Goal: Task Accomplishment & Management: Complete application form

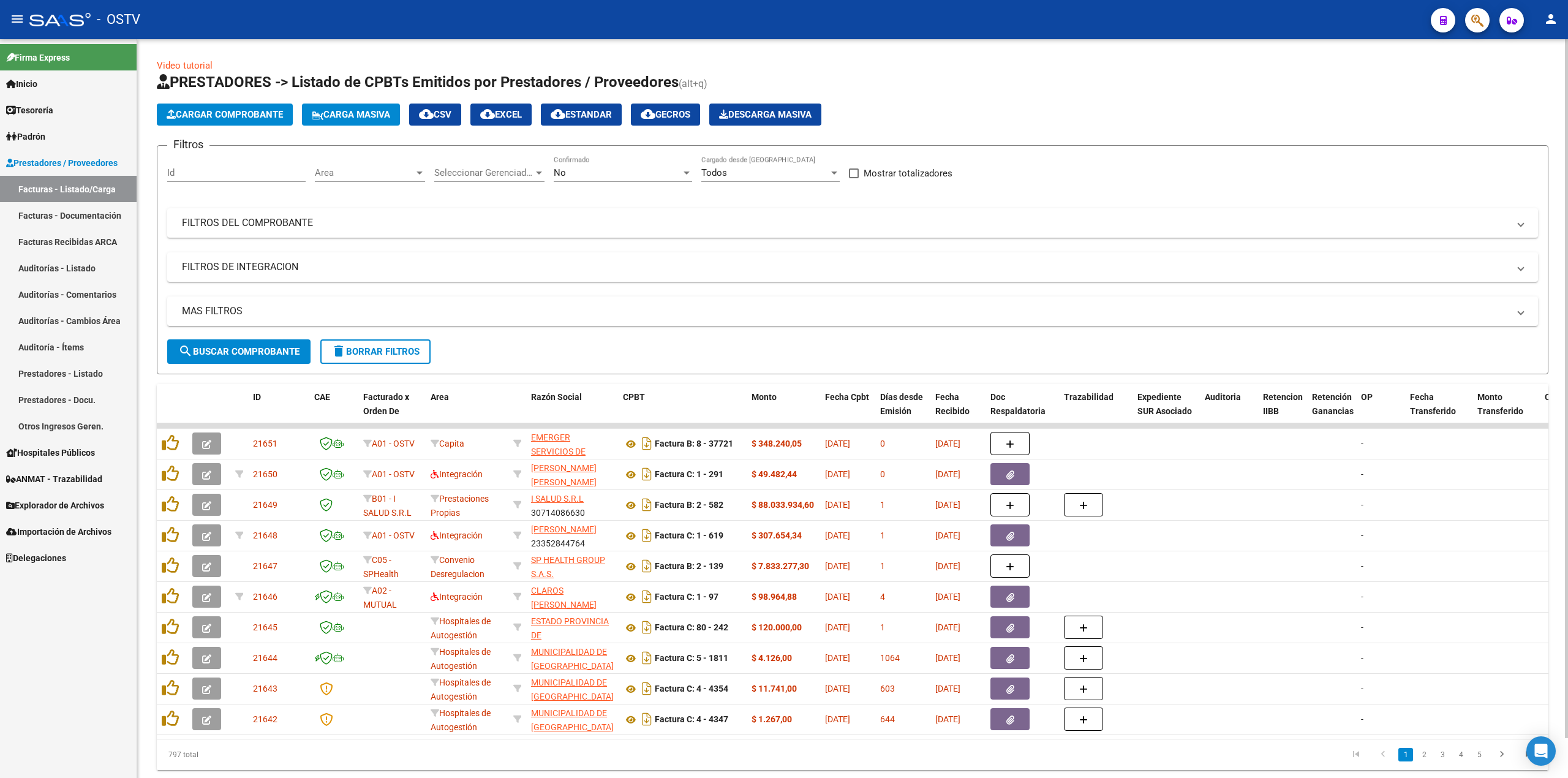
click at [597, 170] on div "No" at bounding box center [617, 173] width 127 height 11
click at [602, 119] on span "Todos" at bounding box center [622, 117] width 138 height 28
click at [278, 336] on div "MAS FILTROS Todos Con Doc. Respaldatoria Todos Con Trazabilidad Todos Asociado …" at bounding box center [852, 318] width 1371 height 43
click at [278, 346] on span "search Buscar Comprobante" at bounding box center [238, 352] width 121 height 11
click at [1444, 761] on link "3" at bounding box center [1443, 755] width 15 height 14
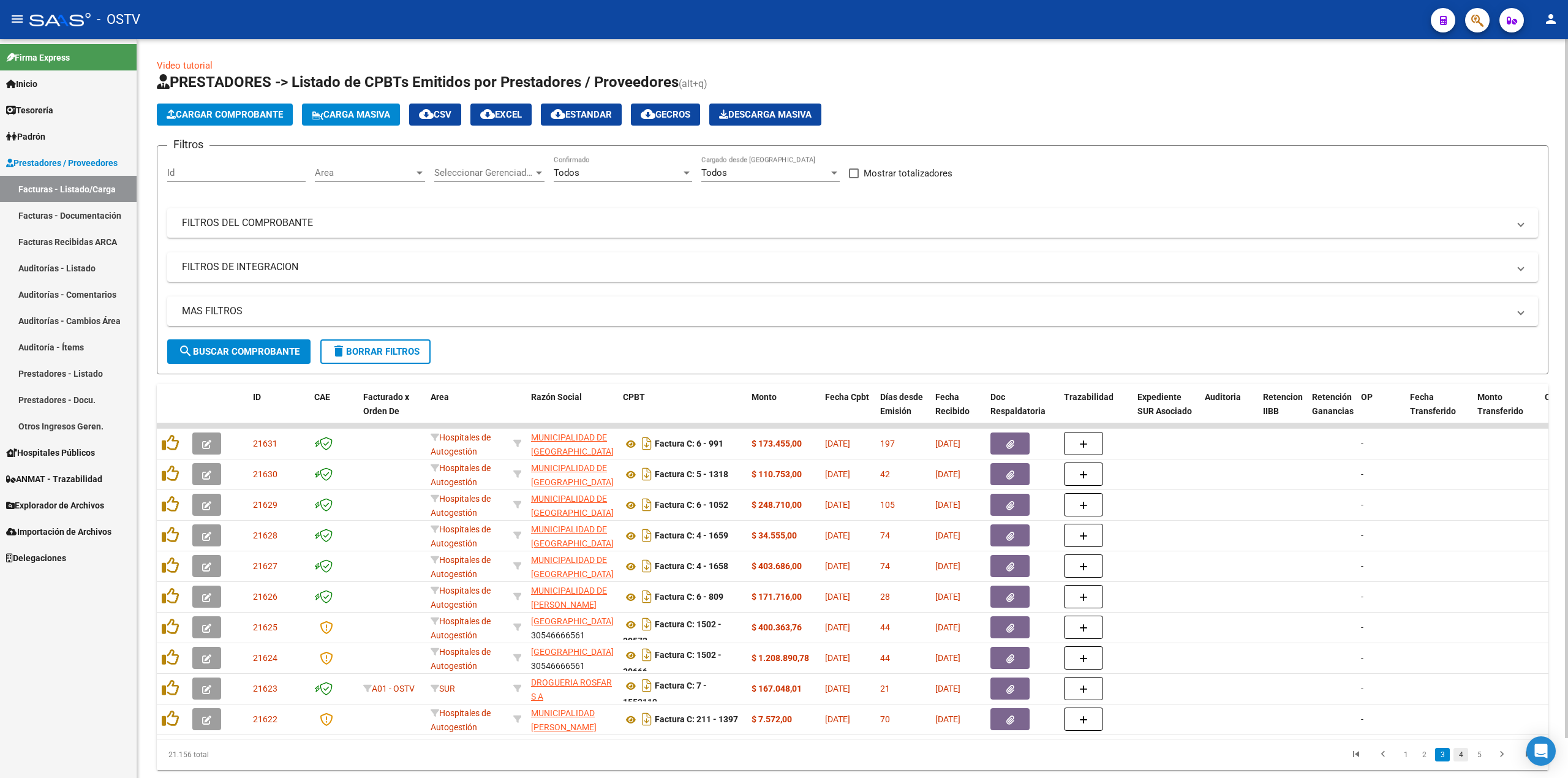
click at [1459, 761] on link "4" at bounding box center [1461, 755] width 15 height 14
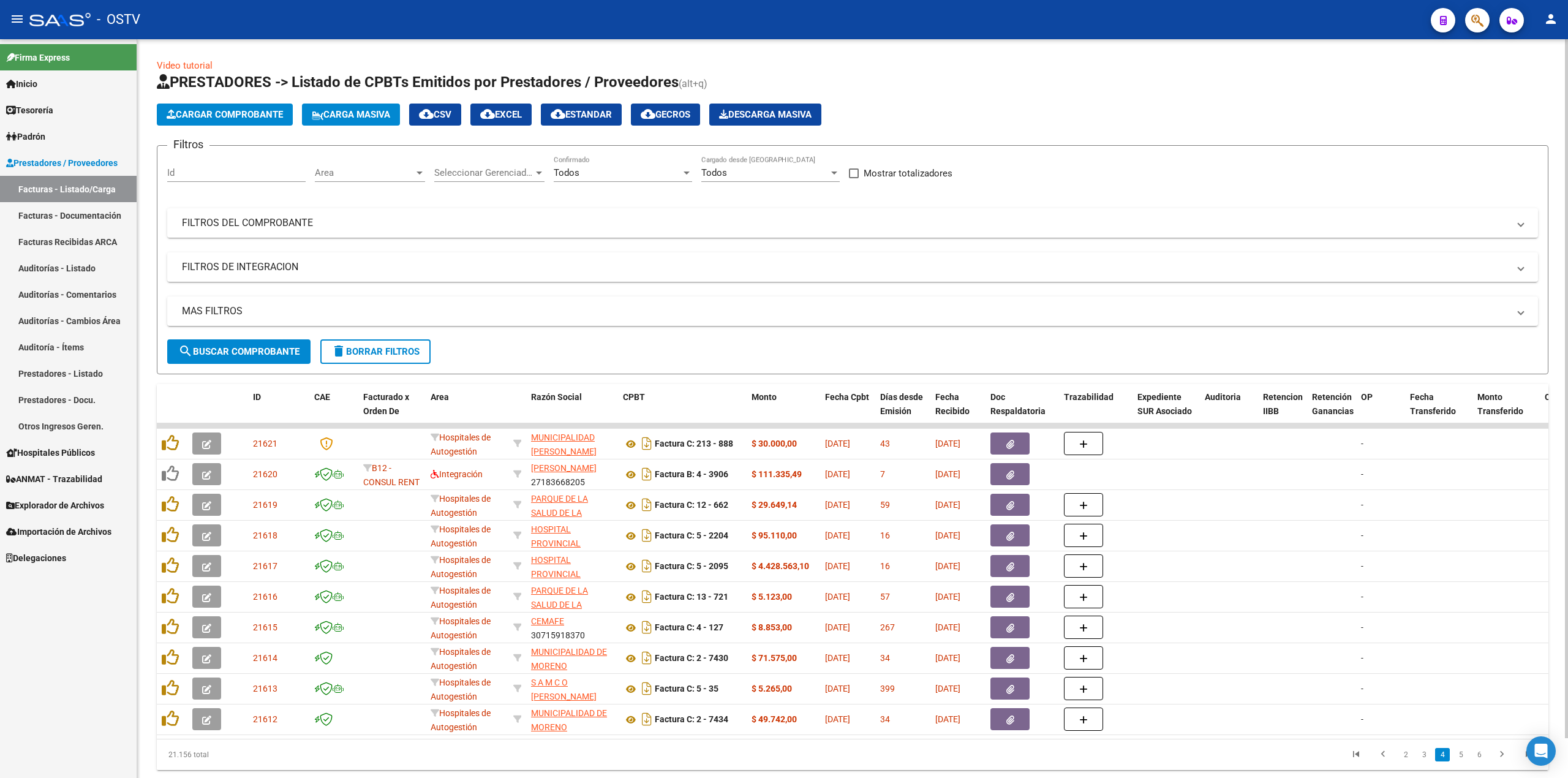
click at [12, 14] on mat-icon "menu" at bounding box center [17, 19] width 15 height 15
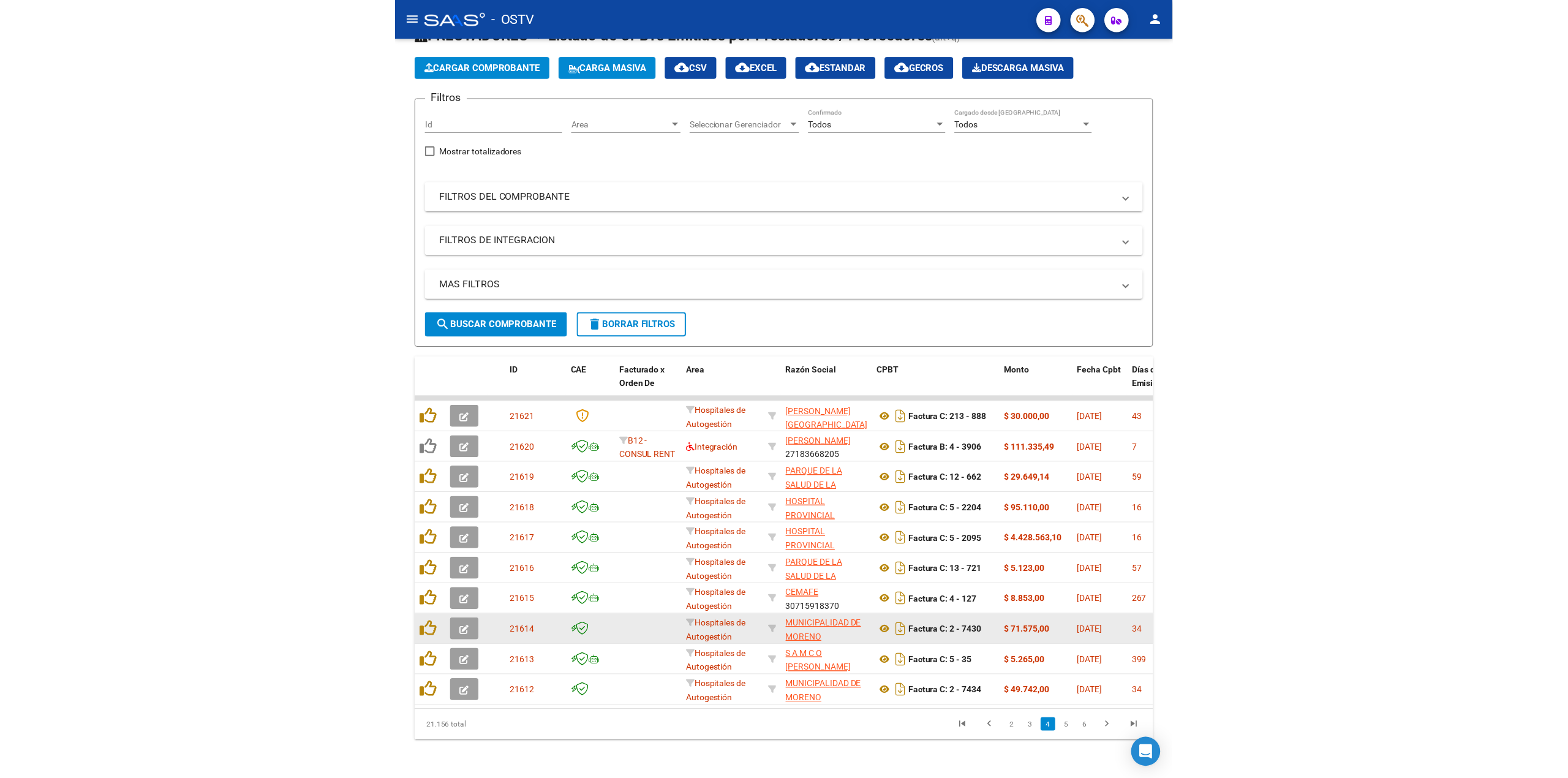
scroll to position [15, 0]
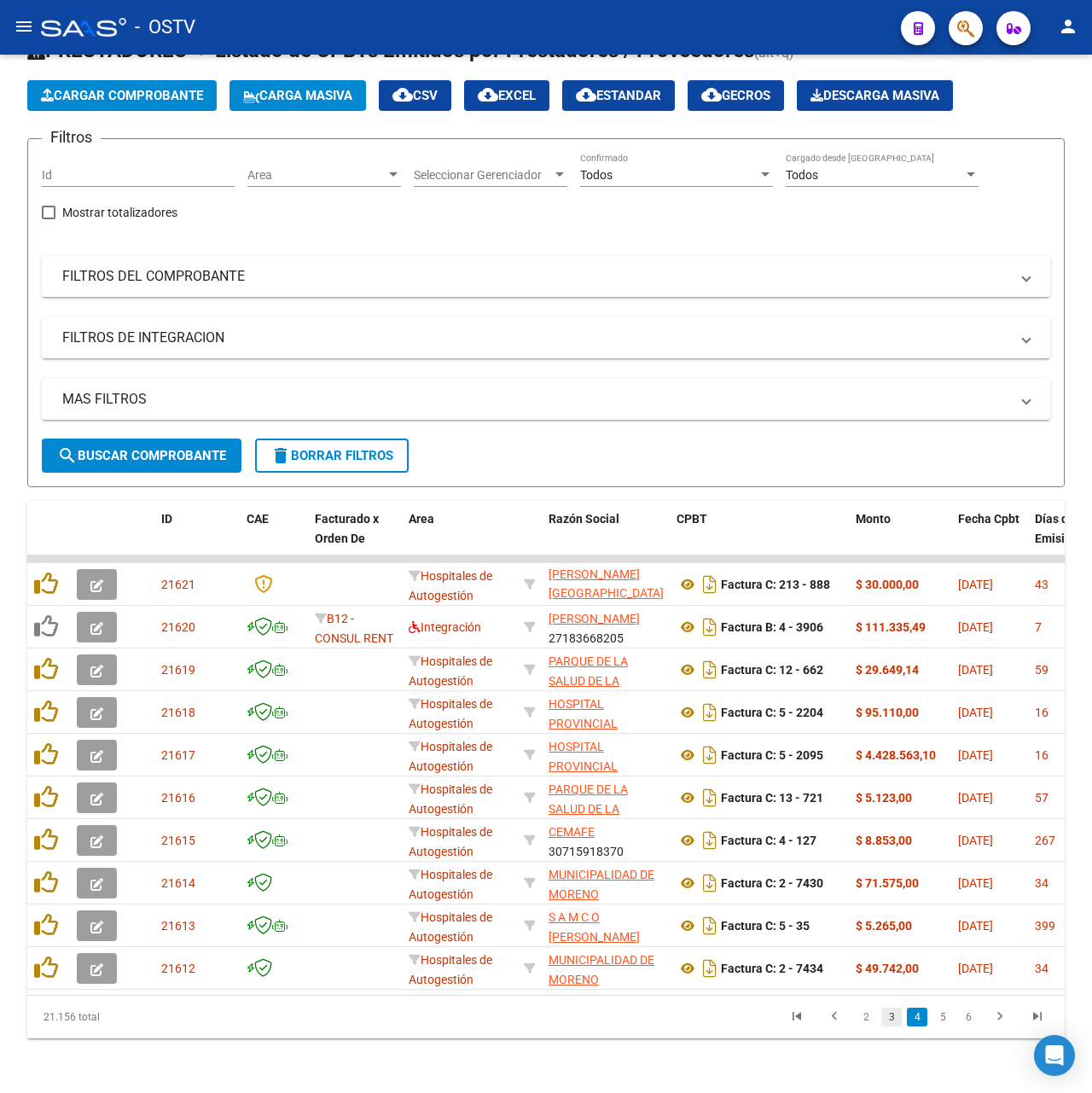
click at [886, 1020] on link "3" at bounding box center [892, 1017] width 21 height 19
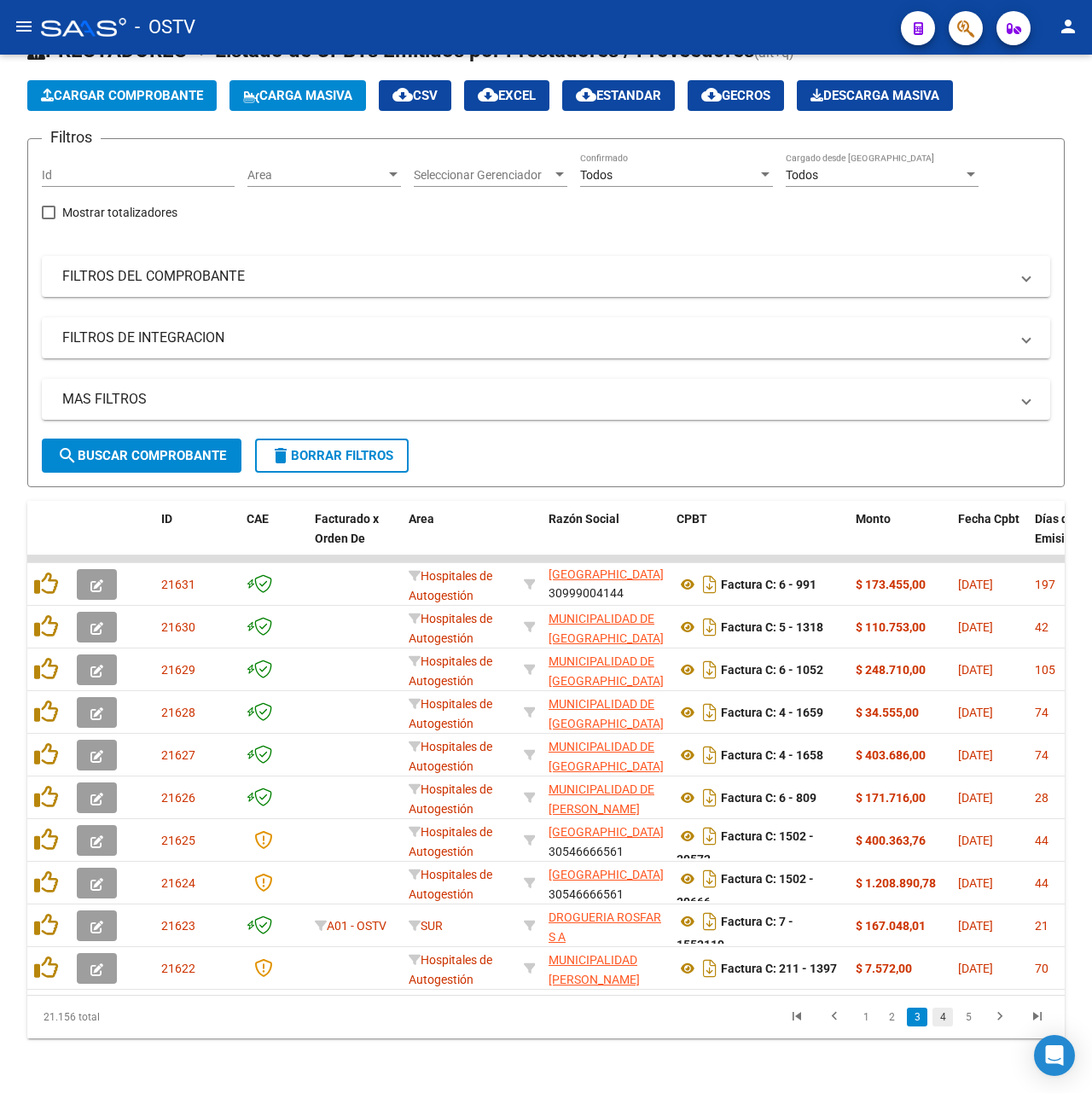
click at [934, 1021] on link "4" at bounding box center [943, 1017] width 21 height 19
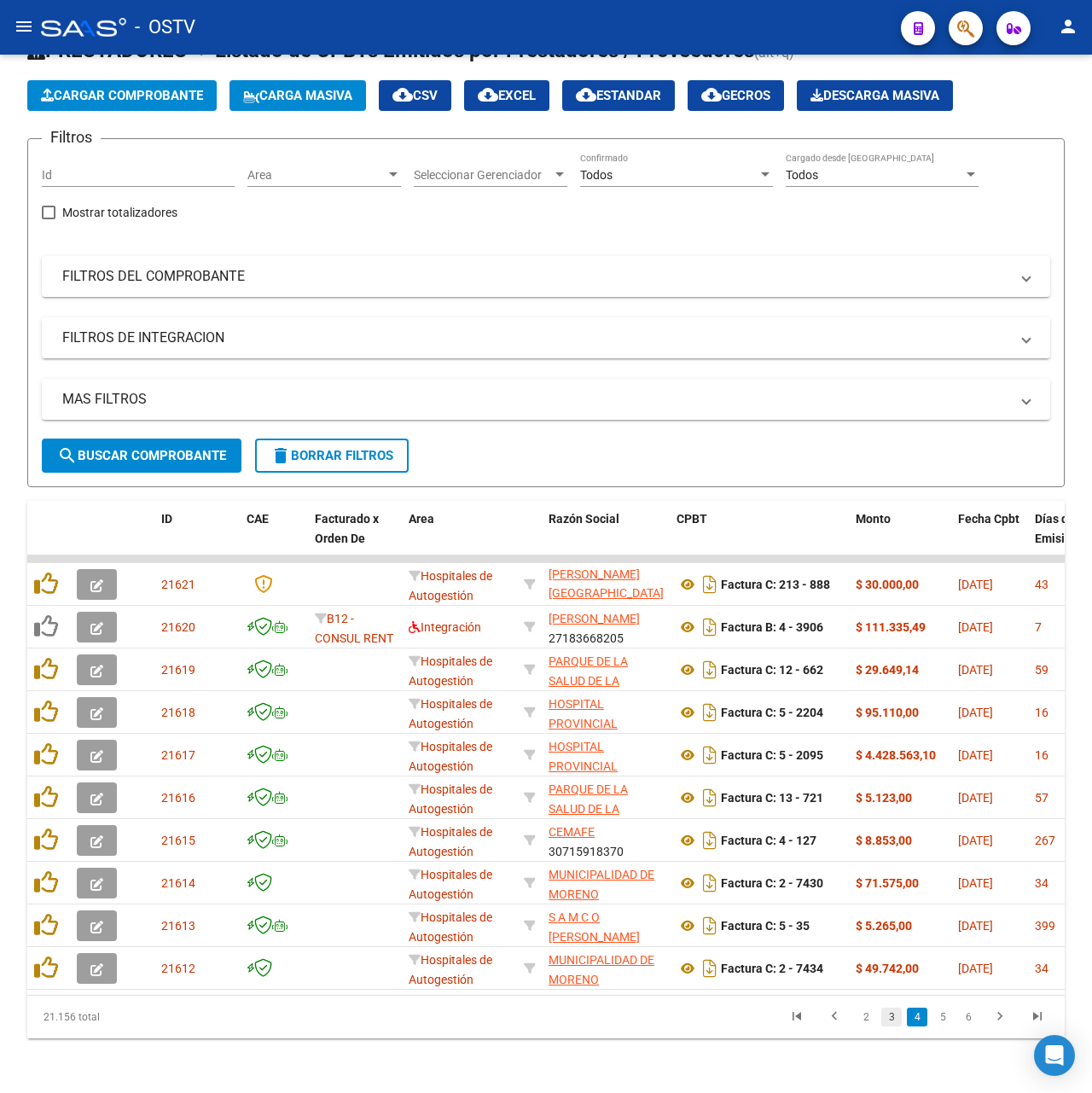
click at [895, 1011] on link "3" at bounding box center [892, 1017] width 21 height 19
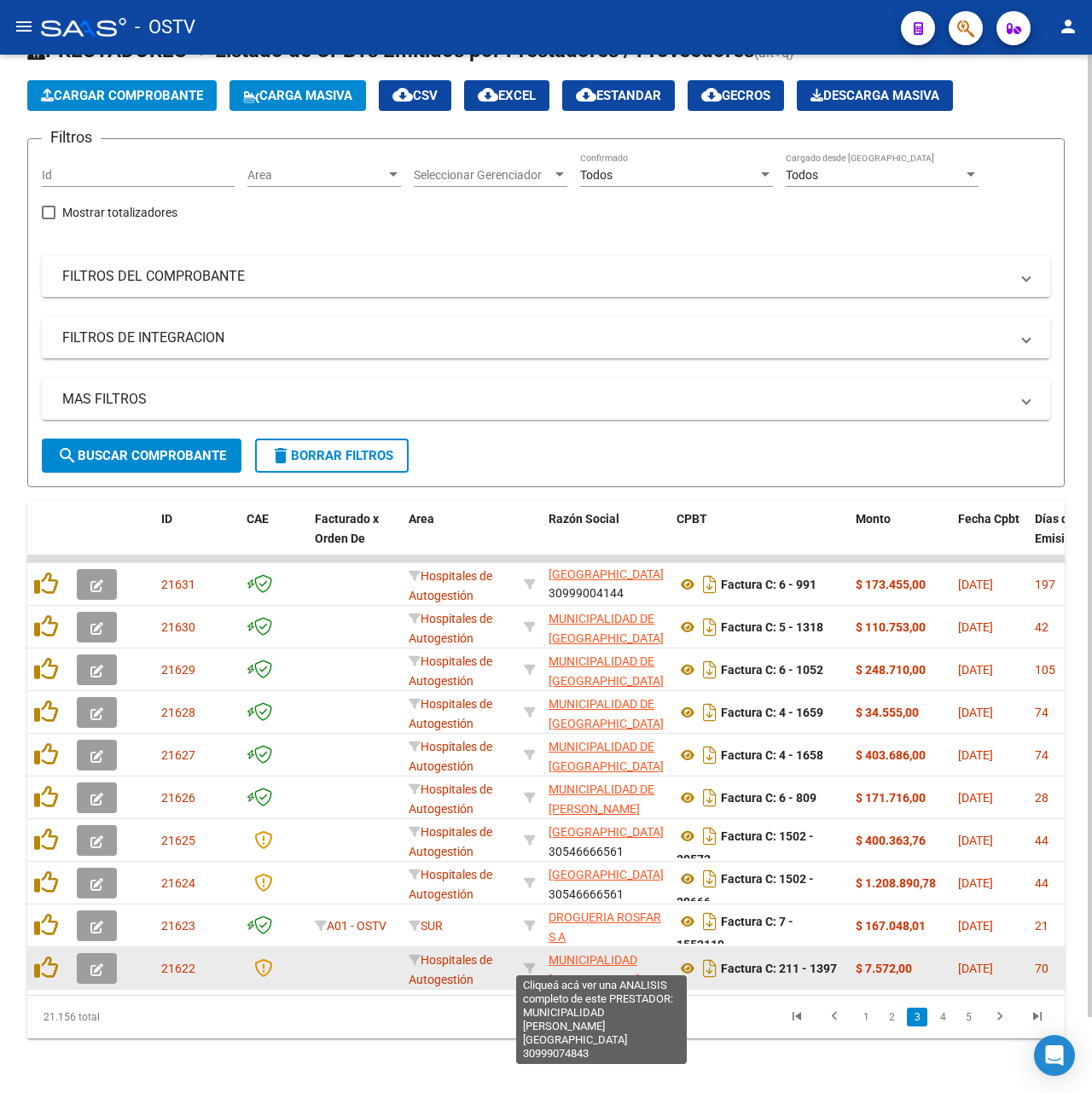
click at [601, 953] on span "MUNICIPALIDAD DE [GEOGRAPHIC_DATA]" at bounding box center [606, 980] width 116 height 53
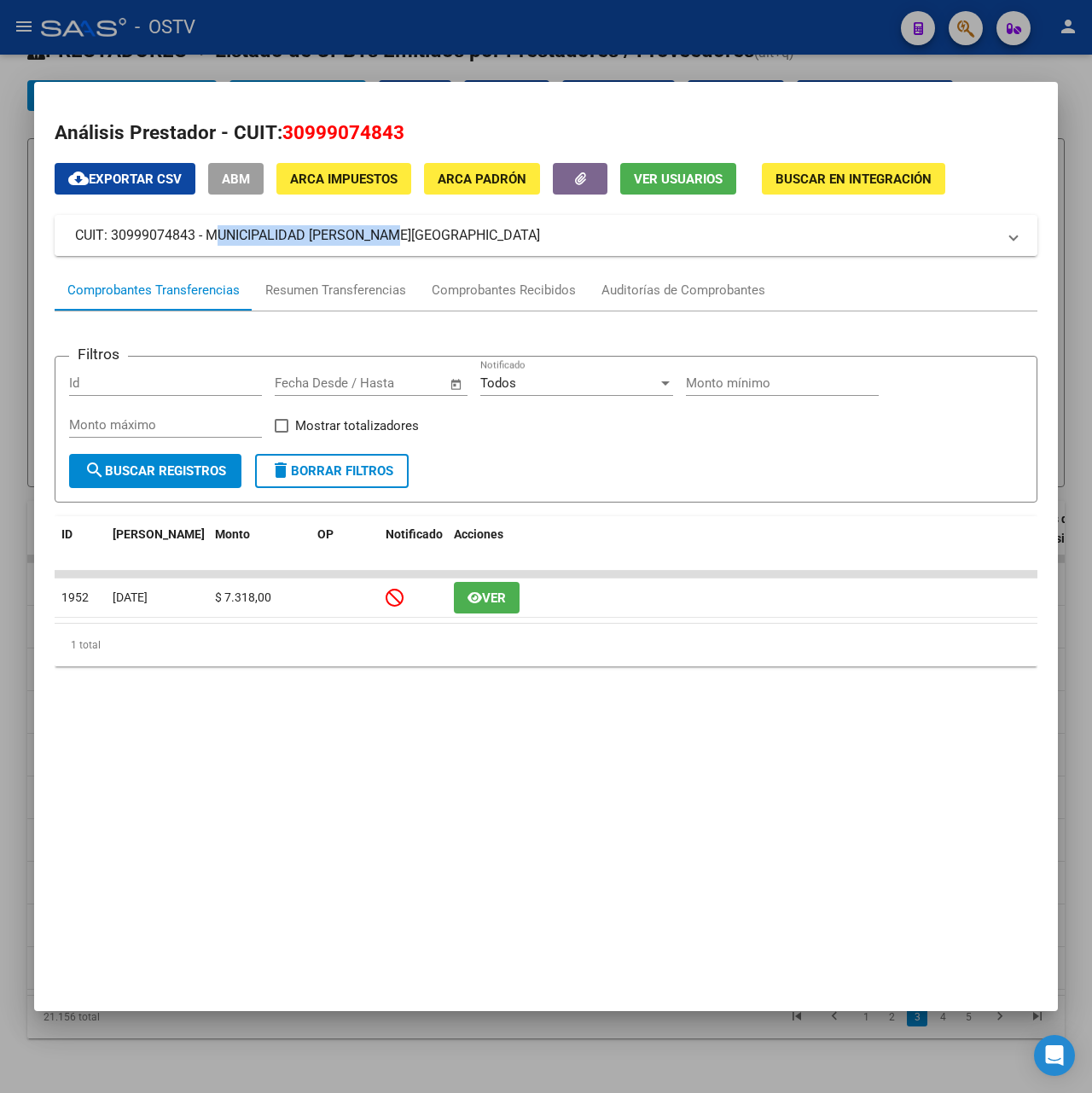
click at [205, 239] on mat-panel-title "CUIT: 30999074843 - MUNICIPALIDAD DE CORDOBA" at bounding box center [536, 235] width 922 height 21
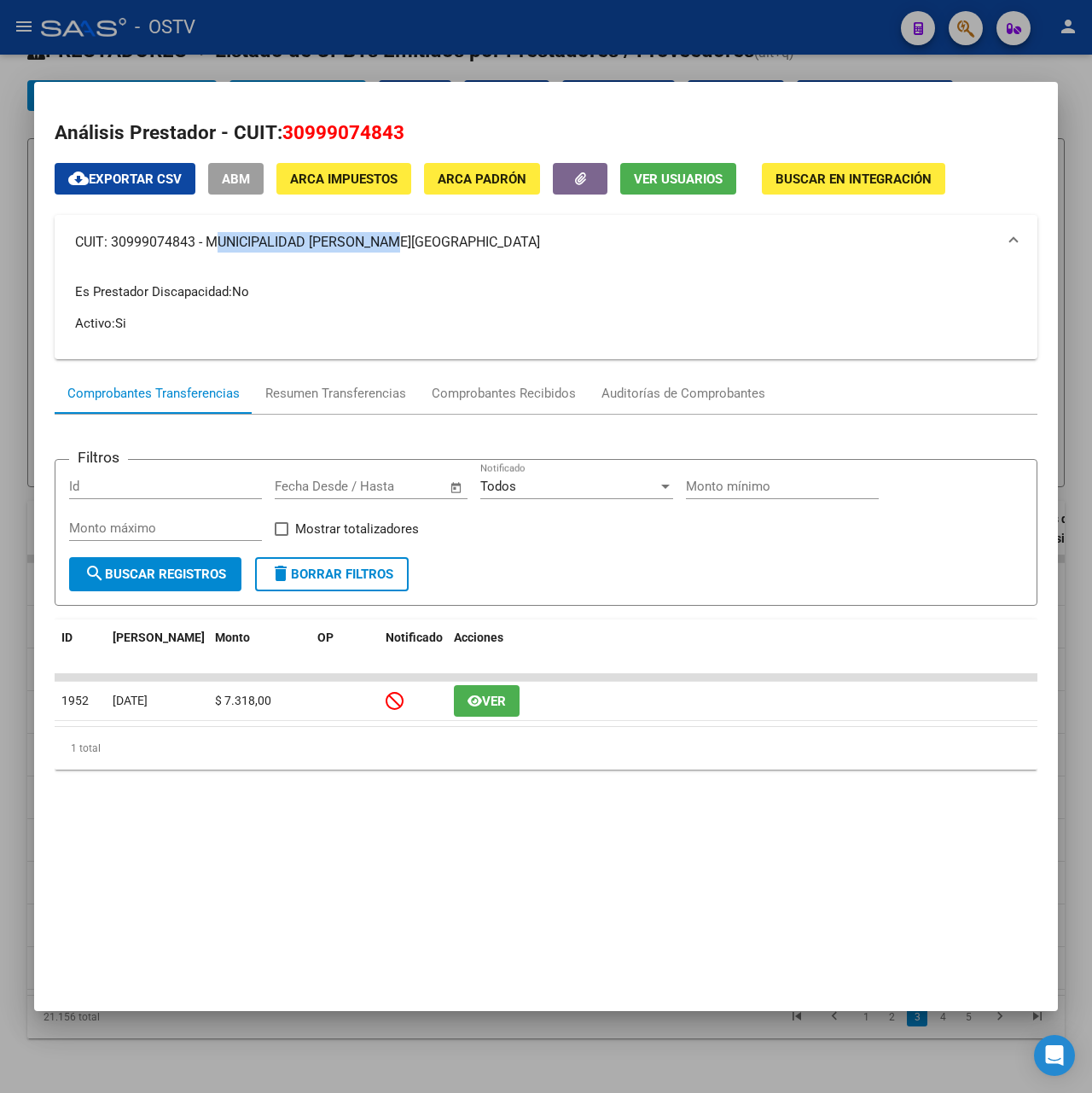
copy mat-panel-title "MUNICIPALIDAD DE [GEOGRAPHIC_DATA]"
click at [530, 72] on div at bounding box center [546, 546] width 1092 height 1093
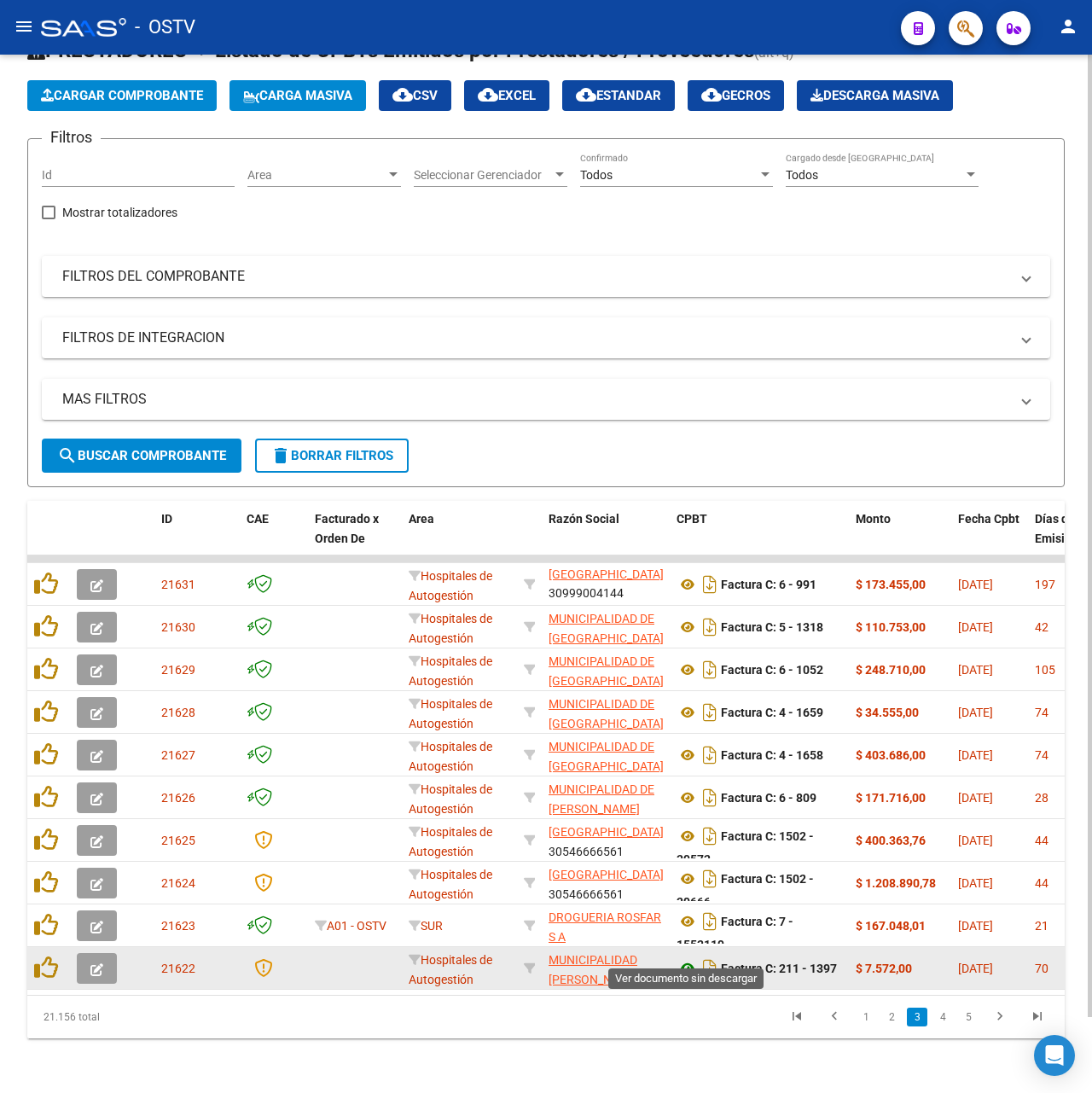
click at [693, 959] on icon at bounding box center [688, 969] width 22 height 21
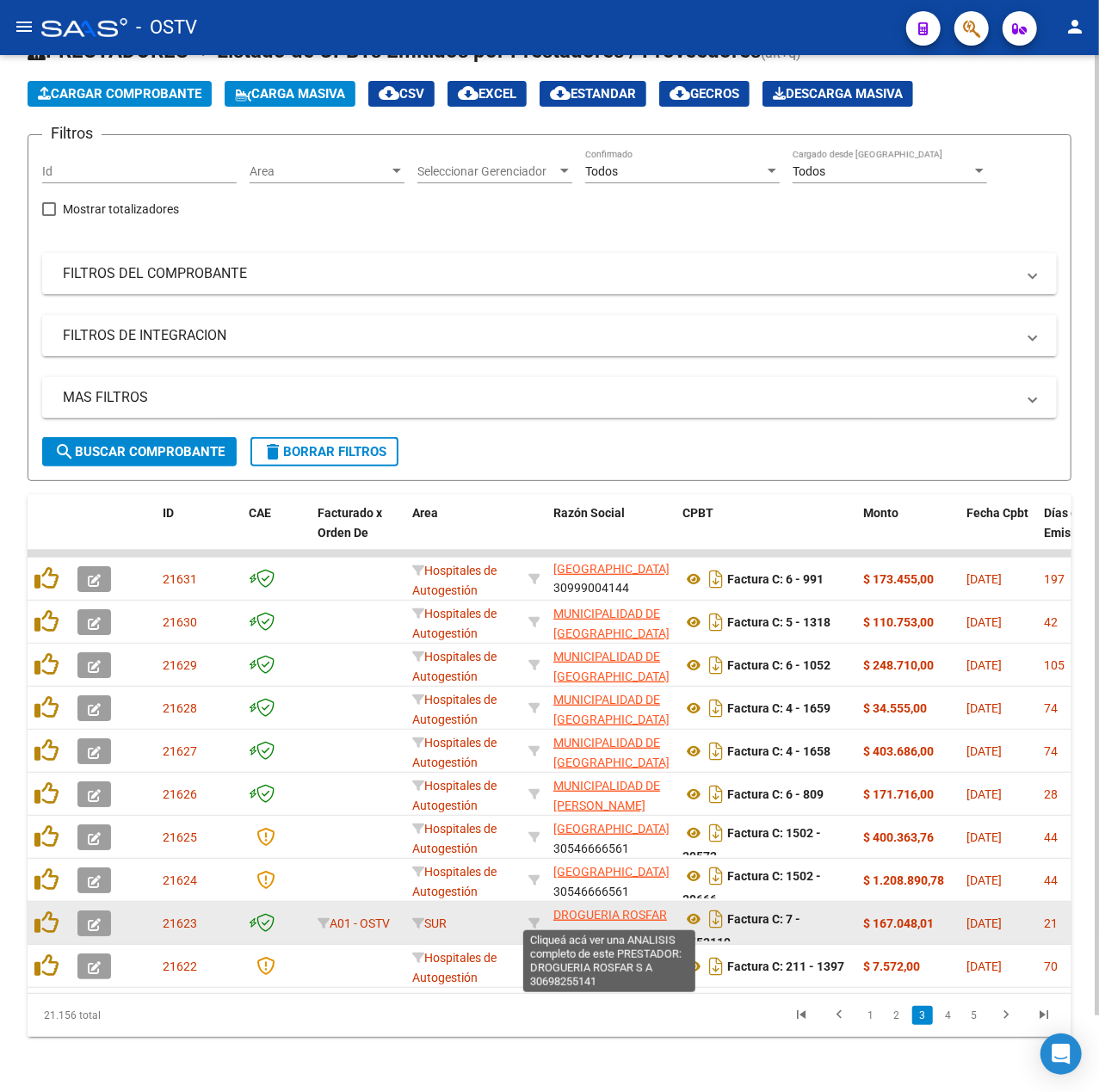
click at [611, 908] on span "DROGUERIA ROSFAR S A" at bounding box center [610, 925] width 114 height 34
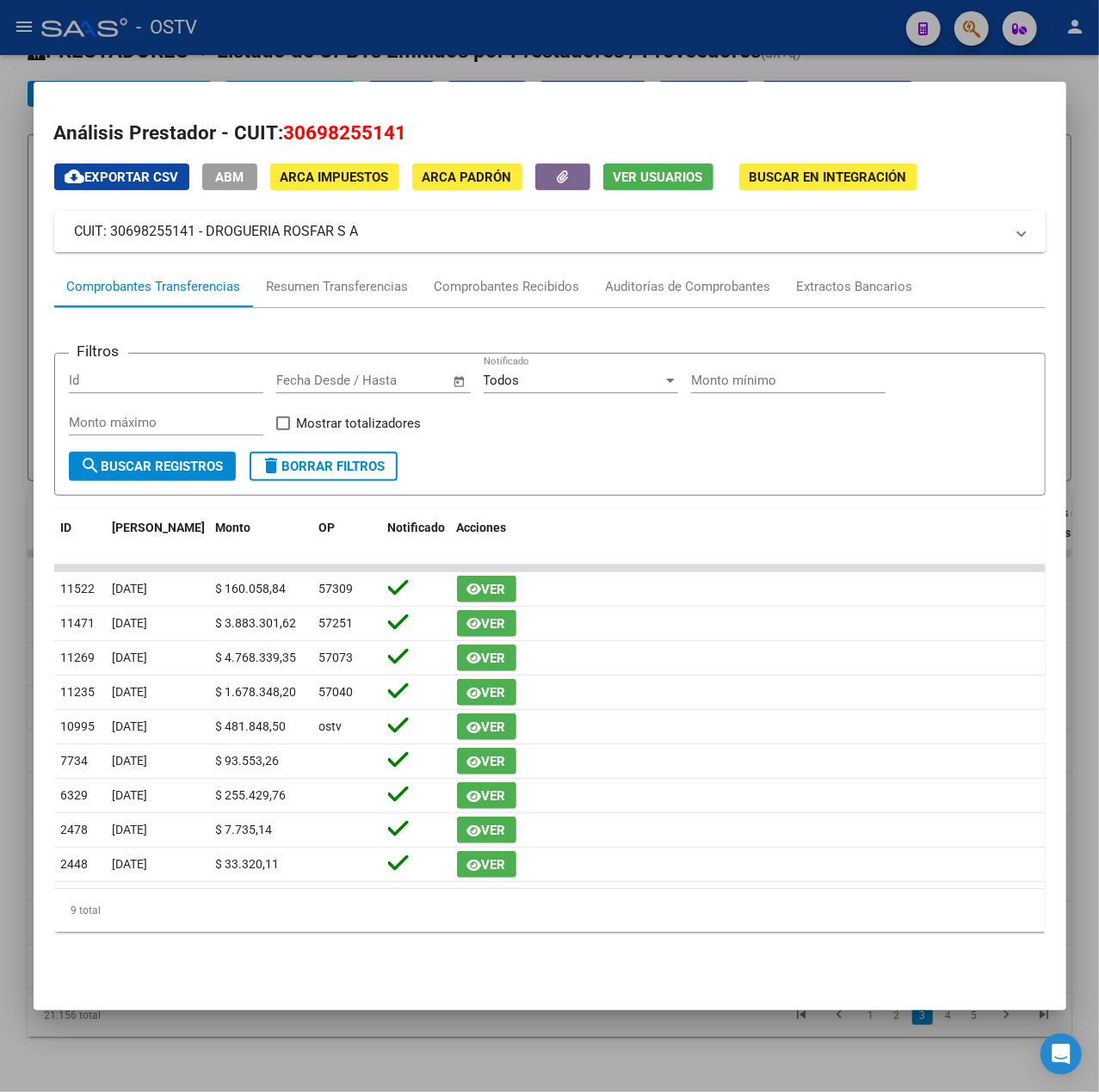
drag, startPoint x: 239, startPoint y: 232, endPoint x: 207, endPoint y: 229, distance: 32.1
click at [207, 229] on mat-panel-title "CUIT: 30698255141 - DROGUERIA ROSFAR S A" at bounding box center [540, 231] width 930 height 21
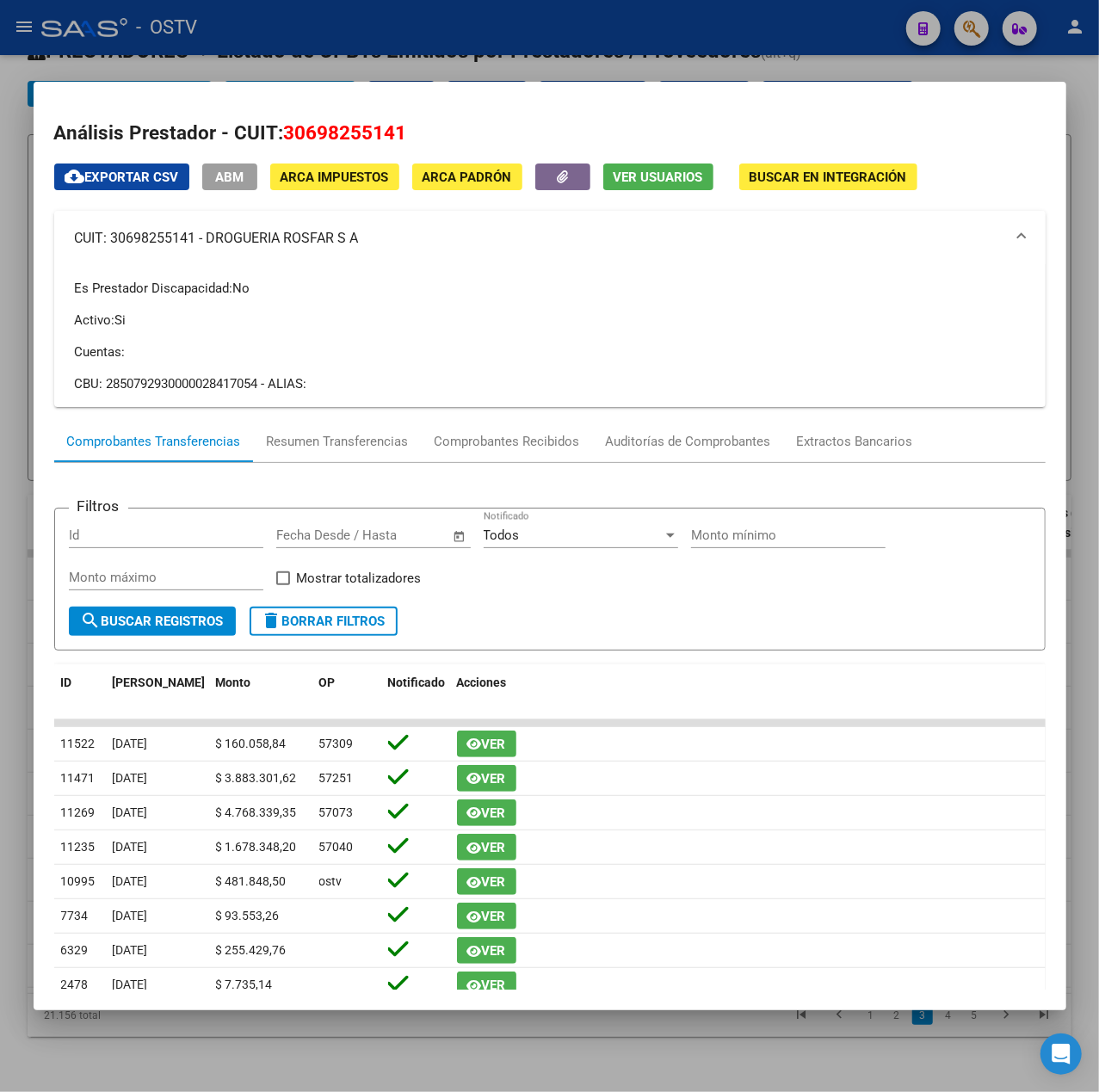
copy mat-panel-title "DROGUERIA ROSFAR S A"
click at [428, 26] on div at bounding box center [549, 546] width 1099 height 1092
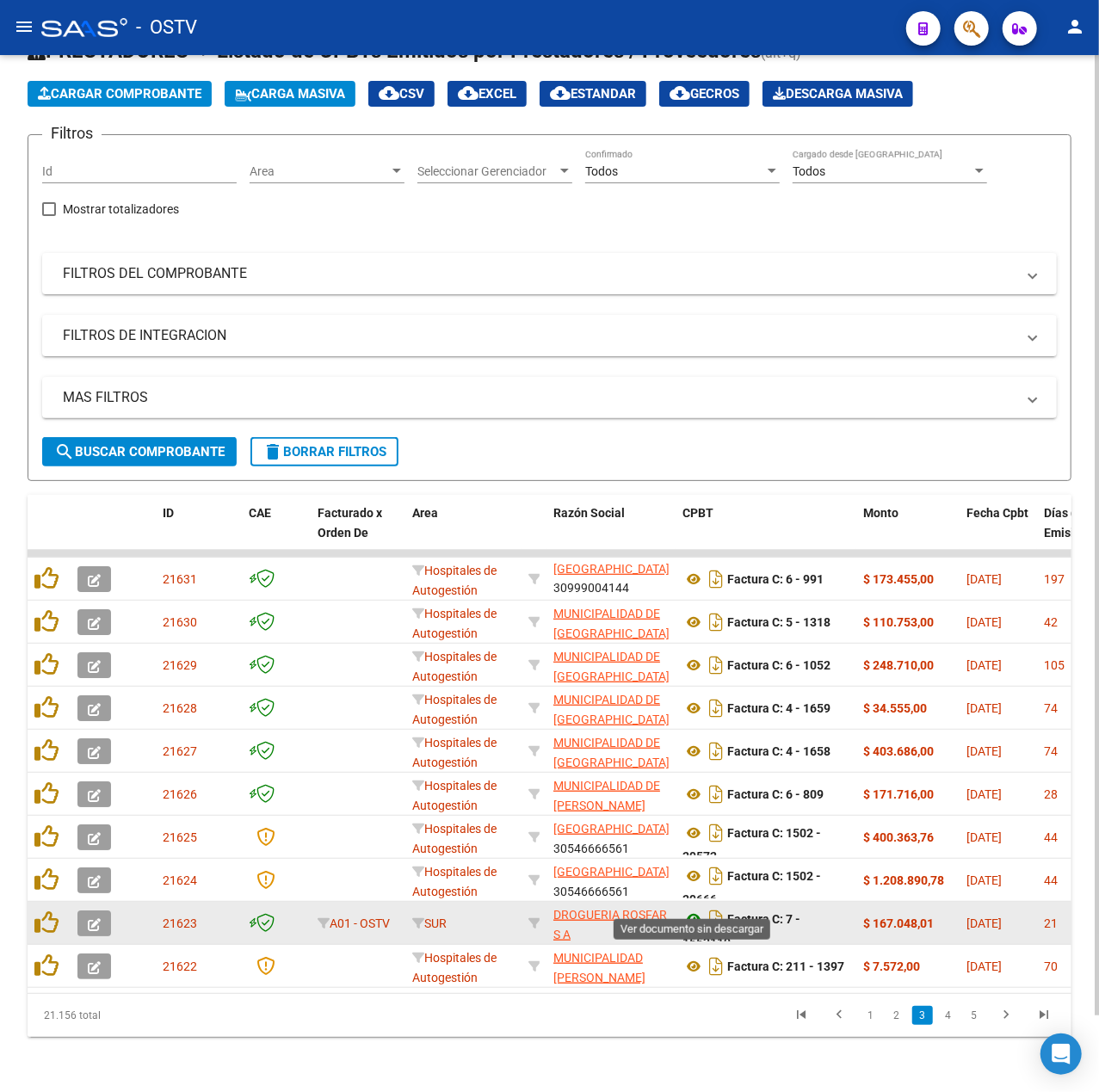
click at [691, 909] on icon at bounding box center [694, 919] width 22 height 21
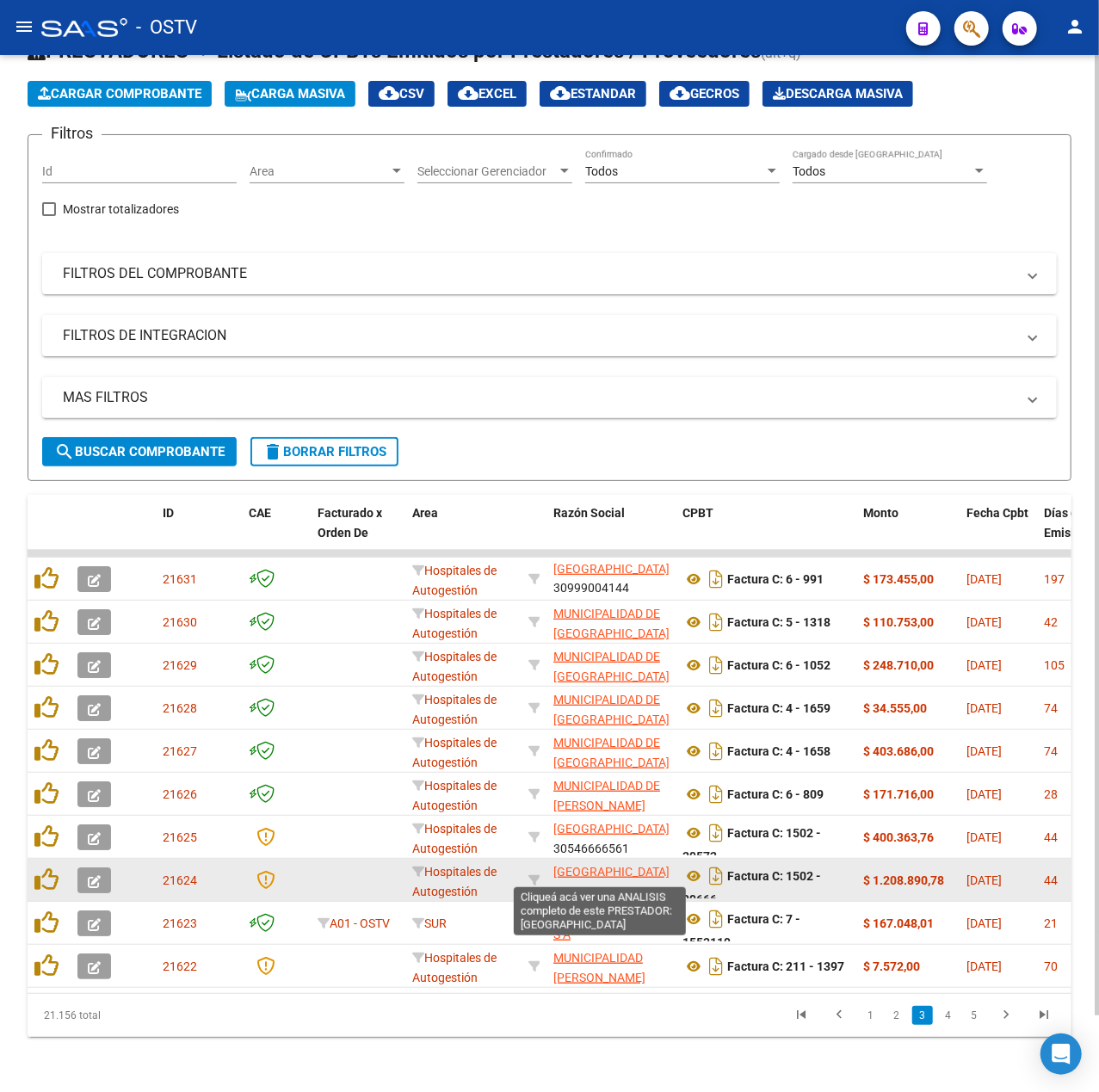
click at [596, 865] on span "UNIVERSIDAD DE BUENOS AIRES" at bounding box center [611, 872] width 117 height 14
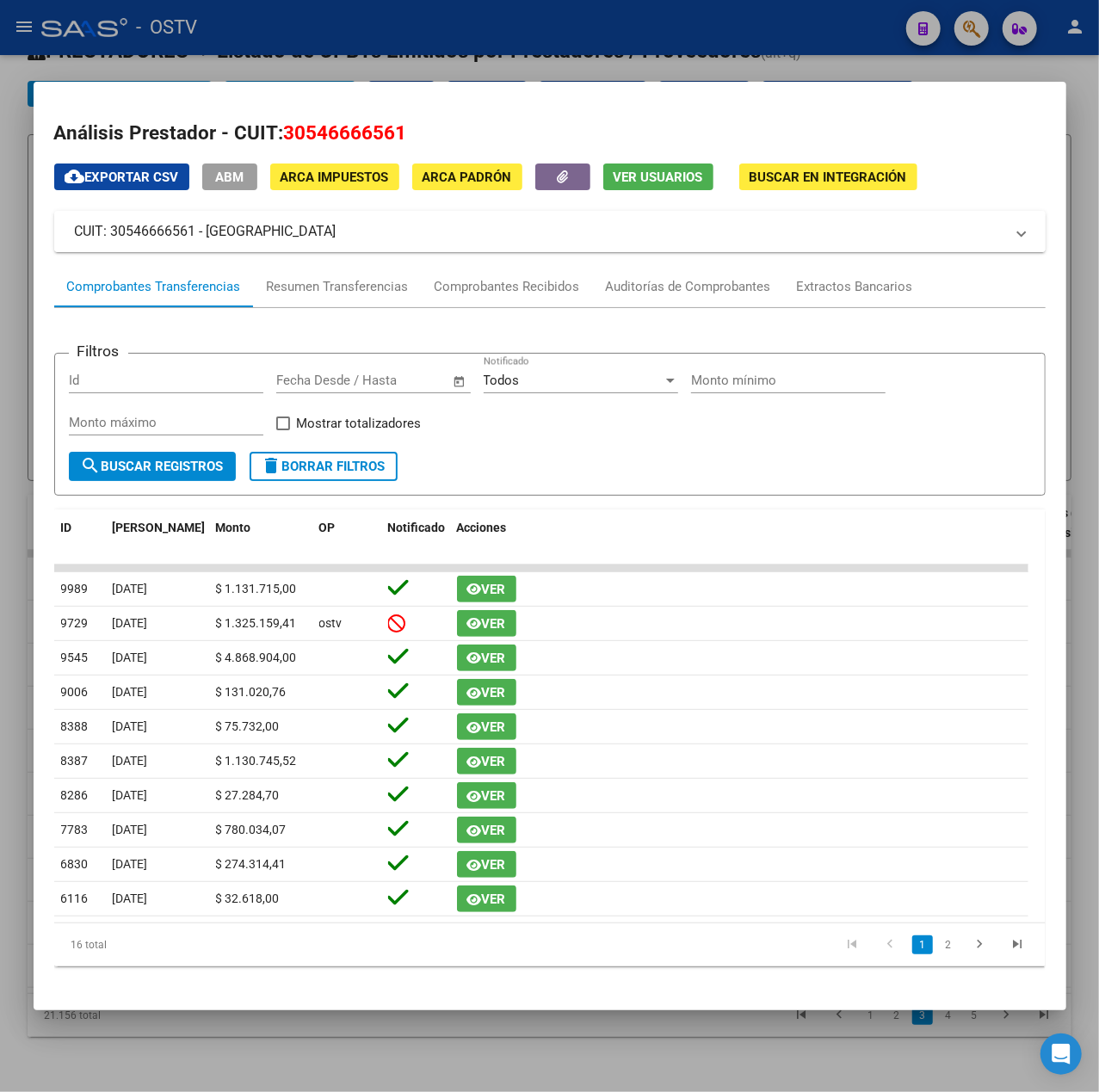
drag, startPoint x: 452, startPoint y: 231, endPoint x: 206, endPoint y: 236, distance: 246.1
click at [206, 236] on mat-panel-title "CUIT: 30546666561 - UNIVERSIDAD DE BUENOS AIRES" at bounding box center [540, 231] width 930 height 21
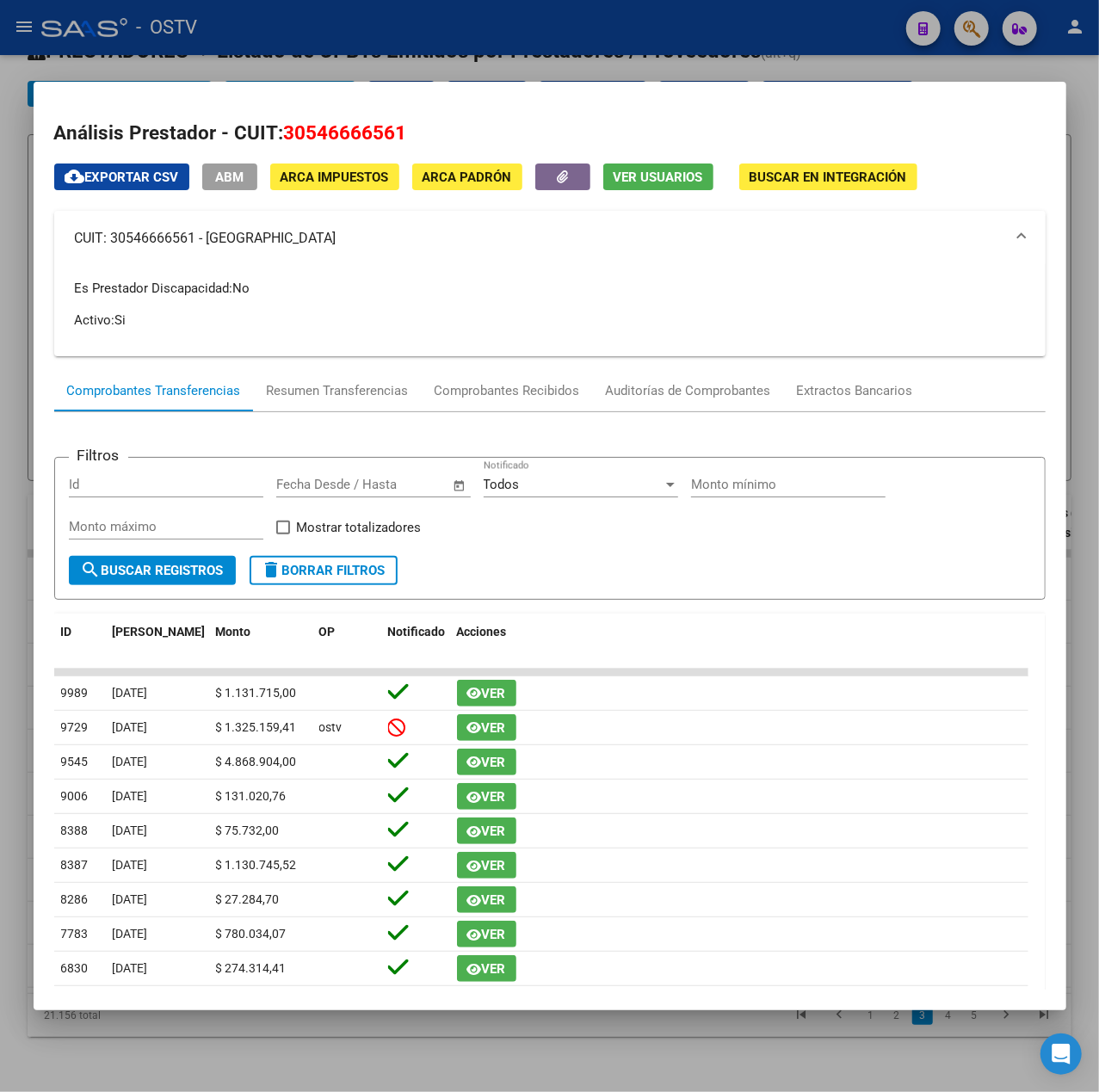
copy mat-panel-title "UNIVERSIDAD DE BUENOS AIRES"
click at [767, 54] on div at bounding box center [549, 546] width 1099 height 1092
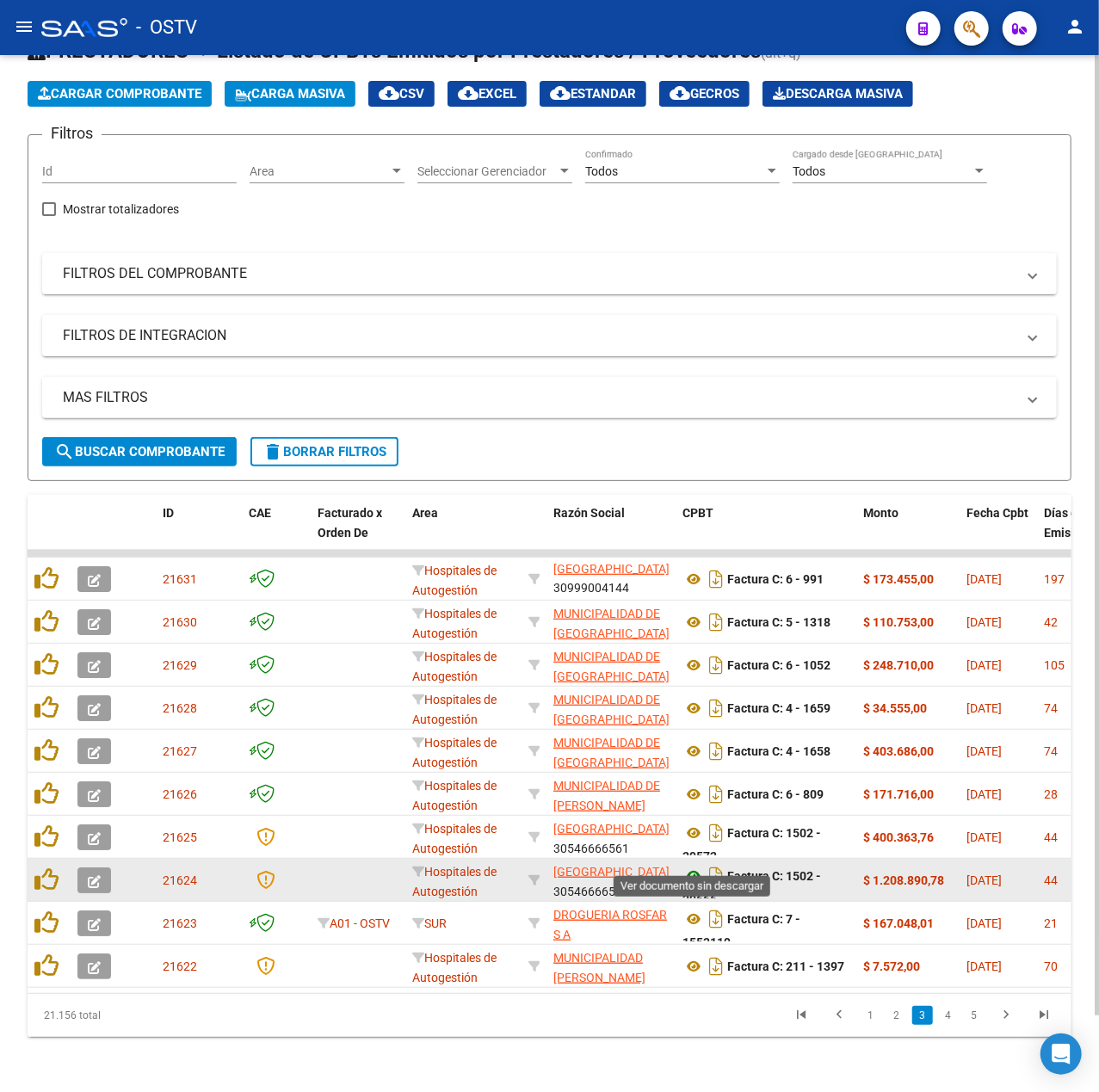
click at [696, 866] on icon at bounding box center [694, 876] width 22 height 21
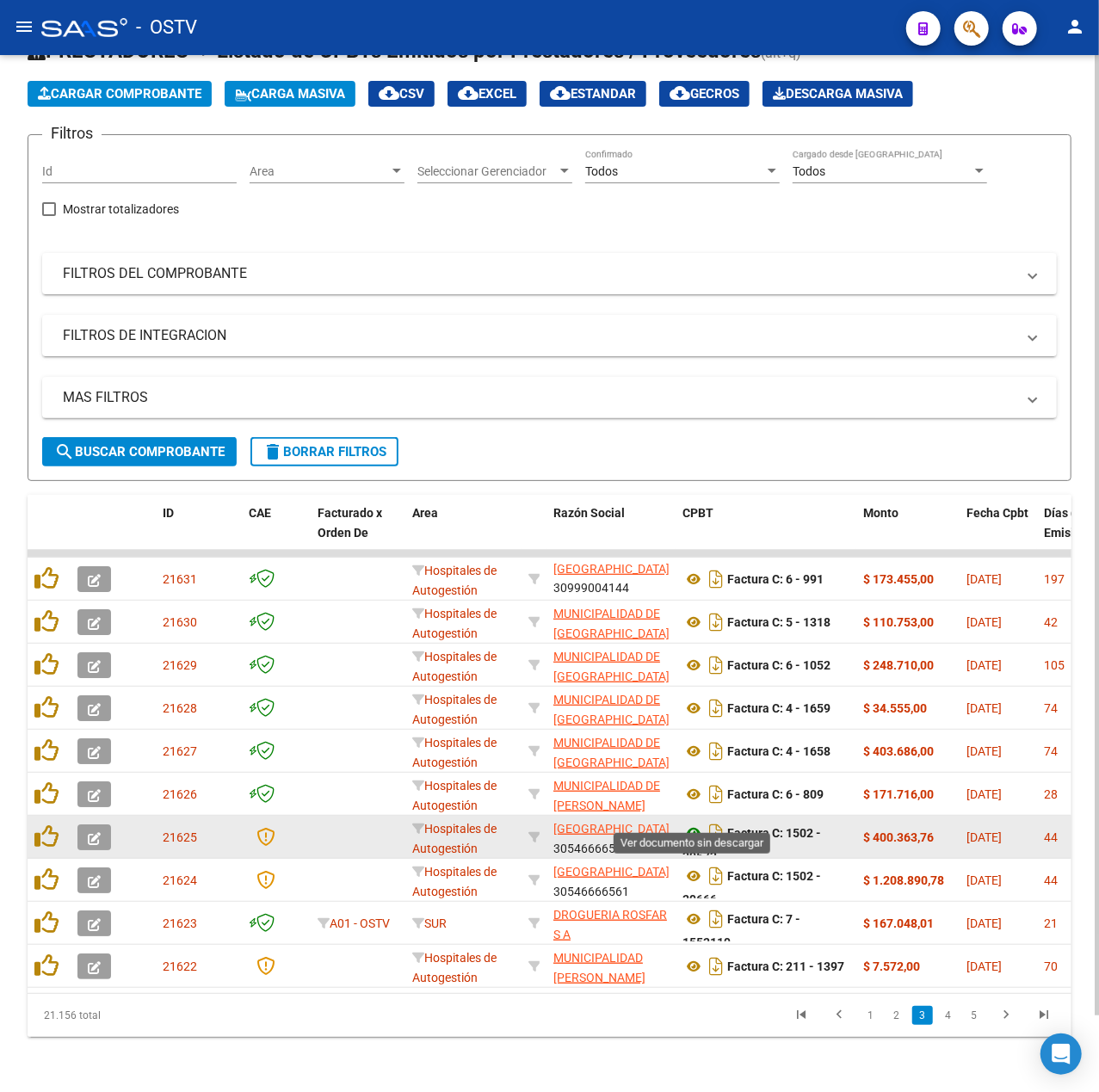
click at [699, 823] on icon at bounding box center [694, 833] width 22 height 21
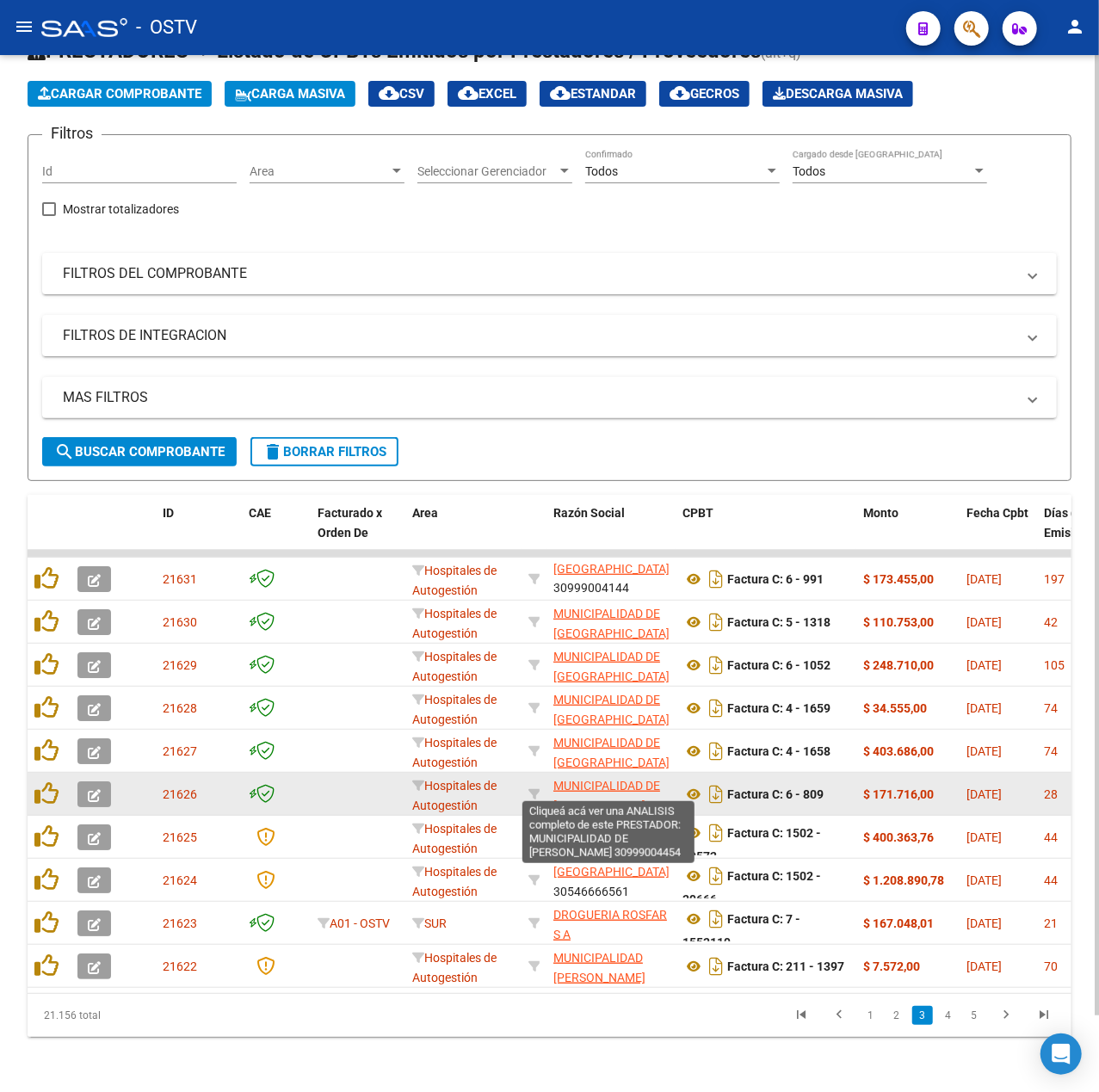
click at [600, 779] on span "MUNICIPALIDAD DE FLORENCIO VARELA" at bounding box center [607, 795] width 107 height 34
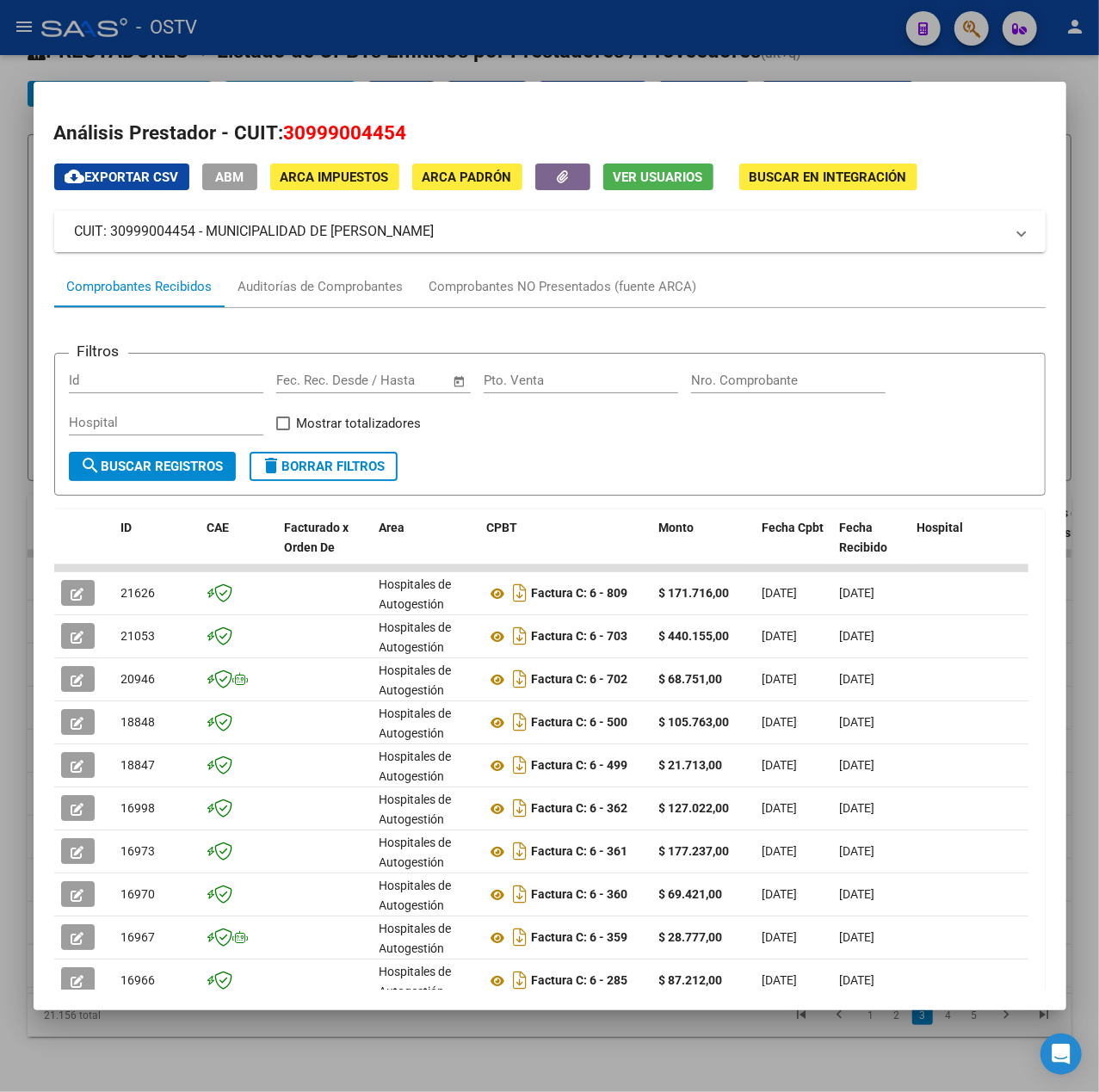
drag, startPoint x: 487, startPoint y: 238, endPoint x: 203, endPoint y: 237, distance: 284.0
click at [203, 237] on mat-panel-title "CUIT: 30999004454 - MUNICIPALIDAD DE FLORENCIO VARELA" at bounding box center [540, 231] width 930 height 21
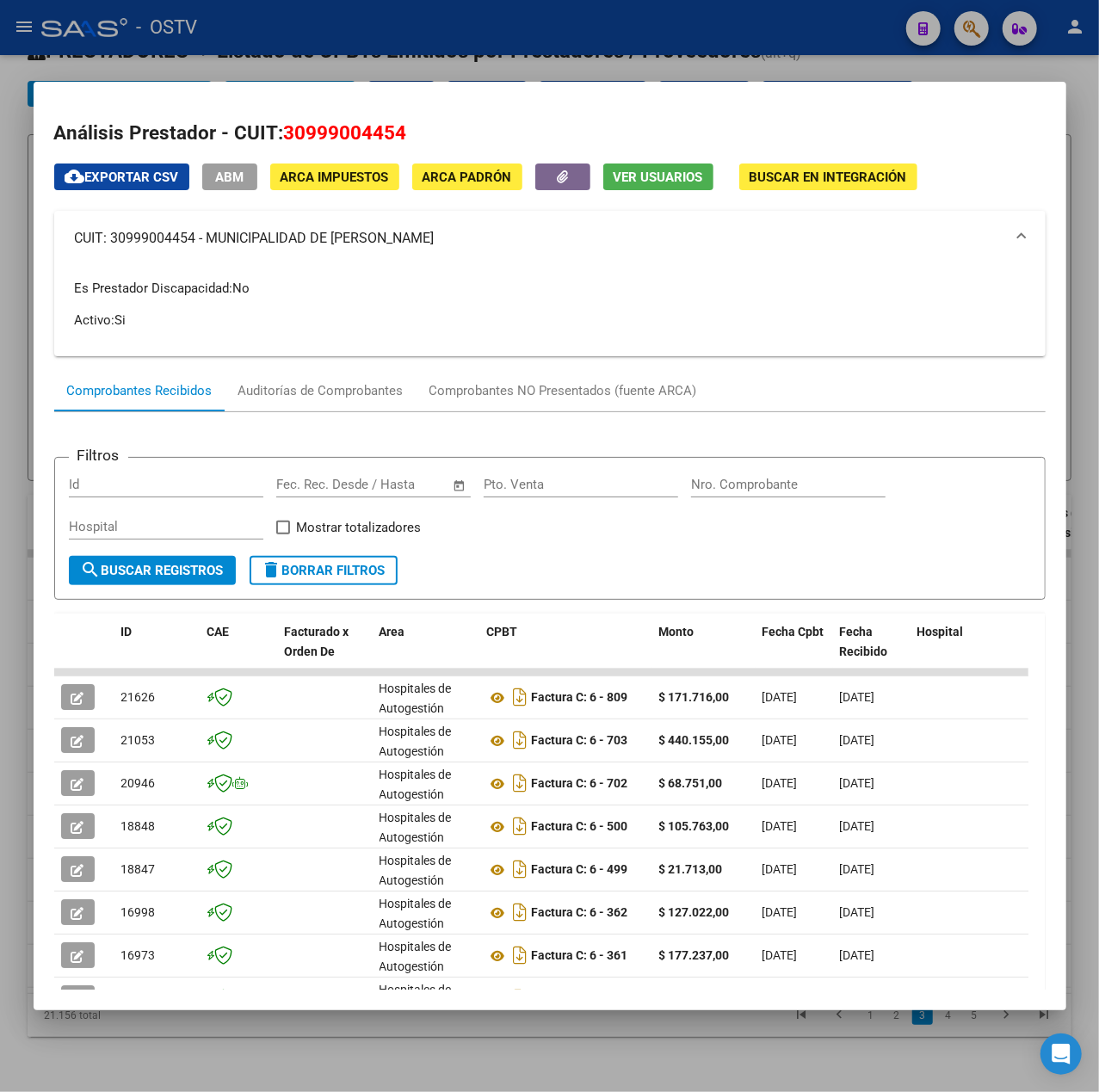
click at [407, 297] on p "Es Prestador Discapacidad: No" at bounding box center [550, 288] width 951 height 19
drag, startPoint x: 468, startPoint y: 241, endPoint x: 211, endPoint y: 242, distance: 257.0
click at [211, 242] on mat-panel-title "CUIT: 30999004454 - MUNICIPALIDAD DE FLORENCIO VARELA" at bounding box center [540, 238] width 930 height 21
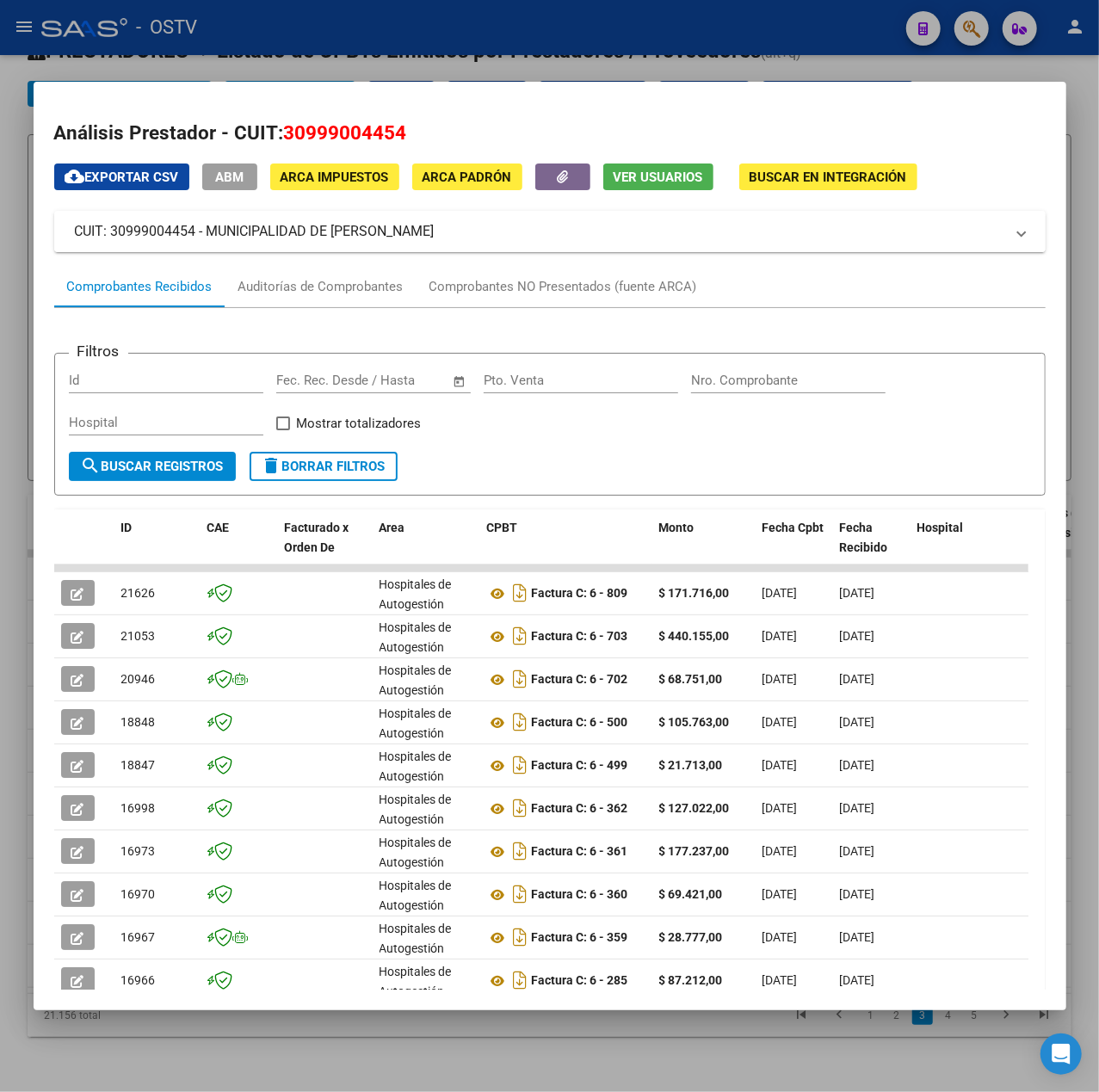
copy mat-panel-title "MUNICIPALIDAD DE FLORENCIO VARELA"
click at [448, 42] on div at bounding box center [549, 546] width 1099 height 1092
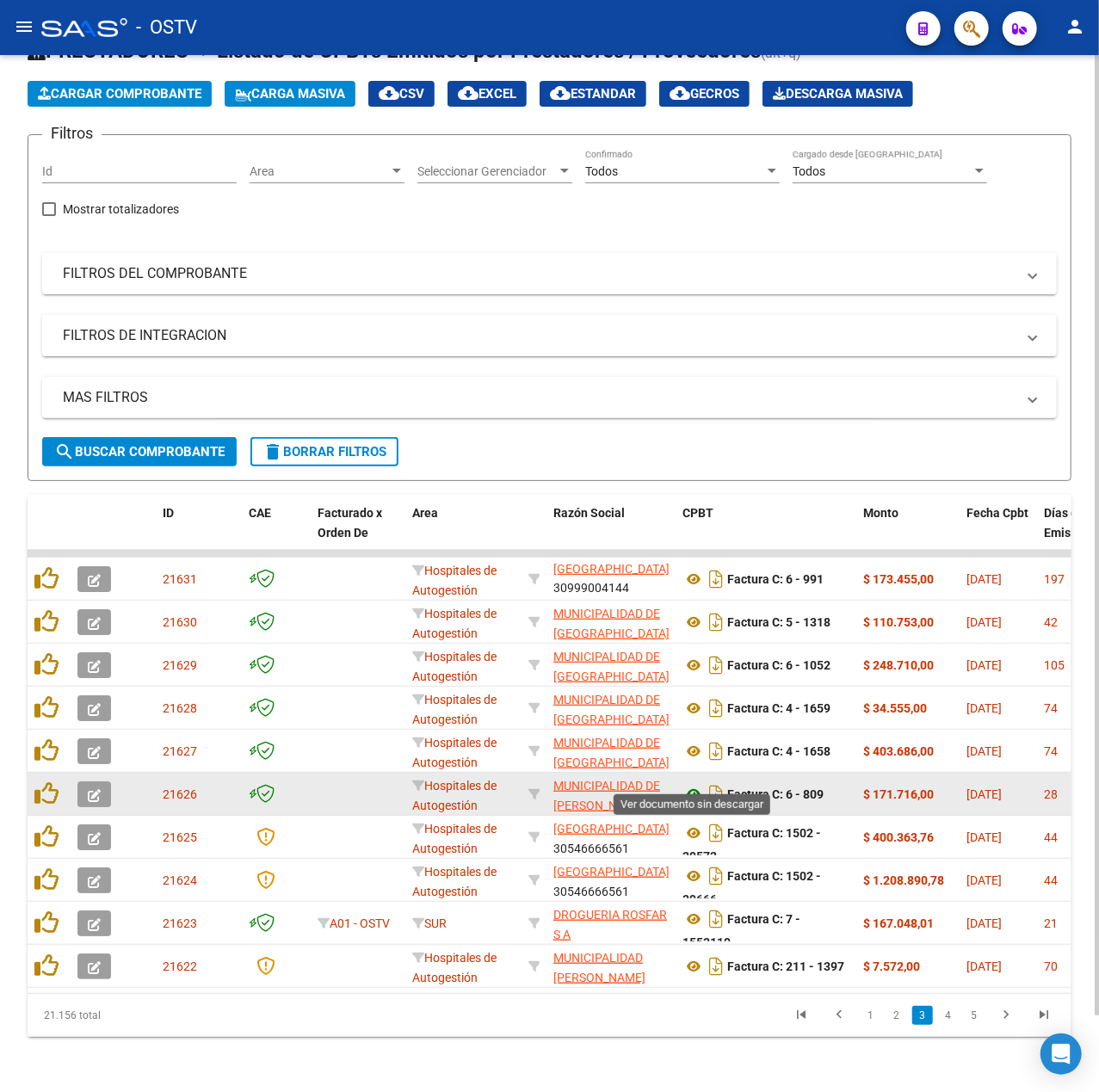
click at [690, 784] on icon at bounding box center [694, 794] width 22 height 21
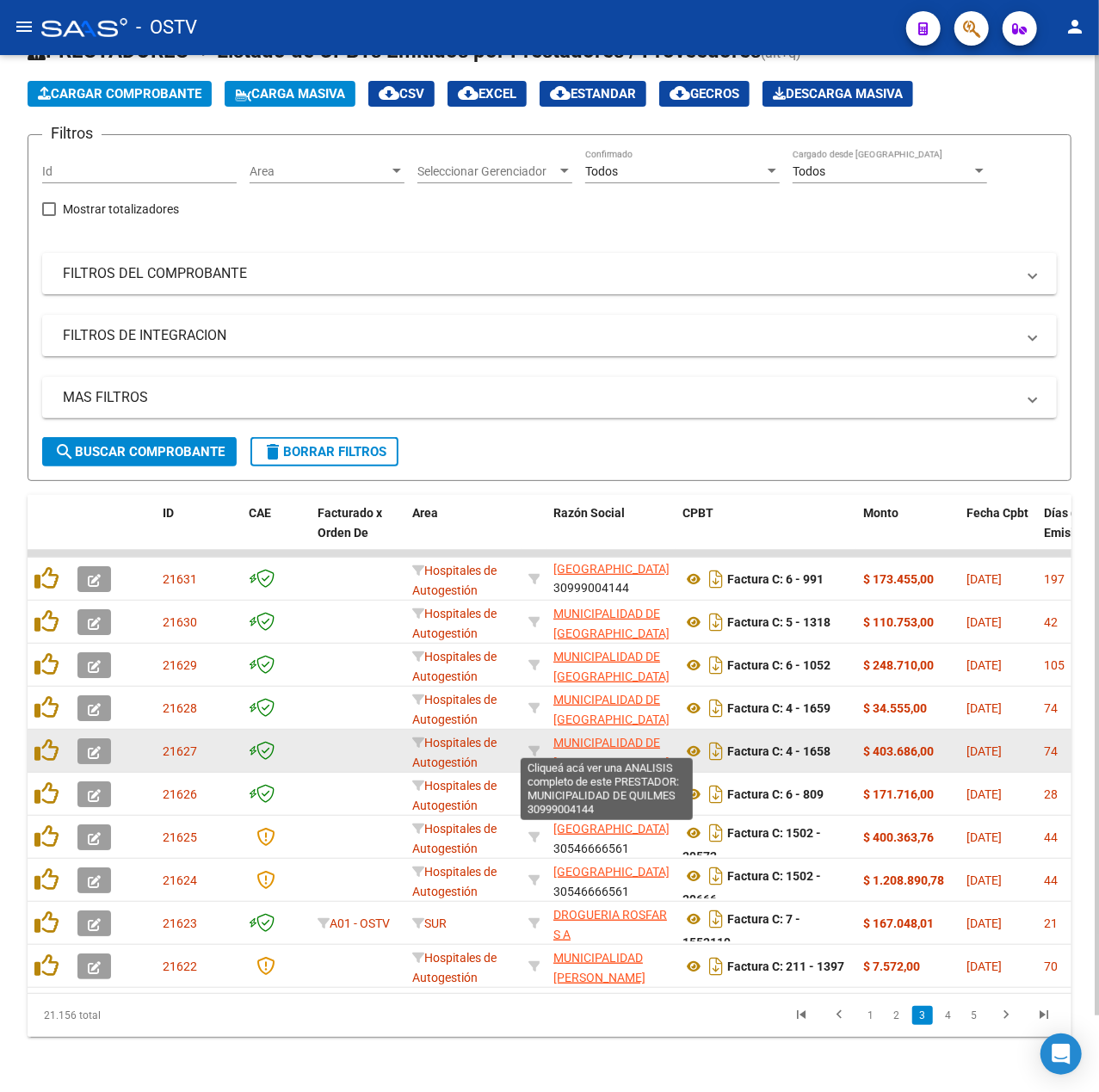
click at [610, 735] on span "MUNICIPALIDAD DE QUILMES" at bounding box center [611, 752] width 117 height 34
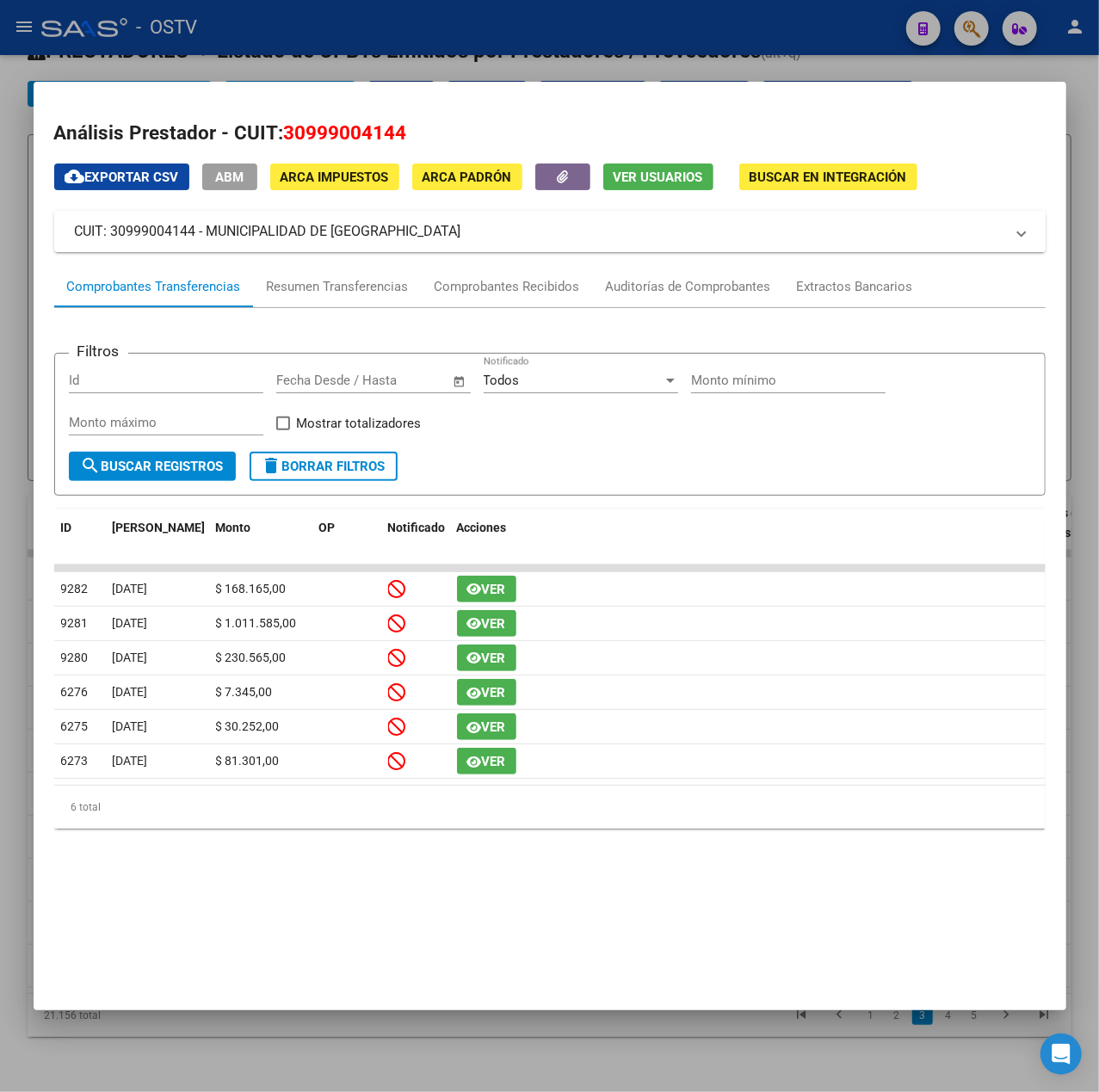
drag, startPoint x: 388, startPoint y: 252, endPoint x: 434, endPoint y: 237, distance: 48.4
click at [382, 253] on div "cloud_download Exportar CSV ABM ARCA Impuestos ARCA Padrón Ver Usuarios Buscar …" at bounding box center [550, 502] width 992 height 679
drag, startPoint x: 440, startPoint y: 236, endPoint x: 207, endPoint y: 236, distance: 233.0
click at [207, 236] on mat-panel-title "CUIT: 30999004144 - MUNICIPALIDAD DE QUILMES" at bounding box center [540, 231] width 930 height 21
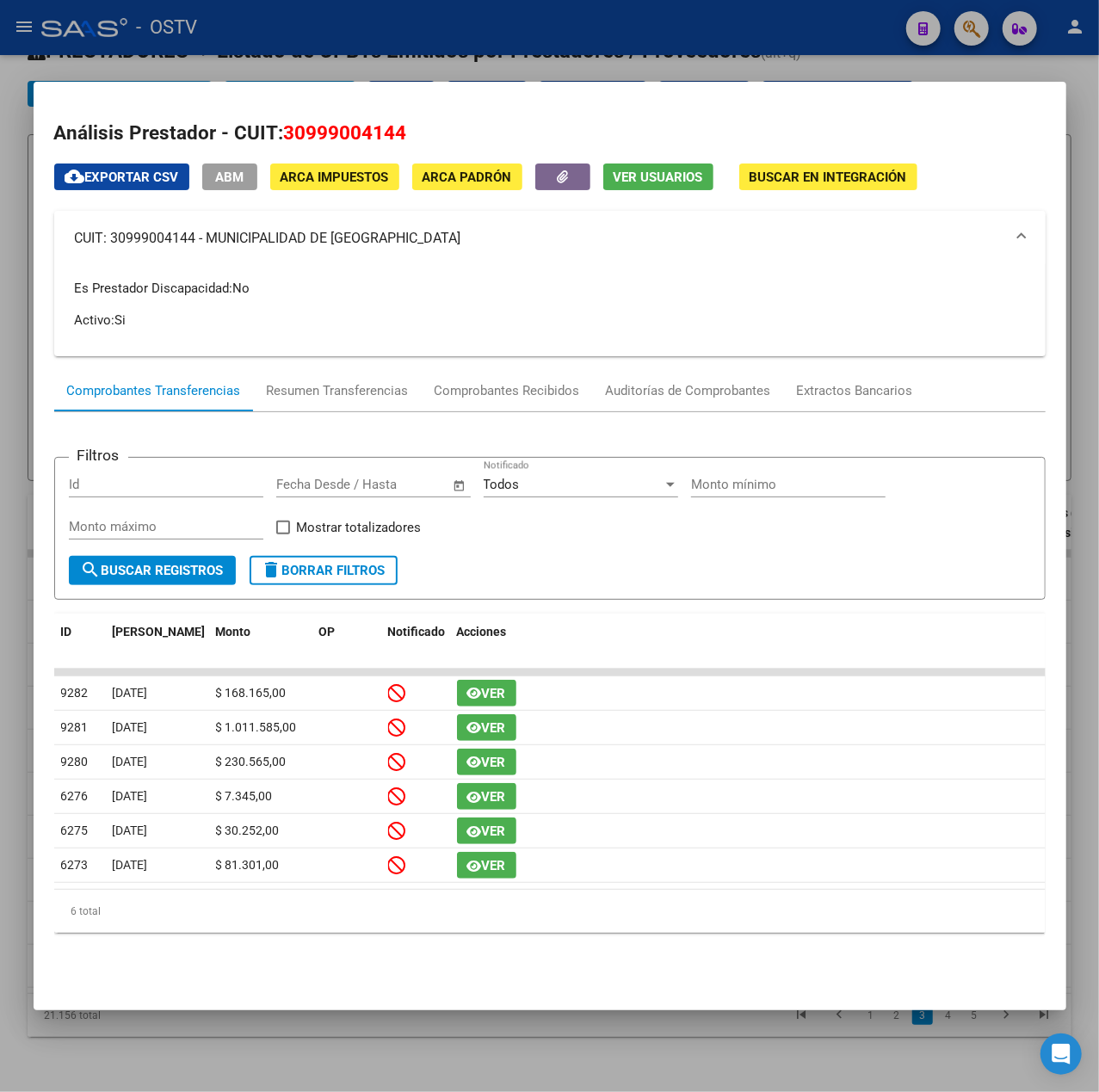
copy mat-panel-title "MUNICIPALIDAD DE QUILMES"
click at [328, 35] on div at bounding box center [549, 546] width 1099 height 1092
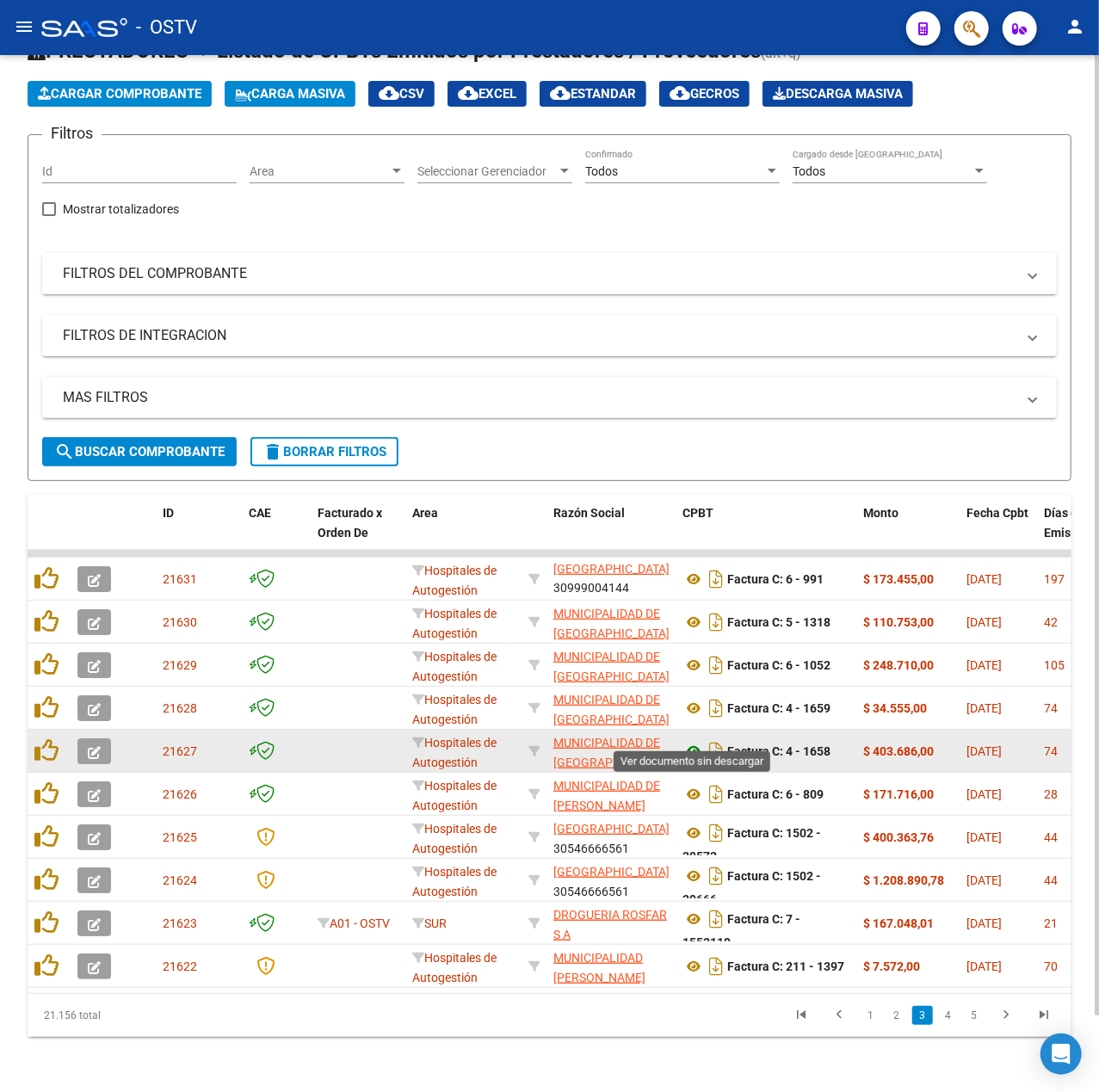
click at [687, 741] on icon at bounding box center [694, 751] width 22 height 21
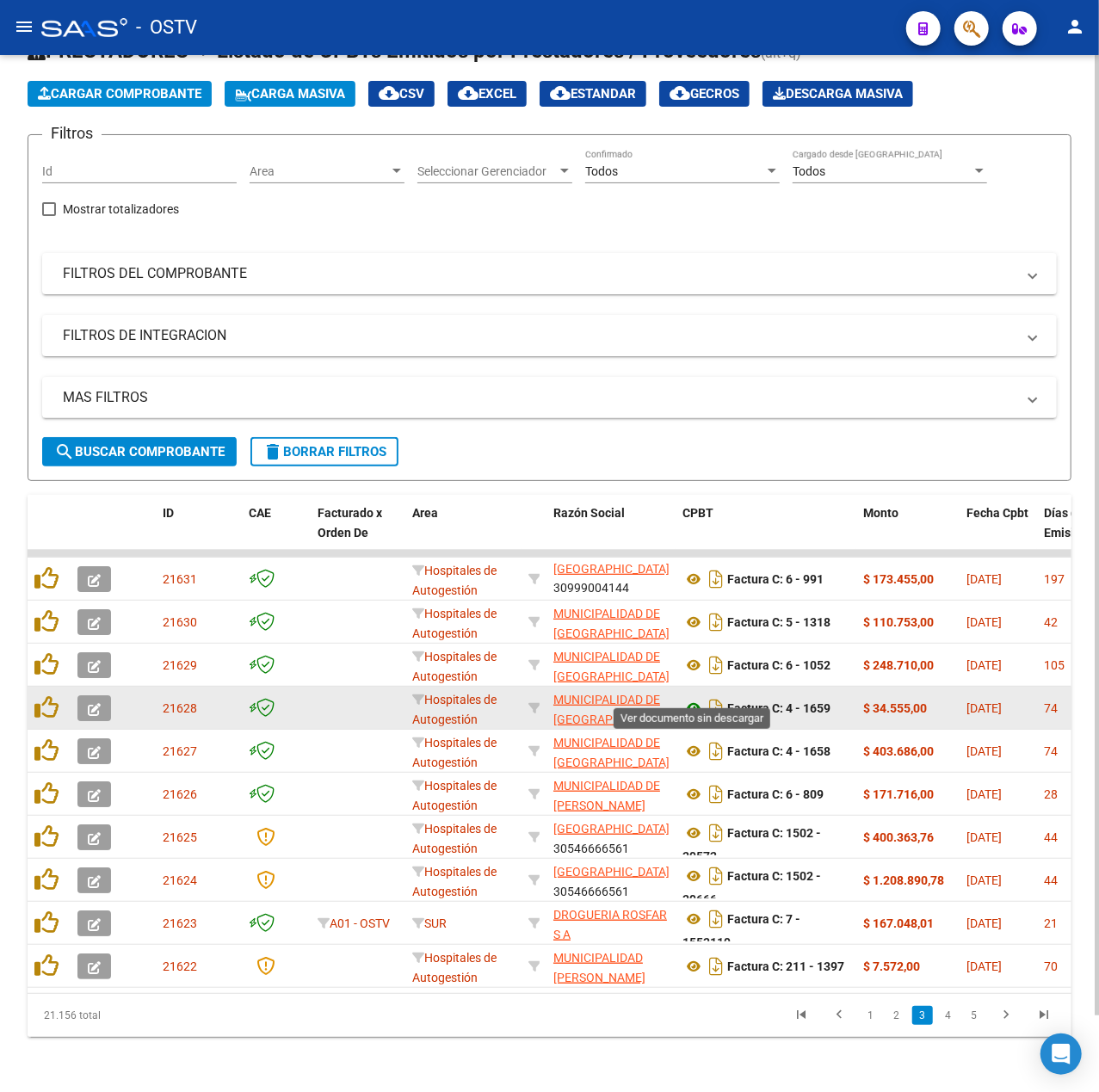
click at [696, 698] on icon at bounding box center [694, 709] width 22 height 21
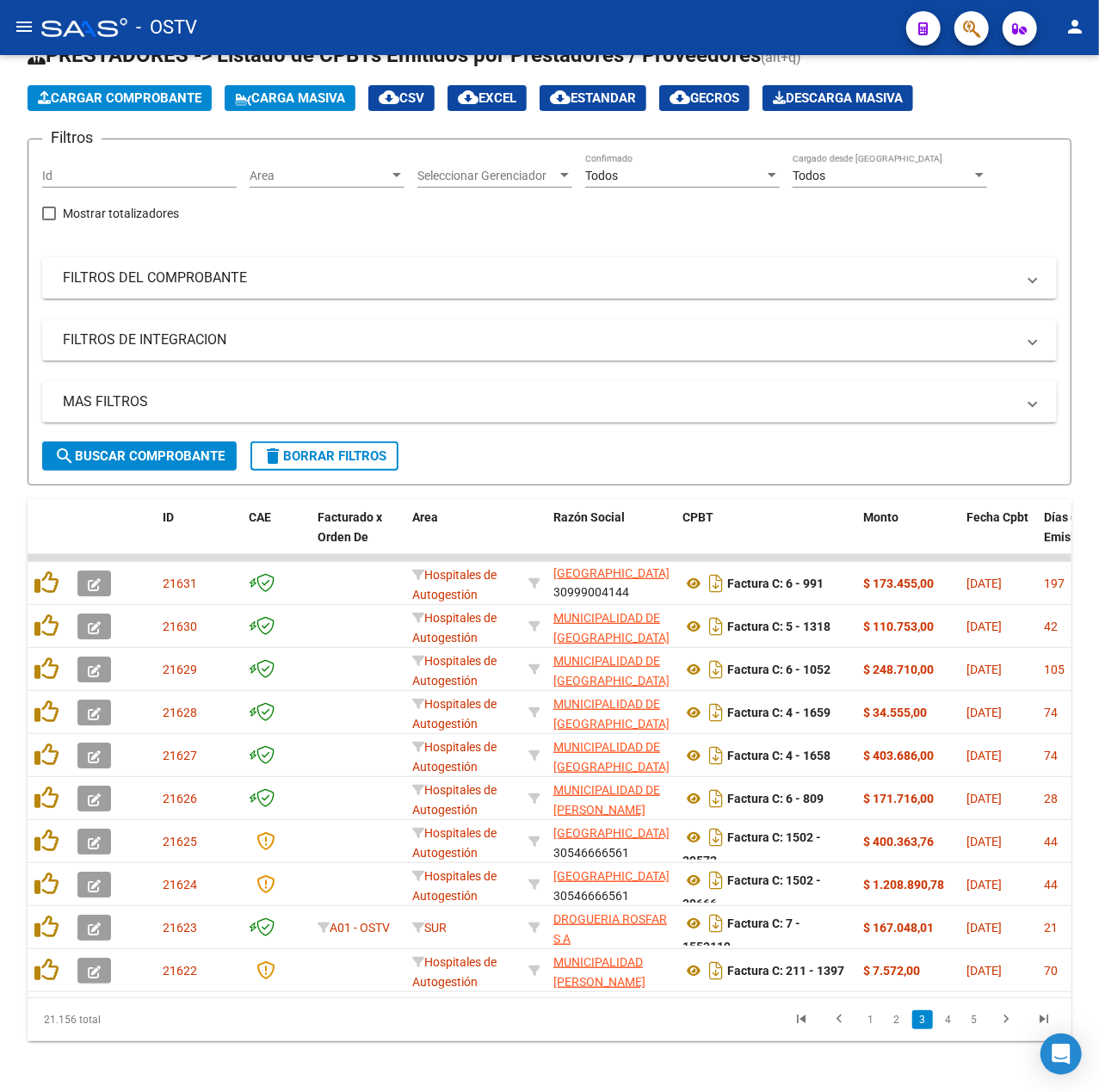
scroll to position [83, 0]
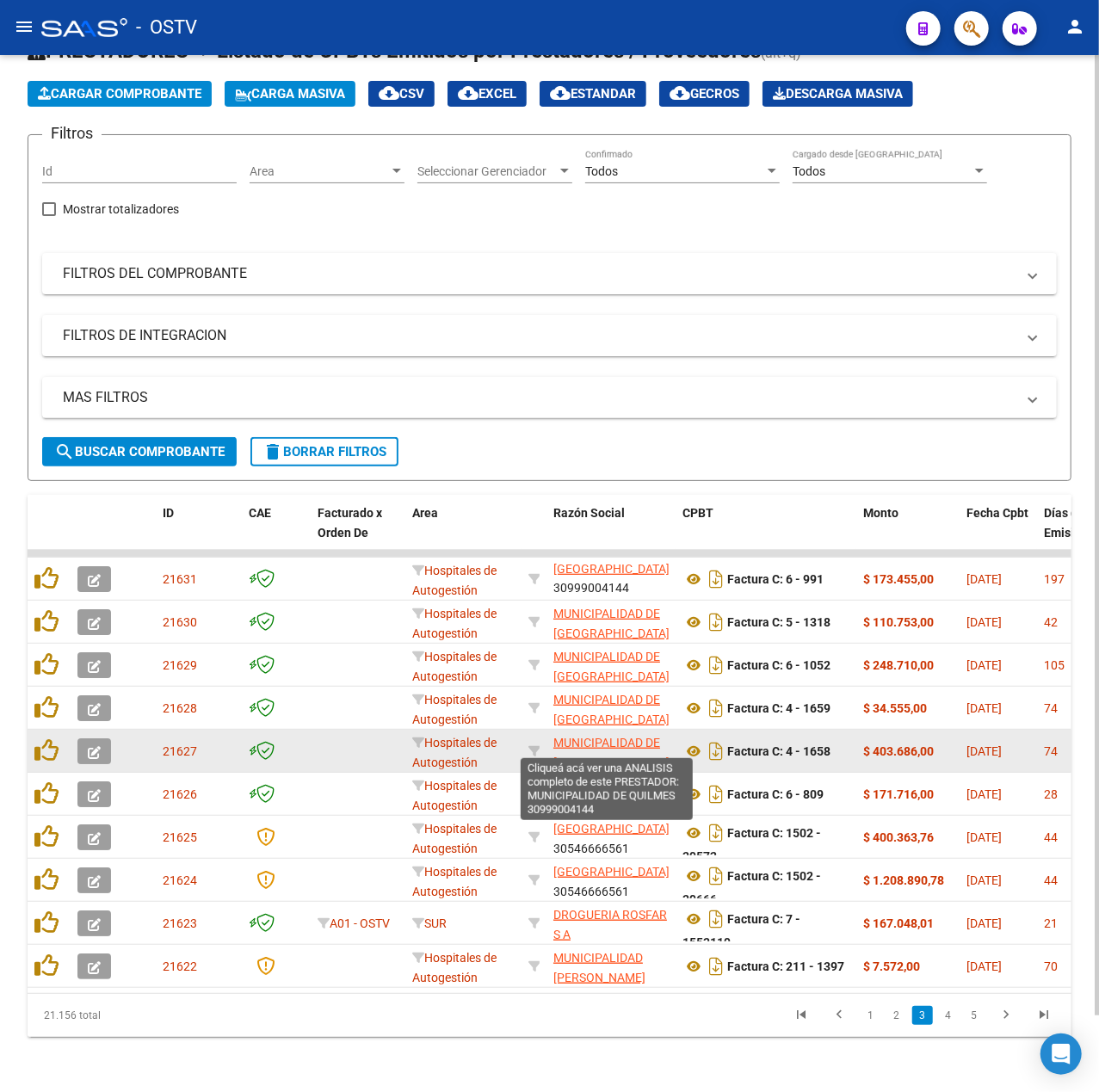
click at [613, 735] on span "MUNICIPALIDAD DE QUILMES" at bounding box center [611, 752] width 117 height 34
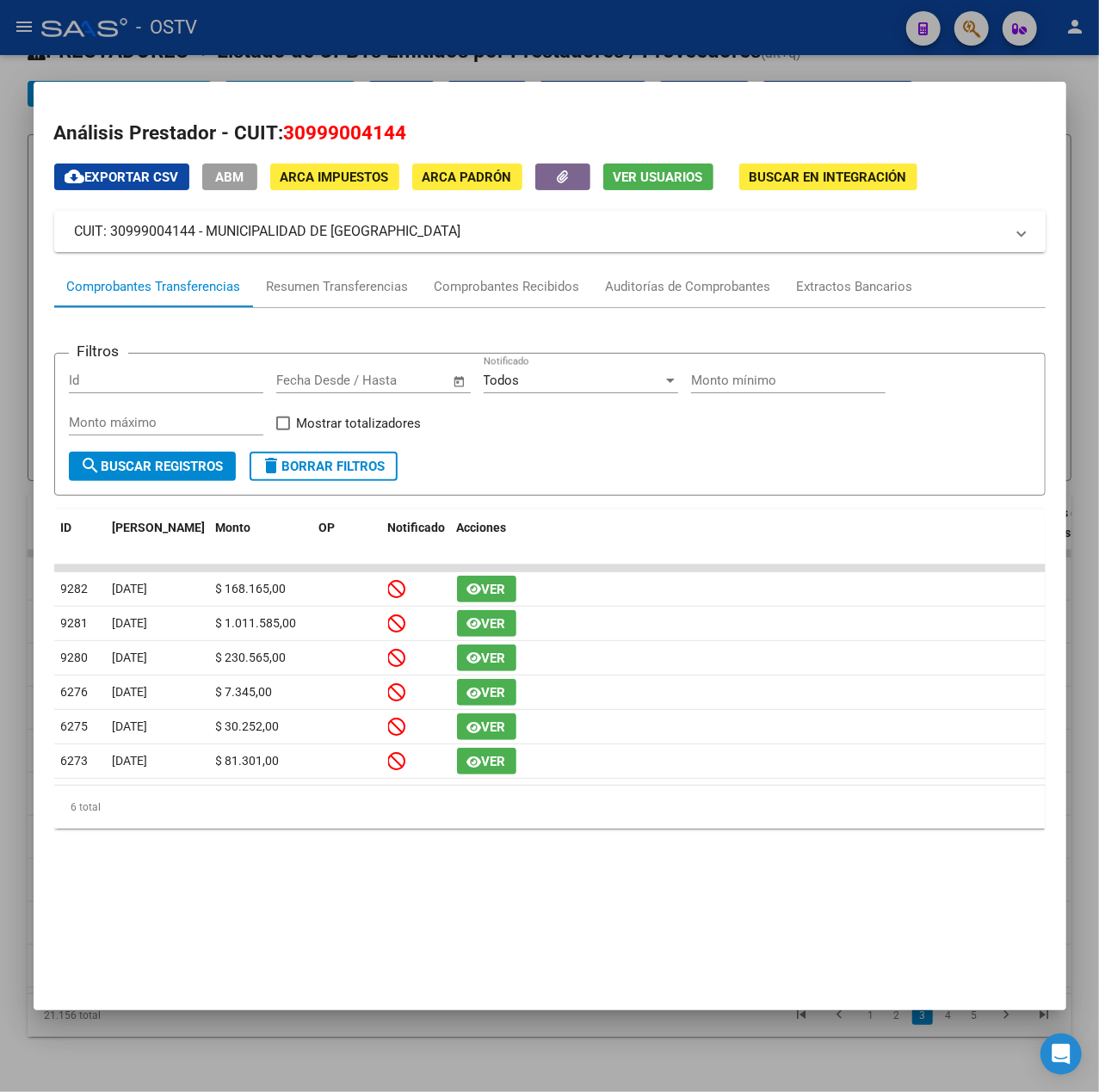
drag, startPoint x: 412, startPoint y: 234, endPoint x: 212, endPoint y: 235, distance: 200.0
click at [212, 235] on mat-panel-title "CUIT: 30999004144 - MUNICIPALIDAD DE QUILMES" at bounding box center [540, 231] width 930 height 21
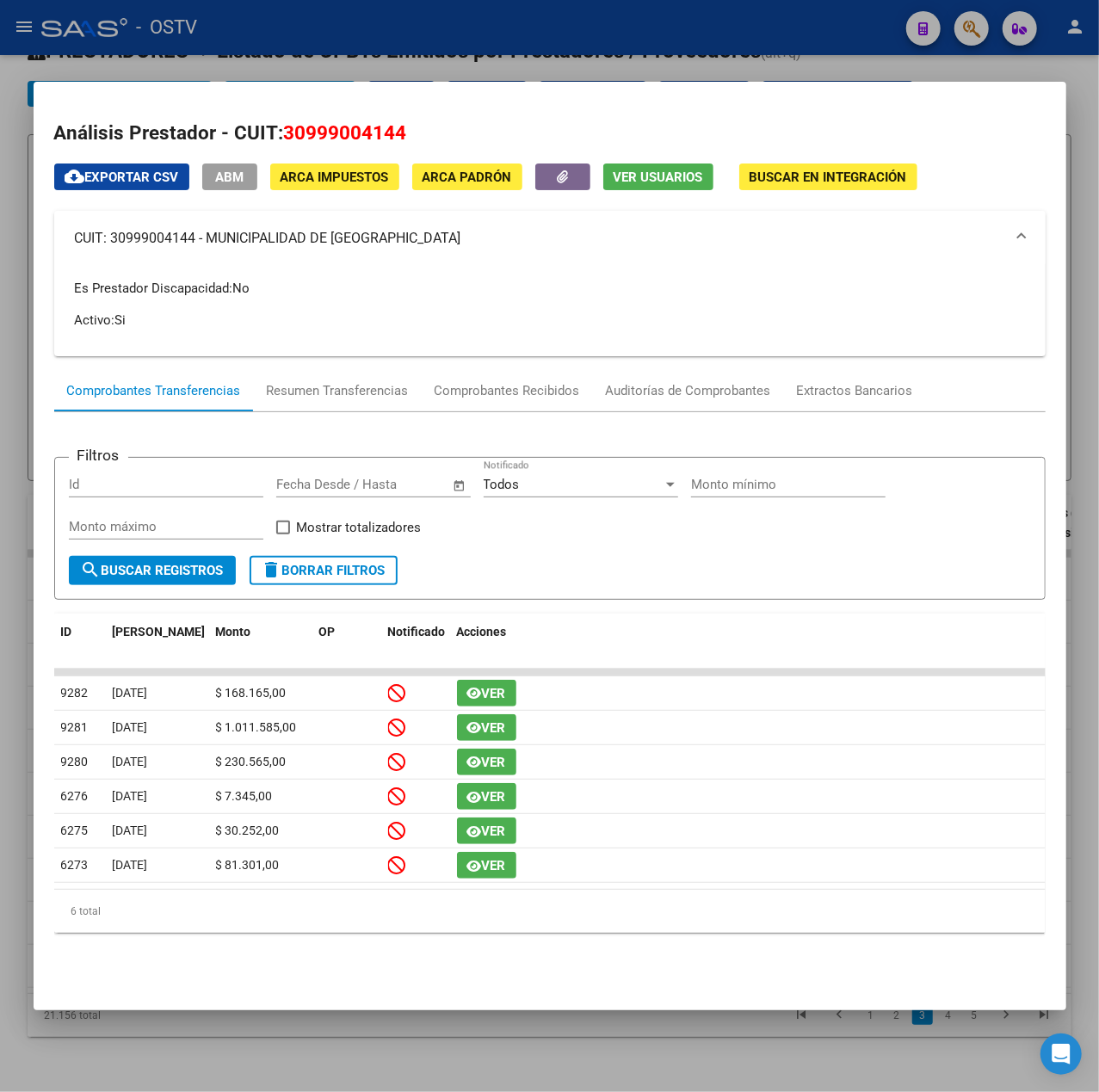
copy mat-panel-title "MUNICIPALIDAD DE QUILMES"
click at [465, 22] on div at bounding box center [549, 546] width 1099 height 1092
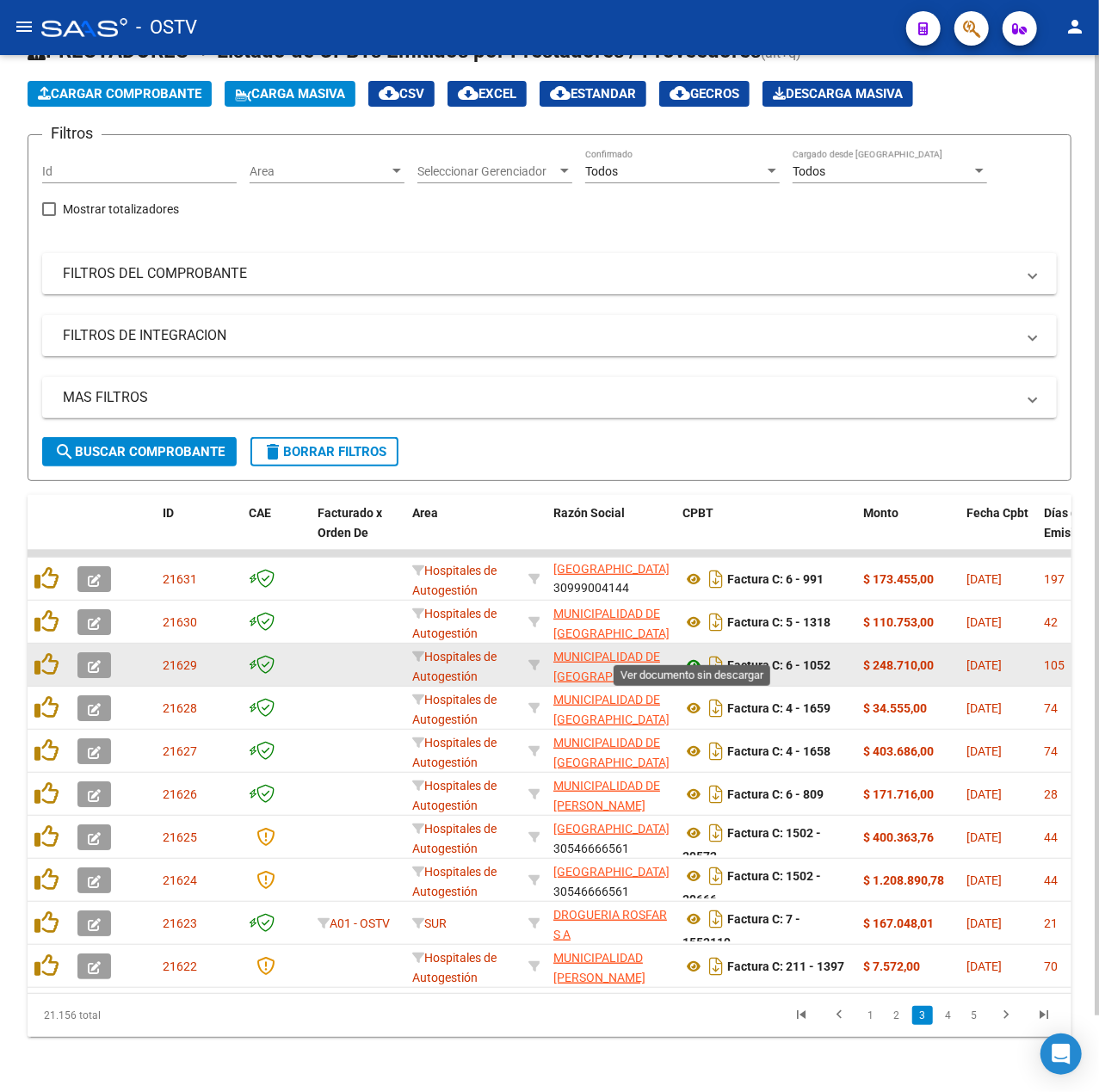
click at [684, 655] on icon at bounding box center [694, 666] width 22 height 21
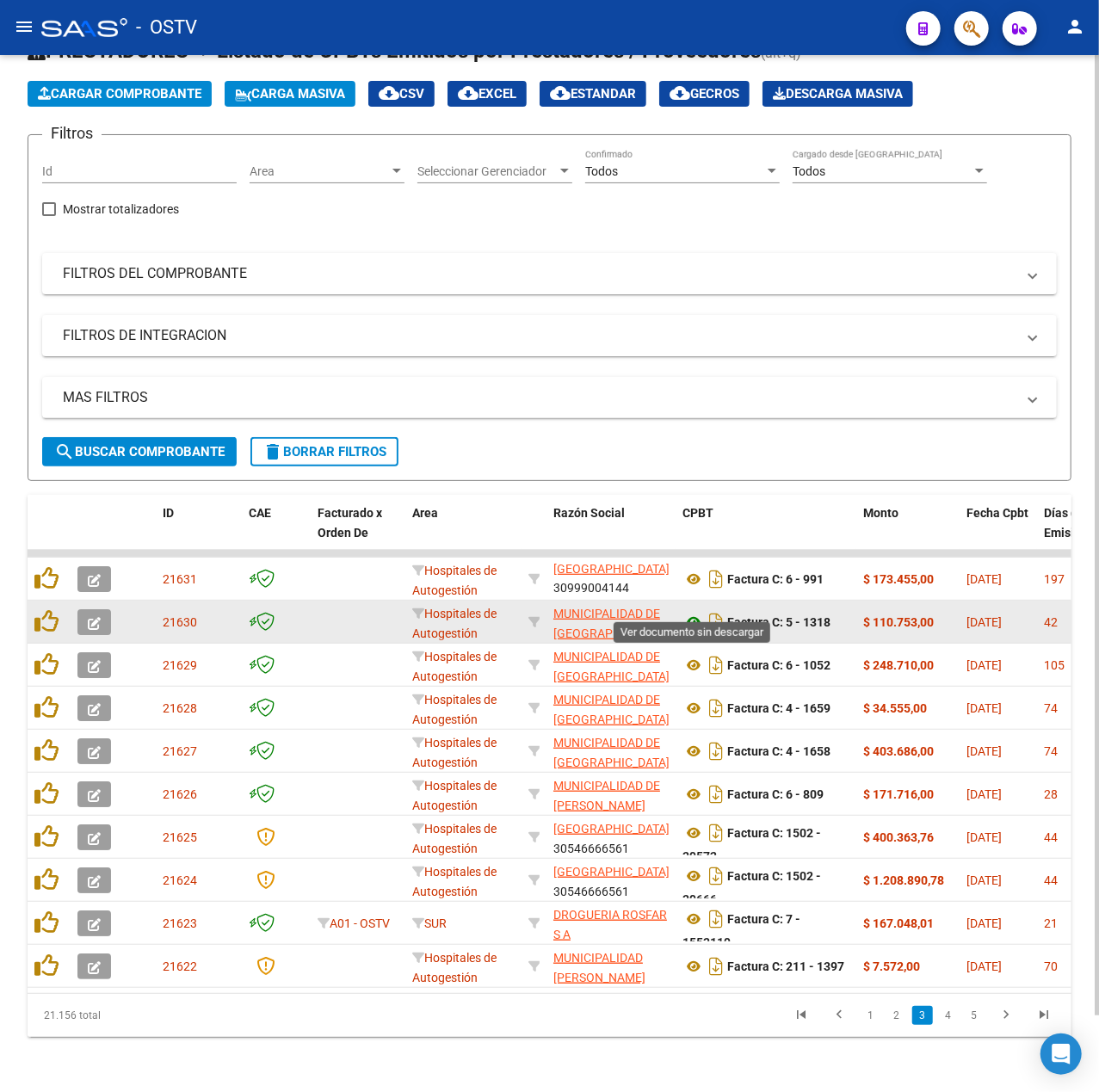
click at [692, 612] on icon at bounding box center [694, 622] width 22 height 21
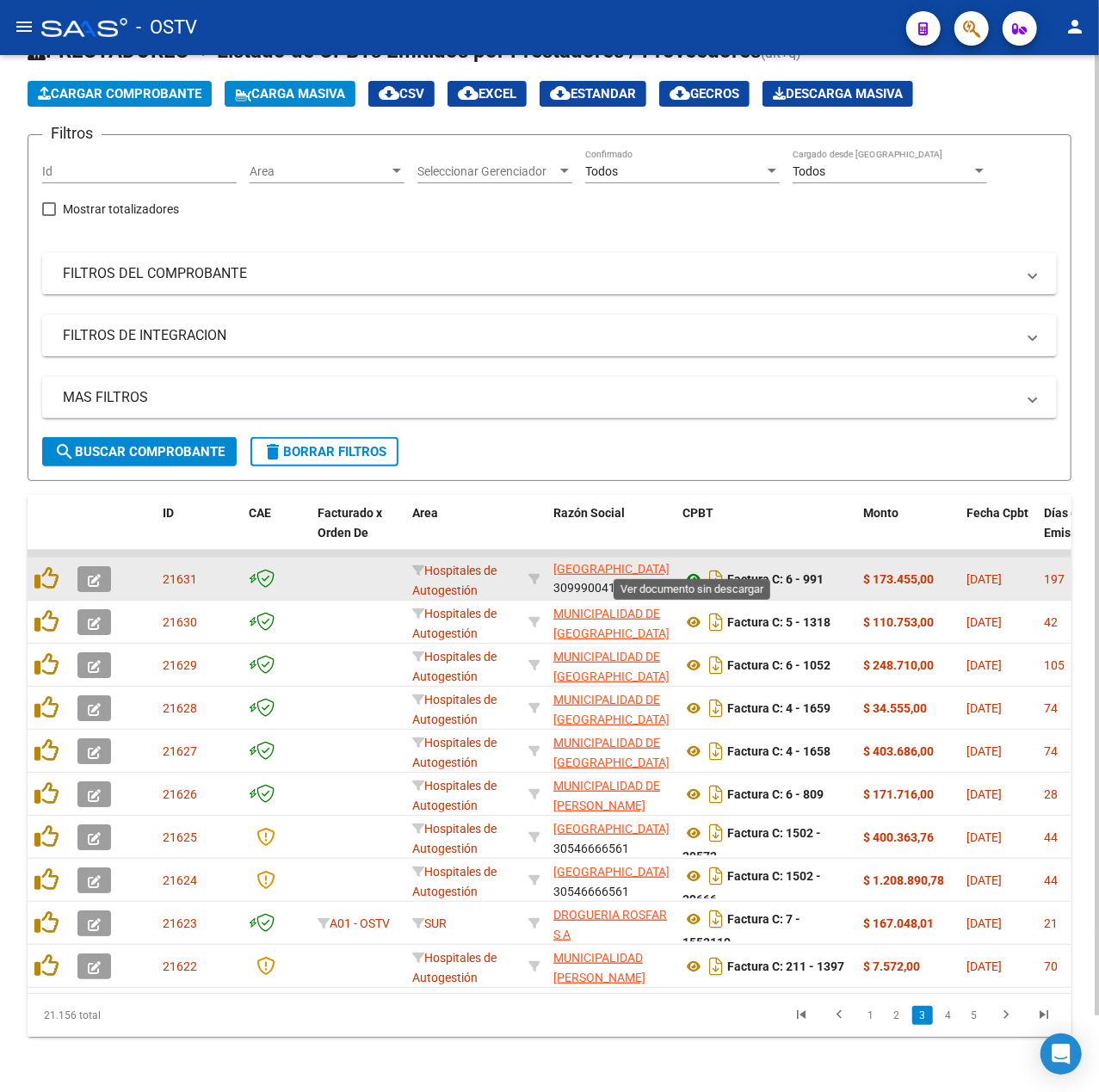
click at [696, 569] on icon at bounding box center [694, 579] width 22 height 21
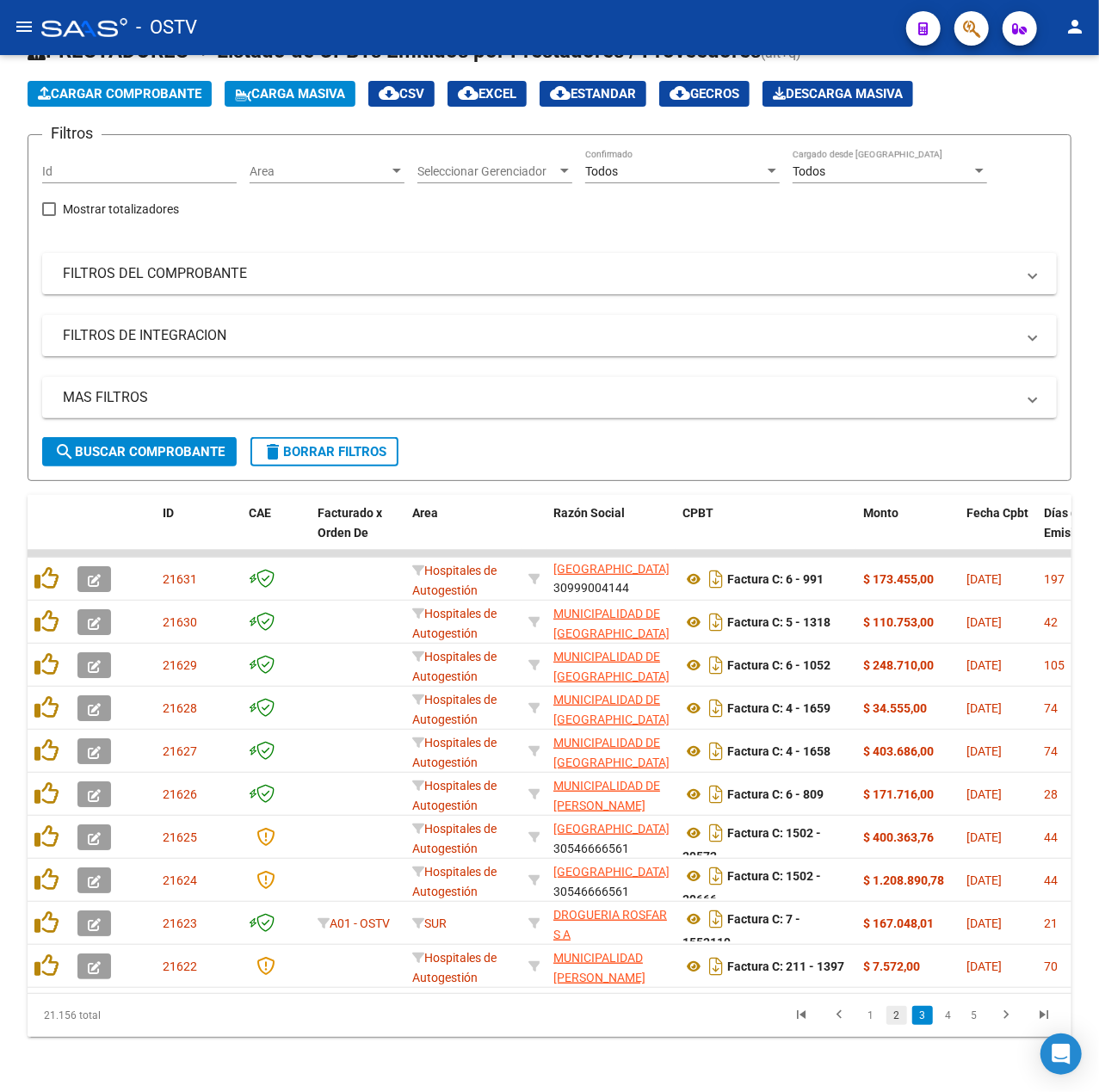
drag, startPoint x: 897, startPoint y: 1012, endPoint x: 923, endPoint y: 1019, distance: 26.9
click at [896, 1012] on link "2" at bounding box center [897, 1016] width 21 height 19
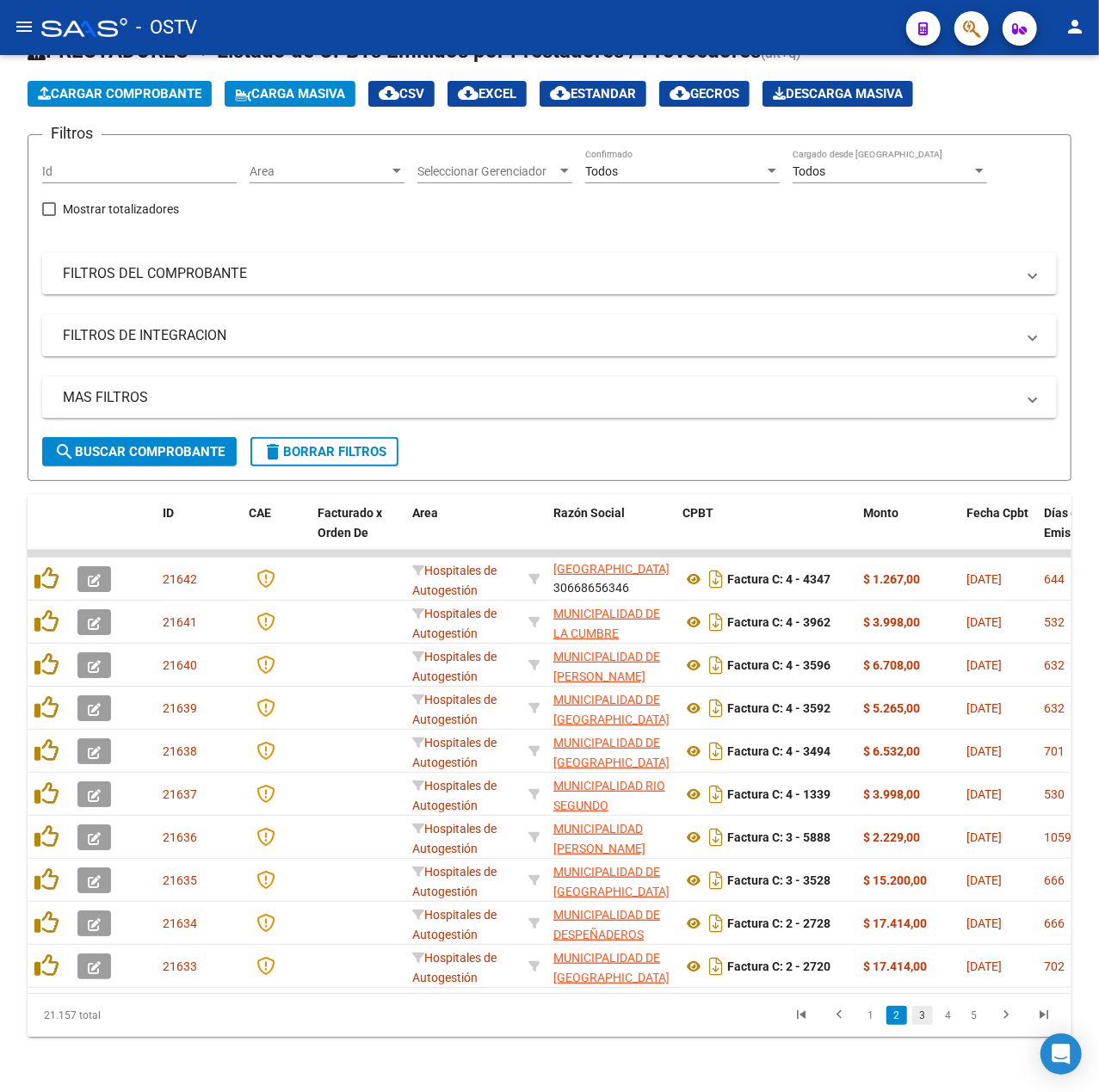
click at [924, 1022] on link "3" at bounding box center [923, 1016] width 21 height 19
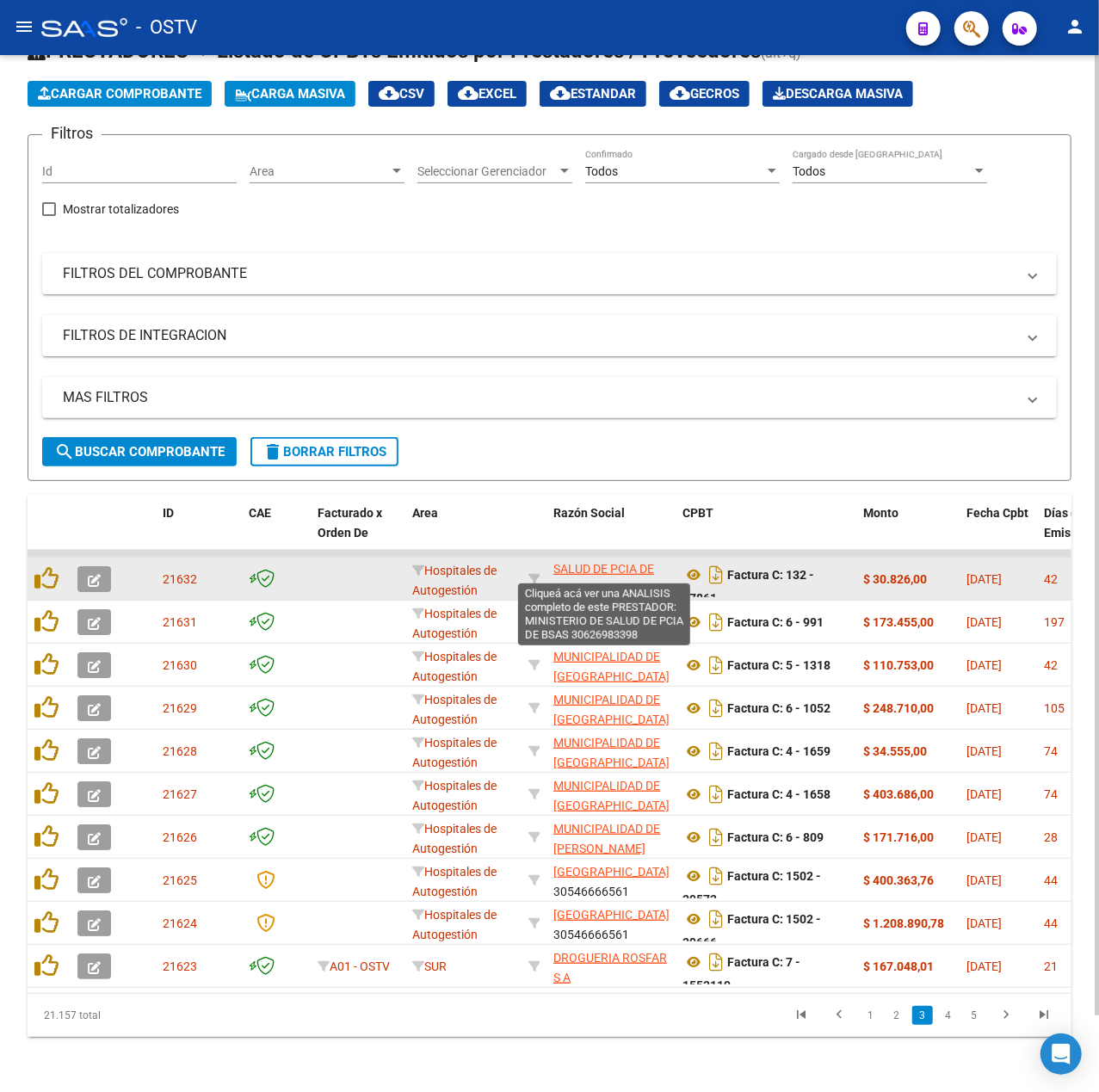
click at [610, 545] on span "MINISTERIO DE SALUD DE PCIA DE BSAS" at bounding box center [603, 569] width 101 height 54
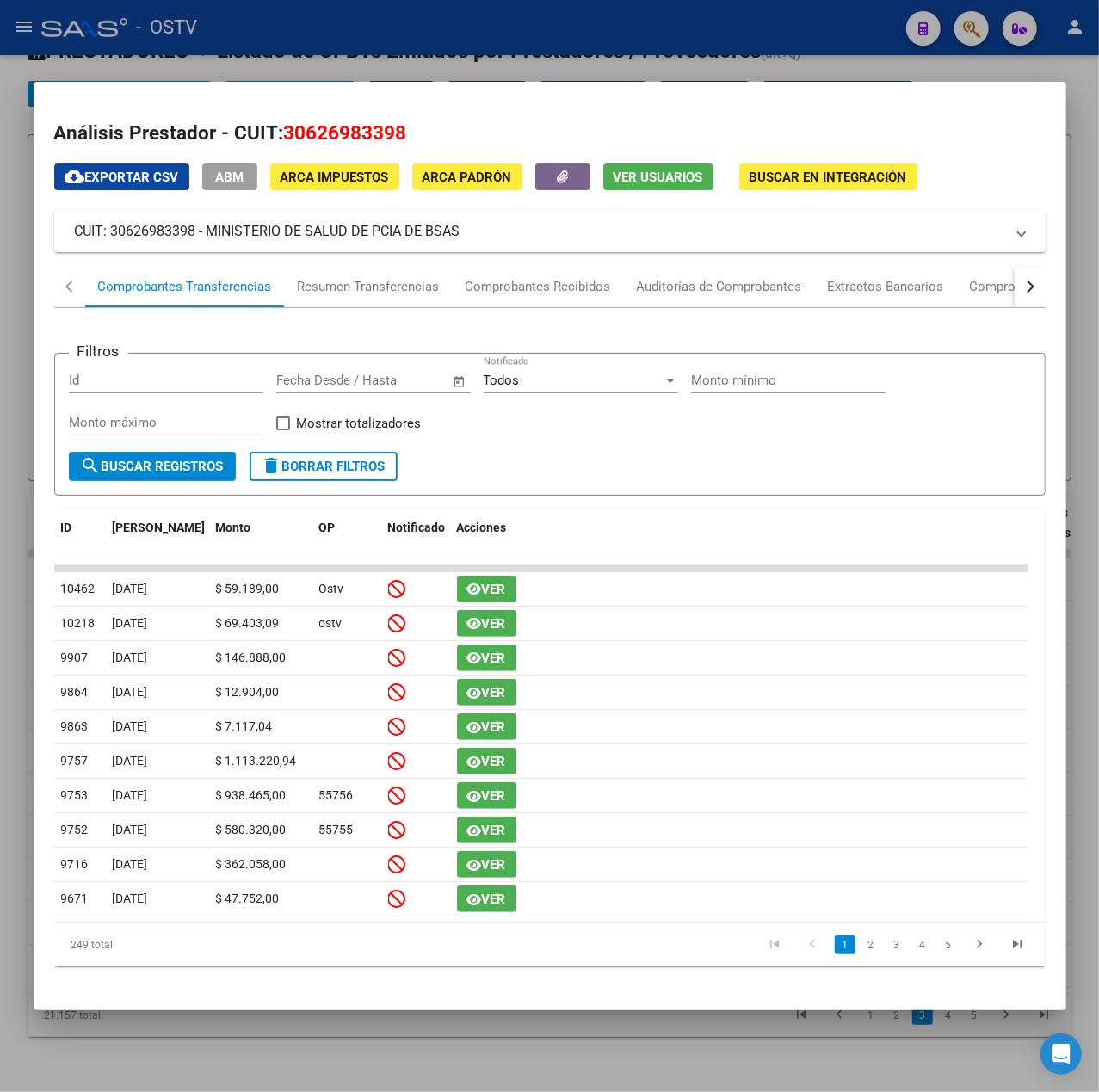
drag, startPoint x: 459, startPoint y: 238, endPoint x: 204, endPoint y: 245, distance: 255.1
click at [204, 245] on mat-expansion-panel-header "CUIT: 30626983398 - MINISTERIO DE SALUD DE PCIA DE BSAS" at bounding box center [550, 231] width 992 height 41
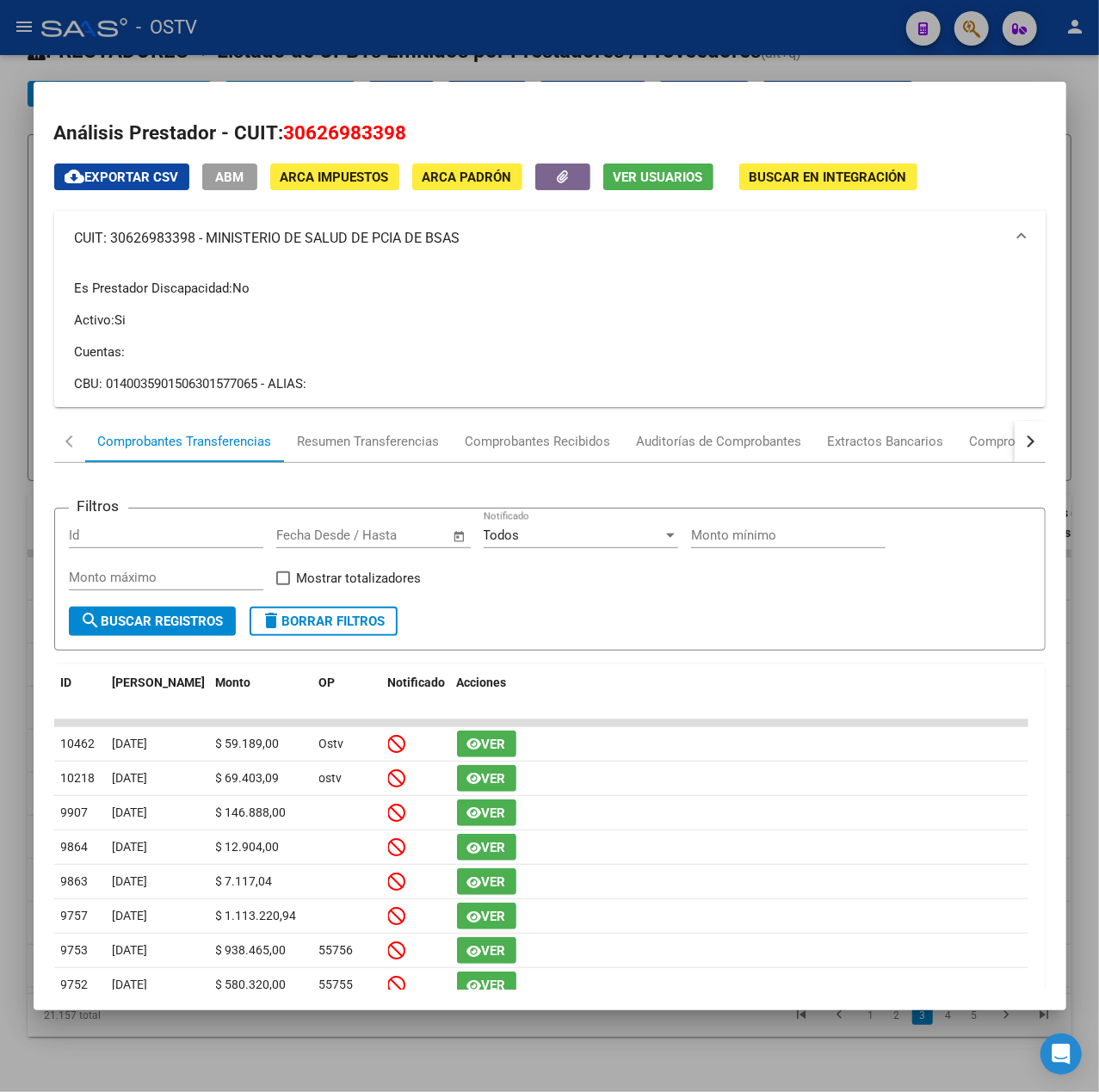
click at [499, 256] on mat-expansion-panel-header "CUIT: 30626983398 - MINISTERIO DE SALUD DE PCIA DE BSAS" at bounding box center [550, 238] width 992 height 55
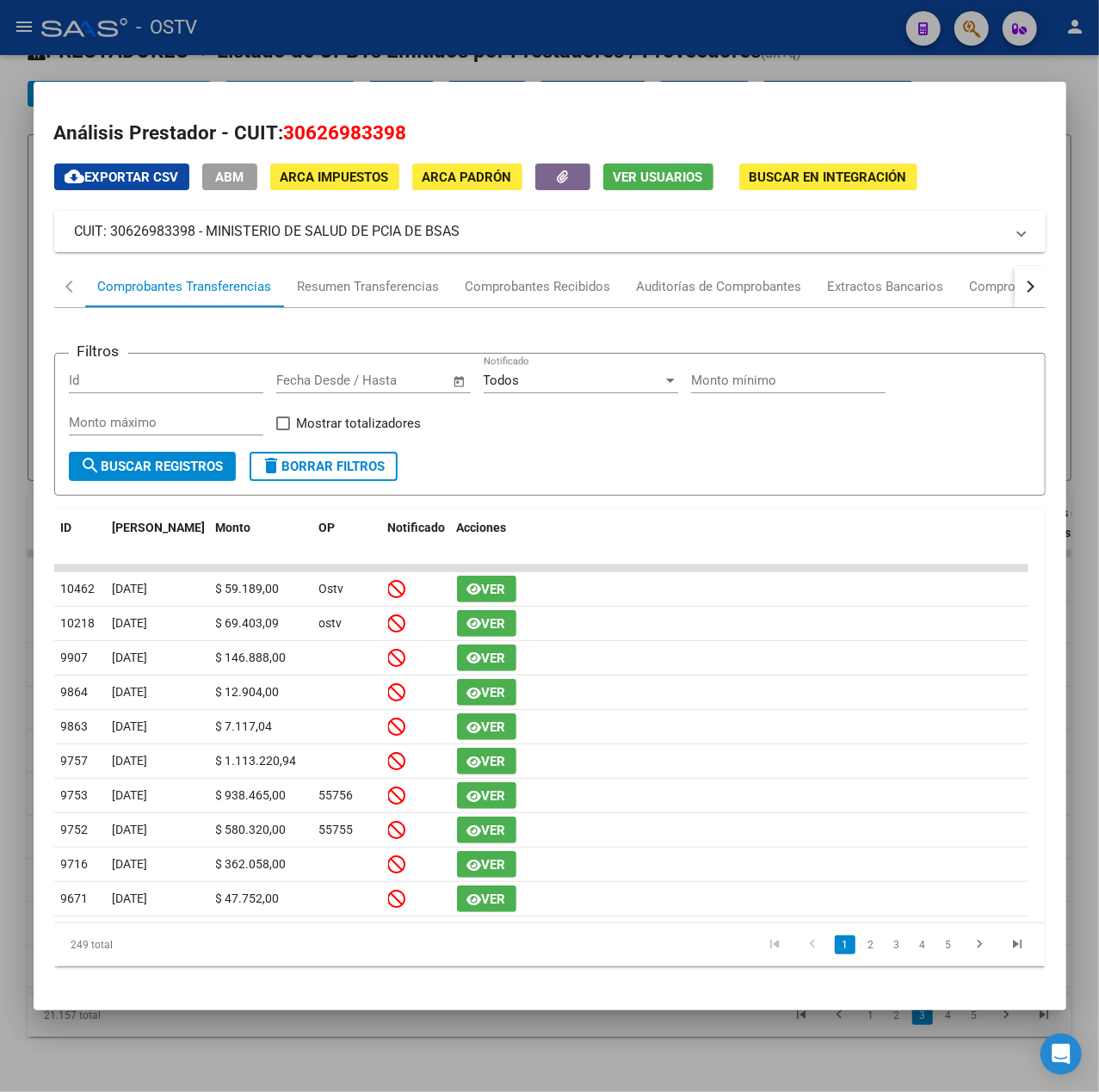
drag, startPoint x: 493, startPoint y: 235, endPoint x: 208, endPoint y: 245, distance: 285.2
click at [208, 245] on mat-expansion-panel-header "CUIT: 30626983398 - MINISTERIO DE SALUD DE PCIA DE BSAS" at bounding box center [550, 231] width 992 height 41
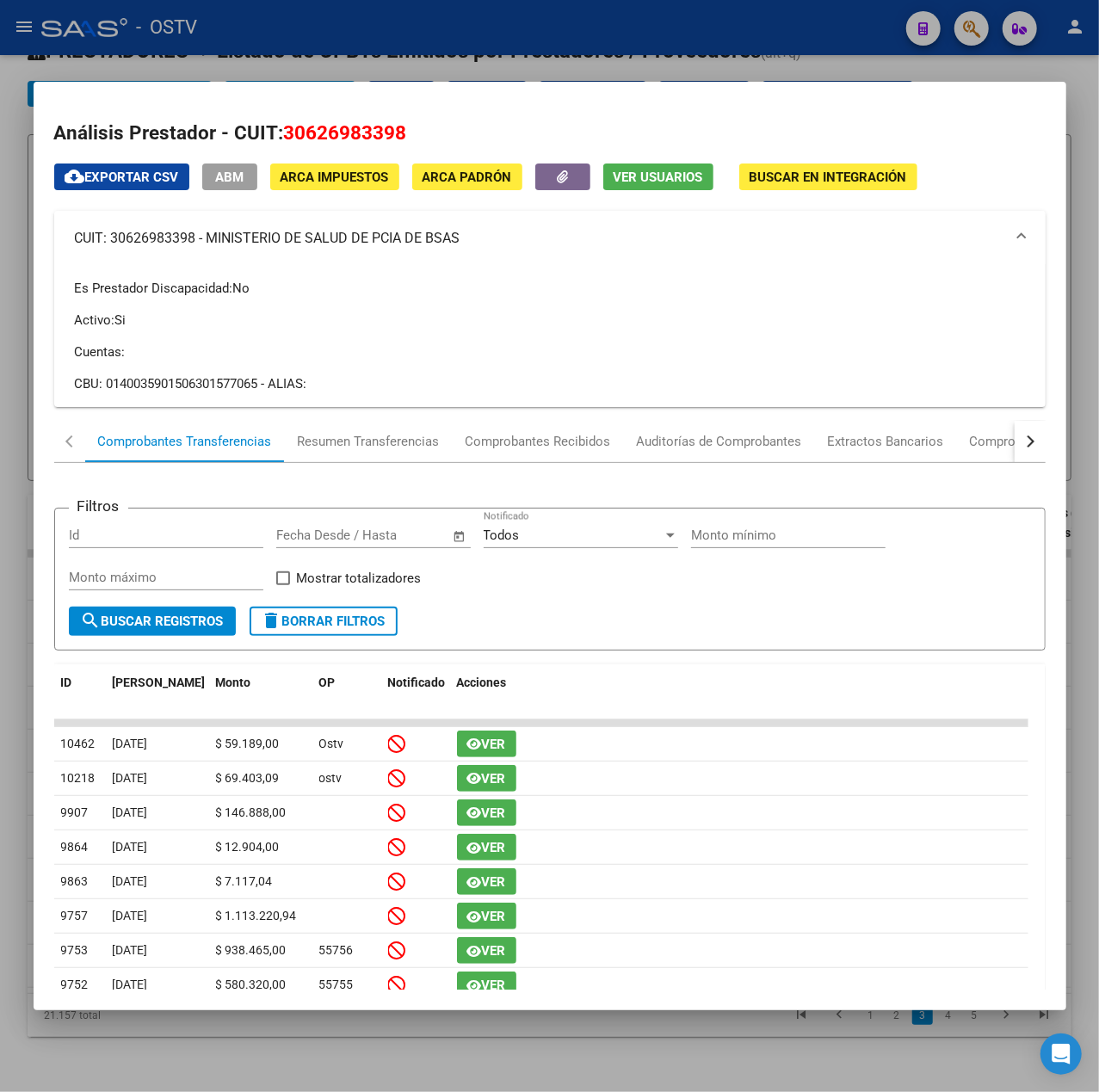
copy mat-panel-title "MINISTERIO DE SALUD DE PCIA DE BSAS"
click at [396, 40] on div at bounding box center [549, 546] width 1099 height 1092
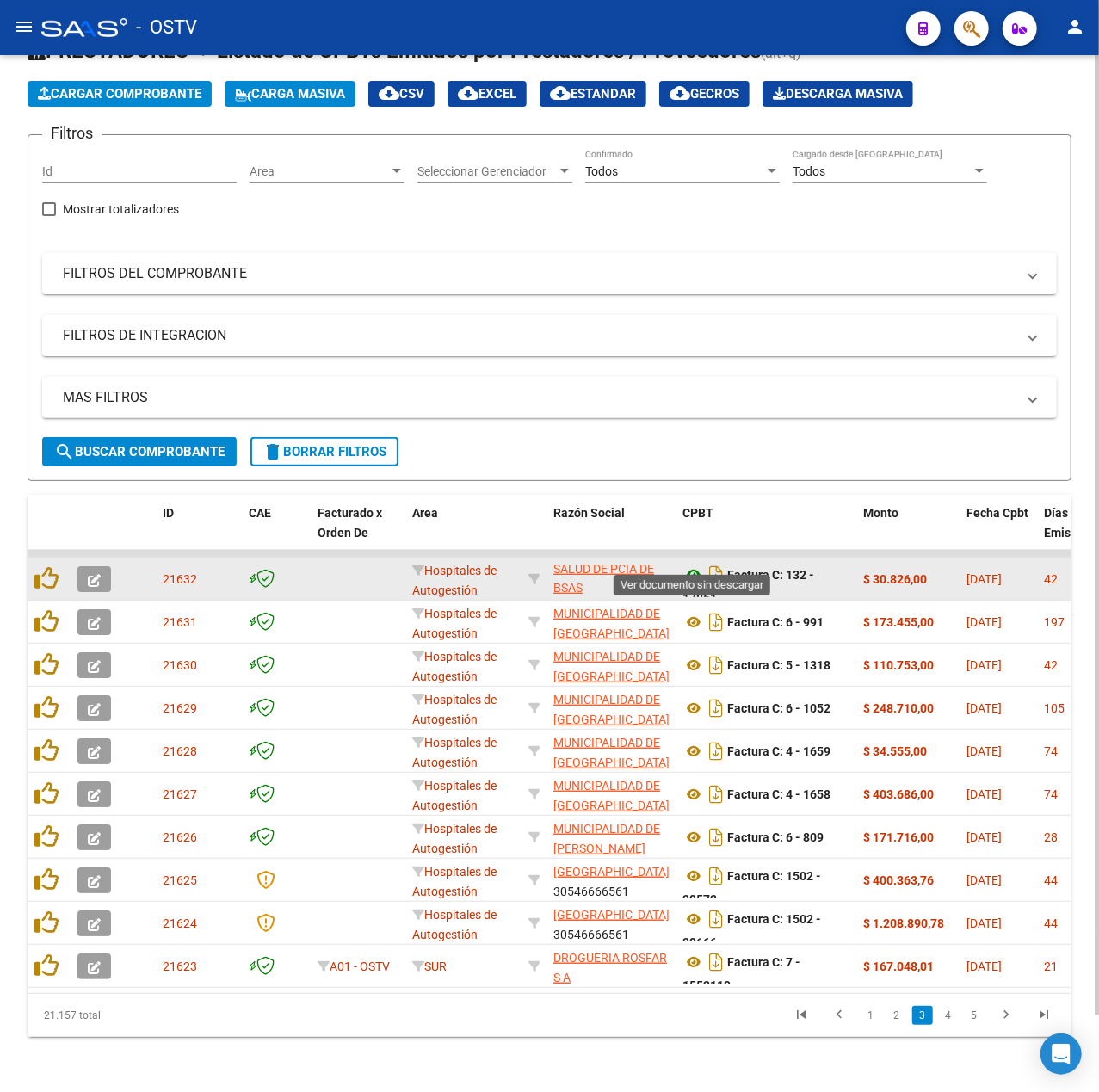
click at [692, 565] on icon at bounding box center [694, 575] width 22 height 21
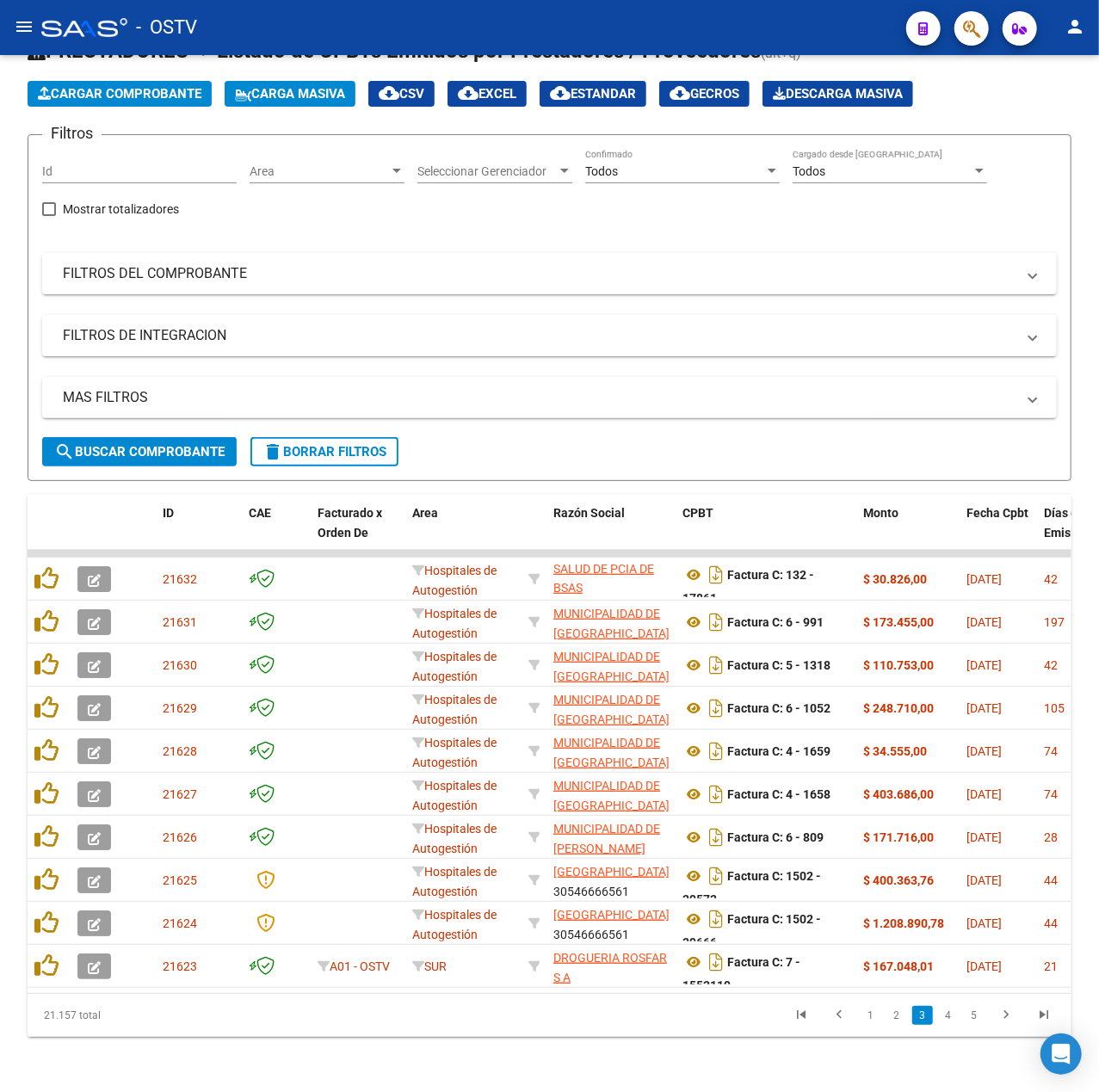
click at [911, 1010] on li "3" at bounding box center [923, 1016] width 26 height 29
click at [904, 1011] on link "2" at bounding box center [897, 1016] width 21 height 19
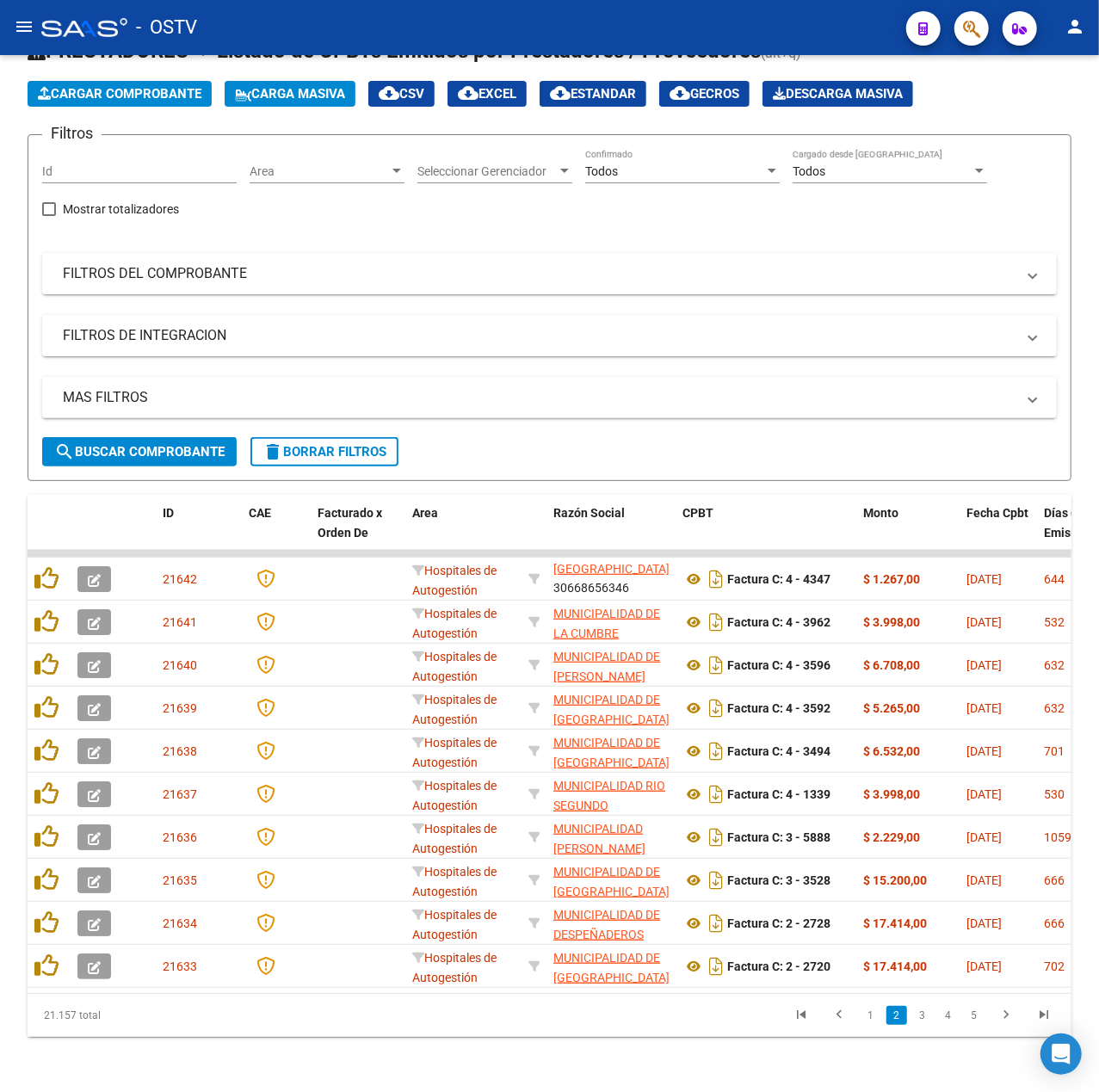
click at [927, 1026] on li "3" at bounding box center [923, 1016] width 26 height 29
click at [926, 1012] on link "3" at bounding box center [923, 1016] width 21 height 19
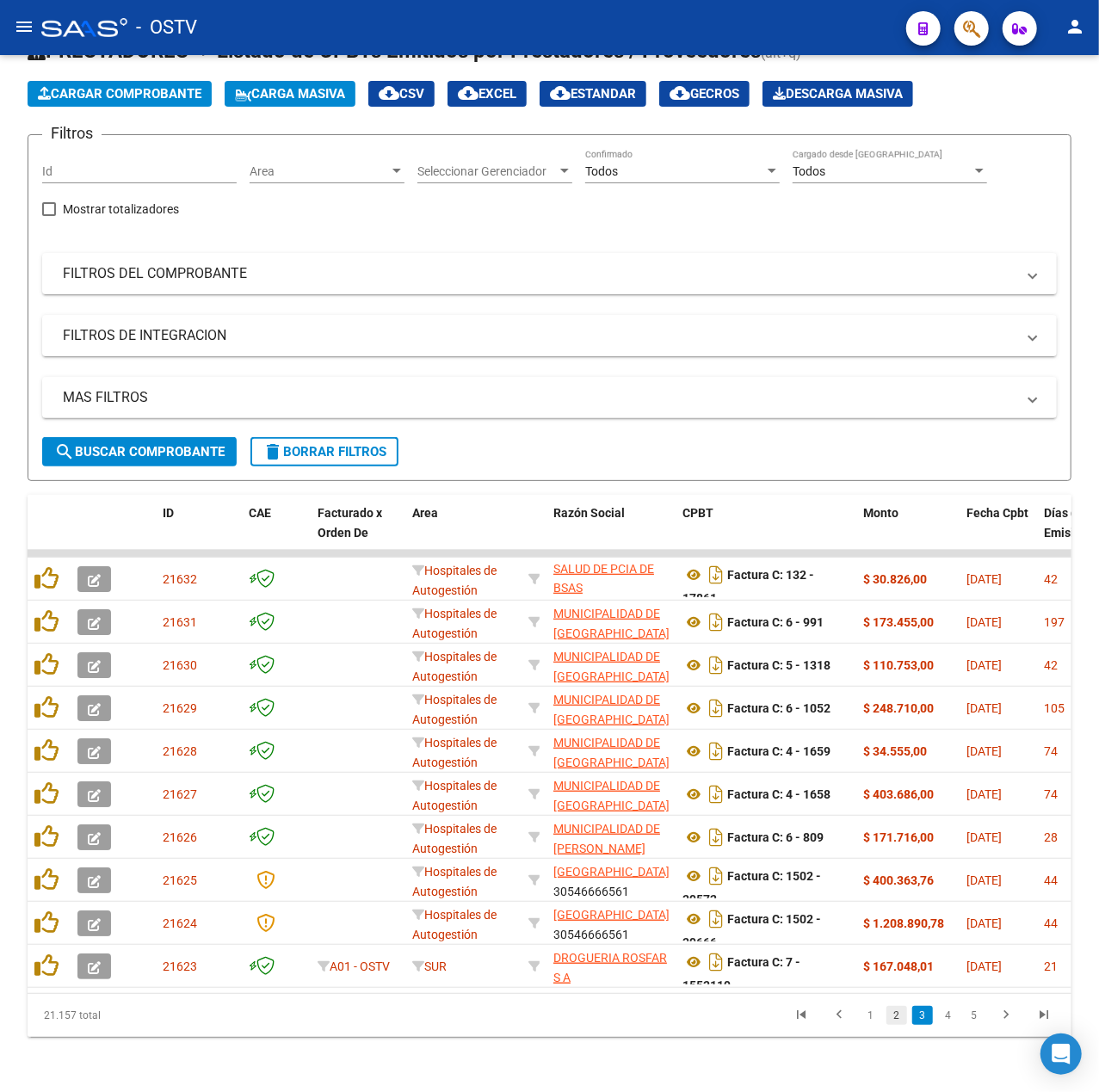
click at [906, 1017] on link "2" at bounding box center [897, 1016] width 21 height 19
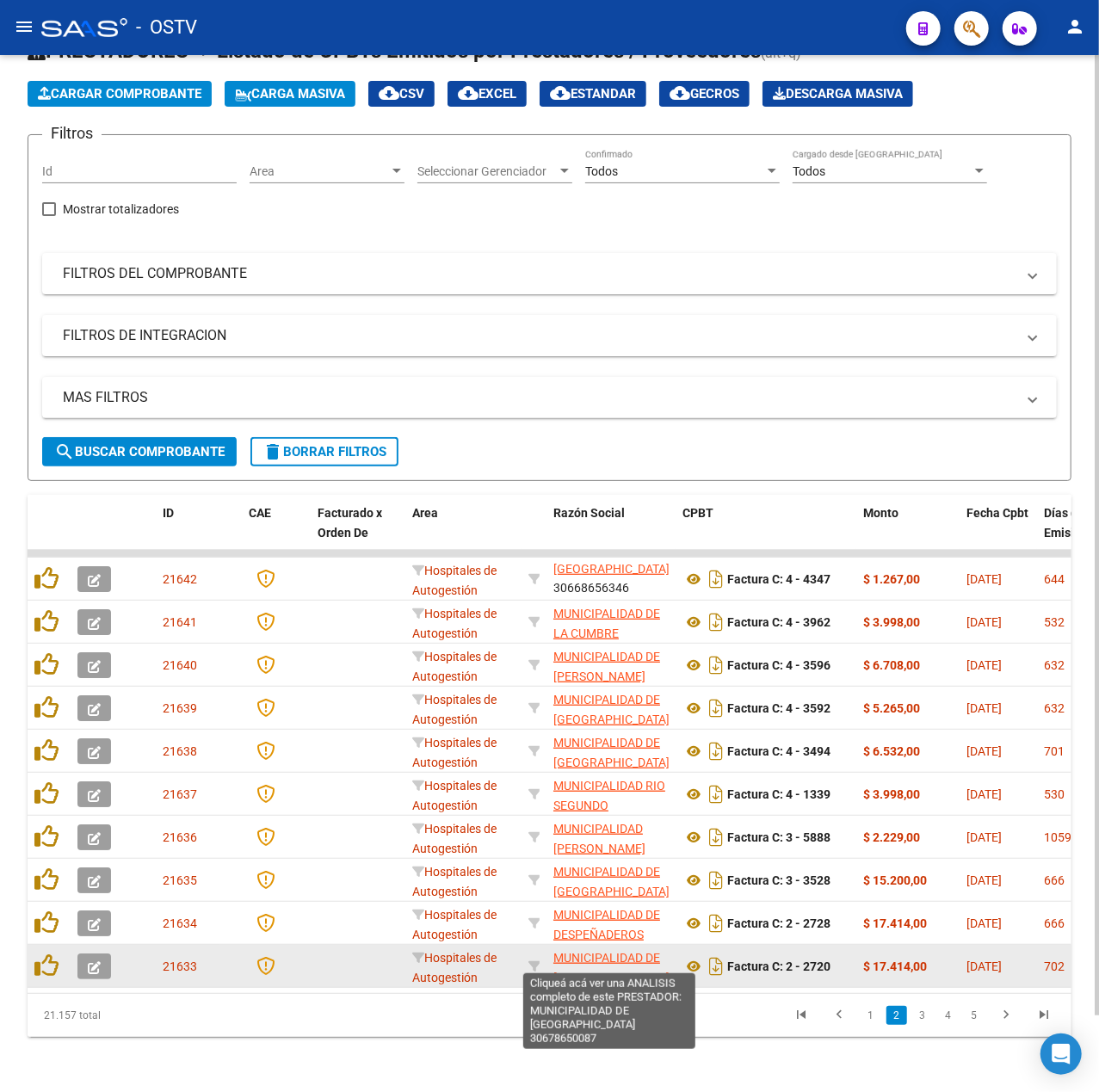
click at [646, 951] on span "MUNICIPALIDAD DE VILLA DEL TOTORAL" at bounding box center [611, 968] width 117 height 34
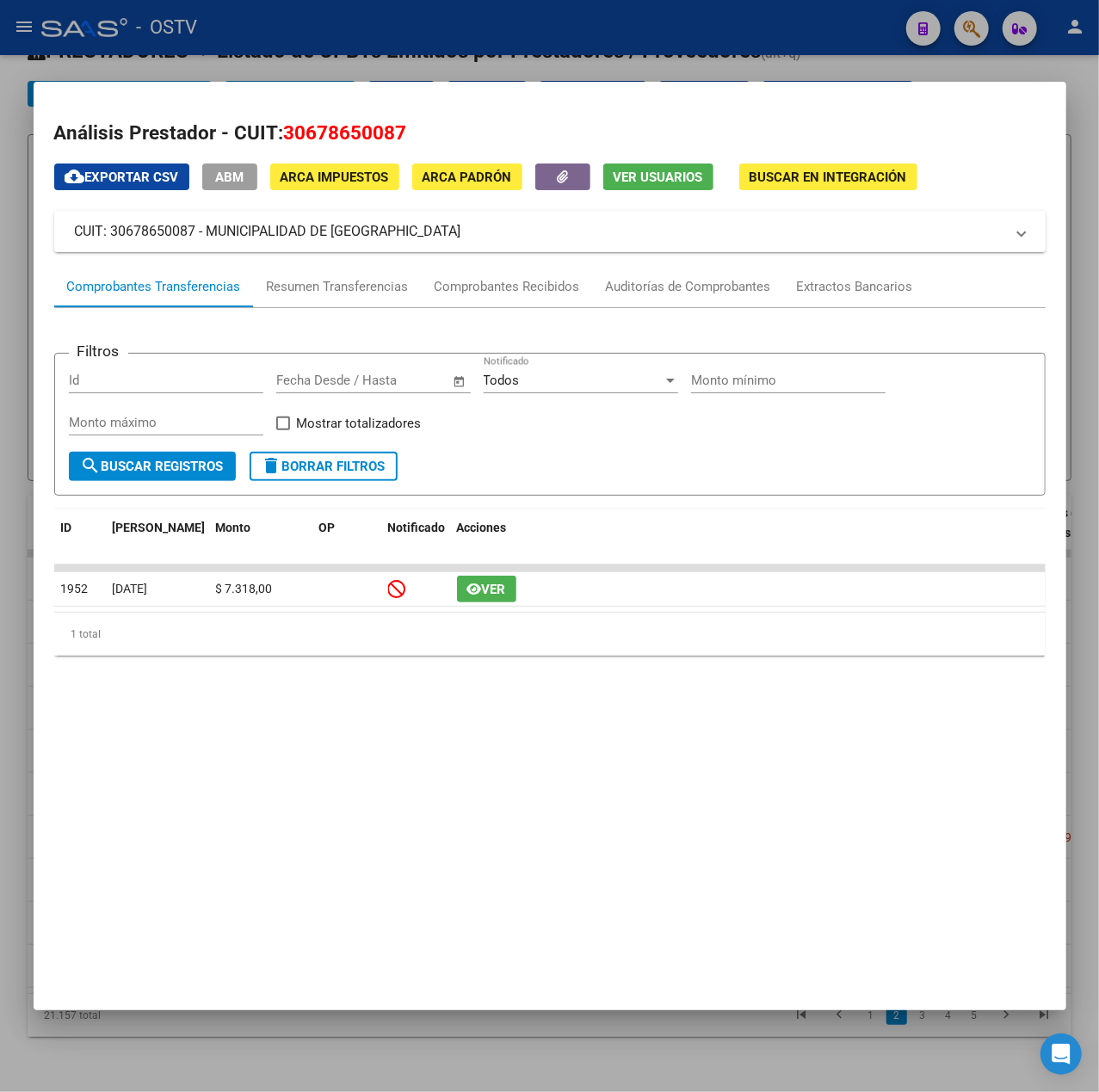
drag, startPoint x: 464, startPoint y: 241, endPoint x: 210, endPoint y: 242, distance: 254.0
click at [210, 242] on mat-expansion-panel-header "CUIT: 30678650087 - MUNICIPALIDAD DE VILLA DEL TOTORAL" at bounding box center [550, 231] width 992 height 41
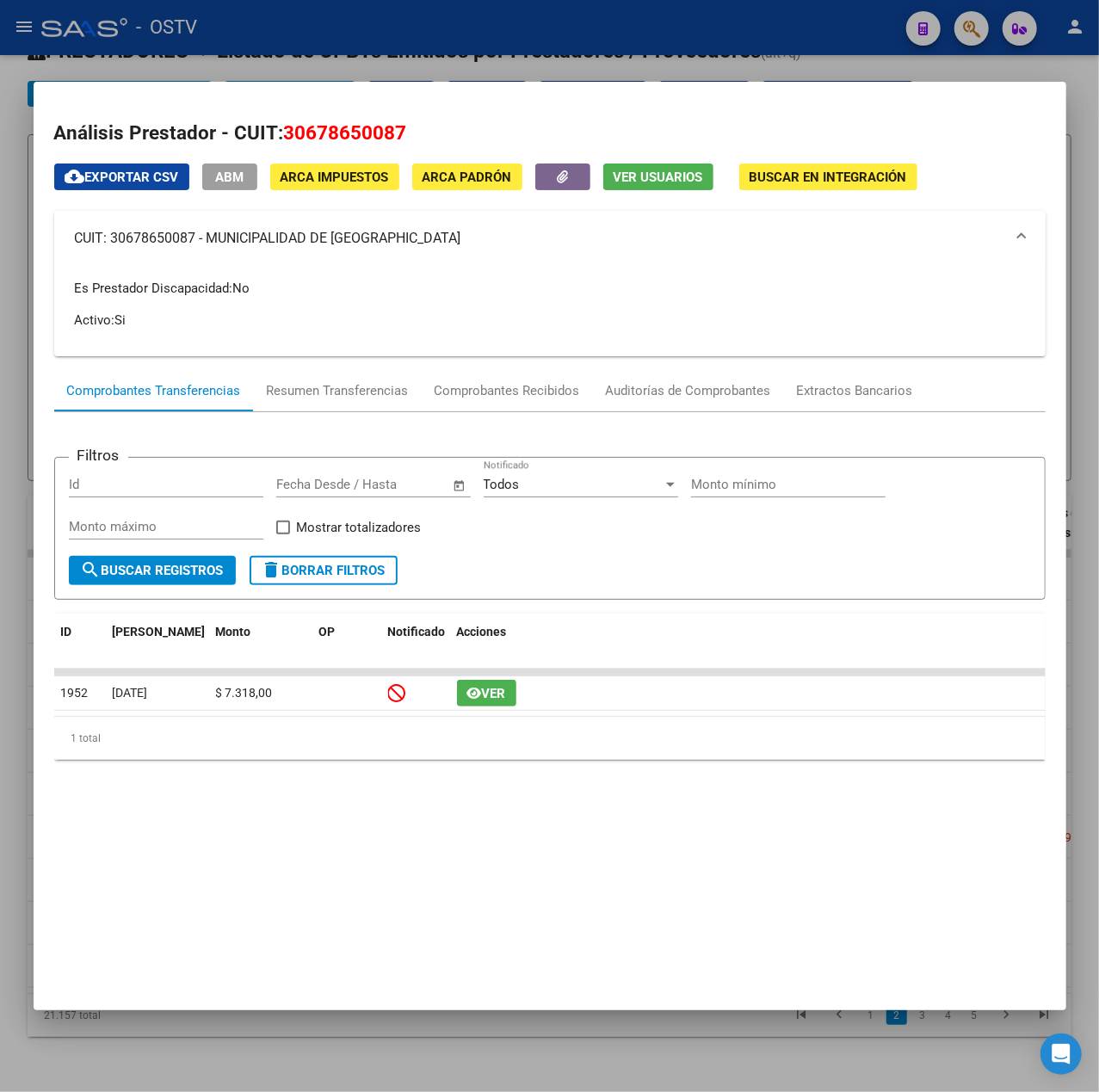
copy mat-panel-title "MUNICIPALIDAD DE VILLA DEL TOTORAL"
click at [449, 41] on div at bounding box center [549, 546] width 1099 height 1092
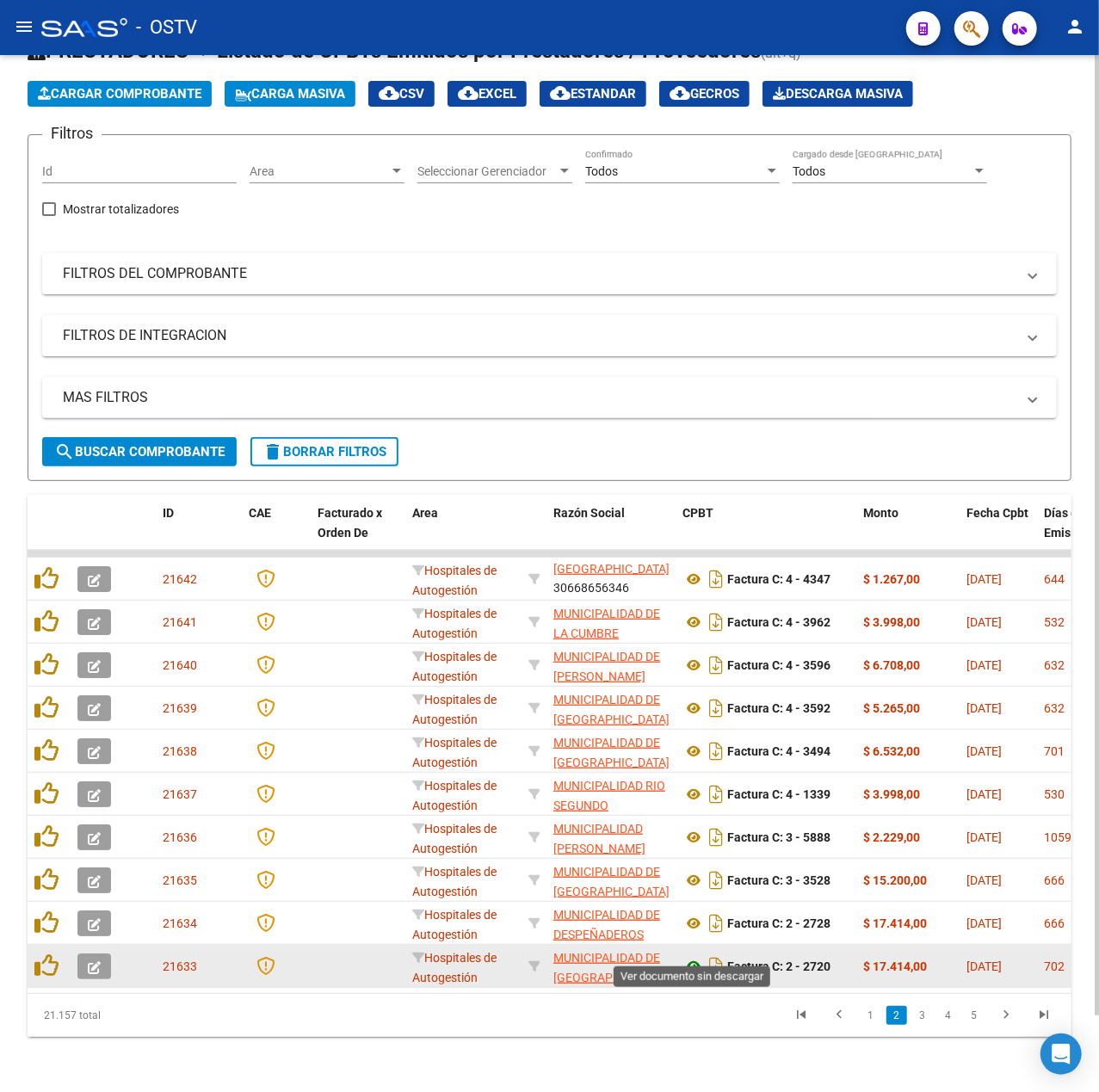
click at [687, 956] on icon at bounding box center [694, 967] width 22 height 21
click at [696, 956] on icon at bounding box center [694, 967] width 22 height 21
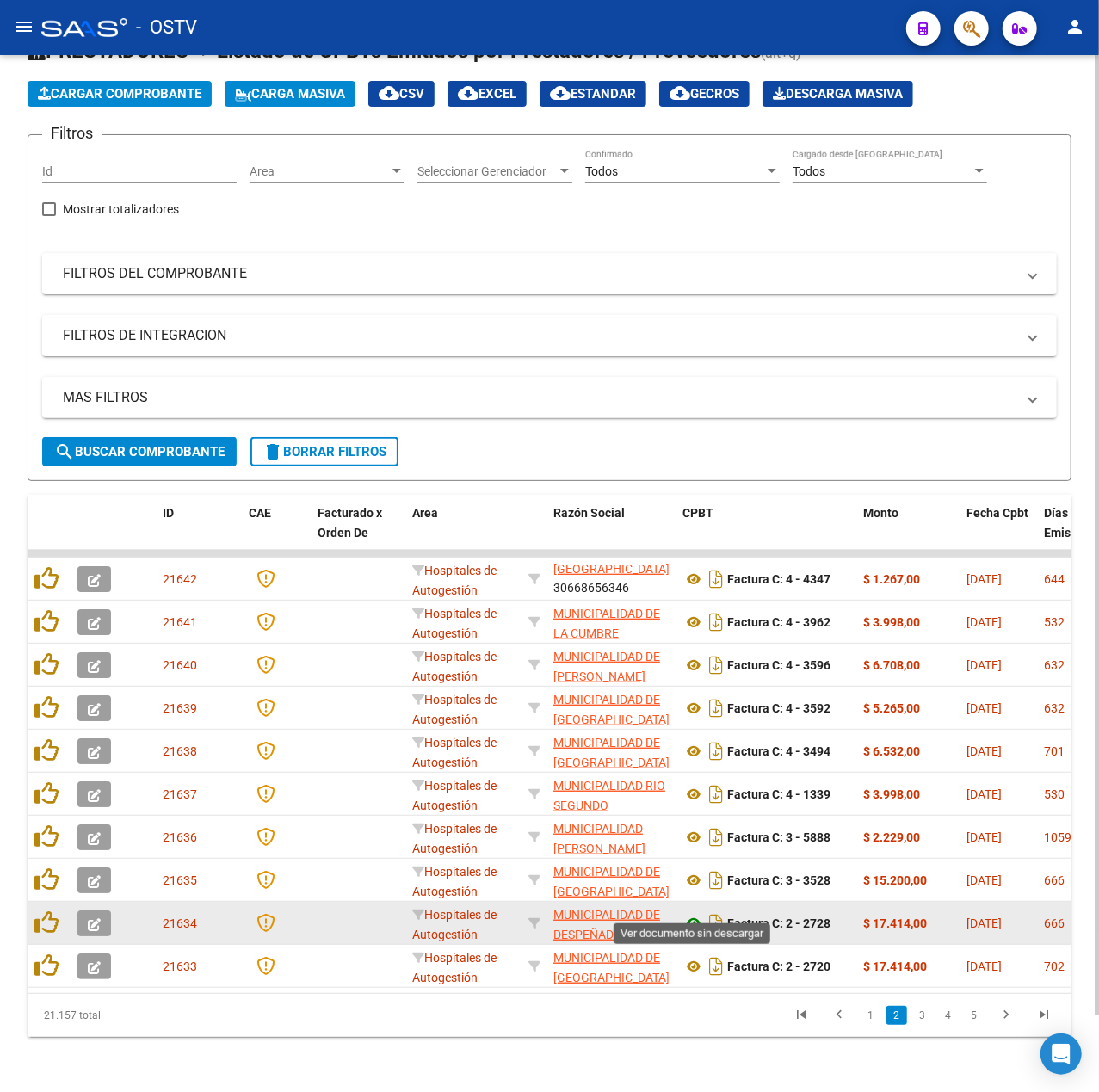
click at [691, 913] on icon at bounding box center [694, 924] width 22 height 21
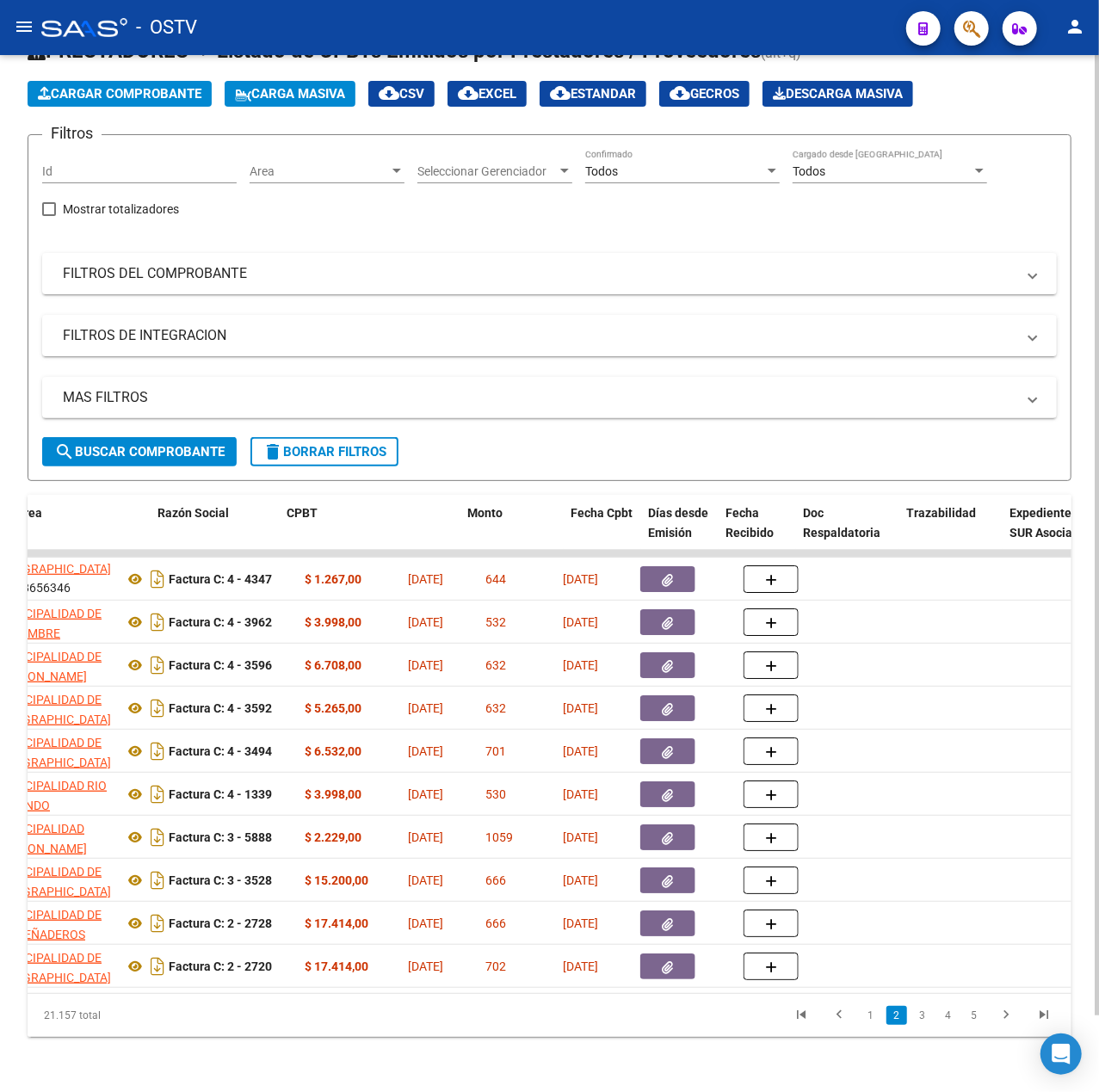
scroll to position [0, 218]
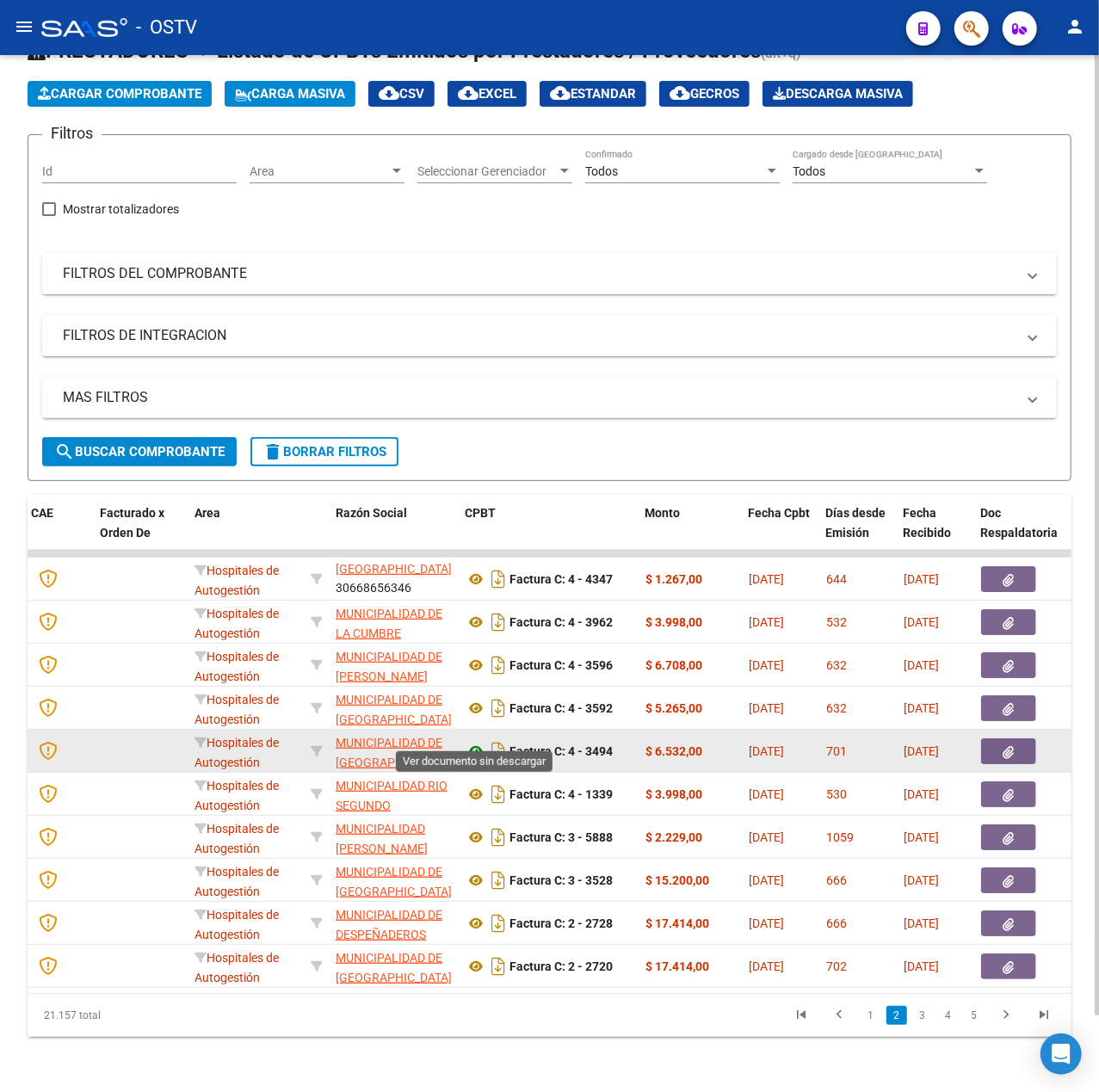
click at [468, 741] on icon at bounding box center [476, 751] width 22 height 21
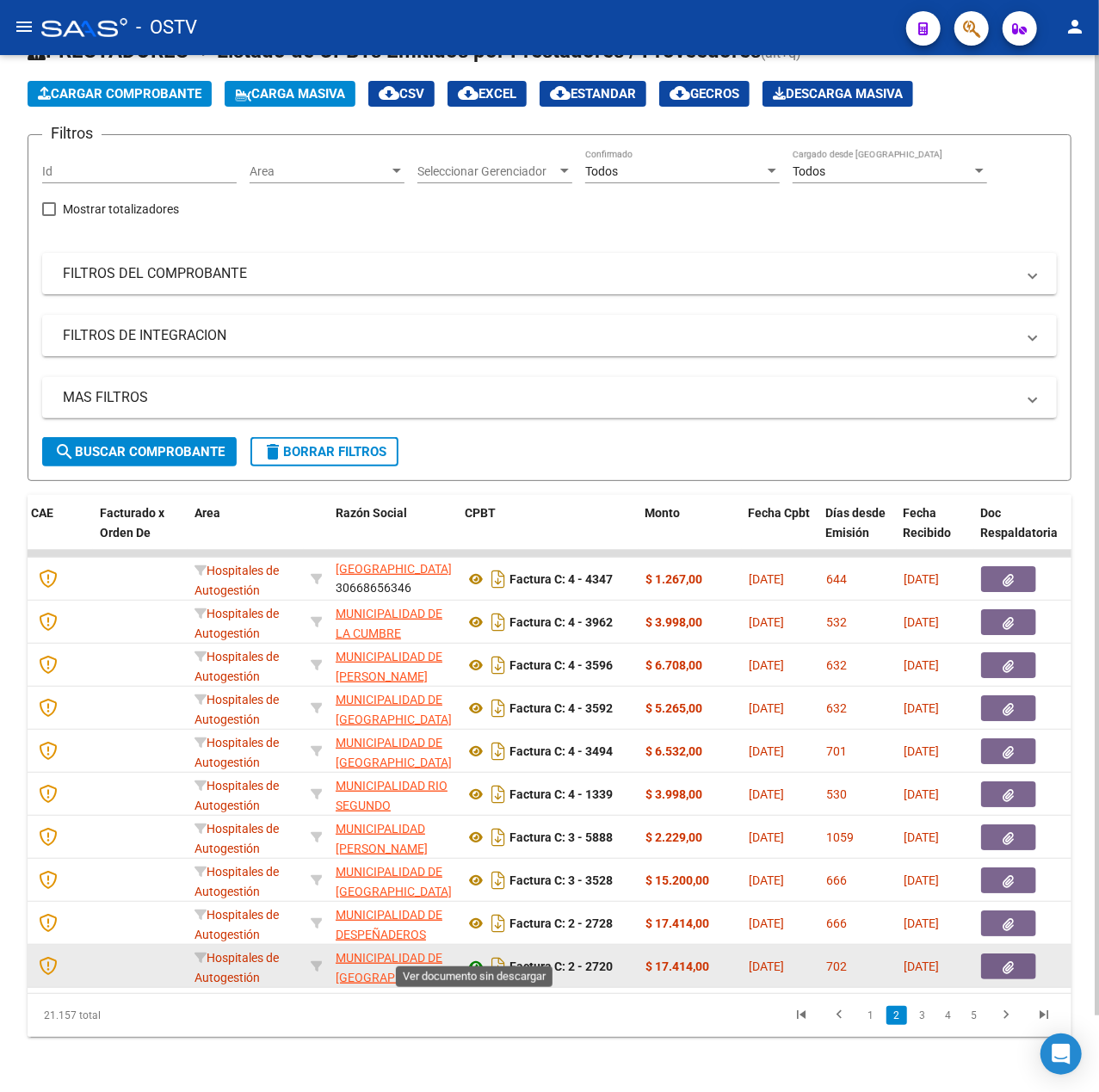
click at [472, 956] on icon at bounding box center [476, 967] width 22 height 21
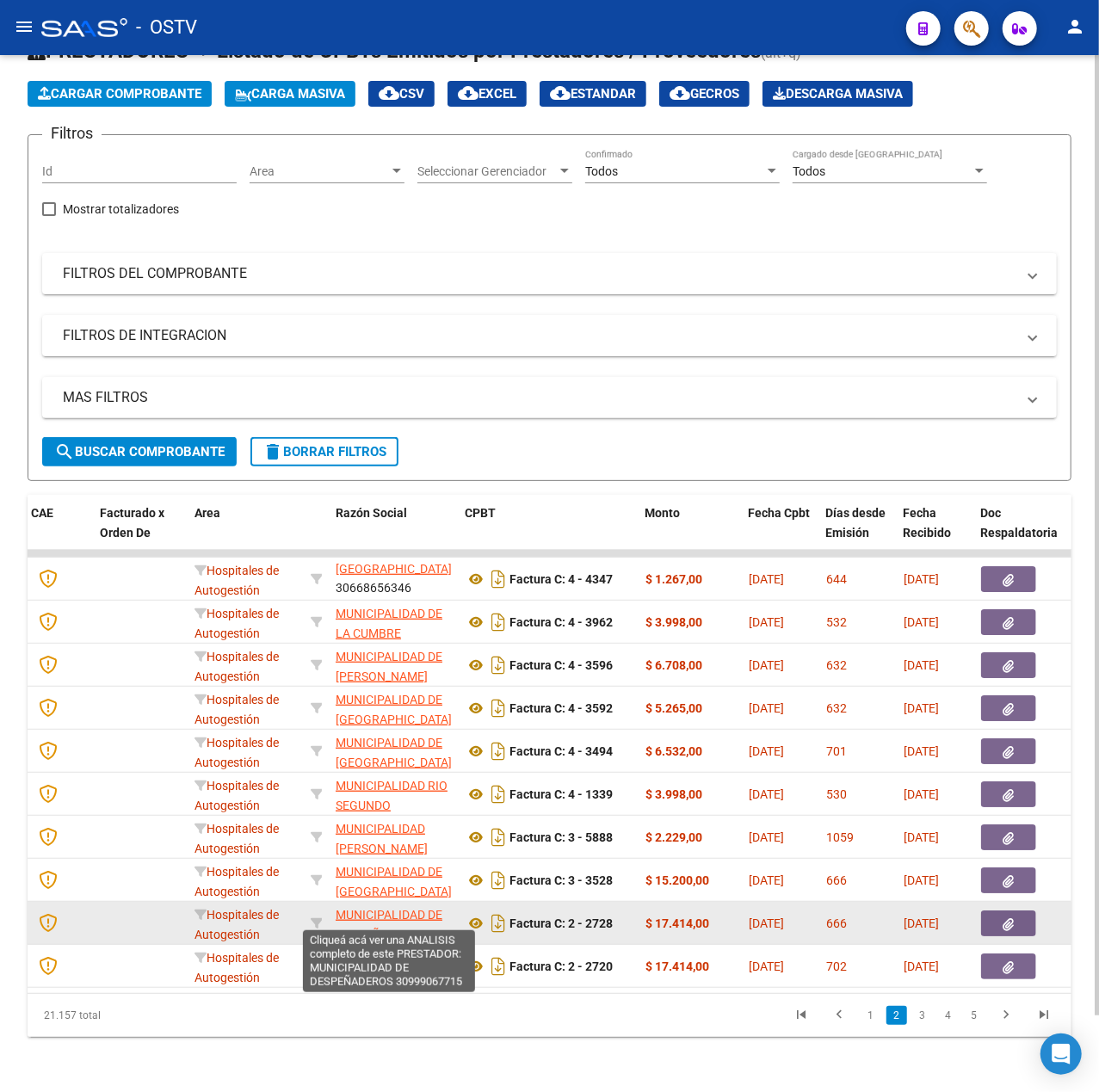
click at [366, 908] on span "MUNICIPALIDAD DE DESPEÑADEROS" at bounding box center [389, 925] width 107 height 34
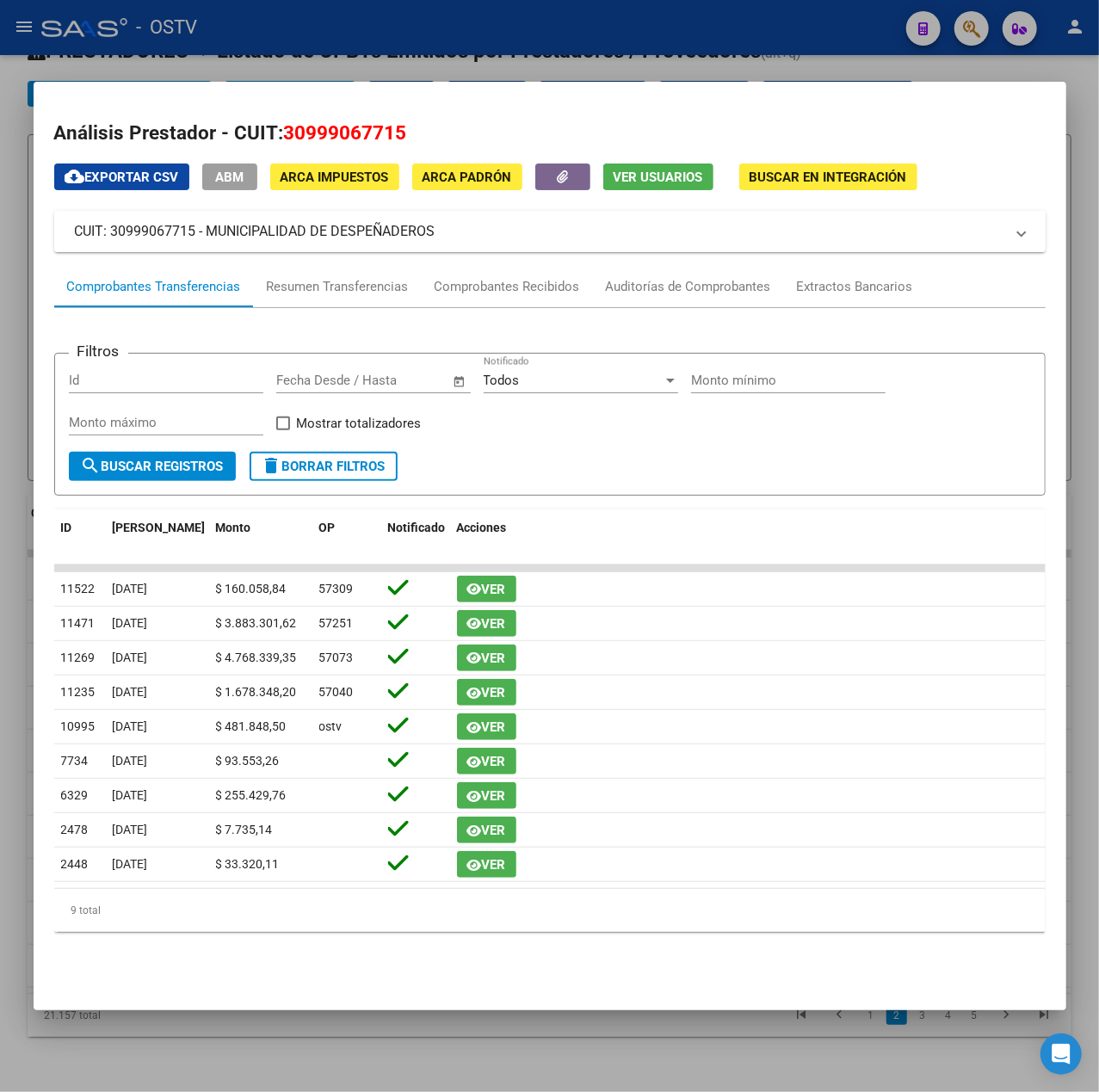
drag, startPoint x: 449, startPoint y: 242, endPoint x: 207, endPoint y: 249, distance: 242.1
click at [207, 249] on mat-expansion-panel-header "CUIT: 30999067715 - MUNICIPALIDAD DE DESPEÑADEROS" at bounding box center [550, 231] width 992 height 41
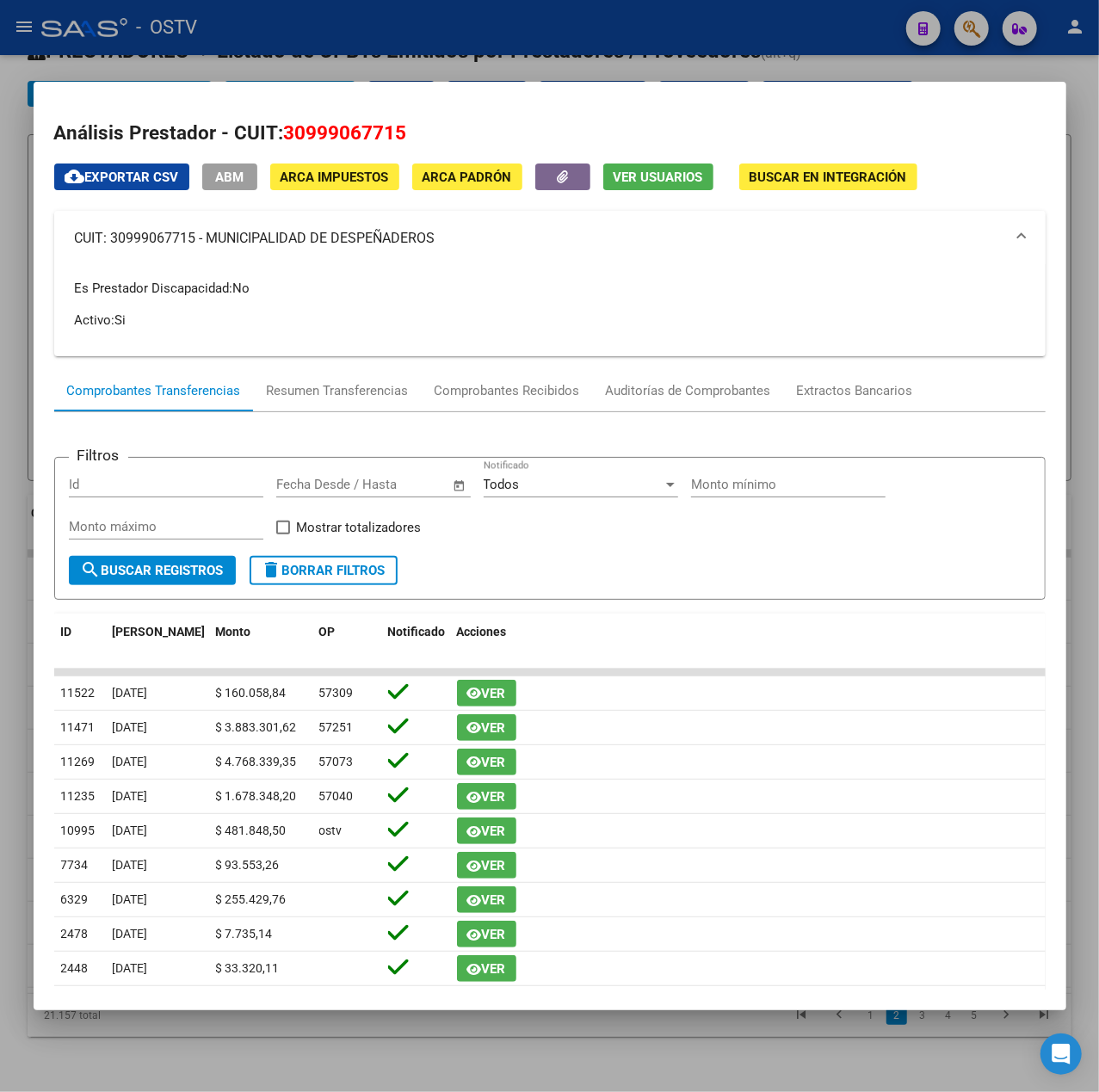
copy mat-panel-title "MUNICIPALIDAD DE DESPEÑADEROS"
click at [432, 140] on h2 "Análisis Prestador - CUIT: 30999067715" at bounding box center [550, 134] width 992 height 29
click at [837, 82] on mat-dialog-container "Análisis Prestador - CUIT: 30999067715 cloud_download Exportar CSV ABM ARCA Imp…" at bounding box center [550, 546] width 1033 height 929
click at [838, 71] on div at bounding box center [549, 546] width 1099 height 1092
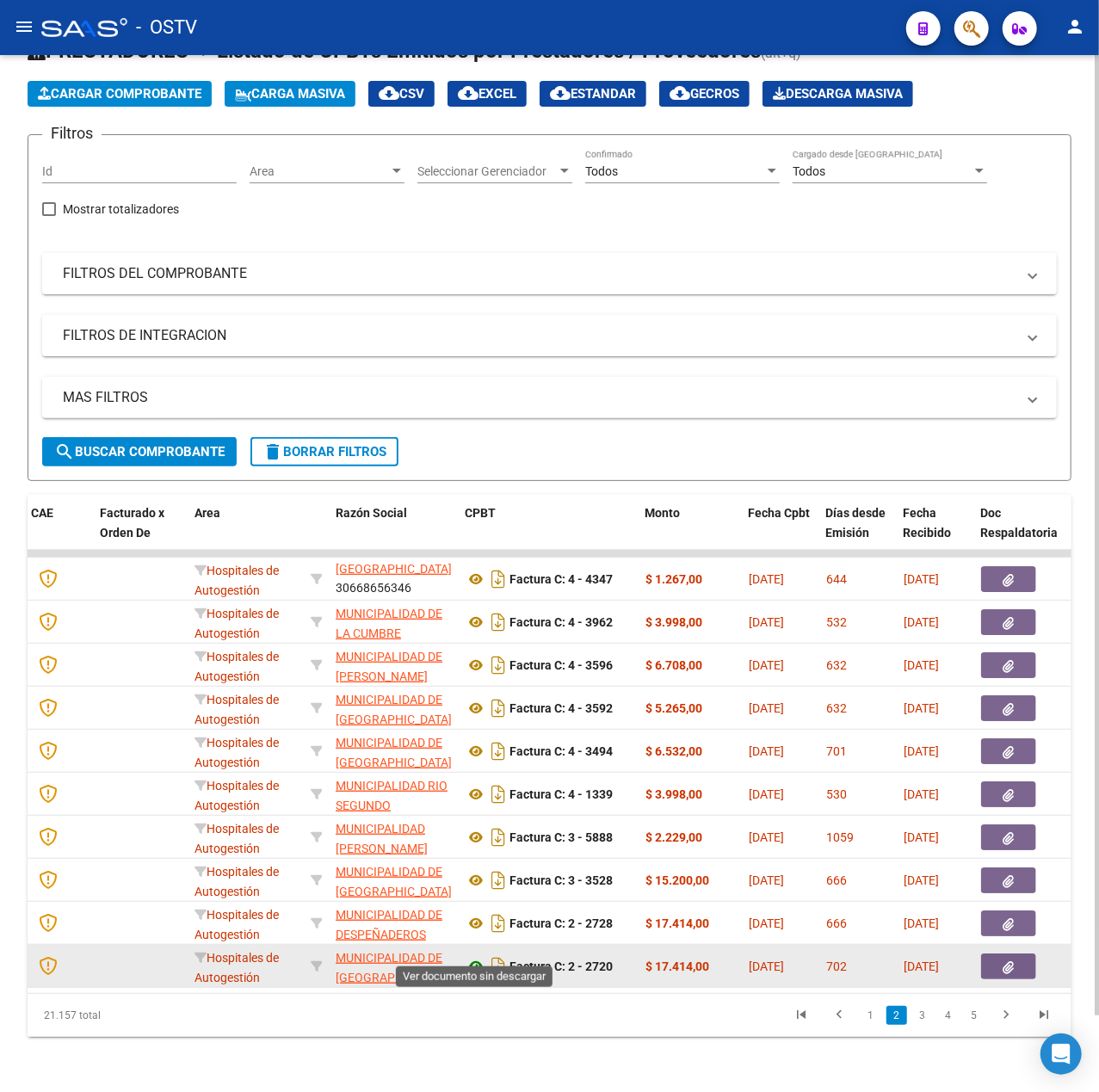
click at [468, 956] on icon at bounding box center [476, 967] width 22 height 21
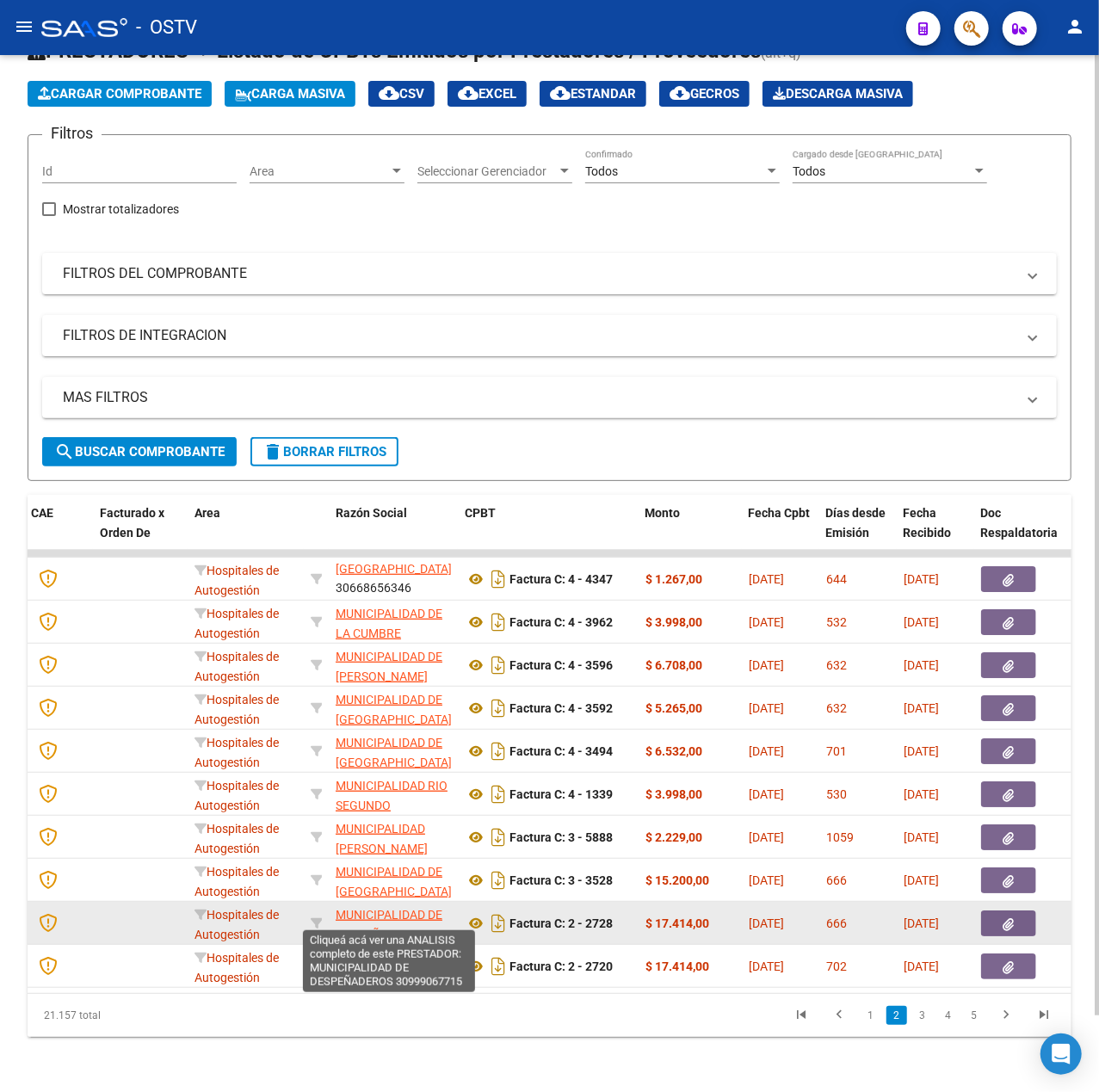
click at [422, 908] on span "MUNICIPALIDAD DE DESPEÑADEROS" at bounding box center [389, 925] width 107 height 34
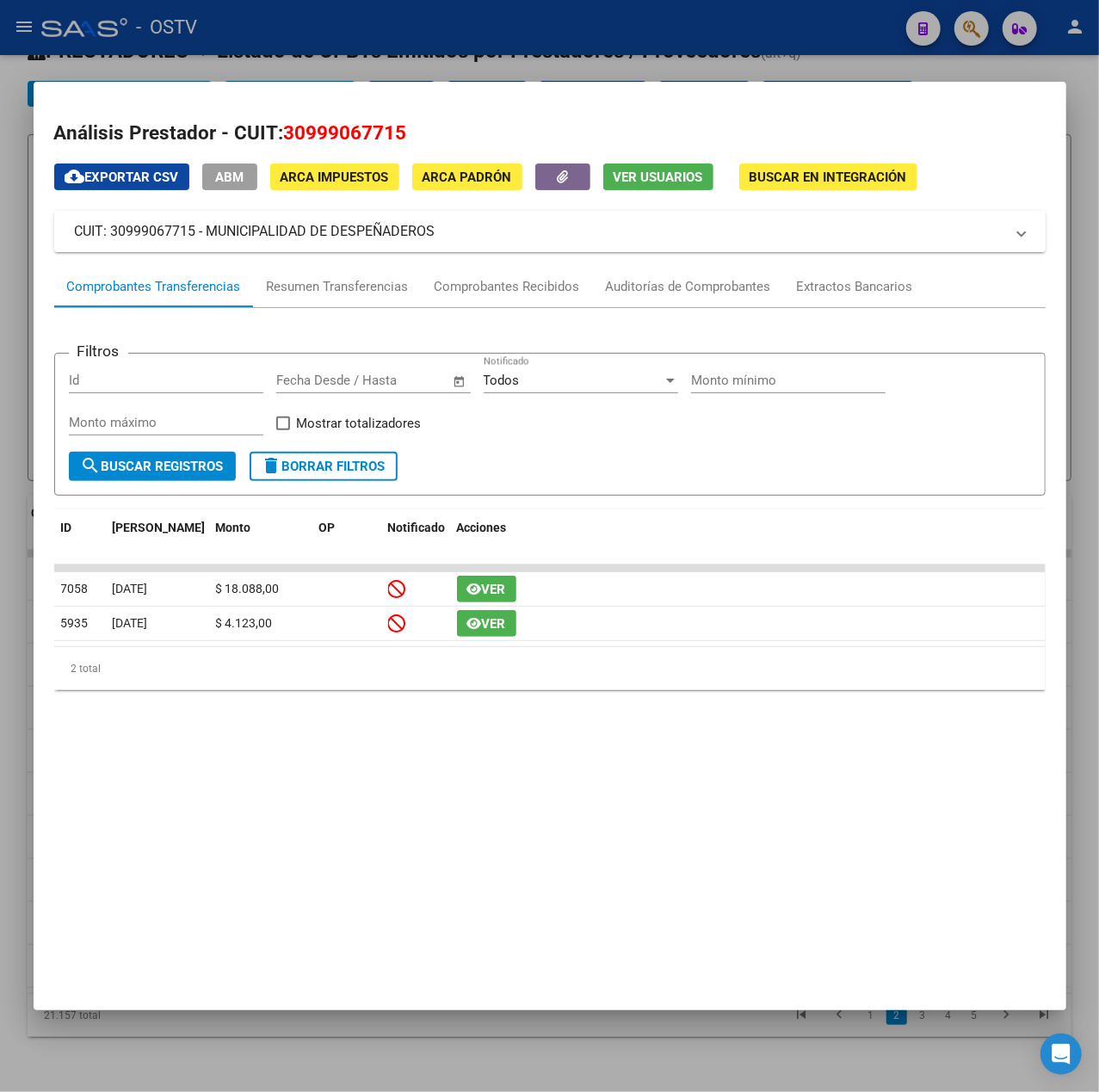
drag, startPoint x: 447, startPoint y: 227, endPoint x: 210, endPoint y: 229, distance: 237.0
click at [210, 229] on mat-panel-title "CUIT: 30999067715 - MUNICIPALIDAD DE DESPEÑADEROS" at bounding box center [540, 231] width 930 height 21
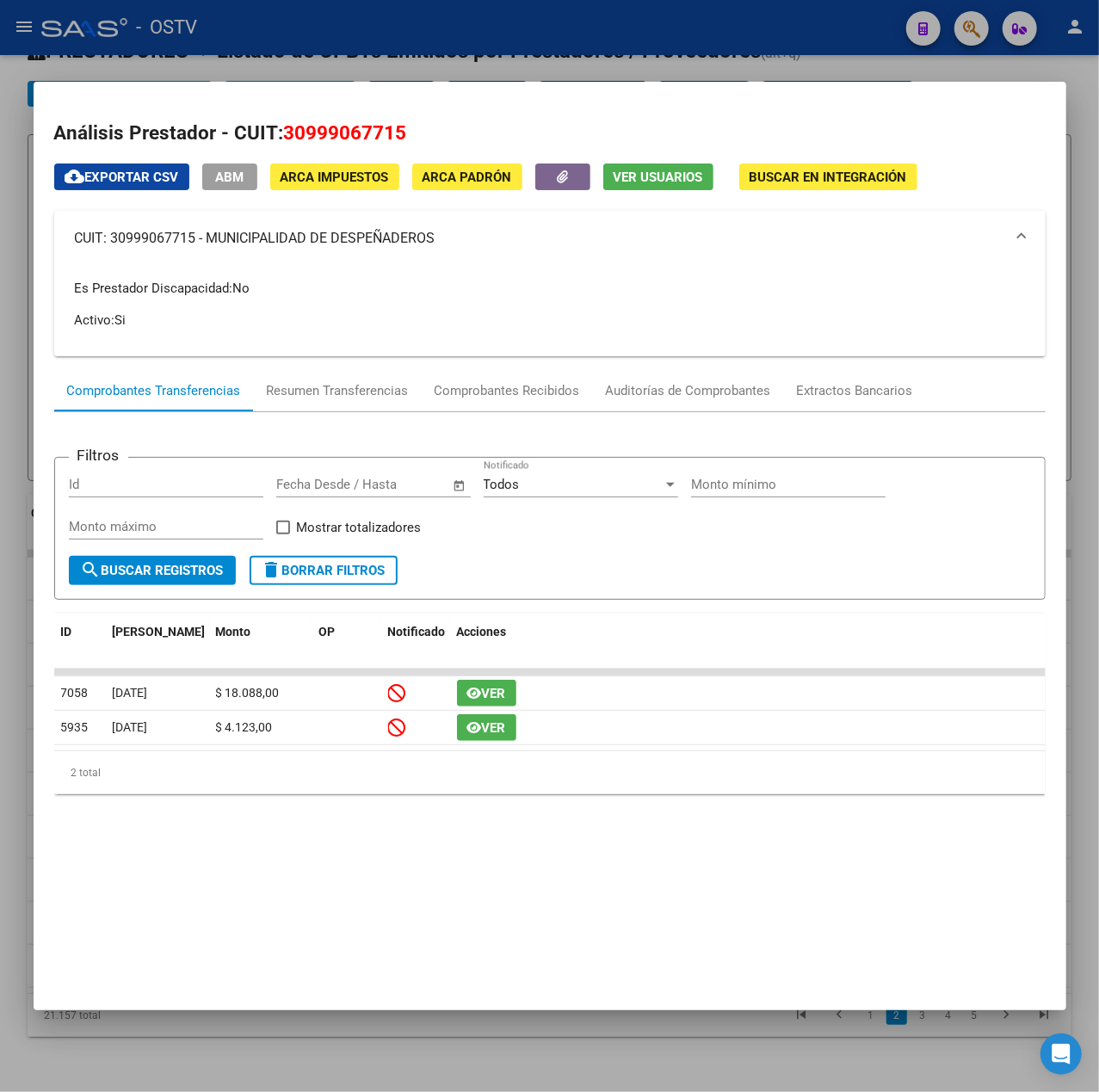
click at [507, 32] on div at bounding box center [549, 546] width 1099 height 1092
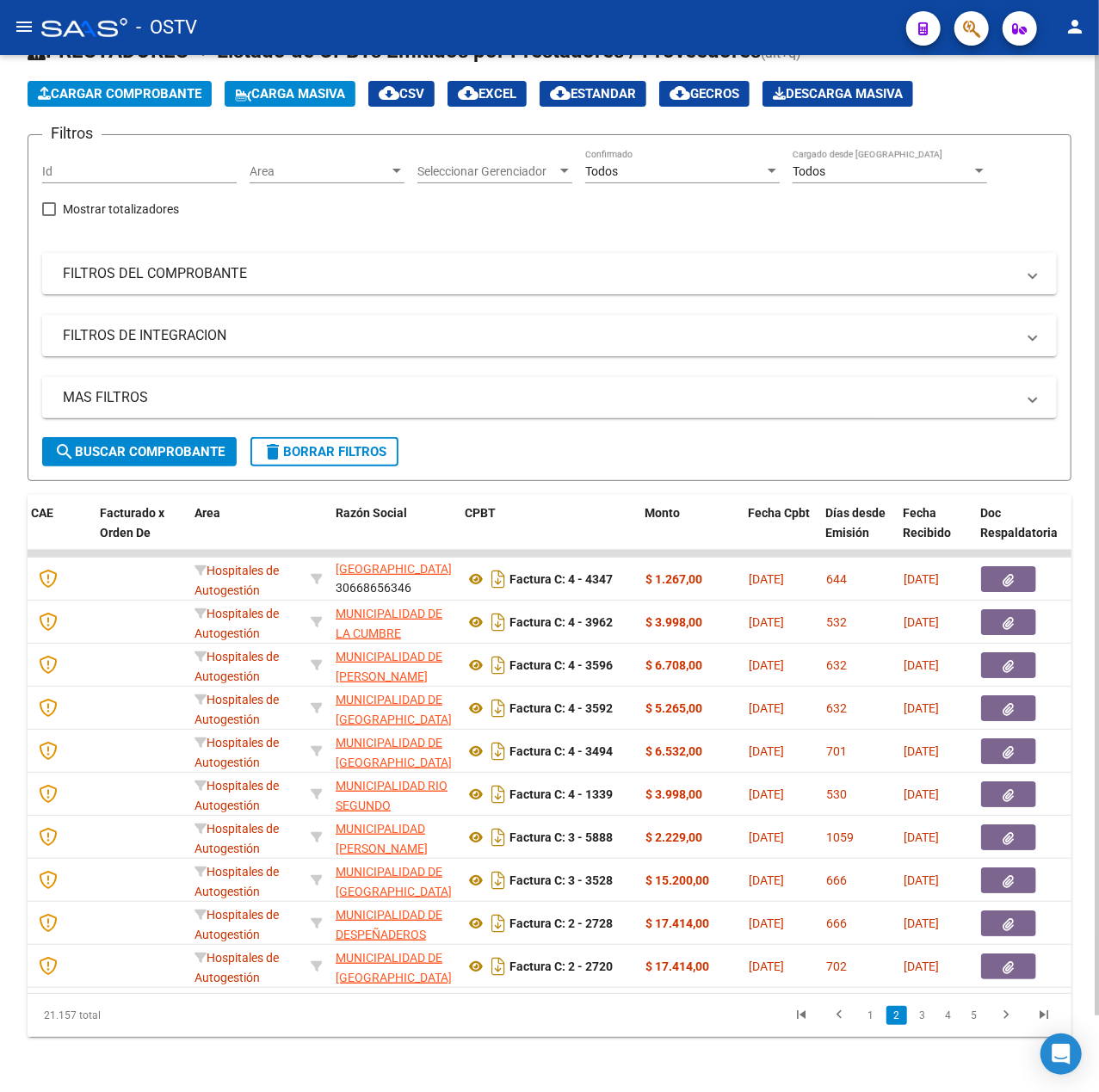
scroll to position [0, 0]
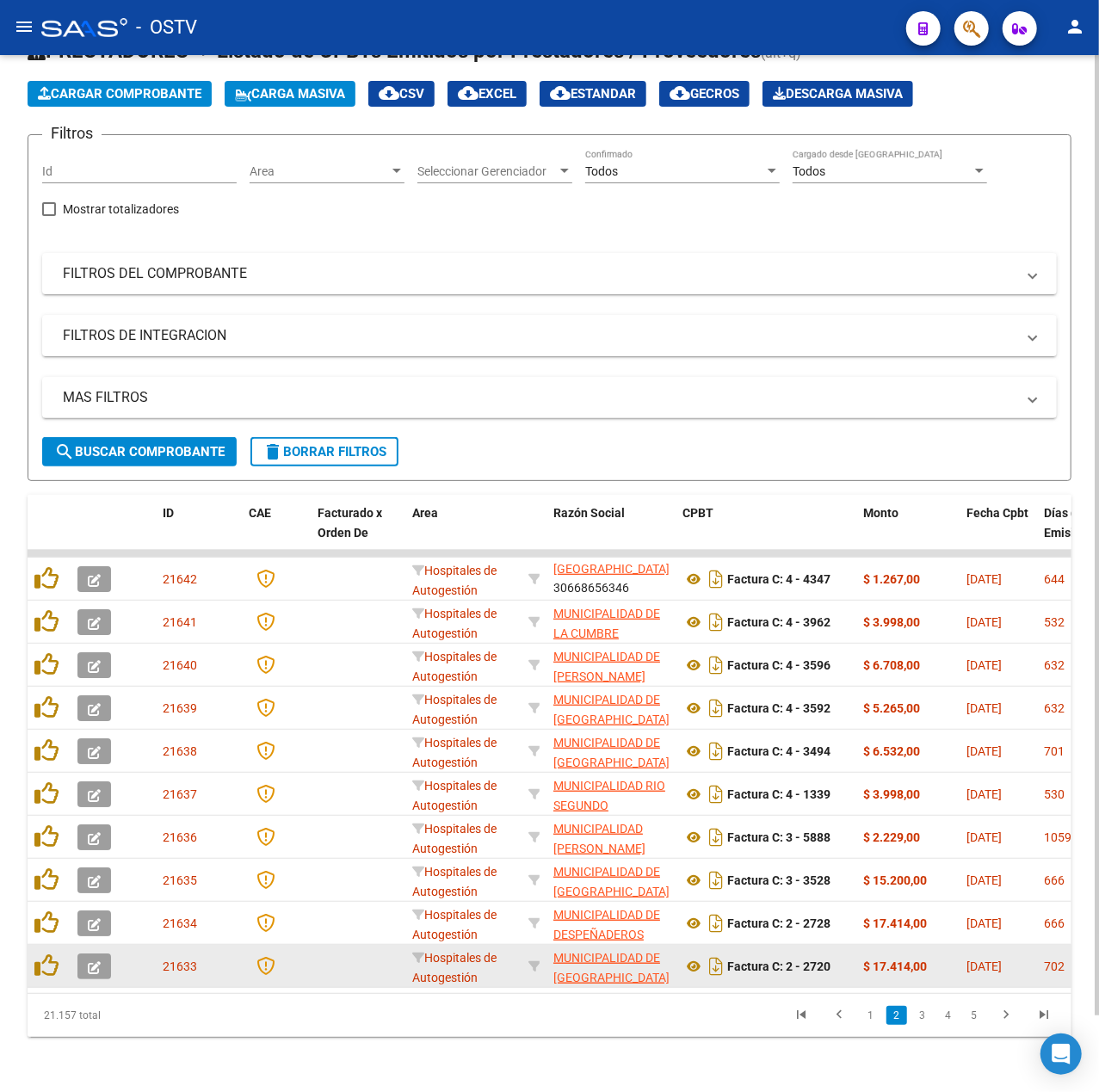
click at [97, 962] on icon "button" at bounding box center [94, 968] width 13 height 13
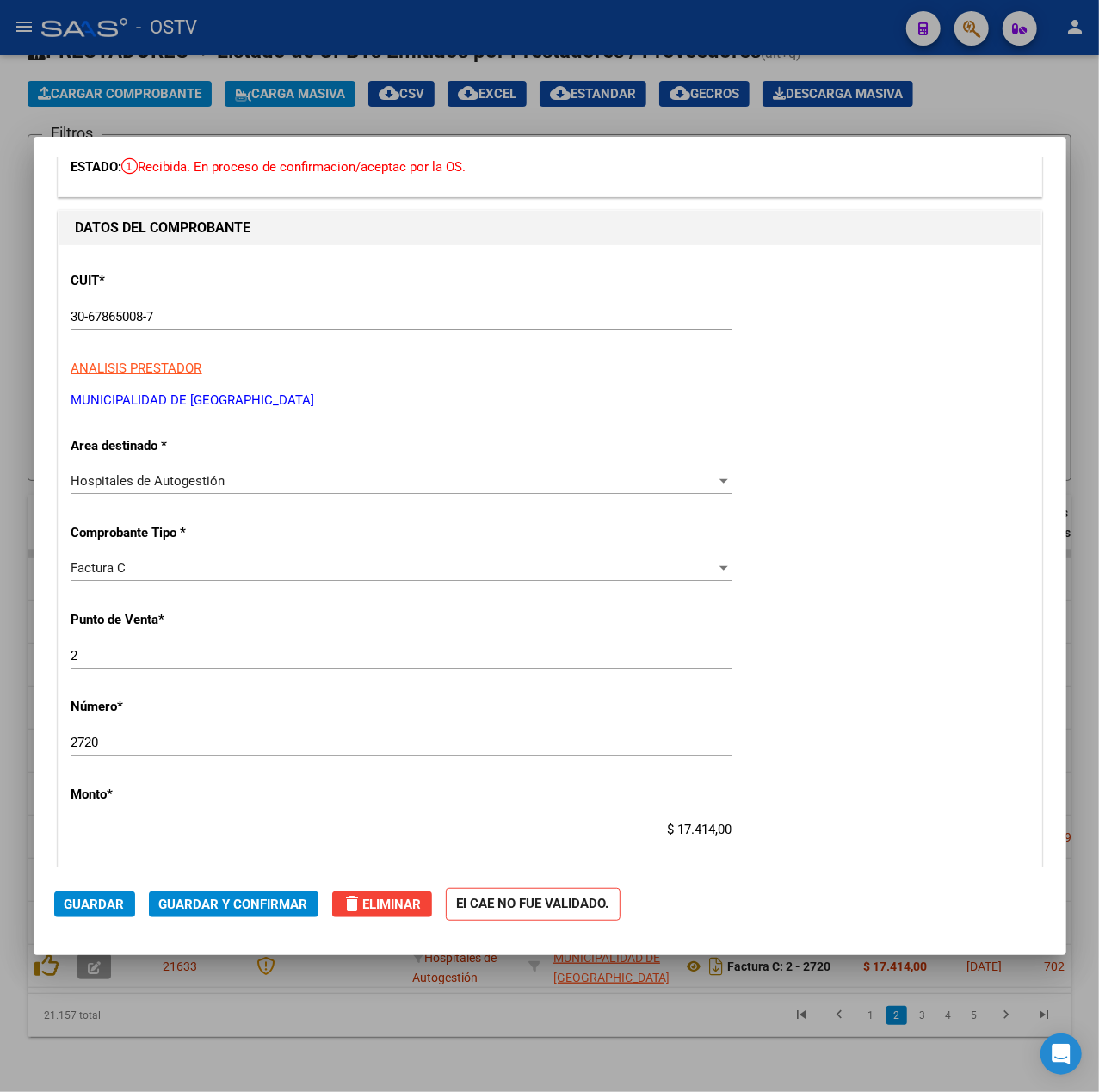
scroll to position [66, 0]
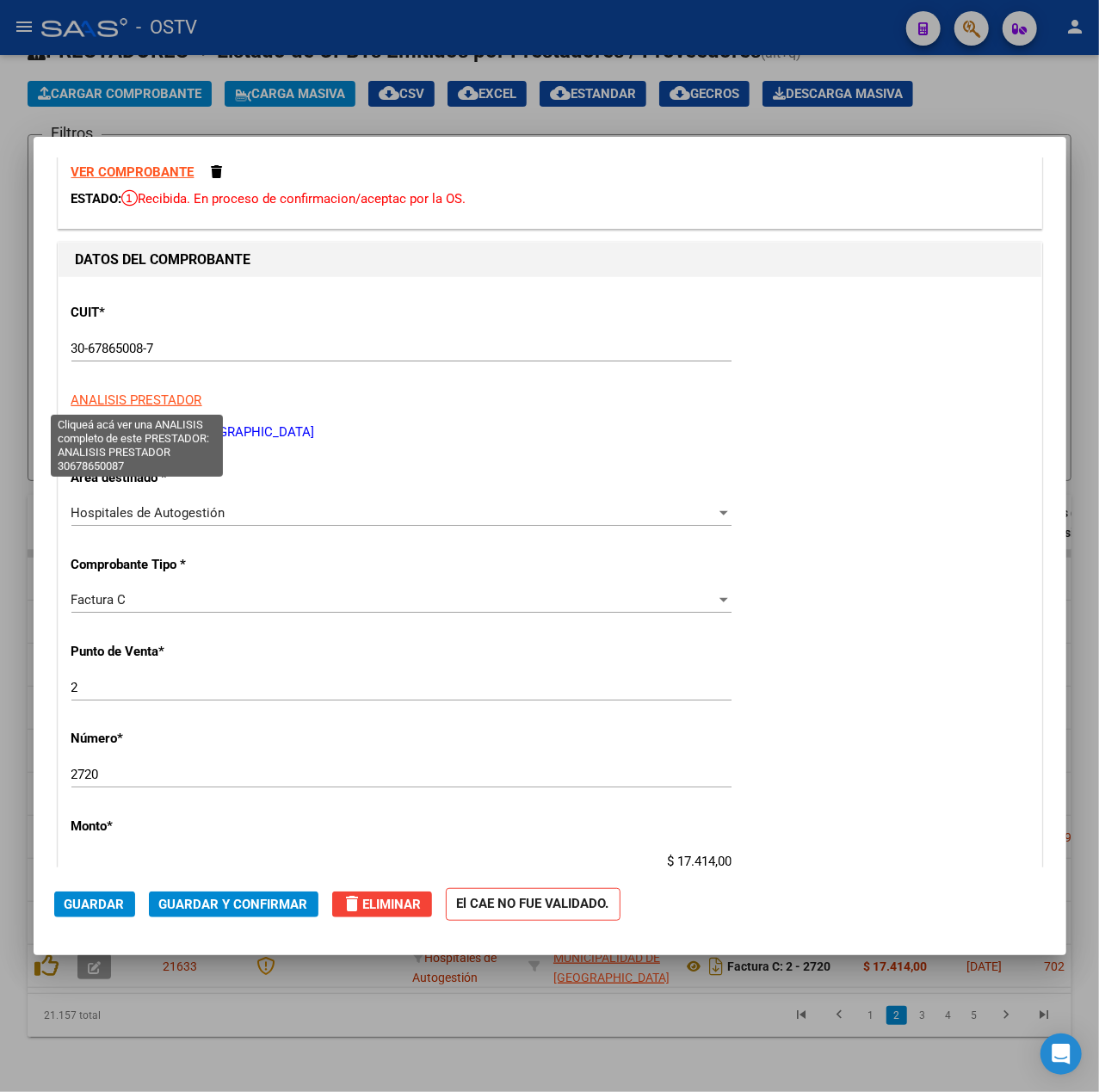
click at [179, 404] on span "ANALISIS PRESTADOR" at bounding box center [137, 401] width 131 height 16
type textarea "30678650087"
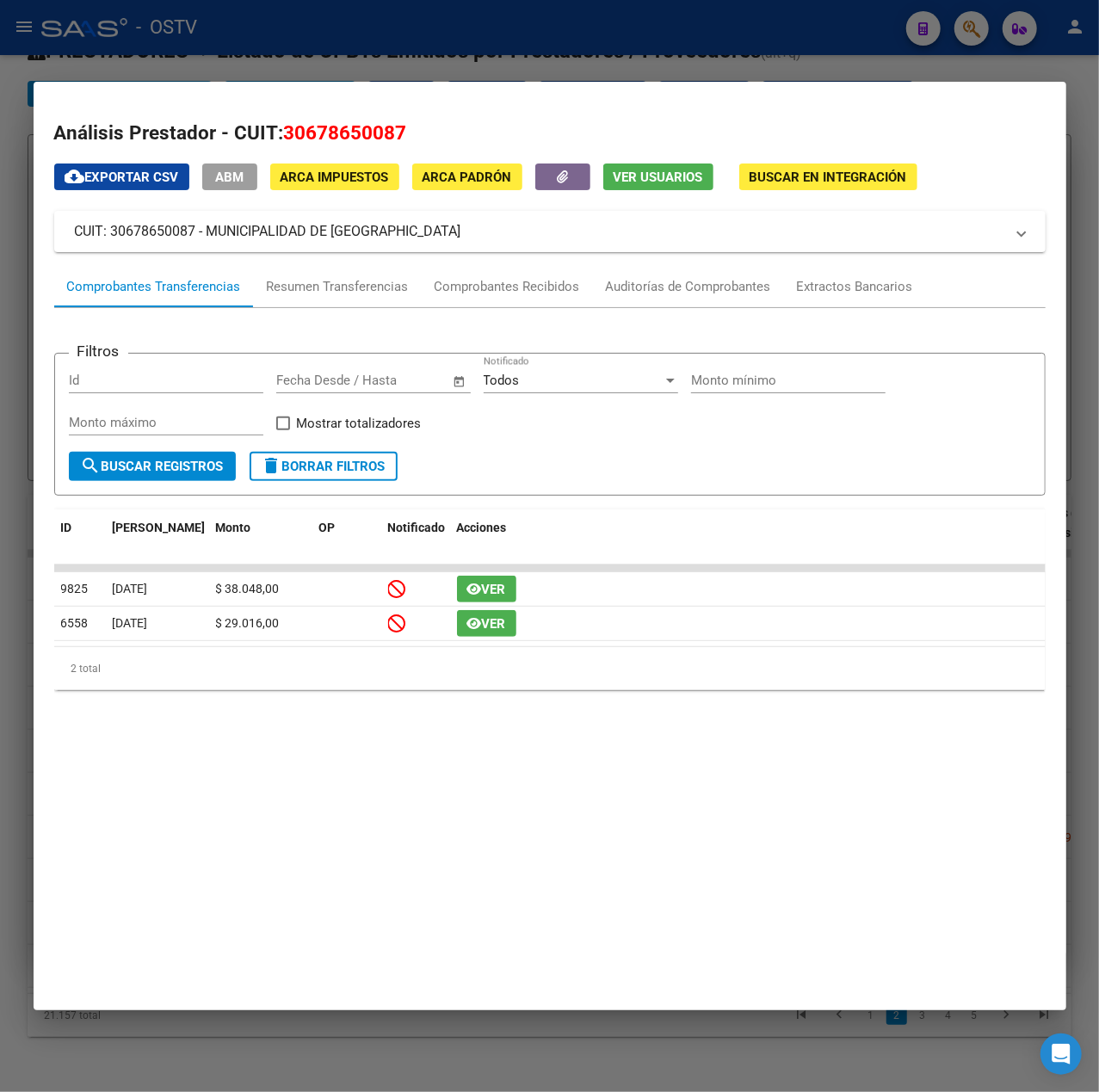
click at [548, 53] on div at bounding box center [549, 546] width 1099 height 1092
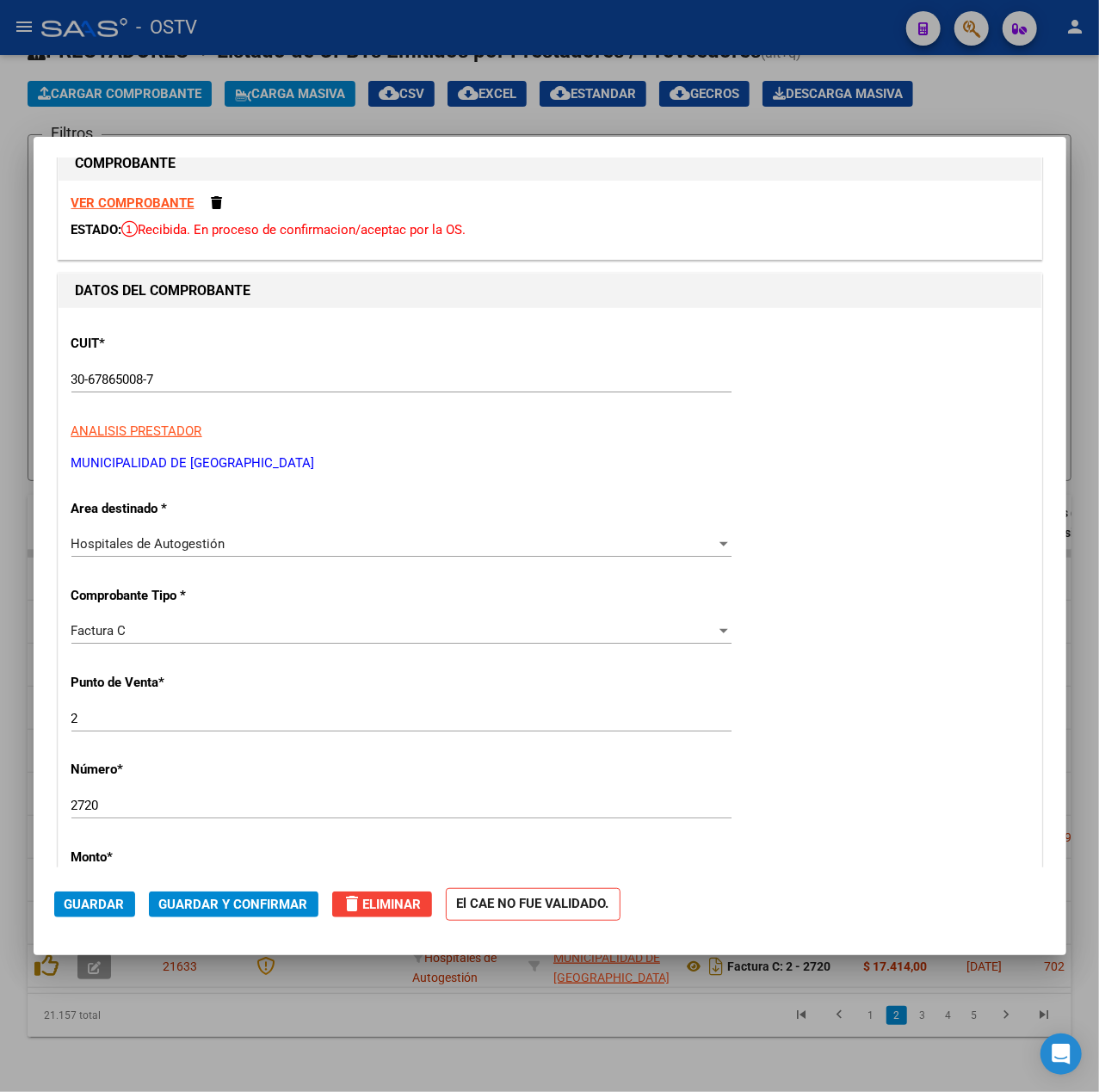
scroll to position [0, 0]
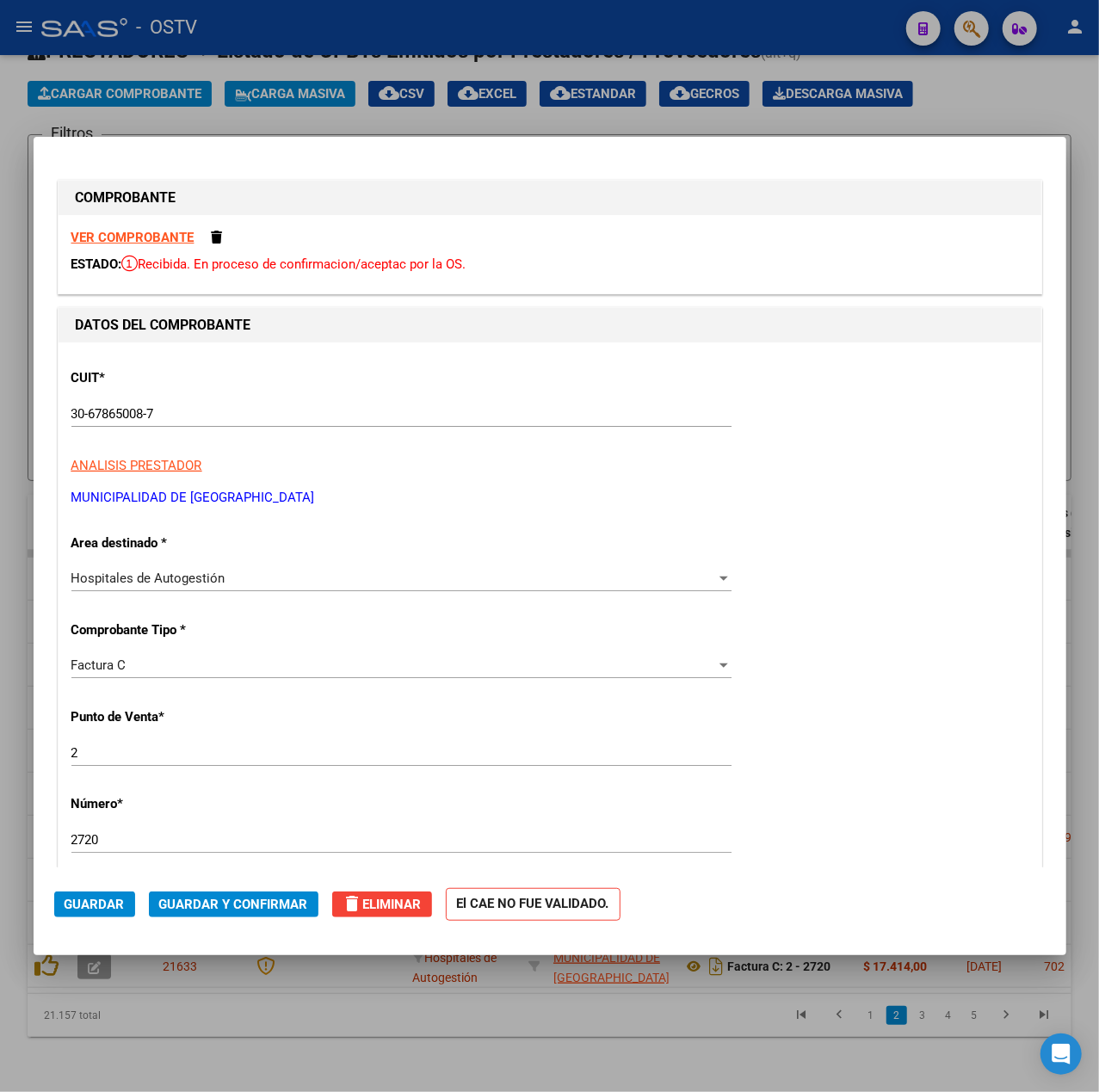
click at [174, 405] on div "30-67865008-7 Ingresar CUIT" at bounding box center [401, 414] width 660 height 26
drag, startPoint x: 174, startPoint y: 420, endPoint x: 54, endPoint y: 410, distance: 120.4
click at [54, 410] on div "DATOS DEL COMPROBANTE CUIT * 30-67865008-7 Ingresar CUIT ANALISIS PRESTADOR MUN…" at bounding box center [550, 936] width 992 height 1257
paste input "99906771-5"
type input "30-99906771-5"
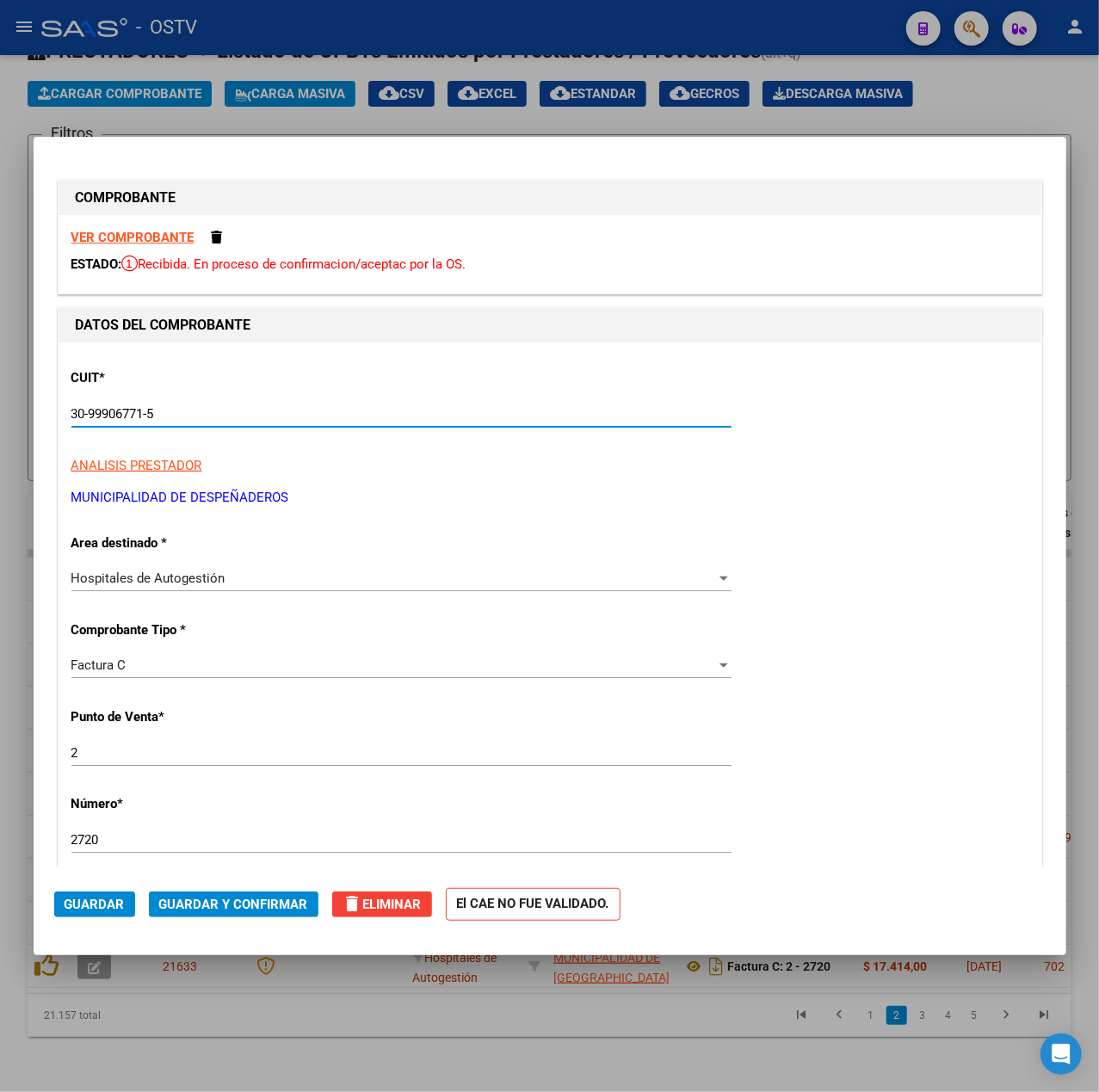
click at [437, 468] on p "ANALISIS PRESTADOR" at bounding box center [550, 465] width 957 height 20
click at [93, 904] on span "Guardar" at bounding box center [95, 905] width 60 height 16
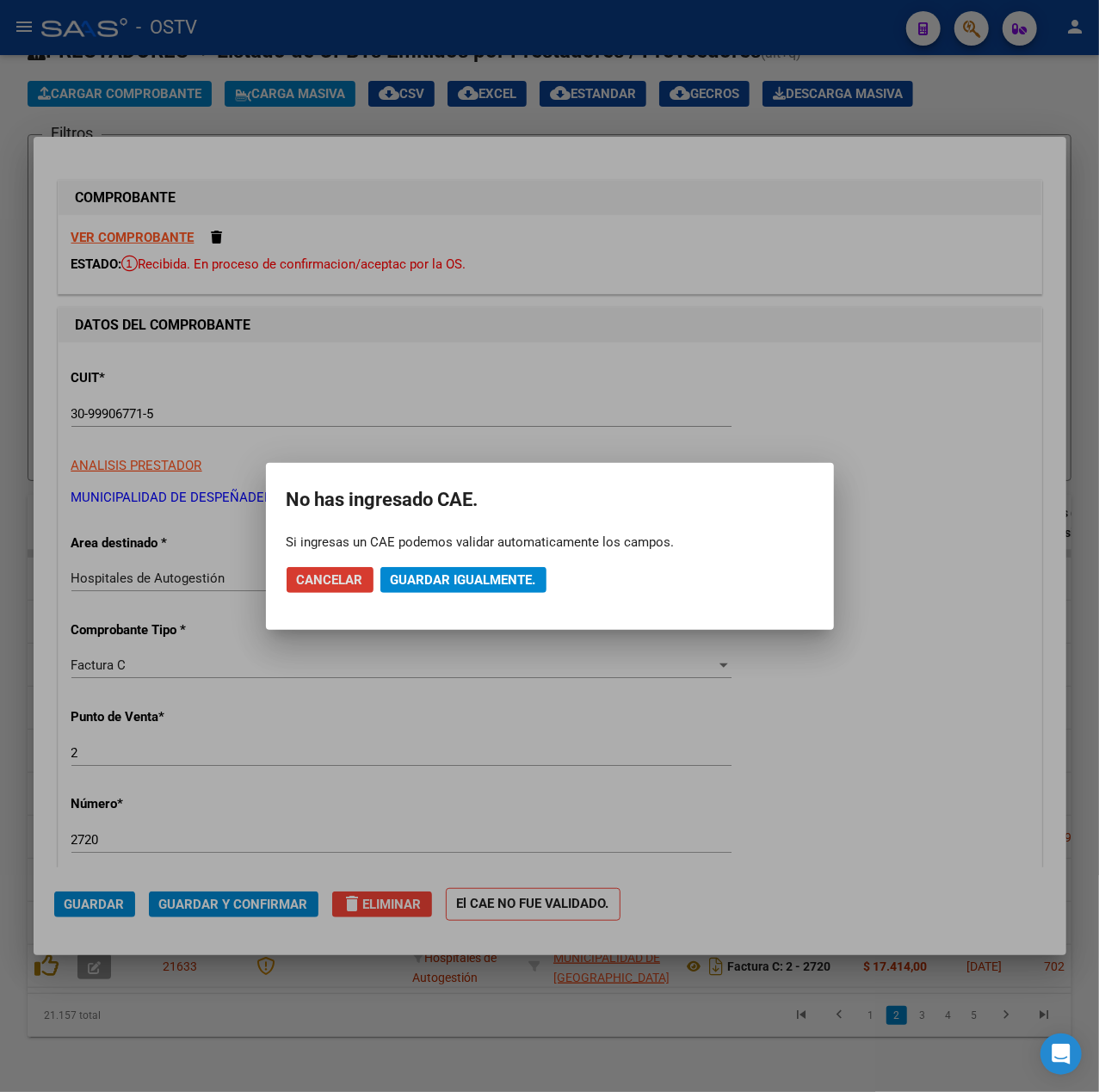
click at [452, 573] on span "Guardar igualmente." at bounding box center [464, 580] width 145 height 16
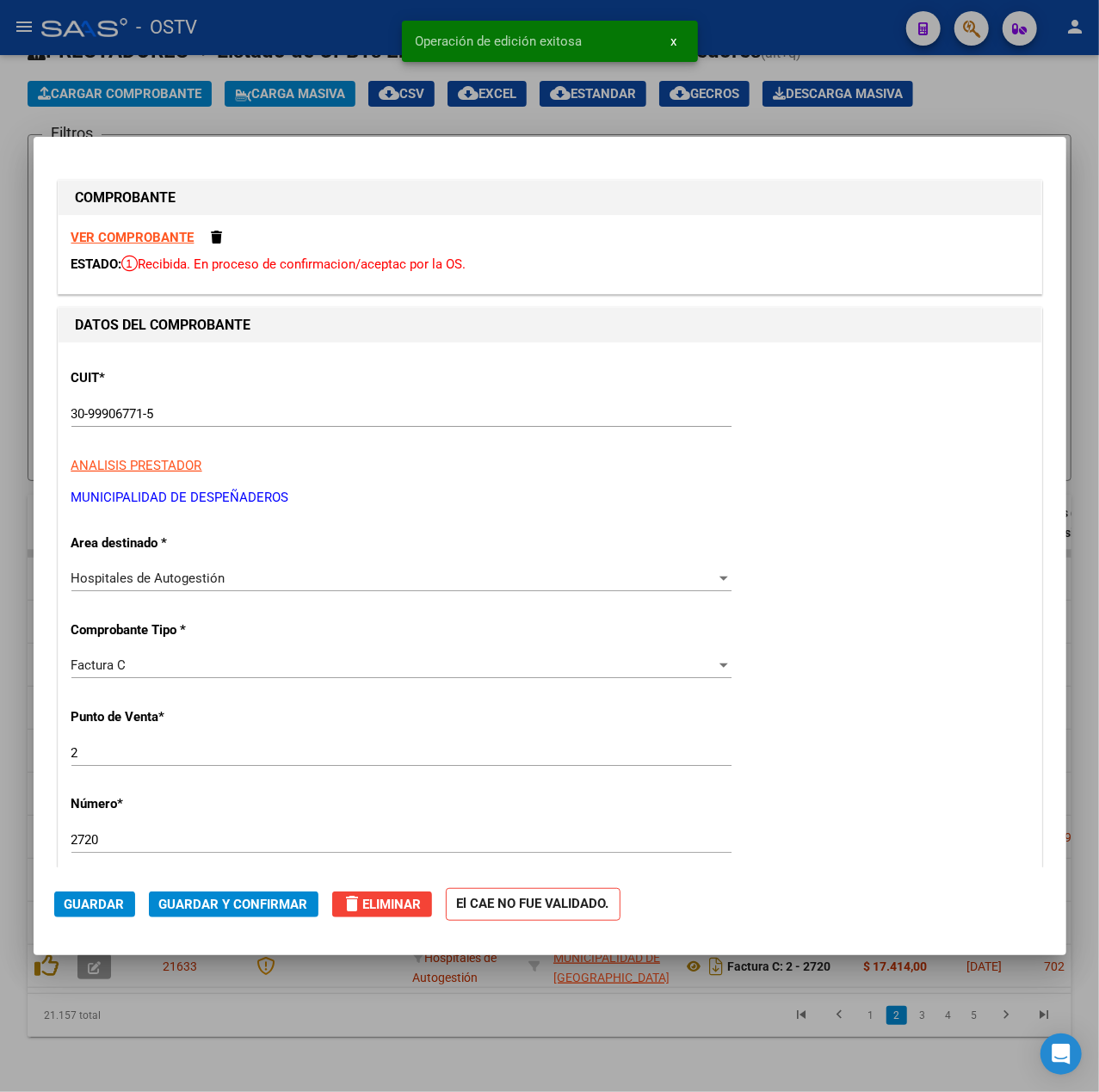
click at [585, 80] on div "Operación de edición exitosa x" at bounding box center [550, 41] width 338 height 83
click at [249, 1019] on div at bounding box center [549, 546] width 1099 height 1092
type input "$ 0,00"
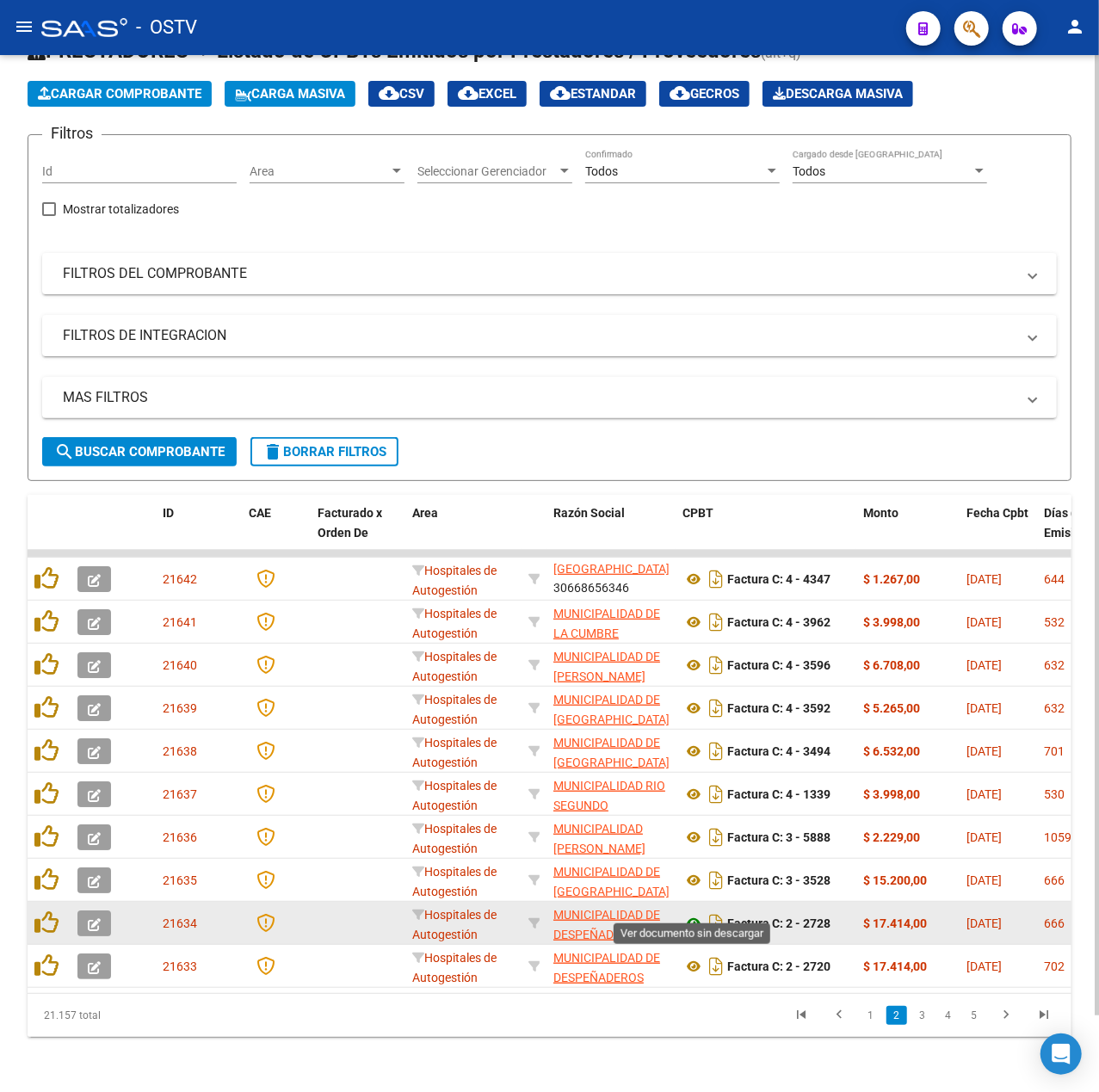
click at [683, 913] on icon at bounding box center [694, 924] width 22 height 21
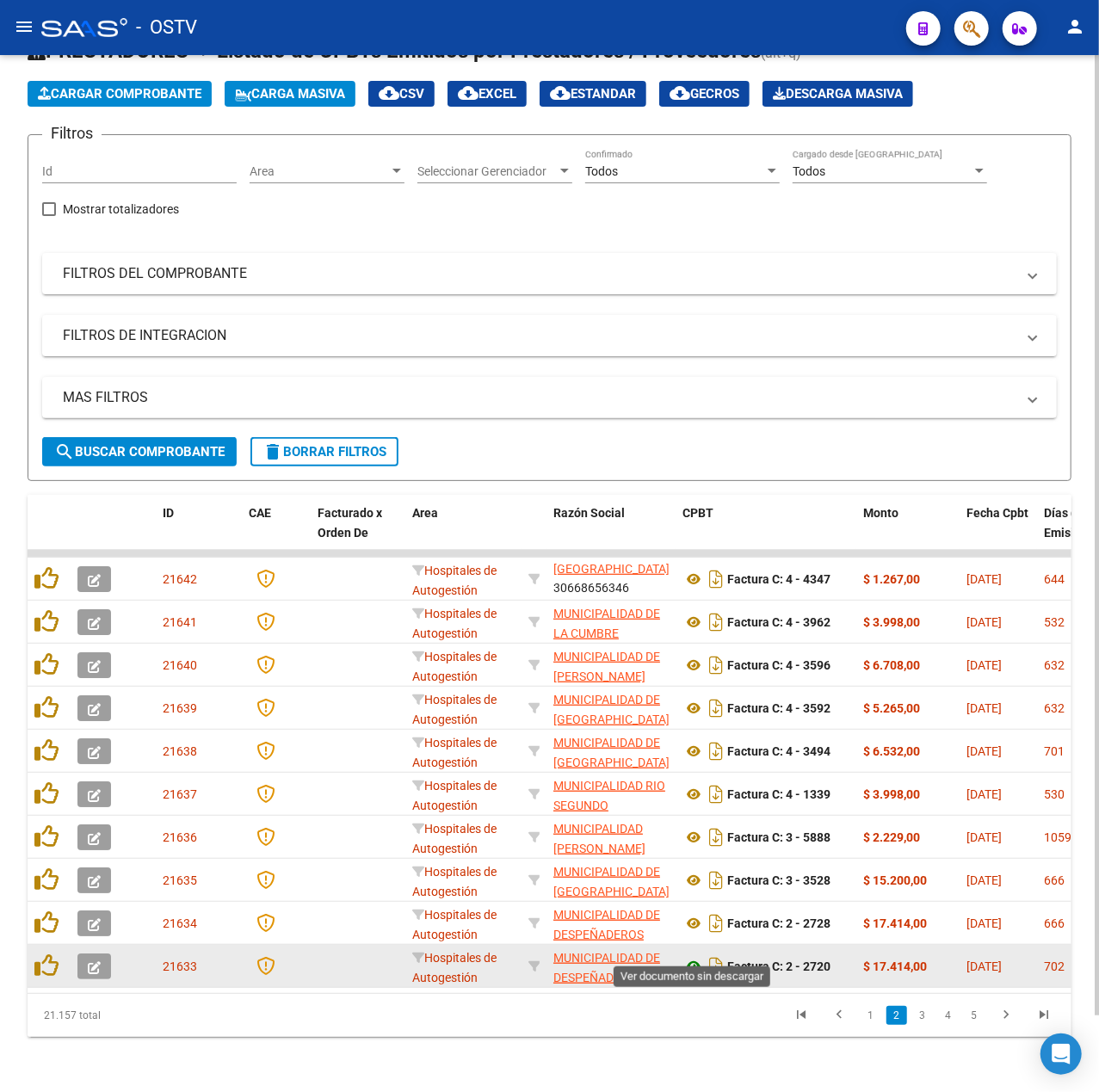
click at [697, 956] on icon at bounding box center [694, 967] width 22 height 21
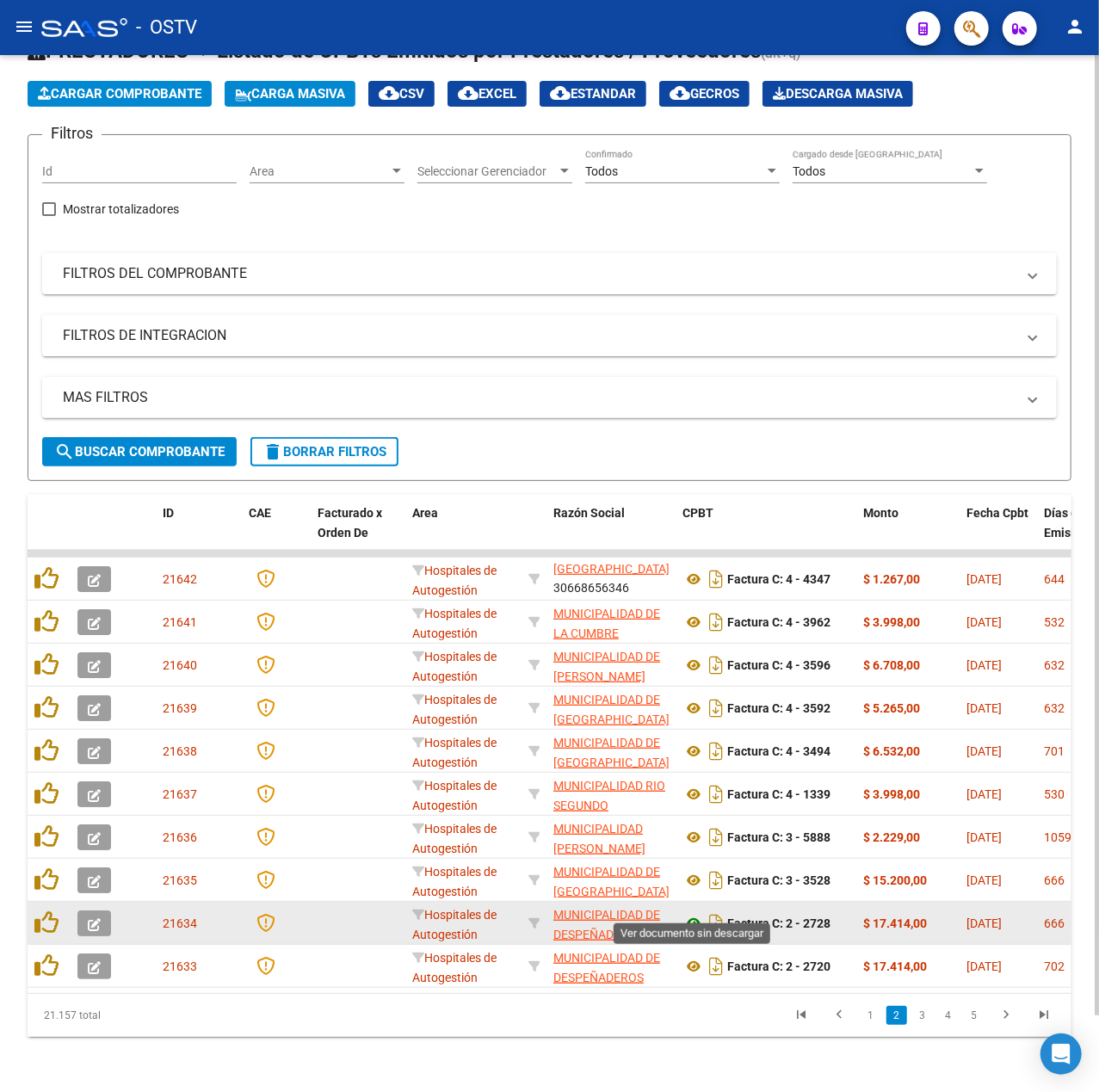
click at [694, 913] on icon at bounding box center [694, 924] width 22 height 21
click at [697, 913] on icon at bounding box center [694, 924] width 22 height 21
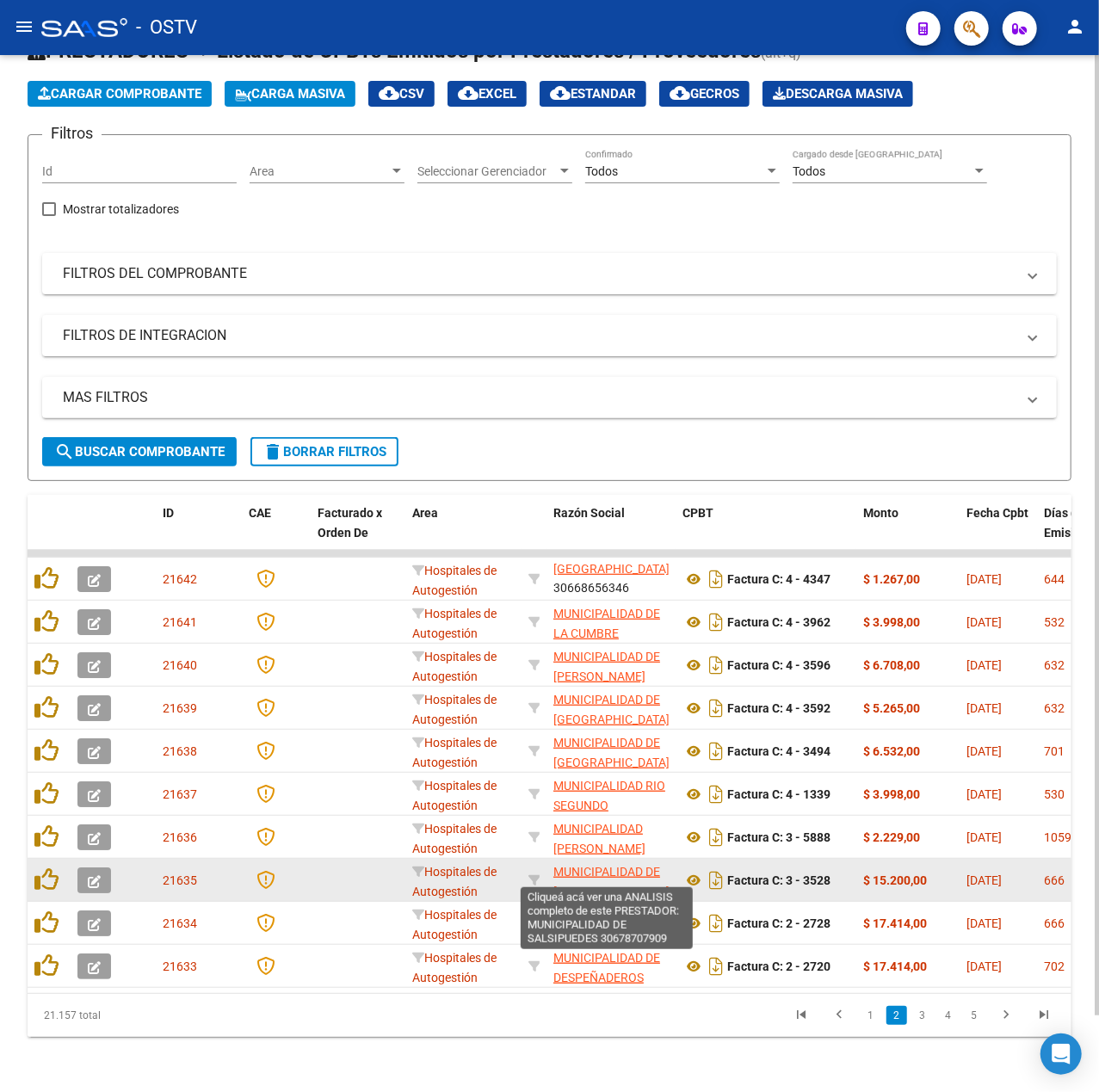
click at [639, 865] on span "MUNICIPALIDAD DE [GEOGRAPHIC_DATA]" at bounding box center [611, 881] width 117 height 34
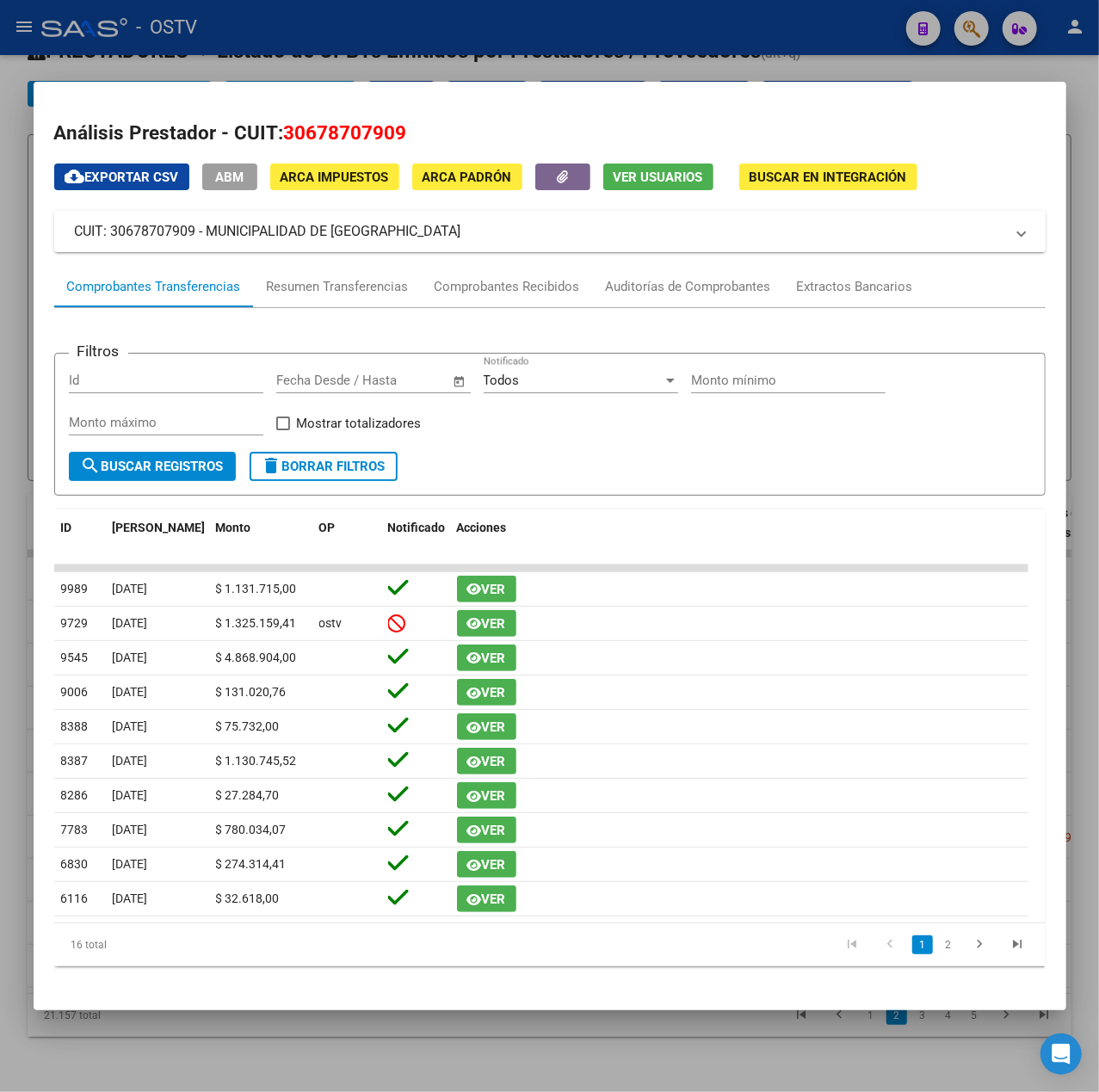
drag, startPoint x: 459, startPoint y: 227, endPoint x: 210, endPoint y: 227, distance: 249.0
click at [210, 227] on mat-panel-title "CUIT: 30678707909 - MUNICIPALIDAD DE SALSIPUEDES" at bounding box center [540, 231] width 930 height 21
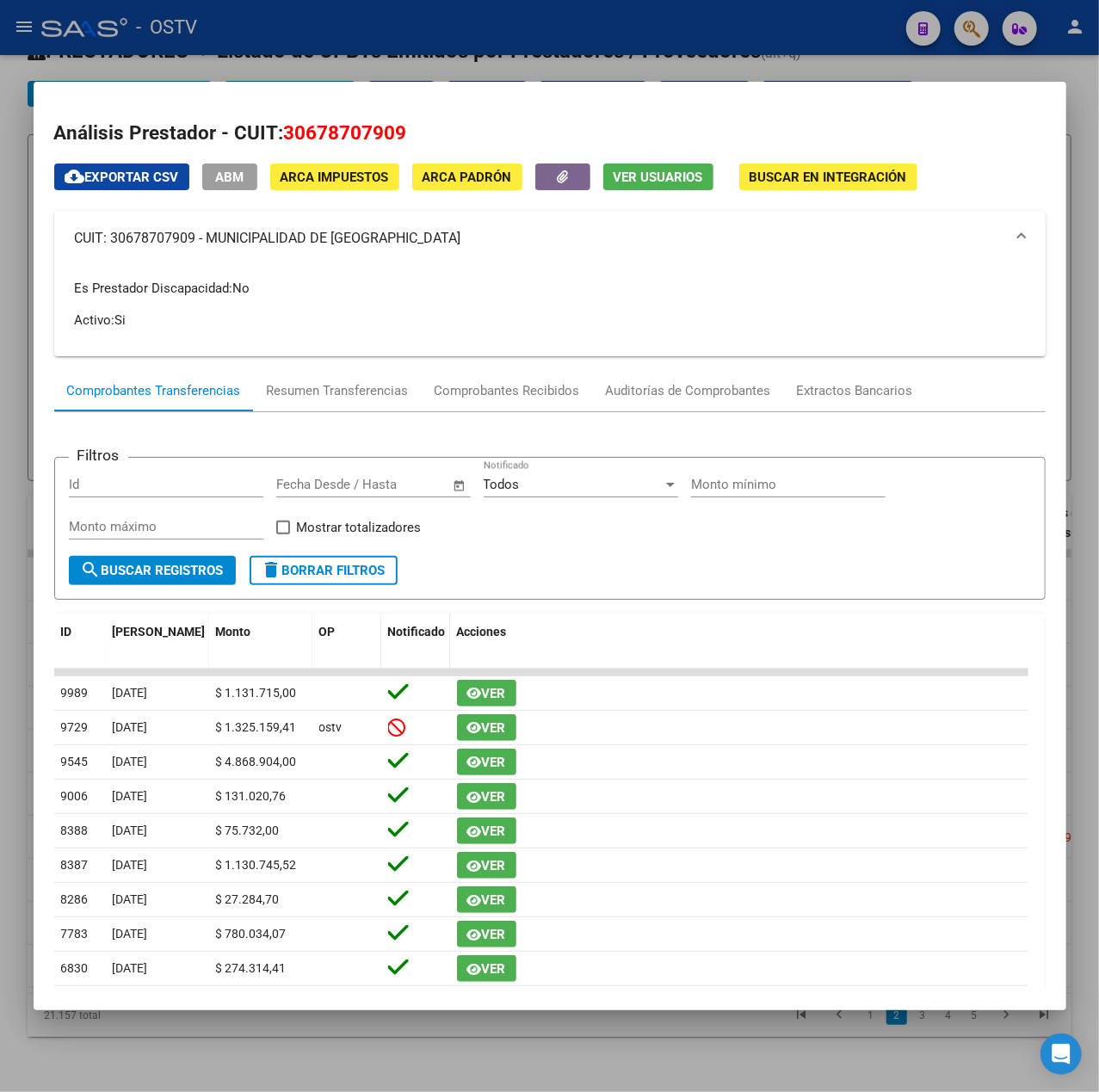
click at [621, 50] on div at bounding box center [549, 546] width 1099 height 1092
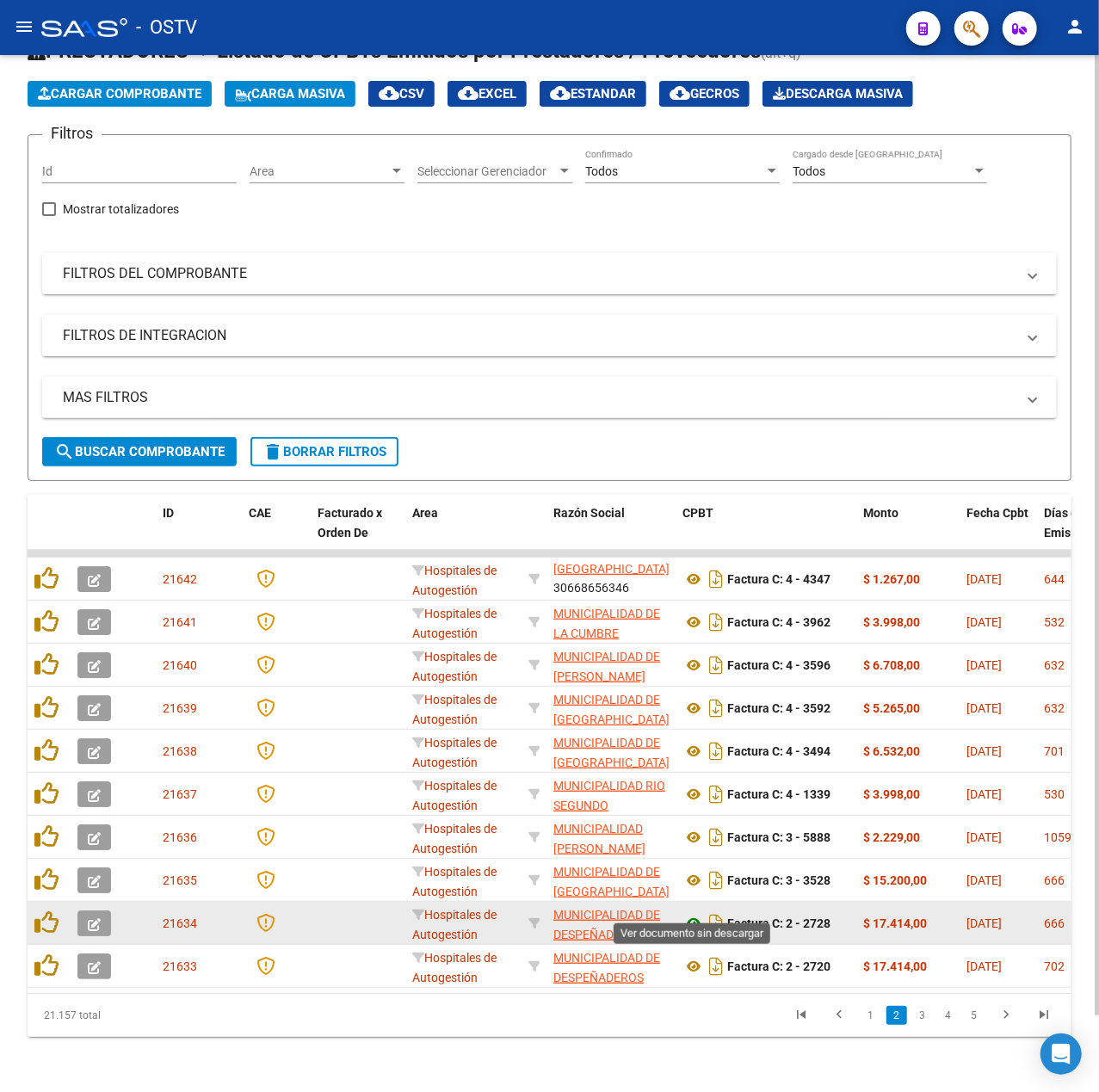
click at [699, 913] on icon at bounding box center [694, 924] width 22 height 21
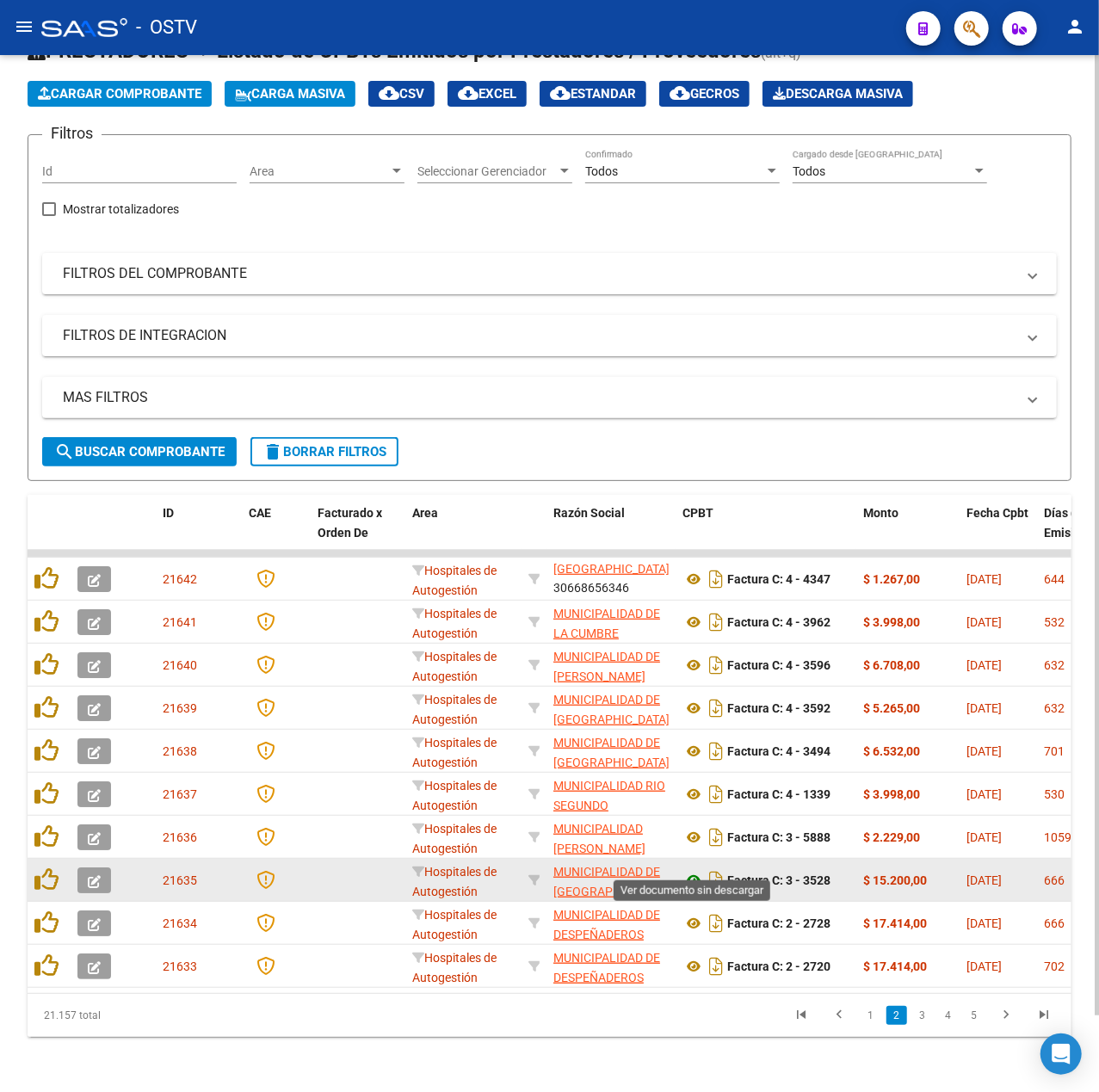
click at [698, 870] on icon at bounding box center [694, 881] width 22 height 21
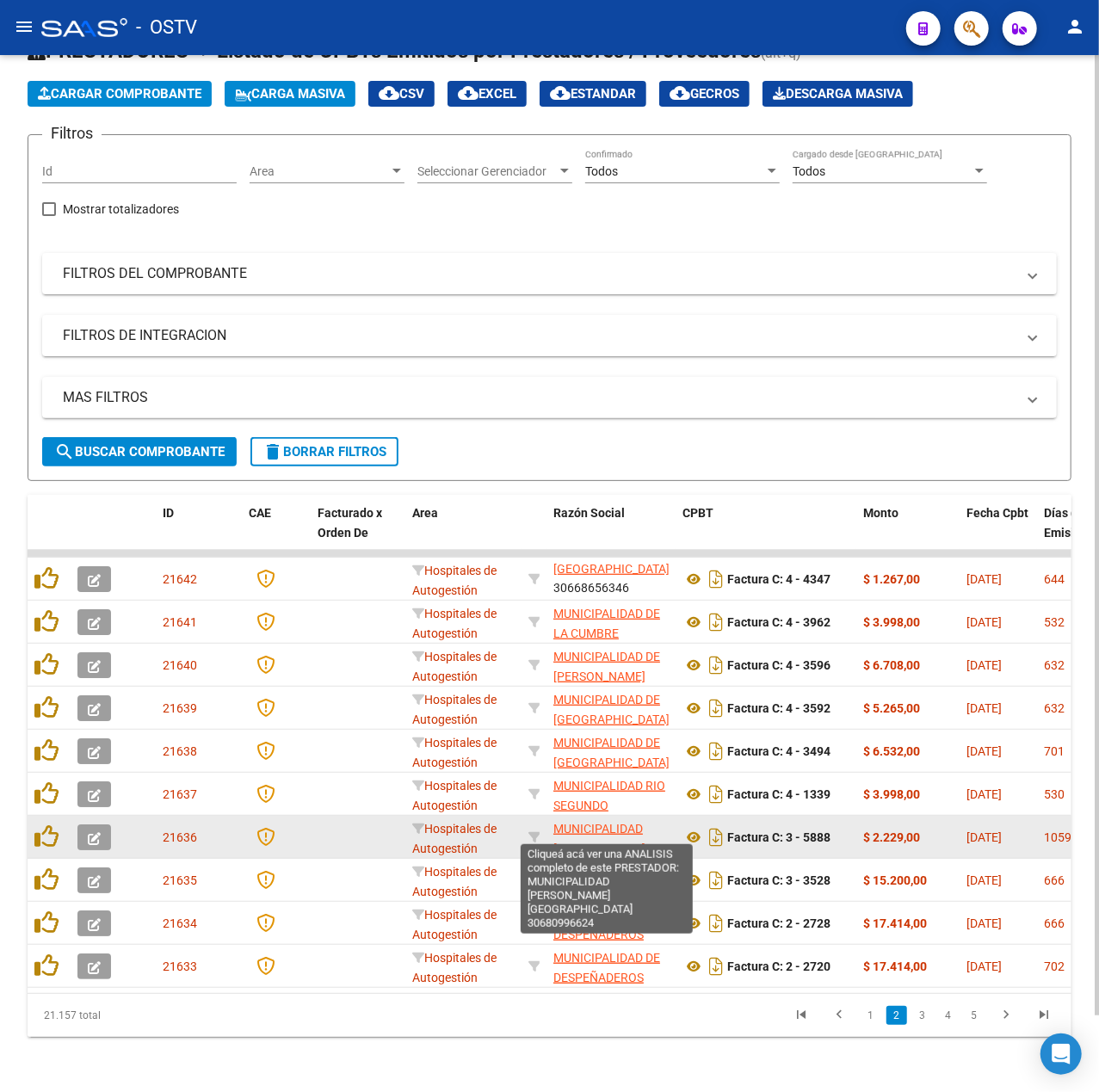
click at [621, 822] on span "MUNICIPALIDAD DE [GEOGRAPHIC_DATA]" at bounding box center [611, 849] width 117 height 54
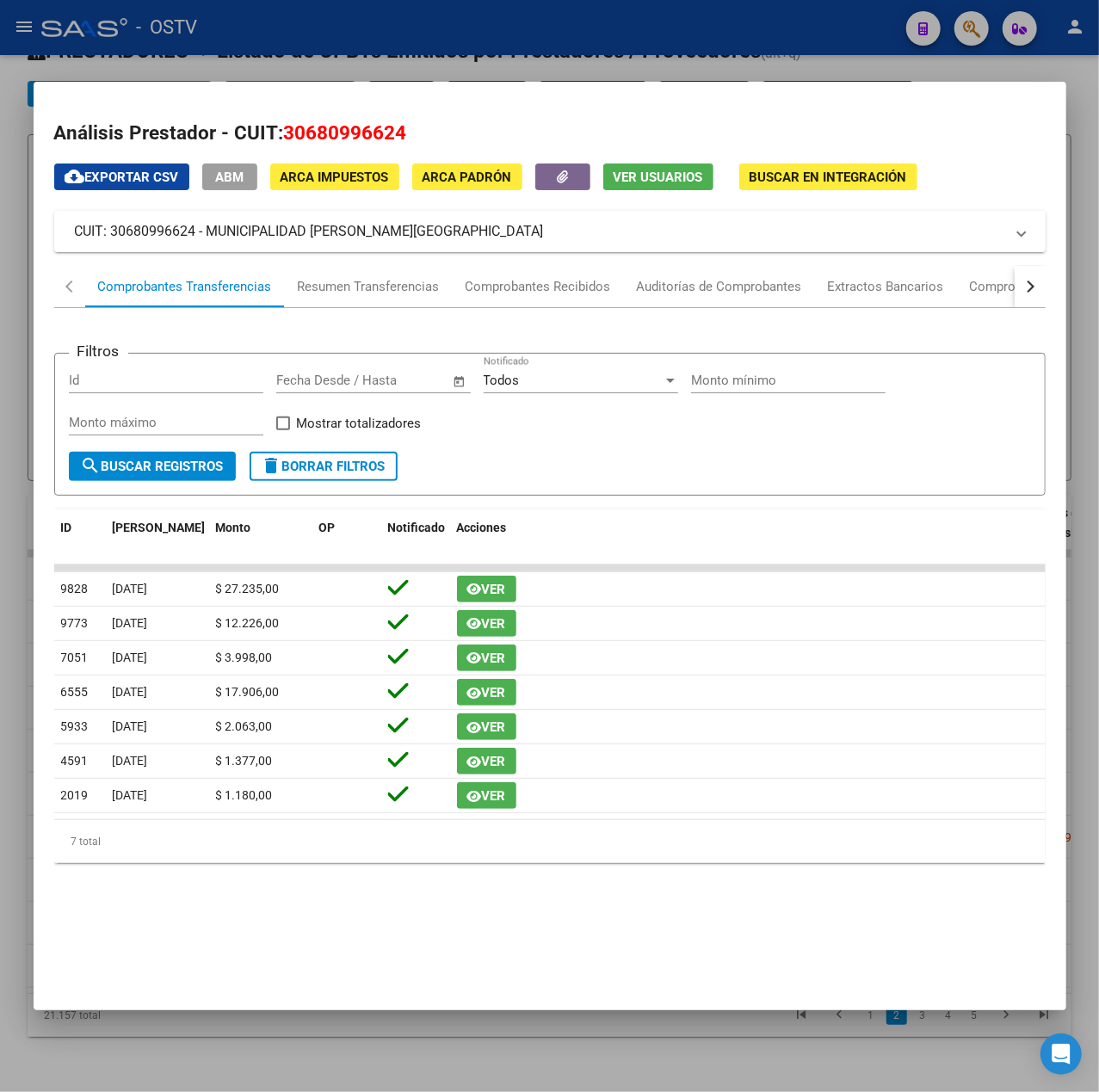
drag, startPoint x: 435, startPoint y: 235, endPoint x: 208, endPoint y: 229, distance: 227.1
click at [208, 229] on mat-panel-title "CUIT: 30680996624 - MUNICIPALIDAD DE TOLEDO" at bounding box center [540, 231] width 930 height 21
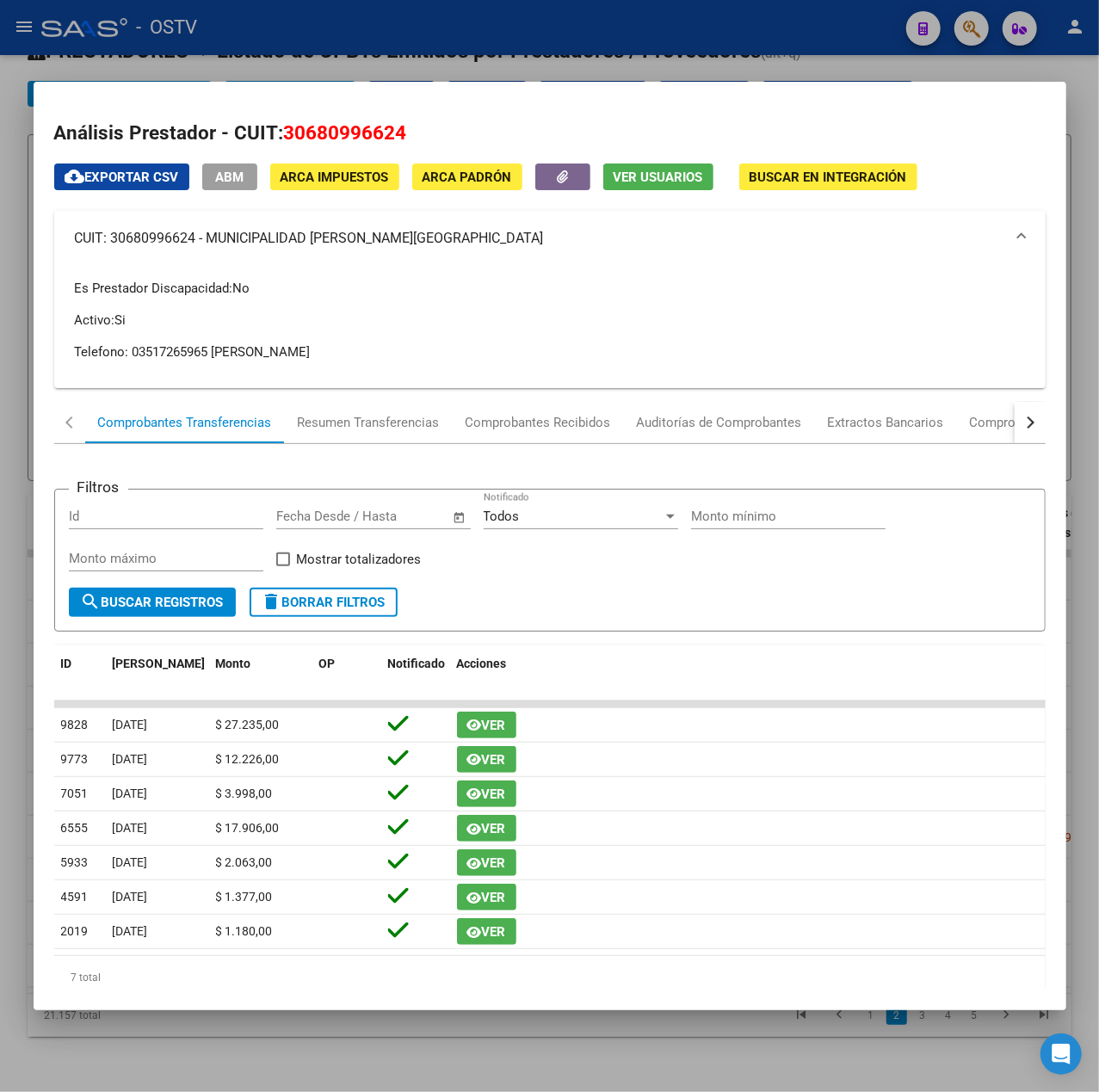
click at [470, 35] on div at bounding box center [549, 546] width 1099 height 1092
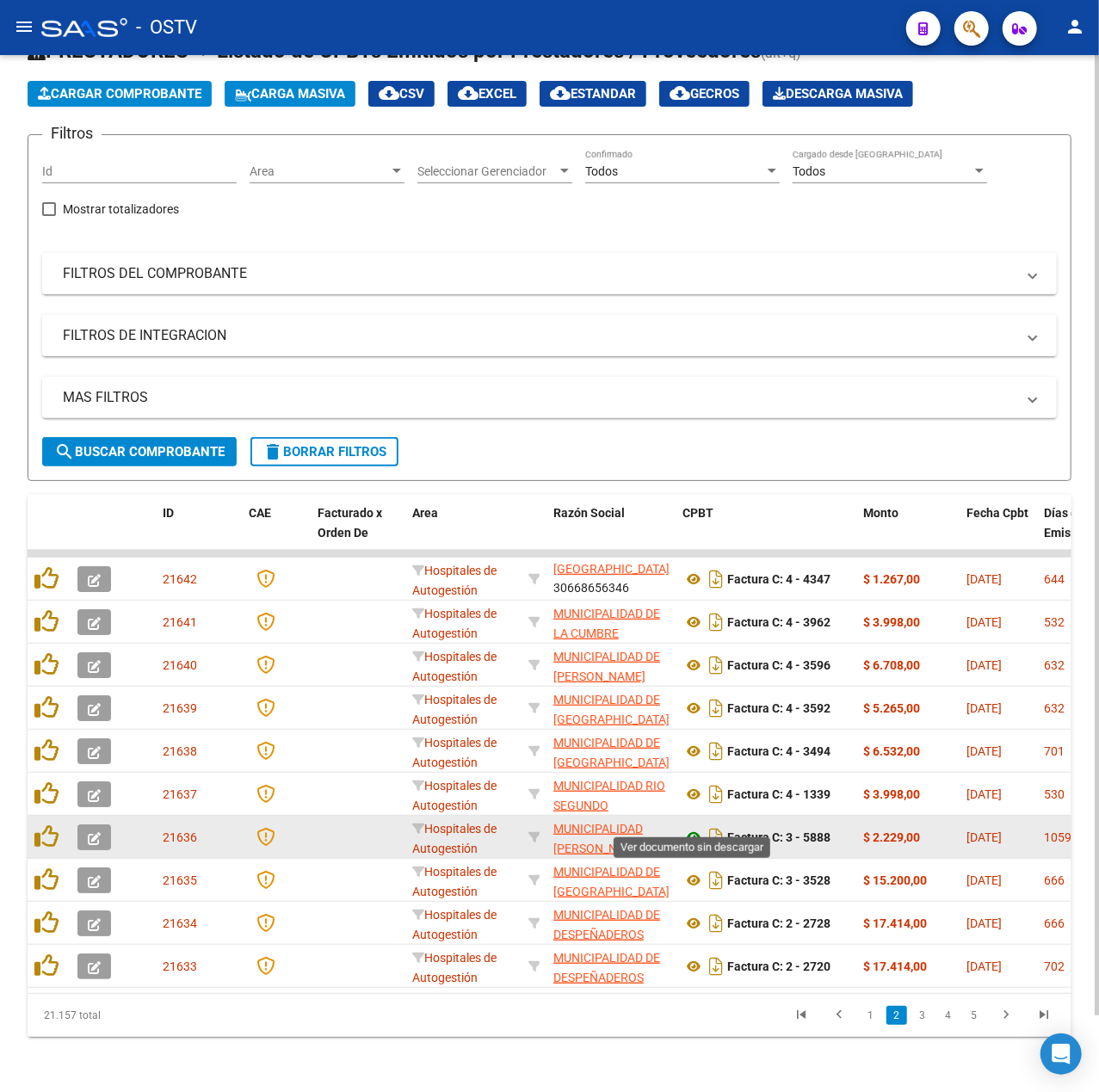
click at [698, 827] on icon at bounding box center [694, 837] width 22 height 21
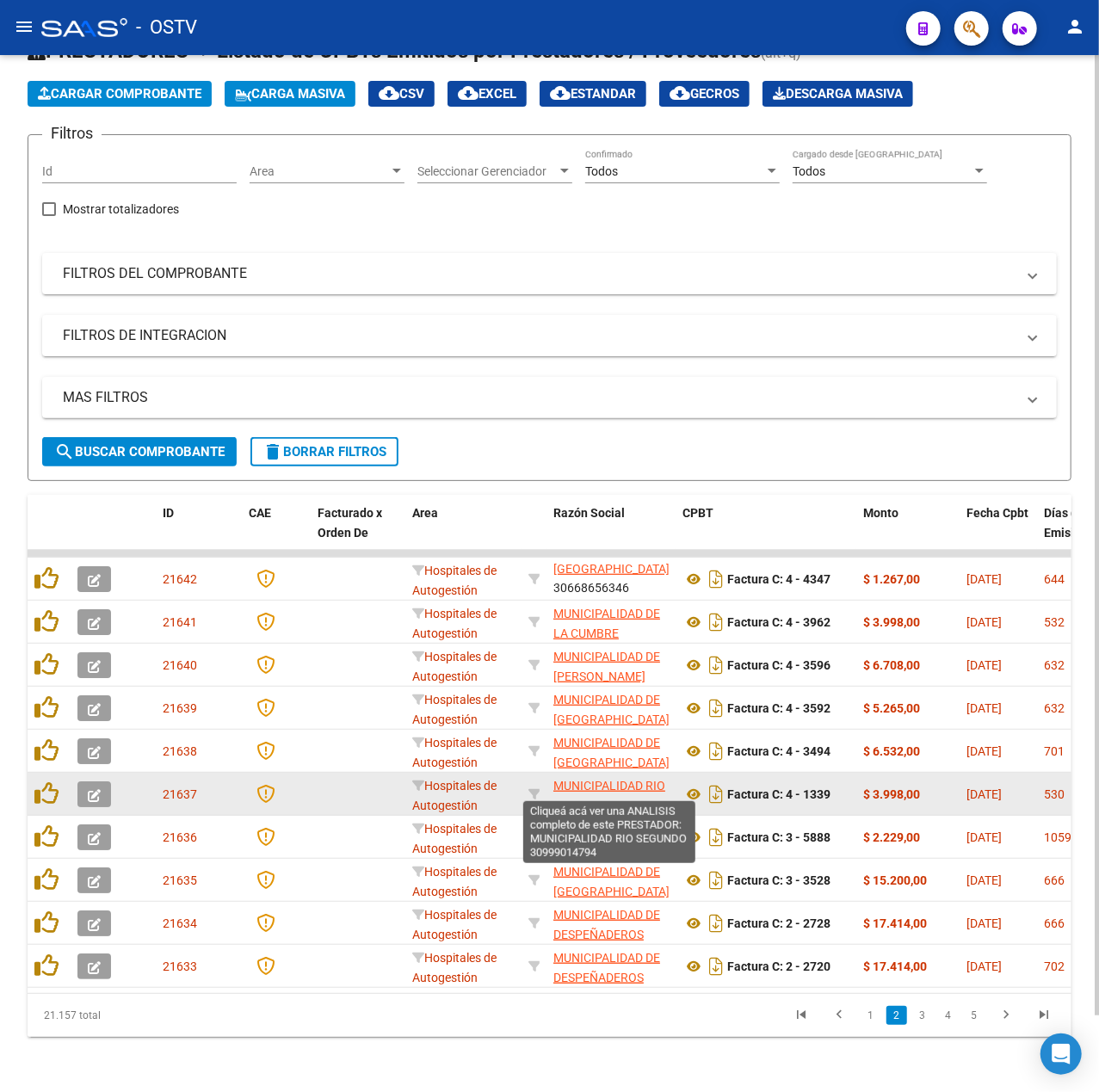
click at [608, 783] on span "MUNICIPALIDAD RIO SEGUNDO" at bounding box center [610, 795] width 112 height 34
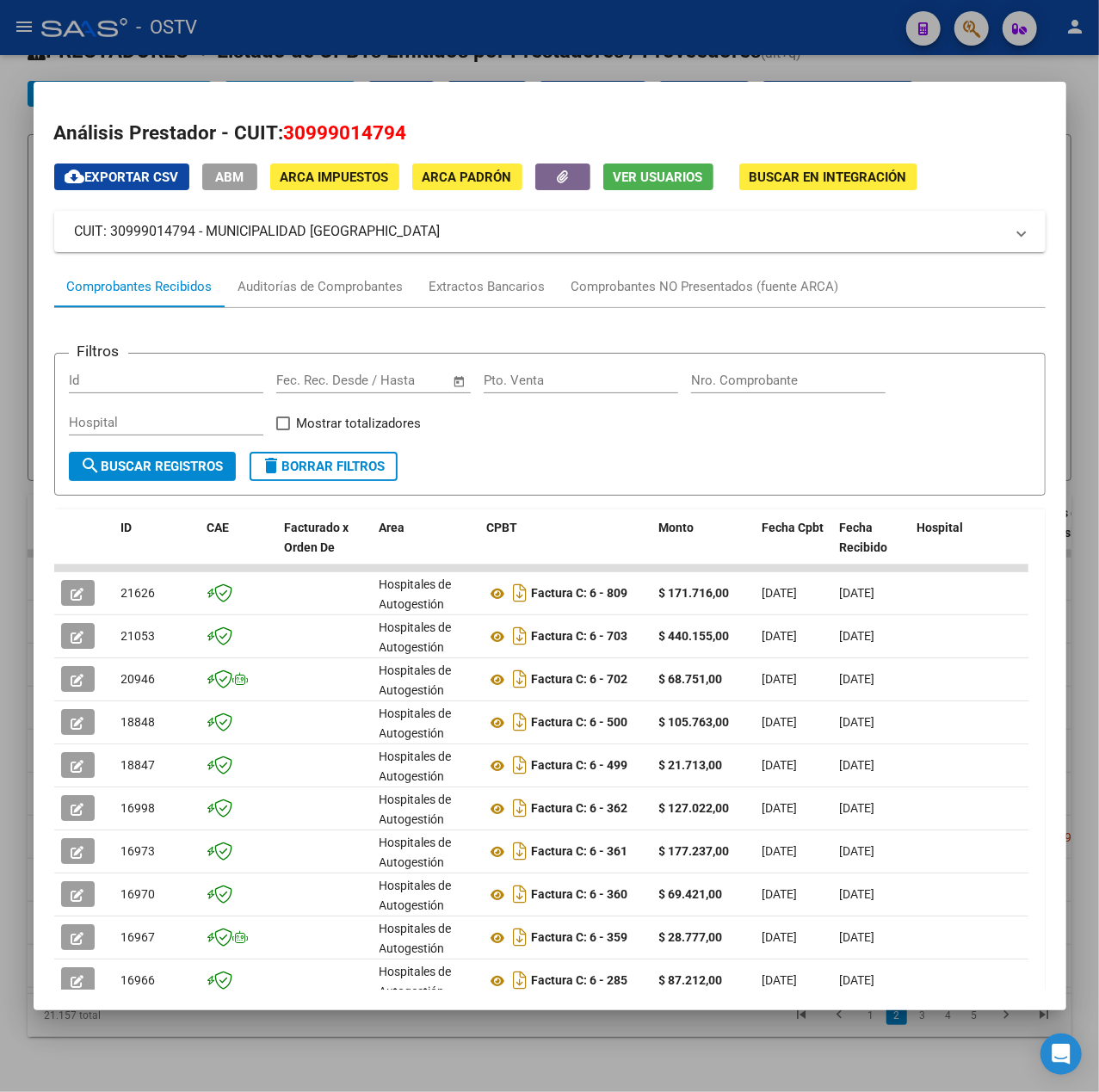
click at [590, 76] on div at bounding box center [549, 546] width 1099 height 1092
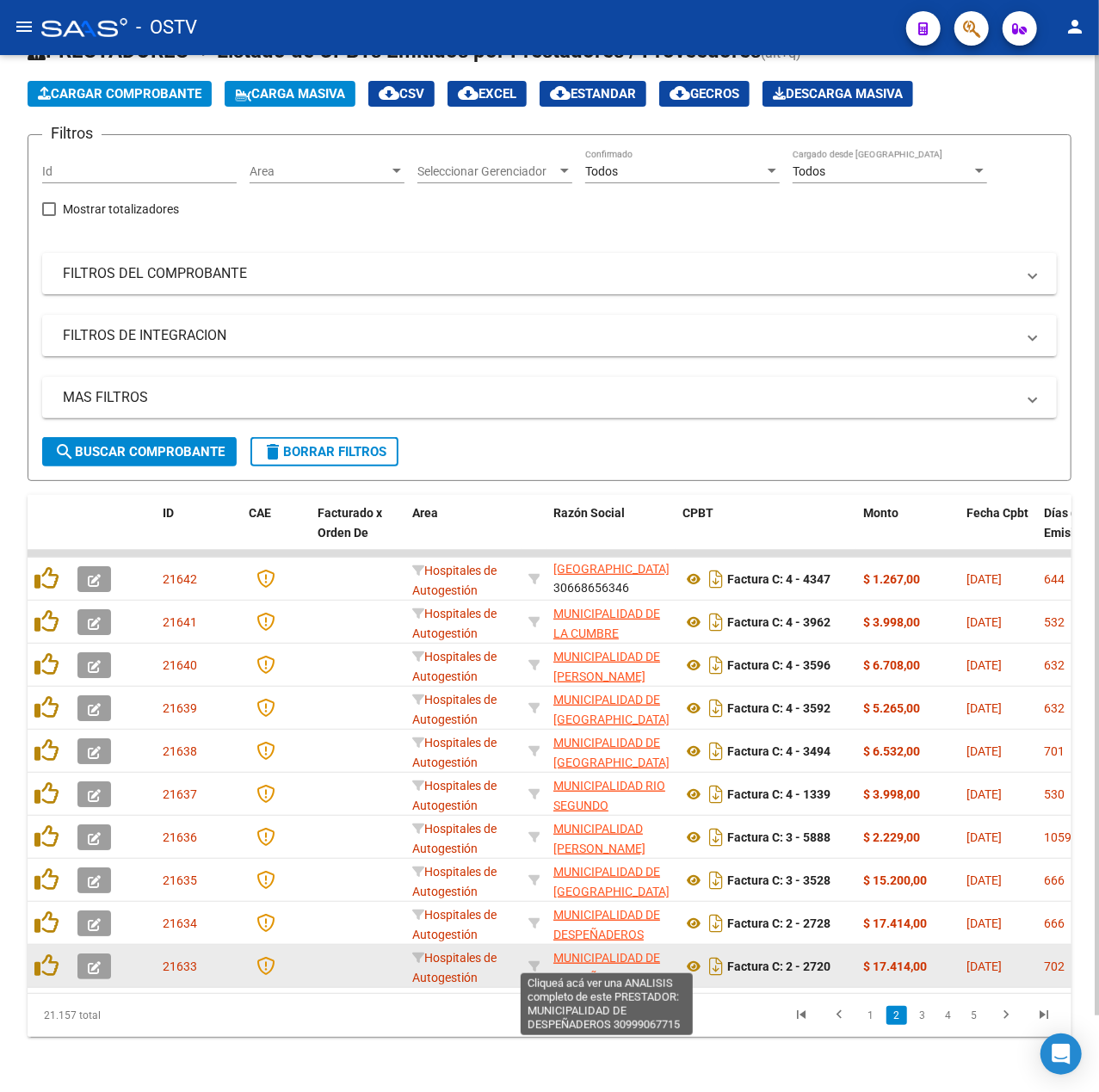
click at [653, 951] on span "MUNICIPALIDAD DE DESPEÑADEROS" at bounding box center [607, 968] width 107 height 34
type textarea "30999067715"
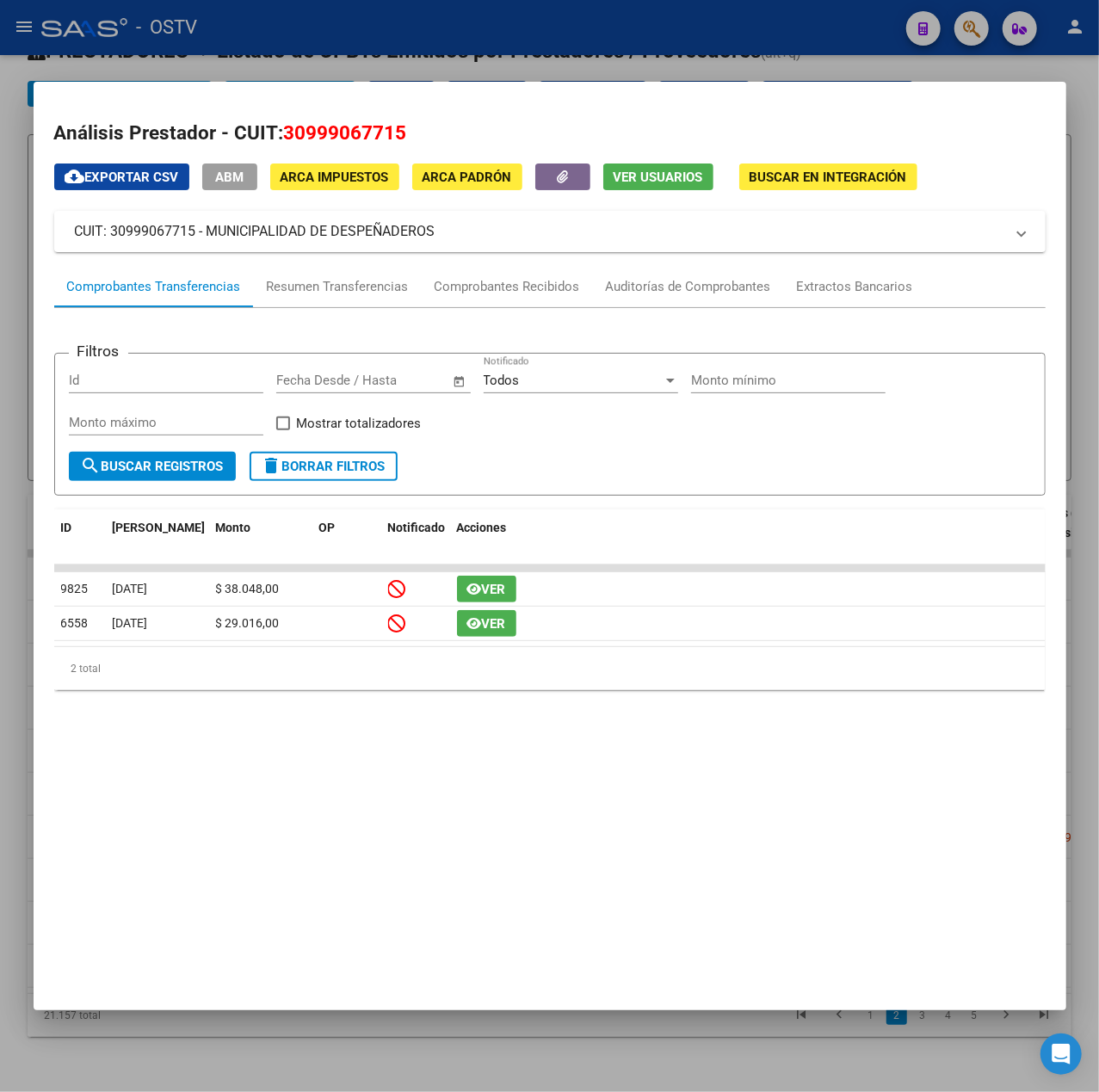
click at [541, 3] on div at bounding box center [549, 546] width 1099 height 1092
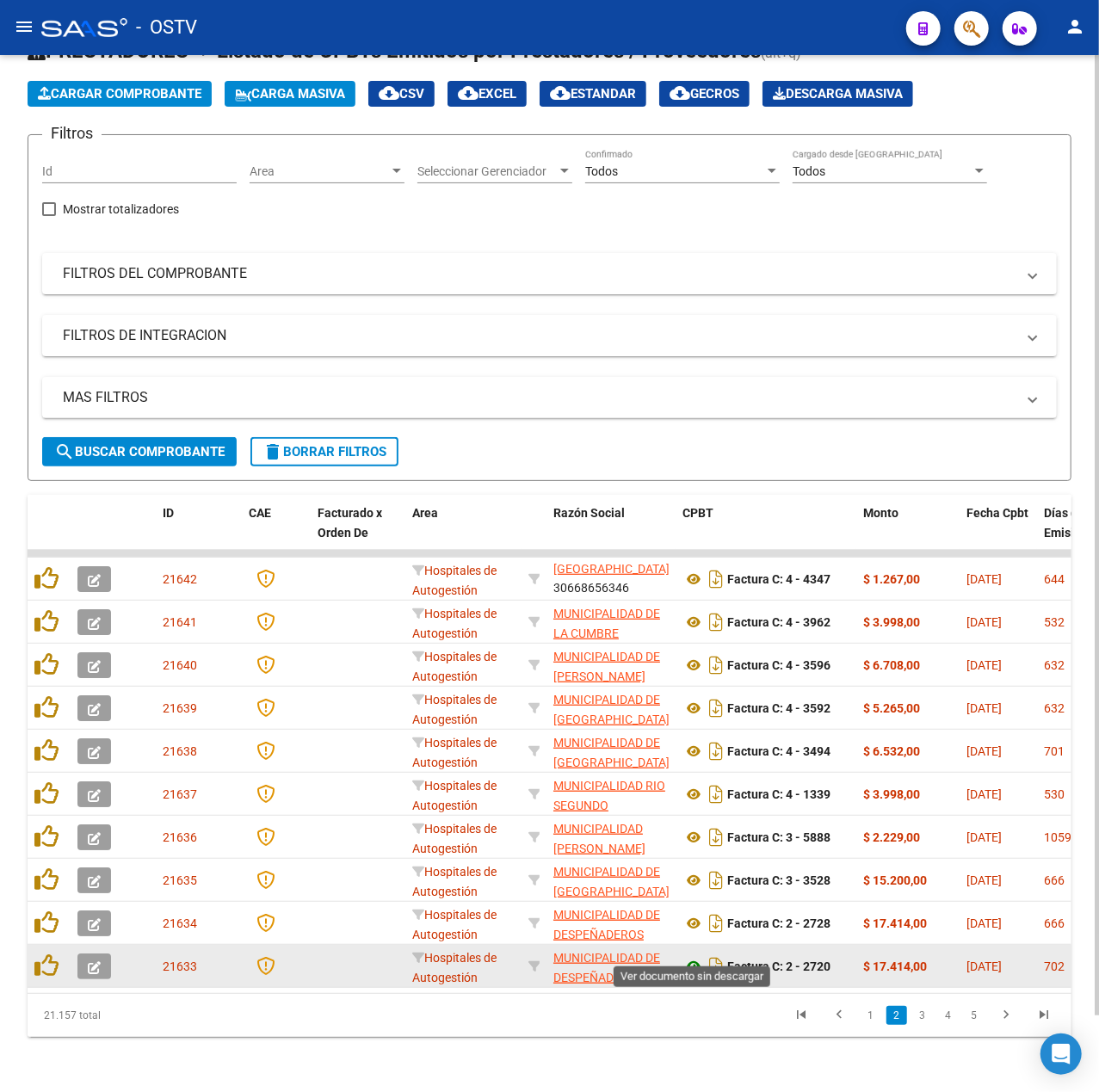
click at [689, 956] on icon at bounding box center [694, 967] width 22 height 21
click at [86, 954] on button "button" at bounding box center [94, 967] width 34 height 26
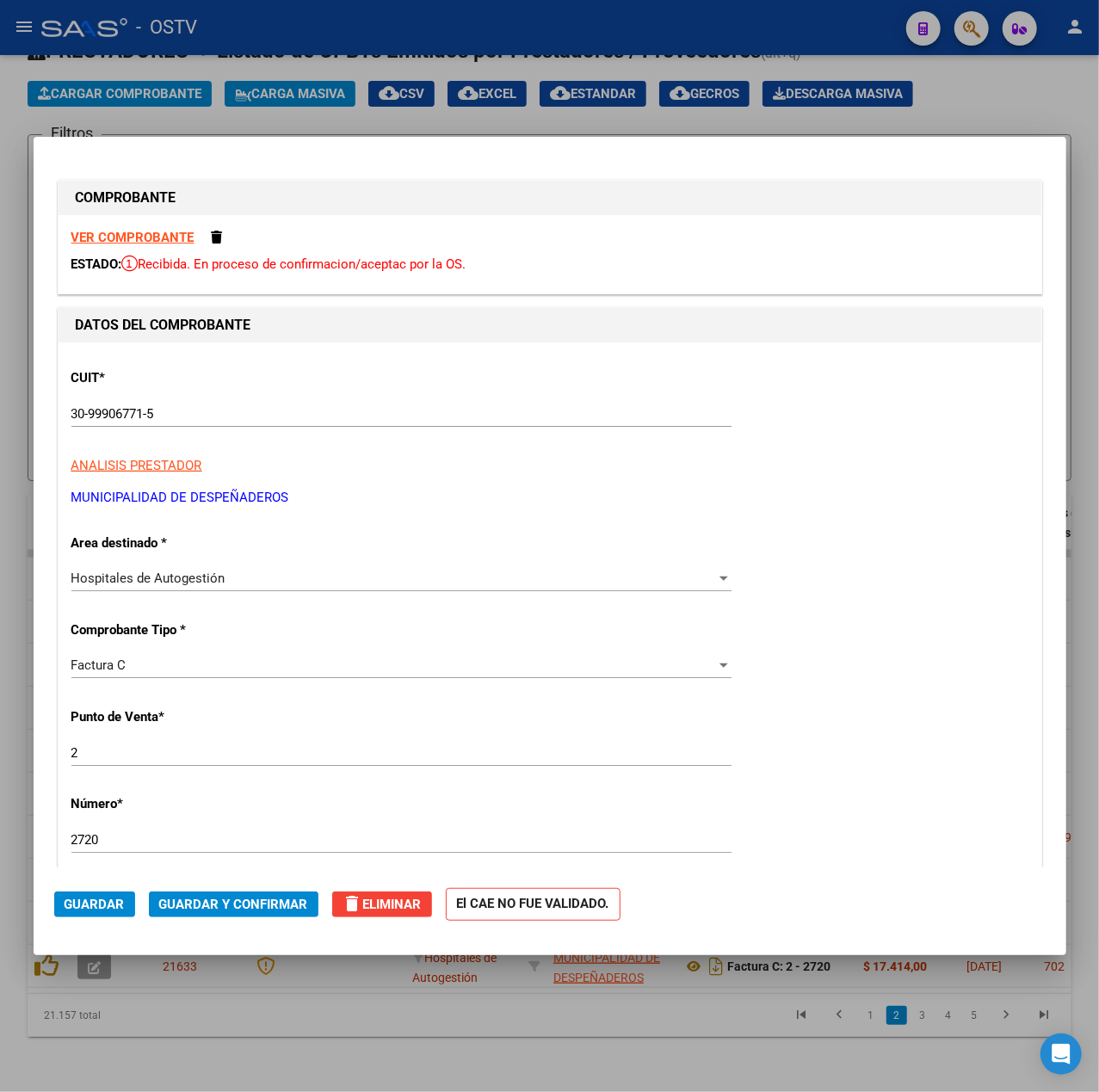
click at [429, 76] on div at bounding box center [549, 546] width 1099 height 1092
type input "$ 0,00"
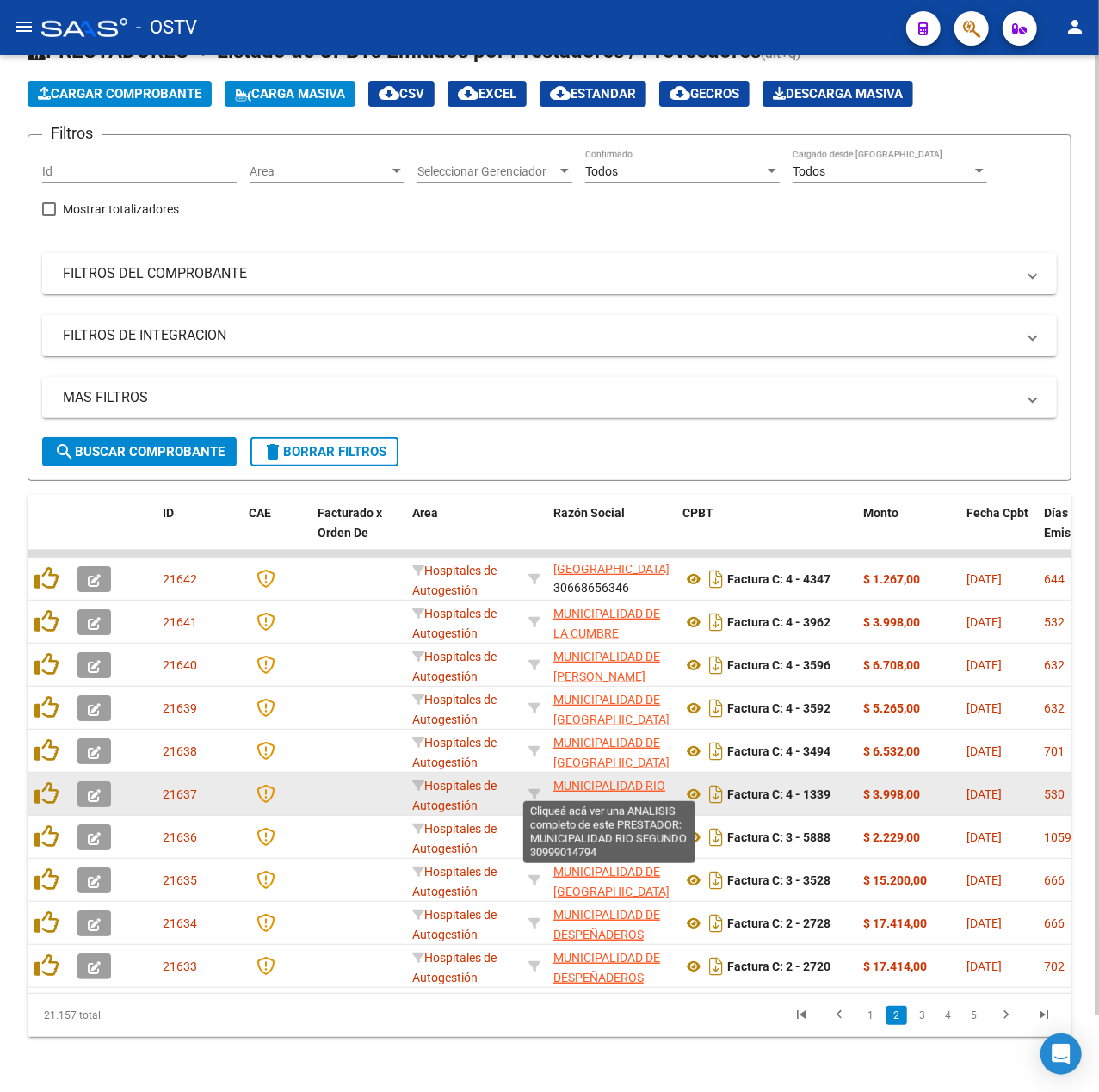
click at [589, 779] on span "MUNICIPALIDAD RIO SEGUNDO" at bounding box center [610, 795] width 112 height 34
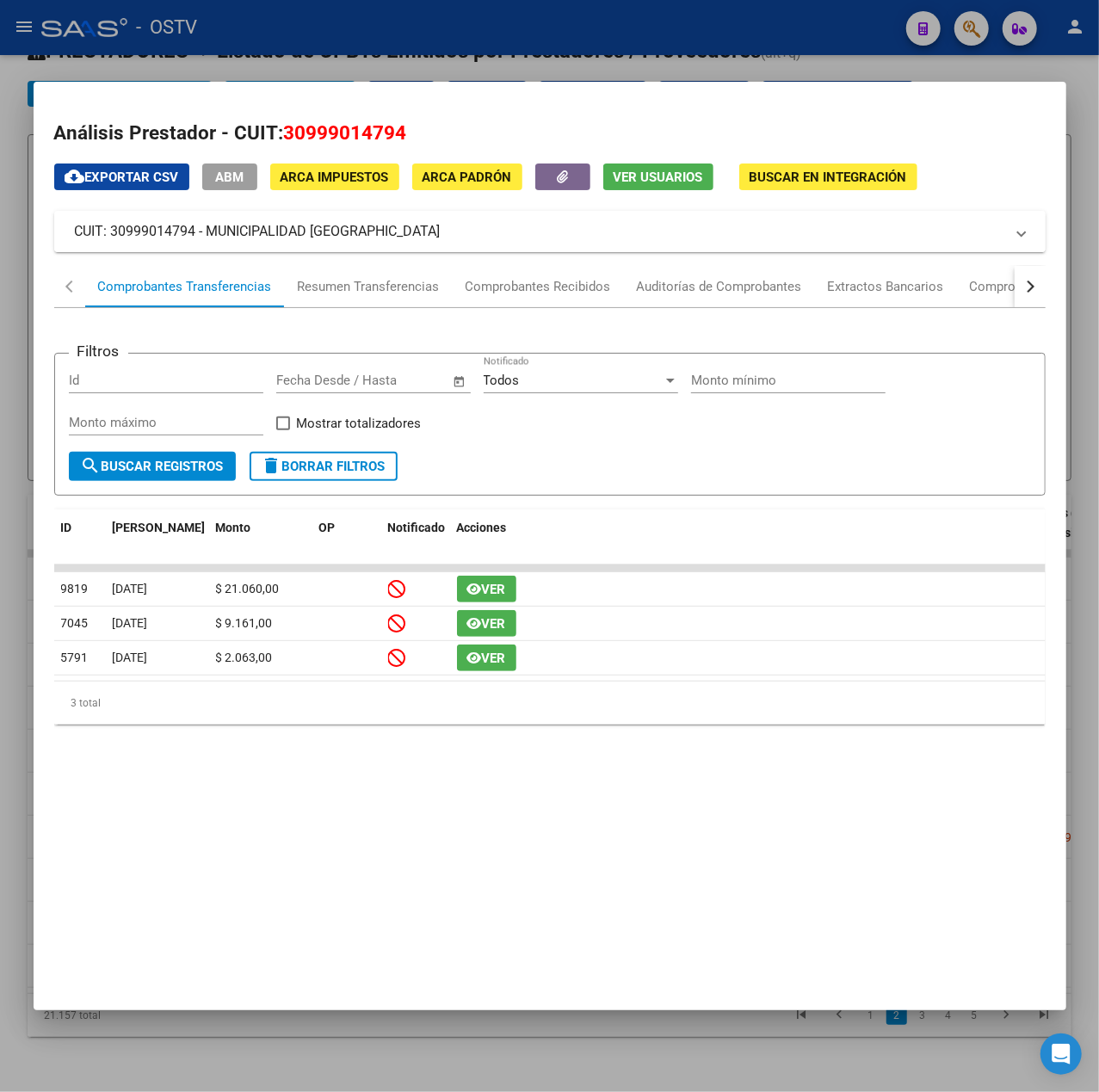
drag, startPoint x: 419, startPoint y: 243, endPoint x: 210, endPoint y: 238, distance: 209.1
click at [210, 238] on mat-expansion-panel-header "CUIT: 30999014794 - MUNICIPALIDAD RIO SEGUNDO" at bounding box center [550, 231] width 992 height 41
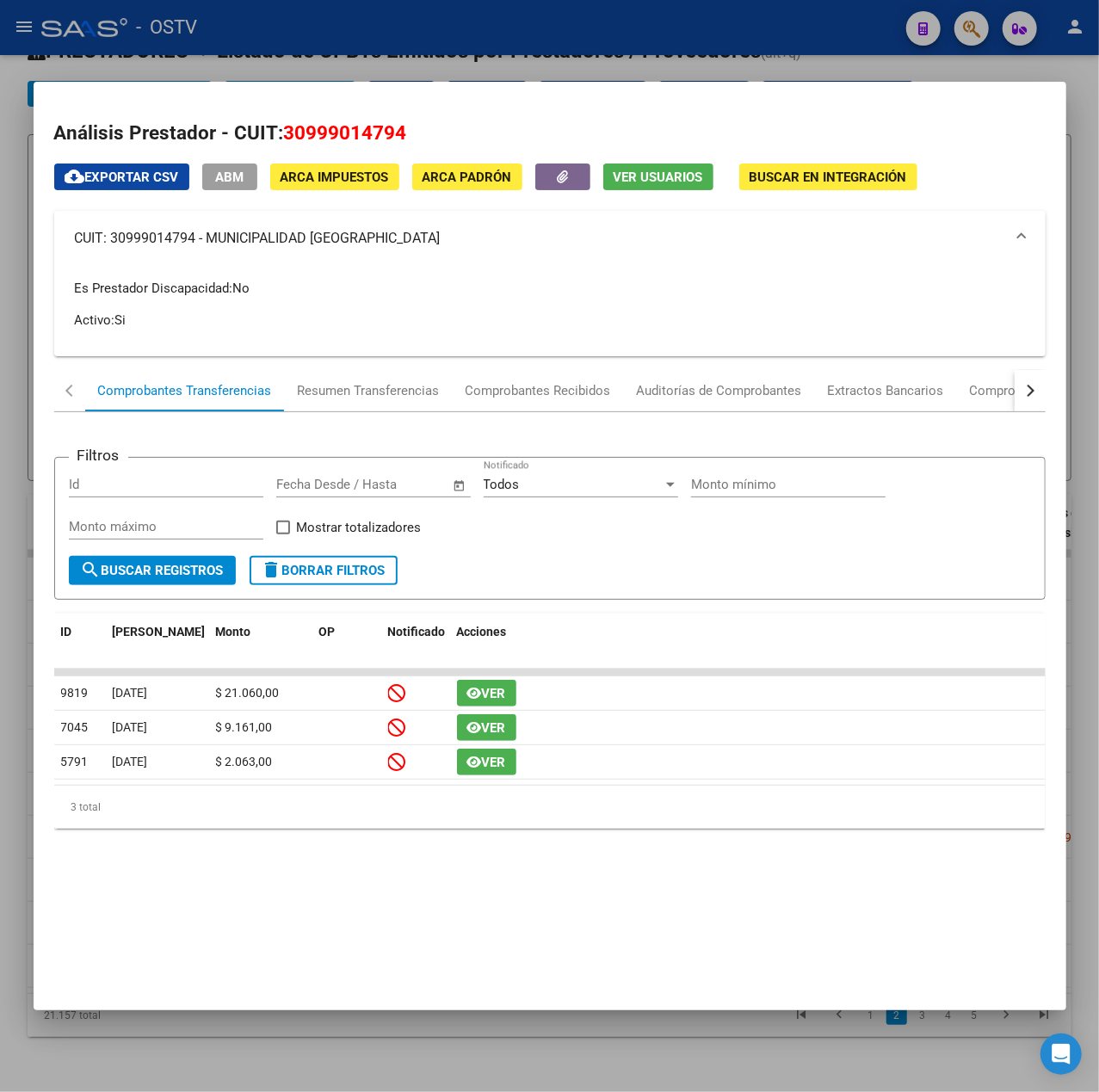
click at [461, 67] on div at bounding box center [549, 546] width 1099 height 1092
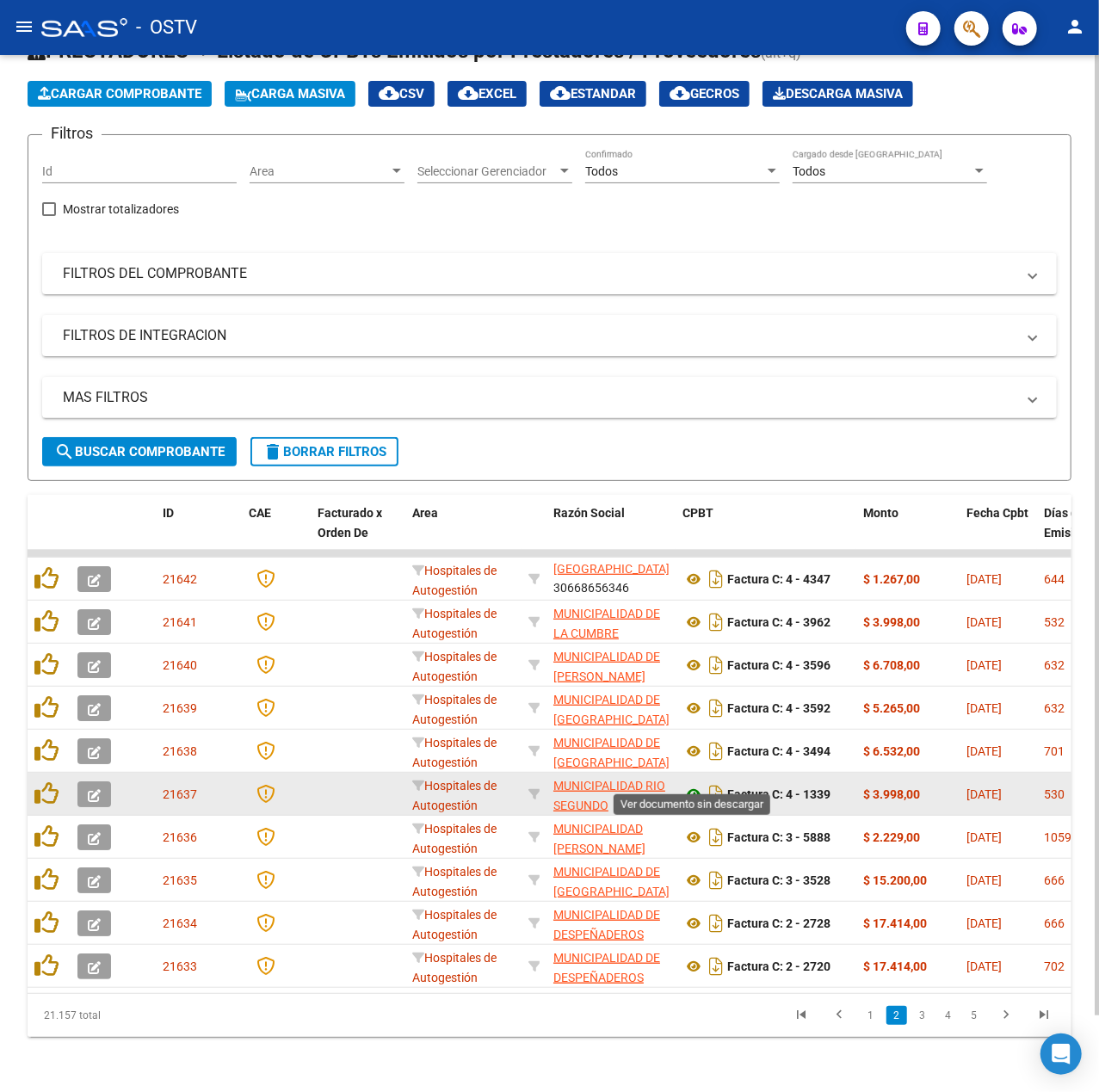
click at [691, 784] on icon at bounding box center [694, 794] width 22 height 21
click at [693, 784] on icon at bounding box center [694, 794] width 22 height 21
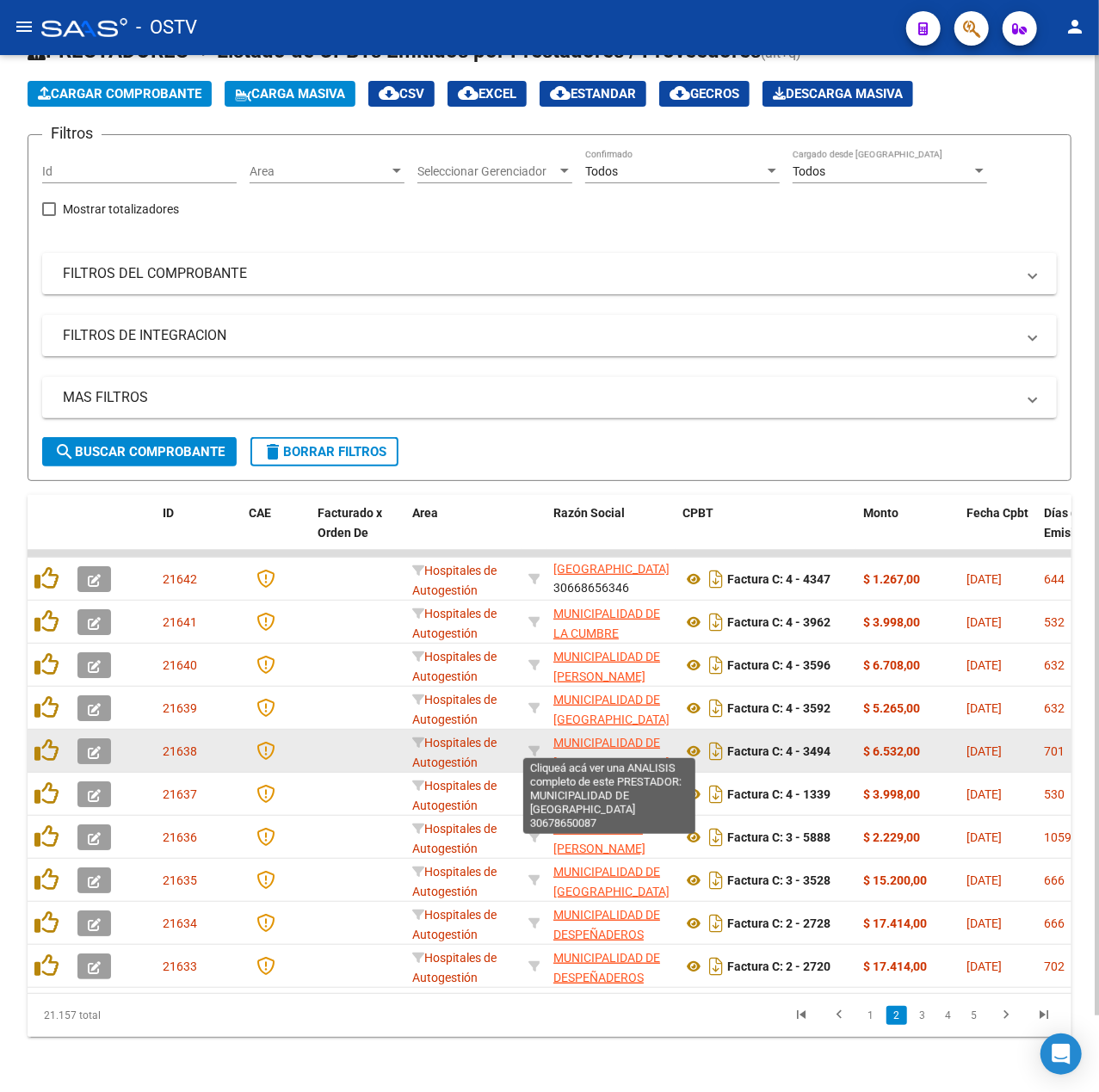
click at [604, 735] on span "MUNICIPALIDAD DE VILLA DEL TOTORAL" at bounding box center [611, 752] width 117 height 34
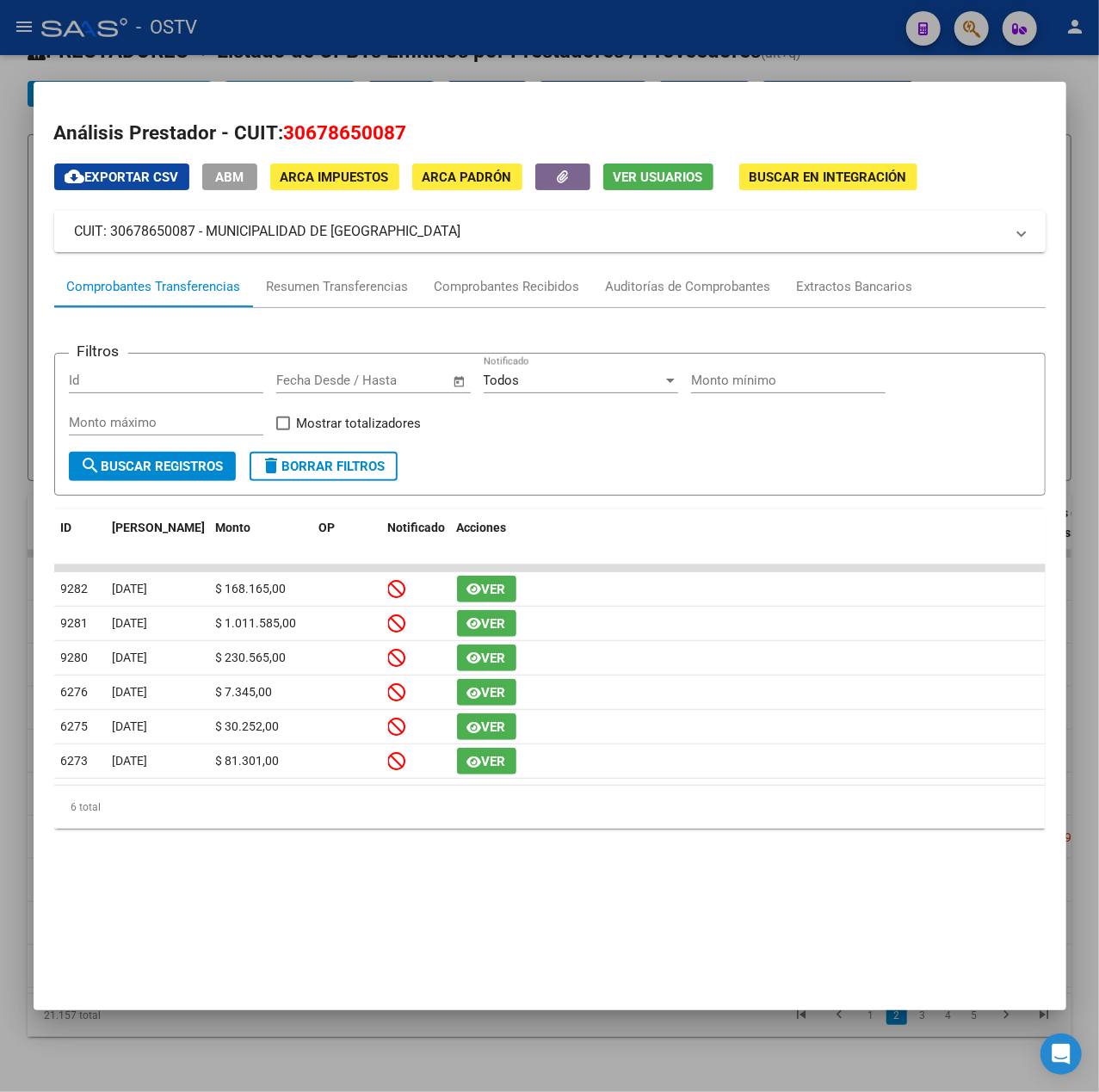
drag, startPoint x: 466, startPoint y: 225, endPoint x: 210, endPoint y: 236, distance: 256.2
click at [210, 236] on mat-panel-title "CUIT: 30678650087 - MUNICIPALIDAD DE VILLA DEL TOTORAL" at bounding box center [540, 231] width 930 height 21
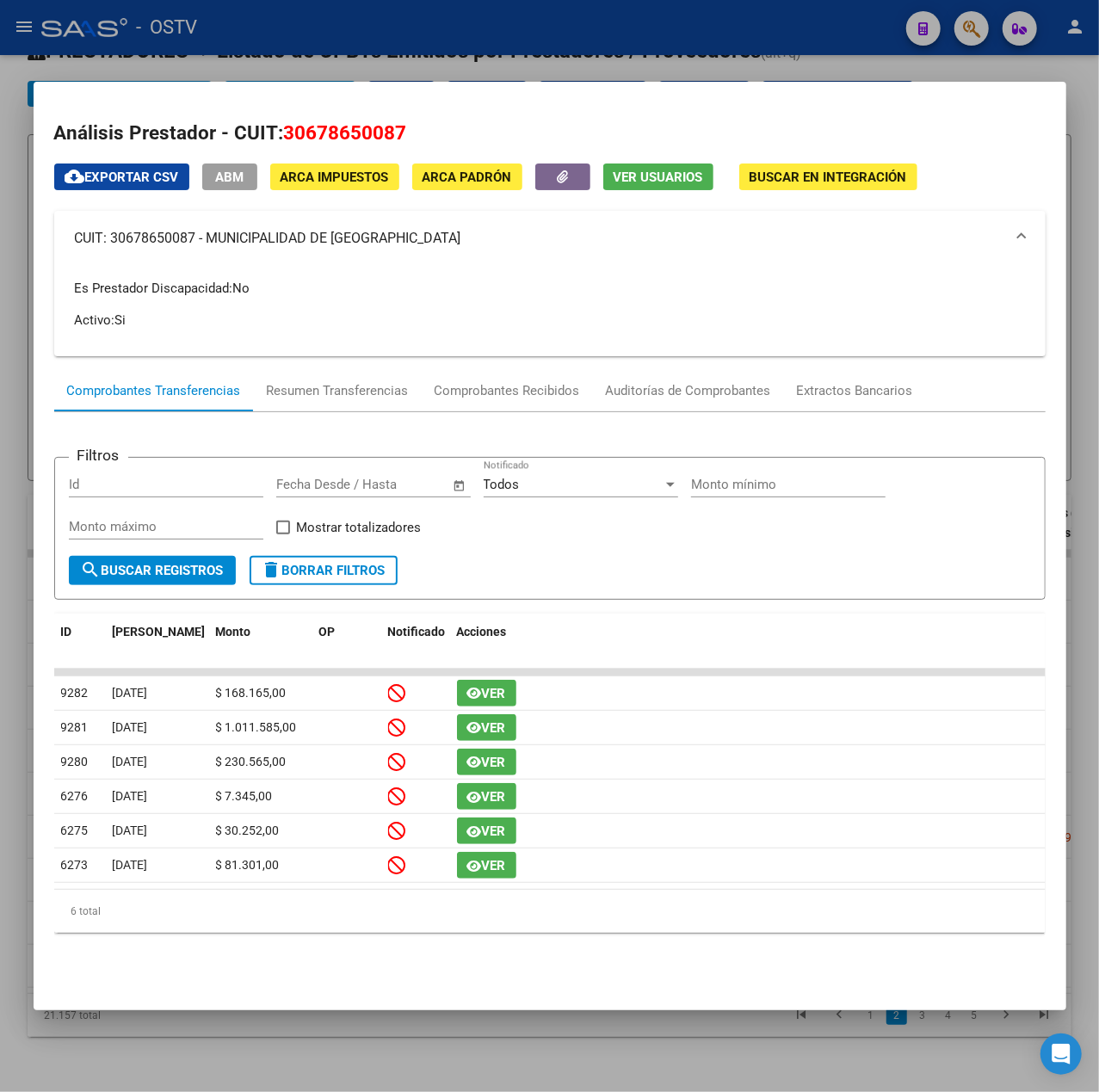
click at [537, 28] on div at bounding box center [549, 546] width 1099 height 1092
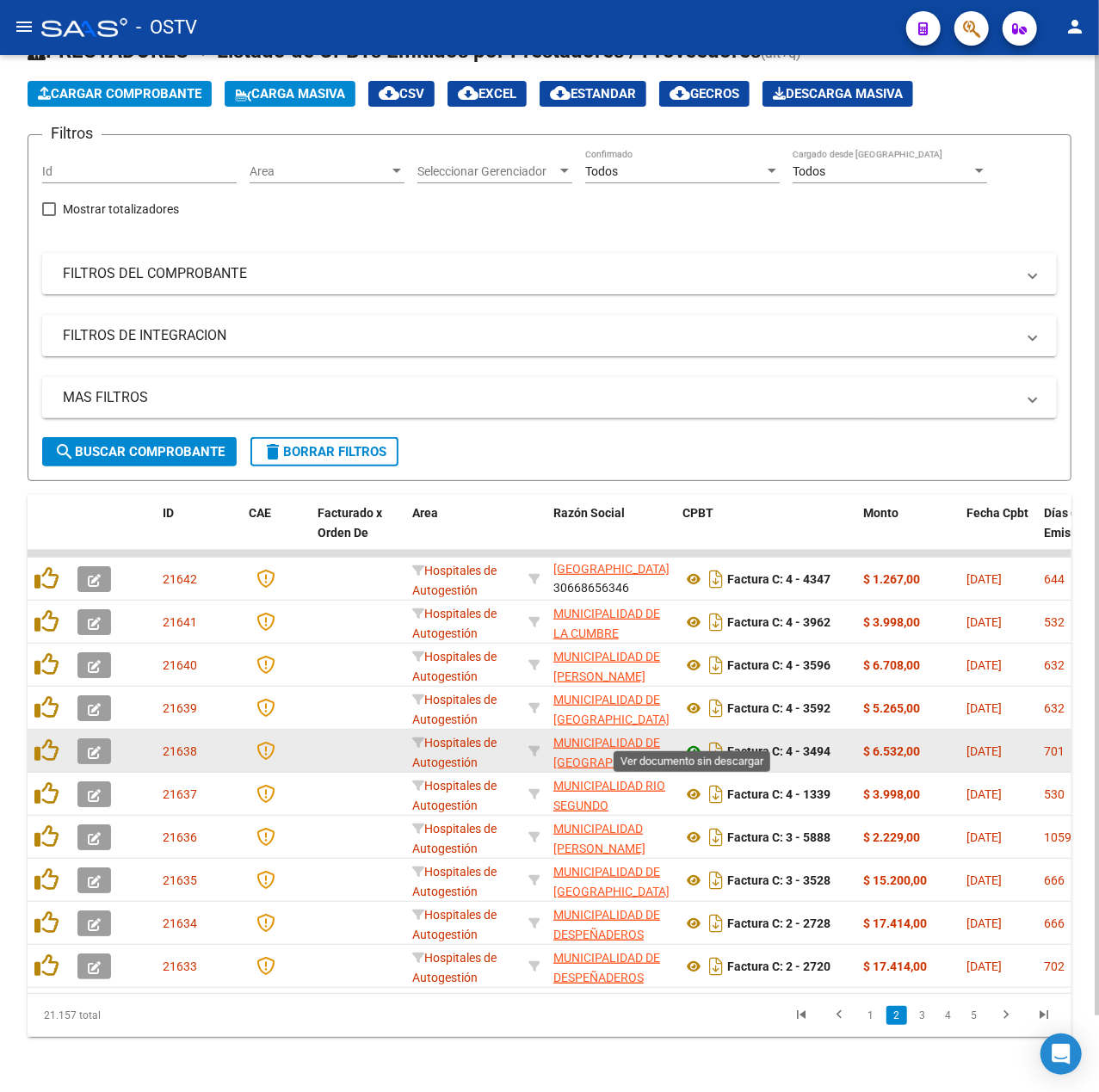
click at [694, 741] on icon at bounding box center [694, 751] width 22 height 21
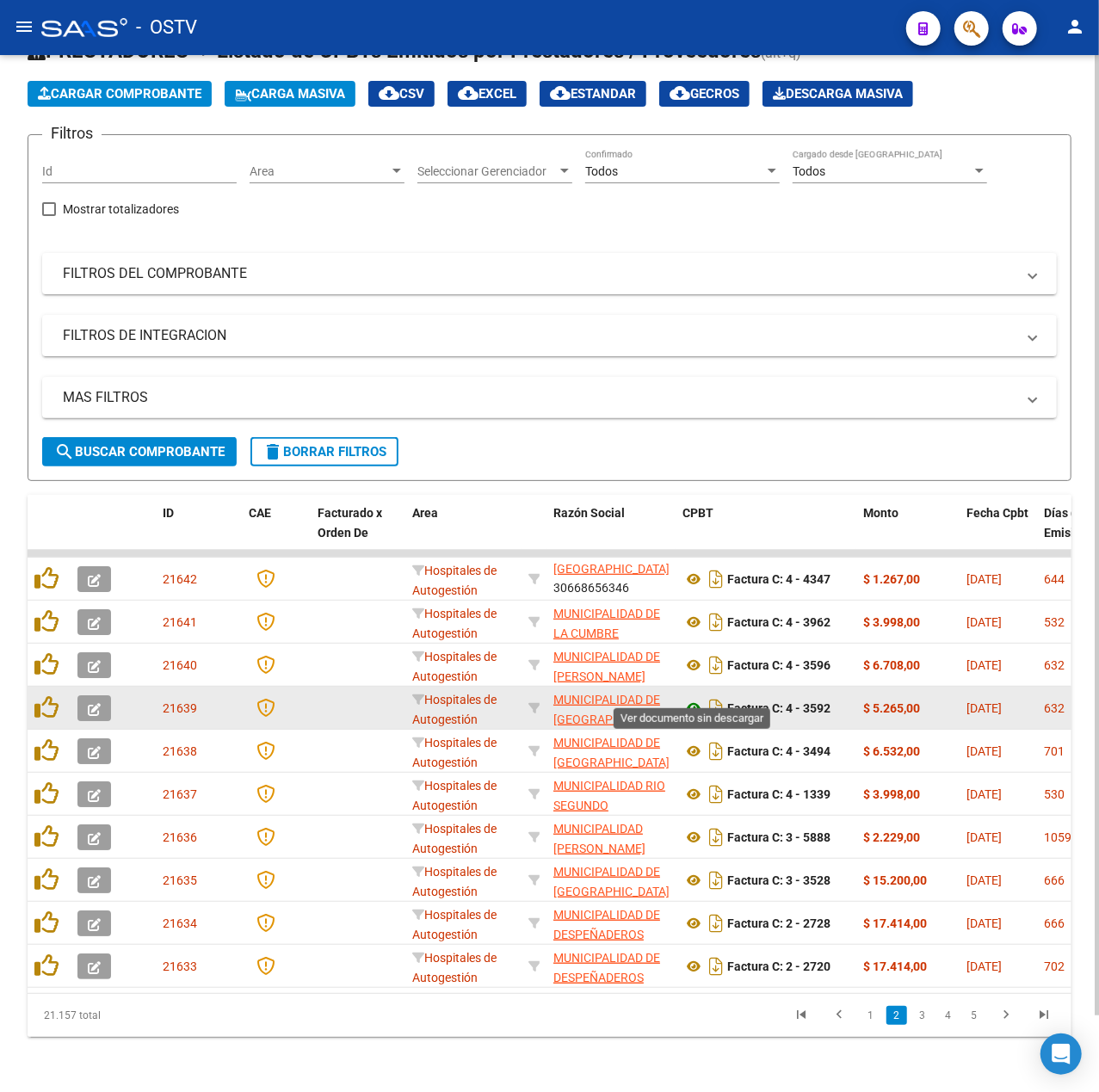
click at [690, 698] on icon at bounding box center [694, 709] width 22 height 21
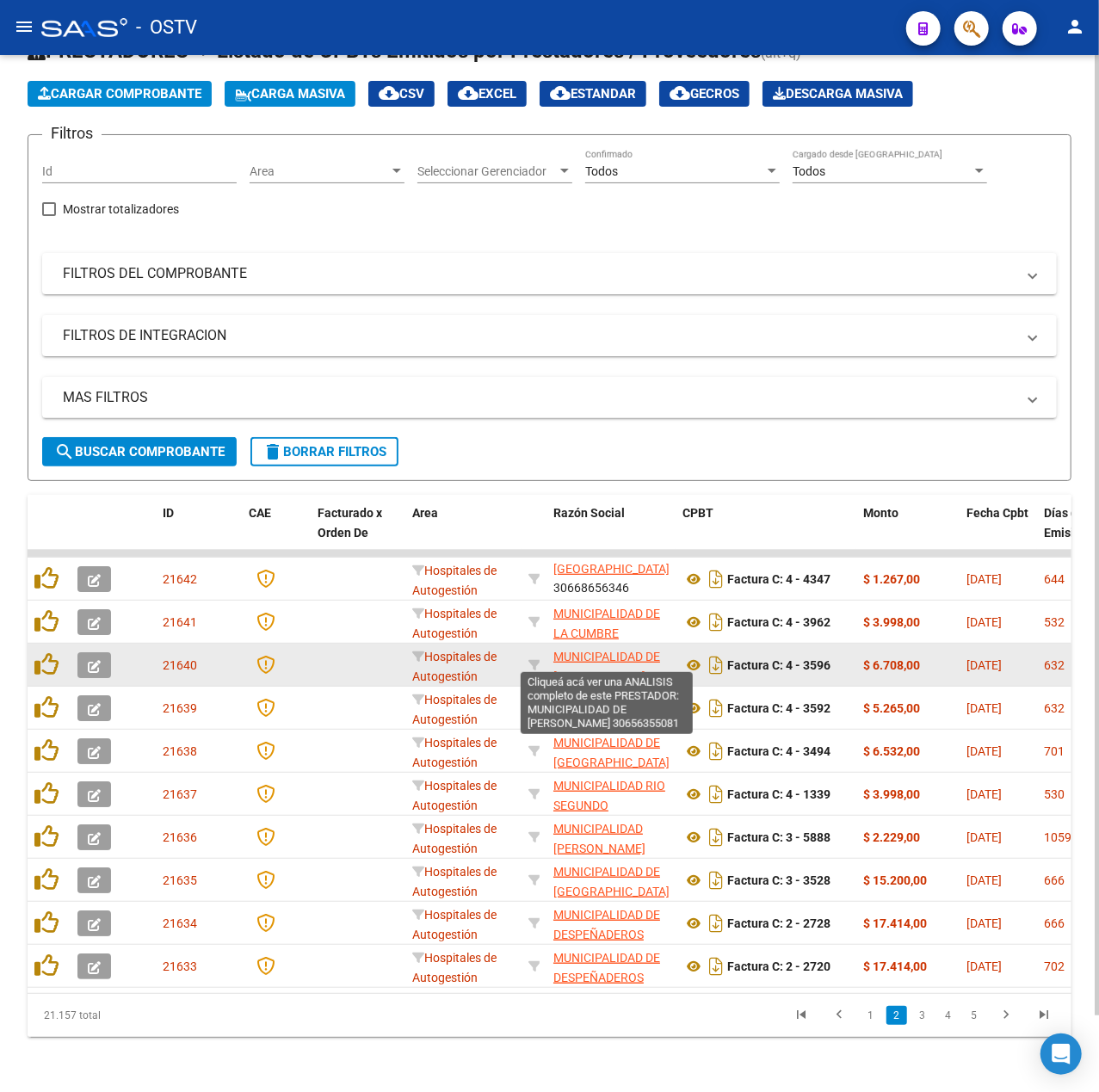
click at [632, 650] on span "MUNICIPALIDAD DE DEAN FUNES" at bounding box center [607, 666] width 107 height 34
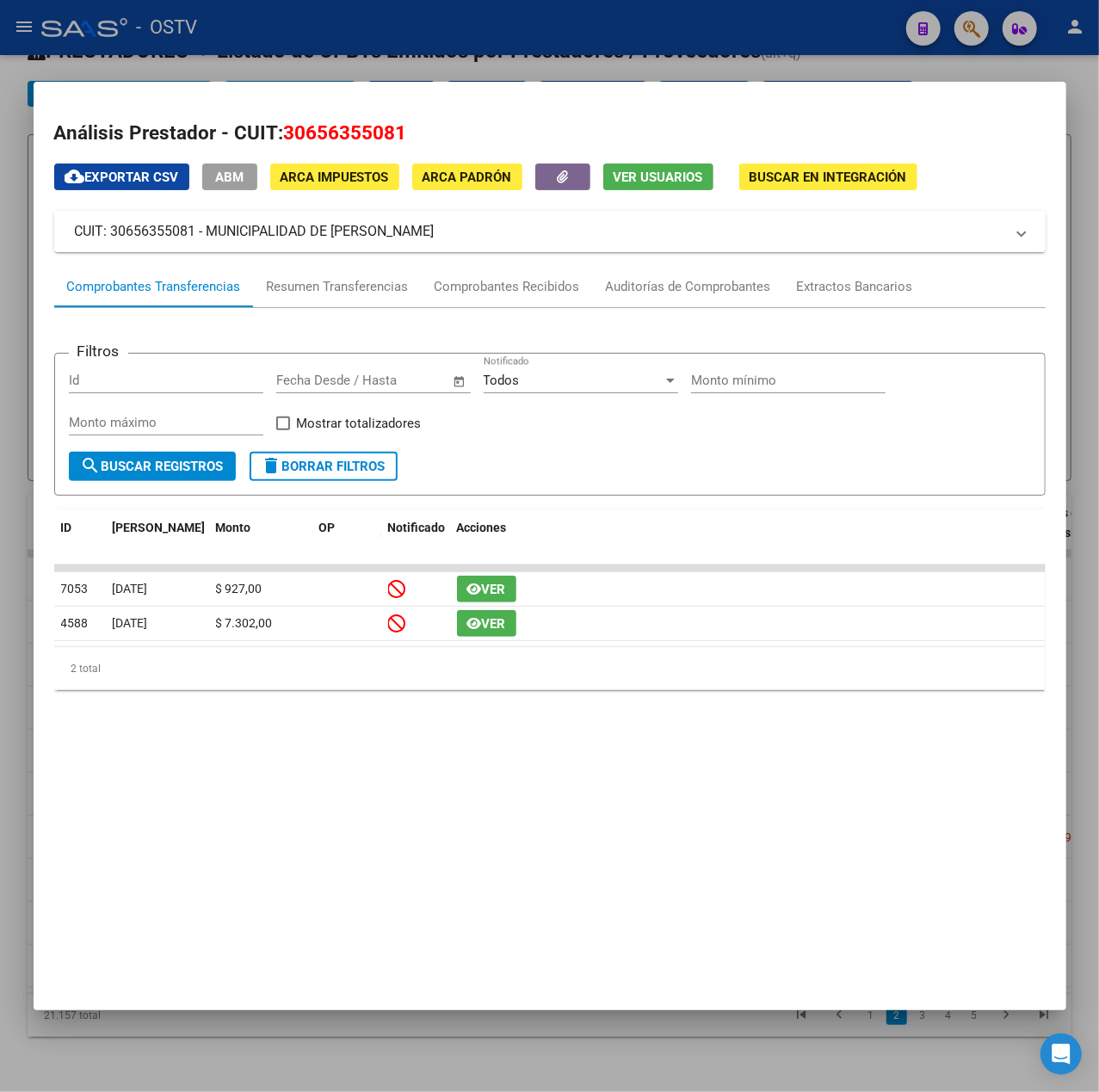
drag, startPoint x: 440, startPoint y: 222, endPoint x: 207, endPoint y: 241, distance: 233.8
click at [207, 241] on mat-panel-title "CUIT: 30656355081 - MUNICIPALIDAD DE DEAN FUNES" at bounding box center [540, 231] width 930 height 21
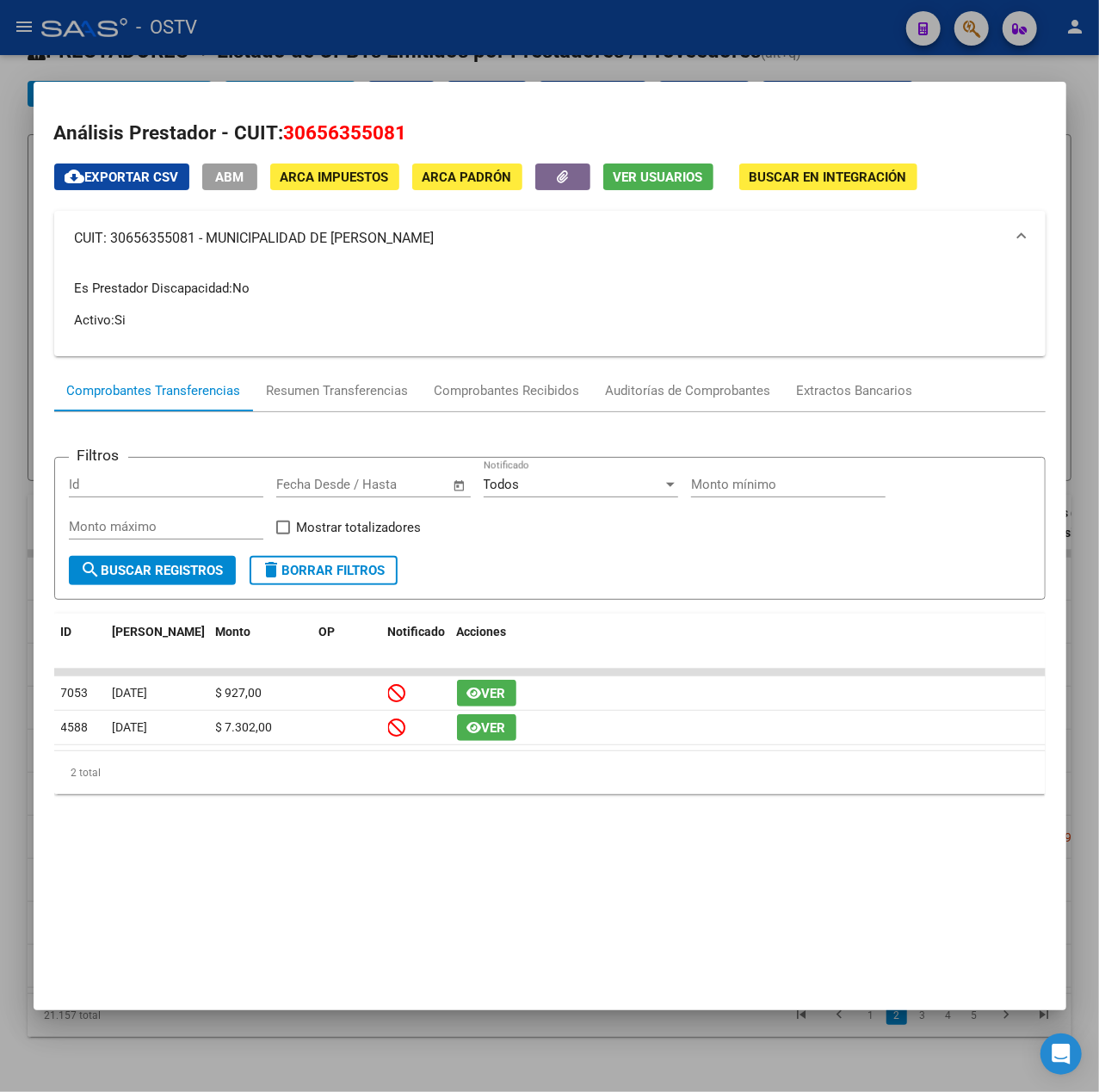
click at [350, 53] on div at bounding box center [549, 546] width 1099 height 1092
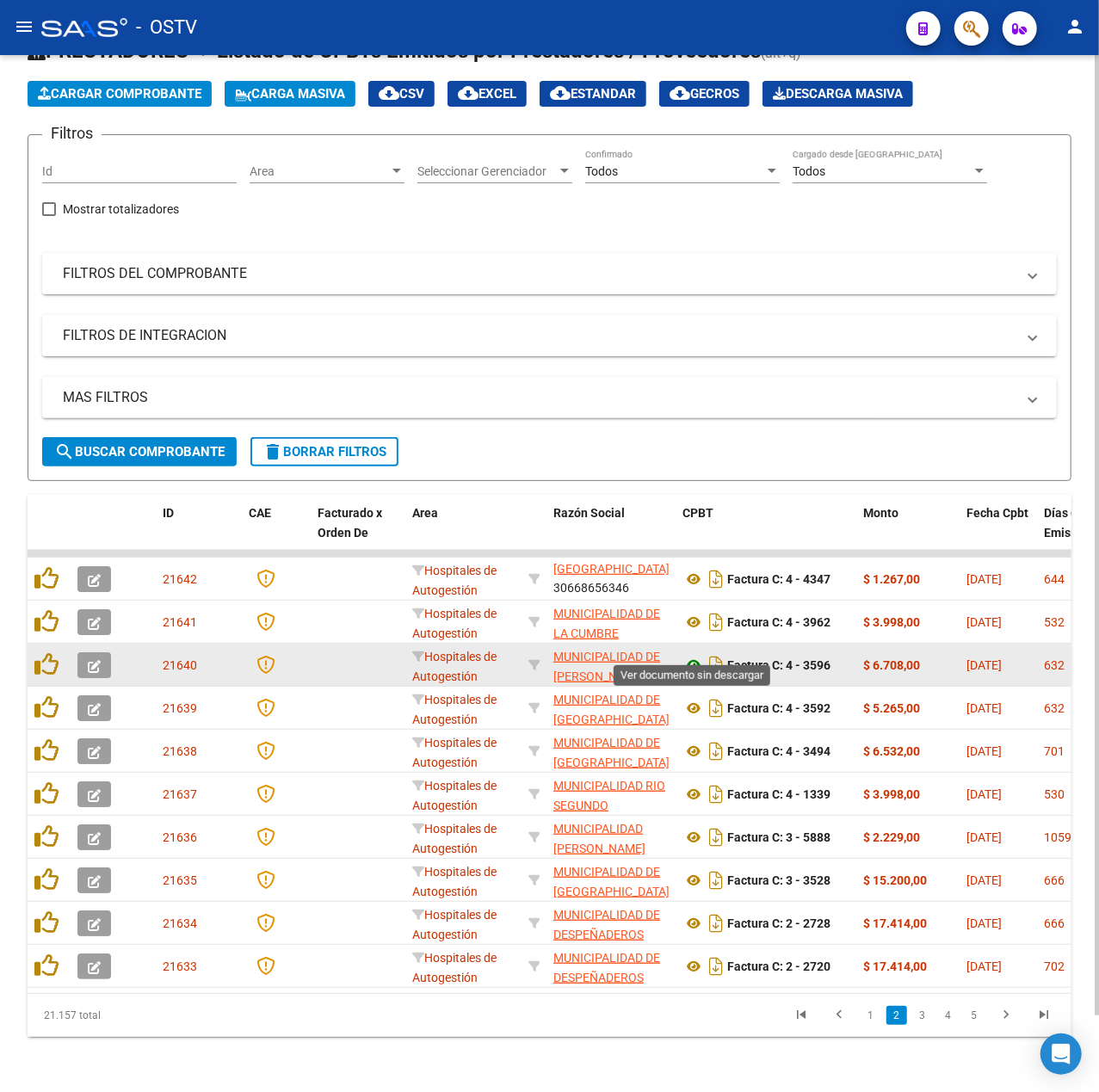
click at [700, 655] on icon at bounding box center [694, 666] width 22 height 21
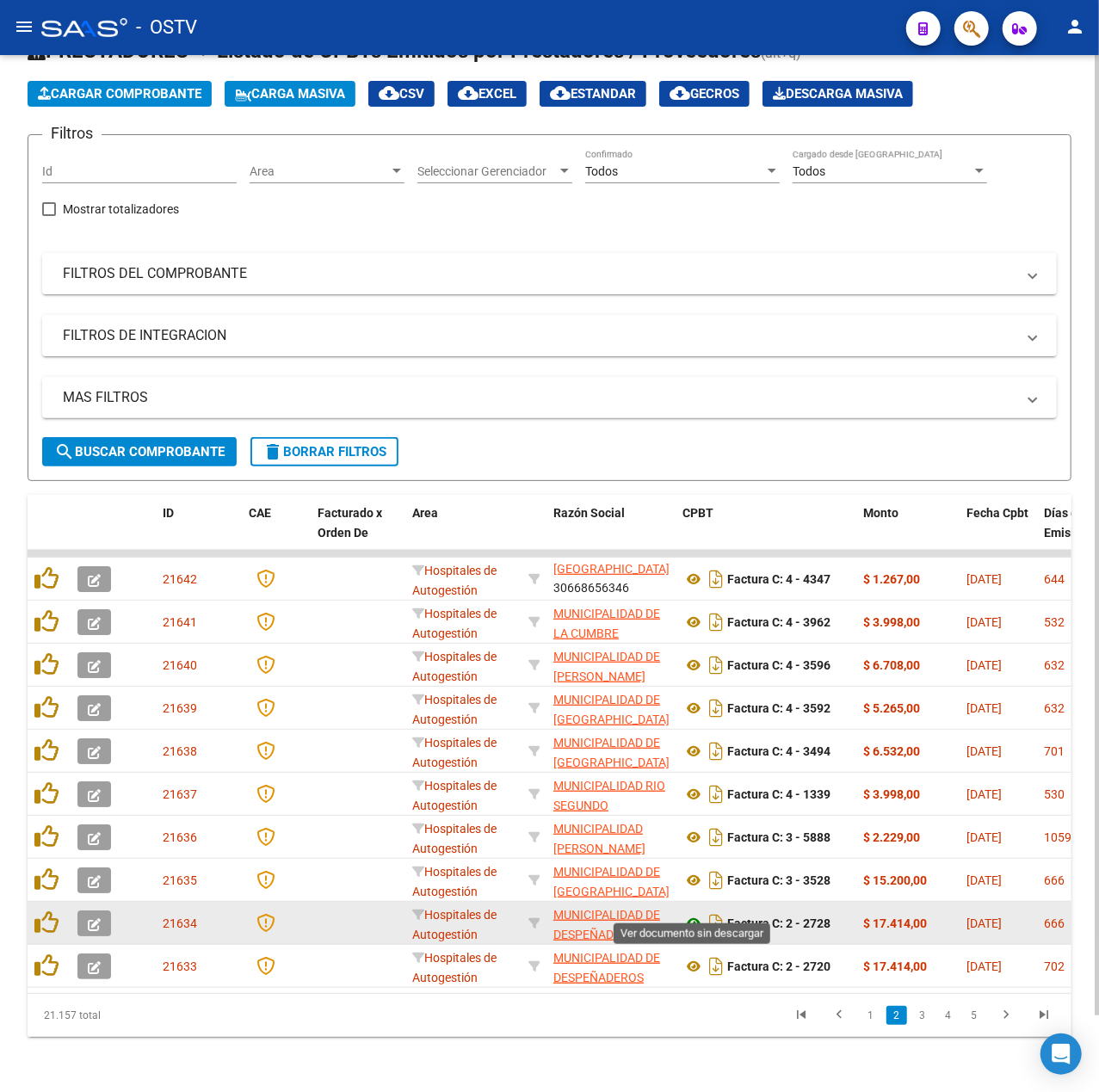
click at [686, 913] on icon at bounding box center [694, 924] width 22 height 21
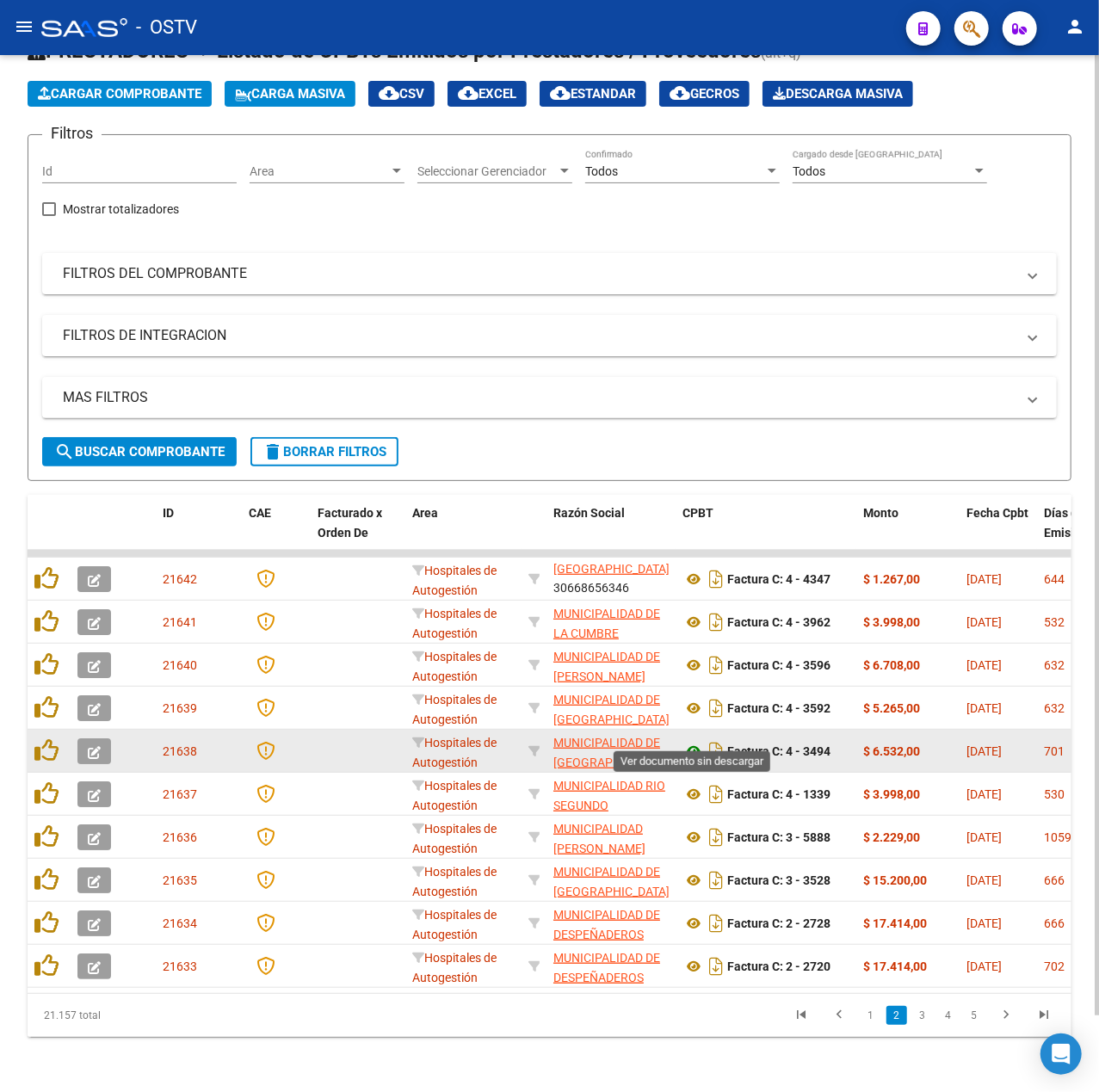
click at [686, 741] on icon at bounding box center [694, 751] width 22 height 21
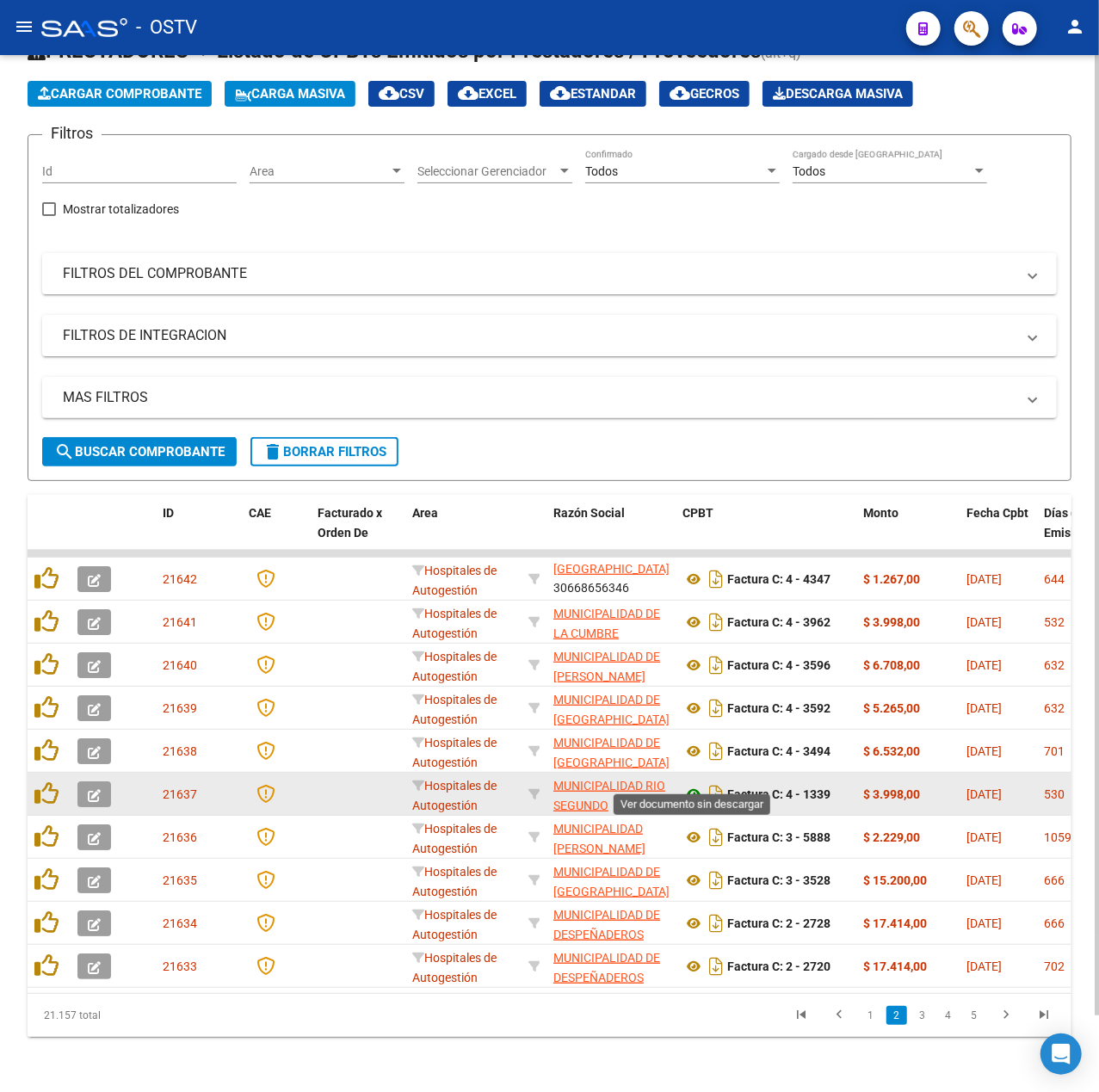
click at [691, 786] on icon at bounding box center [694, 794] width 22 height 21
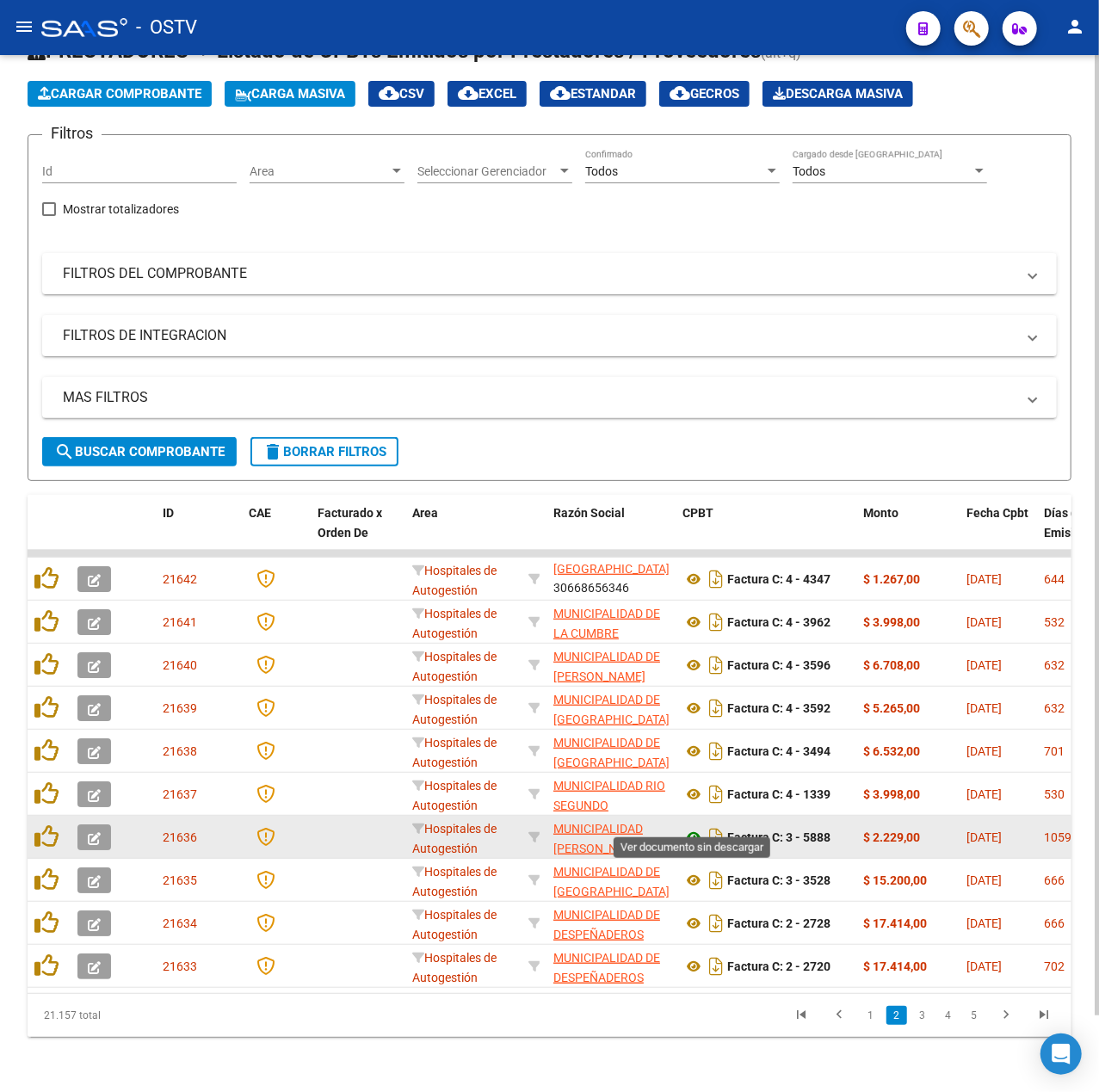
click at [686, 827] on icon at bounding box center [694, 837] width 22 height 21
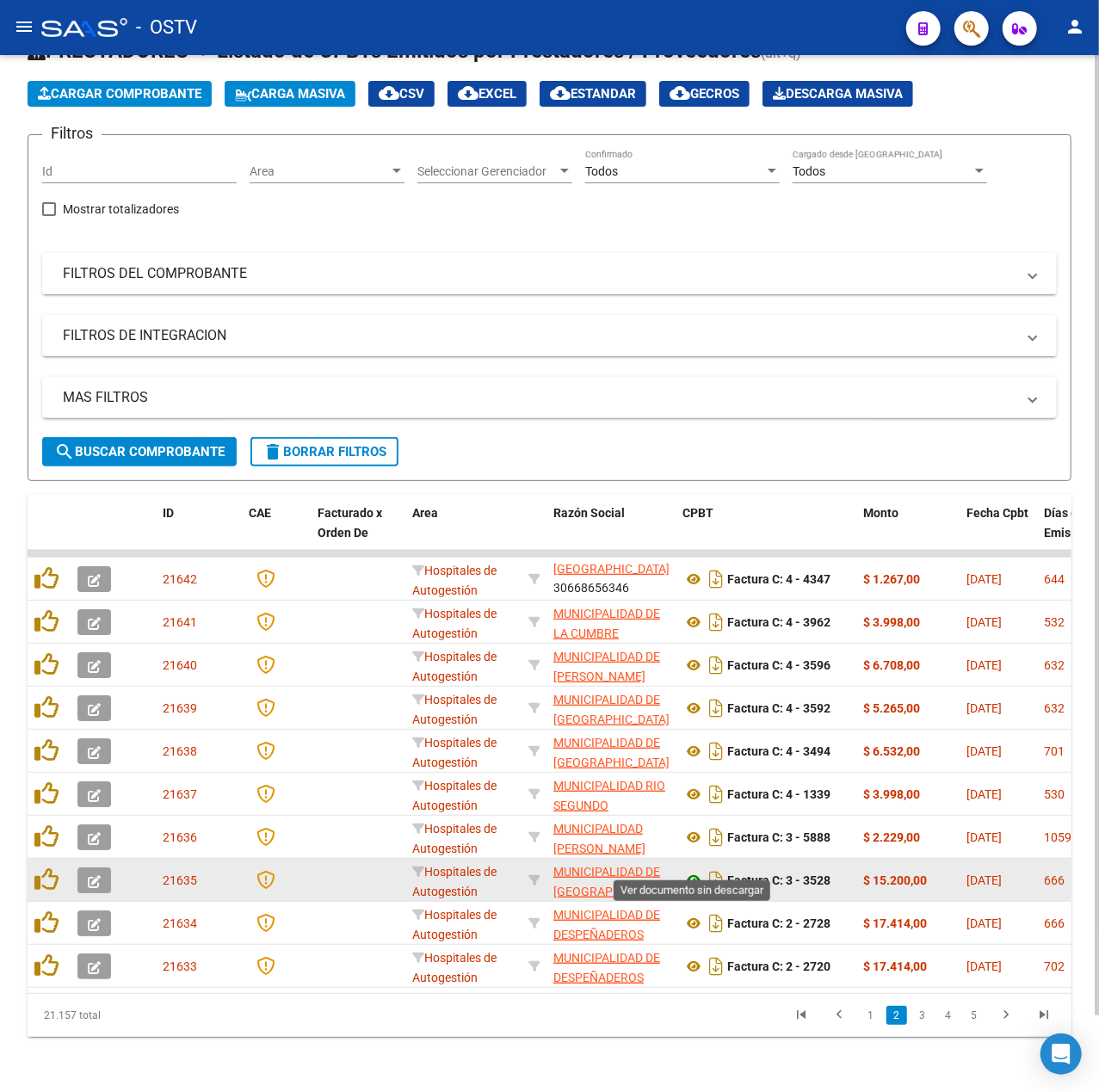
click at [699, 870] on icon at bounding box center [694, 881] width 22 height 21
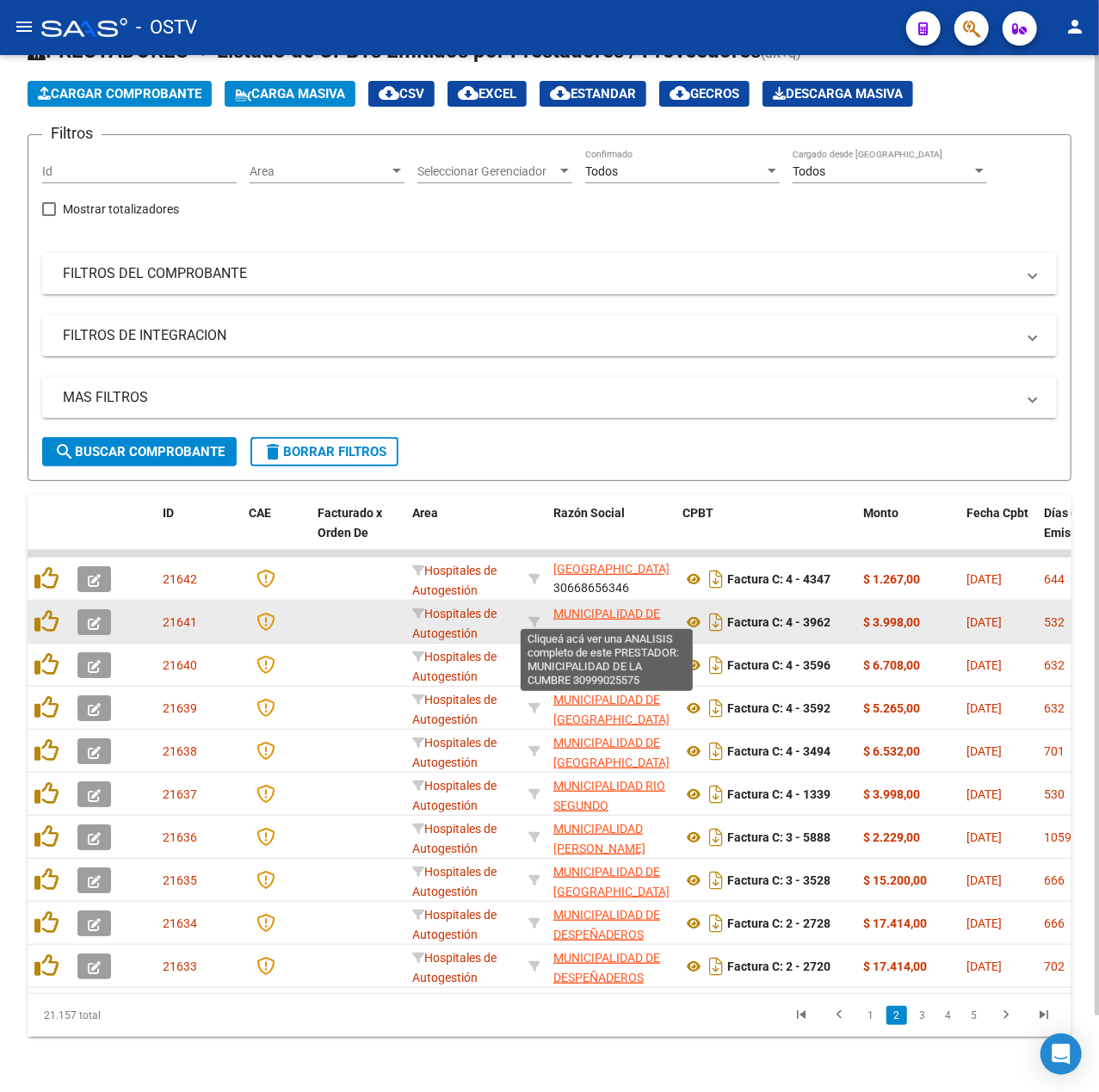
click at [606, 607] on span "MUNICIPALIDAD DE LA CUMBRE" at bounding box center [607, 623] width 107 height 34
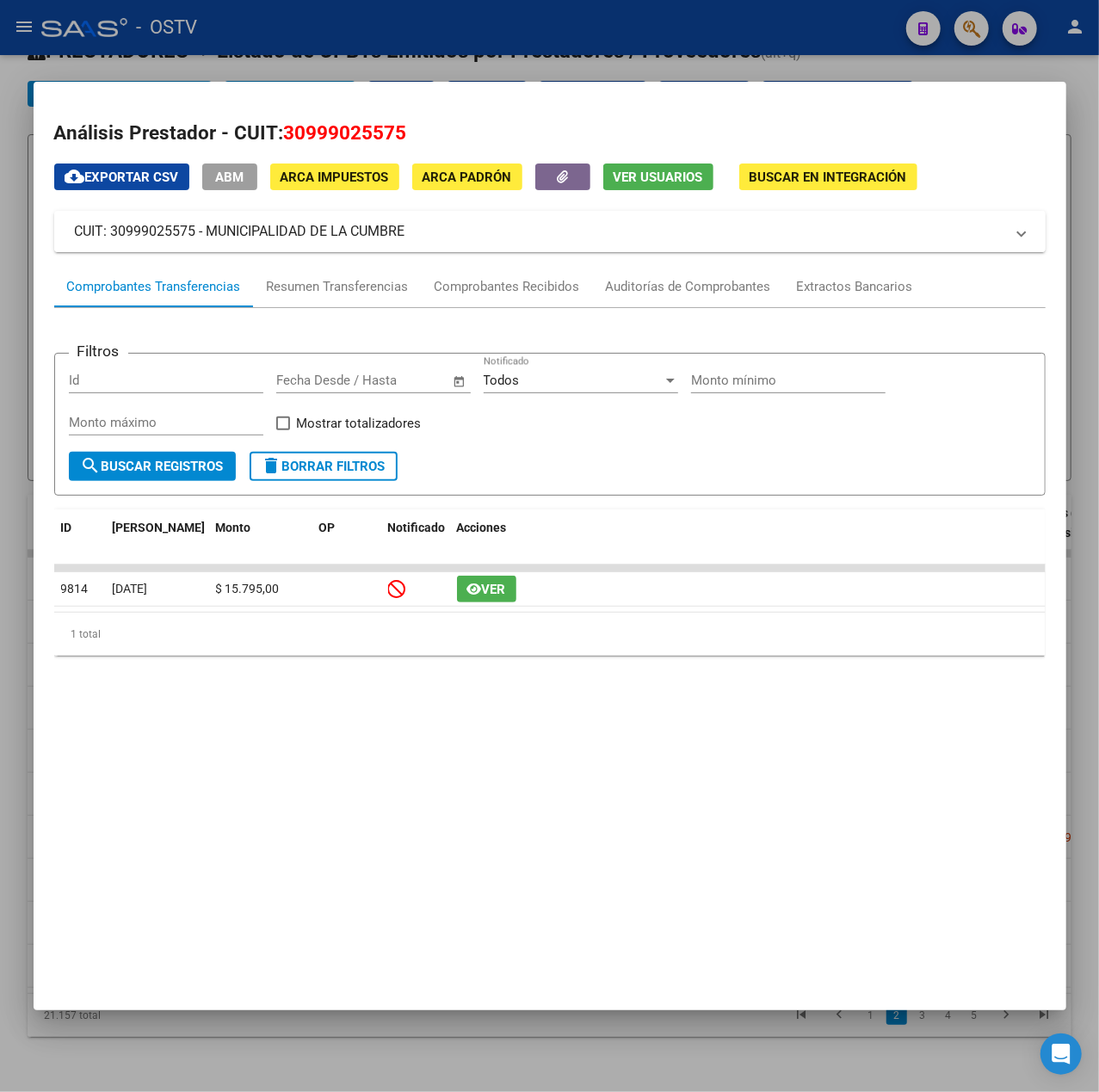
drag, startPoint x: 425, startPoint y: 234, endPoint x: 207, endPoint y: 234, distance: 218.0
click at [207, 234] on mat-panel-title "CUIT: 30999025575 - MUNICIPALIDAD DE LA CUMBRE" at bounding box center [540, 231] width 930 height 21
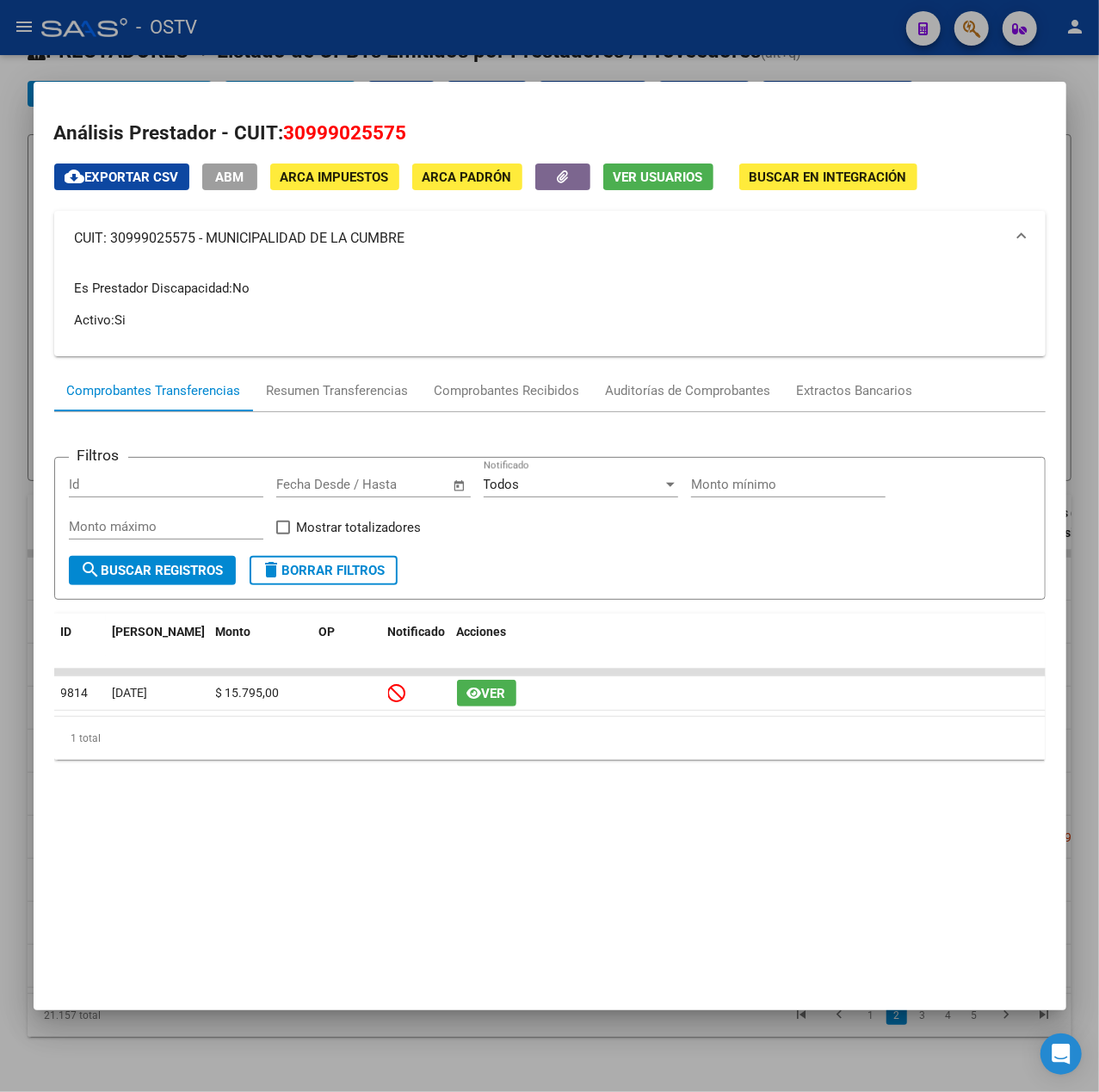
click at [555, 63] on div at bounding box center [549, 546] width 1099 height 1092
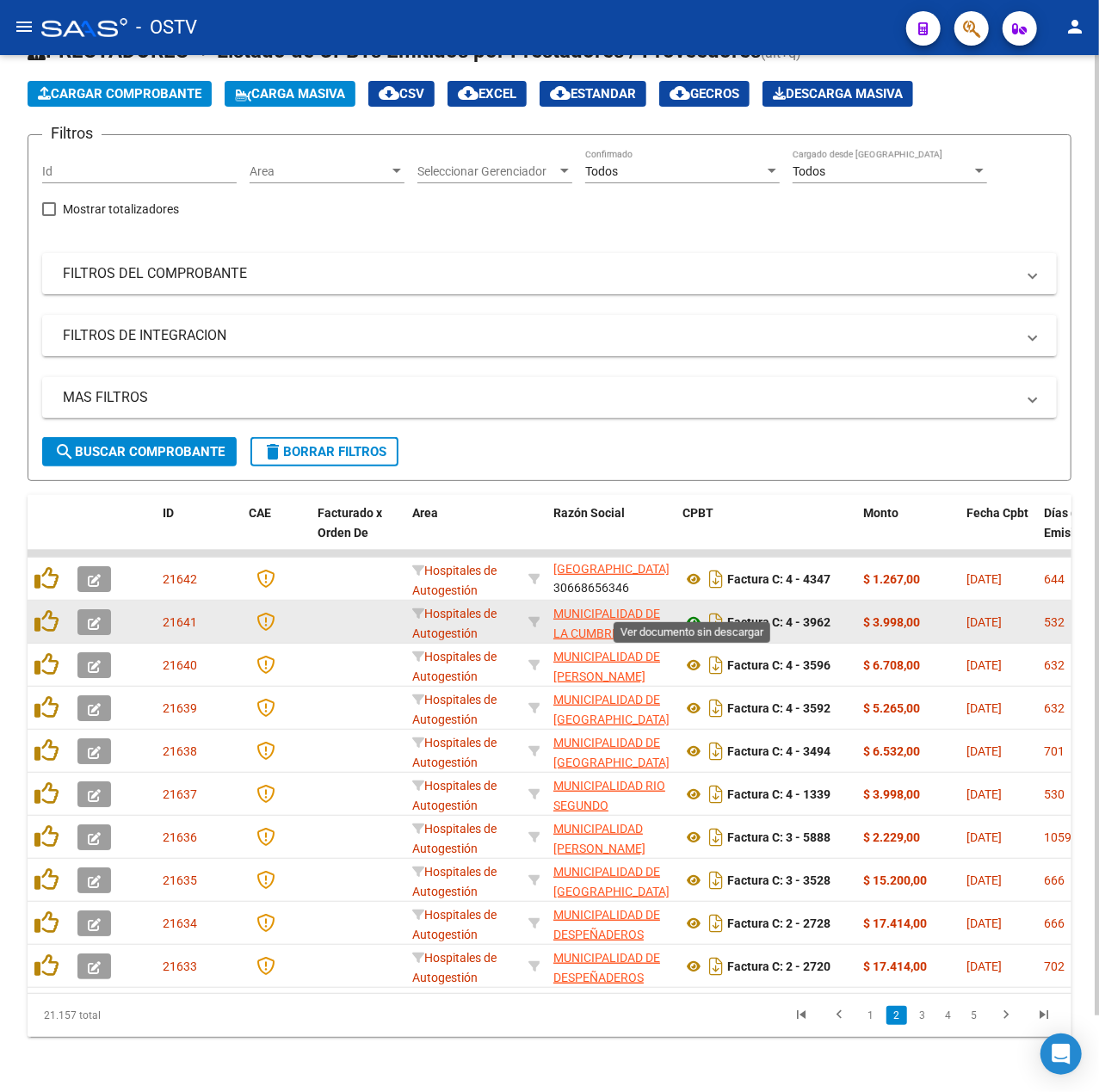
click at [683, 612] on icon at bounding box center [694, 622] width 22 height 21
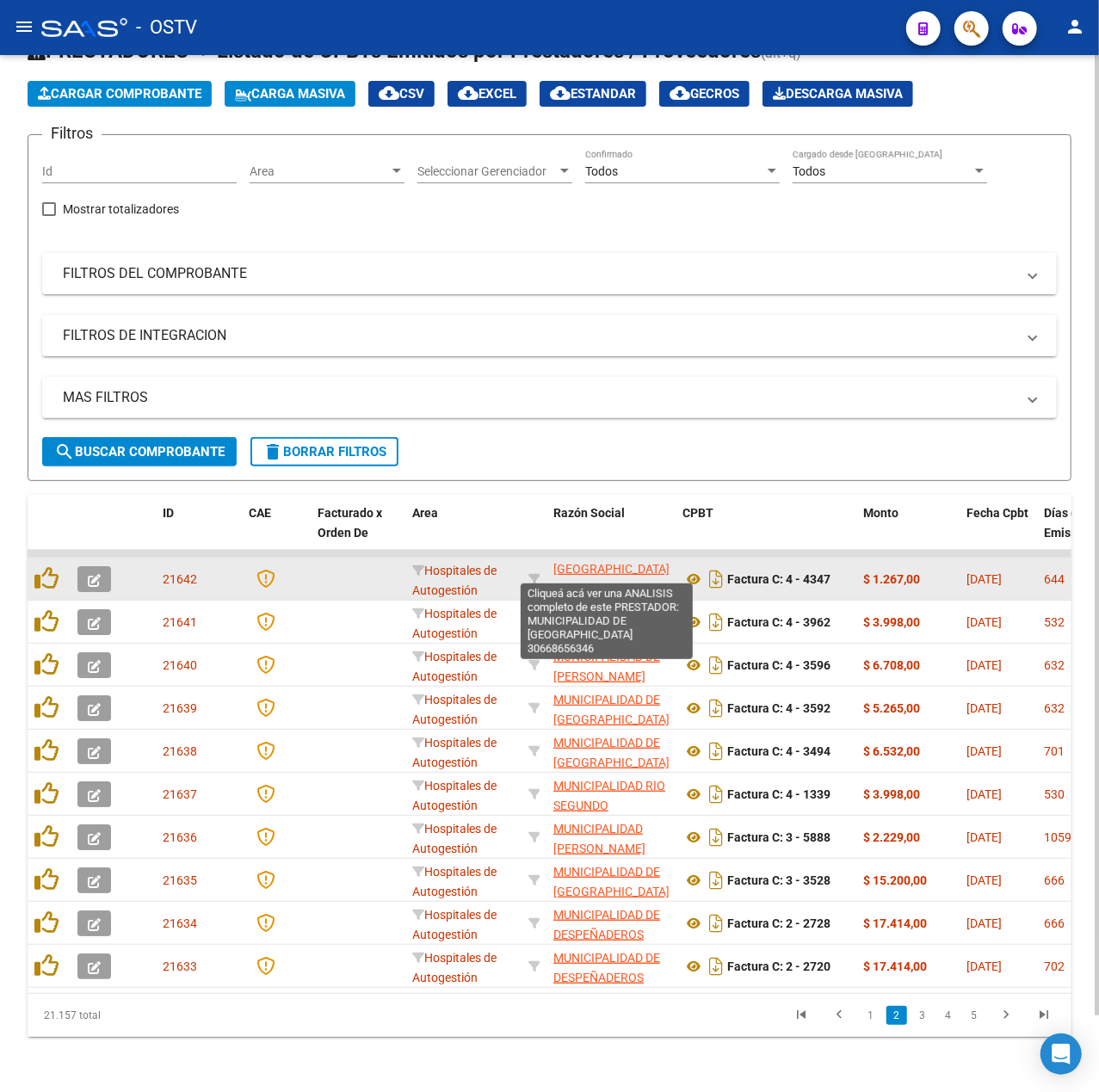
click at [606, 565] on span "MUNICIPALIDAD DE VILLA GENERAL BELGRANO" at bounding box center [611, 559] width 117 height 34
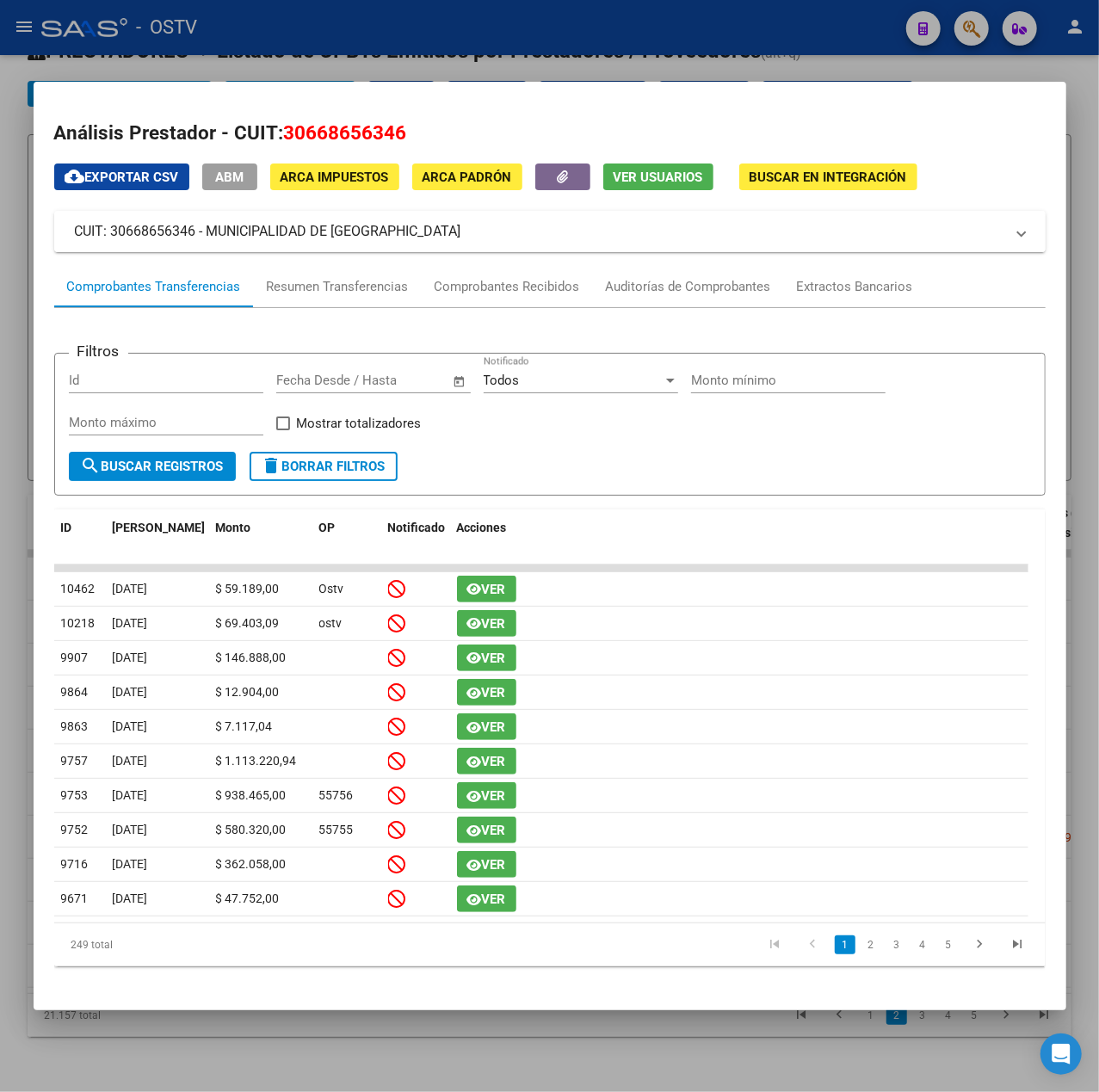
drag, startPoint x: 527, startPoint y: 237, endPoint x: 211, endPoint y: 239, distance: 316.0
click at [211, 239] on mat-panel-title "CUIT: 30668656346 - MUNICIPALIDAD DE VILLA GENERAL BELGRANO" at bounding box center [540, 231] width 930 height 21
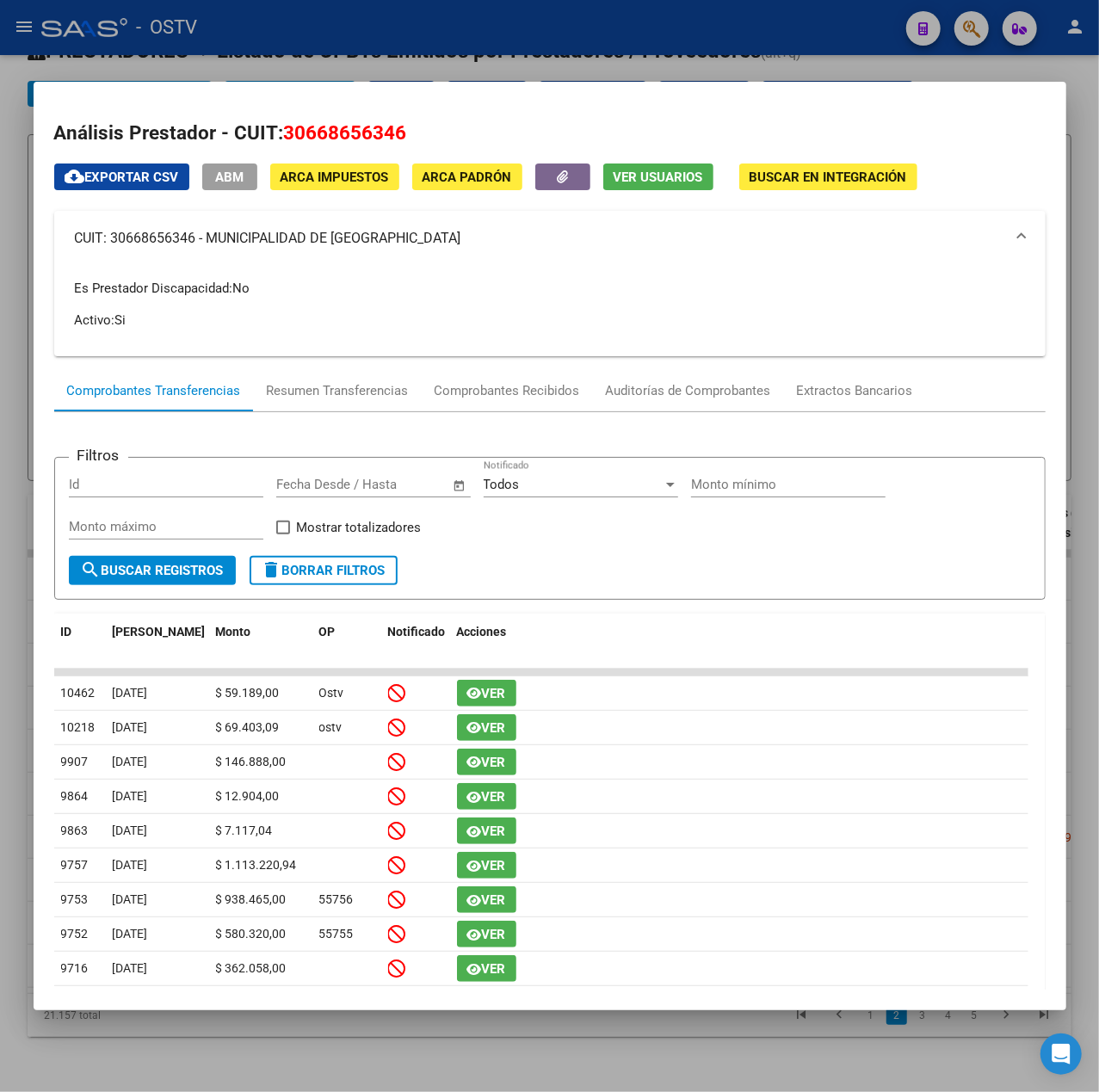
click at [486, 41] on div at bounding box center [549, 546] width 1099 height 1092
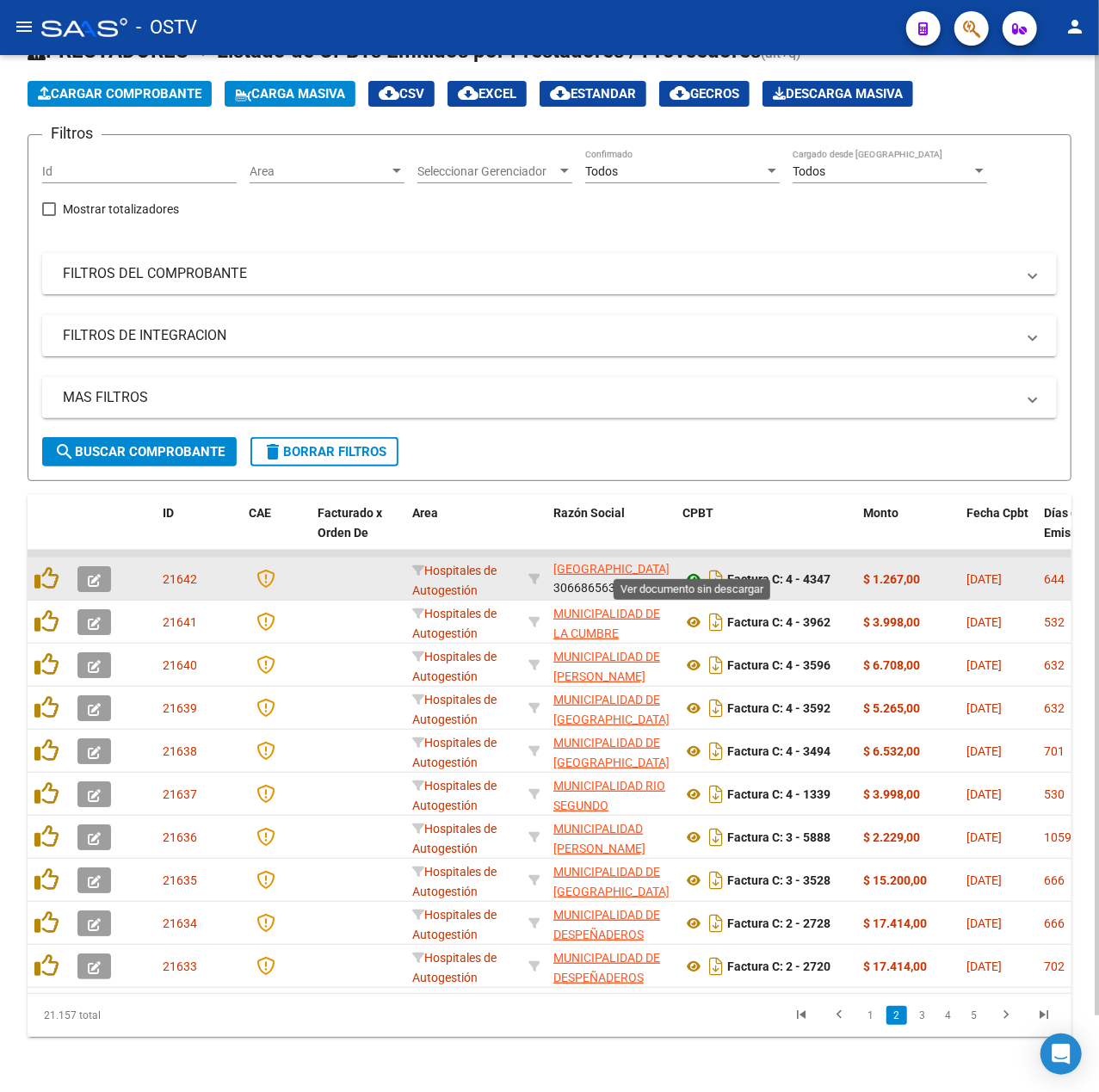
click at [693, 570] on icon at bounding box center [694, 579] width 22 height 21
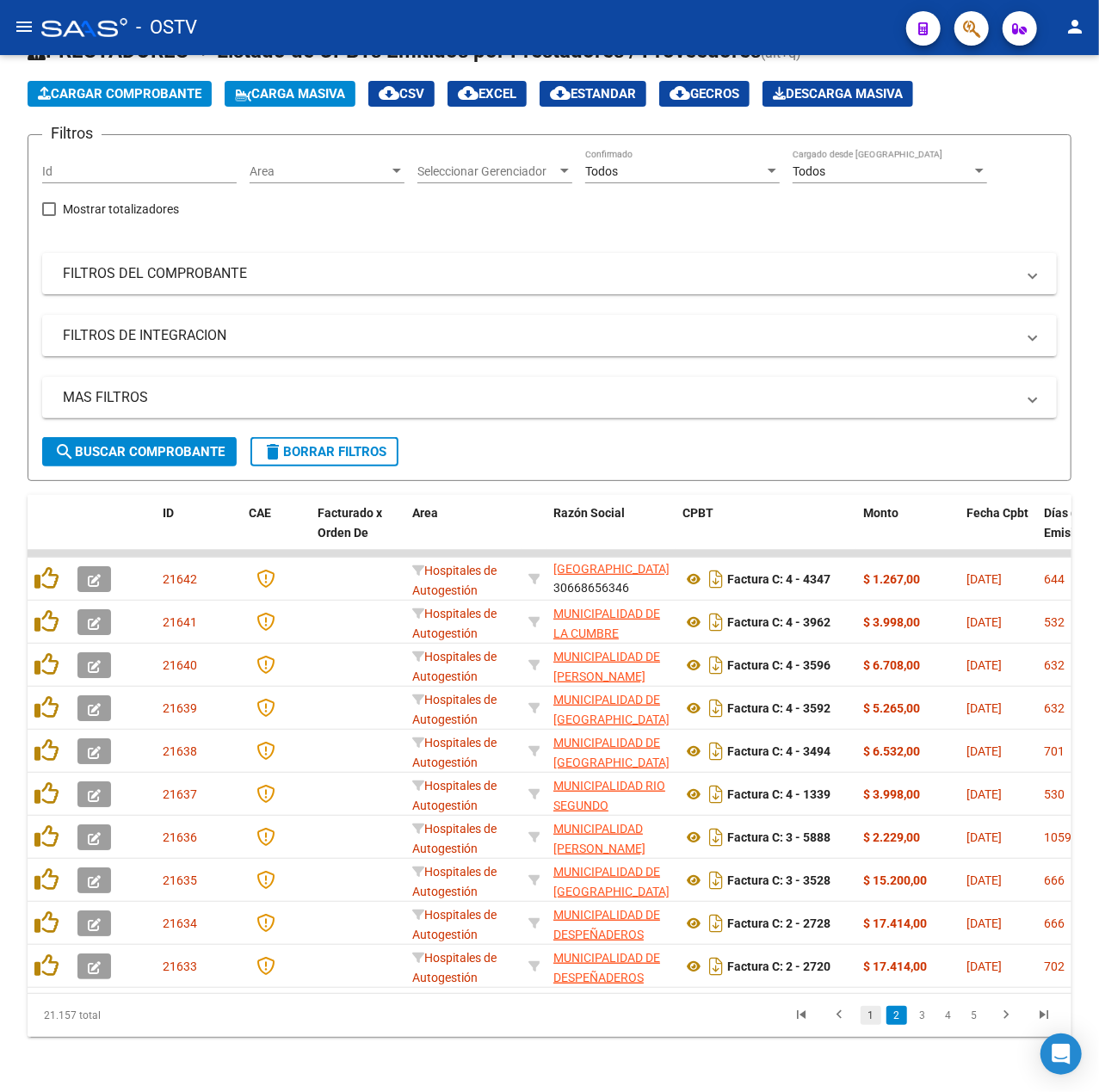
click at [864, 1020] on link "1" at bounding box center [871, 1016] width 21 height 19
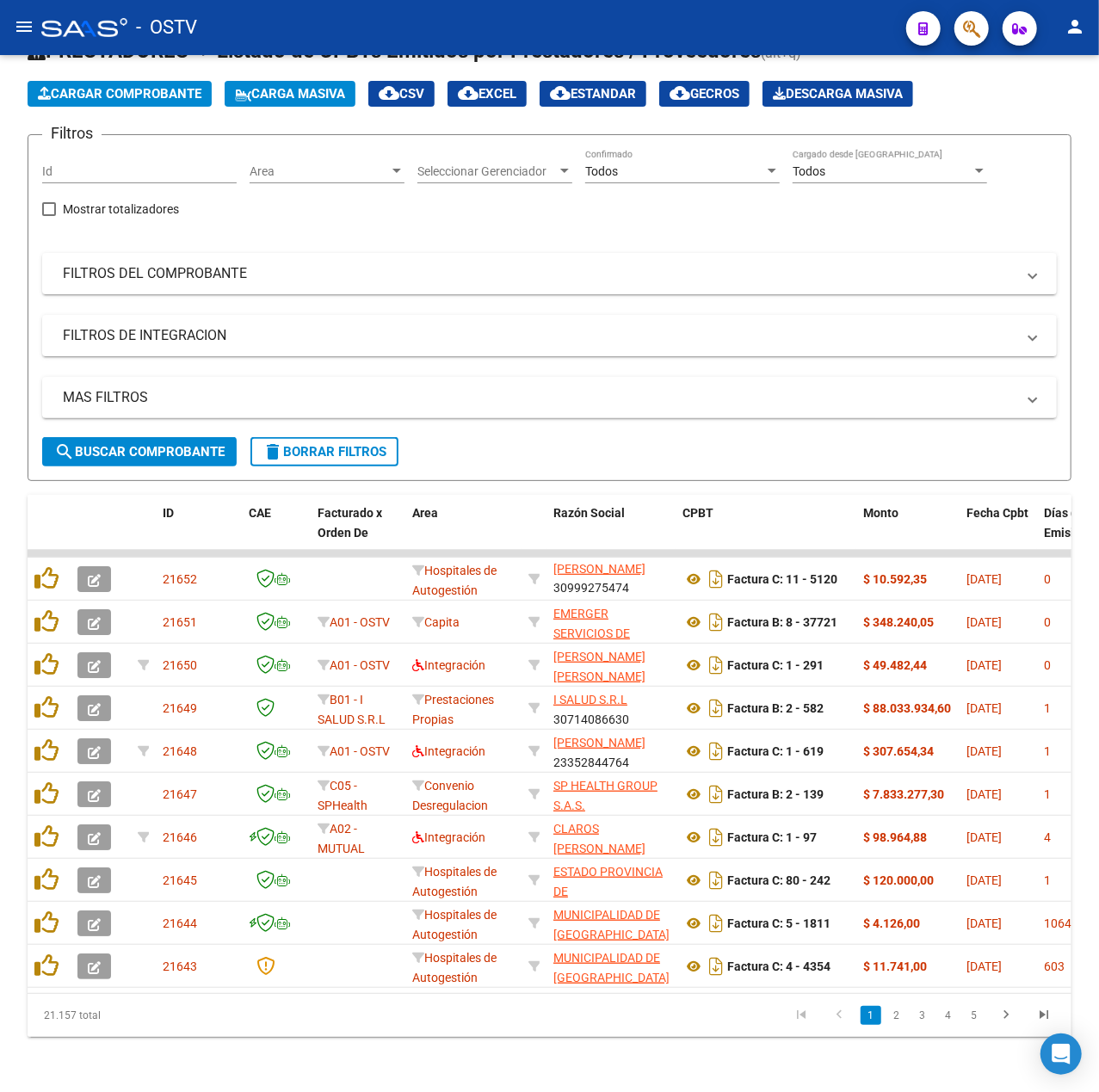
click at [900, 1023] on link "2" at bounding box center [897, 1016] width 21 height 19
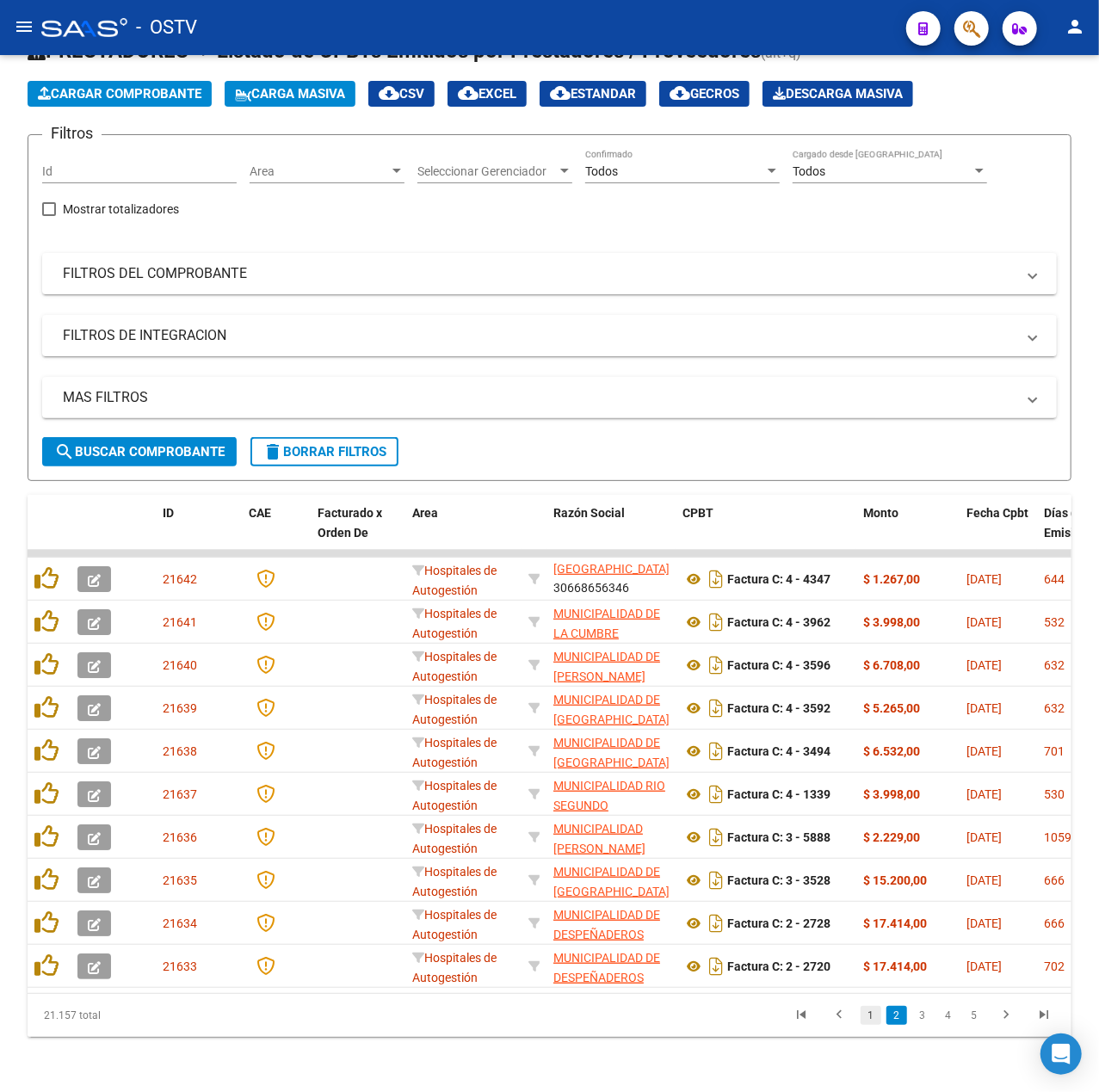
click at [873, 1013] on link "1" at bounding box center [871, 1016] width 21 height 19
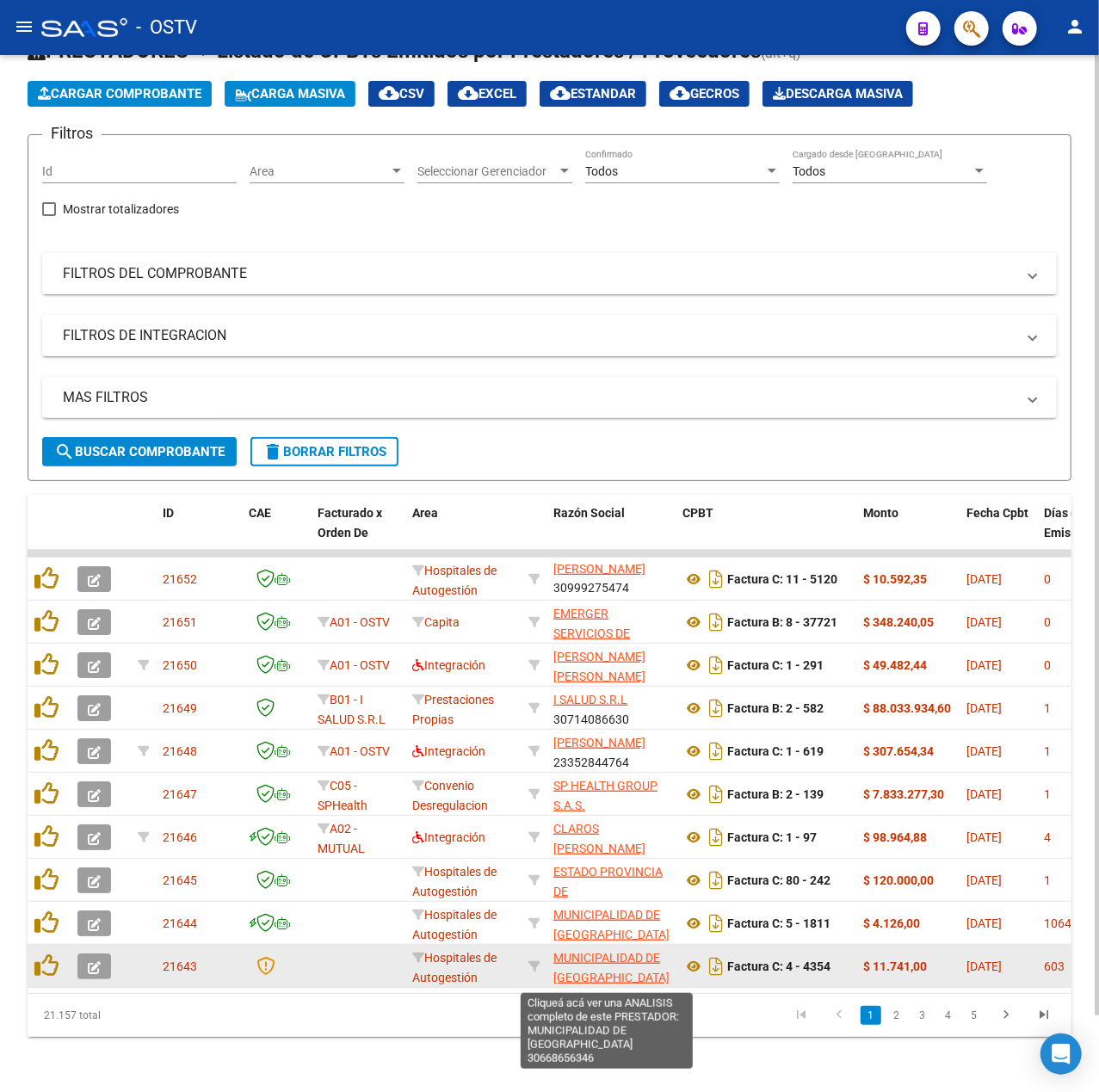
click at [611, 958] on span "MUNICIPALIDAD DE VILLA GENERAL BELGRANO" at bounding box center [611, 968] width 117 height 34
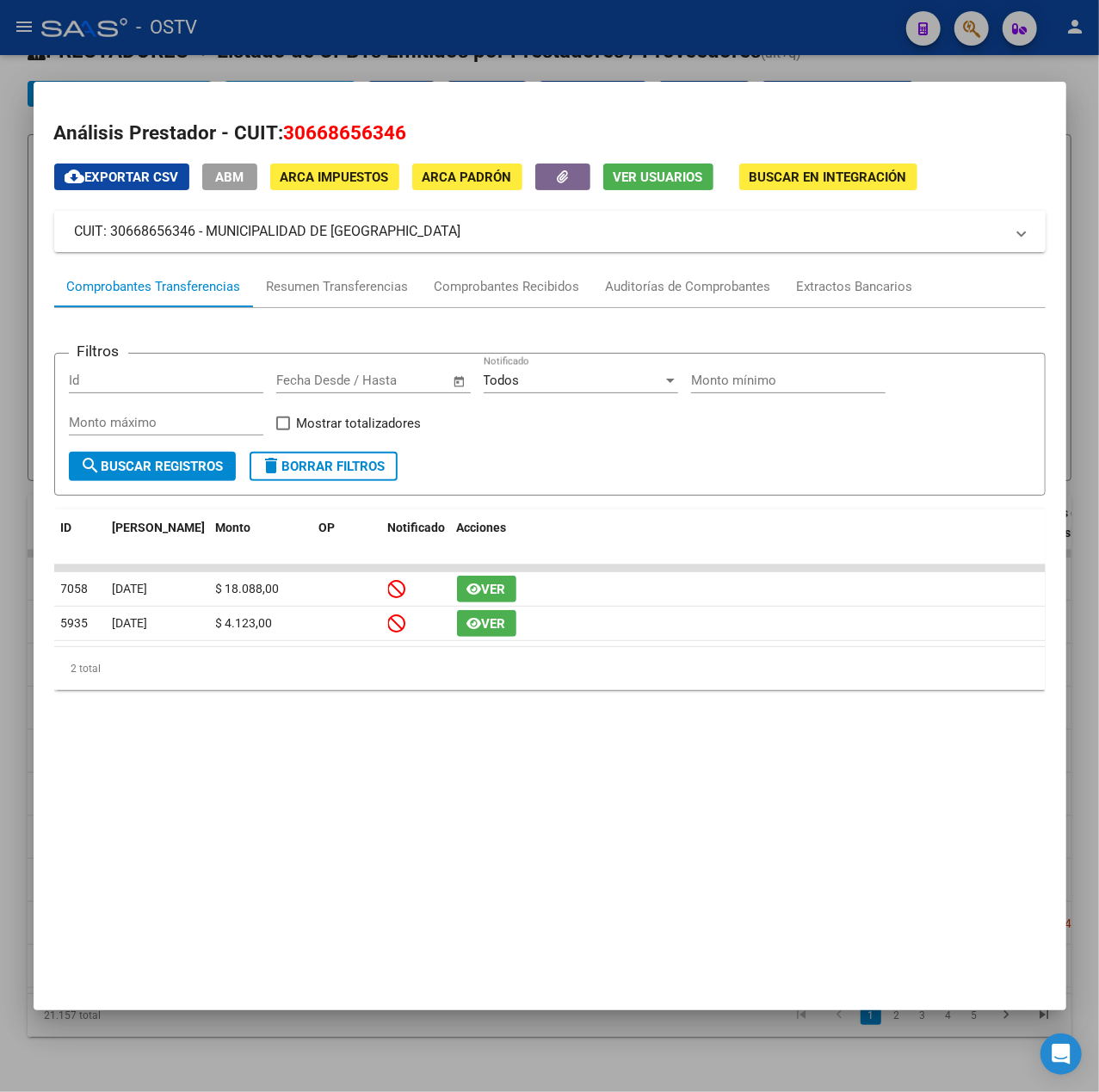
drag, startPoint x: 508, startPoint y: 244, endPoint x: 210, endPoint y: 230, distance: 298.3
click at [210, 230] on mat-expansion-panel-header "CUIT: 30668656346 - MUNICIPALIDAD DE VILLA GENERAL BELGRANO" at bounding box center [550, 231] width 992 height 41
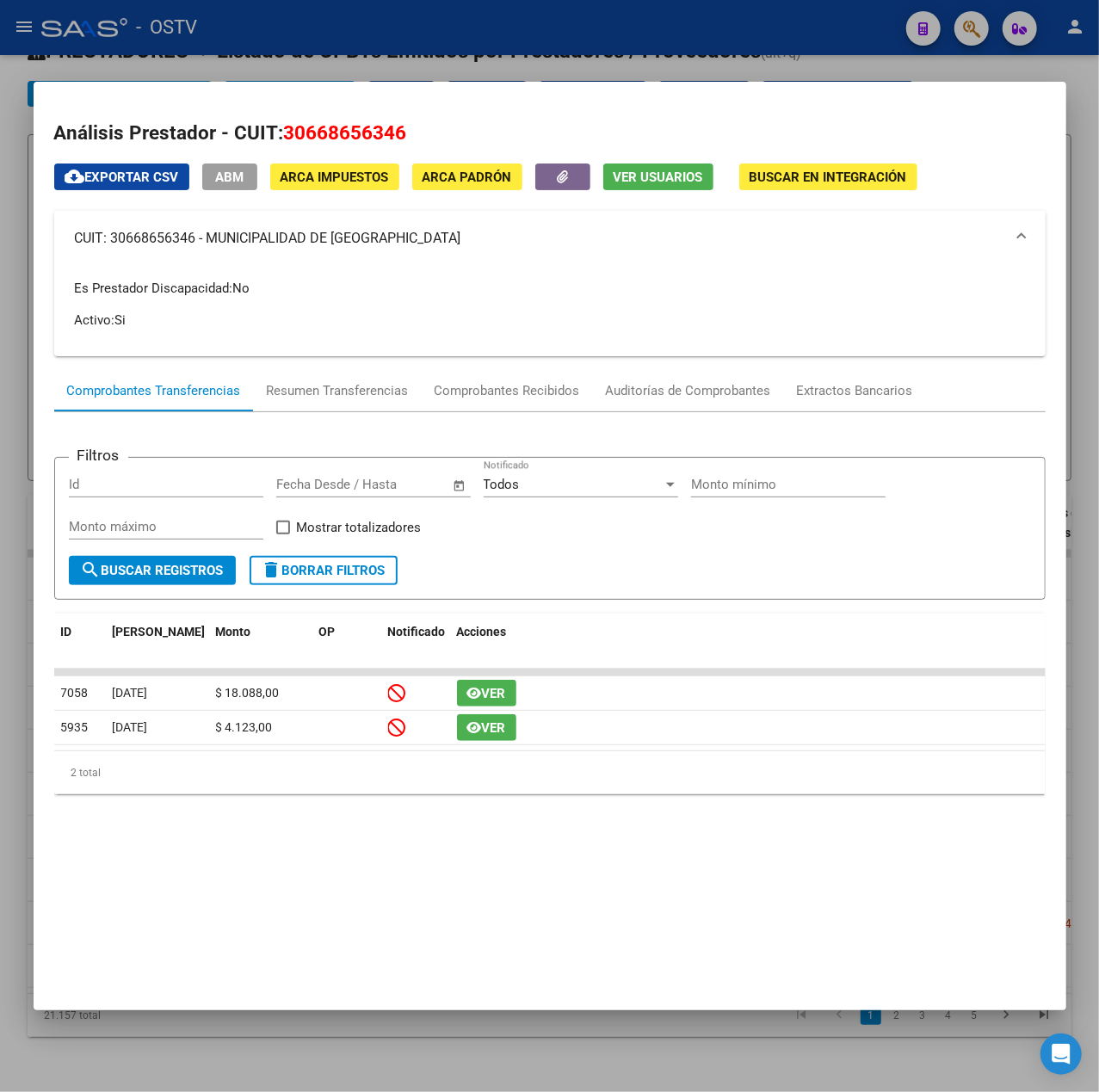
click at [572, 31] on div at bounding box center [549, 546] width 1099 height 1092
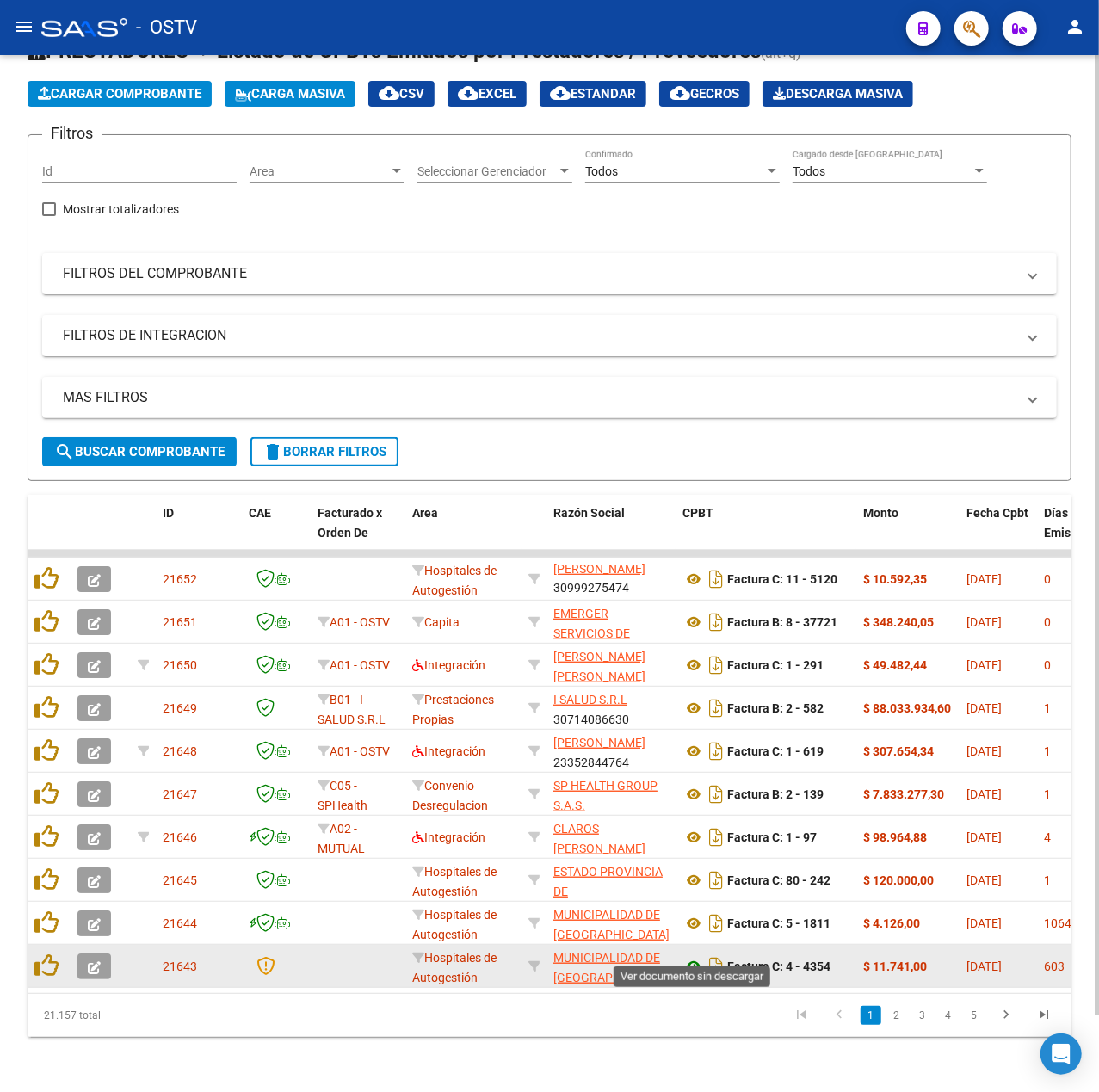
click at [700, 956] on icon at bounding box center [694, 967] width 22 height 21
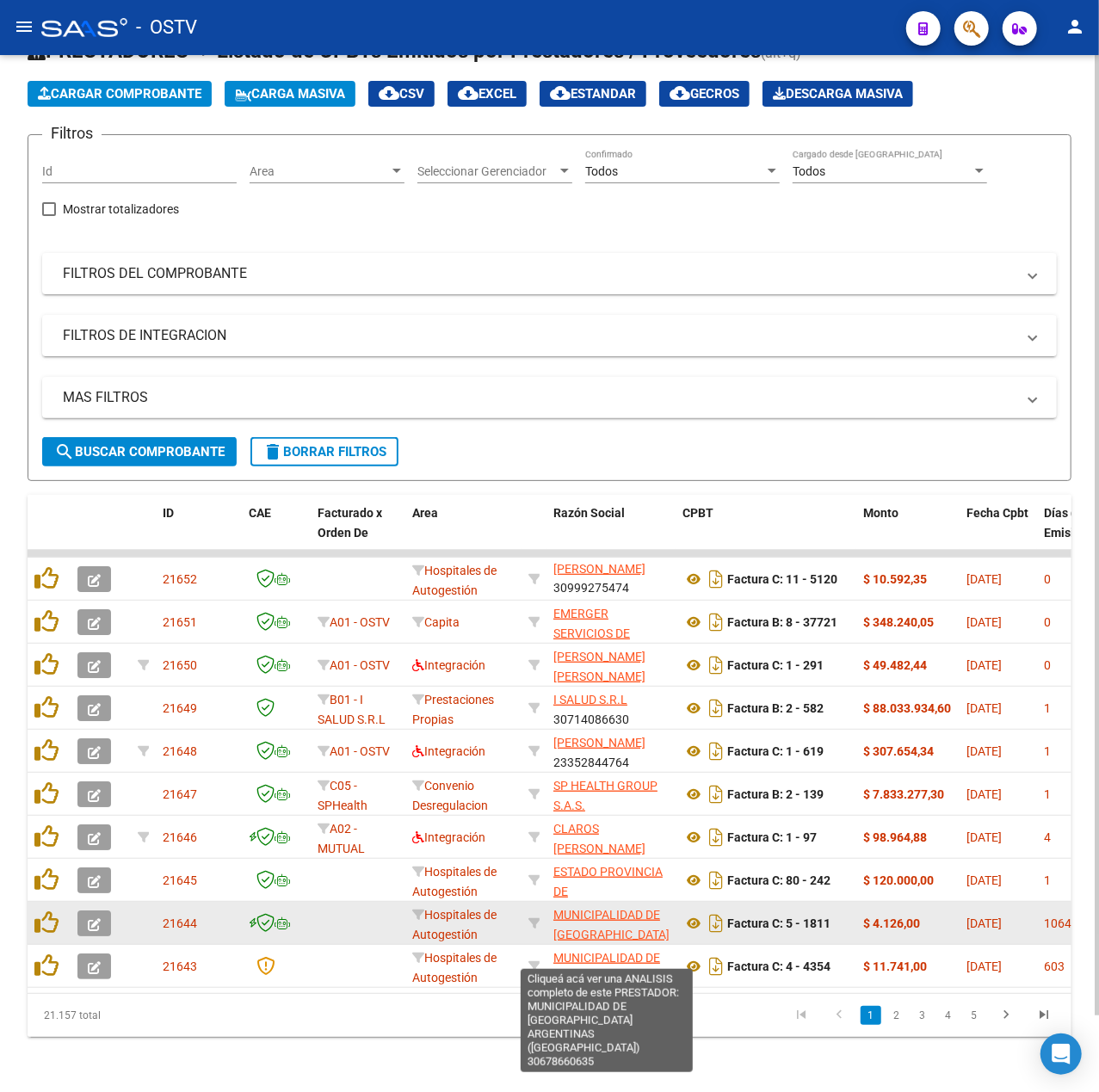
click at [613, 908] on span "MUNICIPALIDAD DE [GEOGRAPHIC_DATA] ARGENTINAS ([GEOGRAPHIC_DATA])" at bounding box center [616, 944] width 125 height 73
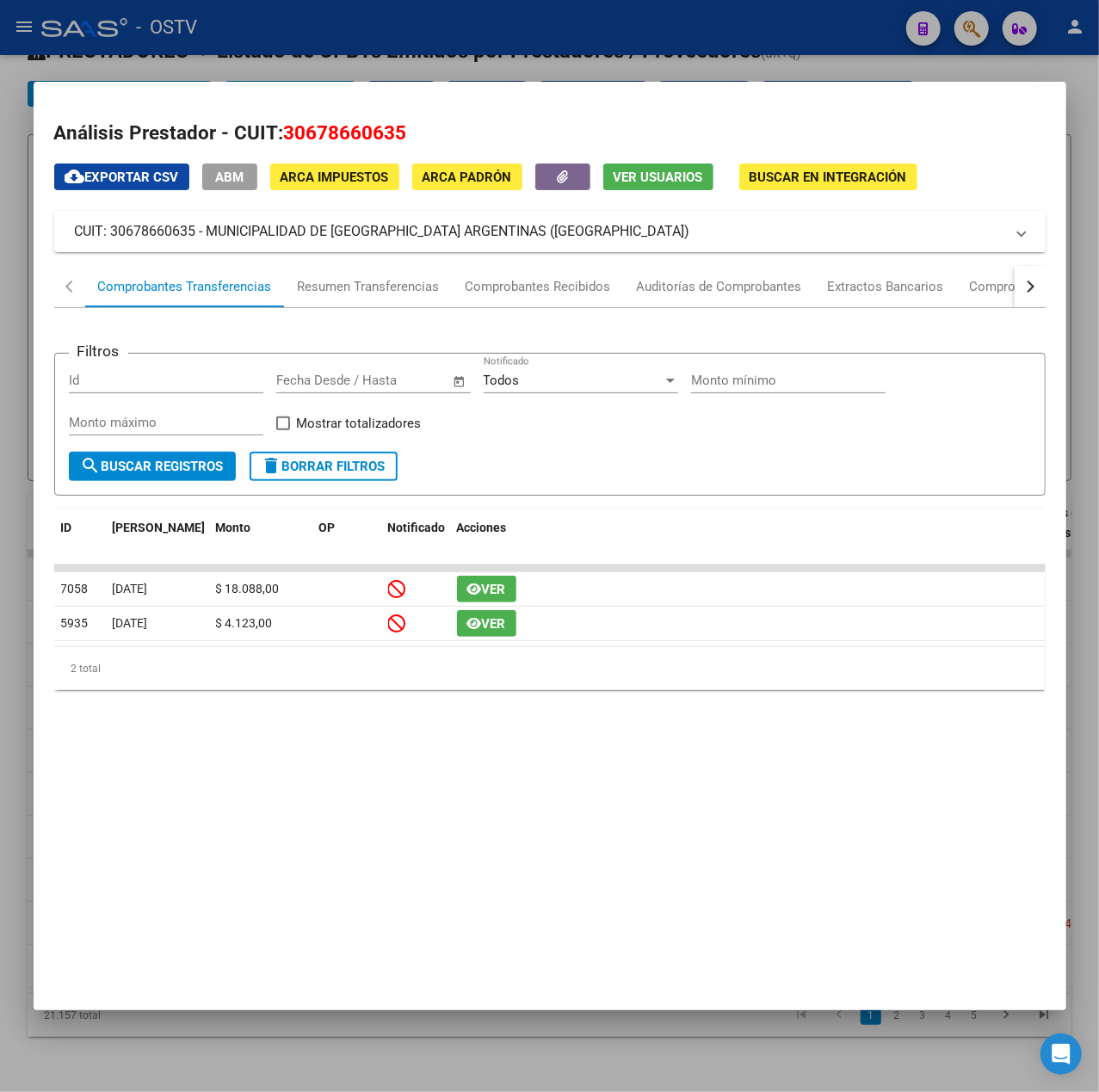
drag, startPoint x: 570, startPoint y: 236, endPoint x: 207, endPoint y: 246, distance: 363.1
click at [207, 246] on mat-expansion-panel-header "CUIT: 30678660635 - MUNICIPALIDAD DE MALVINAS ARGENTINAS (CORDOBA)" at bounding box center [550, 231] width 992 height 41
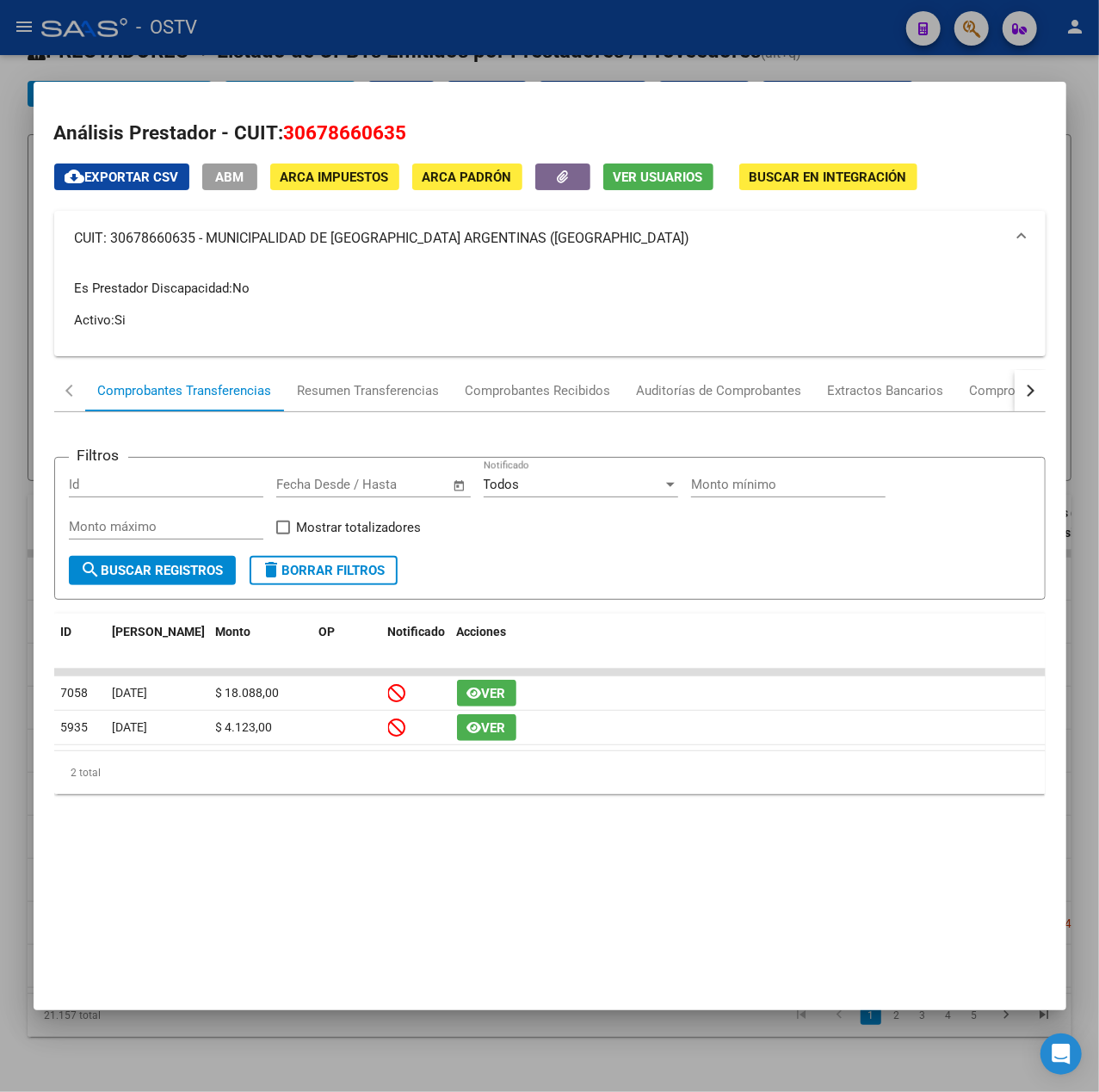
click at [432, 45] on div at bounding box center [549, 546] width 1099 height 1092
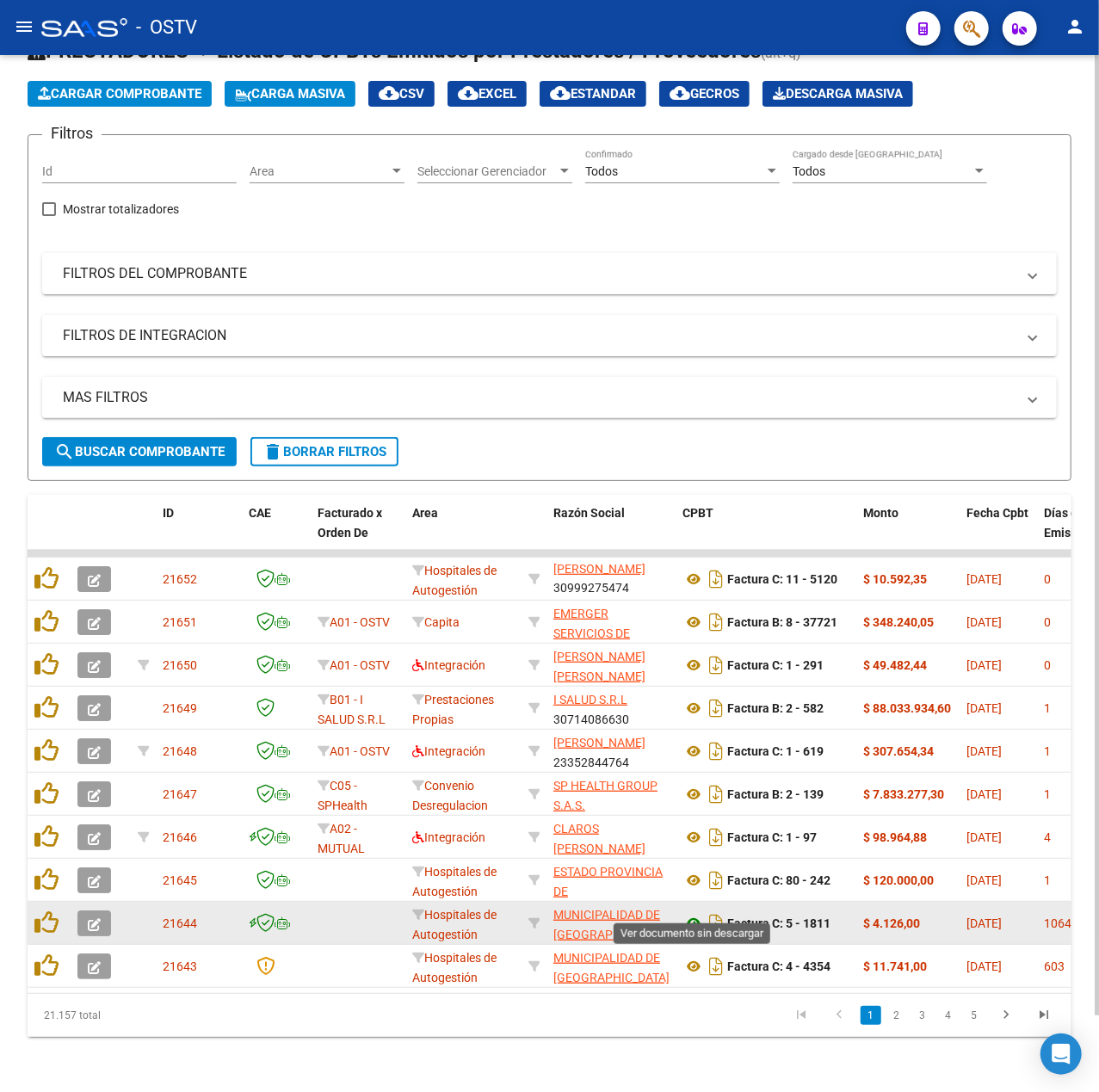
click at [693, 913] on icon at bounding box center [694, 924] width 22 height 21
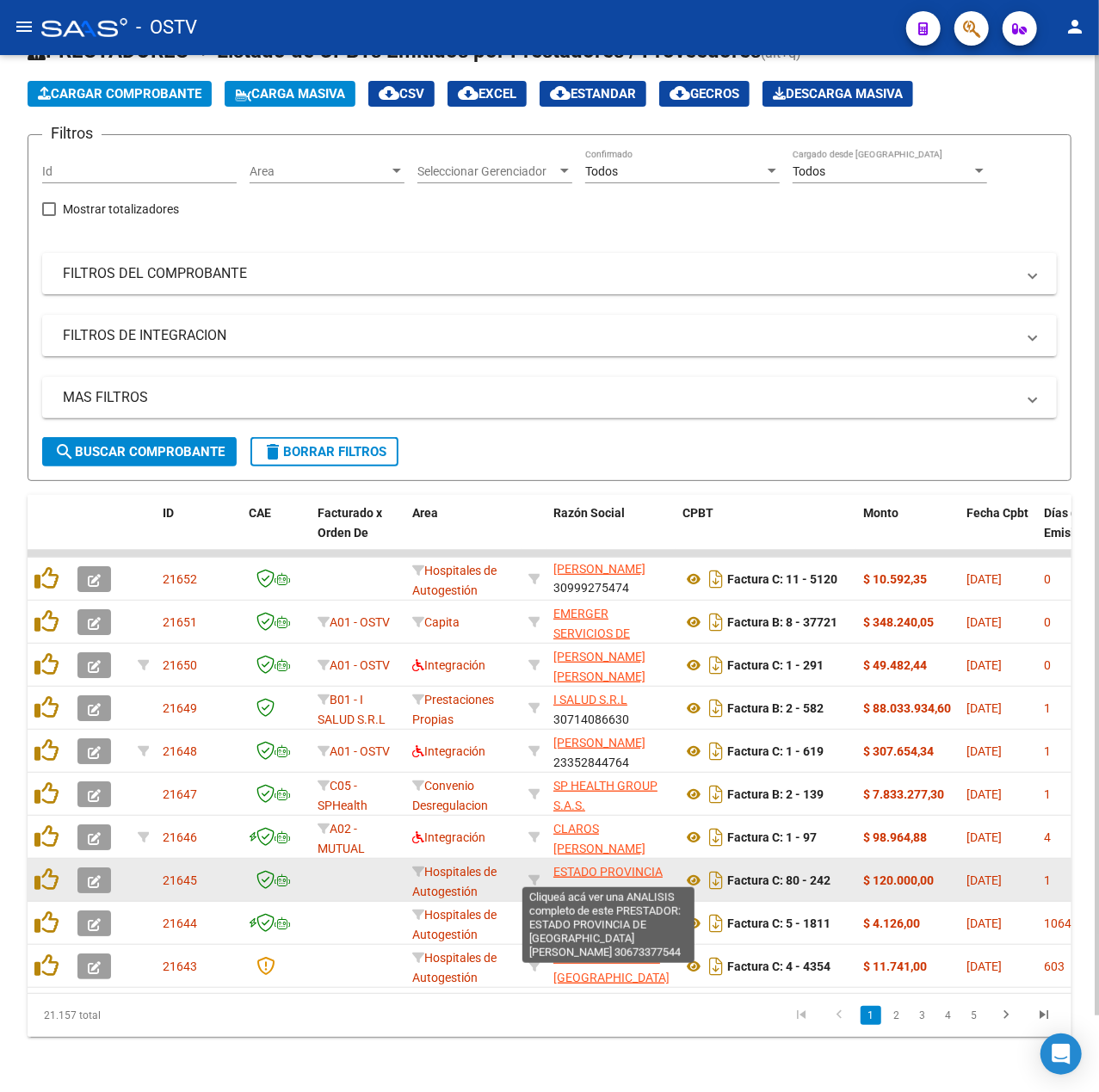
click at [634, 865] on span "ESTADO PROVINCIA DE [GEOGRAPHIC_DATA]" at bounding box center [611, 901] width 117 height 73
type textarea "30673377544"
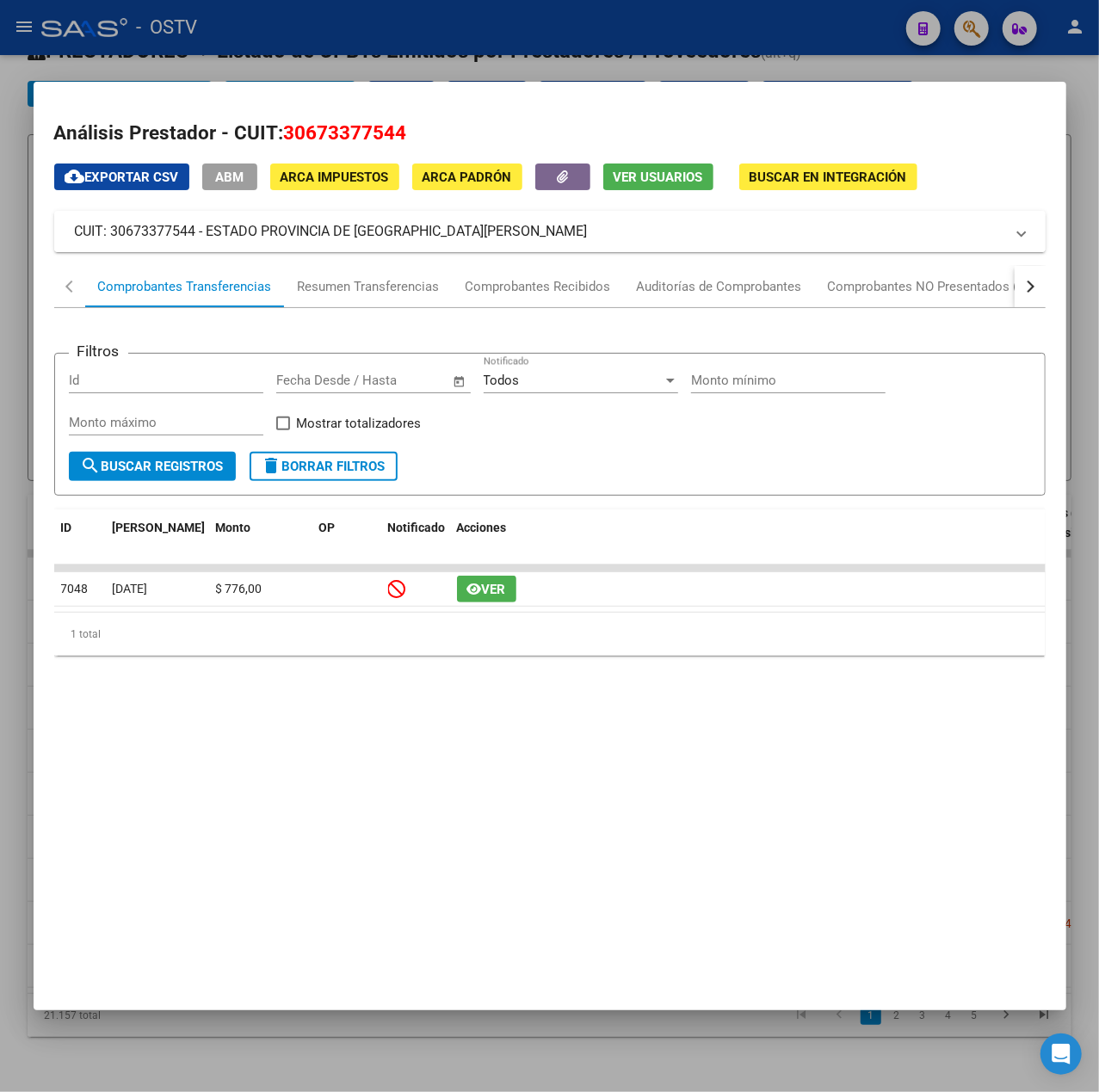
drag, startPoint x: 342, startPoint y: 237, endPoint x: 207, endPoint y: 232, distance: 135.1
click at [207, 232] on mat-expansion-panel-header "CUIT: 30673377544 - ESTADO PROVINCIA DE SAN LUIS" at bounding box center [550, 231] width 992 height 41
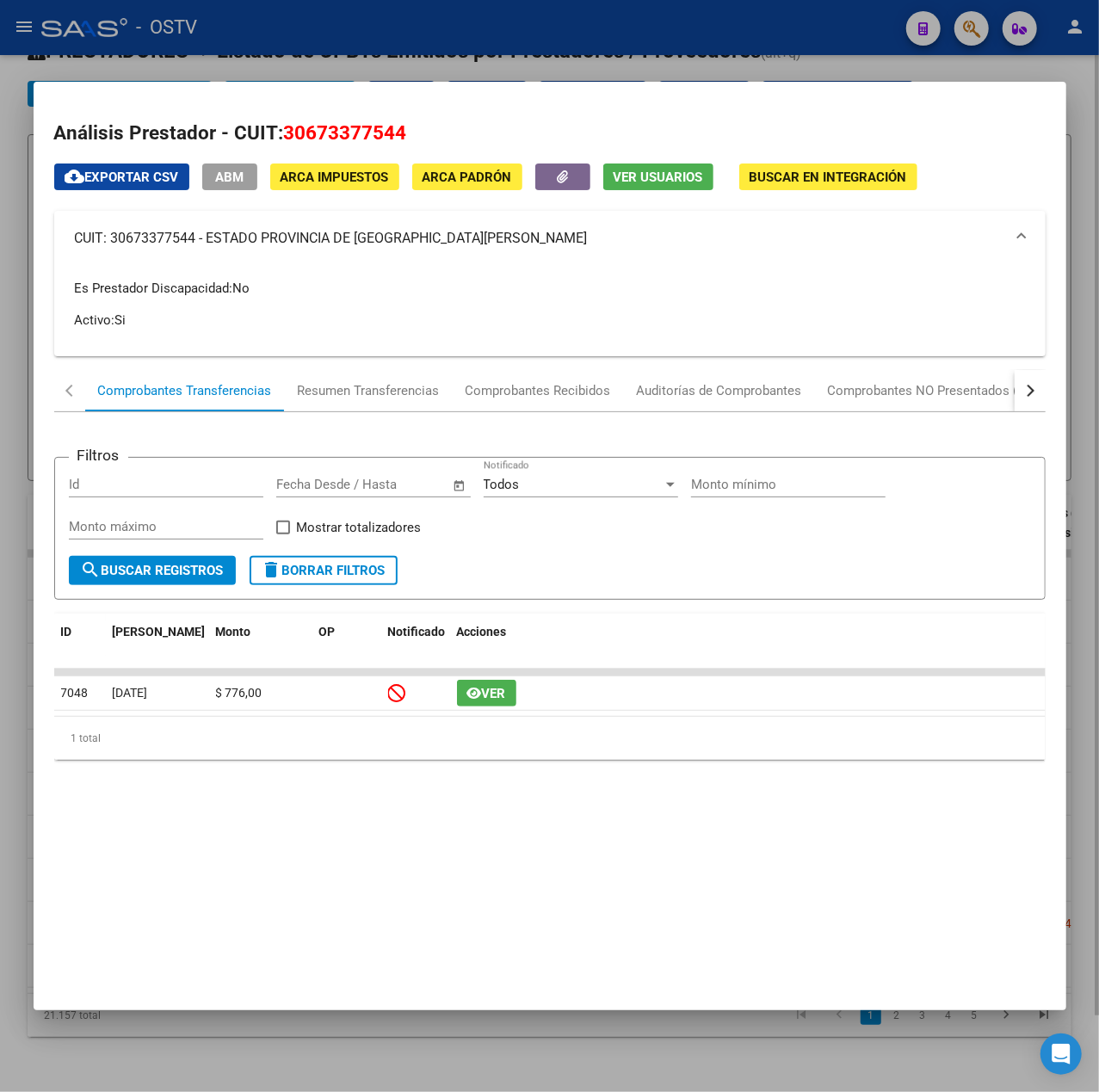
drag, startPoint x: 527, startPoint y: 48, endPoint x: 524, endPoint y: 66, distance: 18.2
click at [528, 48] on div at bounding box center [549, 546] width 1099 height 1092
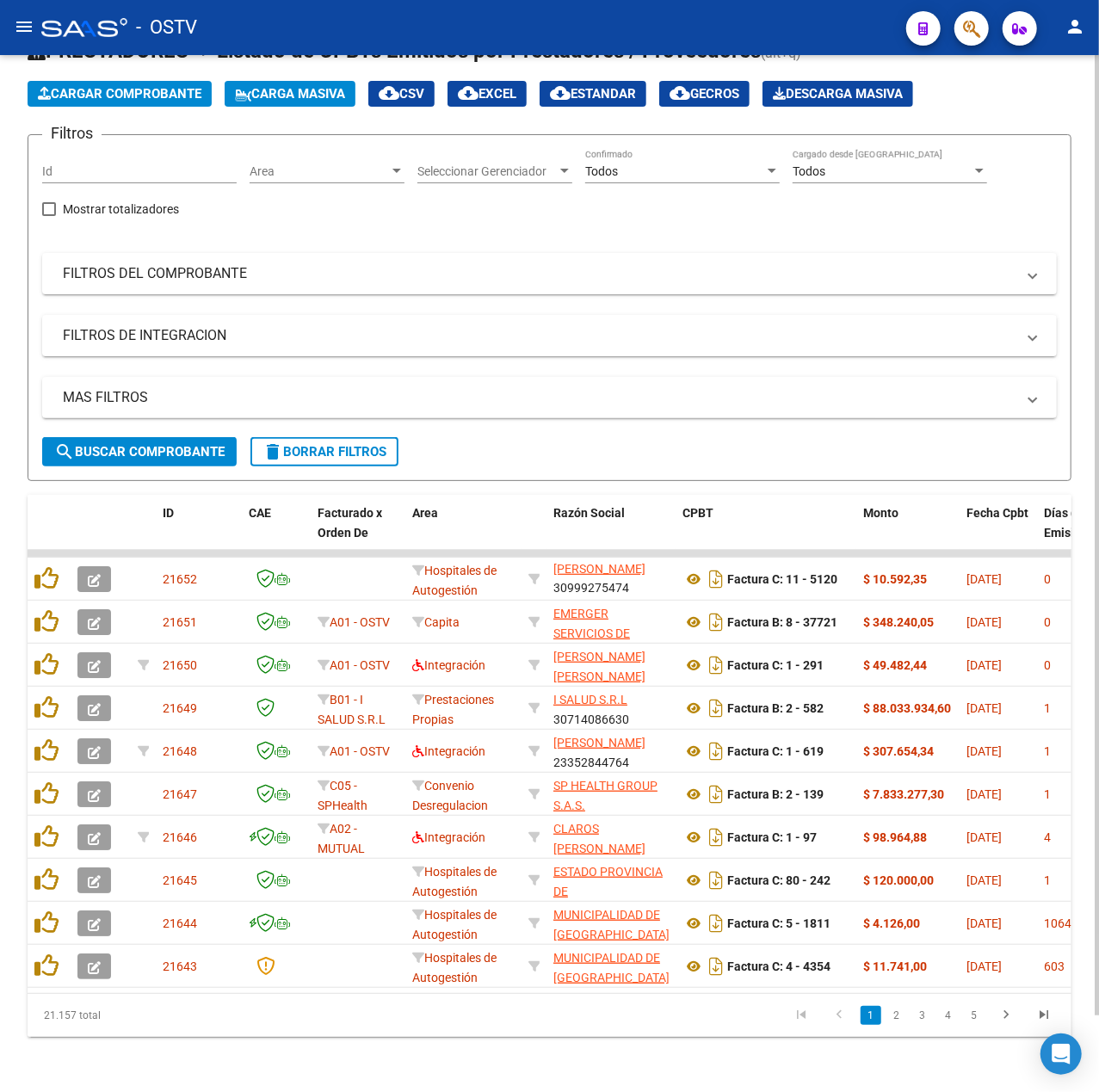
click at [151, 444] on span "search Buscar Comprobante" at bounding box center [139, 451] width 170 height 16
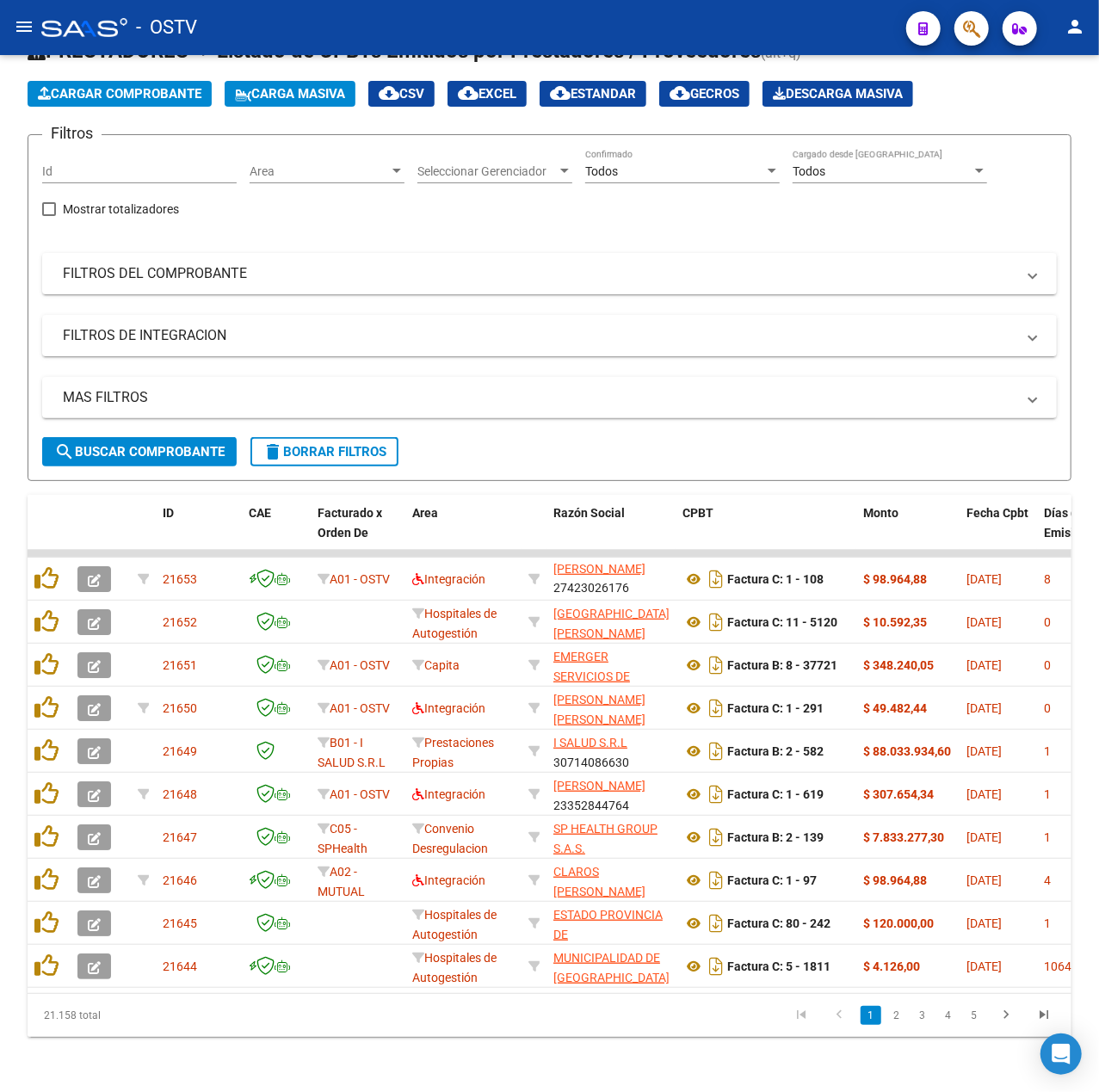
click at [900, 1017] on link "2" at bounding box center [897, 1016] width 21 height 19
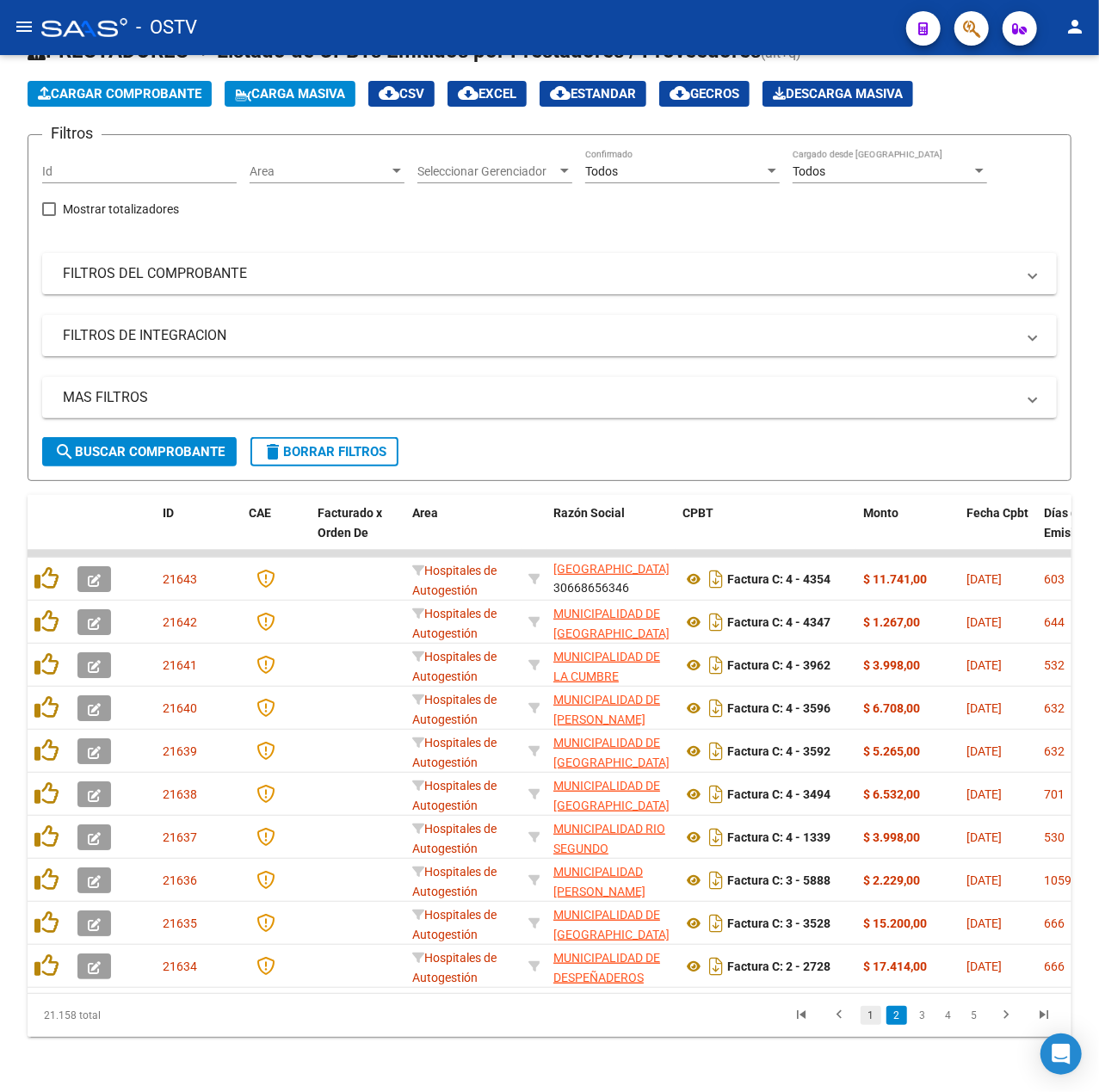
click at [871, 1016] on link "1" at bounding box center [871, 1016] width 21 height 19
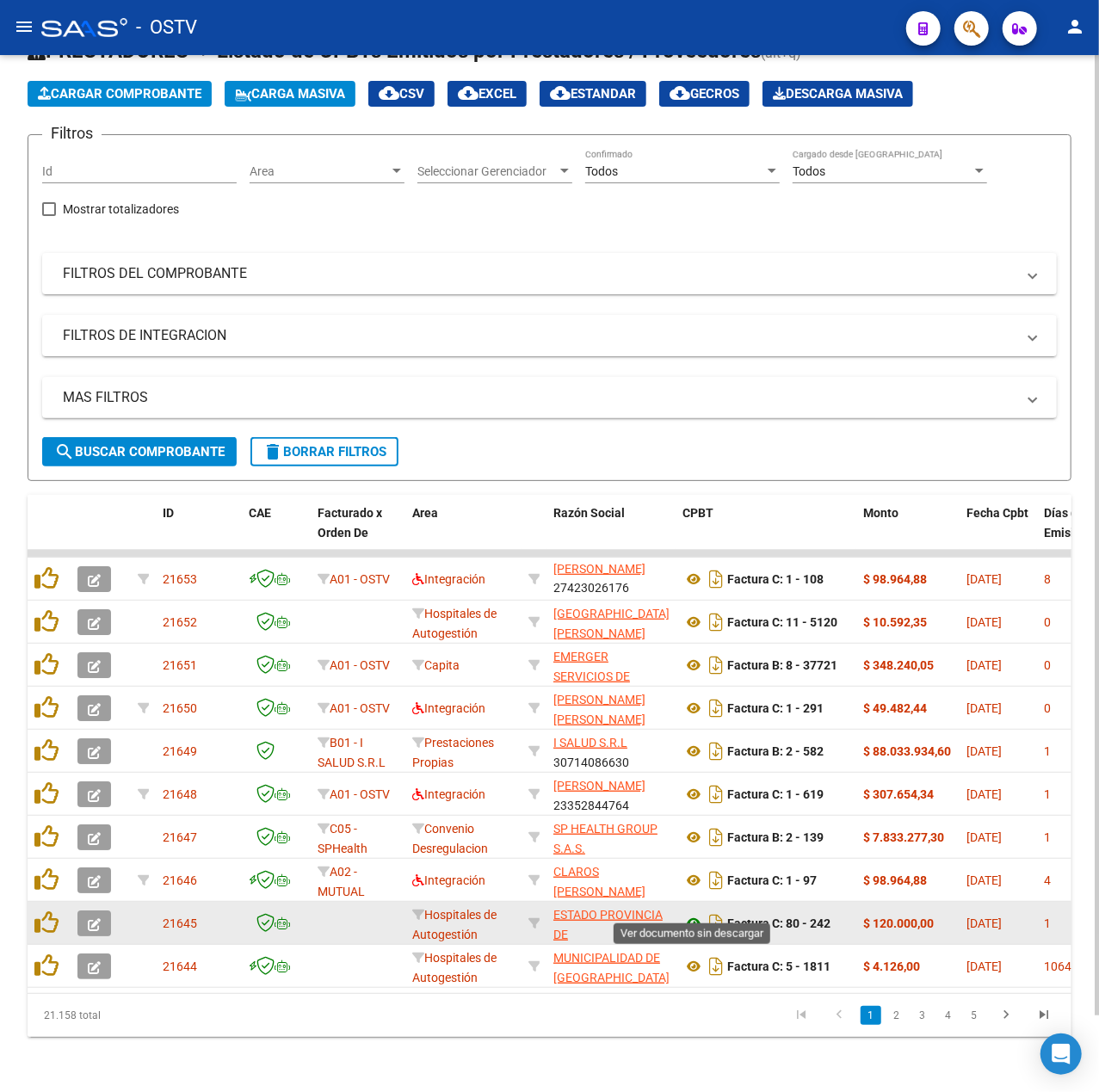
click at [686, 913] on icon at bounding box center [694, 924] width 22 height 21
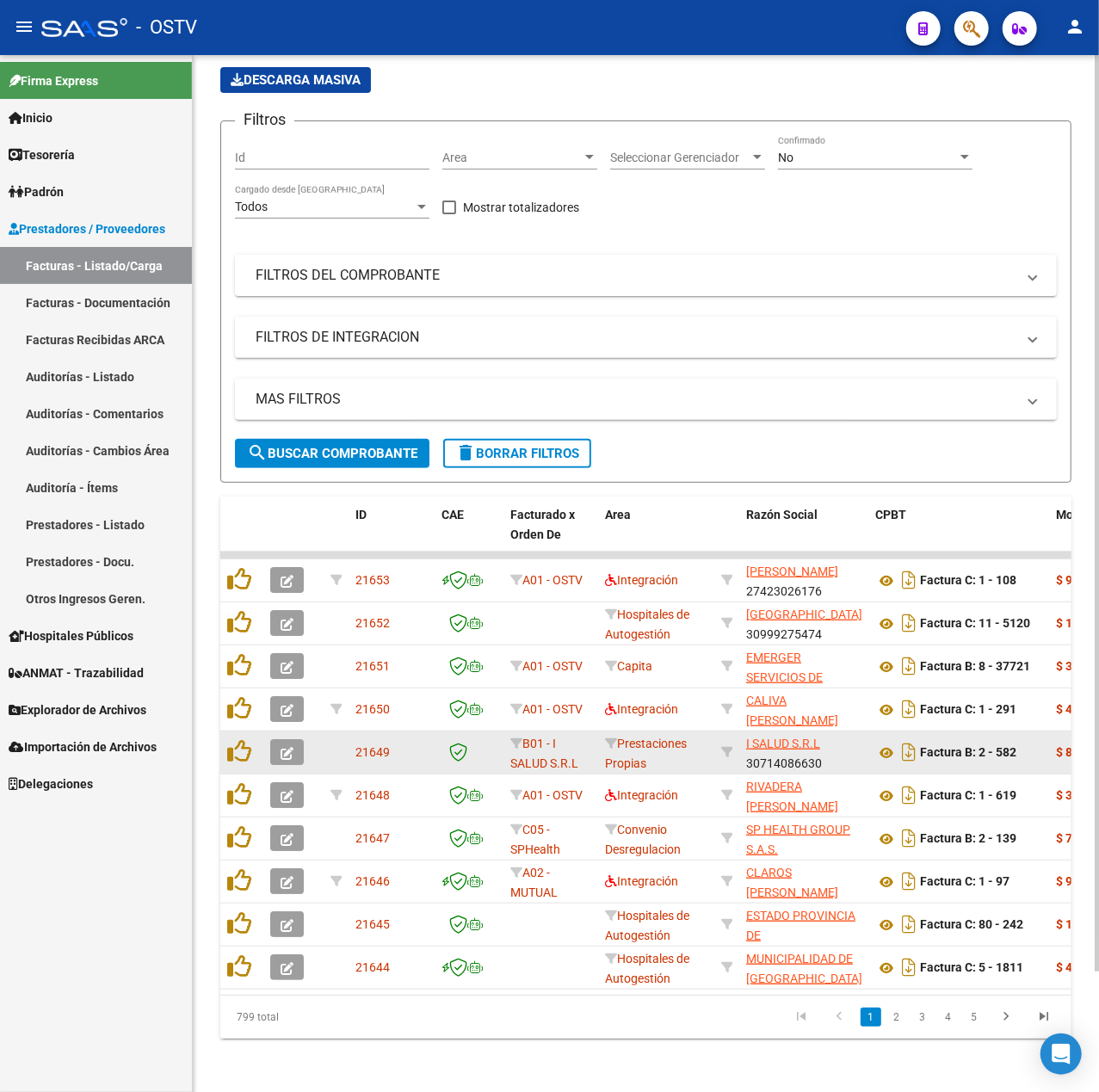
scroll to position [136, 0]
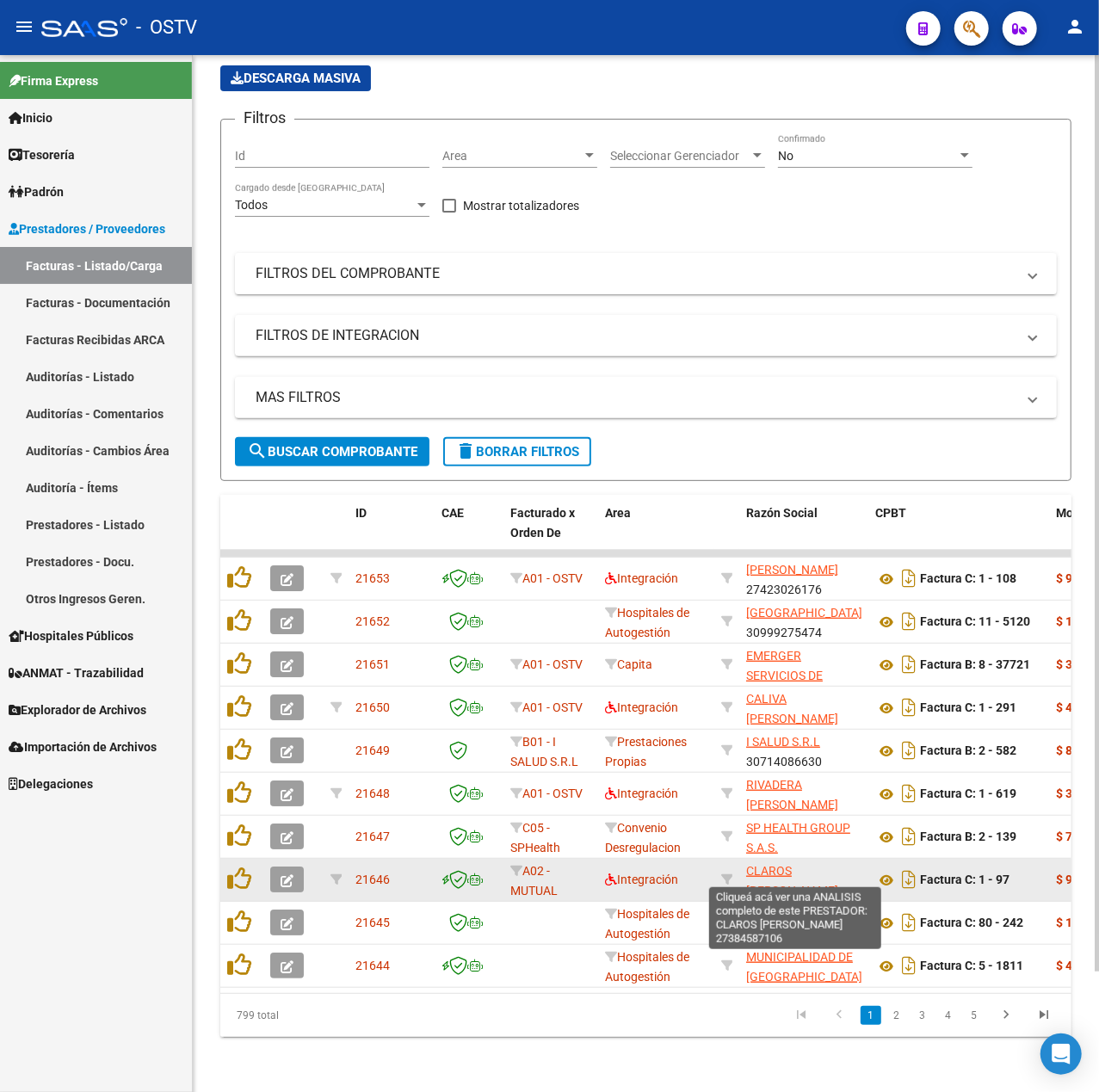
click at [810, 864] on span "CLAROS [PERSON_NAME]" at bounding box center [792, 881] width 92 height 34
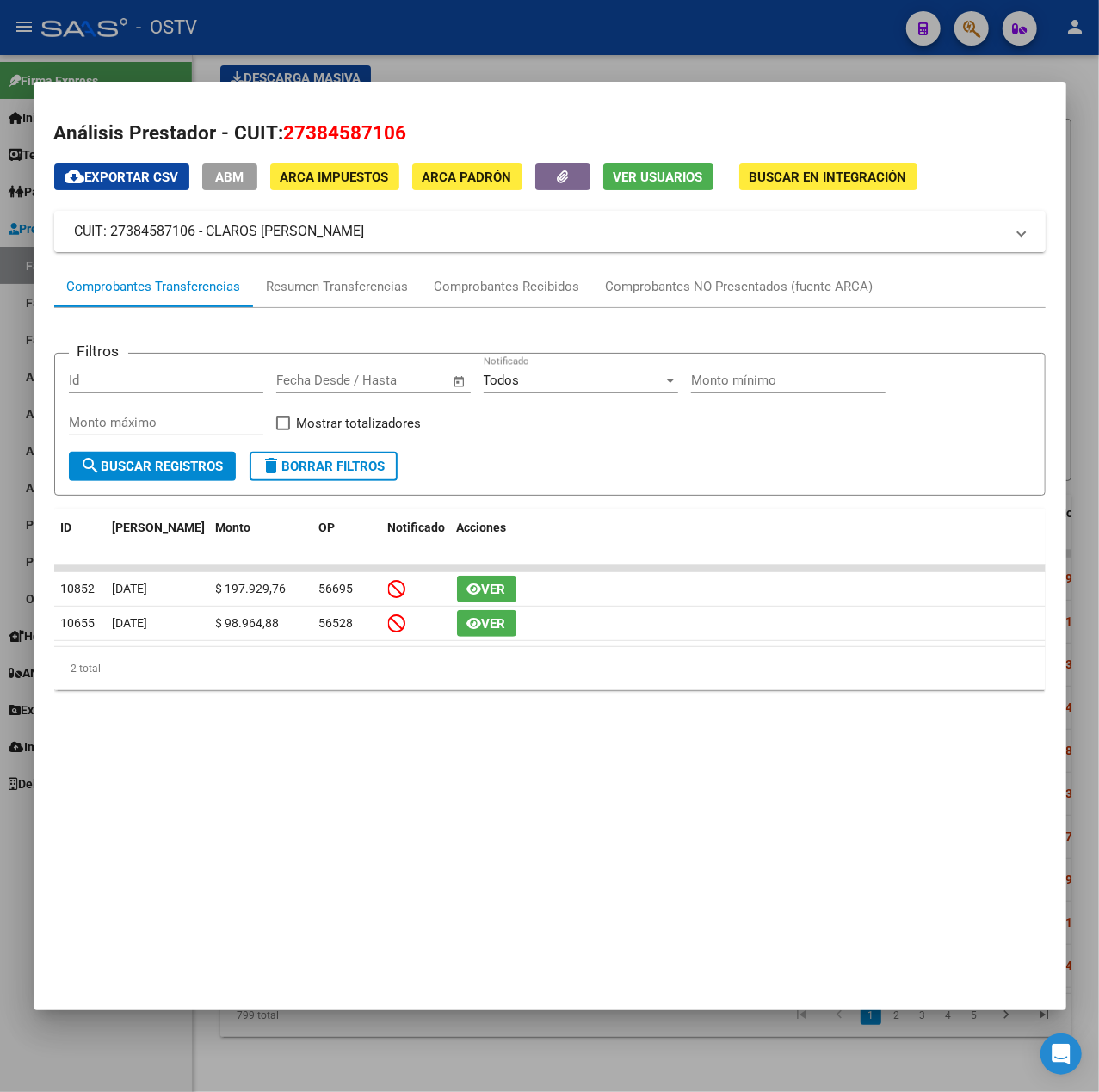
drag, startPoint x: 458, startPoint y: 242, endPoint x: 207, endPoint y: 236, distance: 251.1
click at [207, 236] on mat-expansion-panel-header "CUIT: 27384587106 - CLAROS [PERSON_NAME]" at bounding box center [550, 231] width 992 height 41
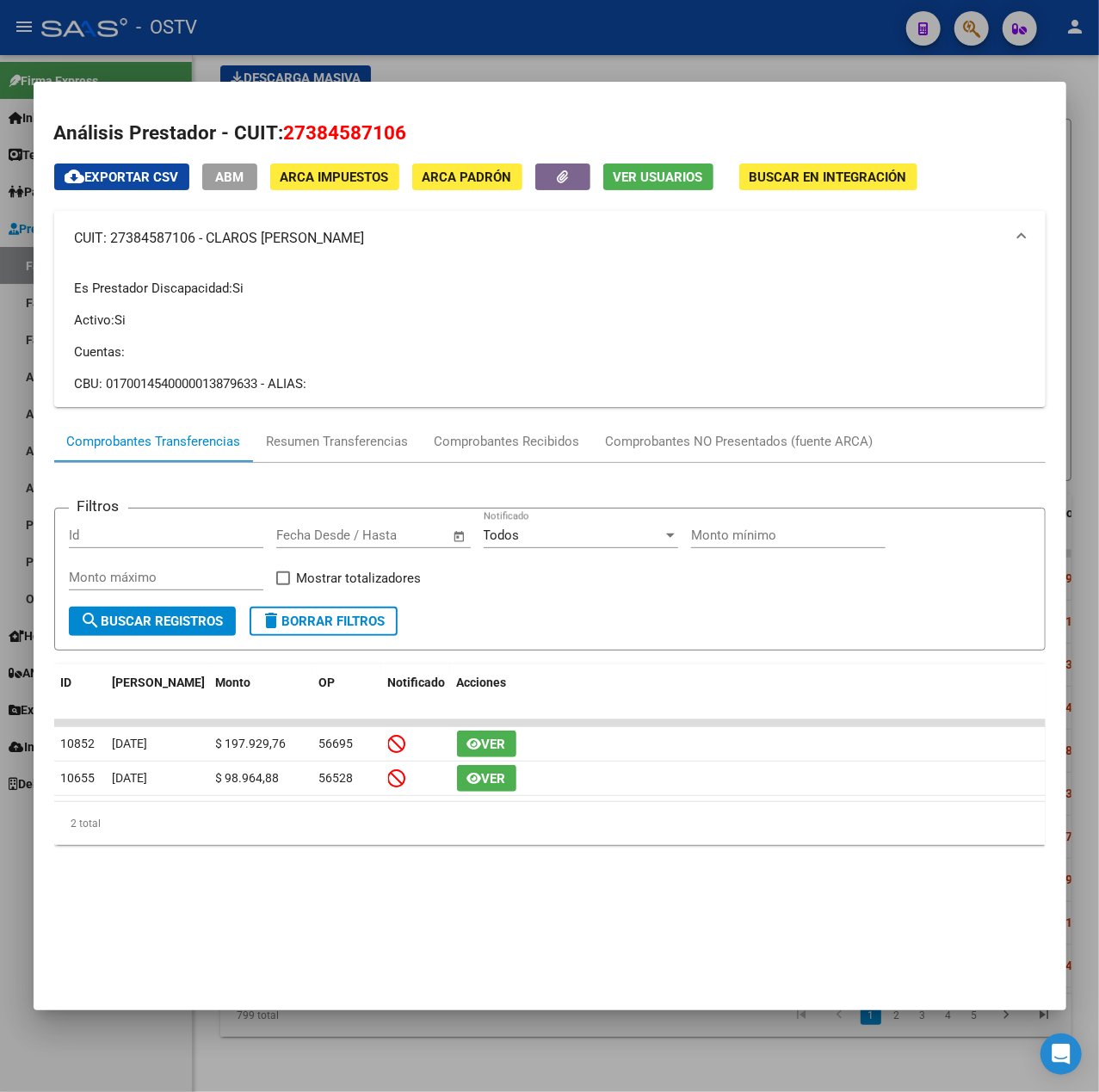
click at [586, 19] on div at bounding box center [549, 546] width 1099 height 1092
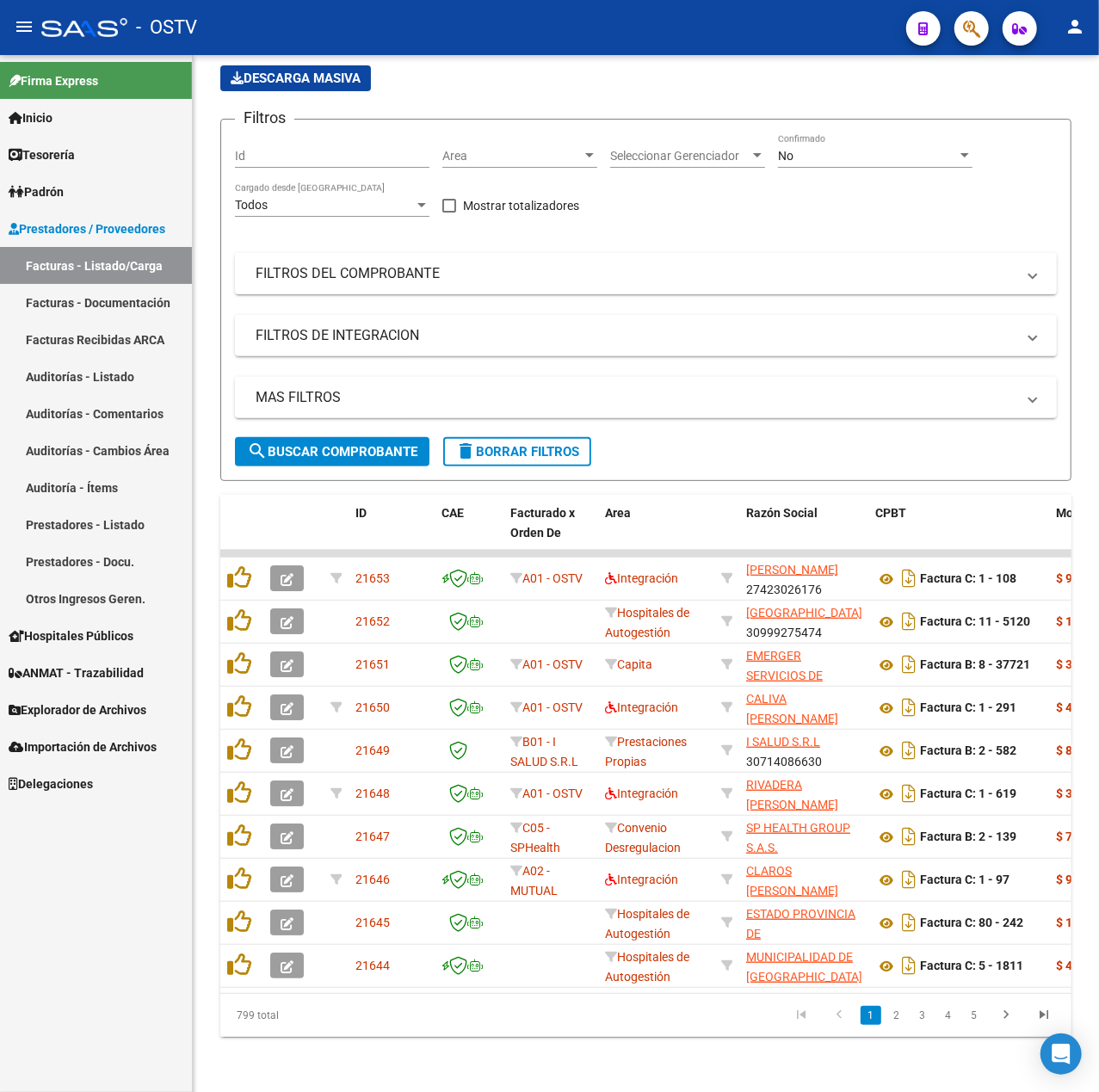
click at [28, 28] on mat-icon "menu" at bounding box center [24, 27] width 21 height 21
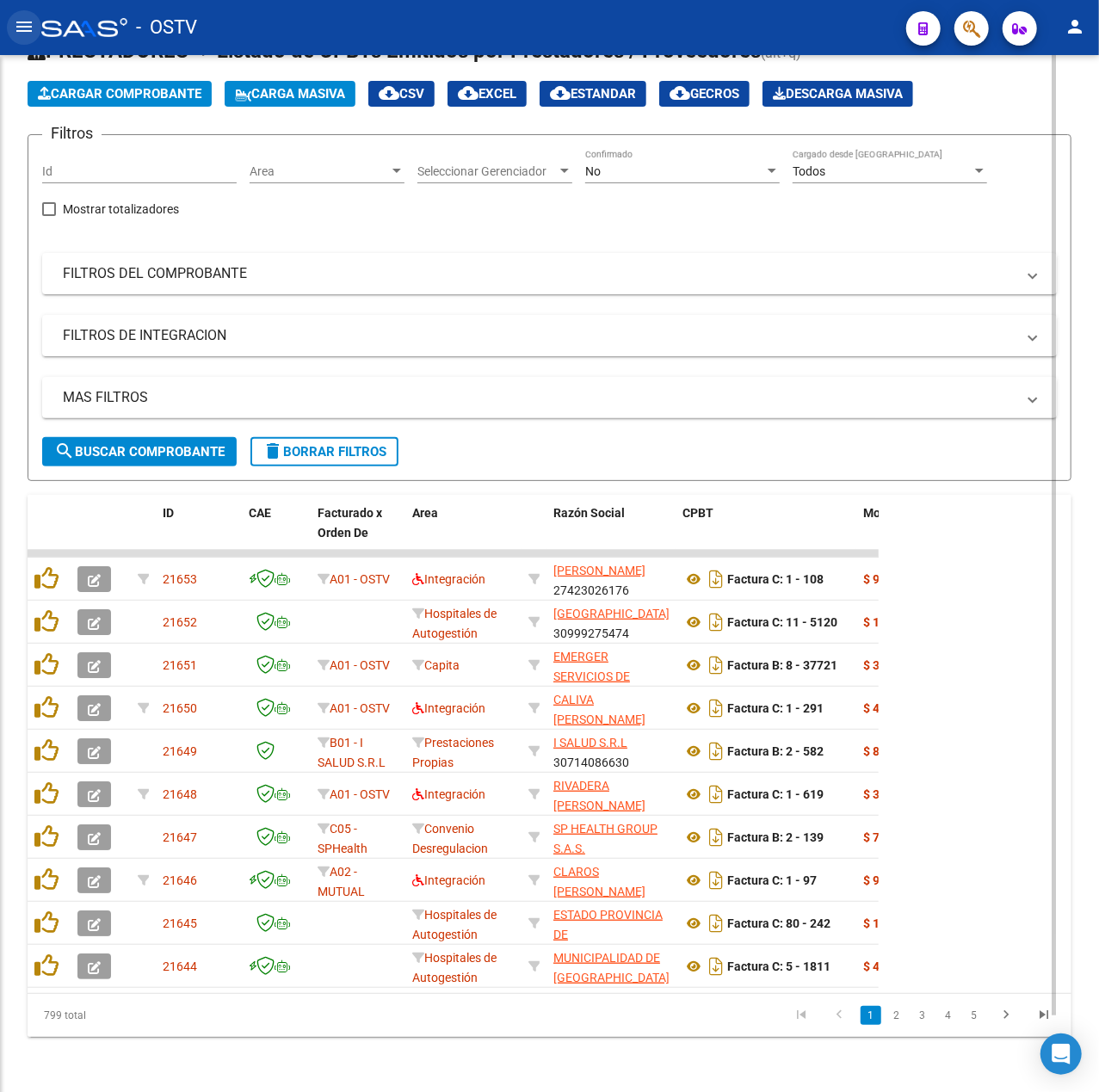
scroll to position [83, 0]
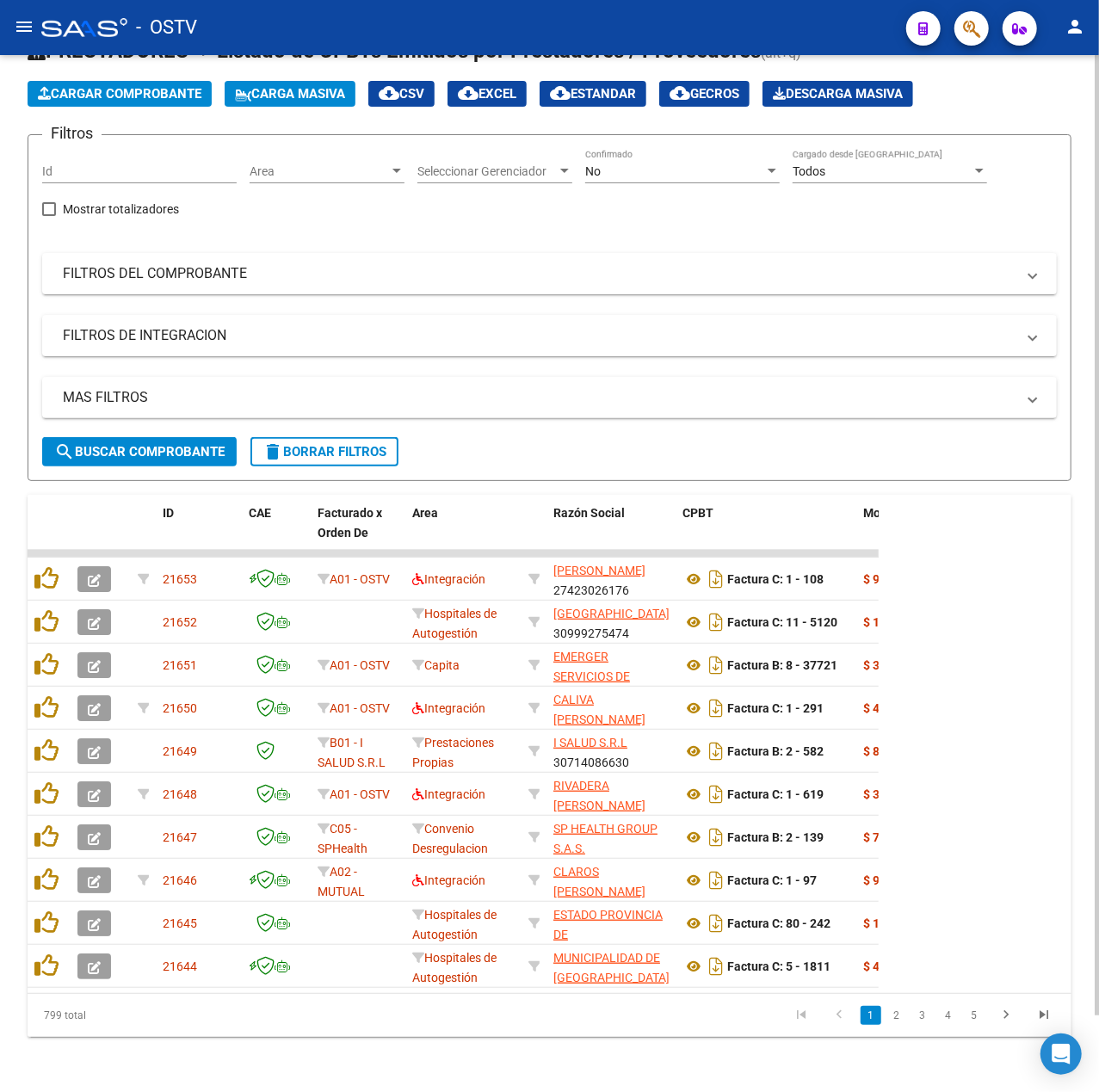
click at [228, 437] on button "search Buscar Comprobante" at bounding box center [139, 451] width 194 height 29
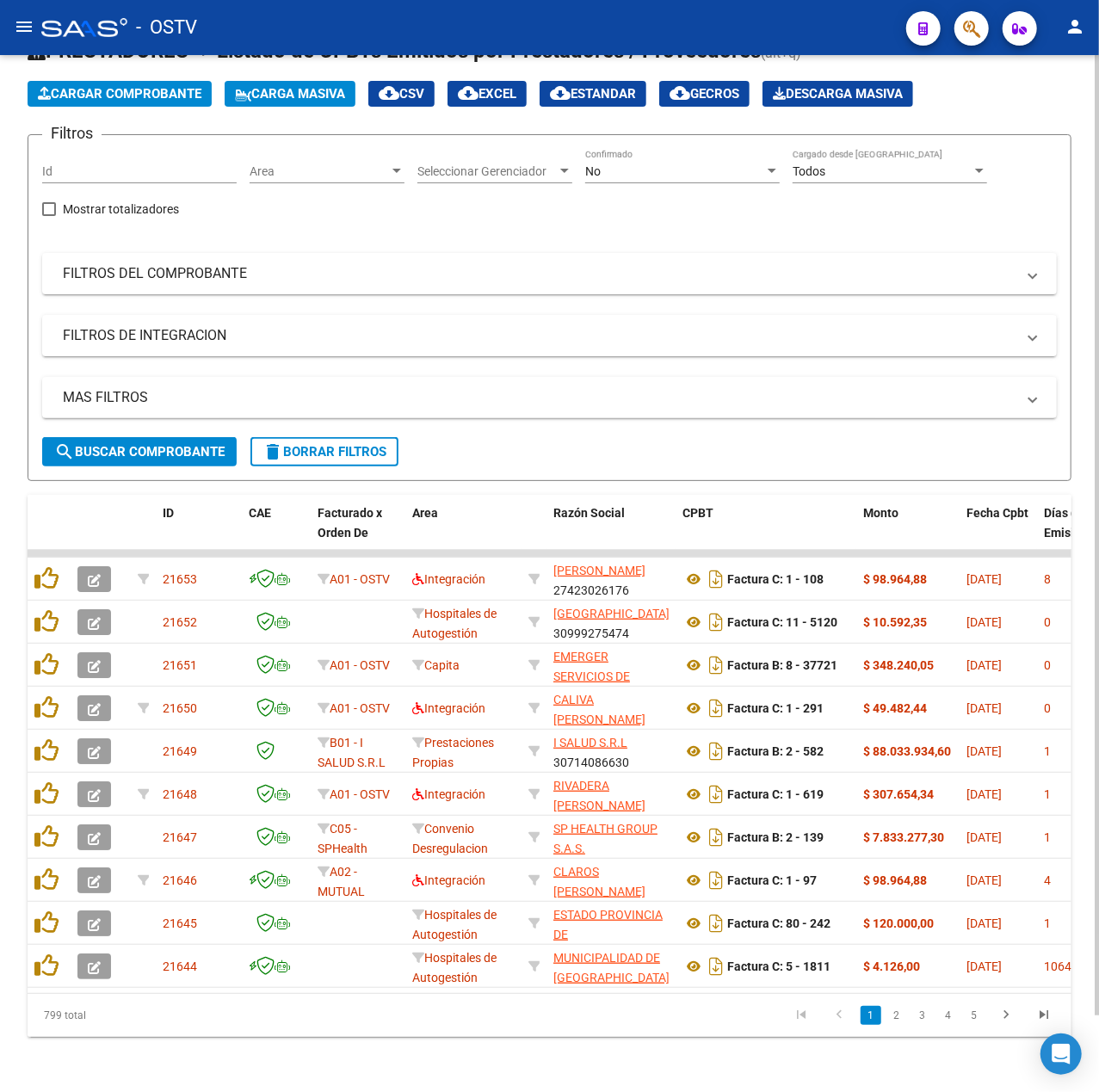
click at [672, 164] on div "No" at bounding box center [674, 171] width 179 height 15
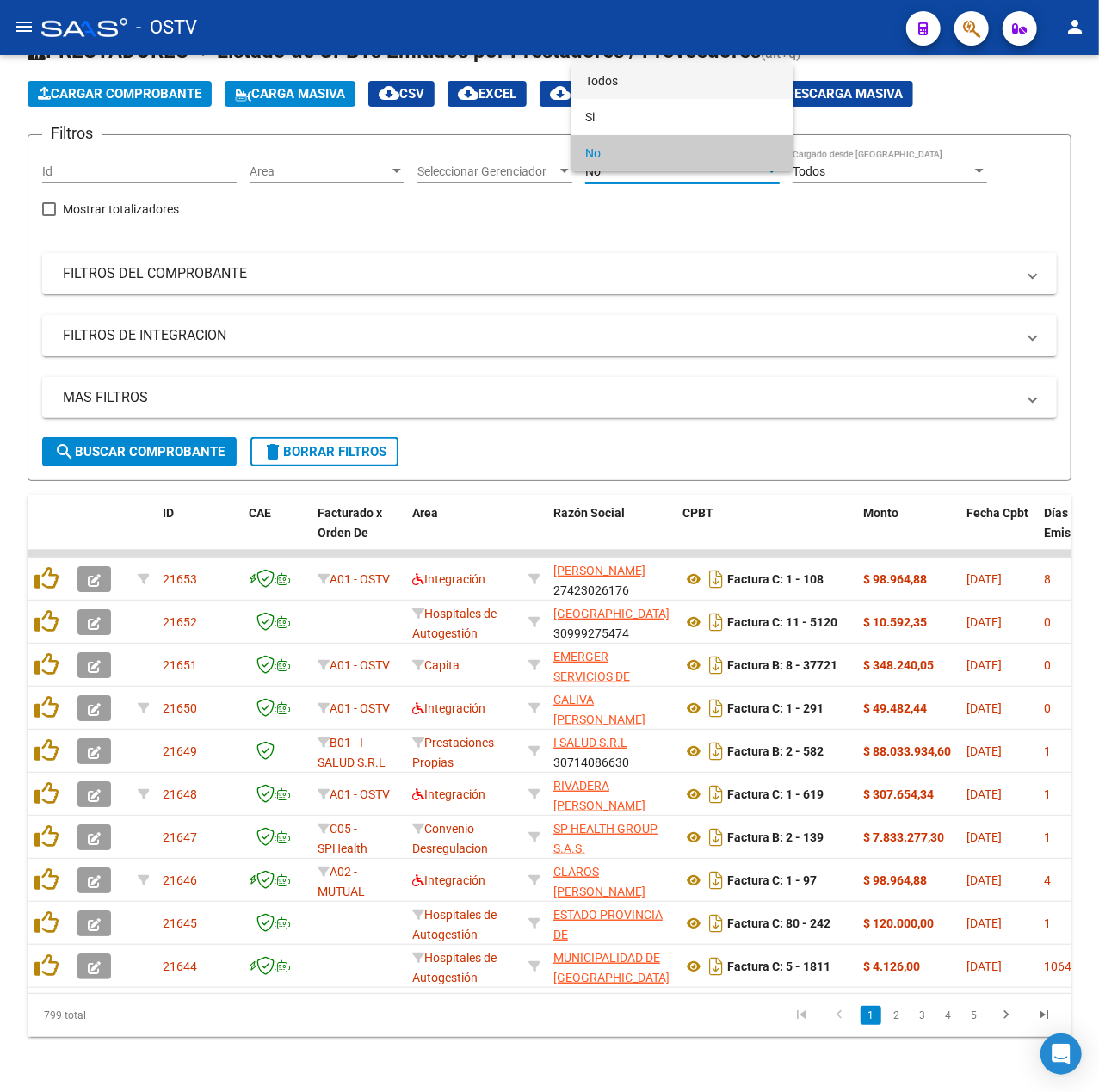
click at [673, 71] on span "Todos" at bounding box center [682, 81] width 194 height 36
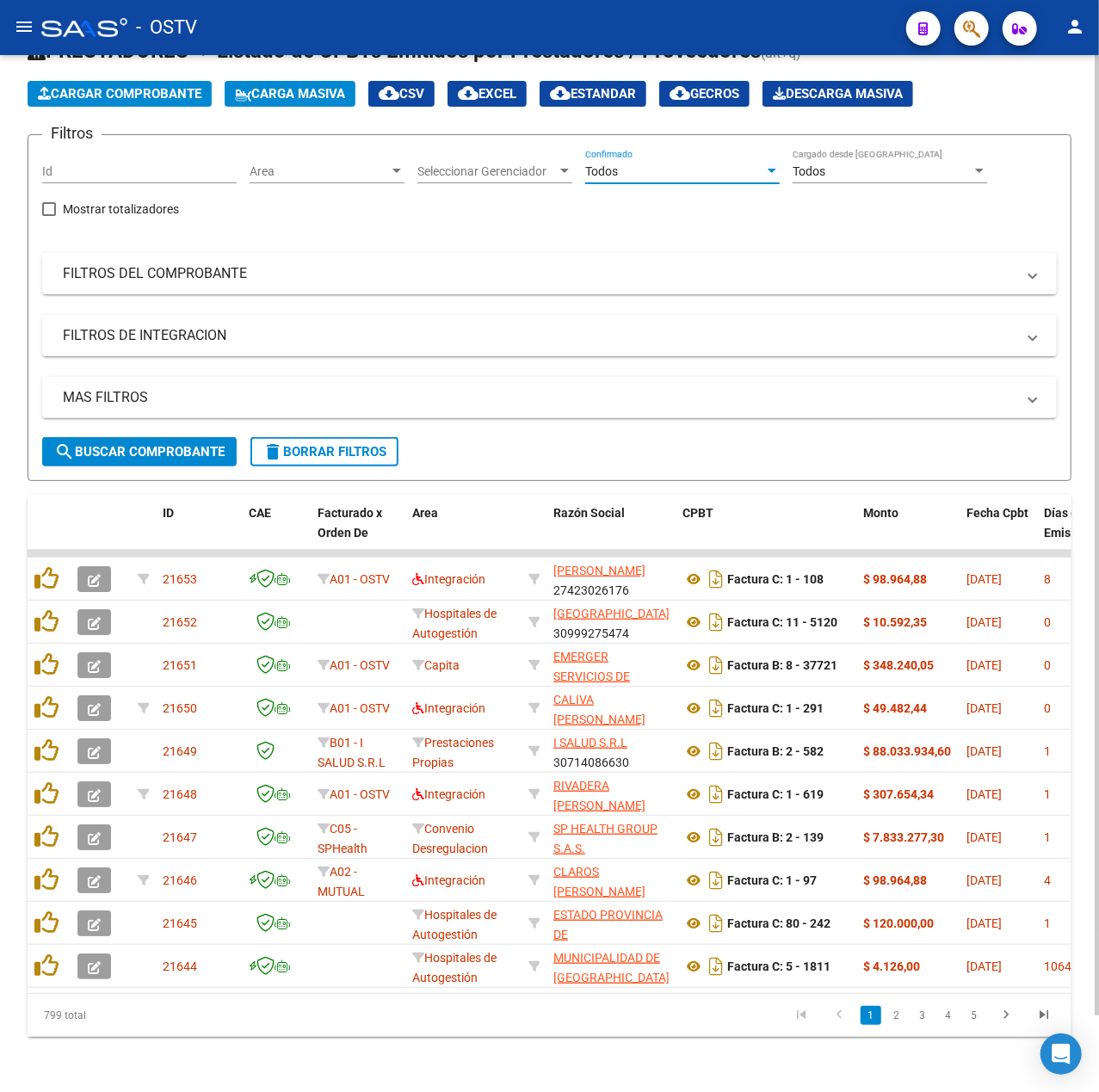
click at [102, 444] on span "search Buscar Comprobante" at bounding box center [139, 451] width 170 height 16
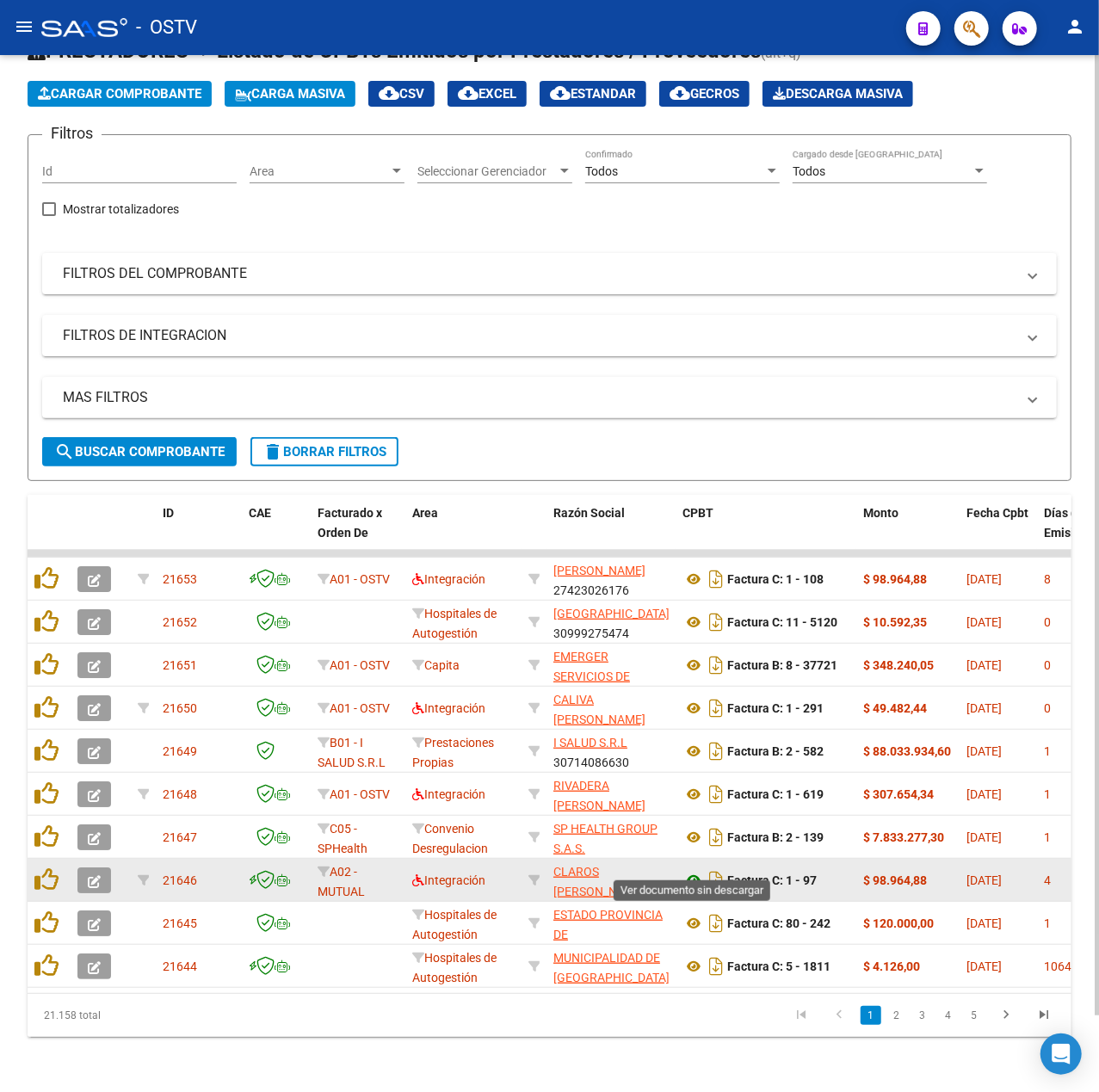
click at [687, 870] on icon at bounding box center [694, 881] width 22 height 21
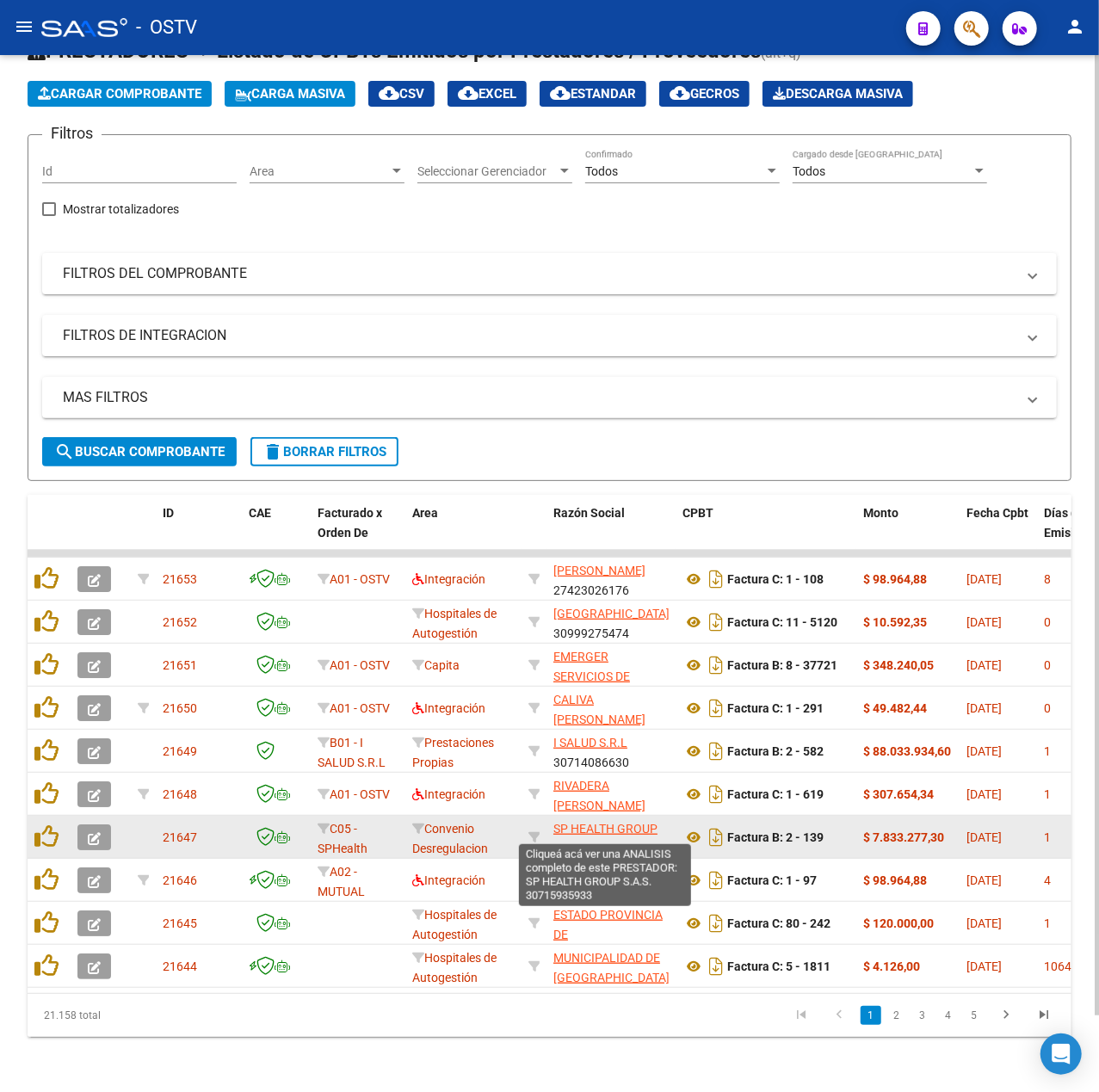
click at [604, 822] on span "SP HEALTH GROUP S.A.S." at bounding box center [605, 838] width 104 height 34
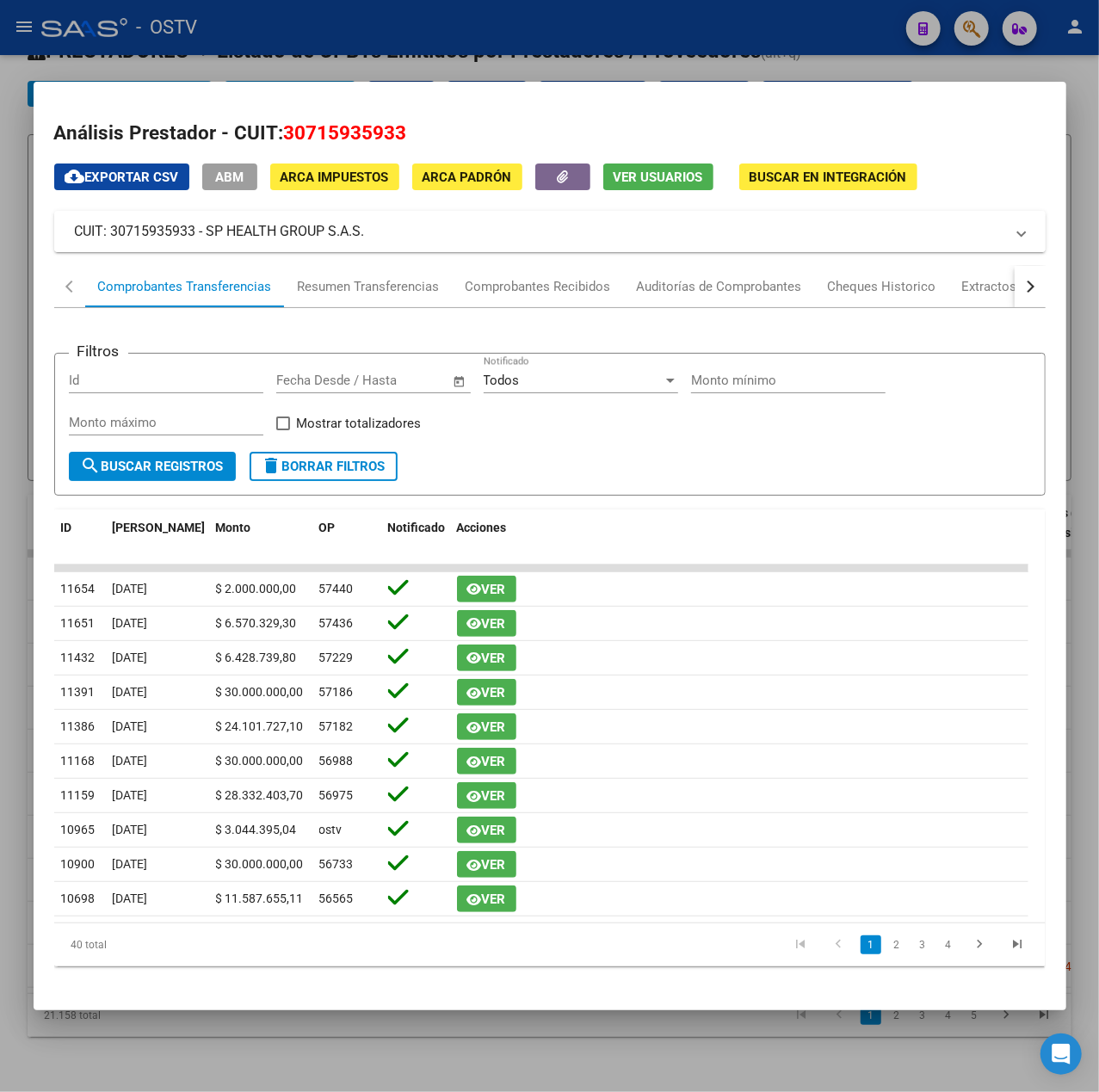
drag, startPoint x: 432, startPoint y: 231, endPoint x: 207, endPoint y: 235, distance: 225.0
click at [207, 235] on mat-panel-title "CUIT: 30715935933 - SP HEALTH GROUP S.A.S." at bounding box center [540, 231] width 930 height 21
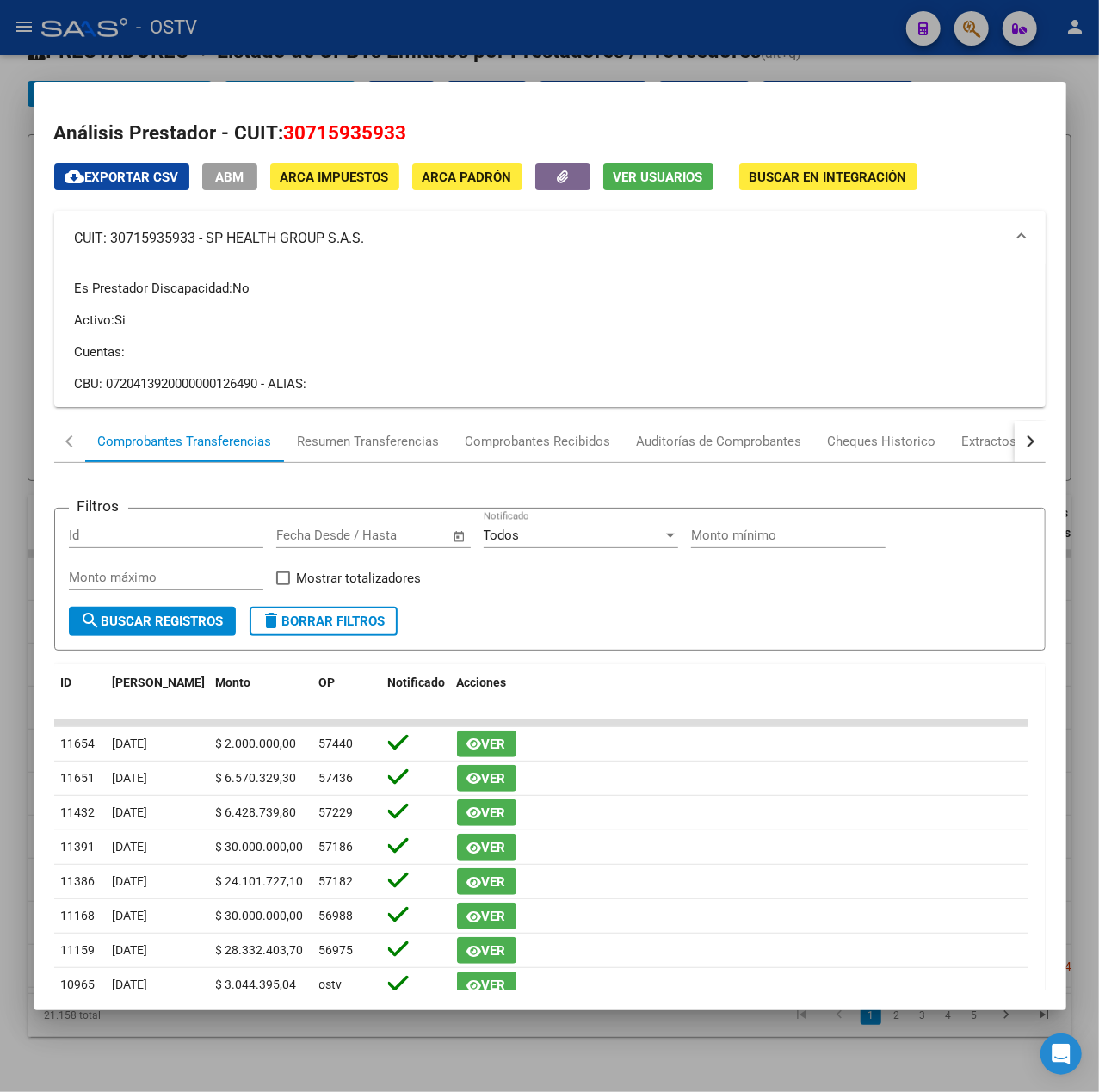
copy mat-panel-title "SP HEALTH GROUP S.A.S."
click at [545, 45] on div at bounding box center [549, 546] width 1099 height 1092
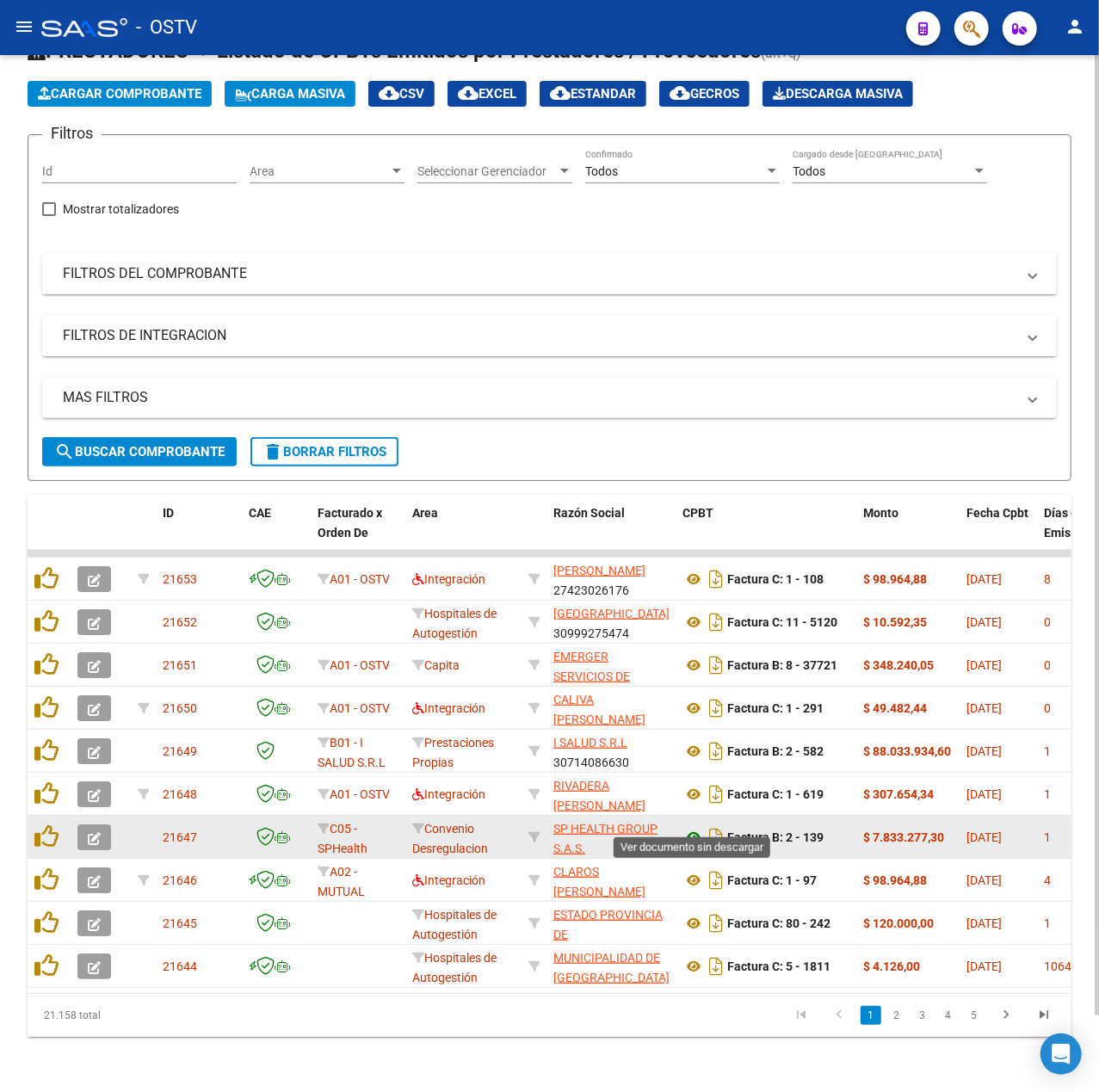
click at [693, 827] on icon at bounding box center [694, 837] width 22 height 21
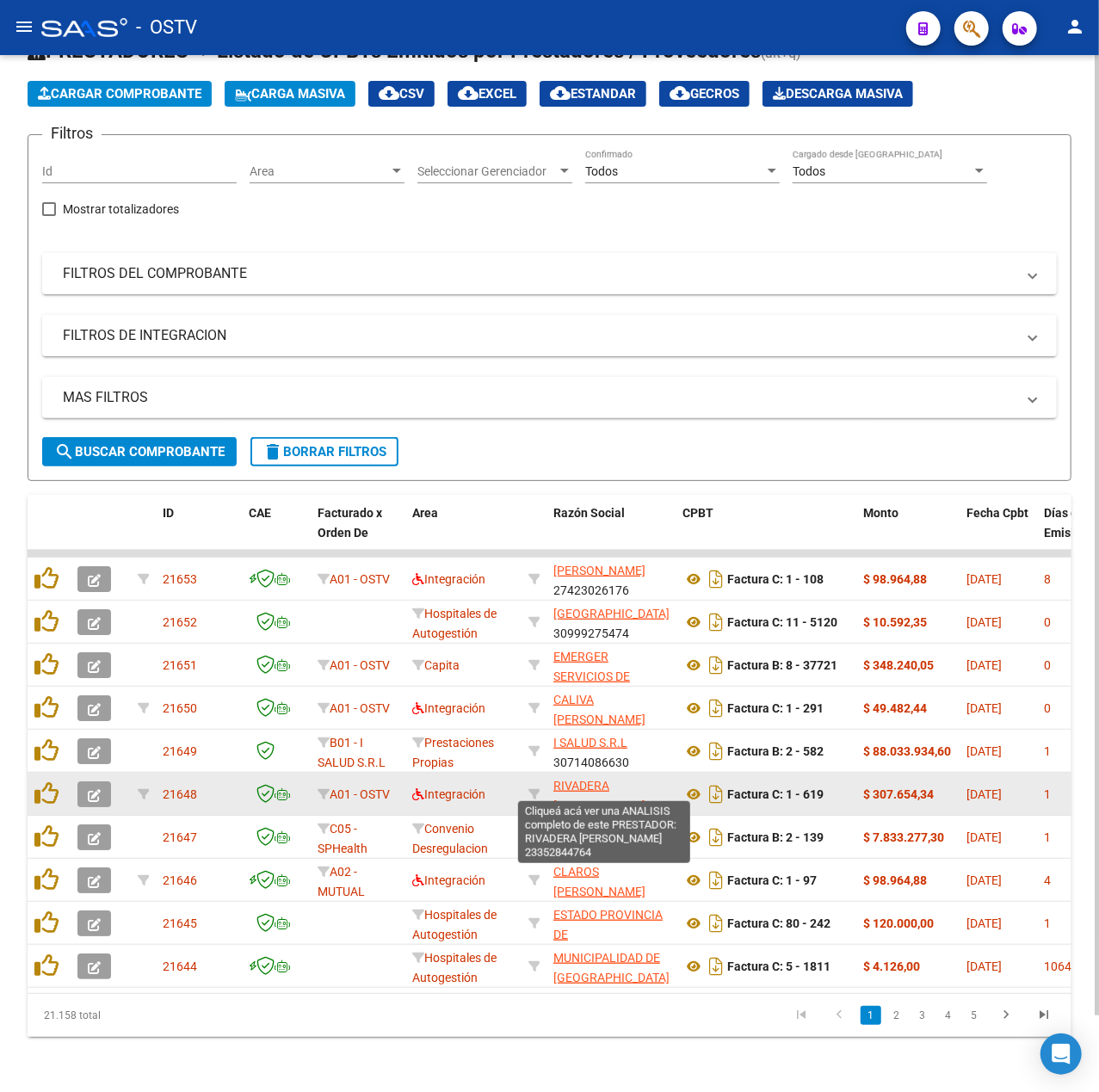
click at [592, 779] on span "RIVADERA [PERSON_NAME]" at bounding box center [599, 795] width 92 height 34
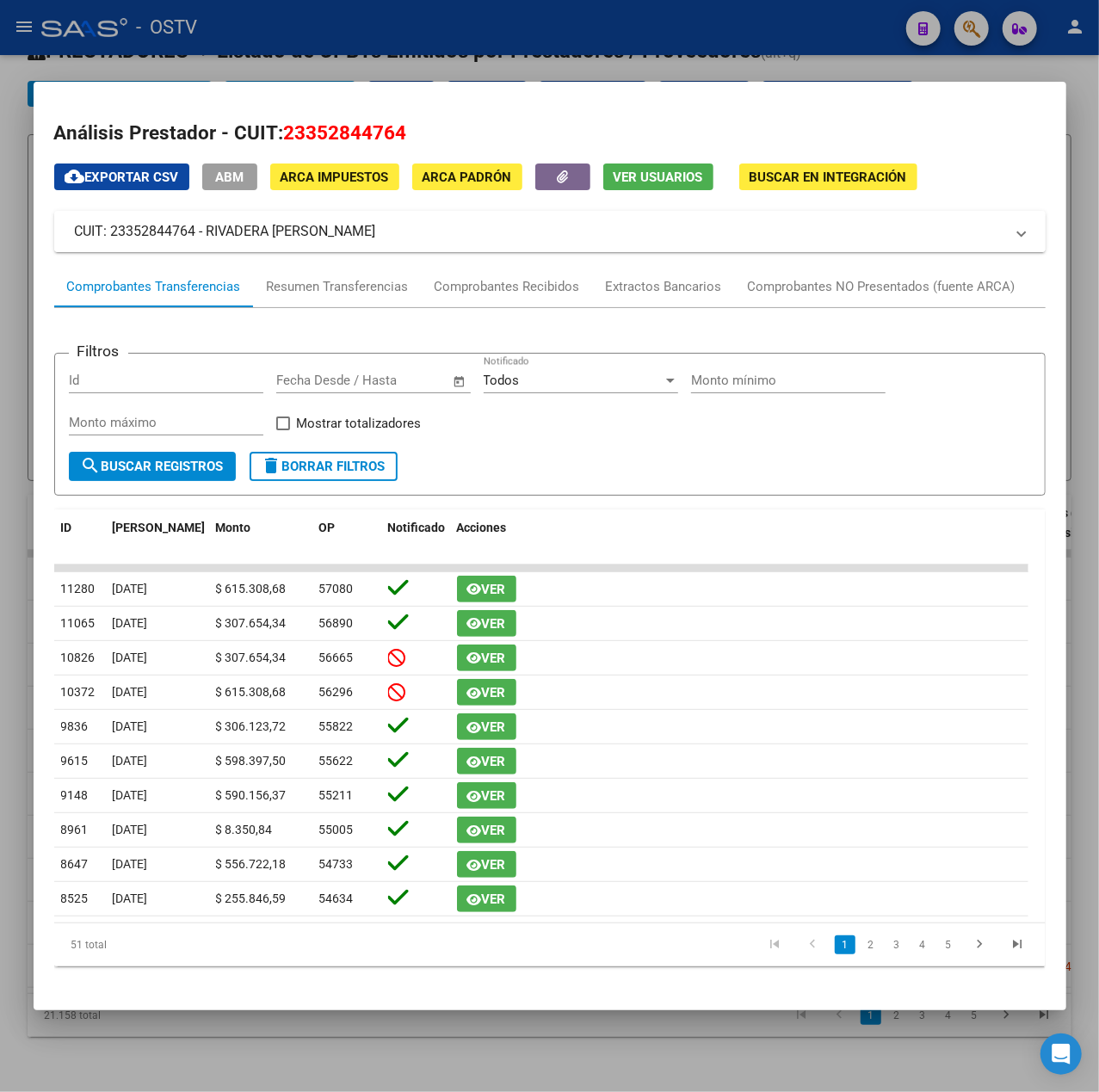
drag, startPoint x: 382, startPoint y: 235, endPoint x: 206, endPoint y: 249, distance: 176.6
click at [206, 249] on mat-expansion-panel-header "CUIT: 23352844764 - RIVADERA [PERSON_NAME]" at bounding box center [550, 231] width 992 height 41
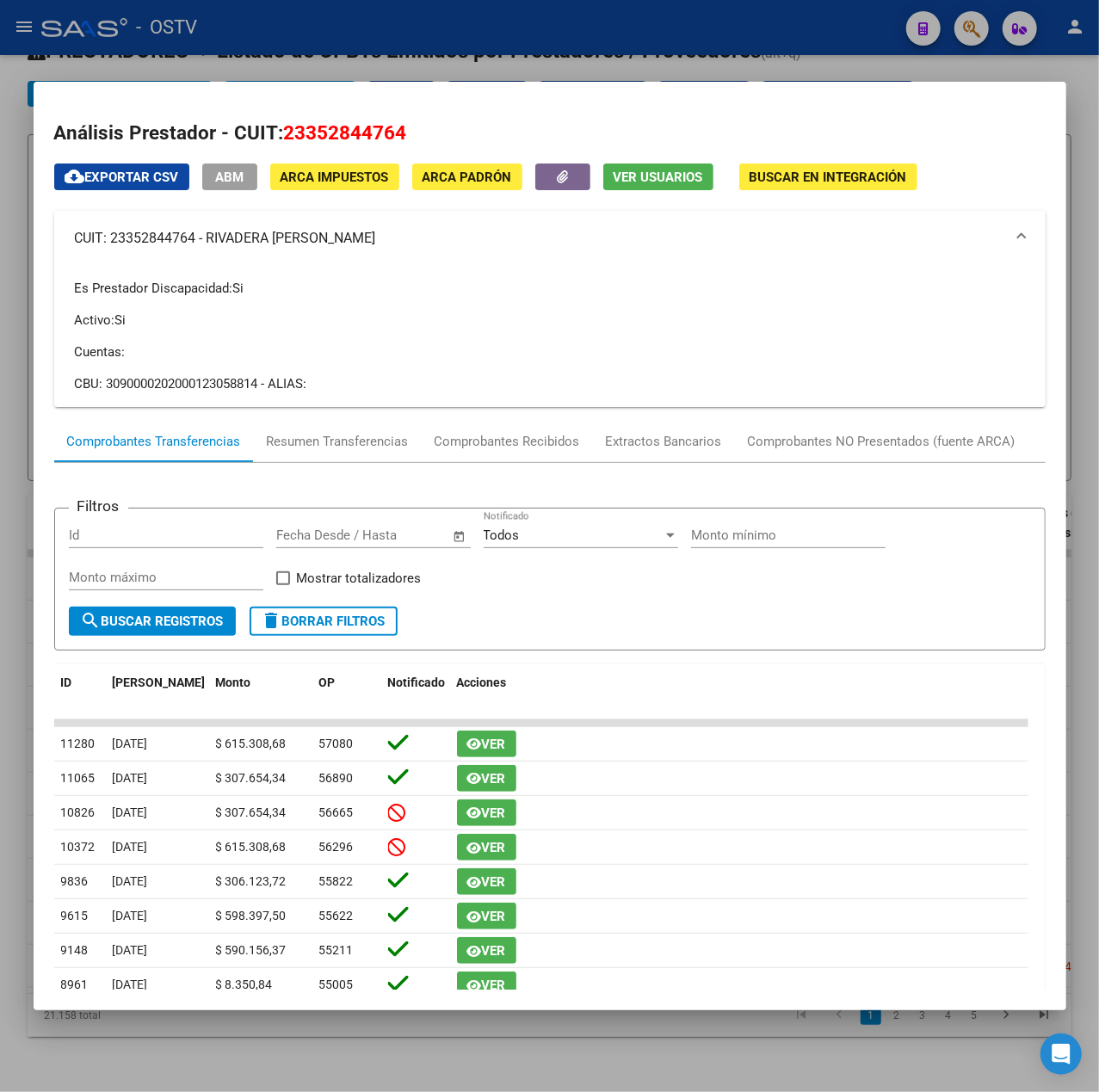
click at [606, 50] on div at bounding box center [549, 546] width 1099 height 1092
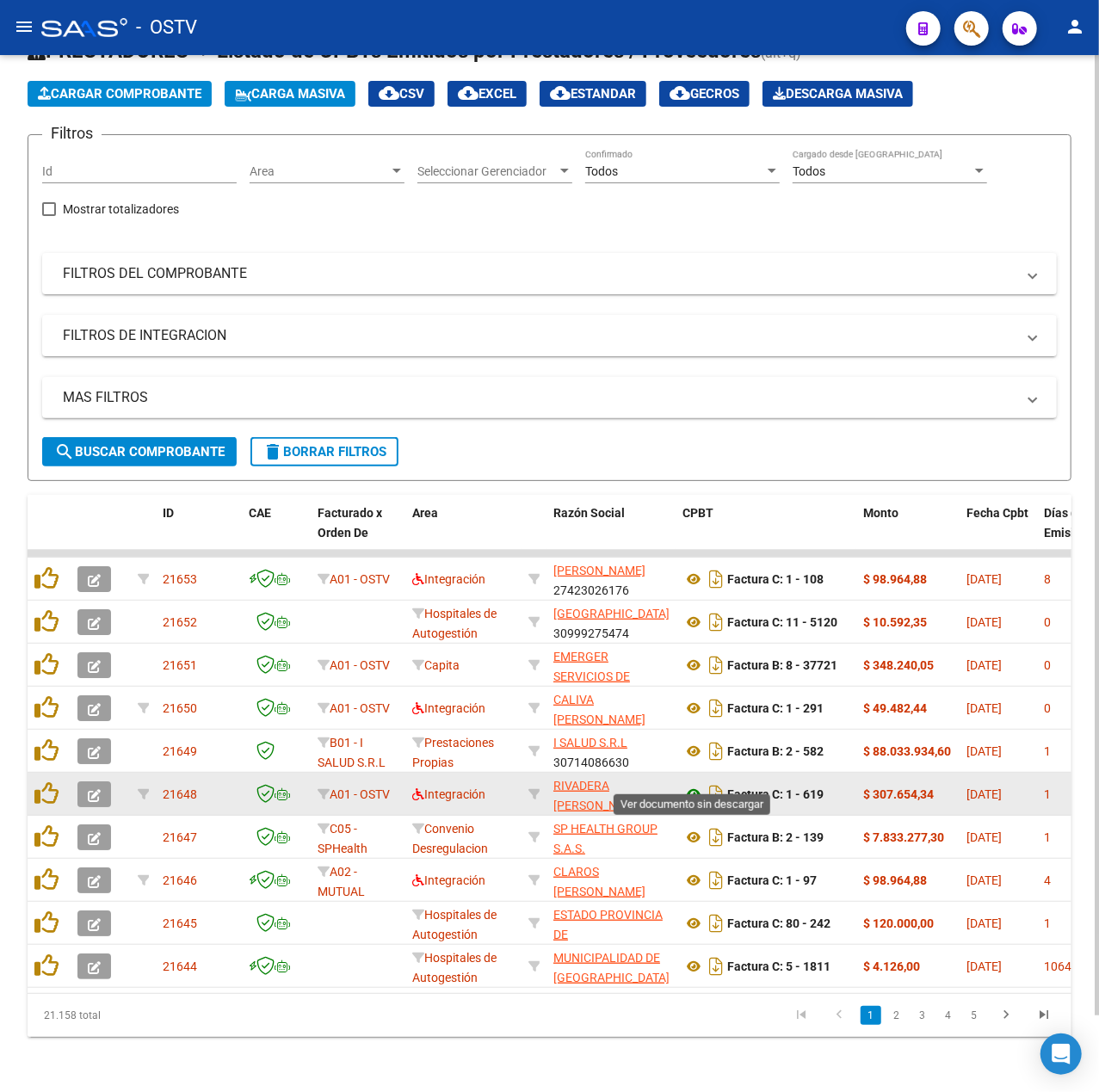
click at [693, 784] on icon at bounding box center [694, 794] width 22 height 21
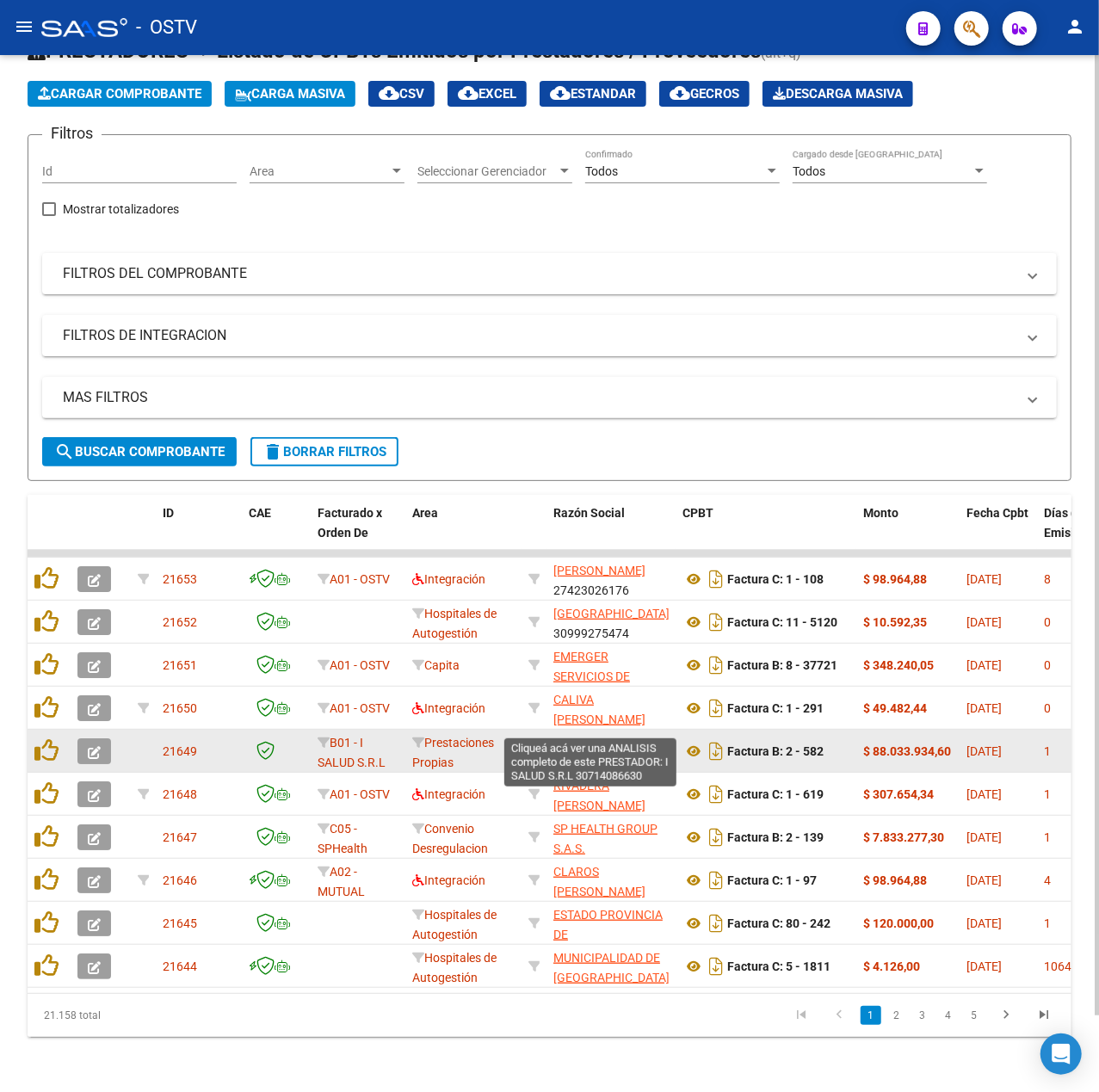
click at [610, 735] on span "I SALUD S.R.L" at bounding box center [591, 742] width 74 height 14
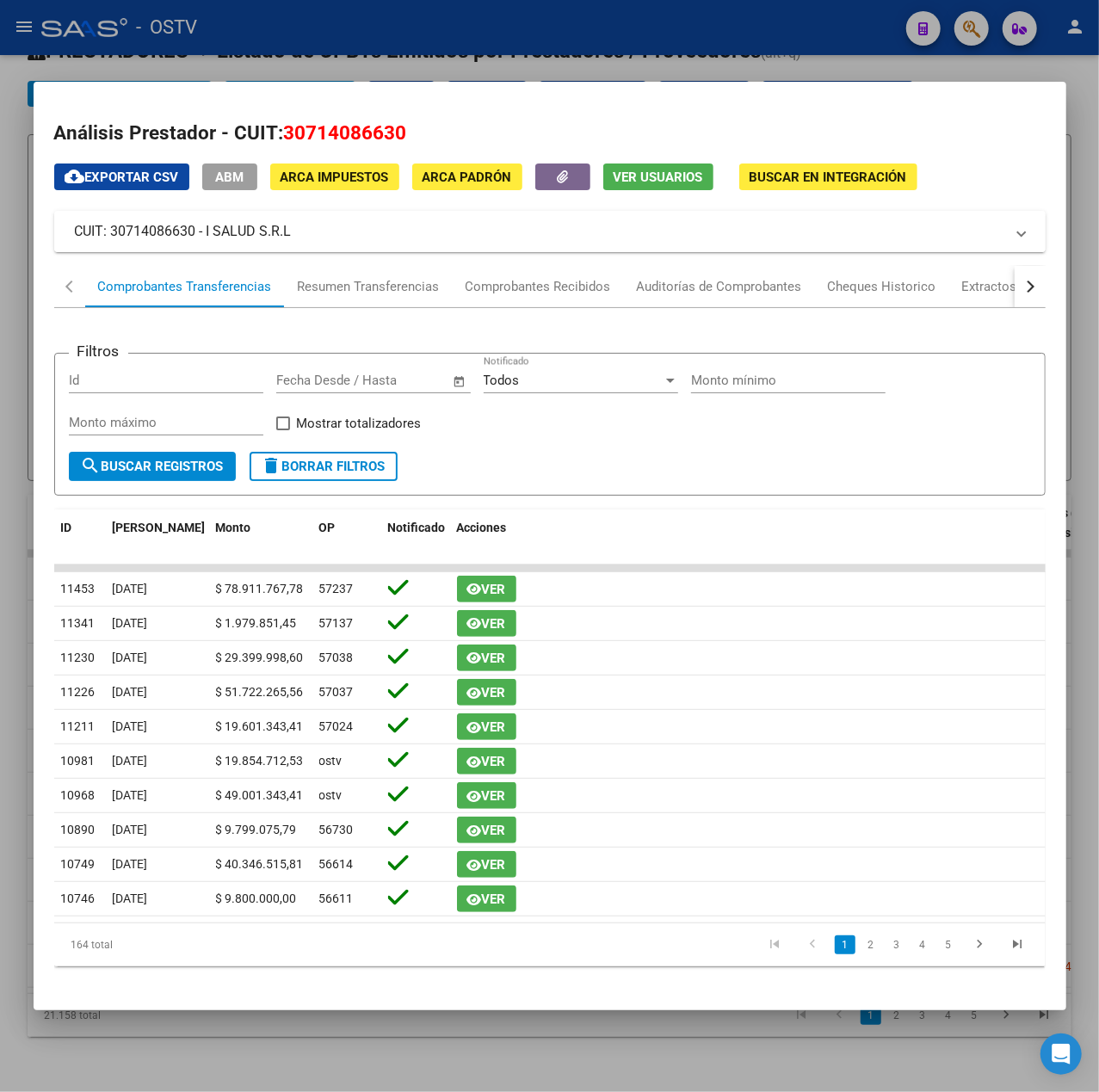
drag, startPoint x: 360, startPoint y: 231, endPoint x: 204, endPoint y: 234, distance: 156.0
click at [204, 234] on mat-panel-title "CUIT: 30714086630 - I SALUD S.R.L" at bounding box center [540, 231] width 930 height 21
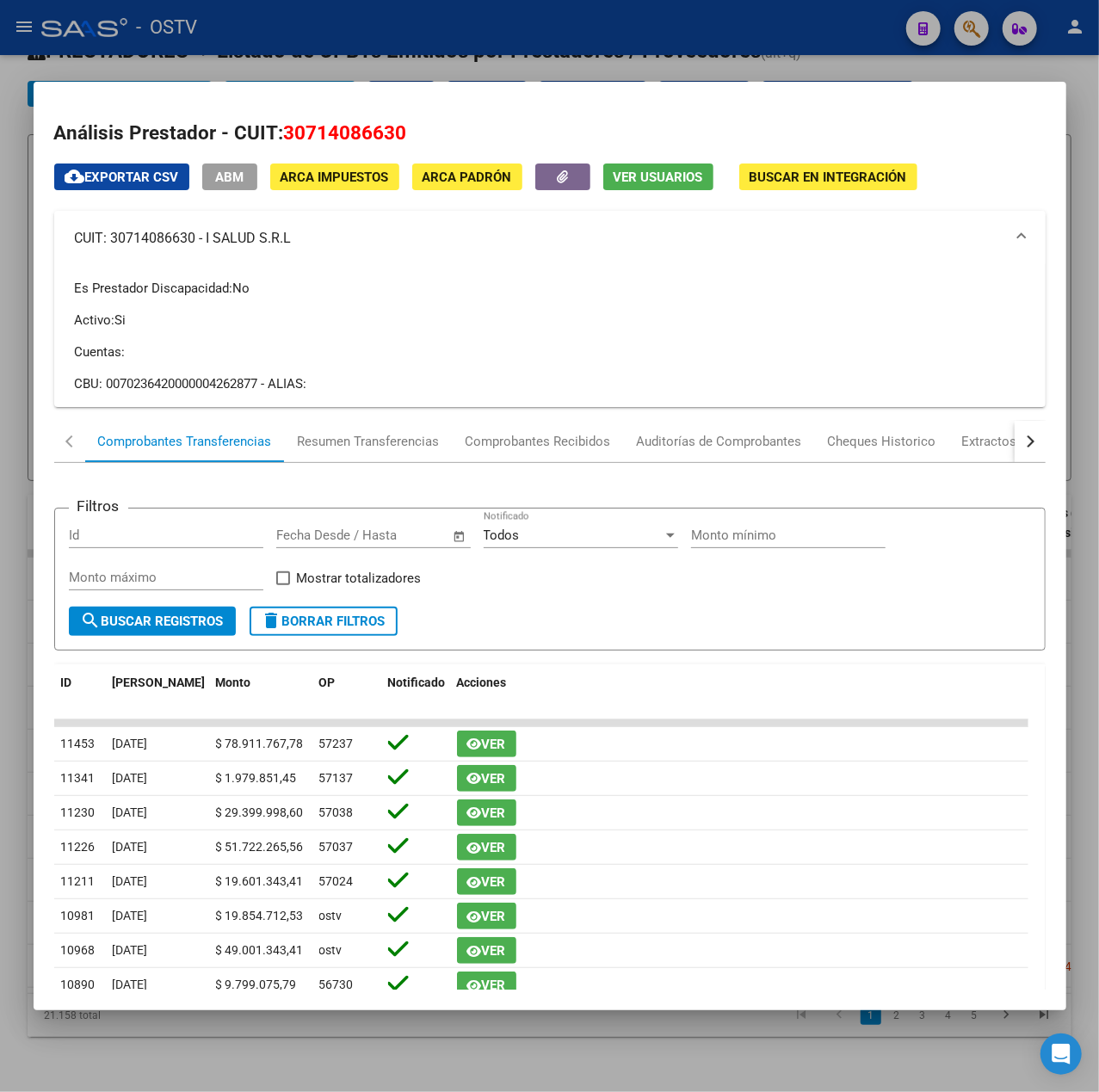
copy mat-panel-title "I SALUD S.R.L"
click at [444, 48] on div at bounding box center [549, 546] width 1099 height 1092
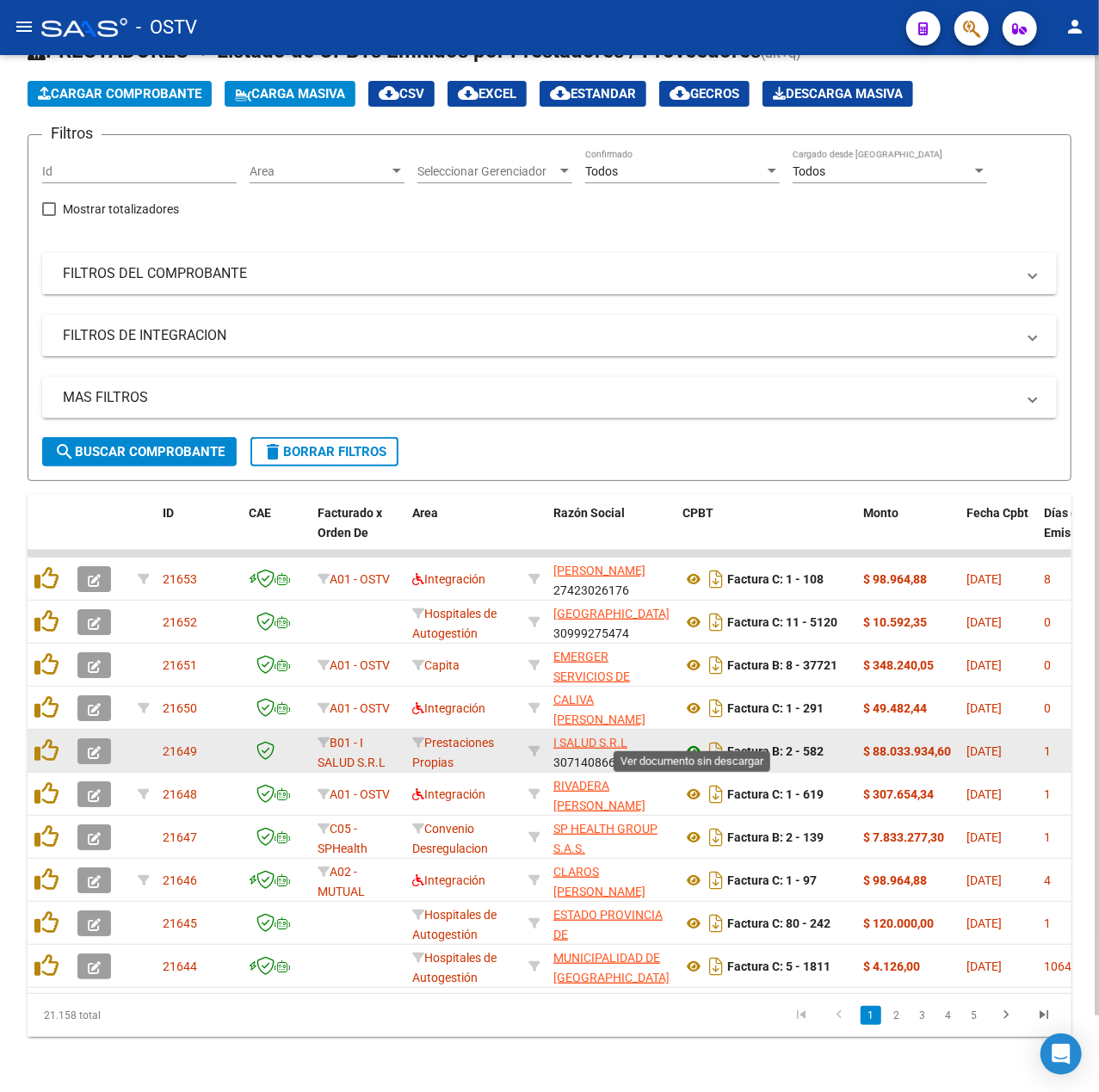
click at [697, 741] on icon at bounding box center [694, 751] width 22 height 21
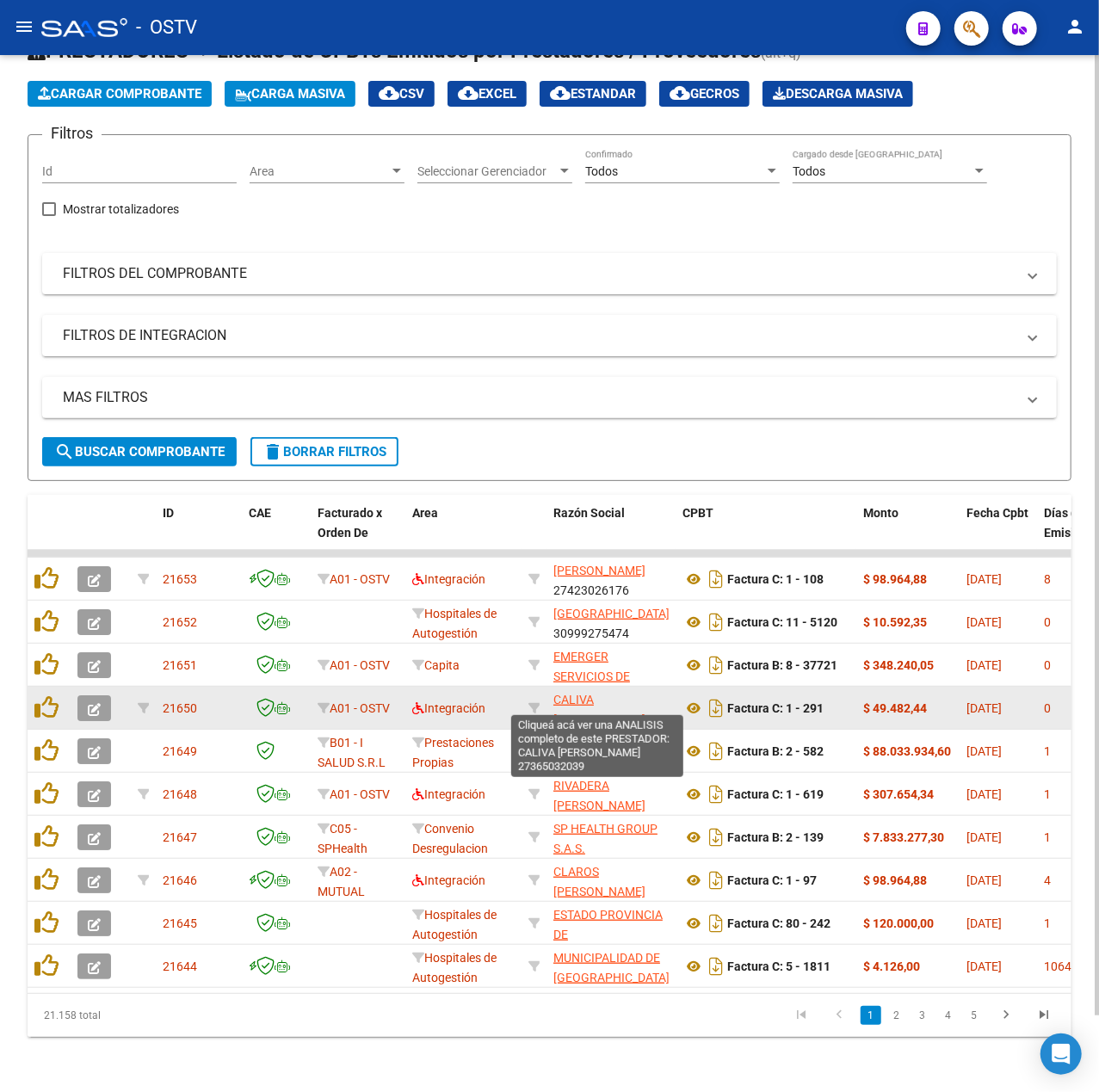
click at [603, 693] on span "CALIVA [PERSON_NAME]" at bounding box center [599, 710] width 92 height 34
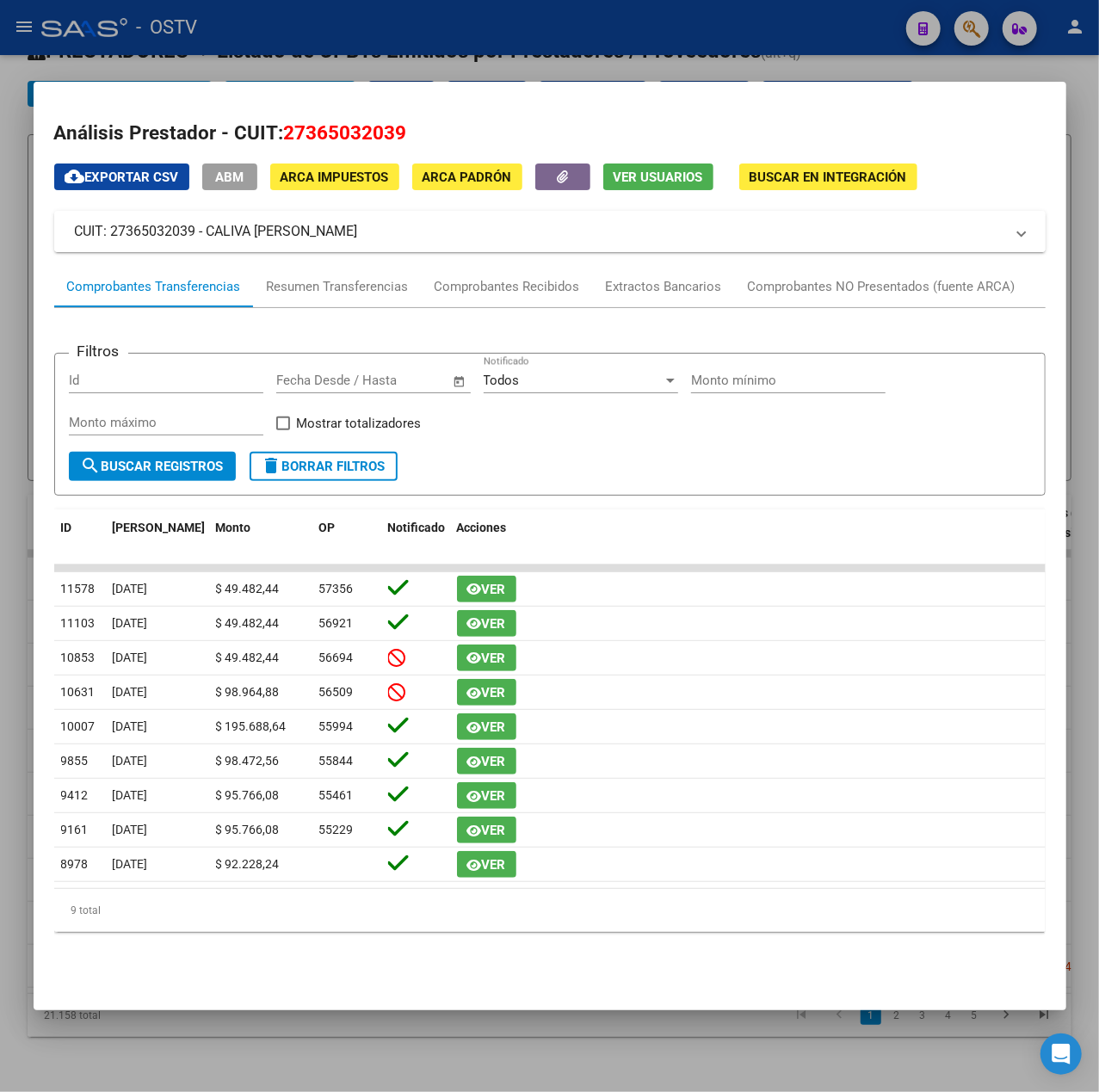
drag, startPoint x: 367, startPoint y: 231, endPoint x: 207, endPoint y: 228, distance: 160.0
click at [207, 228] on mat-panel-title "CUIT: 27365032039 - CALIVA [PERSON_NAME]" at bounding box center [540, 231] width 930 height 21
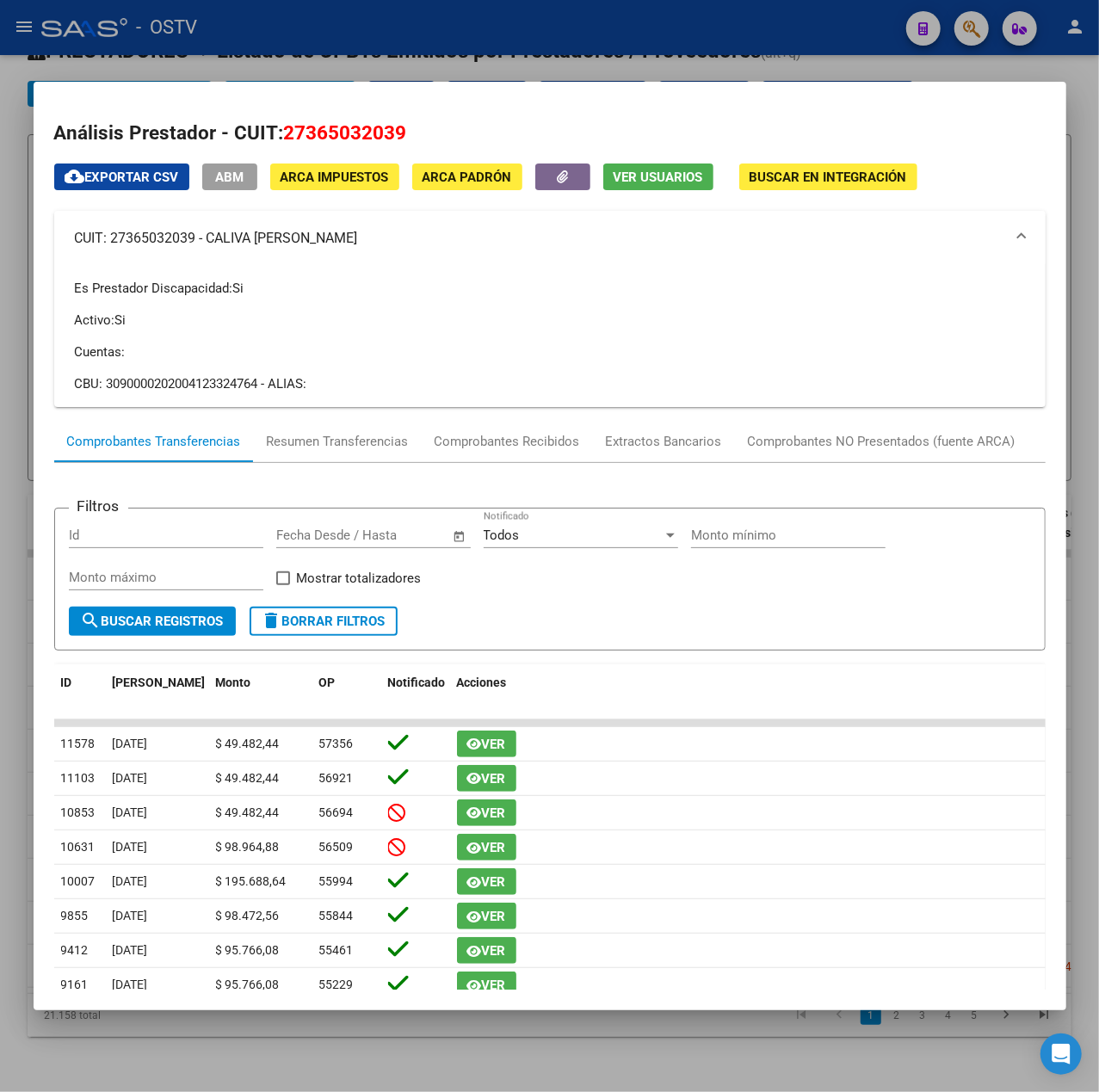
copy mat-panel-title "CALIVA [PERSON_NAME]"
click at [555, 38] on div at bounding box center [549, 546] width 1099 height 1092
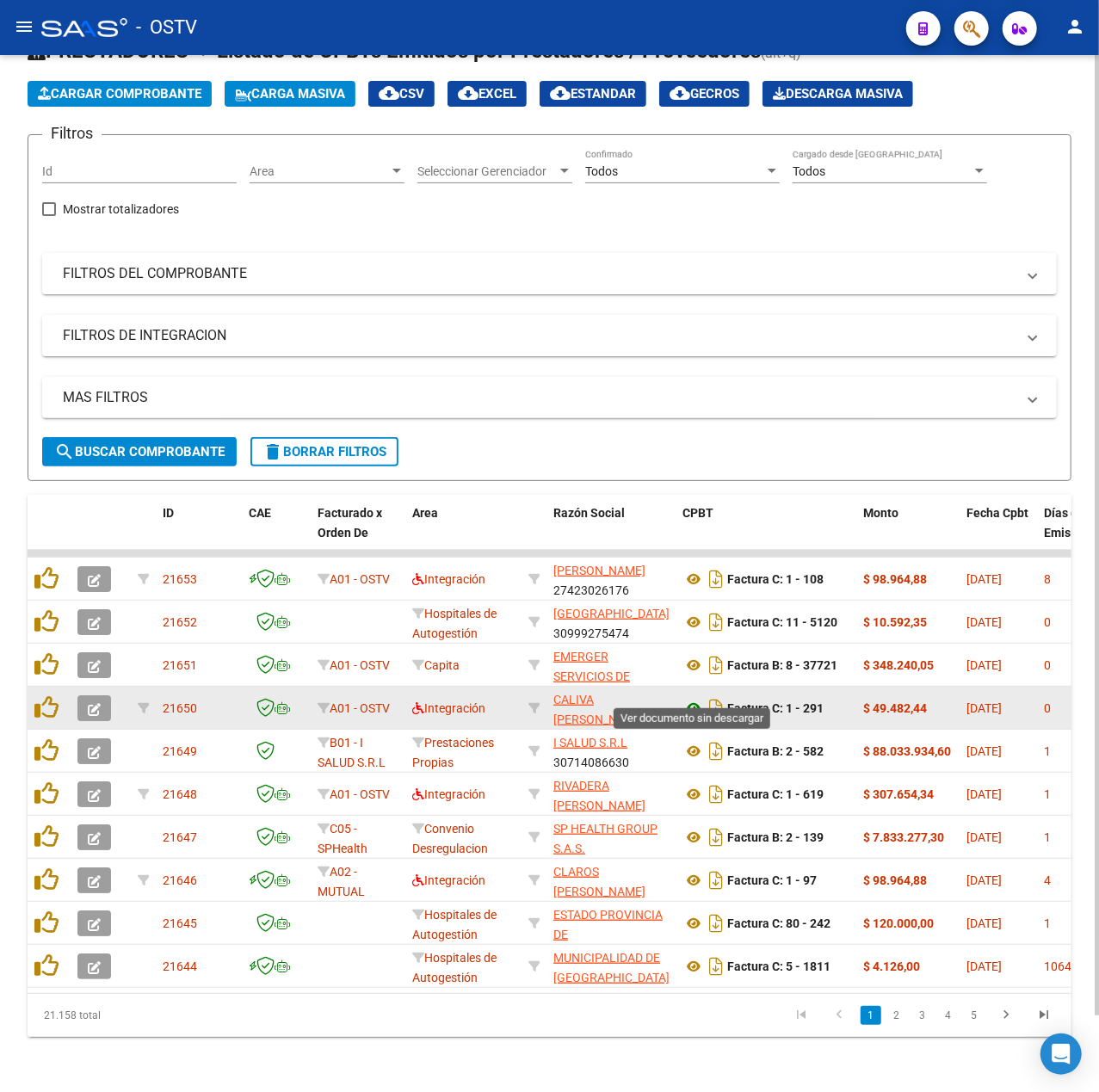
click at [701, 698] on icon at bounding box center [694, 709] width 22 height 21
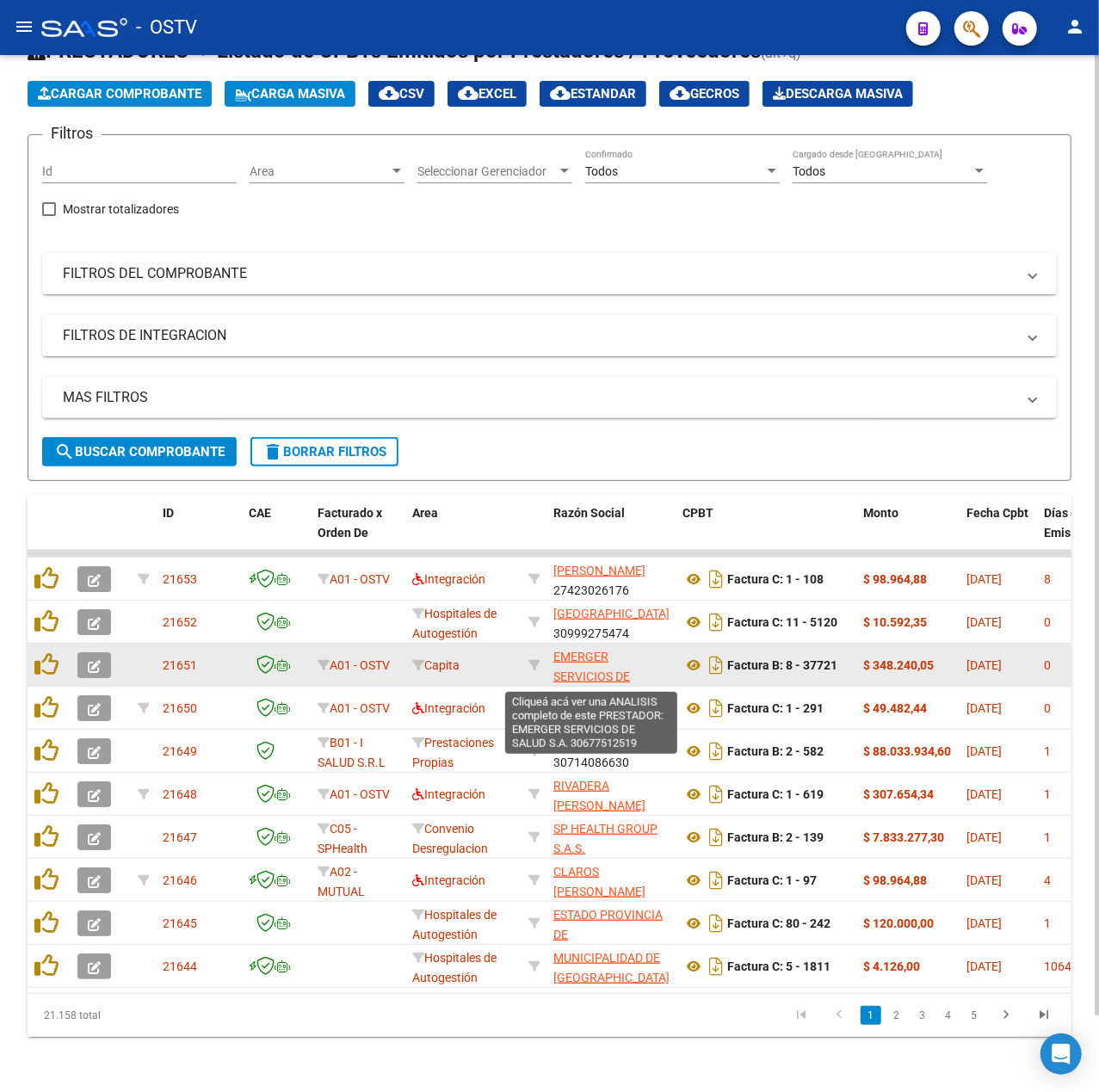
click at [580, 650] on span "EMERGER SERVICIOS DE SALUD S.A." at bounding box center [591, 677] width 77 height 54
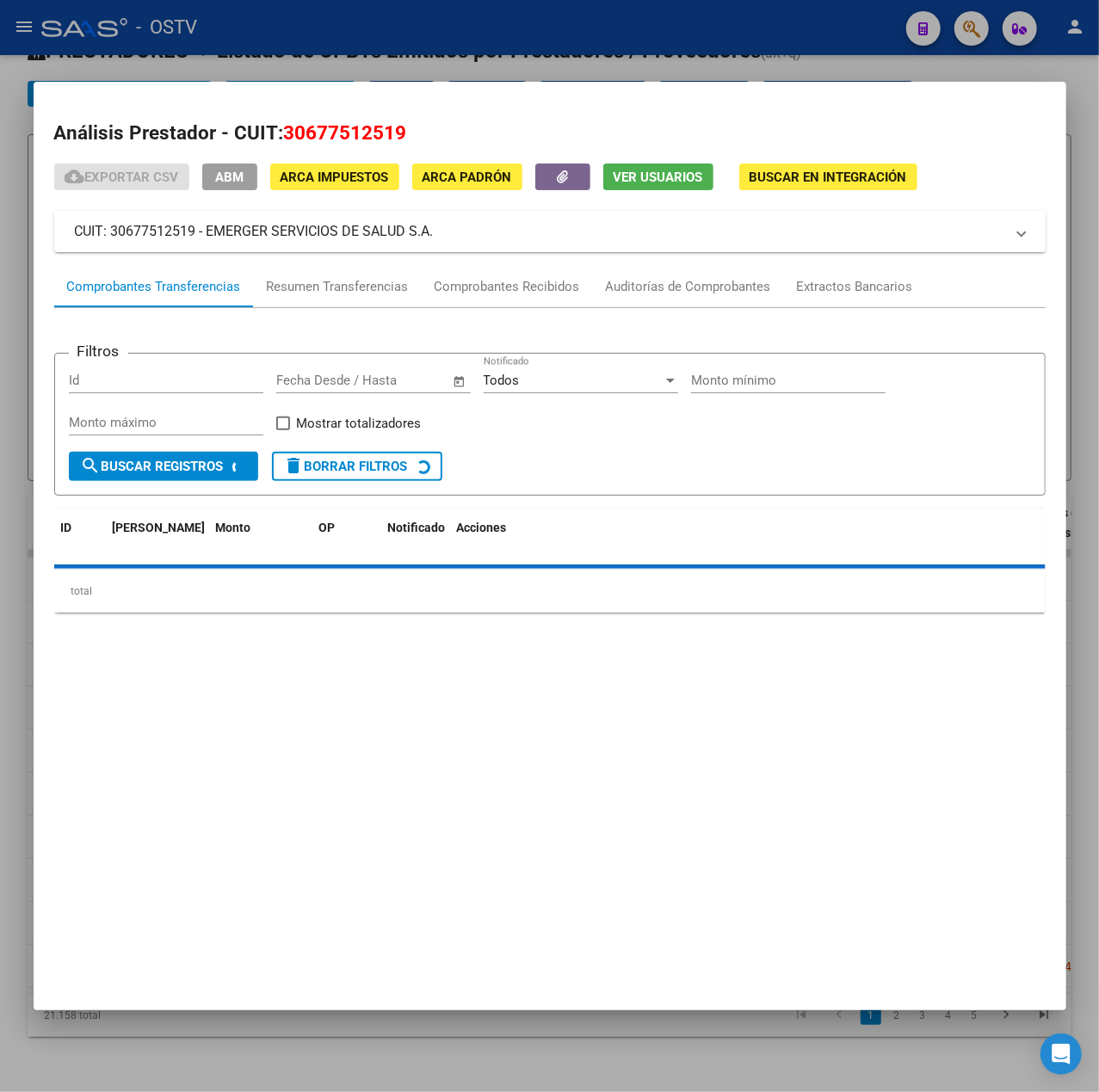
drag, startPoint x: 448, startPoint y: 224, endPoint x: 206, endPoint y: 241, distance: 242.6
click at [206, 241] on mat-panel-title "CUIT: 30677512519 - EMERGER SERVICIOS DE SALUD S.A." at bounding box center [540, 231] width 930 height 21
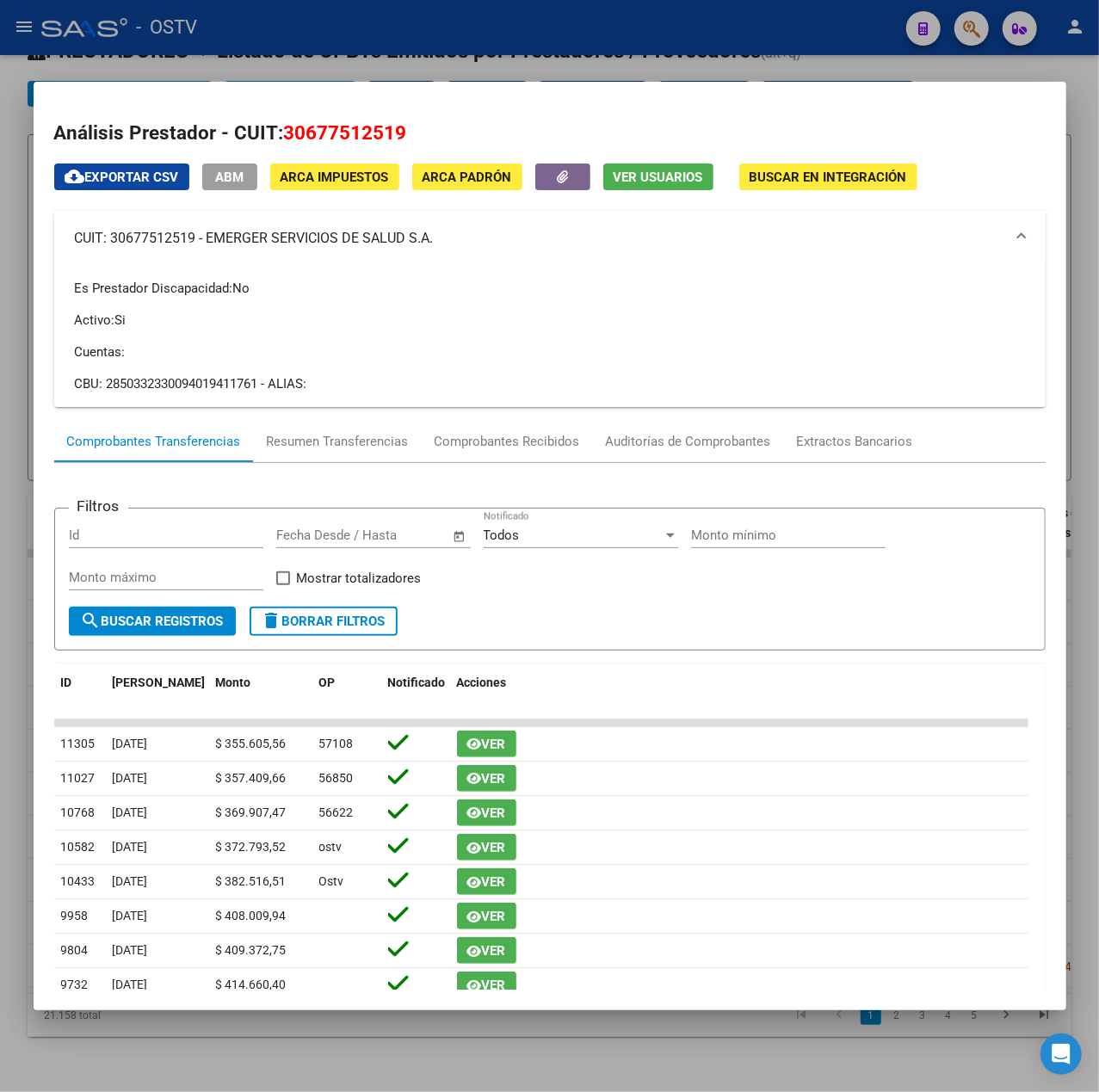
copy mat-panel-title "EMERGER SERVICIOS DE SALUD S.A."
click at [433, 17] on div at bounding box center [549, 546] width 1099 height 1092
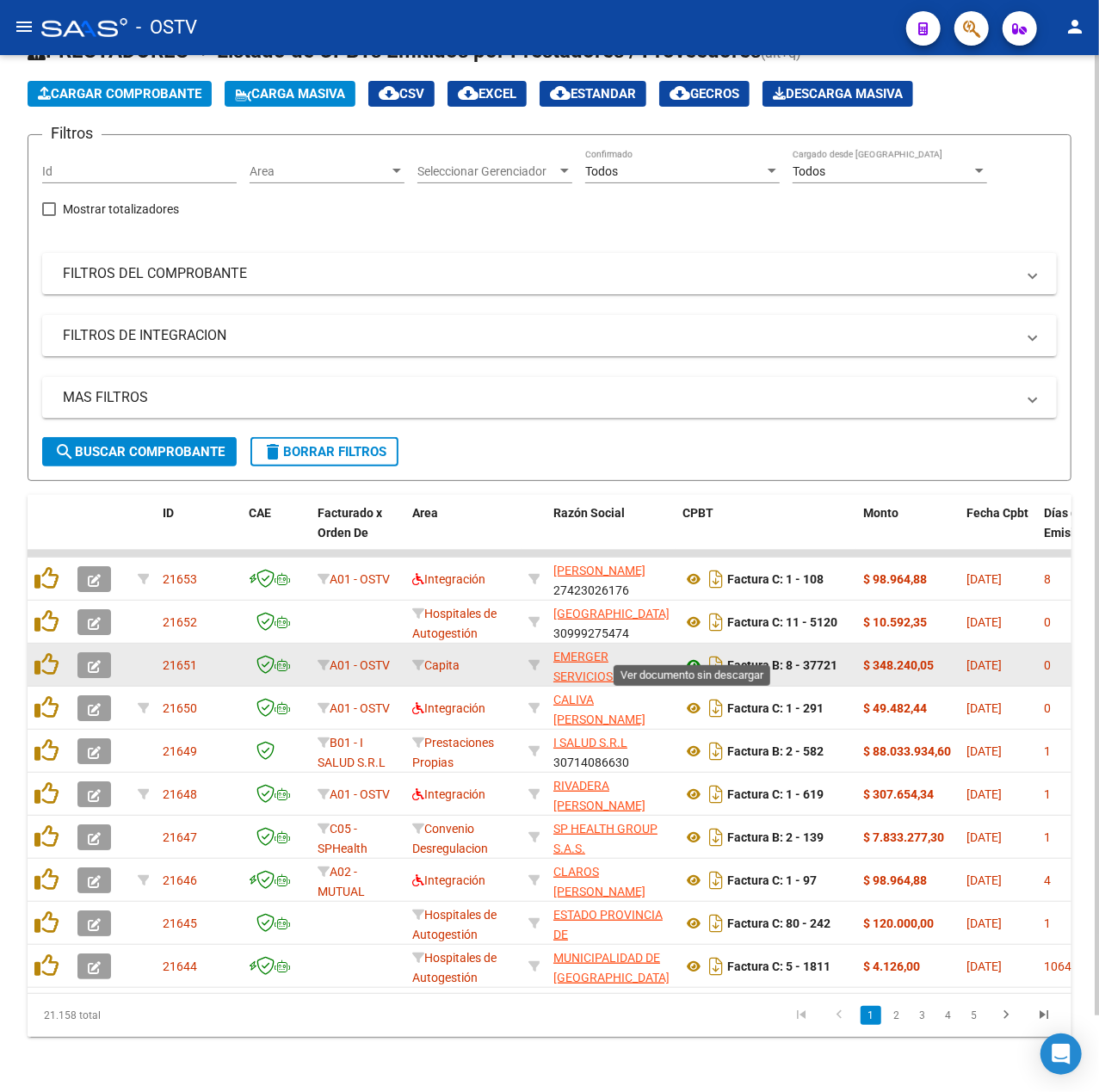
click at [693, 655] on icon at bounding box center [694, 666] width 22 height 21
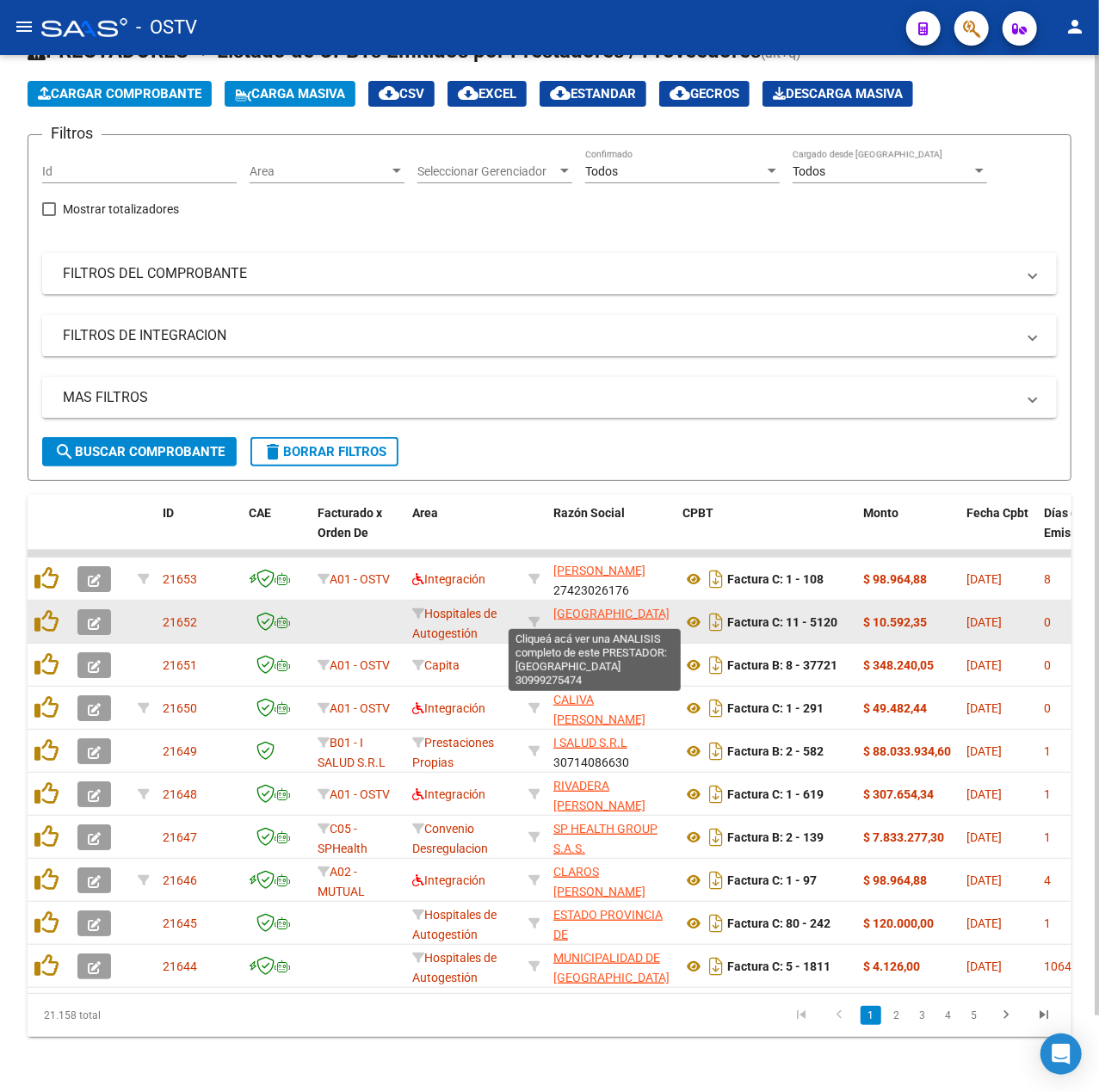
click at [611, 607] on span "[GEOGRAPHIC_DATA]" at bounding box center [611, 614] width 117 height 14
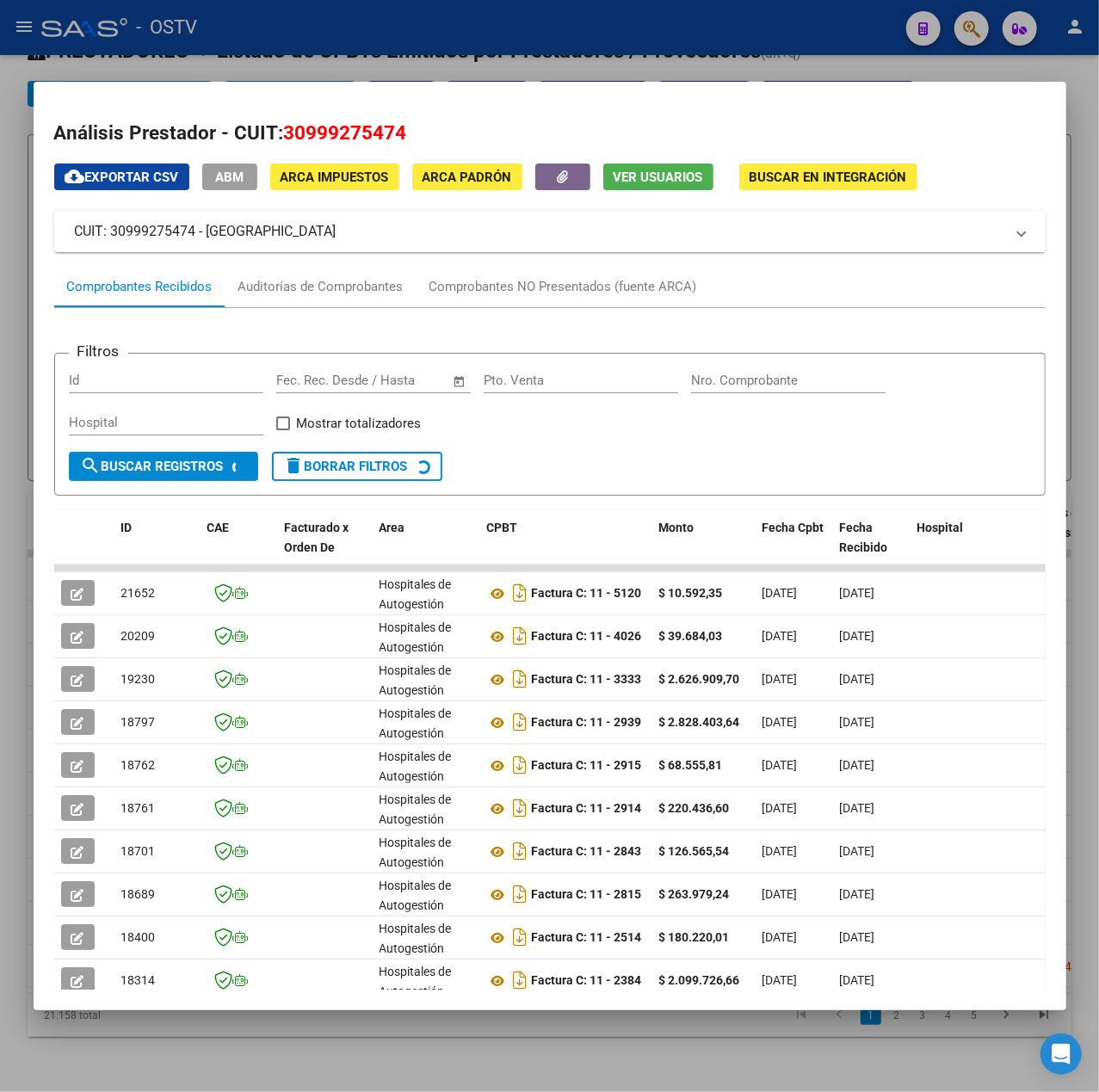
drag, startPoint x: 432, startPoint y: 235, endPoint x: 207, endPoint y: 230, distance: 225.1
click at [207, 230] on mat-panel-title "CUIT: 30999275474 - [GEOGRAPHIC_DATA]" at bounding box center [540, 231] width 930 height 21
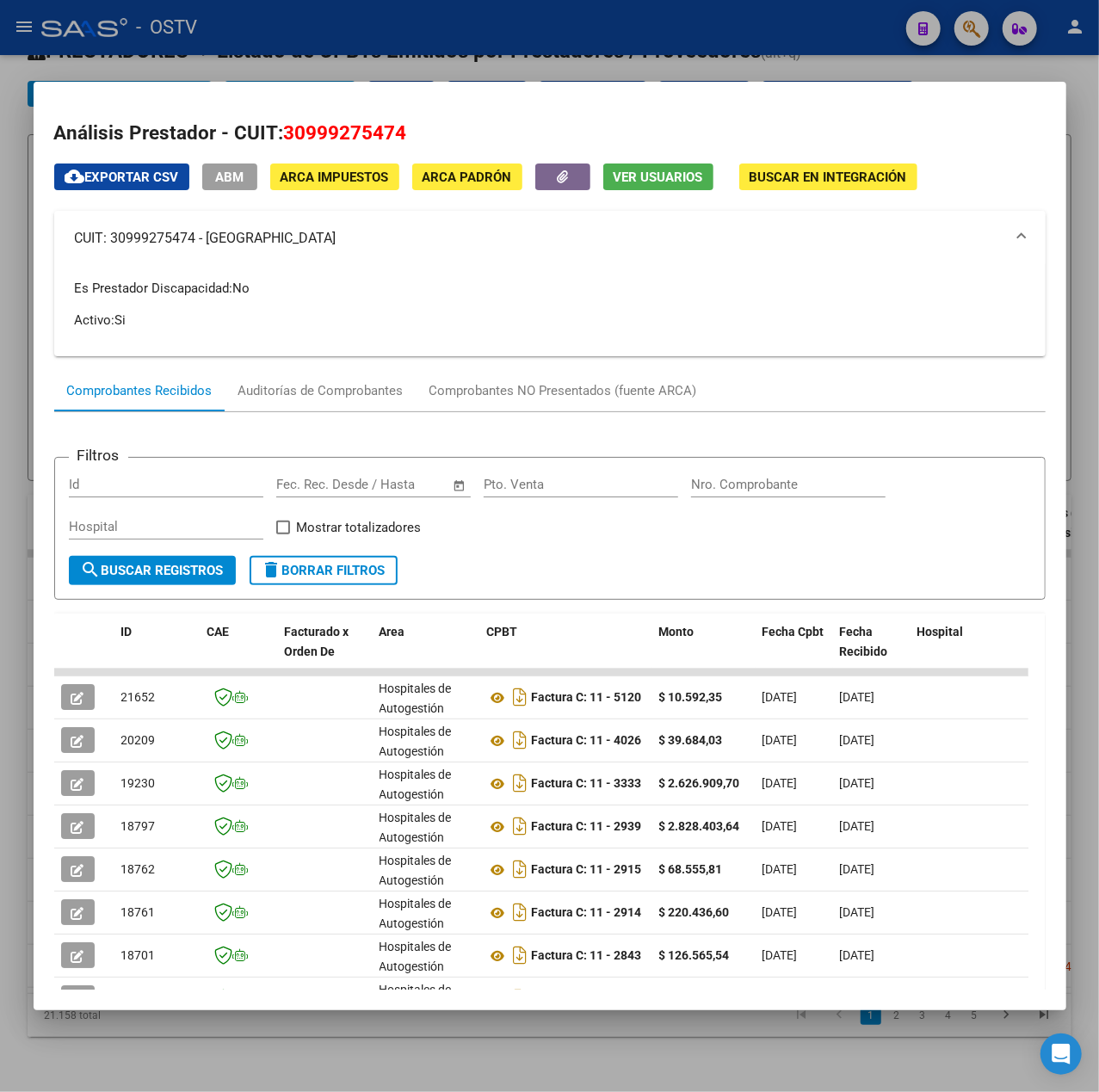
copy mat-panel-title "[GEOGRAPHIC_DATA]"
click at [583, 48] on div at bounding box center [549, 546] width 1099 height 1092
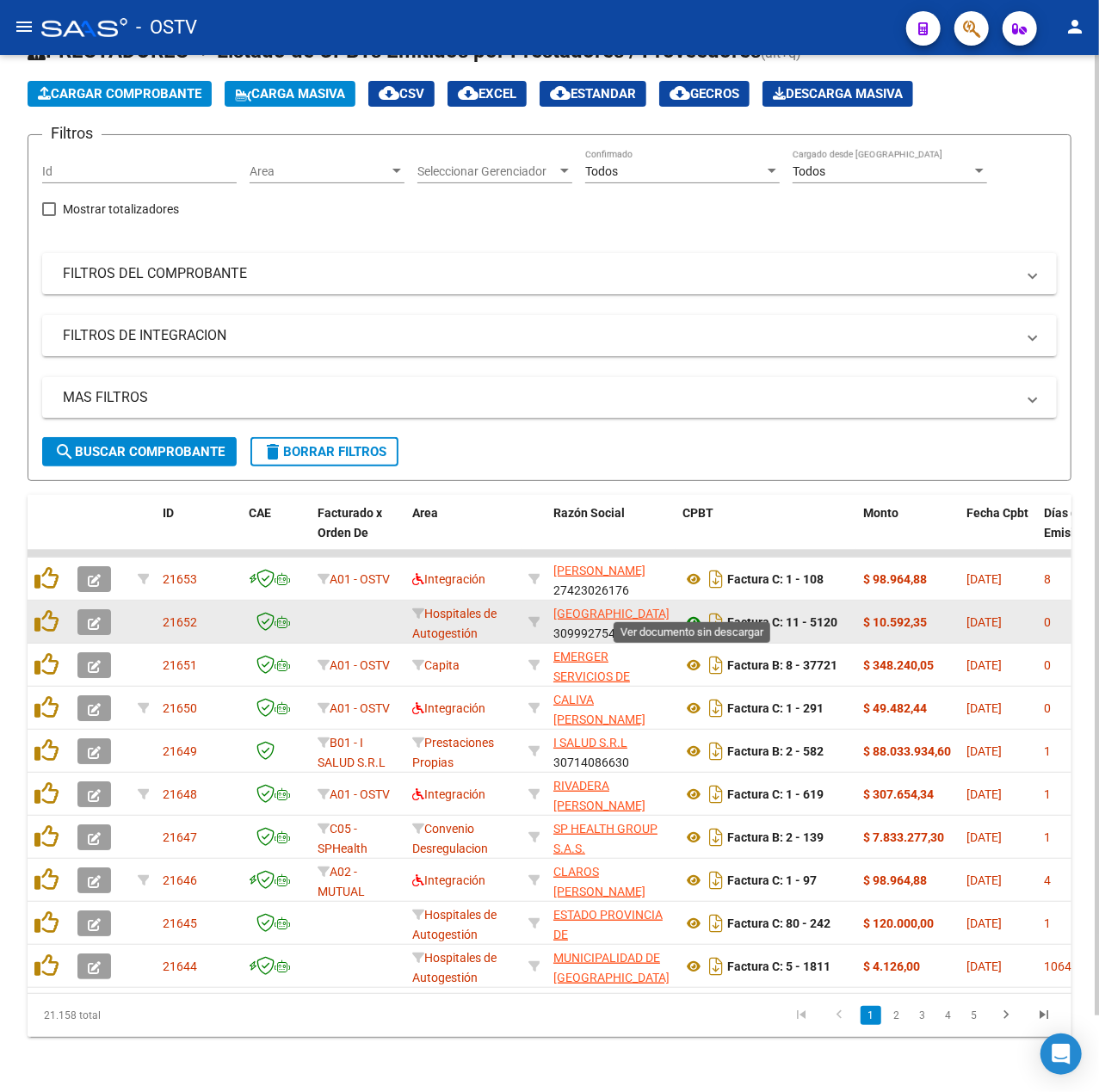
click at [698, 612] on icon at bounding box center [694, 622] width 22 height 21
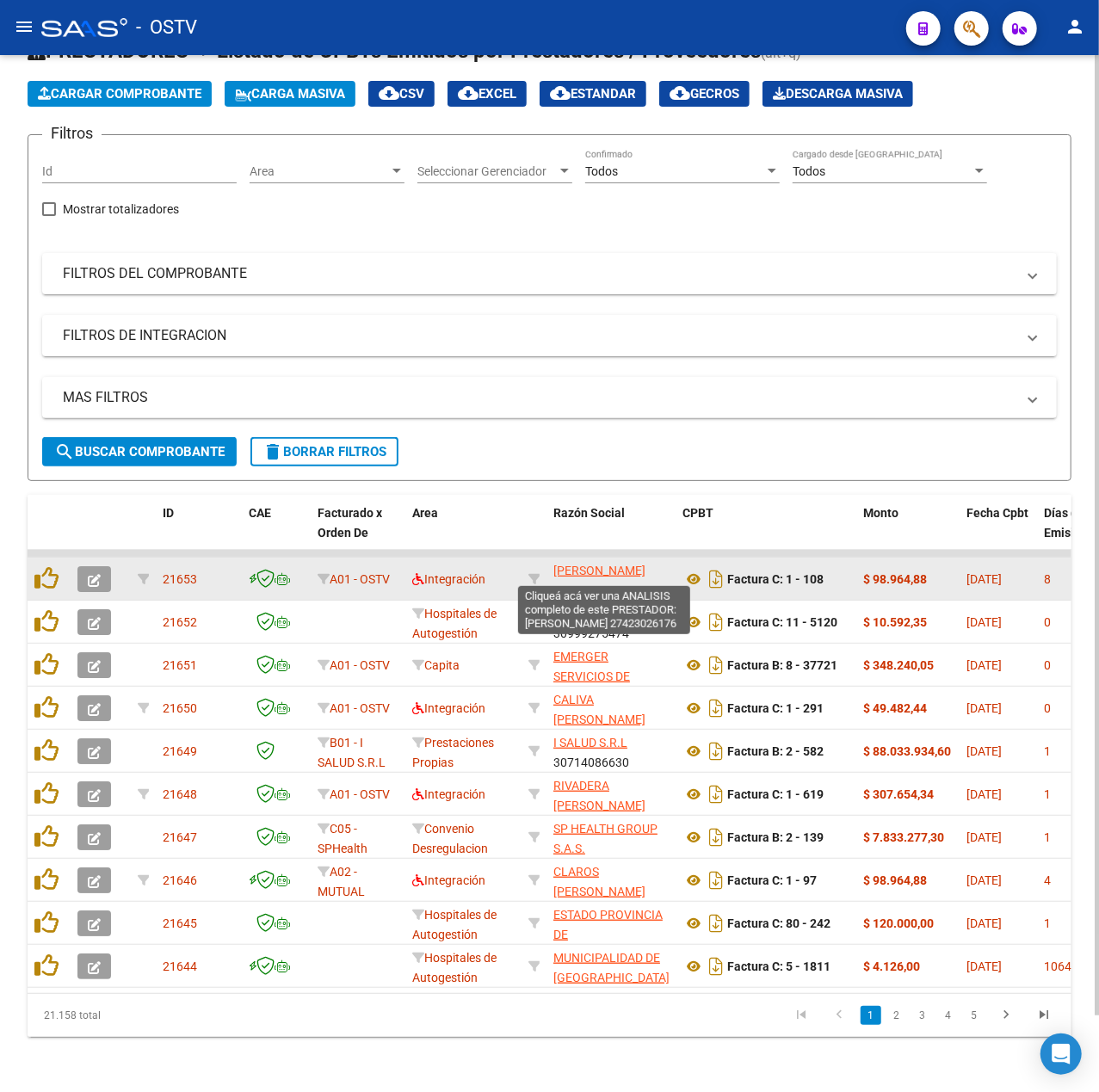
click at [608, 564] on span "[PERSON_NAME]" at bounding box center [599, 571] width 92 height 14
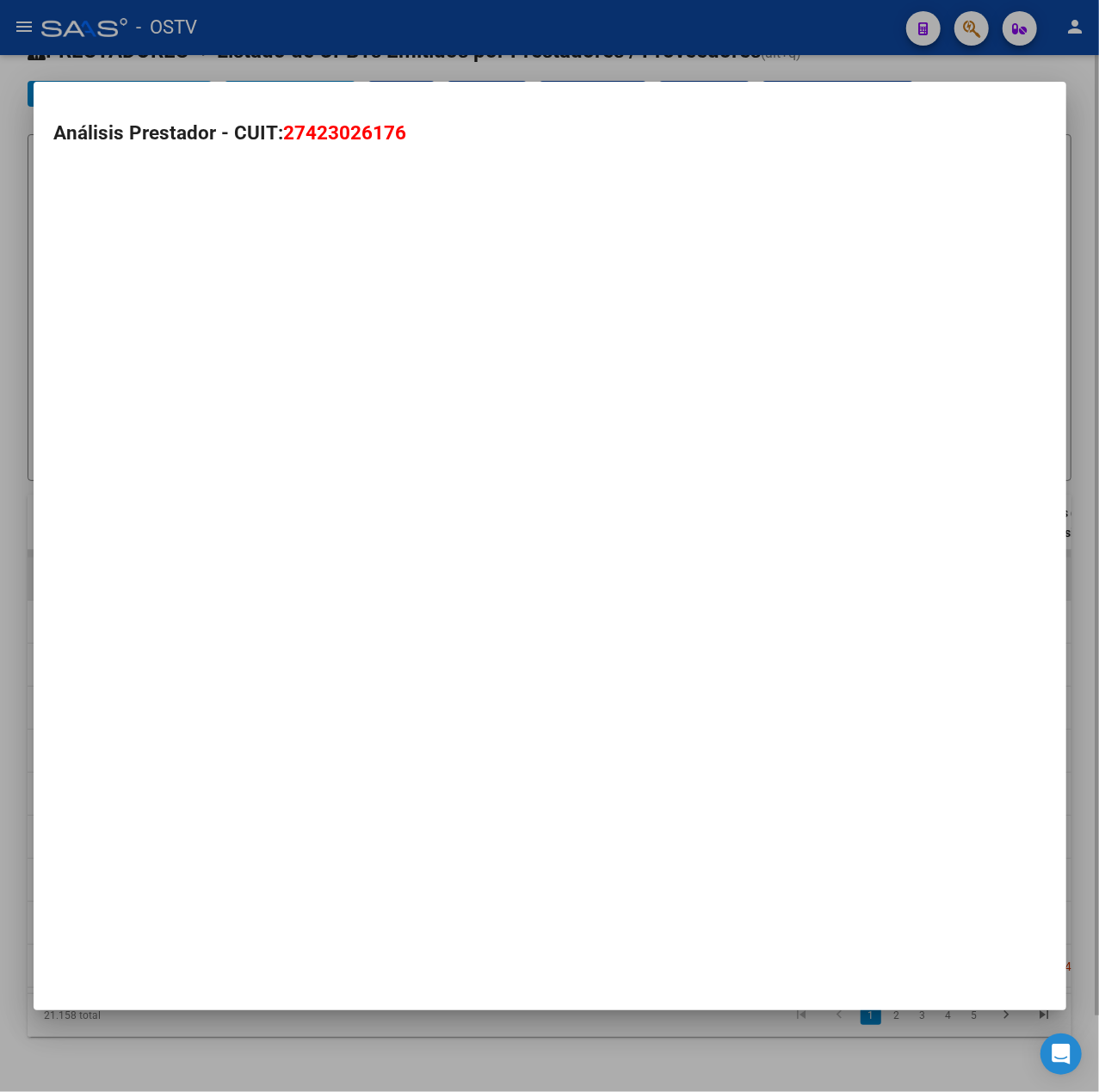
type textarea "27423026176"
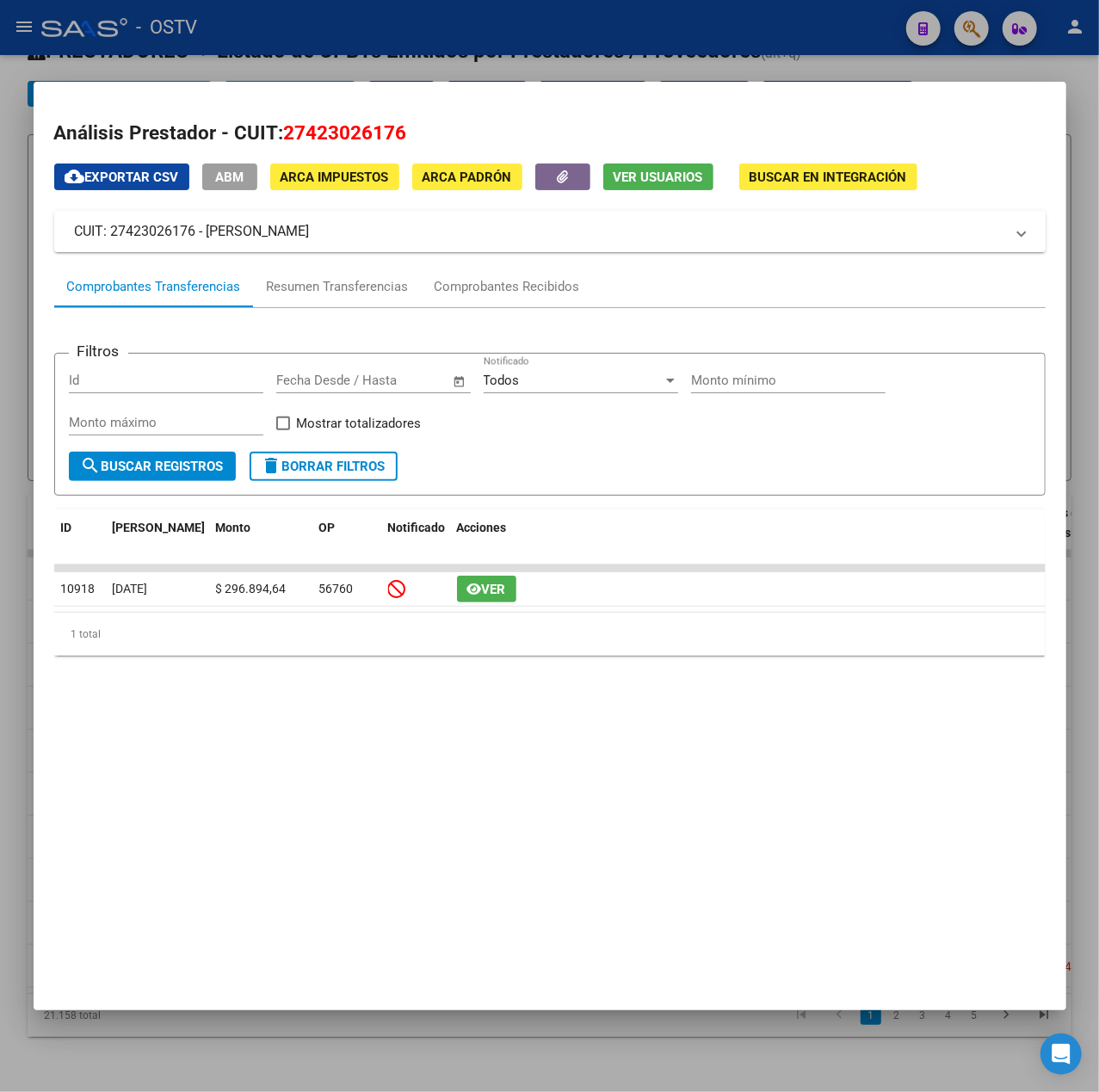
drag, startPoint x: 376, startPoint y: 236, endPoint x: 249, endPoint y: 241, distance: 127.1
click at [207, 224] on mat-panel-title "CUIT: 27423026176 - [PERSON_NAME]" at bounding box center [540, 231] width 930 height 21
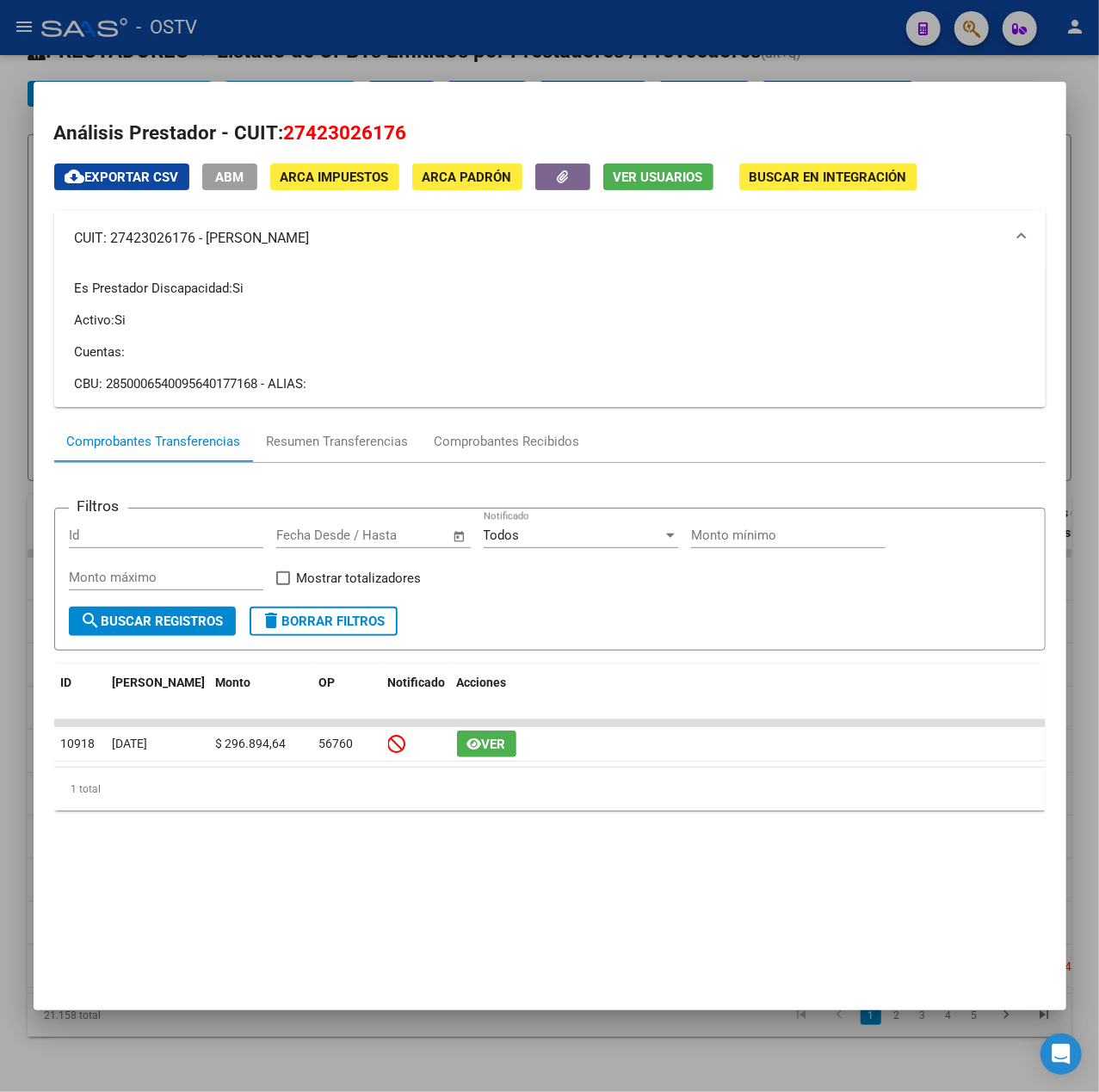
copy mat-panel-title "[PERSON_NAME]"
click at [466, 1] on div at bounding box center [549, 546] width 1099 height 1092
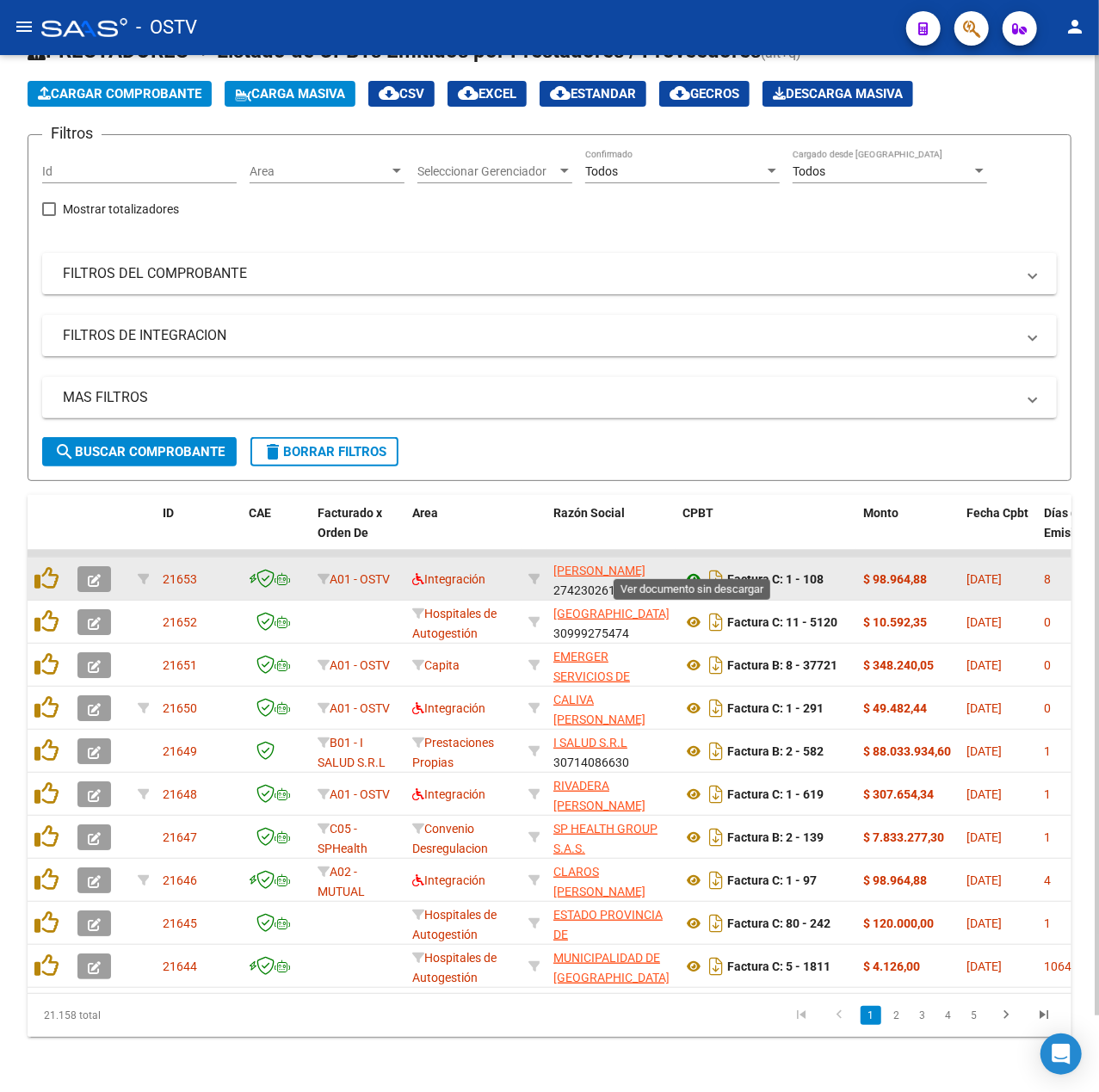
click at [685, 569] on icon at bounding box center [694, 579] width 22 height 21
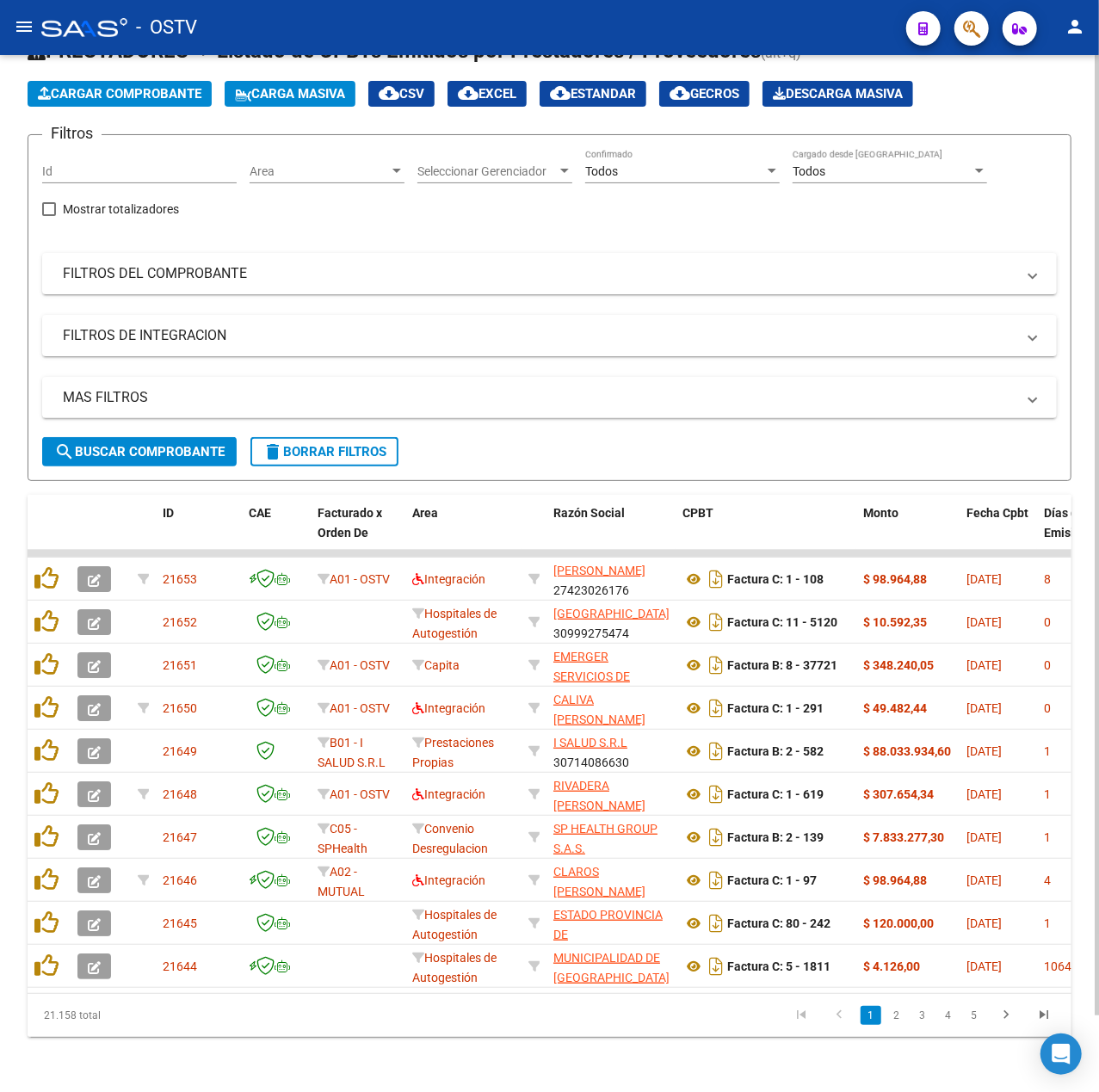
click at [111, 444] on span "search Buscar Comprobante" at bounding box center [139, 451] width 170 height 16
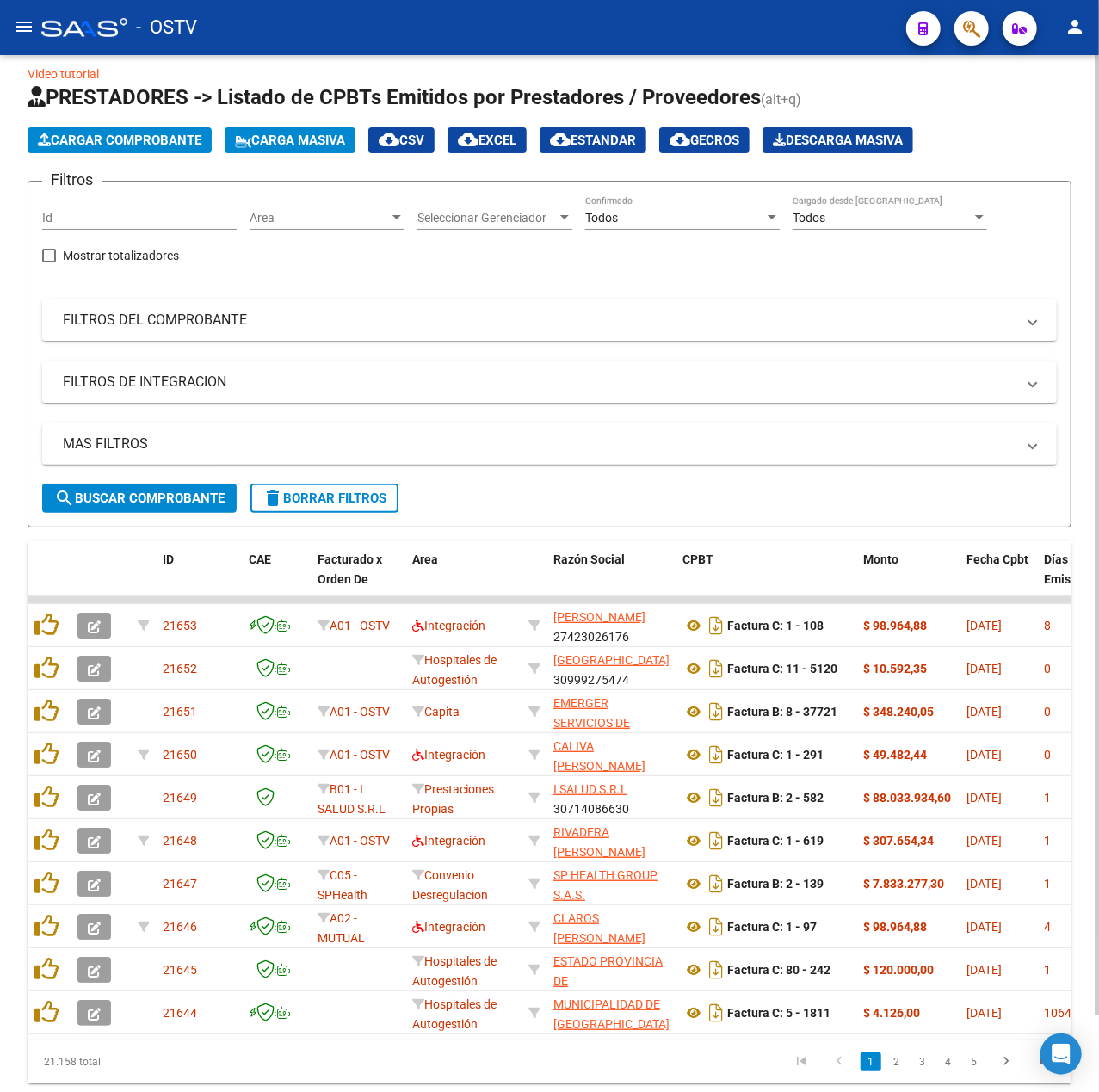
scroll to position [0, 0]
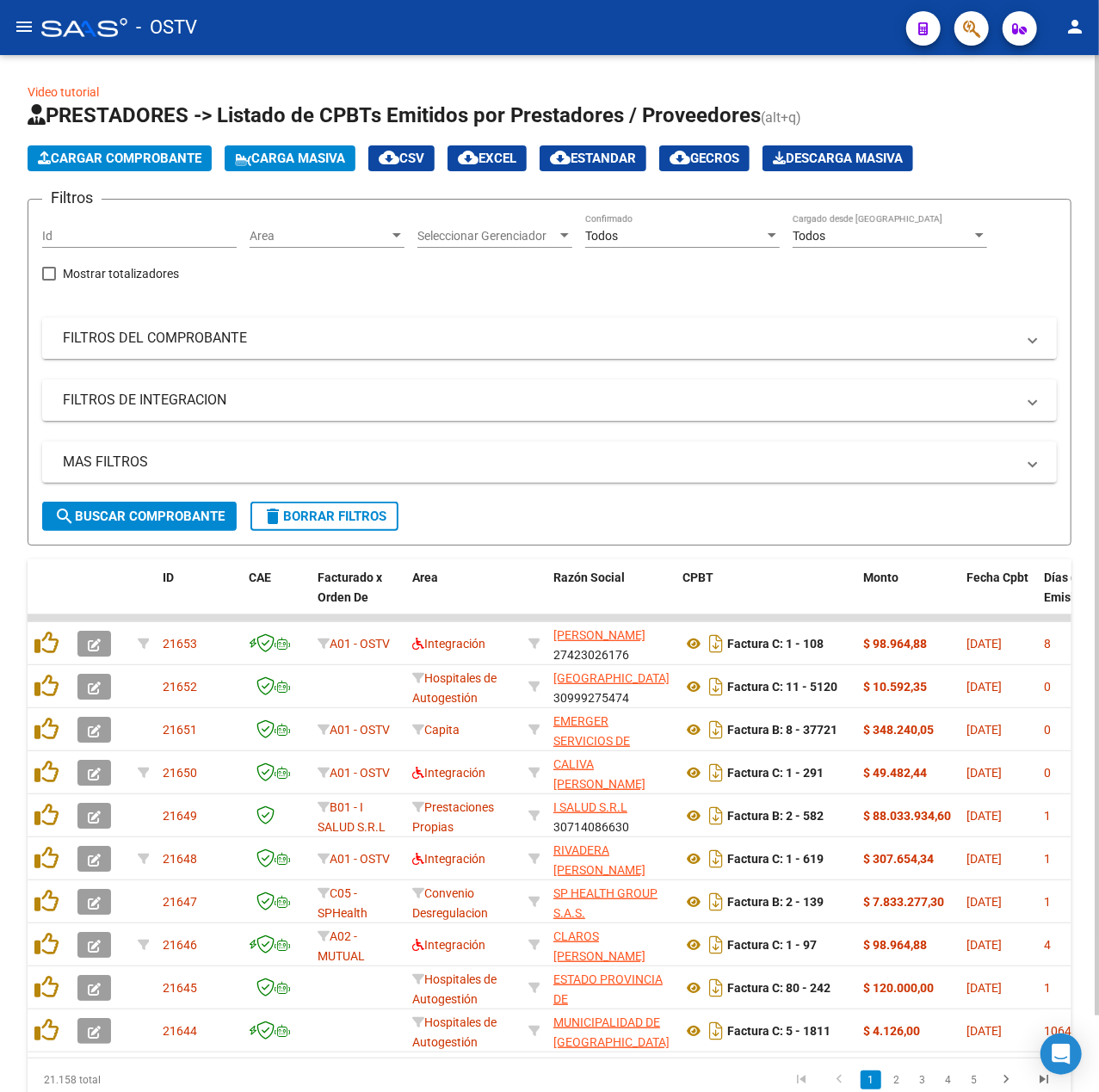
click at [400, 339] on mat-panel-title "FILTROS DEL COMPROBANTE" at bounding box center [540, 338] width 953 height 19
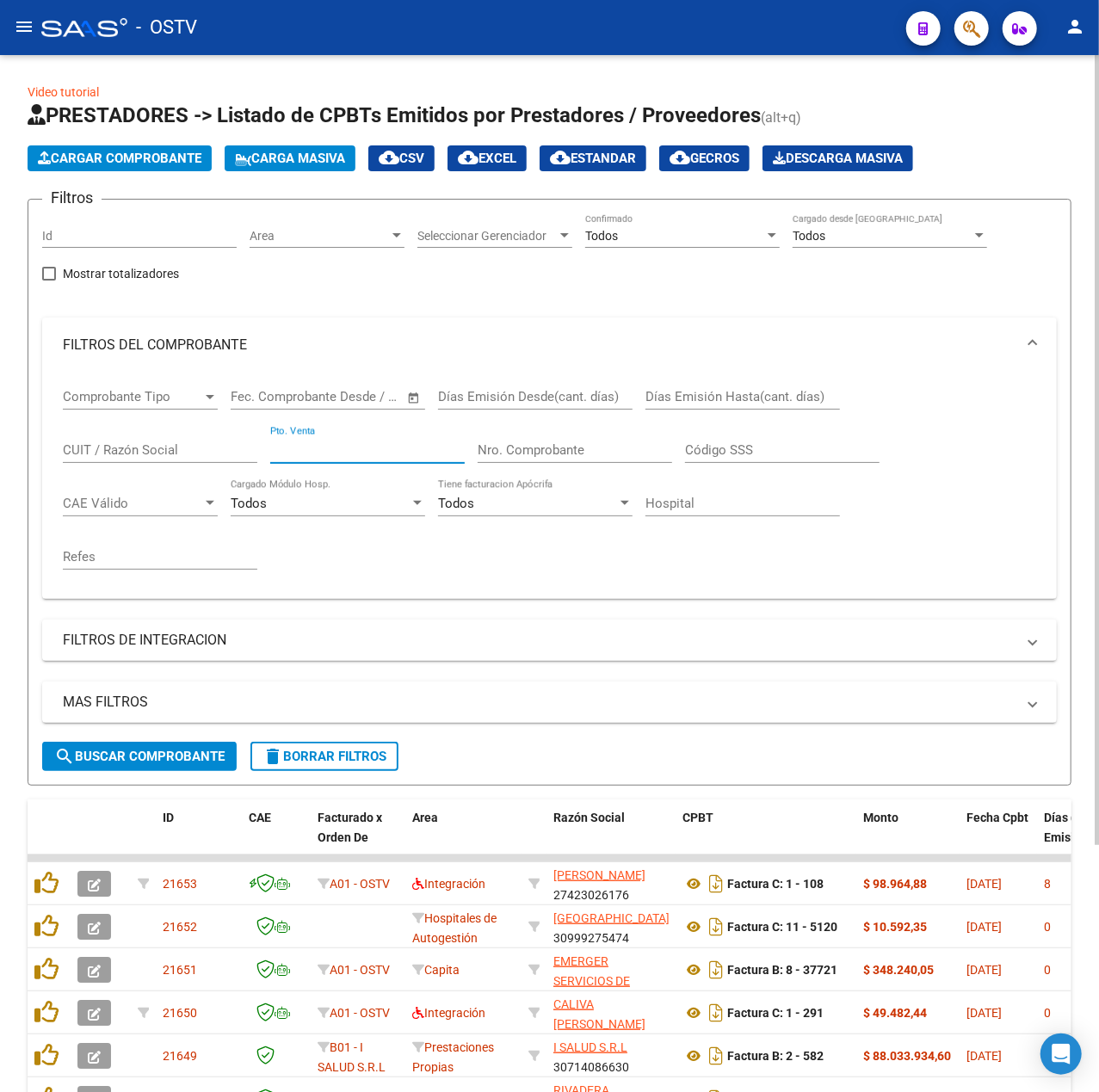
click at [382, 449] on input "Pto. Venta" at bounding box center [367, 450] width 194 height 16
click at [518, 441] on div "Nro. Comprobante" at bounding box center [574, 445] width 194 height 37
click at [532, 458] on input "Nro. Comprobante" at bounding box center [574, 450] width 194 height 16
click at [391, 445] on input "Pto. Venta" at bounding box center [367, 450] width 194 height 16
type input "138"
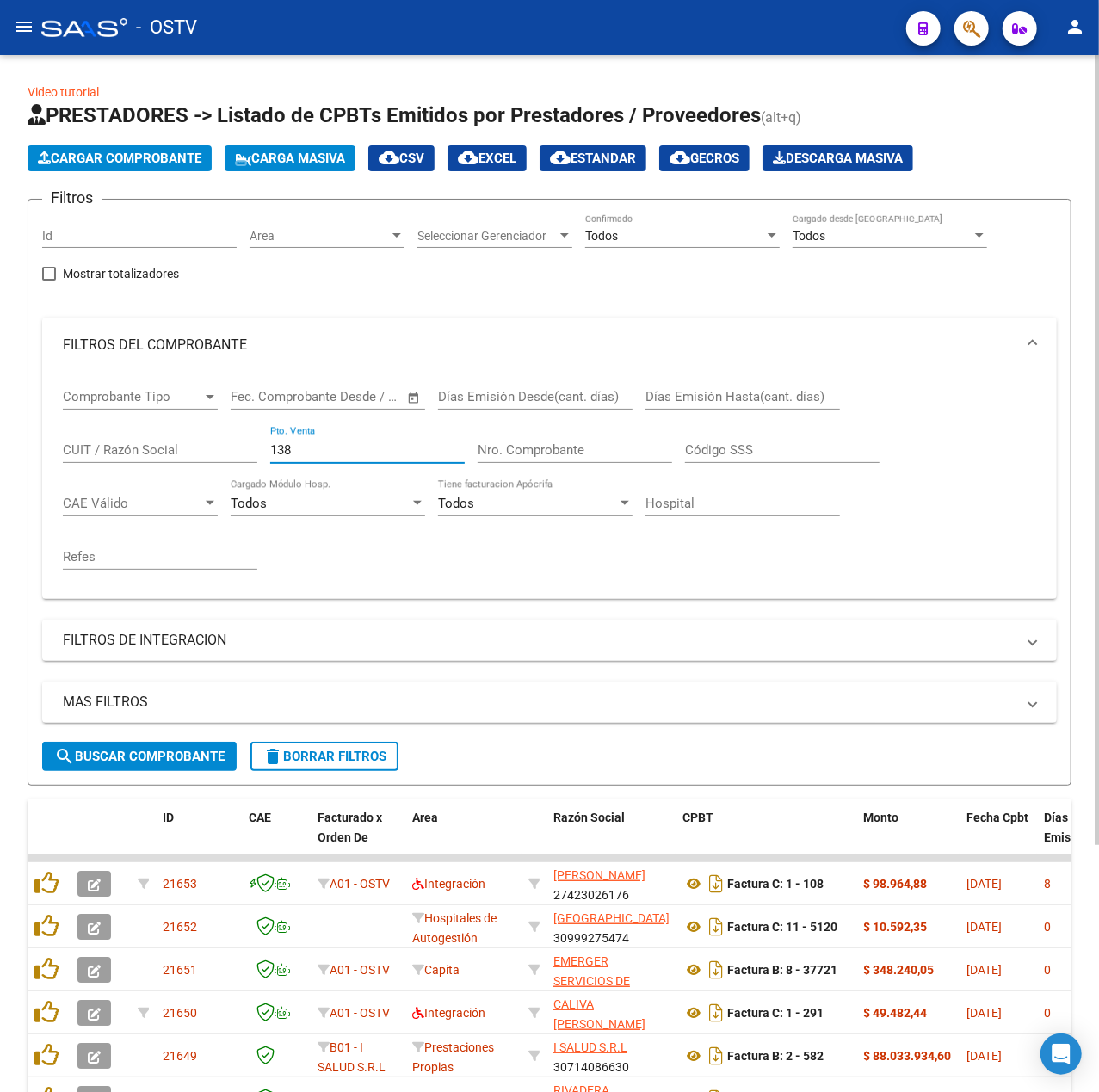
click at [511, 455] on input "Nro. Comprobante" at bounding box center [574, 450] width 194 height 16
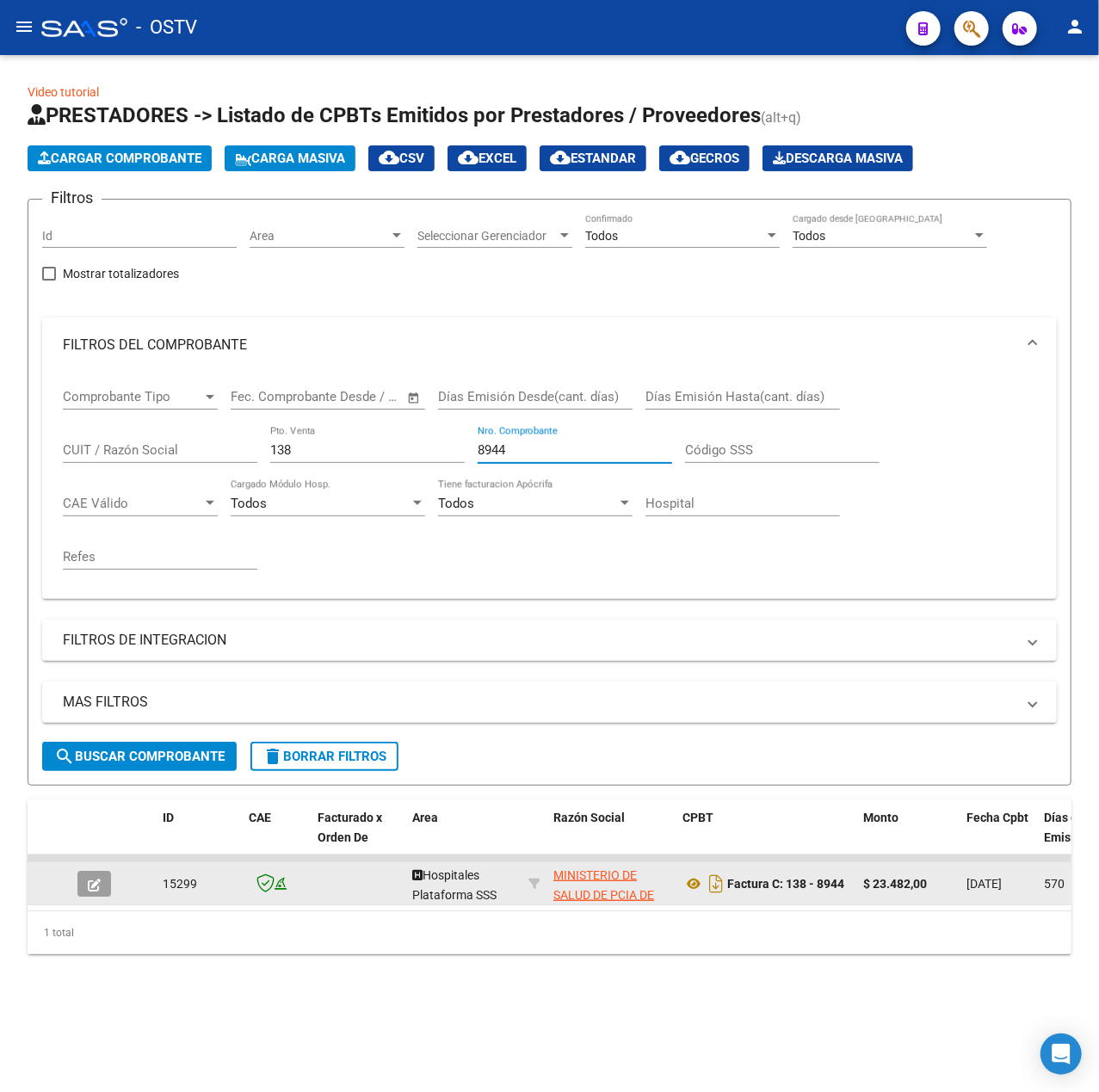
type input "8944"
click at [81, 876] on button "button" at bounding box center [94, 884] width 34 height 26
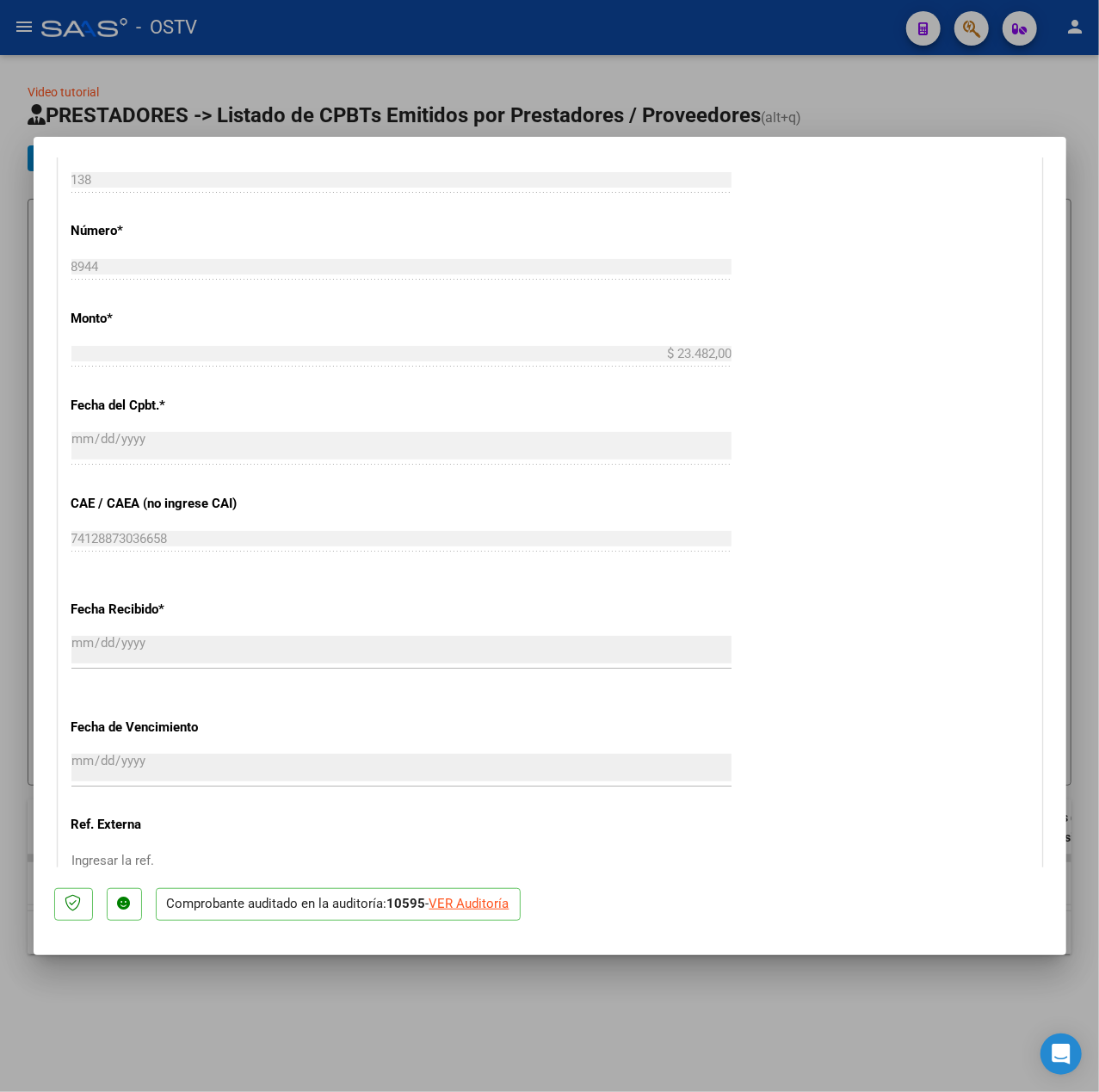
scroll to position [1105, 0]
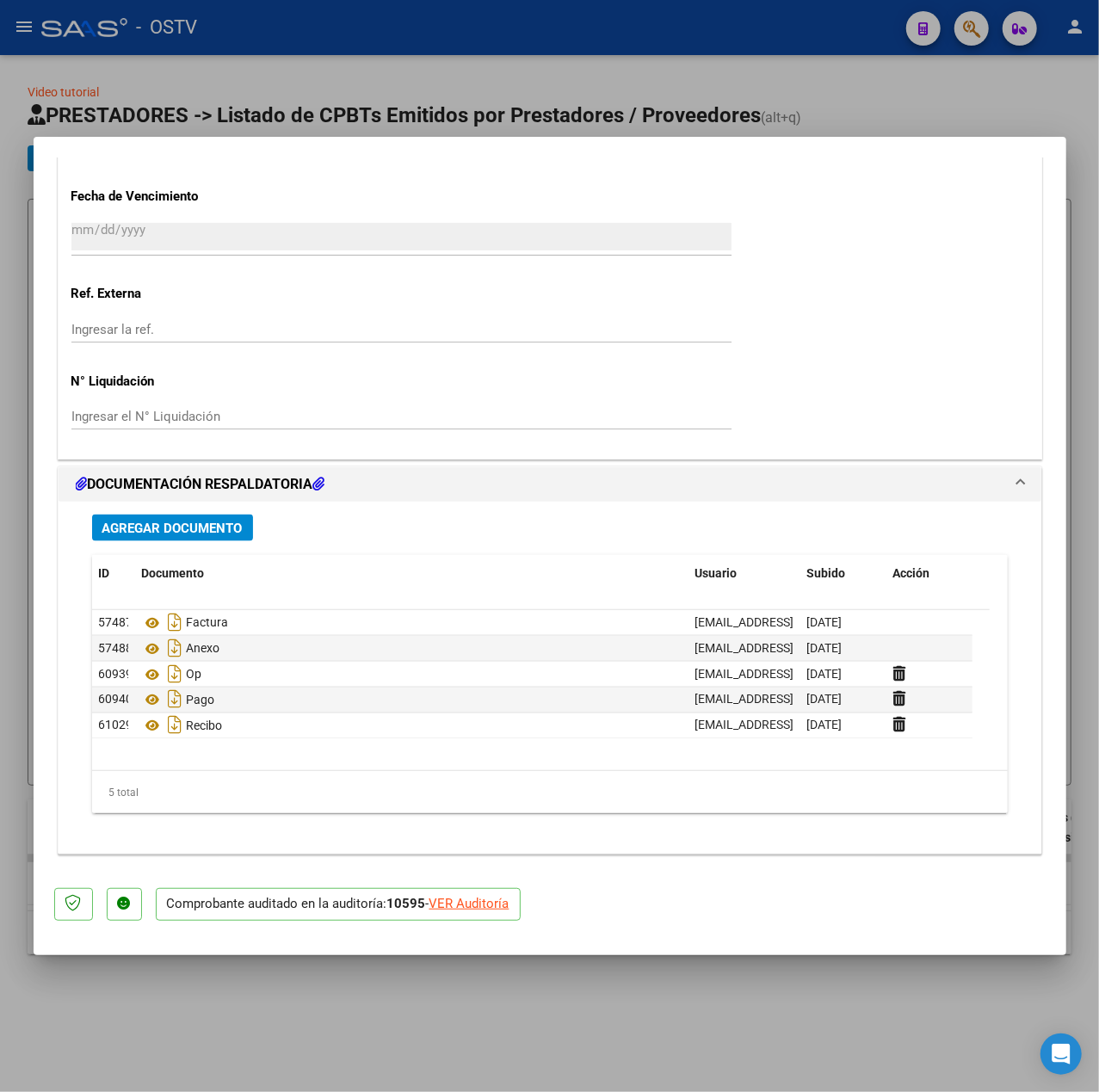
click at [224, 542] on div "Agregar Documento ID Documento Usuario Subido Acción 57487 Factura [EMAIL_ADDRE…" at bounding box center [550, 671] width 942 height 338
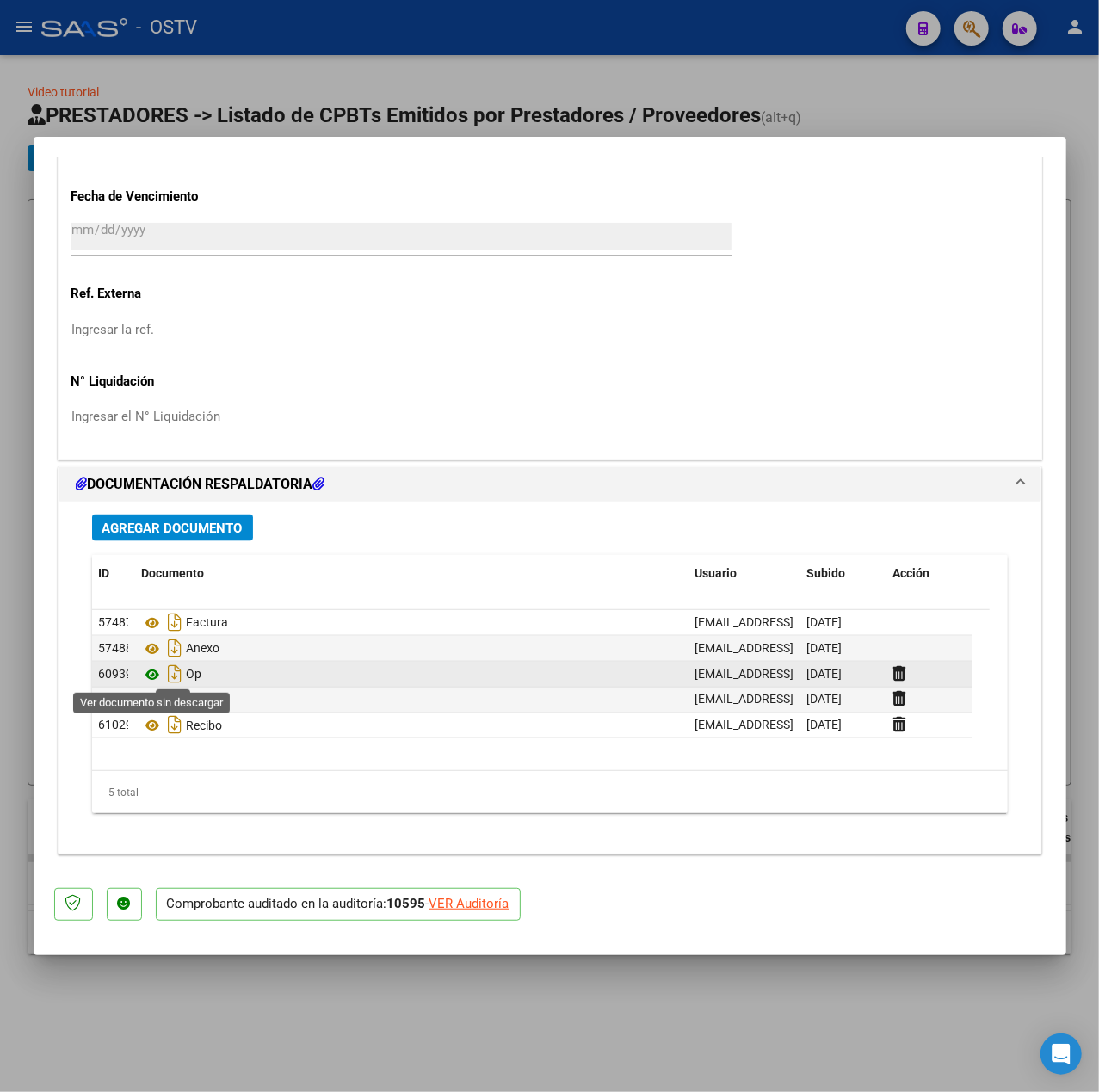
click at [151, 675] on icon at bounding box center [154, 675] width 22 height 21
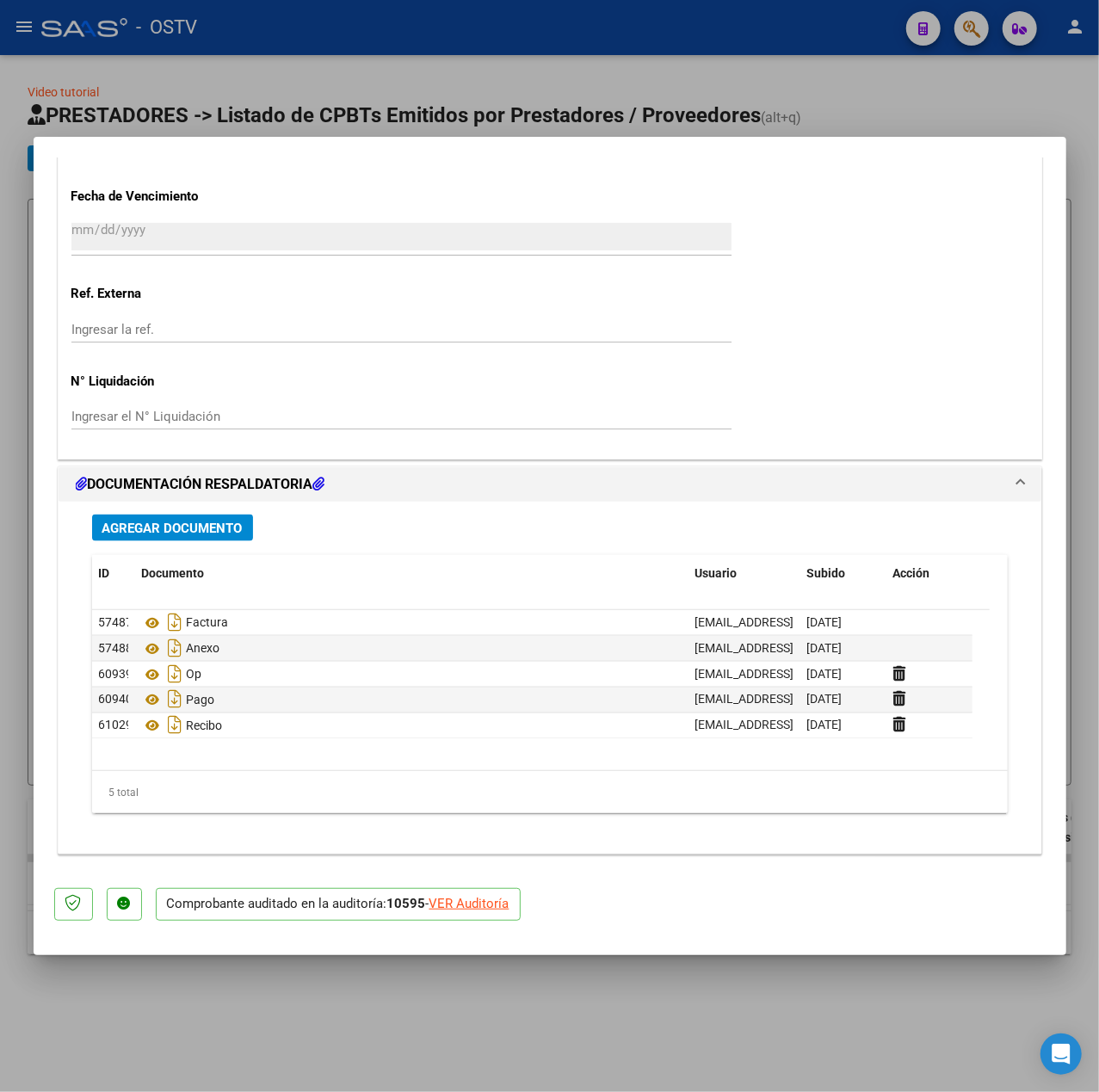
click at [561, 98] on div at bounding box center [549, 546] width 1099 height 1092
type input "$ 0,00"
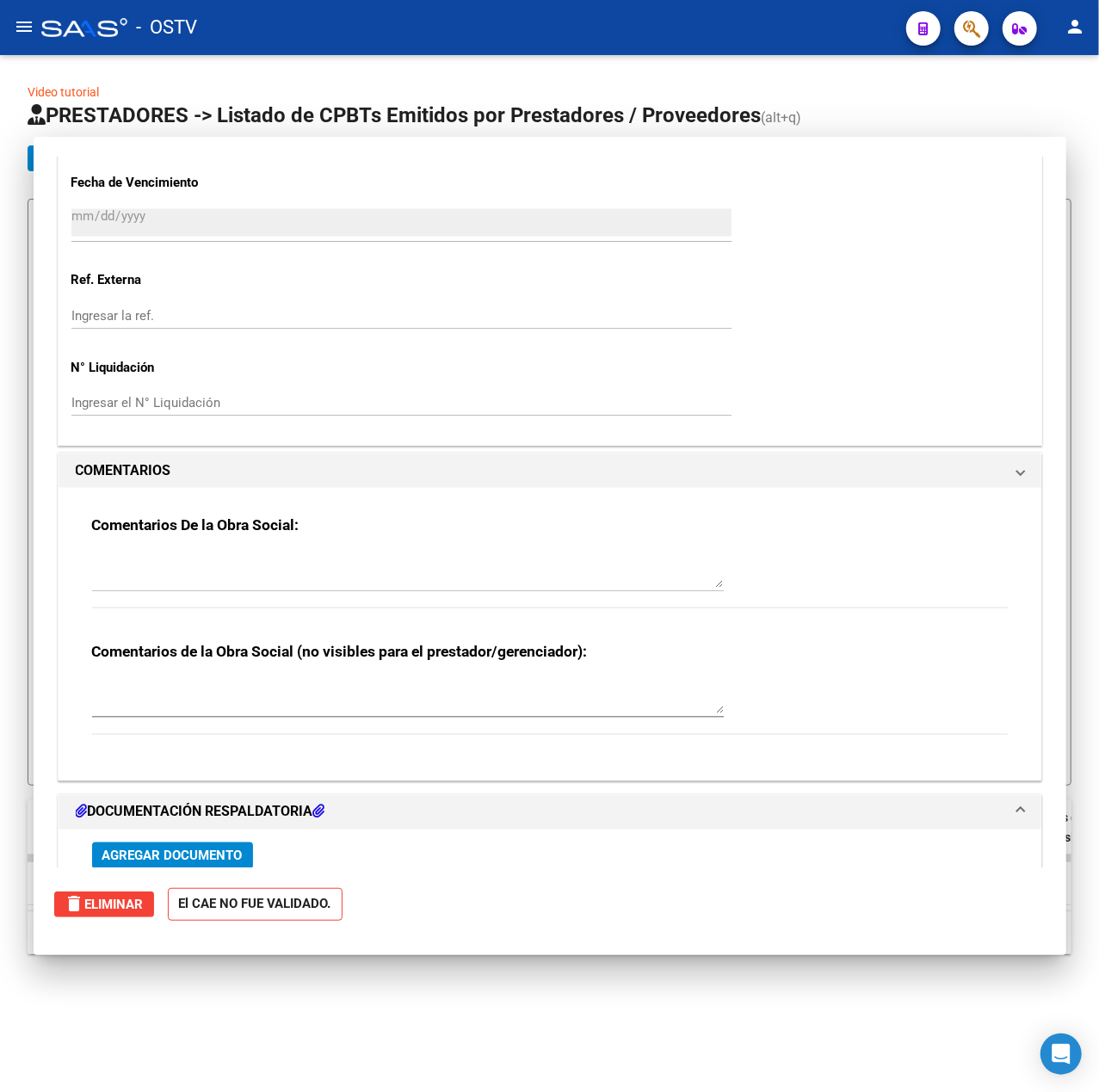
scroll to position [0, 0]
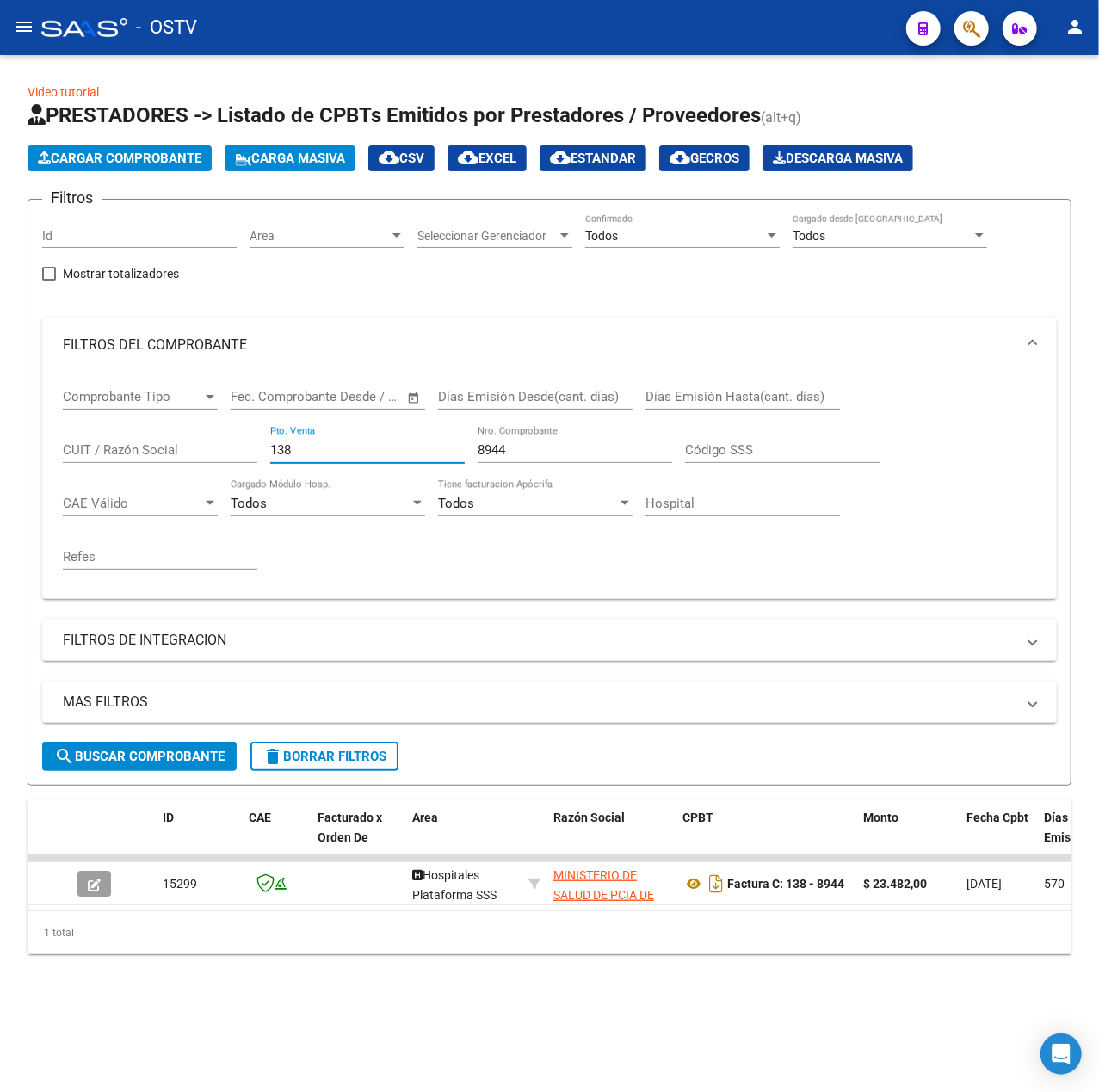
drag, startPoint x: 325, startPoint y: 454, endPoint x: -27, endPoint y: 473, distance: 352.5
click at [0, 473] on html "menu - OSTV person Firma Express Inicio Calendario SSS Instructivos Contacto OS…" at bounding box center [549, 546] width 1099 height 1092
drag, startPoint x: 489, startPoint y: 454, endPoint x: 527, endPoint y: 454, distance: 38.0
click at [493, 454] on input "8944" at bounding box center [574, 450] width 194 height 16
drag, startPoint x: 562, startPoint y: 454, endPoint x: 208, endPoint y: 428, distance: 355.0
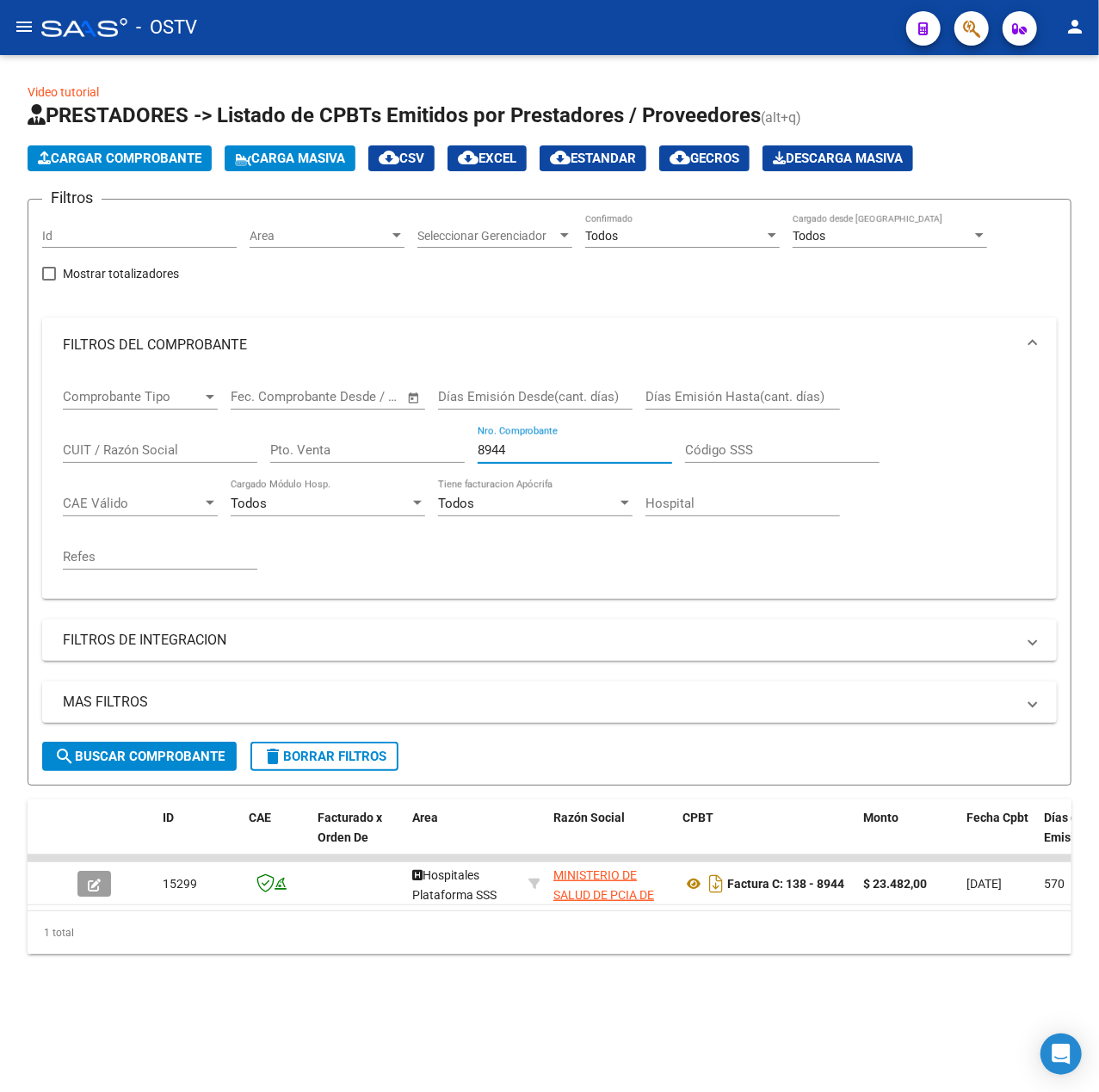
click at [208, 428] on div "Comprobante Tipo Comprobante Tipo Fecha inicio – Fecha fin Fec. Comprobante Des…" at bounding box center [550, 479] width 974 height 212
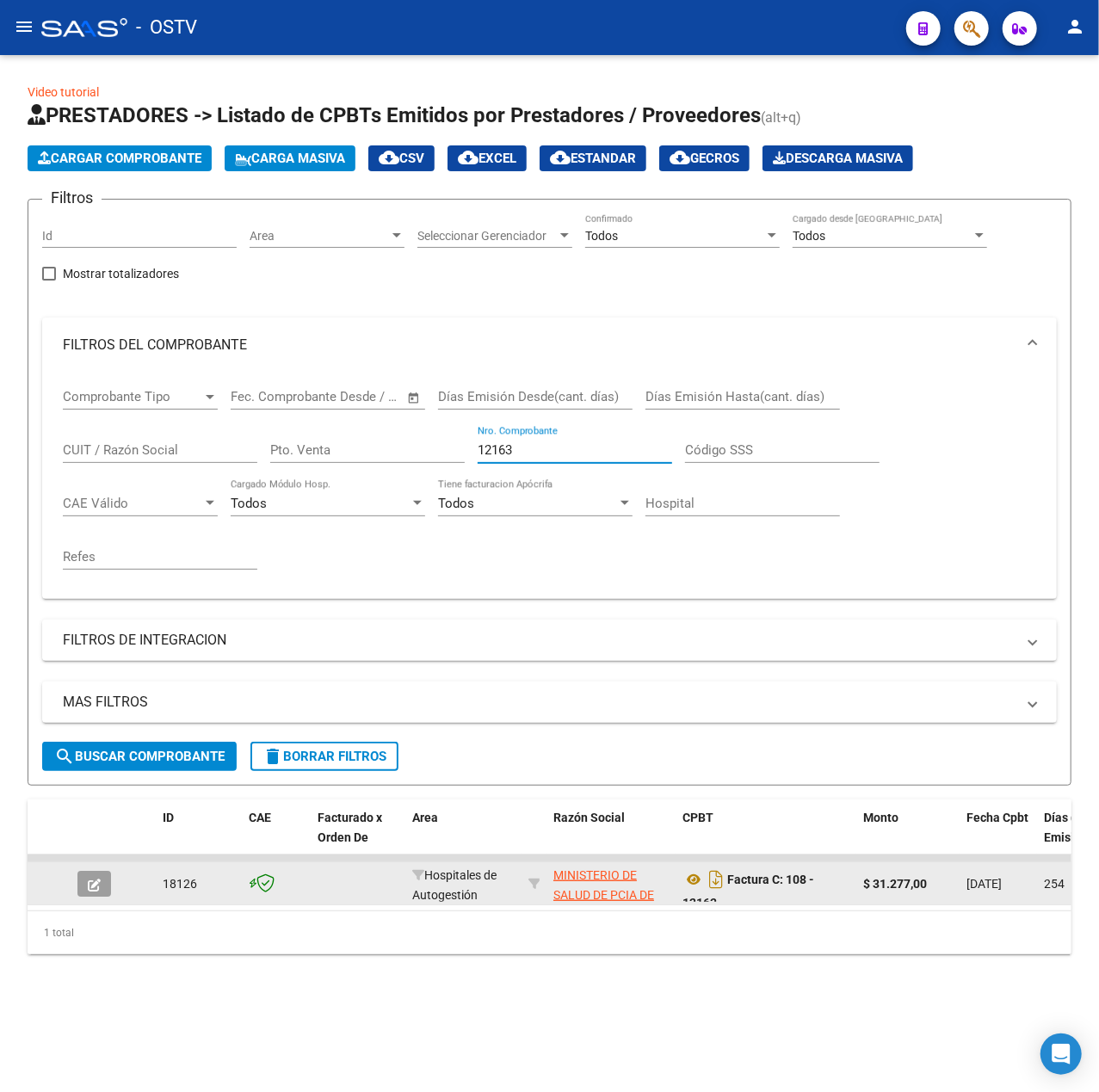
type input "12163"
click at [104, 883] on button "button" at bounding box center [94, 884] width 34 height 26
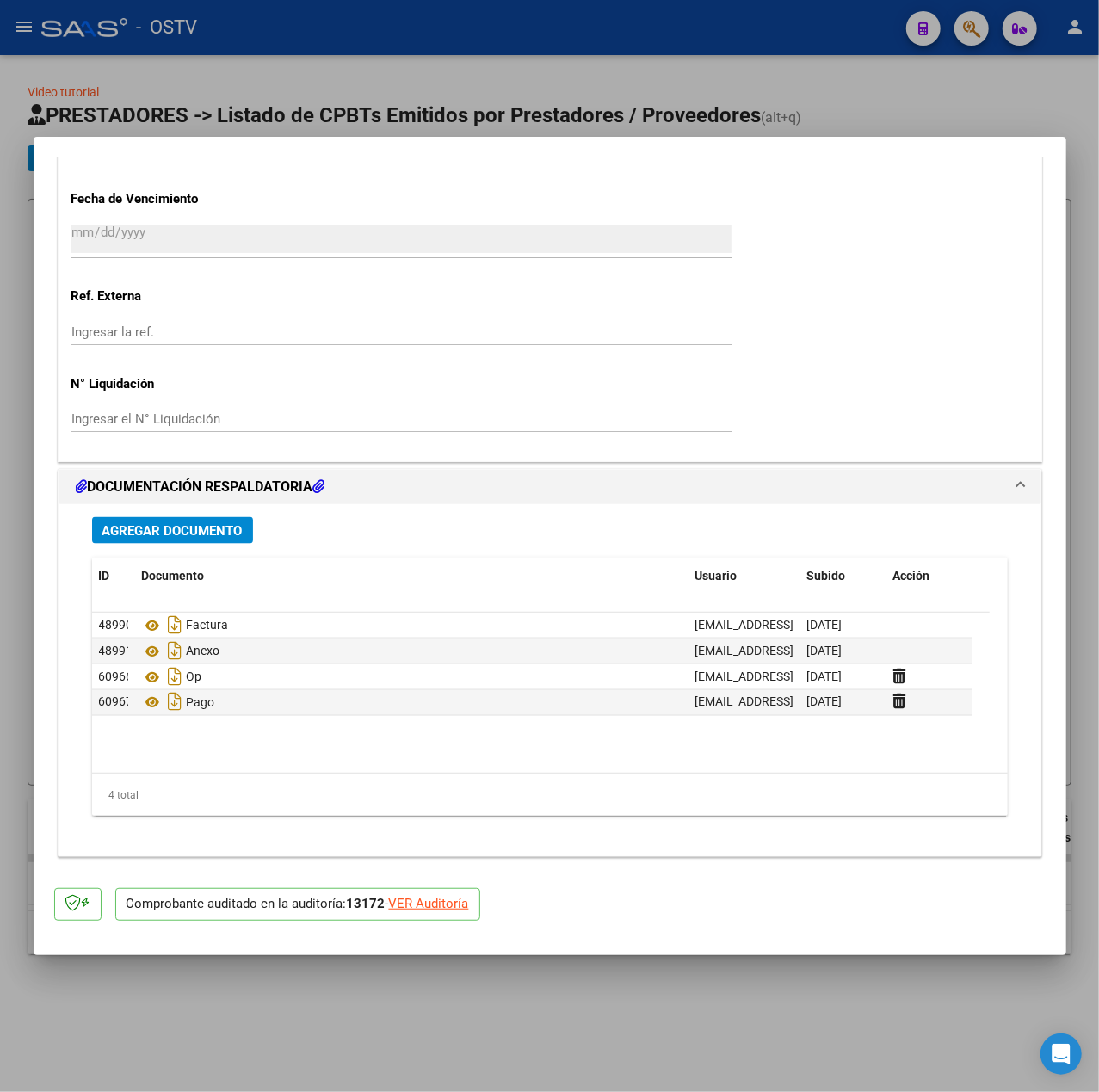
scroll to position [1506, 0]
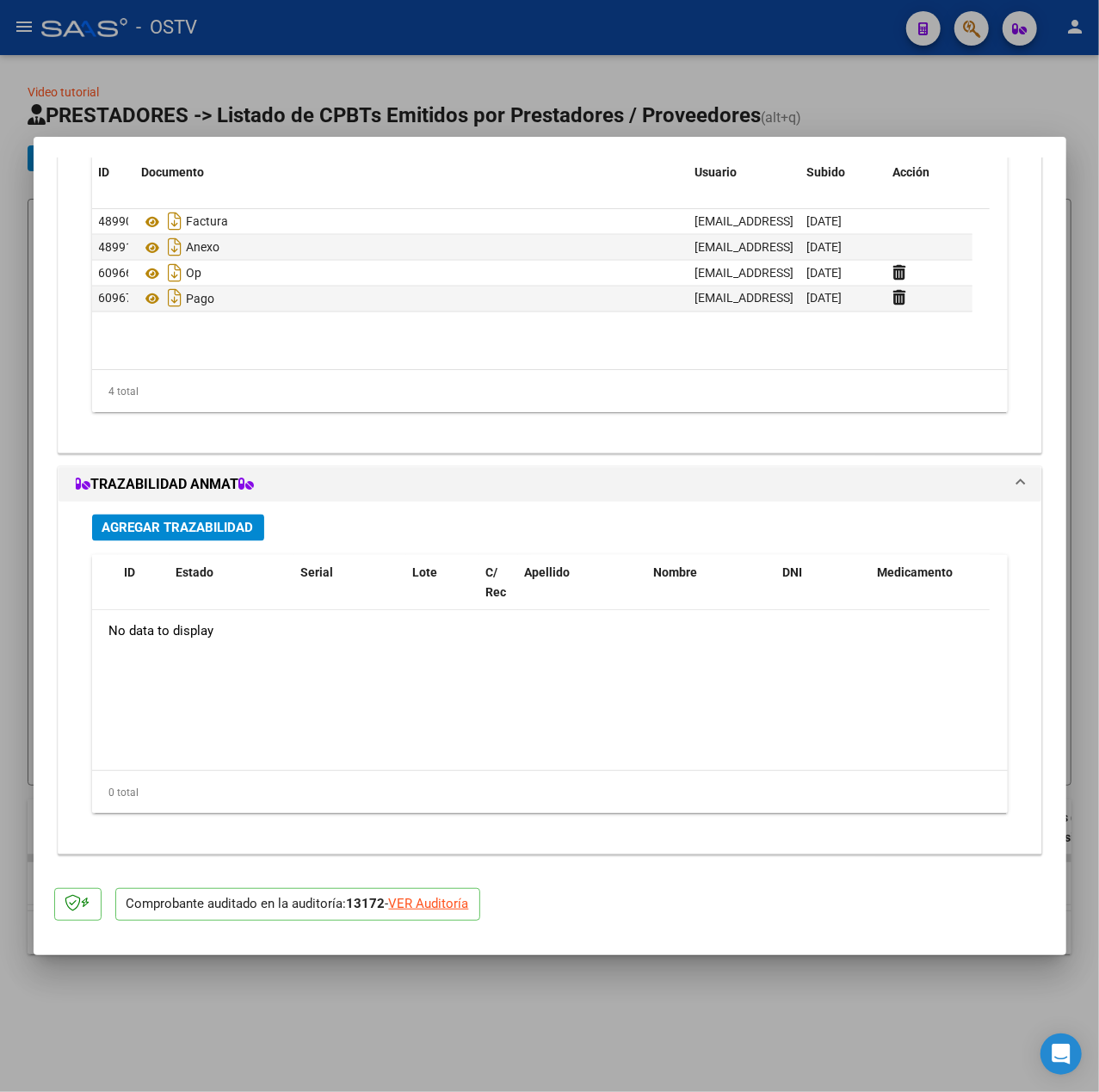
click at [389, 67] on div at bounding box center [549, 546] width 1099 height 1092
type input "$ 0,00"
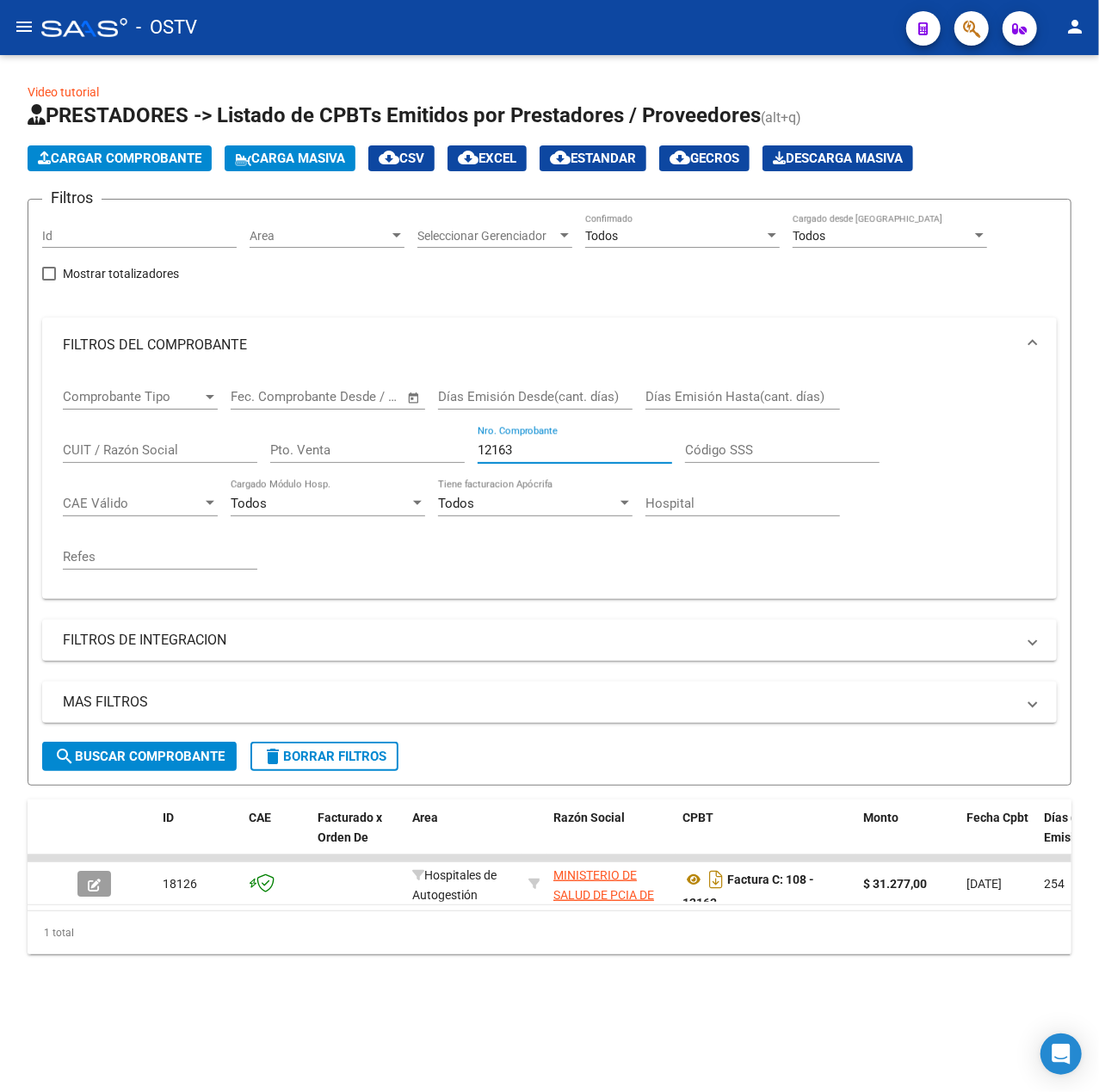
click at [507, 447] on input "12163" at bounding box center [574, 450] width 194 height 16
drag, startPoint x: 517, startPoint y: 452, endPoint x: -119, endPoint y: 432, distance: 636.3
click at [0, 432] on html "menu - OSTV person Firma Express Inicio Calendario SSS Instructivos Contacto OS…" at bounding box center [549, 546] width 1099 height 1092
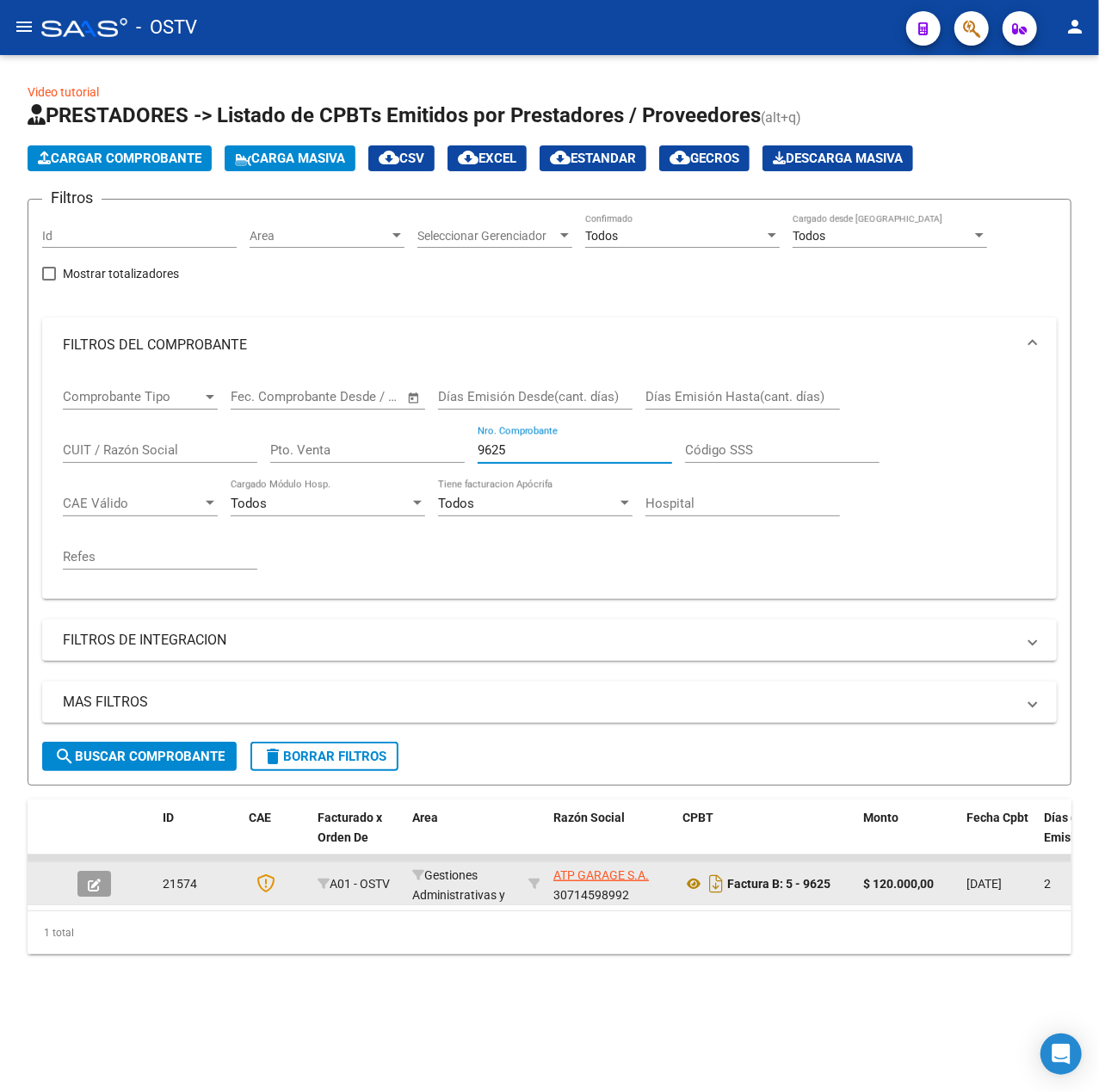
type input "9625"
click at [71, 892] on datatable-body-cell at bounding box center [101, 883] width 60 height 42
click at [76, 892] on datatable-body-cell at bounding box center [101, 883] width 60 height 42
click at [95, 889] on icon "button" at bounding box center [94, 885] width 13 height 13
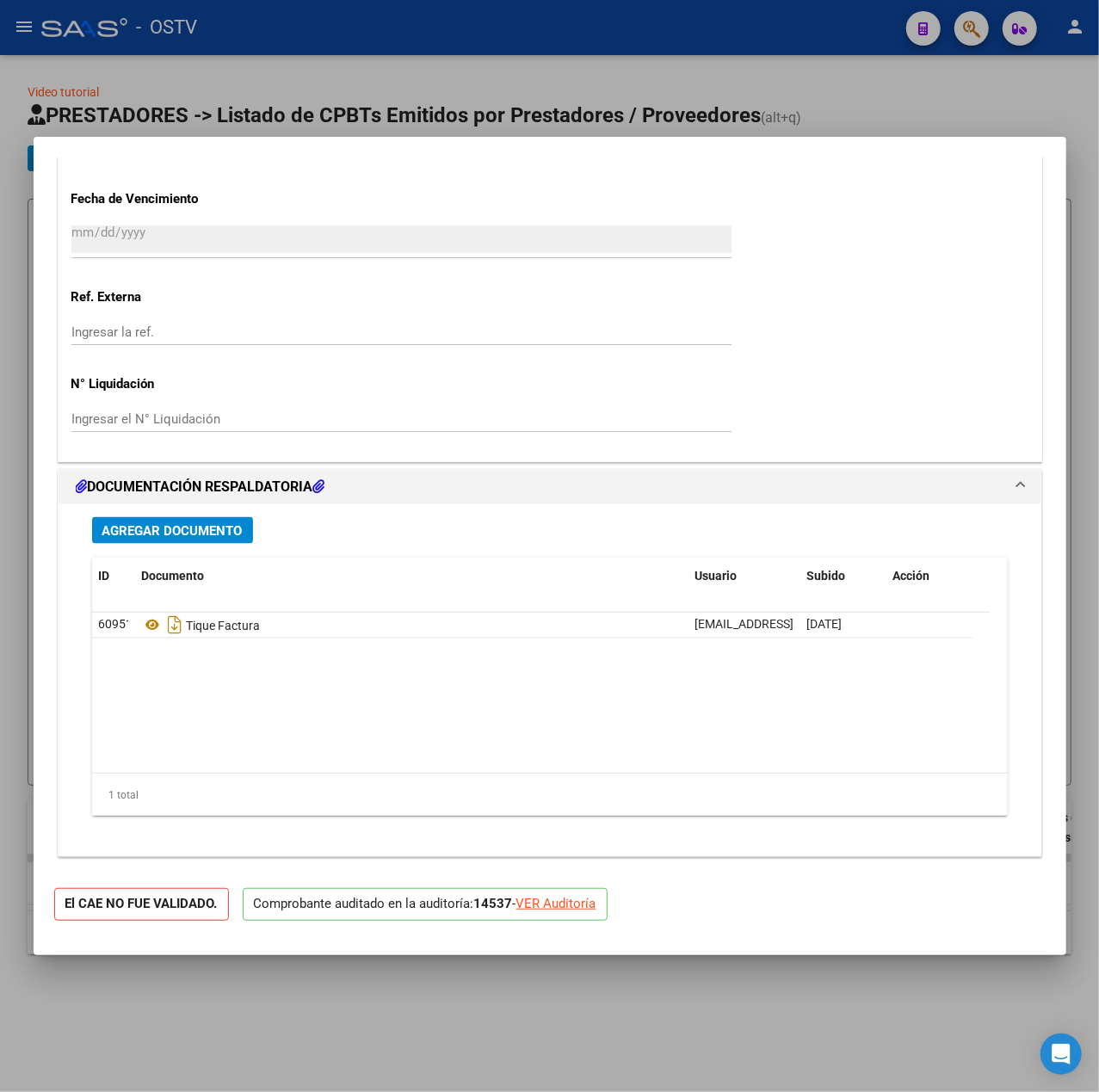
scroll to position [1192, 0]
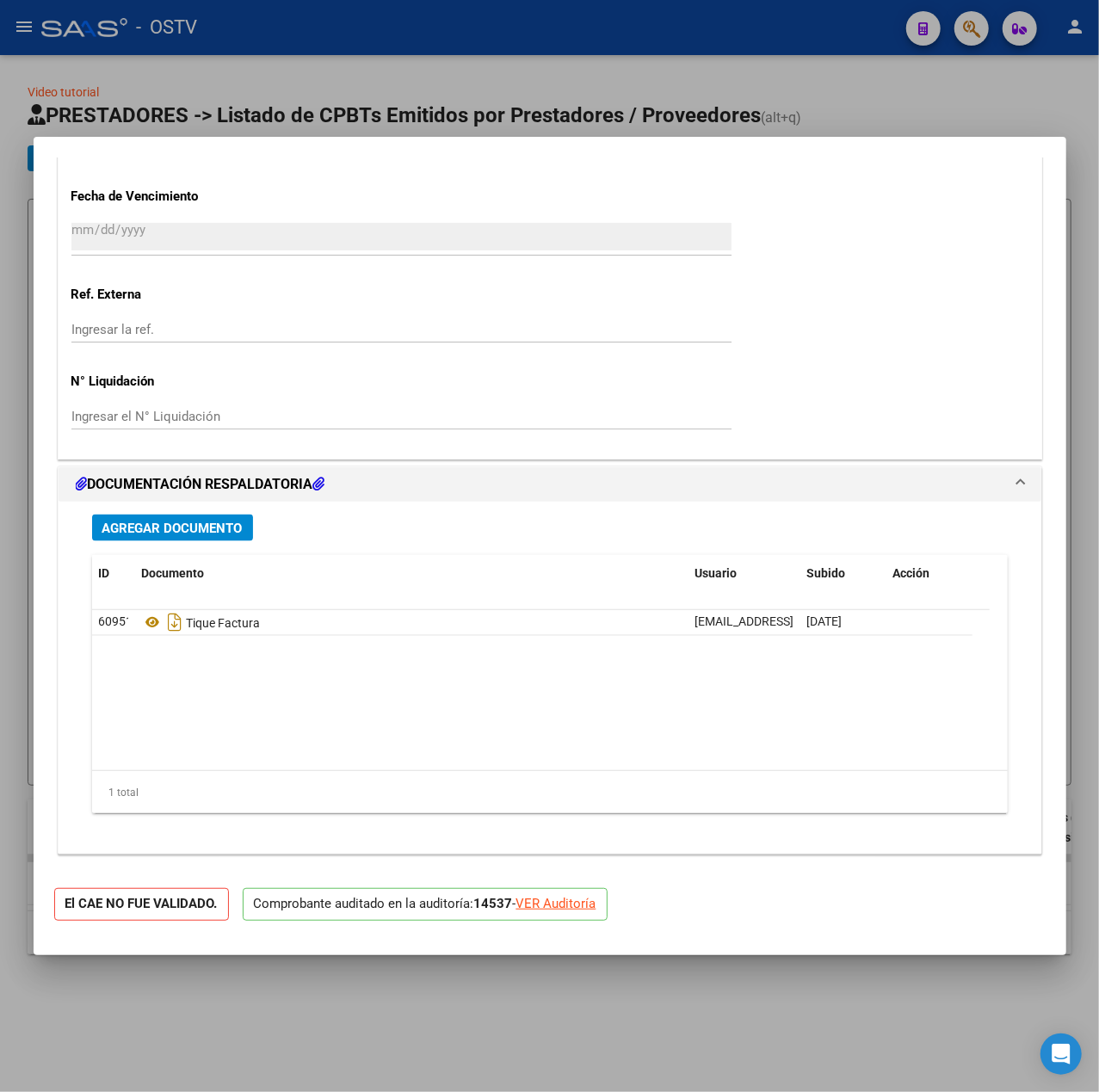
click at [205, 527] on span "Agregar Documento" at bounding box center [173, 528] width 141 height 16
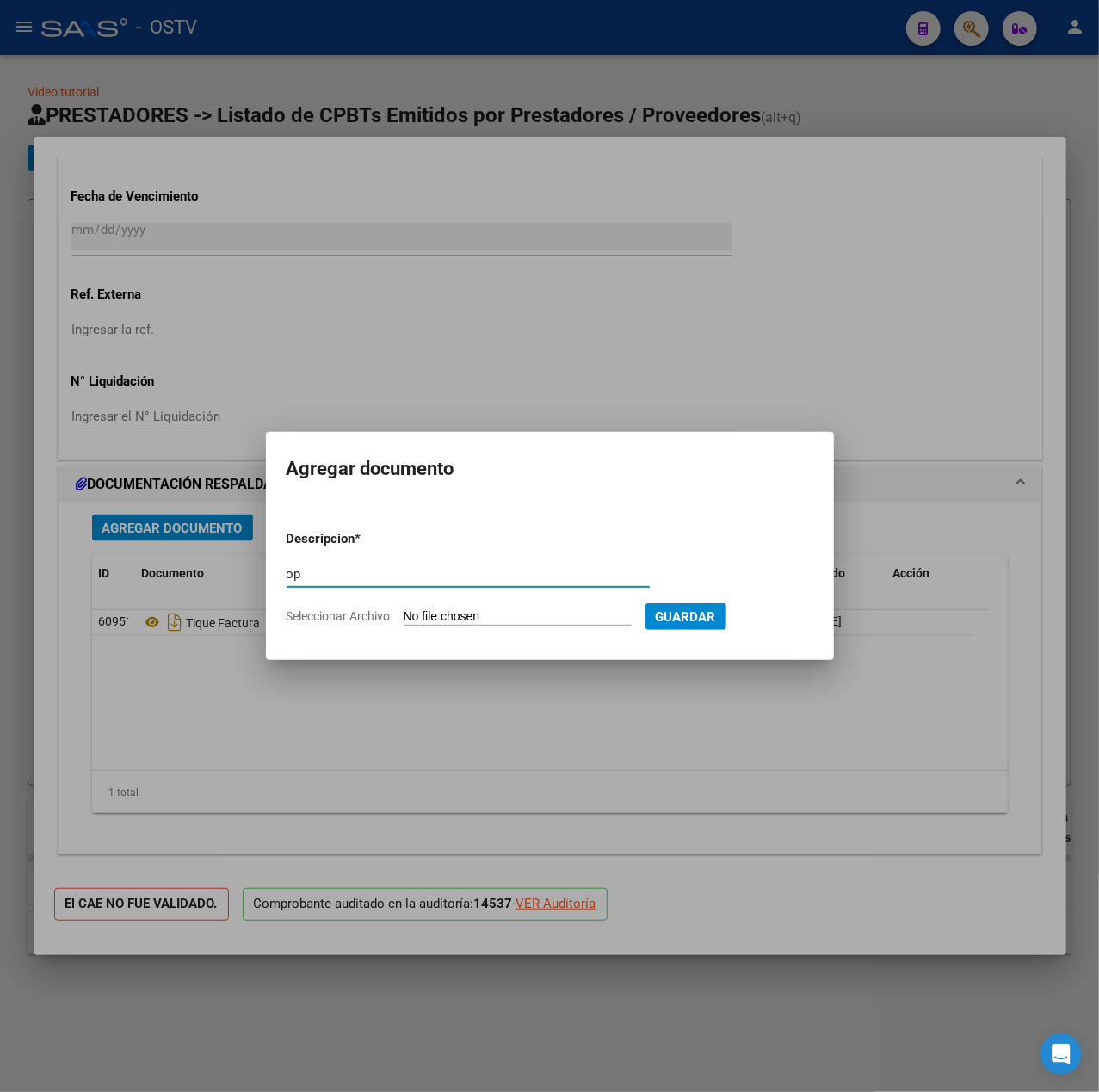
type input "op"
click at [597, 625] on form "Descripcion * op Escriba aquí una descripcion Seleccionar Archivo Guardar" at bounding box center [550, 578] width 527 height 123
click at [592, 618] on input "Seleccionar Archivo" at bounding box center [518, 617] width 228 height 16
type input "C:\fakepath\OP 57428 ATP Garage.pdf"
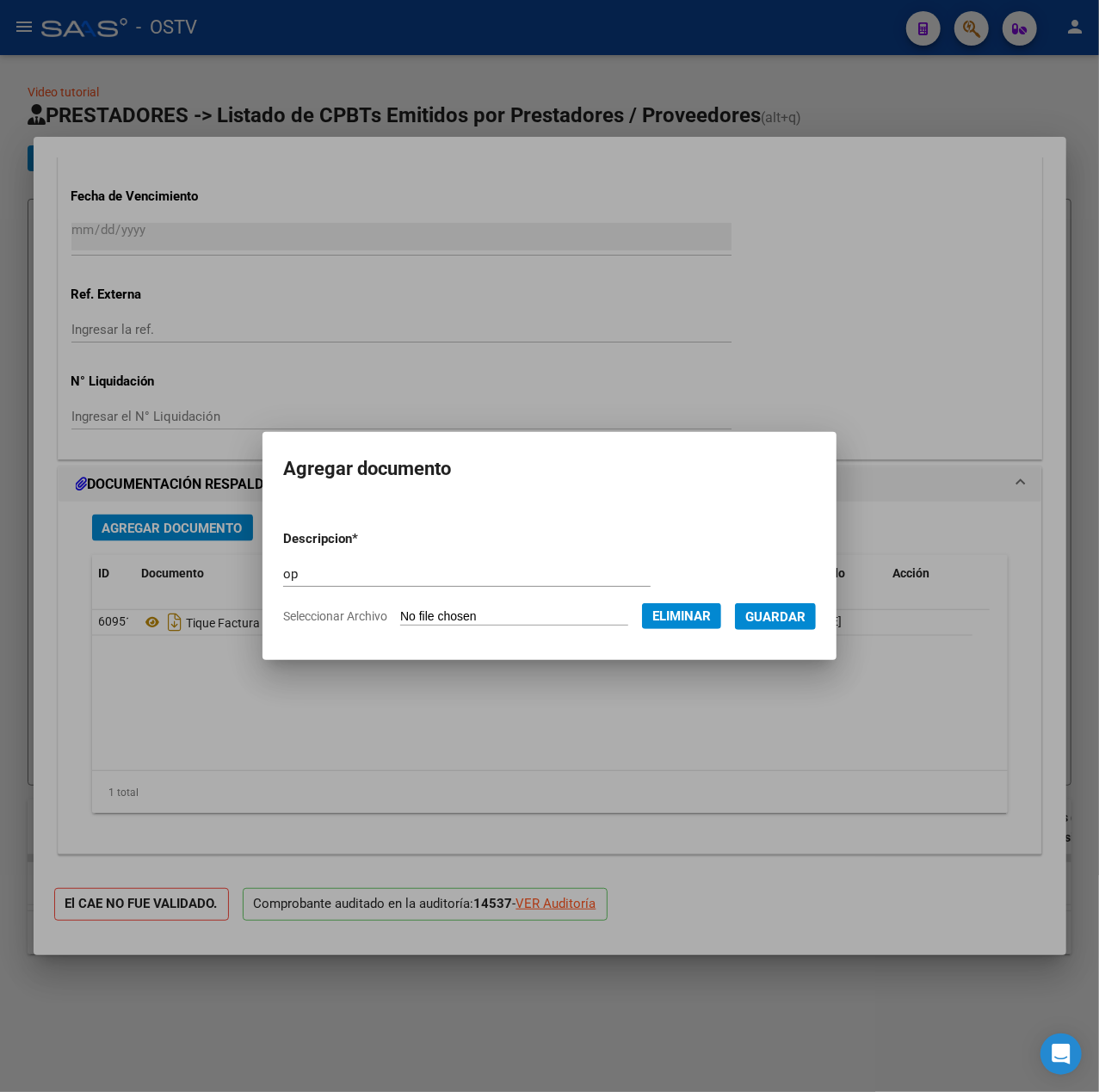
click at [805, 615] on span "Guardar" at bounding box center [775, 617] width 60 height 16
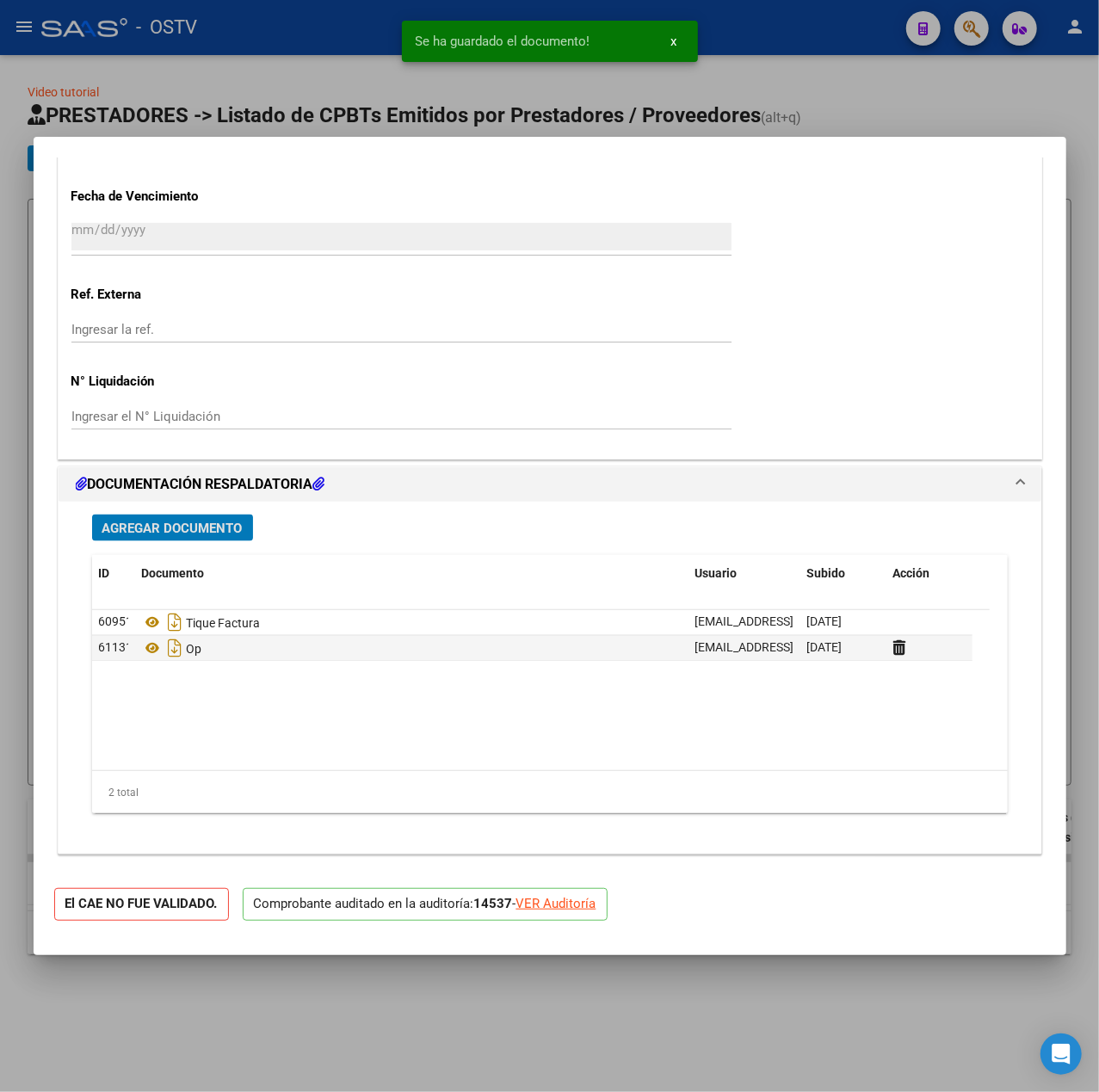
click at [148, 516] on button "Agregar Documento" at bounding box center [173, 527] width 161 height 27
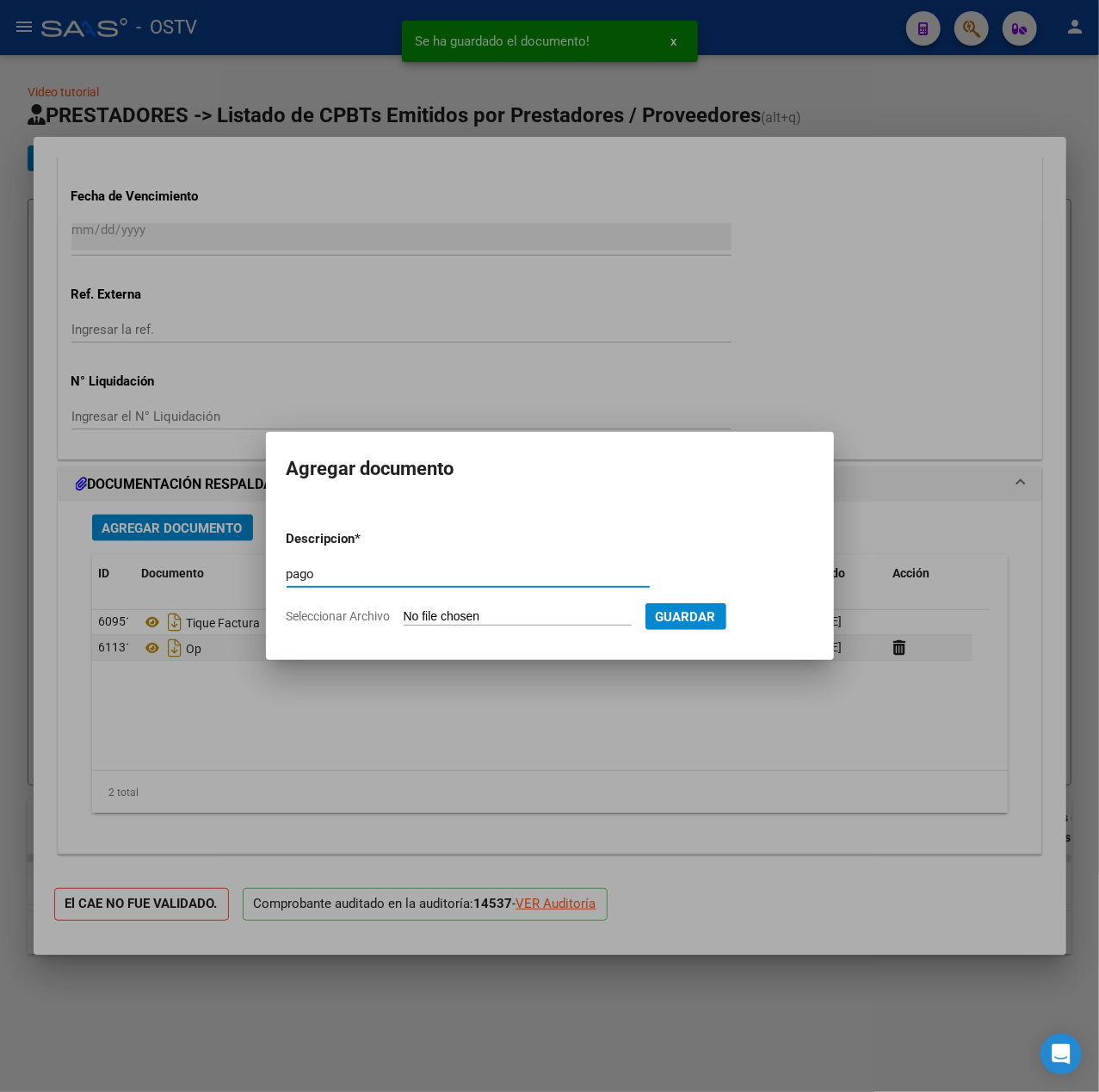
type input "pago"
click at [479, 615] on input "Seleccionar Archivo" at bounding box center [518, 617] width 228 height 16
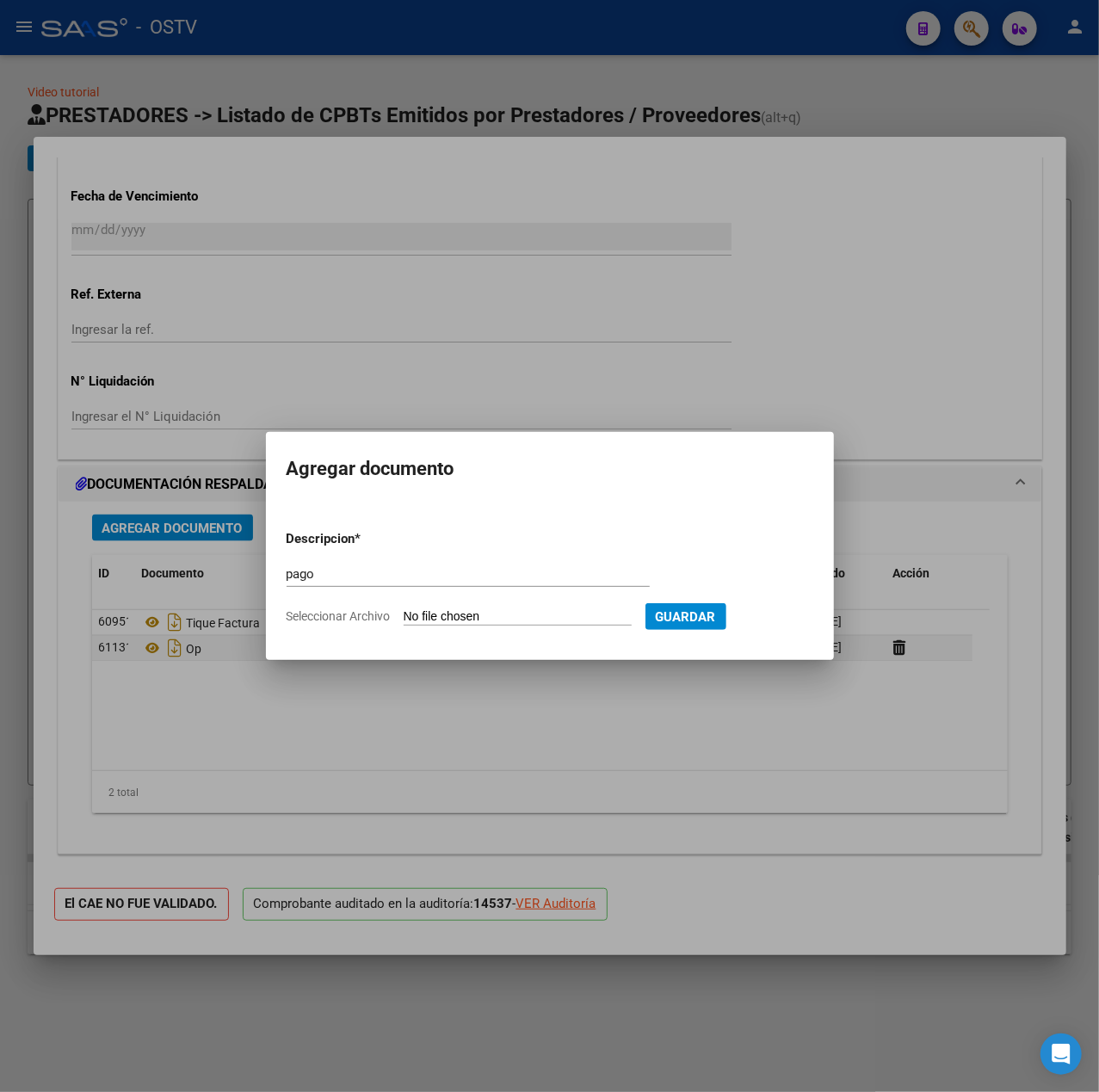
type input "C:\fakepath\Pago OP 57428 ATP Garage.pdf"
click at [805, 620] on span "Guardar" at bounding box center [775, 617] width 60 height 16
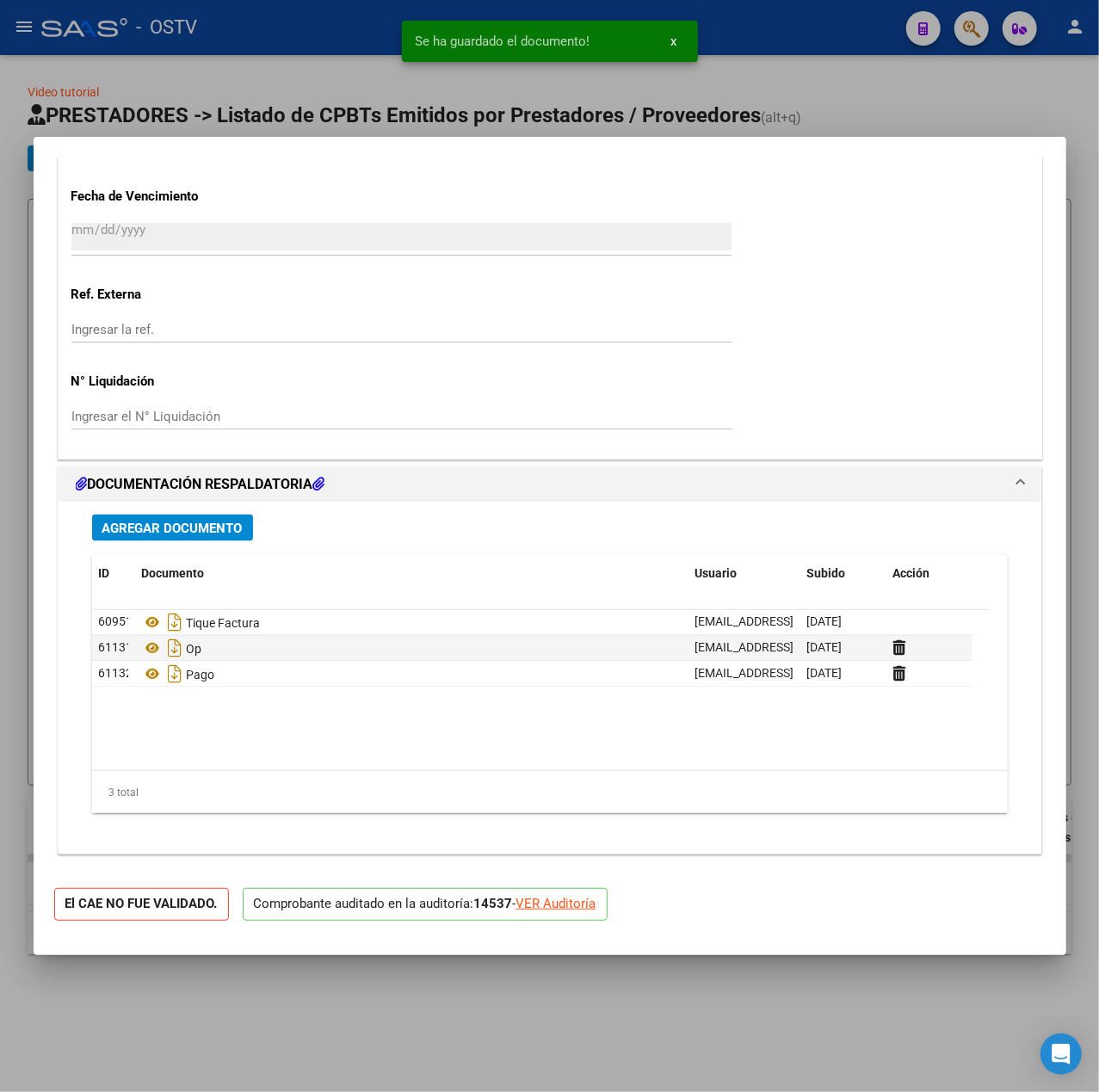
click at [432, 11] on div "Se ha guardado el documento! x" at bounding box center [550, 41] width 338 height 83
click at [173, 67] on div at bounding box center [549, 546] width 1099 height 1092
type input "$ 0,00"
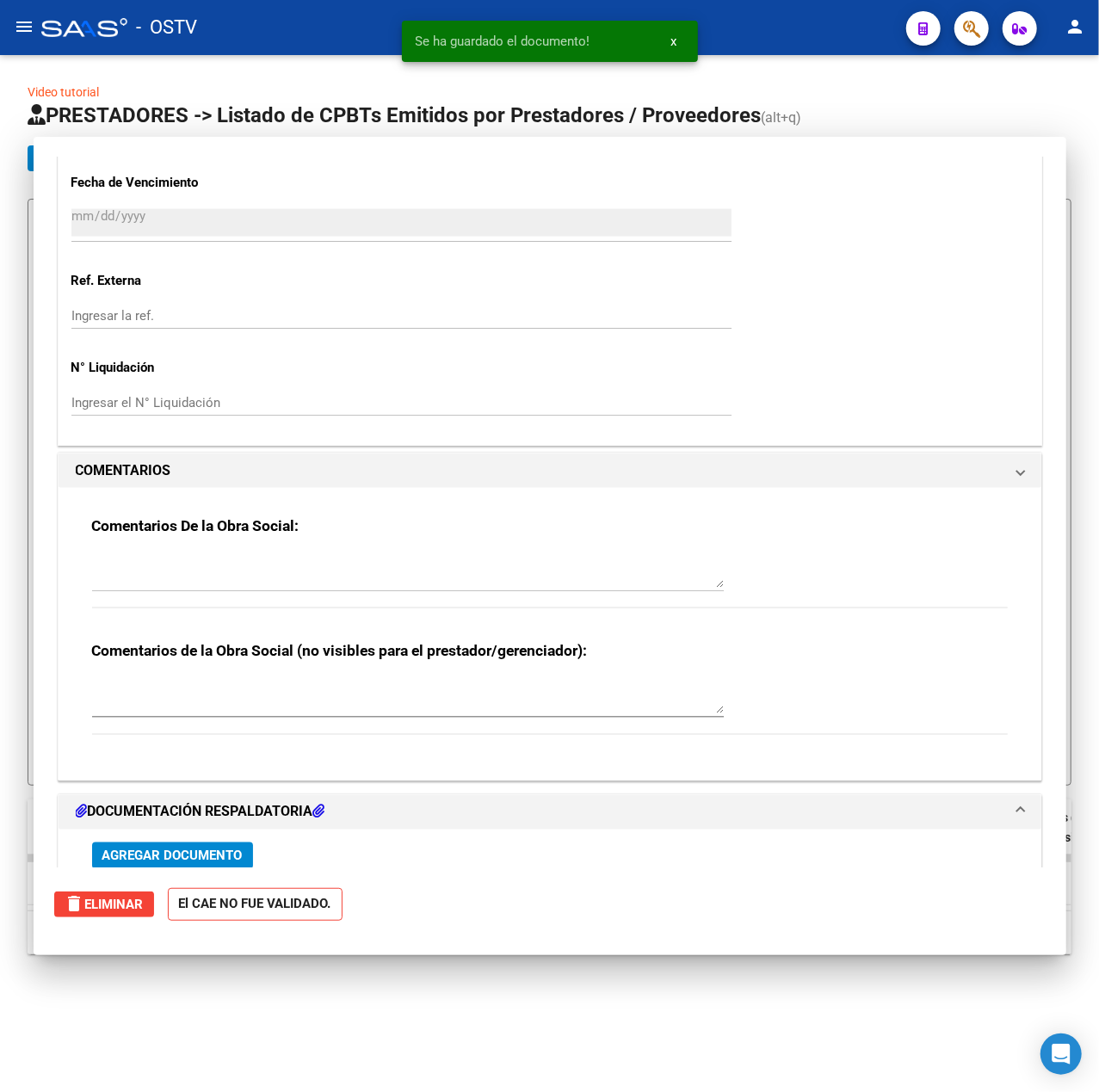
scroll to position [0, 0]
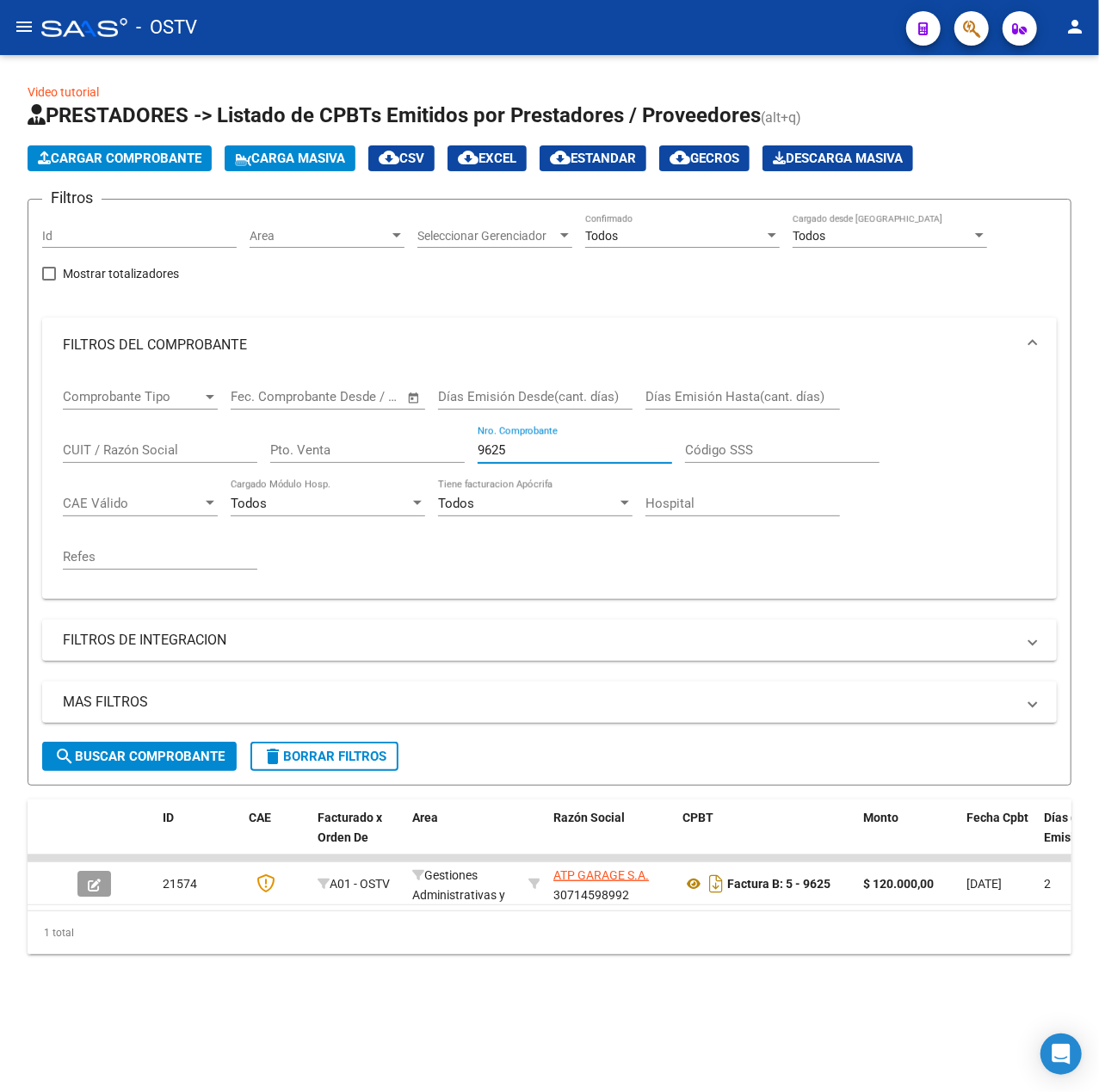
drag, startPoint x: 534, startPoint y: 456, endPoint x: 67, endPoint y: 431, distance: 467.7
click at [67, 432] on div "Comprobante Tipo Comprobante Tipo Fecha inicio – Fecha fin Fec. Comprobante Des…" at bounding box center [550, 479] width 974 height 212
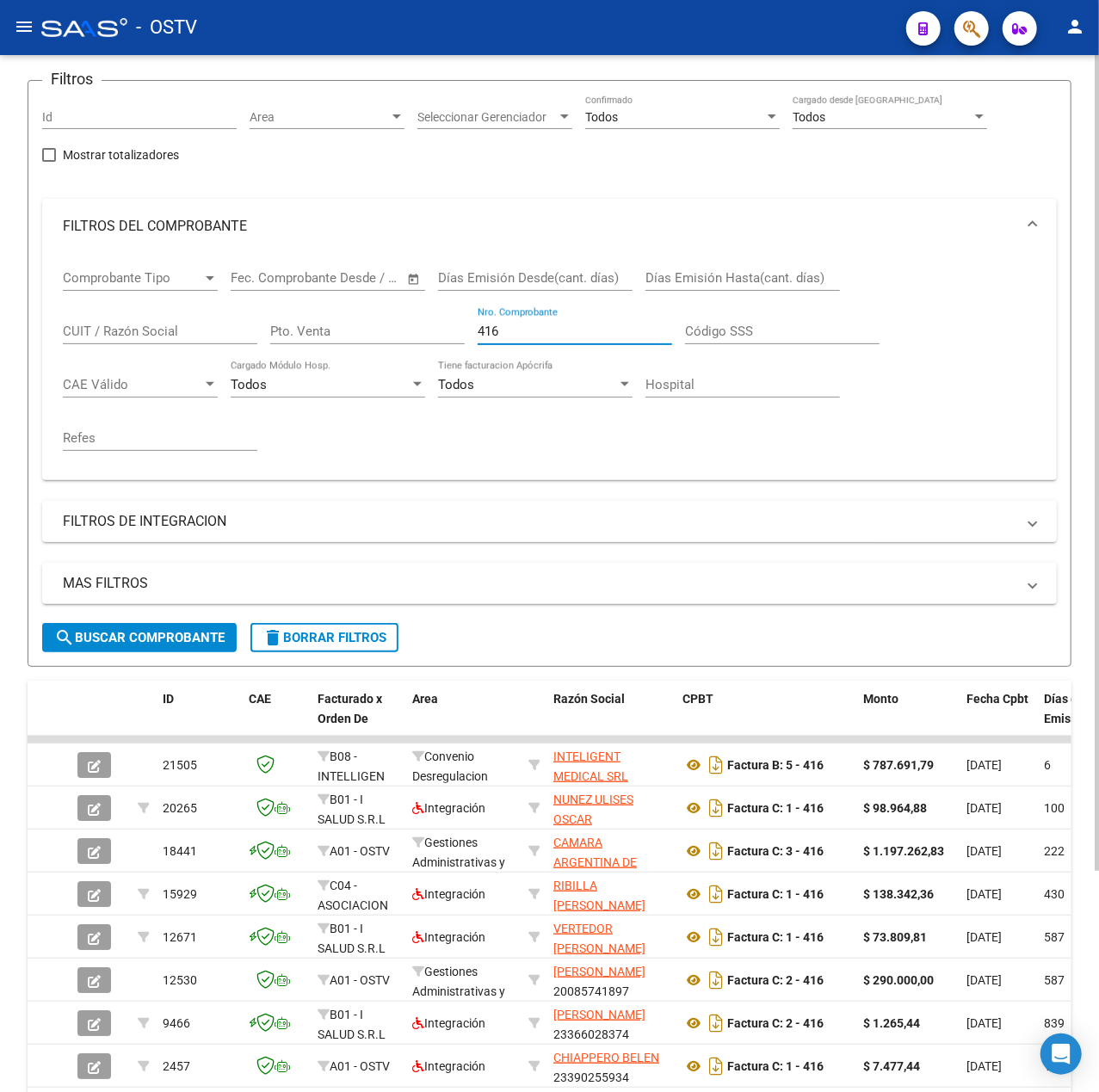
scroll to position [229, 0]
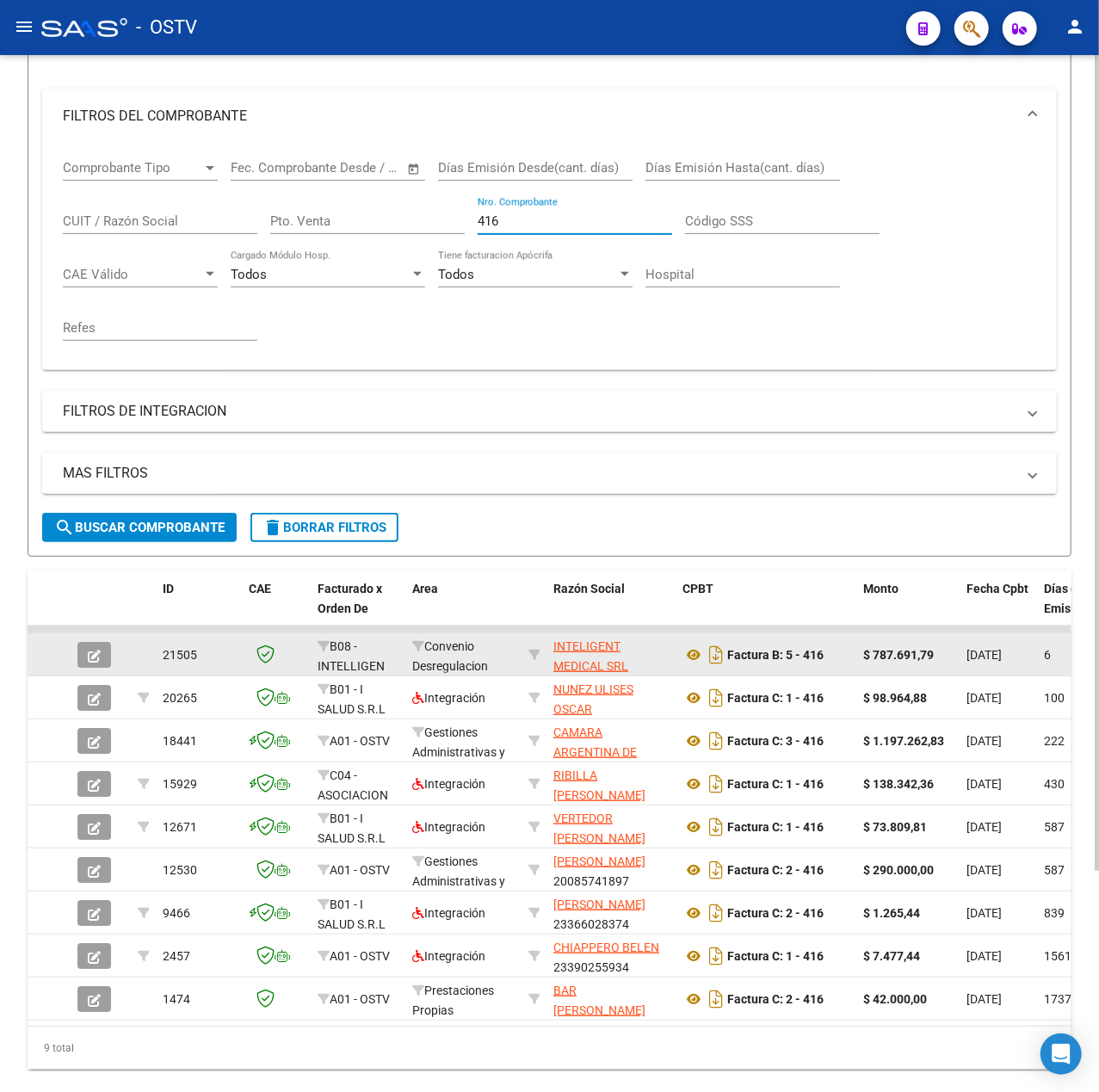
type input "416"
click at [95, 645] on button "button" at bounding box center [94, 655] width 34 height 26
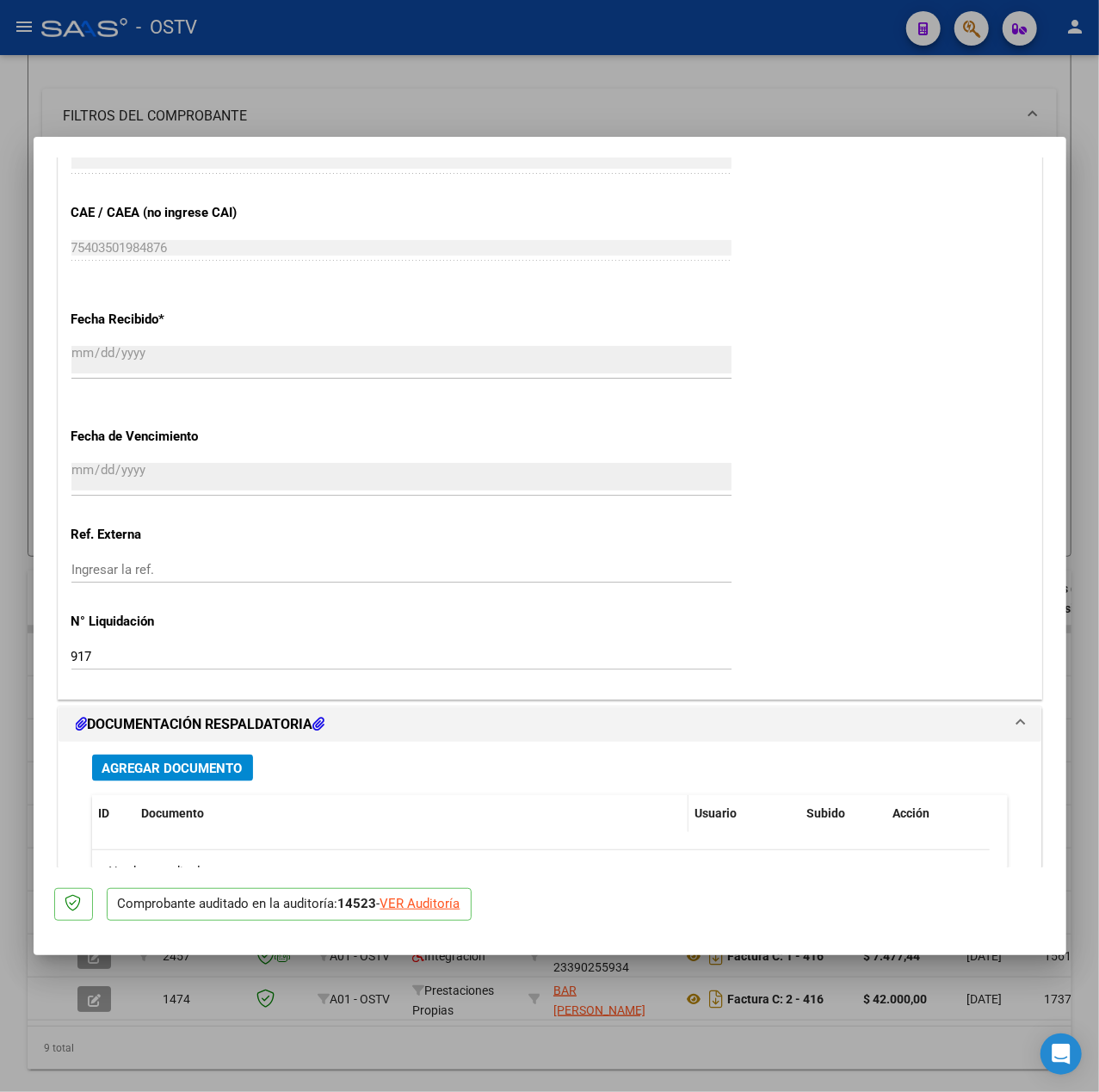
scroll to position [1179, 0]
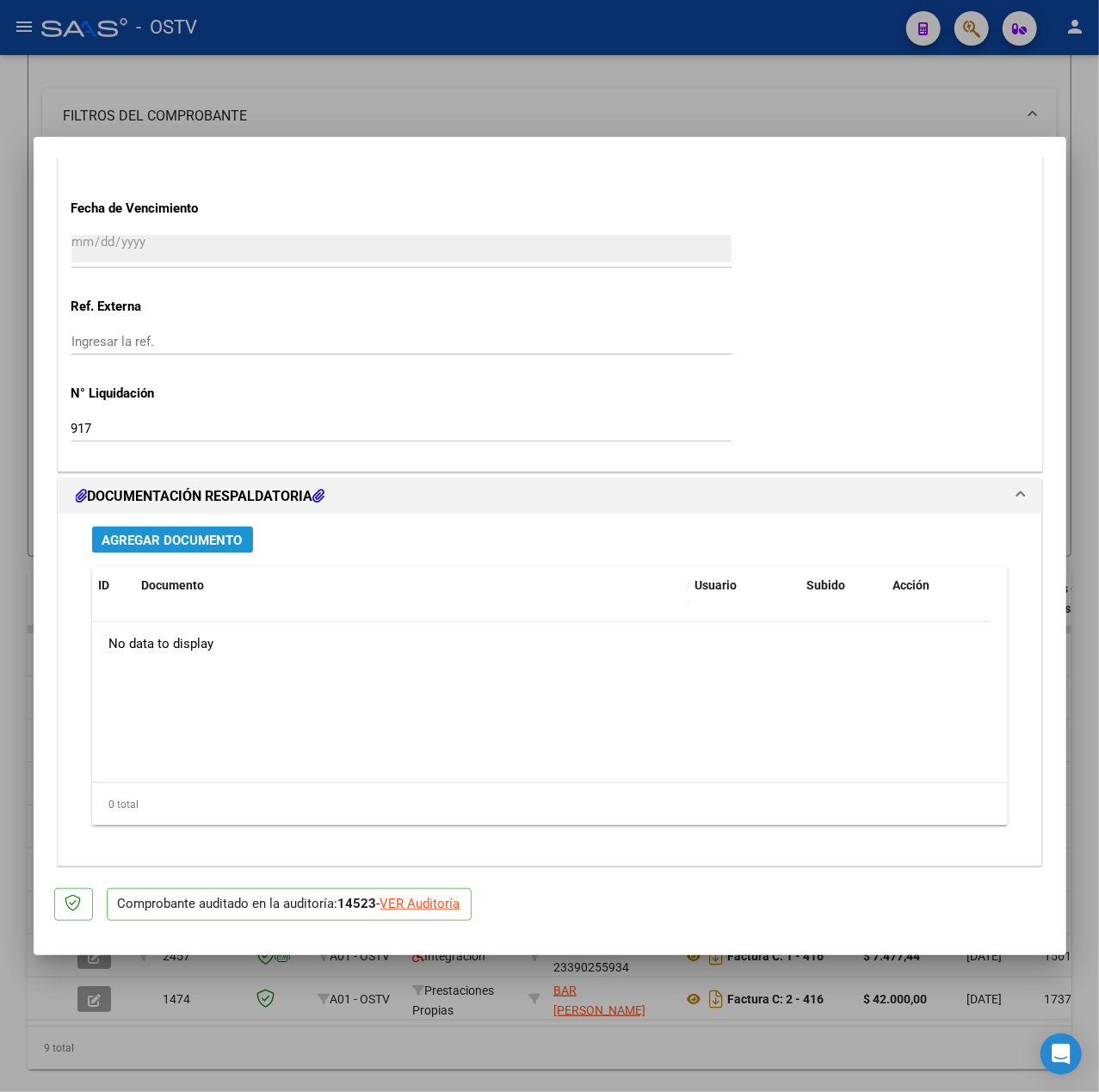
click at [211, 540] on span "Agregar Documento" at bounding box center [173, 540] width 141 height 16
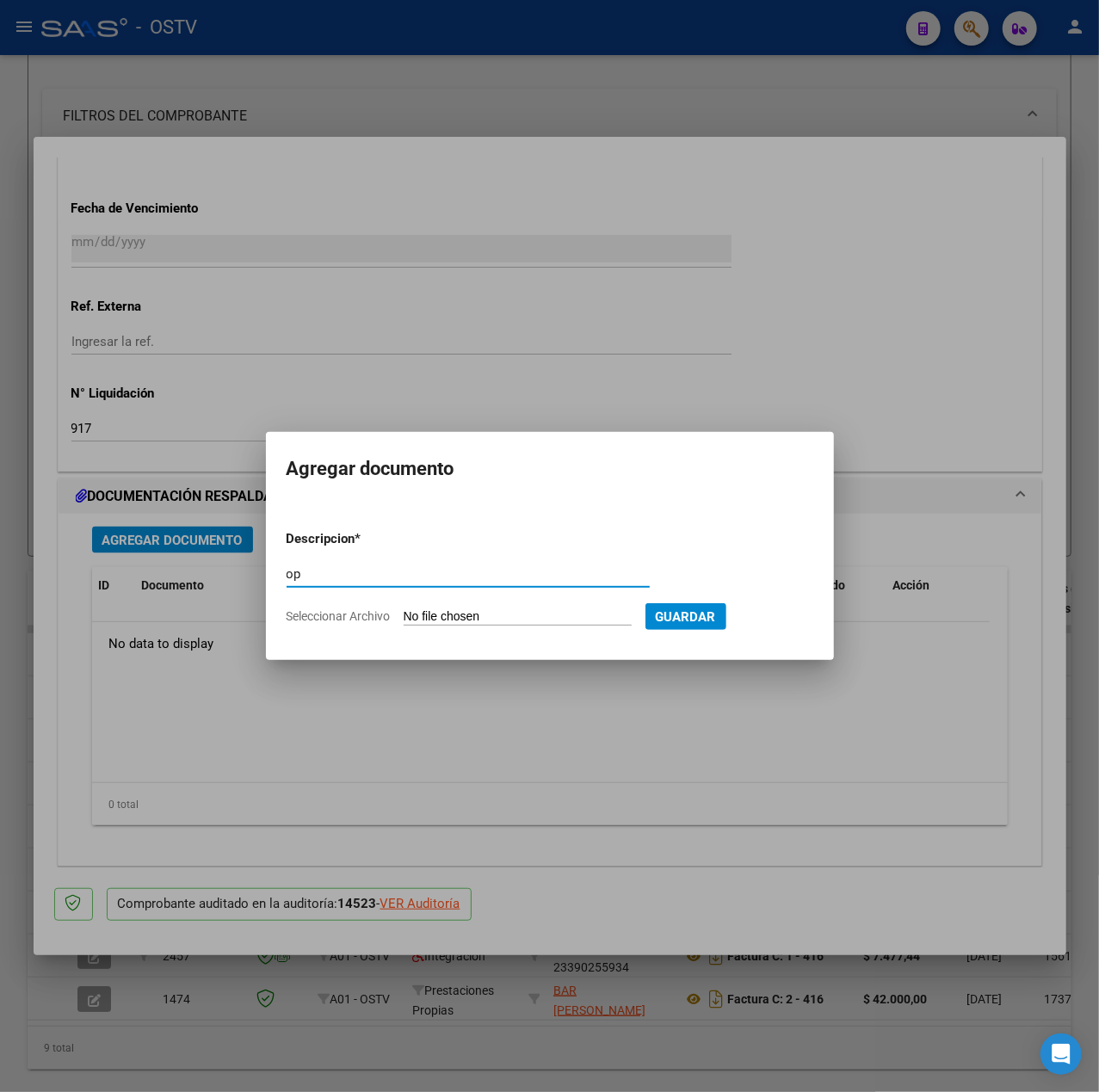
type input "op"
click at [500, 620] on input "Seleccionar Archivo" at bounding box center [518, 617] width 228 height 16
type input "C:\fakepath\OP 57431 Inteligent Medical.pdf"
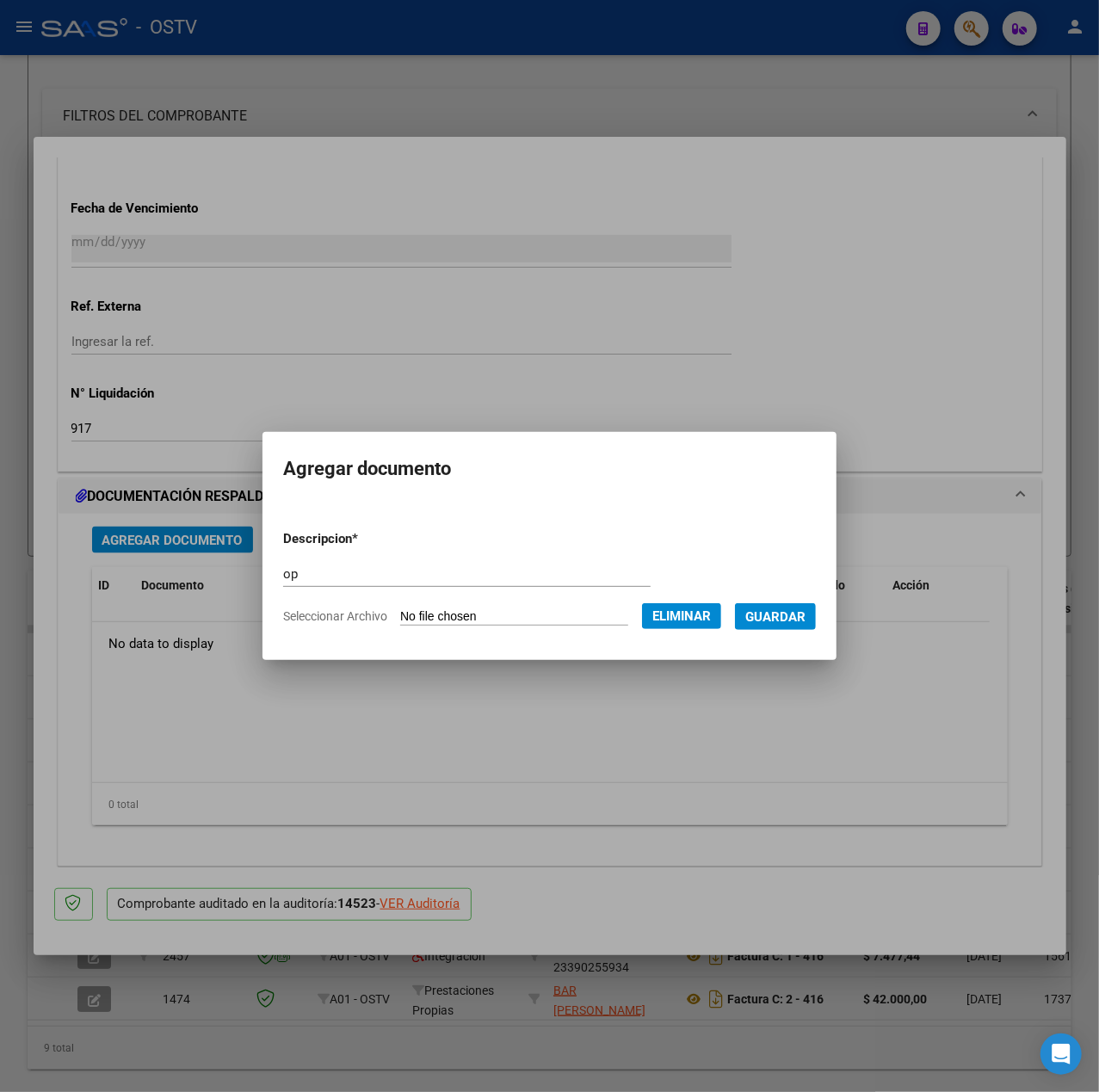
click at [793, 609] on span "Guardar" at bounding box center [775, 617] width 60 height 16
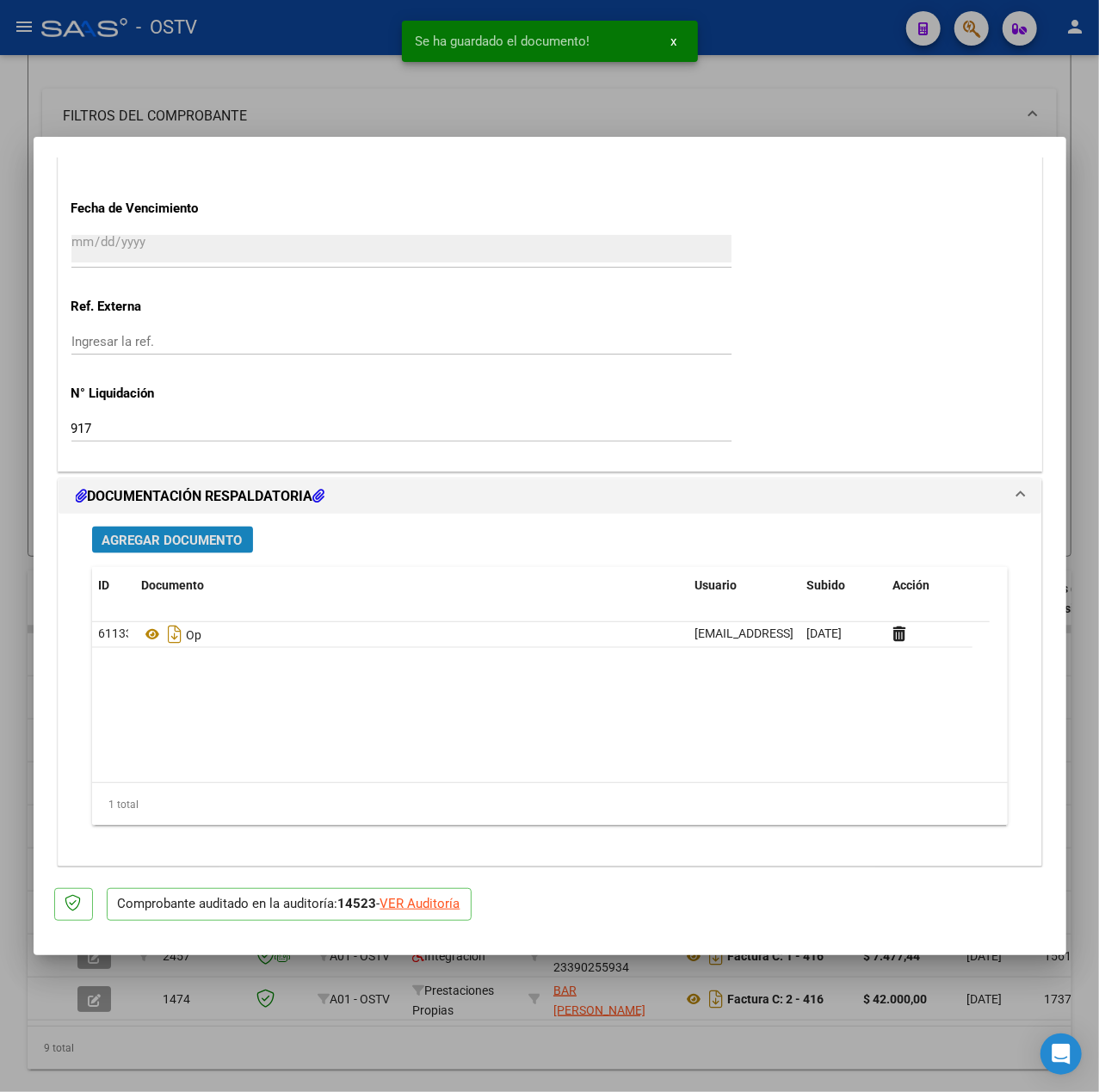
click at [155, 540] on span "Agregar Documento" at bounding box center [173, 540] width 141 height 16
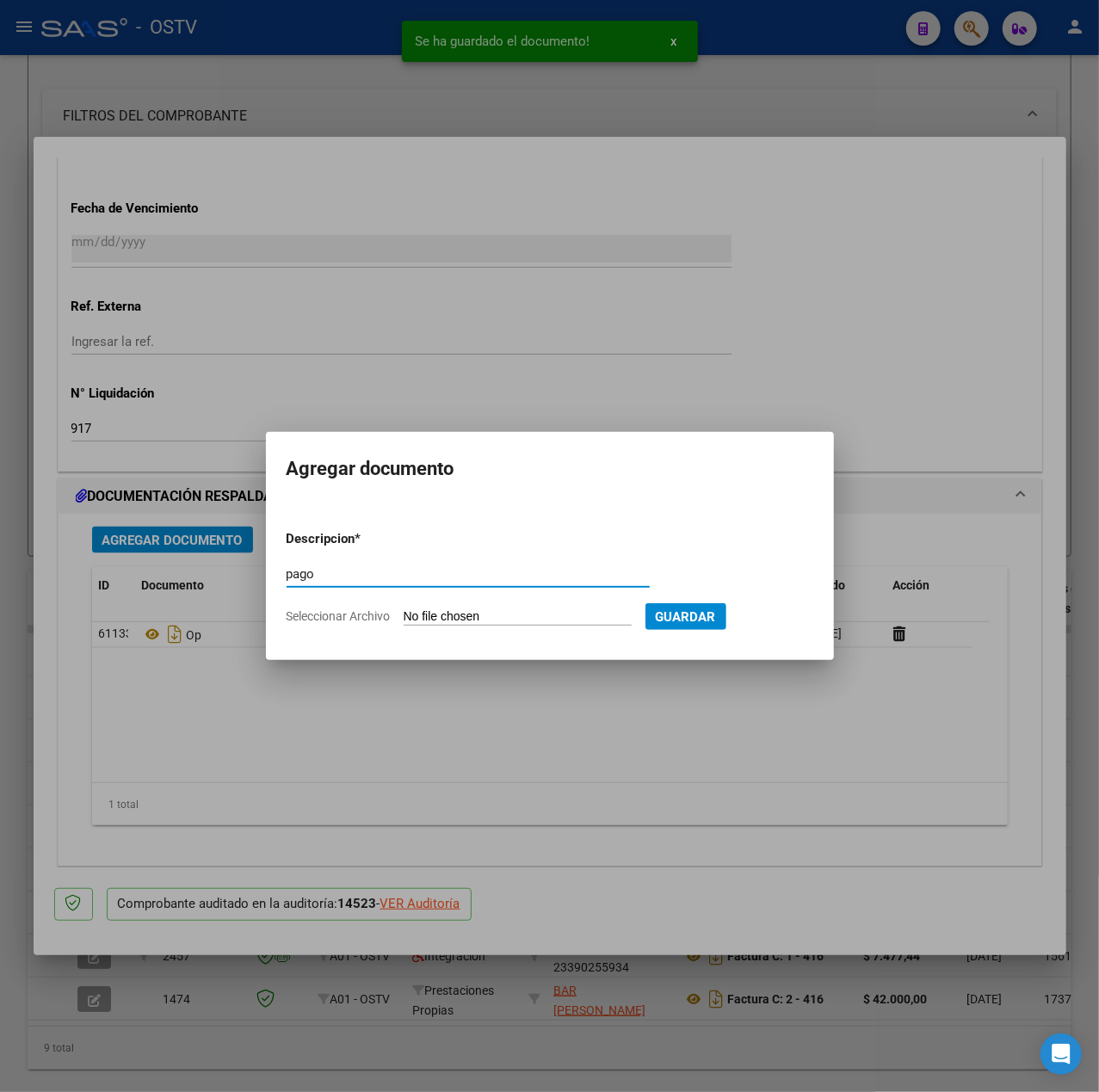
type input "pago"
click at [462, 614] on input "Seleccionar Archivo" at bounding box center [518, 617] width 228 height 16
type input "C:\fakepath\Pago OP 57431 Inteligent Medical.pdf"
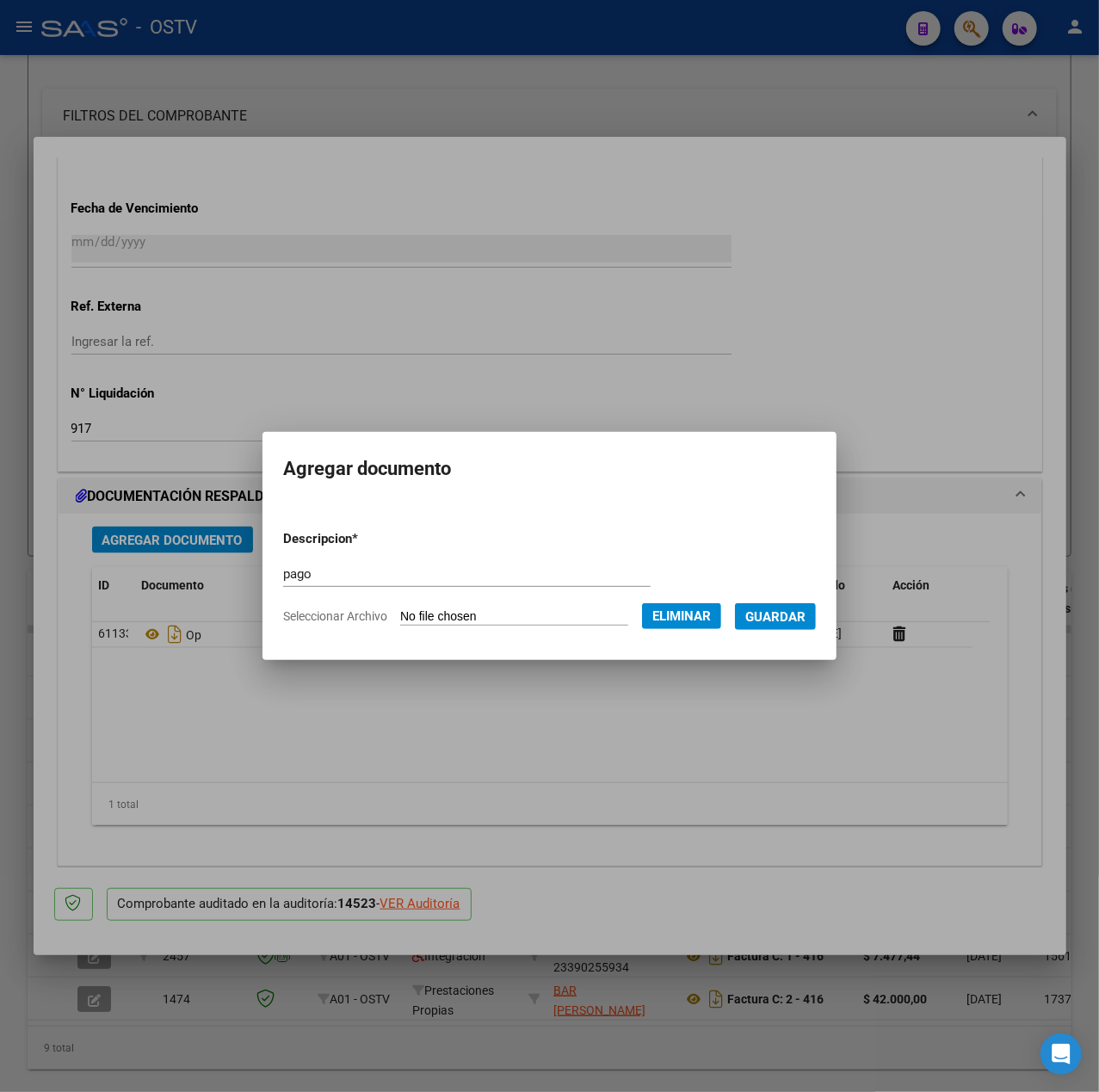
click at [799, 618] on span "Guardar" at bounding box center [775, 617] width 60 height 16
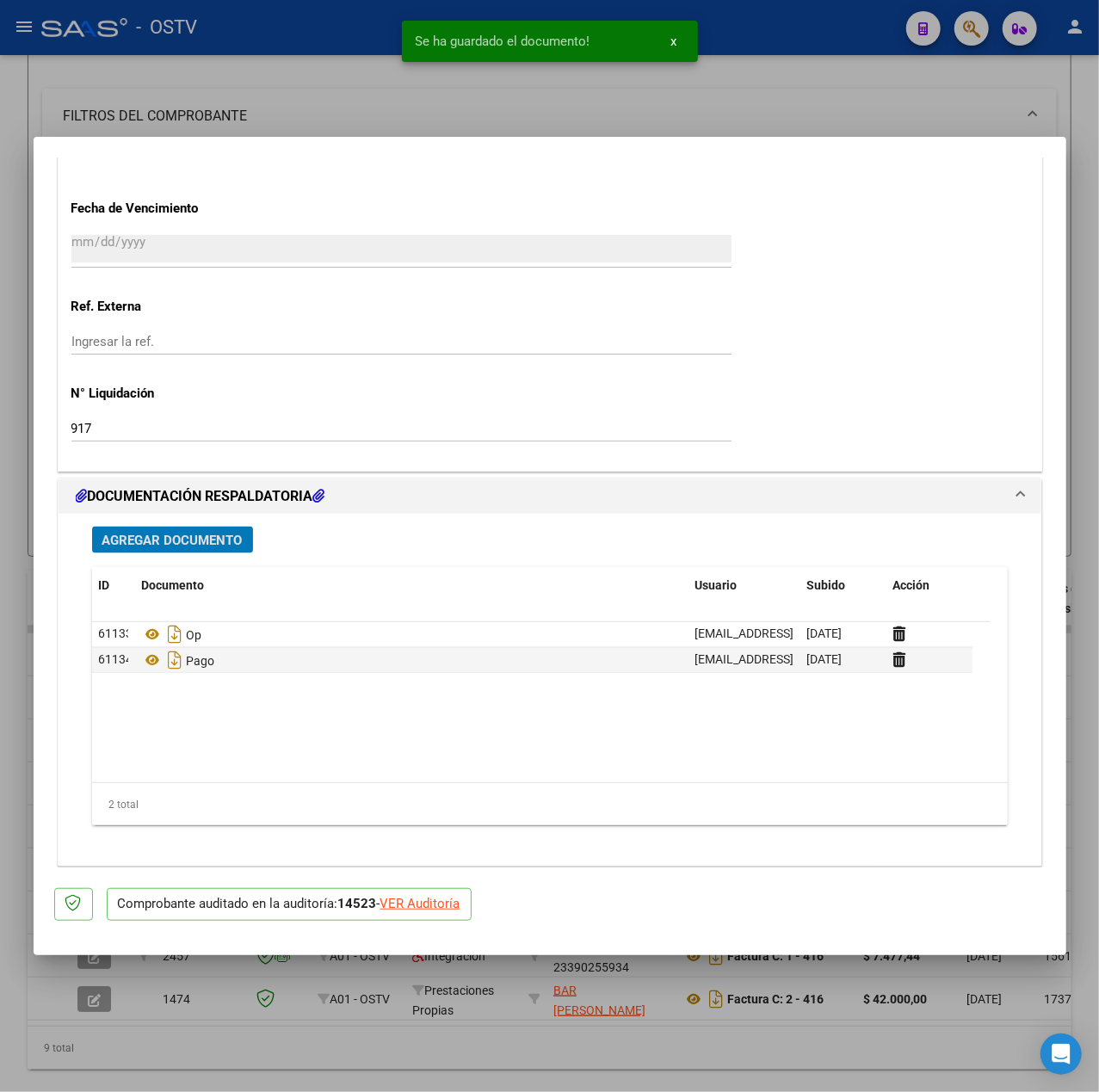
click at [186, 537] on span "Agregar Documento" at bounding box center [173, 540] width 141 height 16
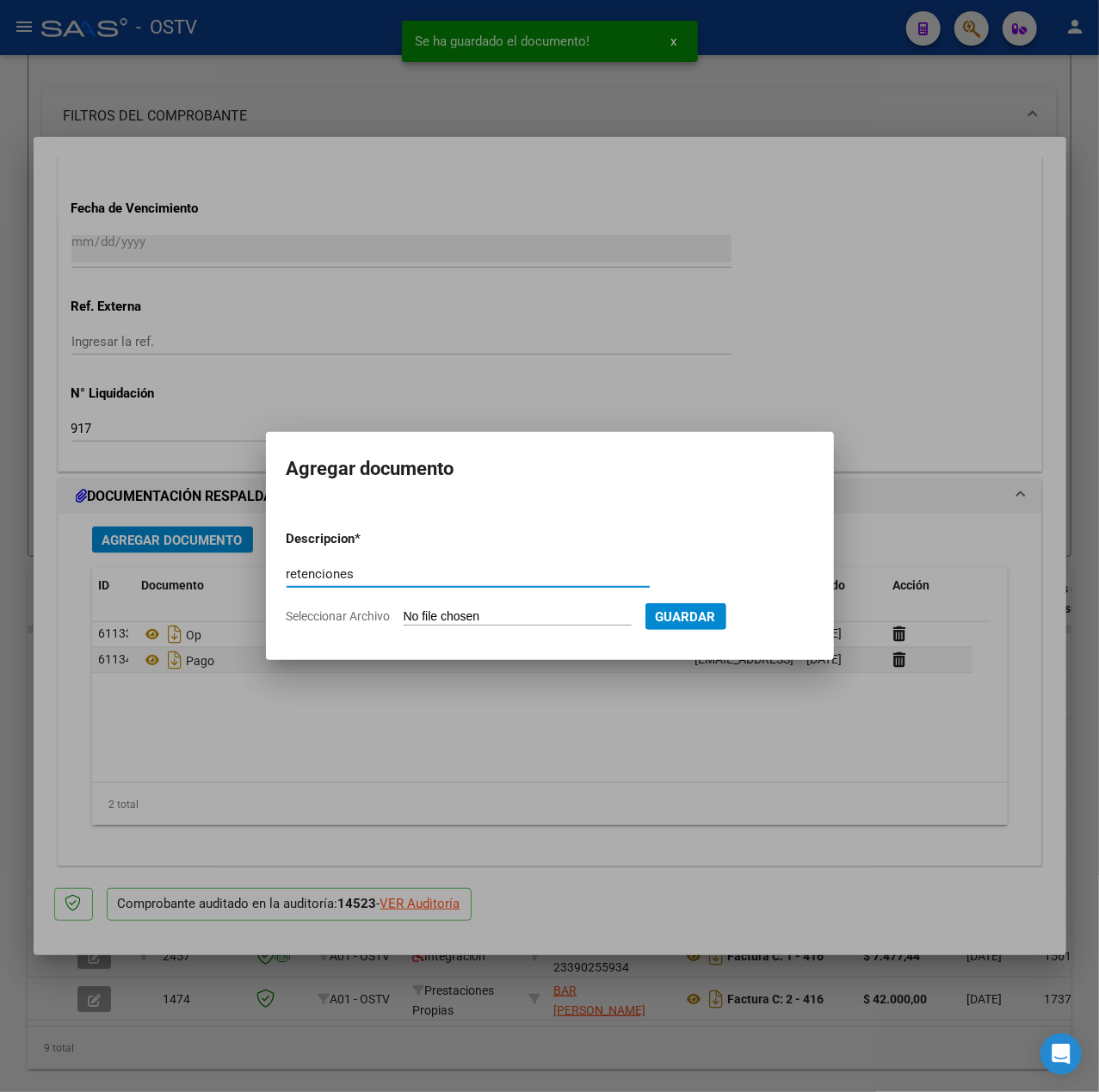
type input "retenciones"
click at [496, 615] on input "Seleccionar Archivo" at bounding box center [518, 617] width 228 height 16
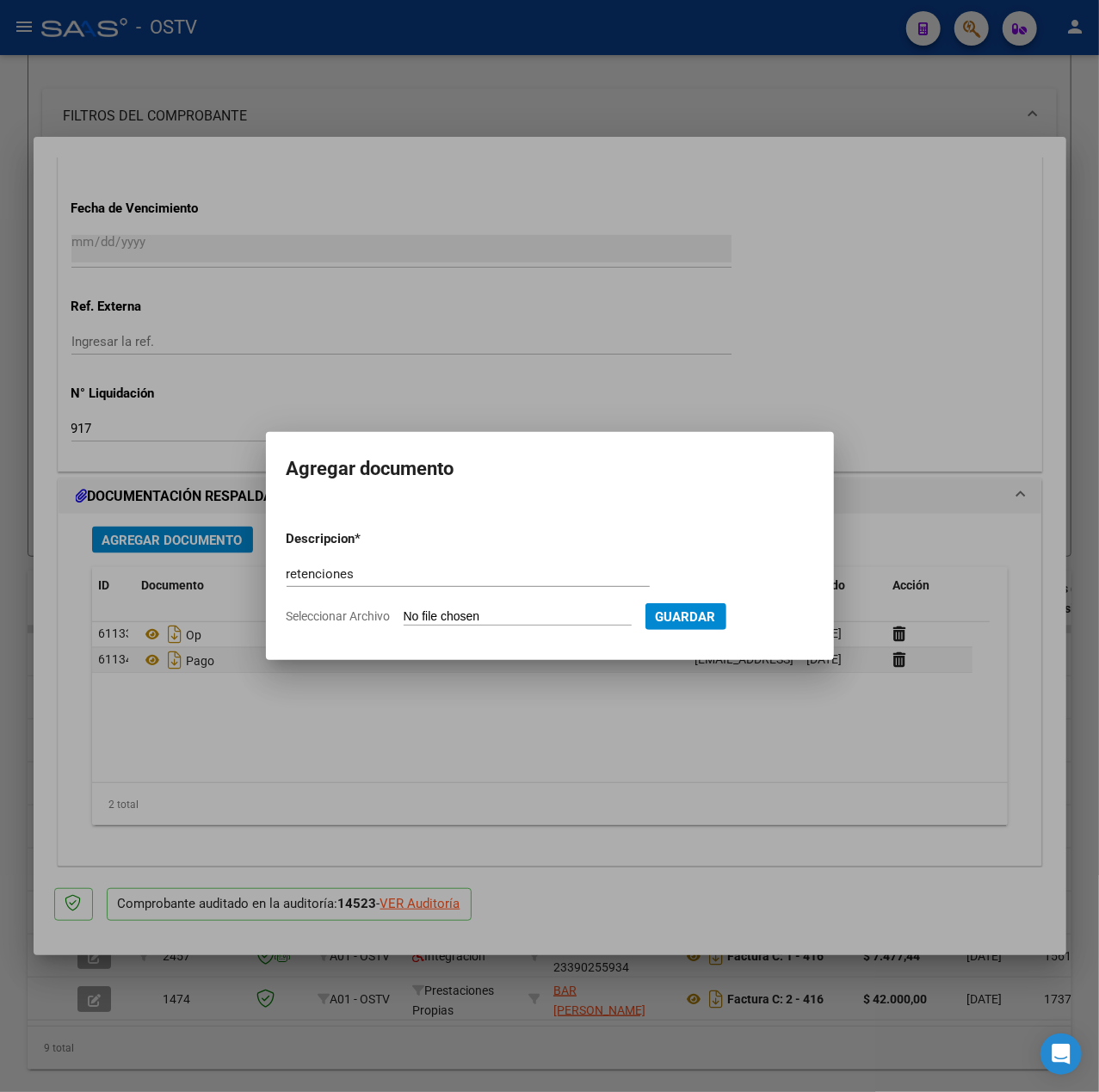
type input "C:\fakepath\OP 57431 Inteligent Medical RETENCIONES.pdf"
click at [793, 614] on span "Guardar" at bounding box center [775, 617] width 60 height 16
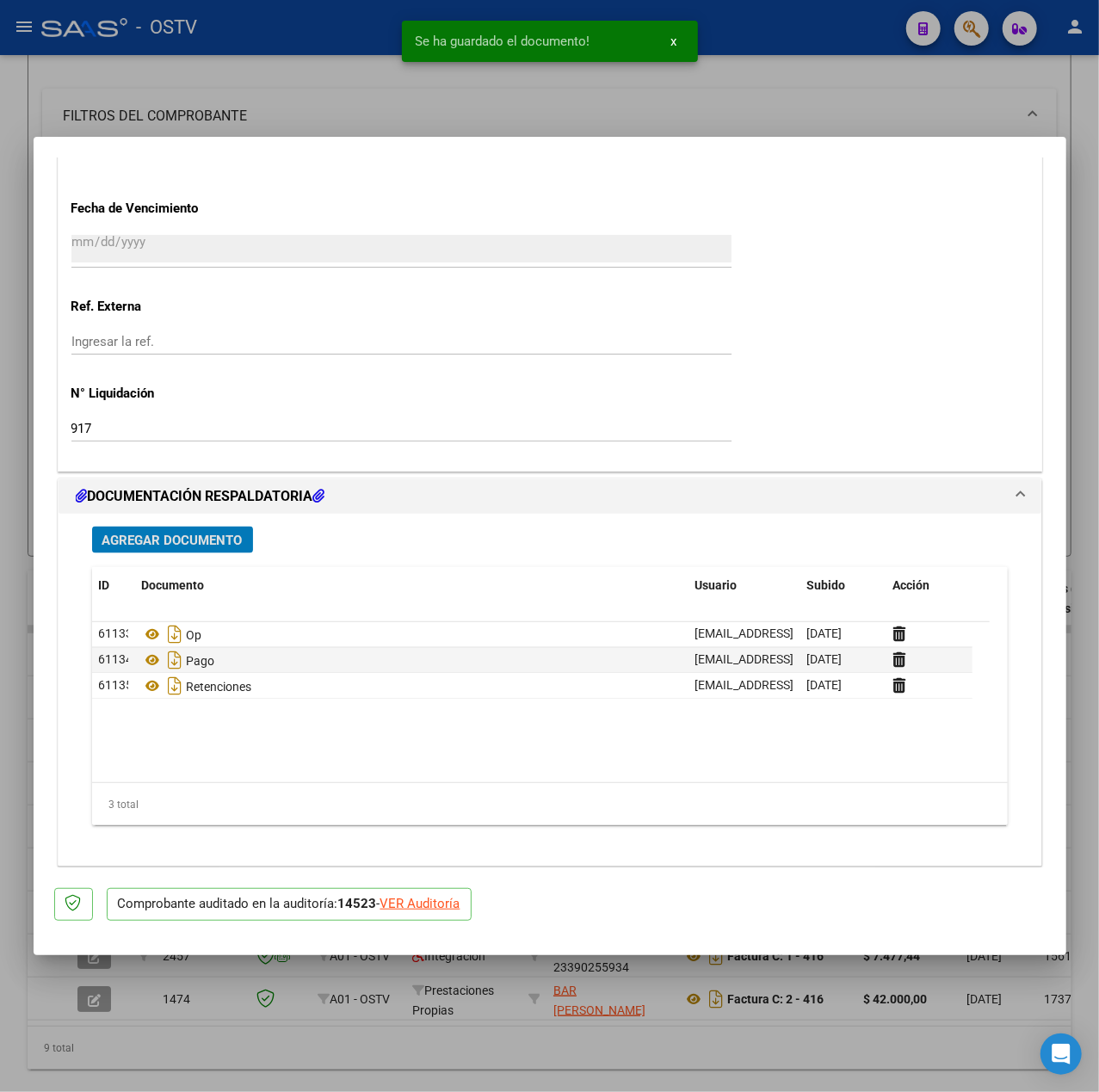
click at [298, 76] on div at bounding box center [549, 546] width 1099 height 1092
type input "$ 0,00"
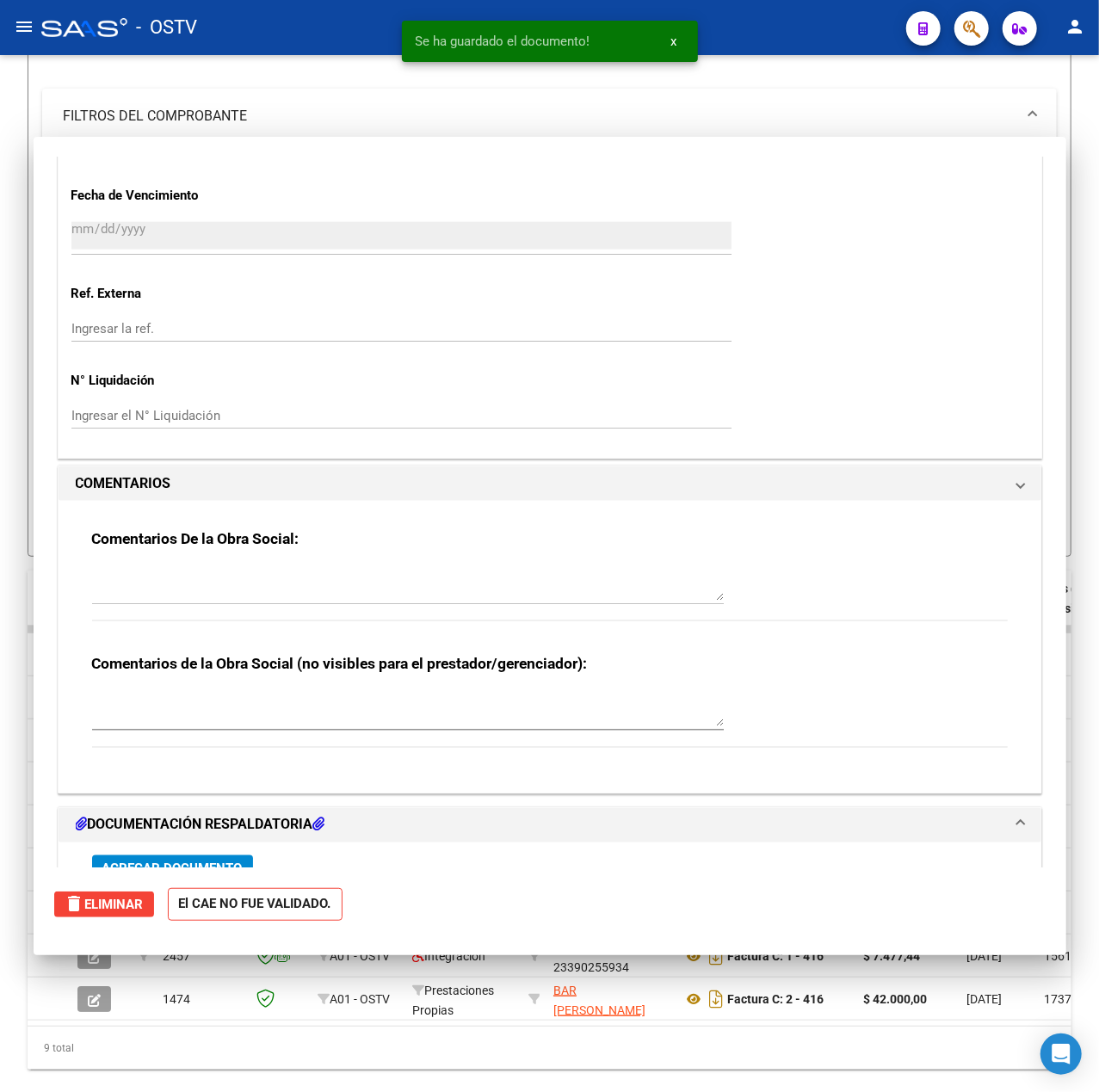
scroll to position [1167, 0]
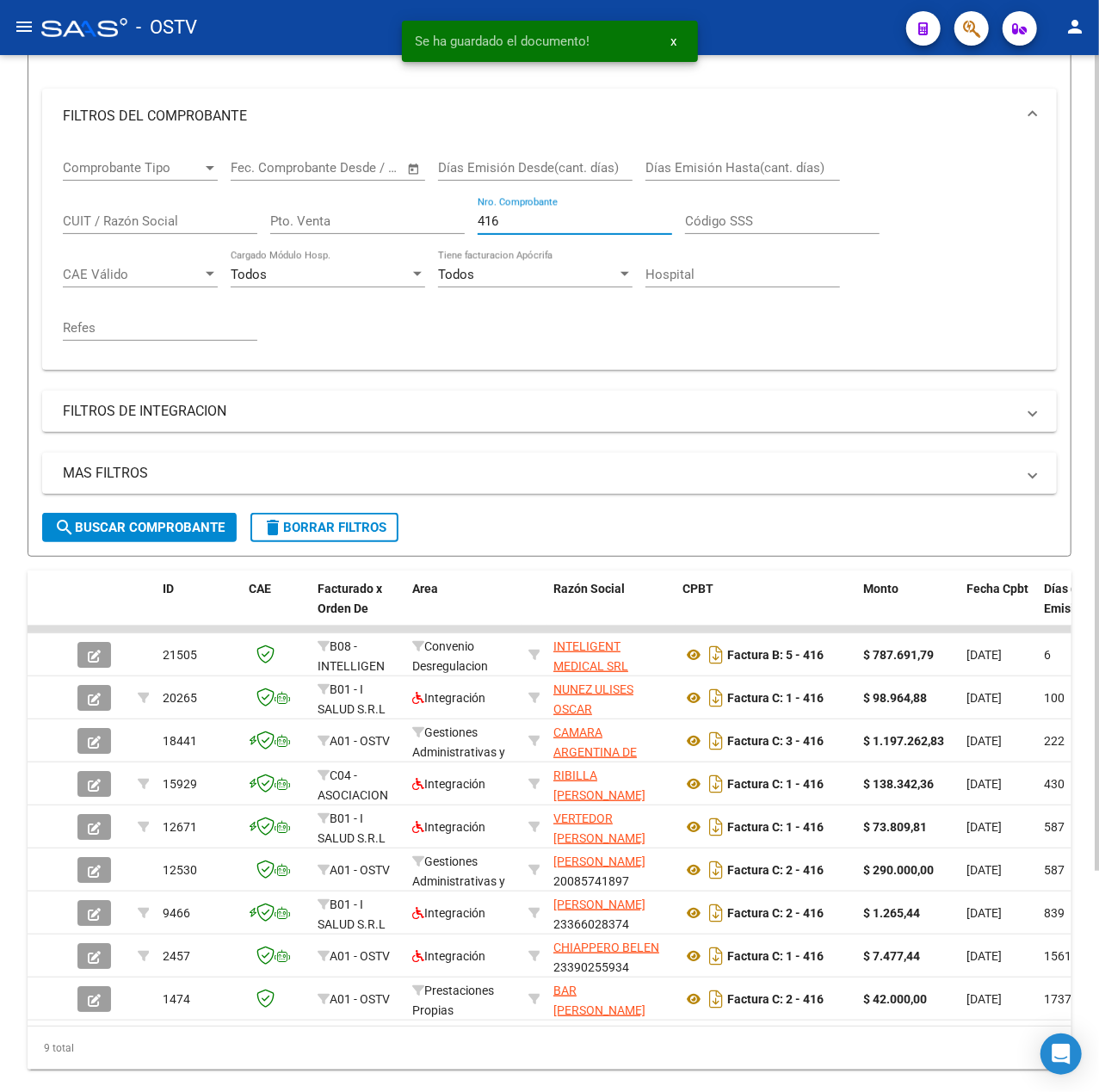
drag, startPoint x: 572, startPoint y: 225, endPoint x: 140, endPoint y: 218, distance: 432.1
click at [140, 218] on div "Comprobante Tipo Comprobante Tipo Fecha inicio – Fecha fin Fec. Comprobante Des…" at bounding box center [550, 250] width 974 height 212
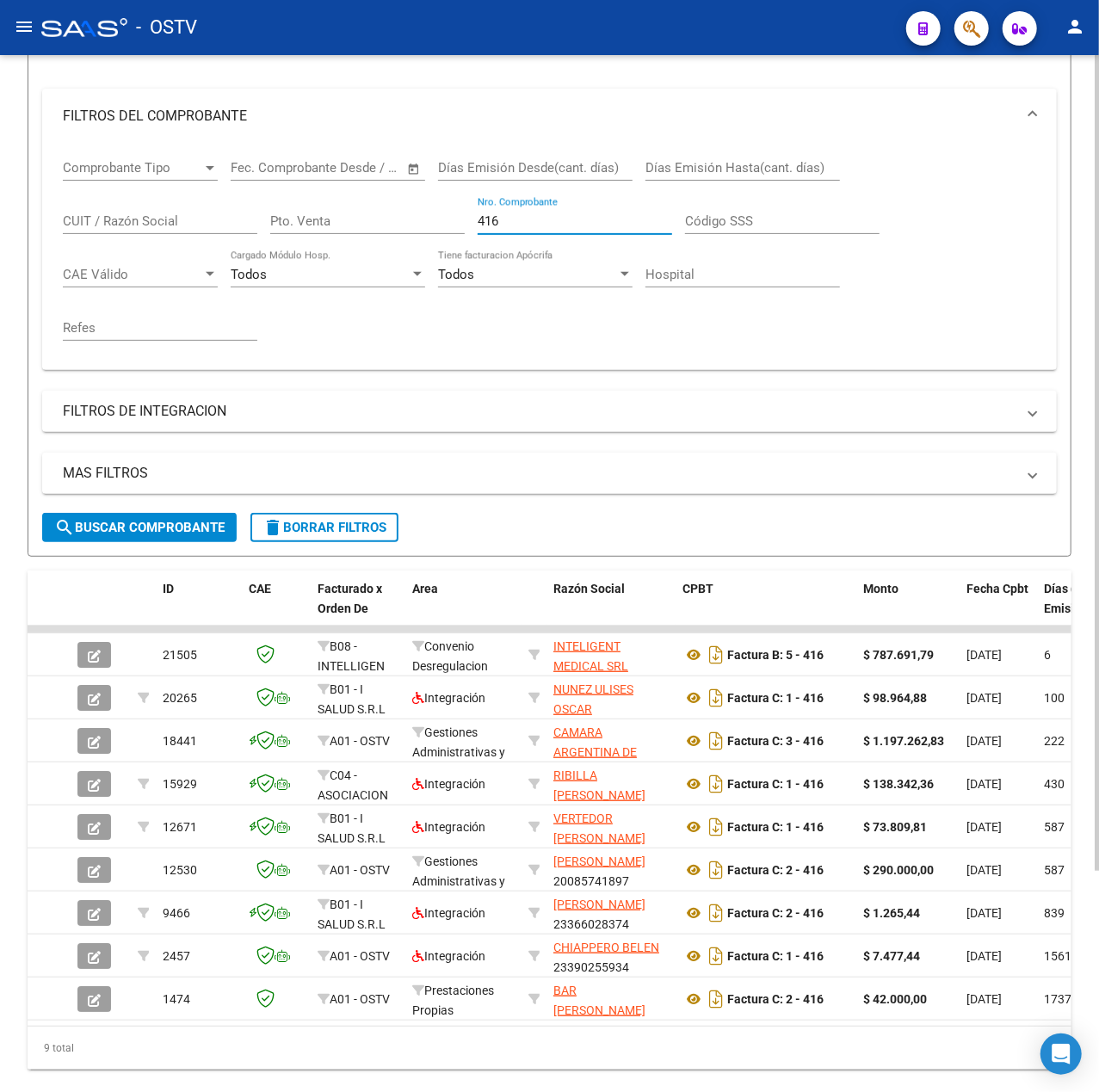
click at [523, 215] on input "416" at bounding box center [574, 221] width 194 height 16
type input "4"
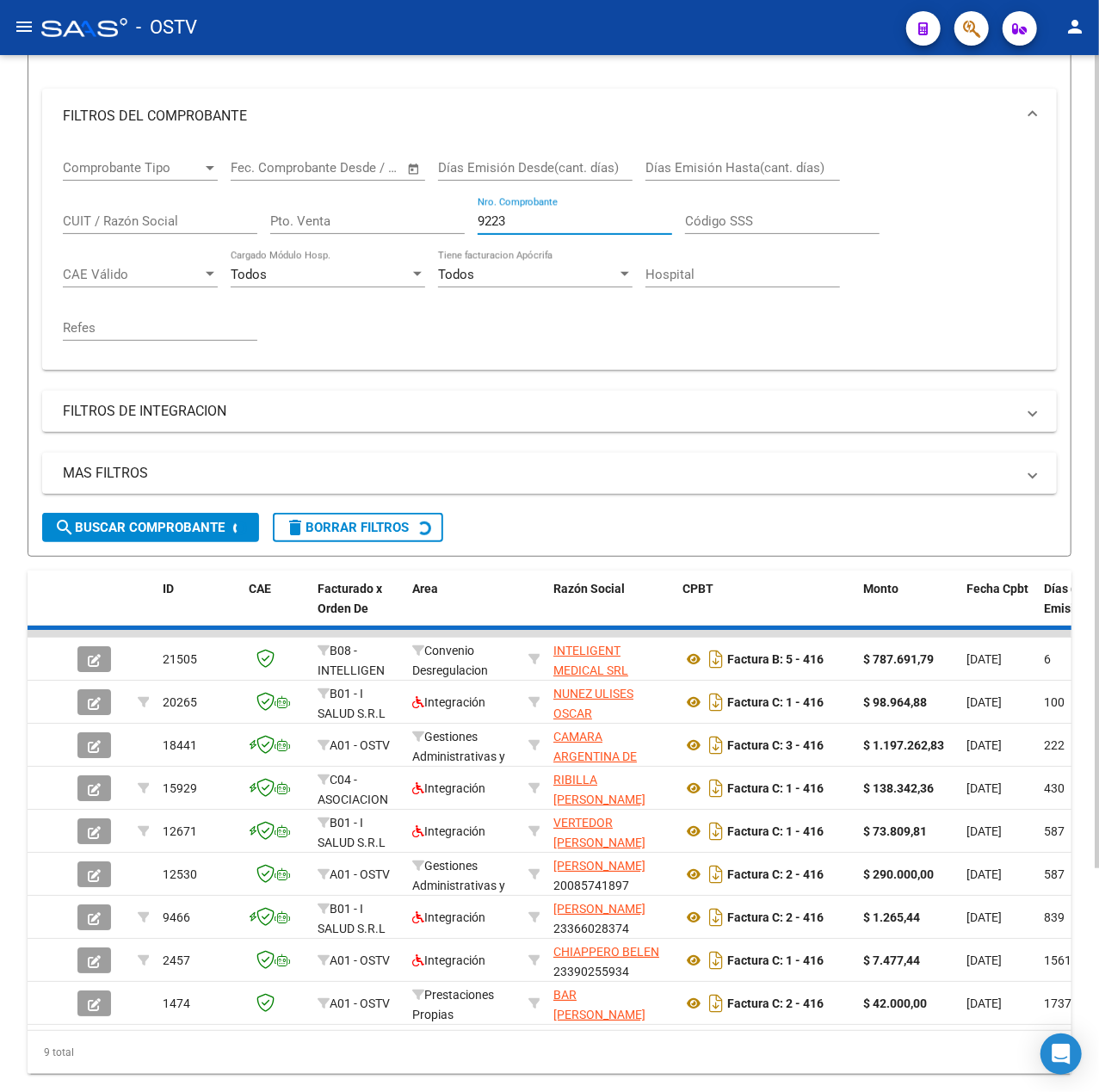
scroll to position [0, 0]
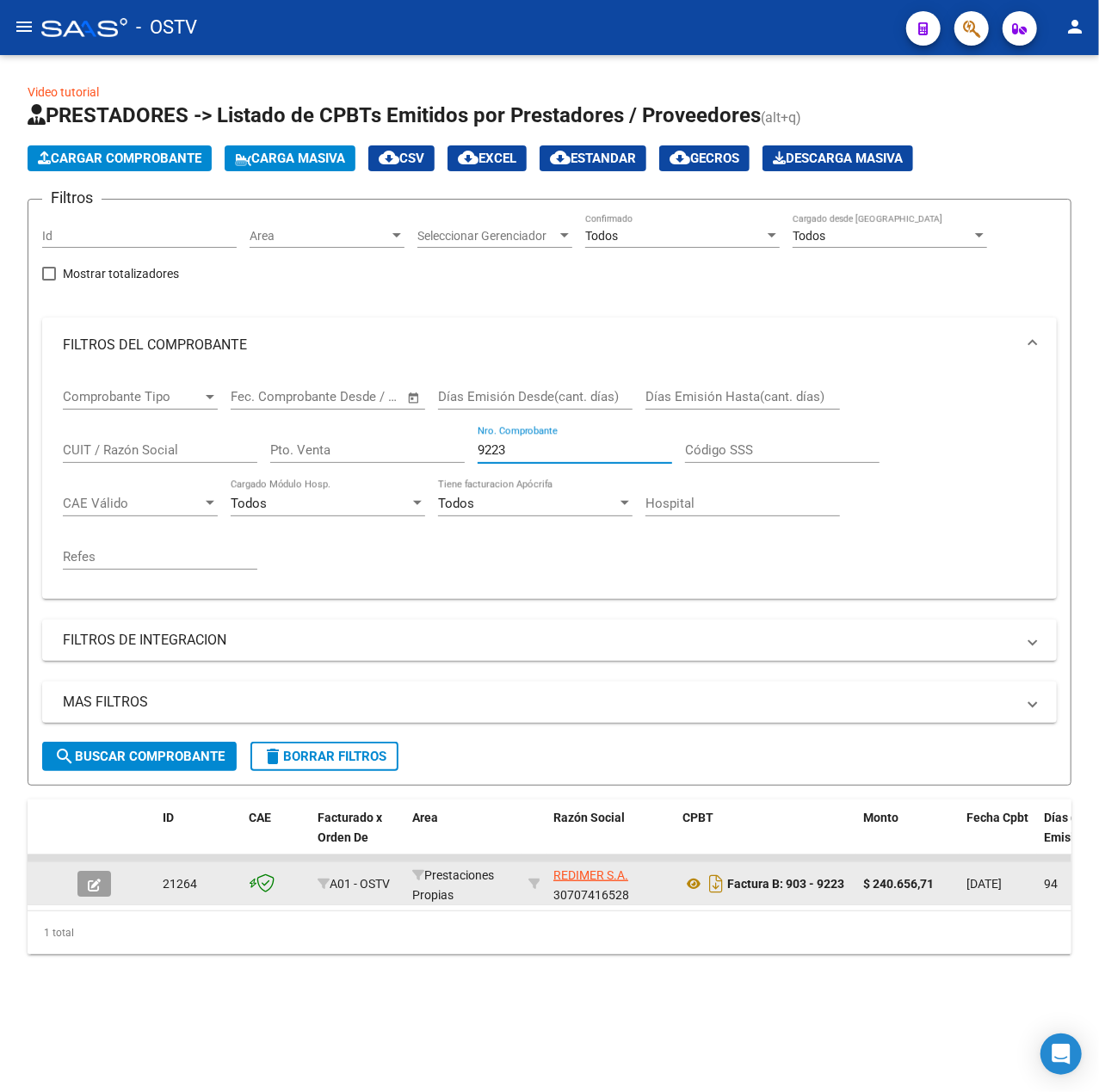
type input "9223"
click at [102, 882] on button "button" at bounding box center [94, 884] width 34 height 26
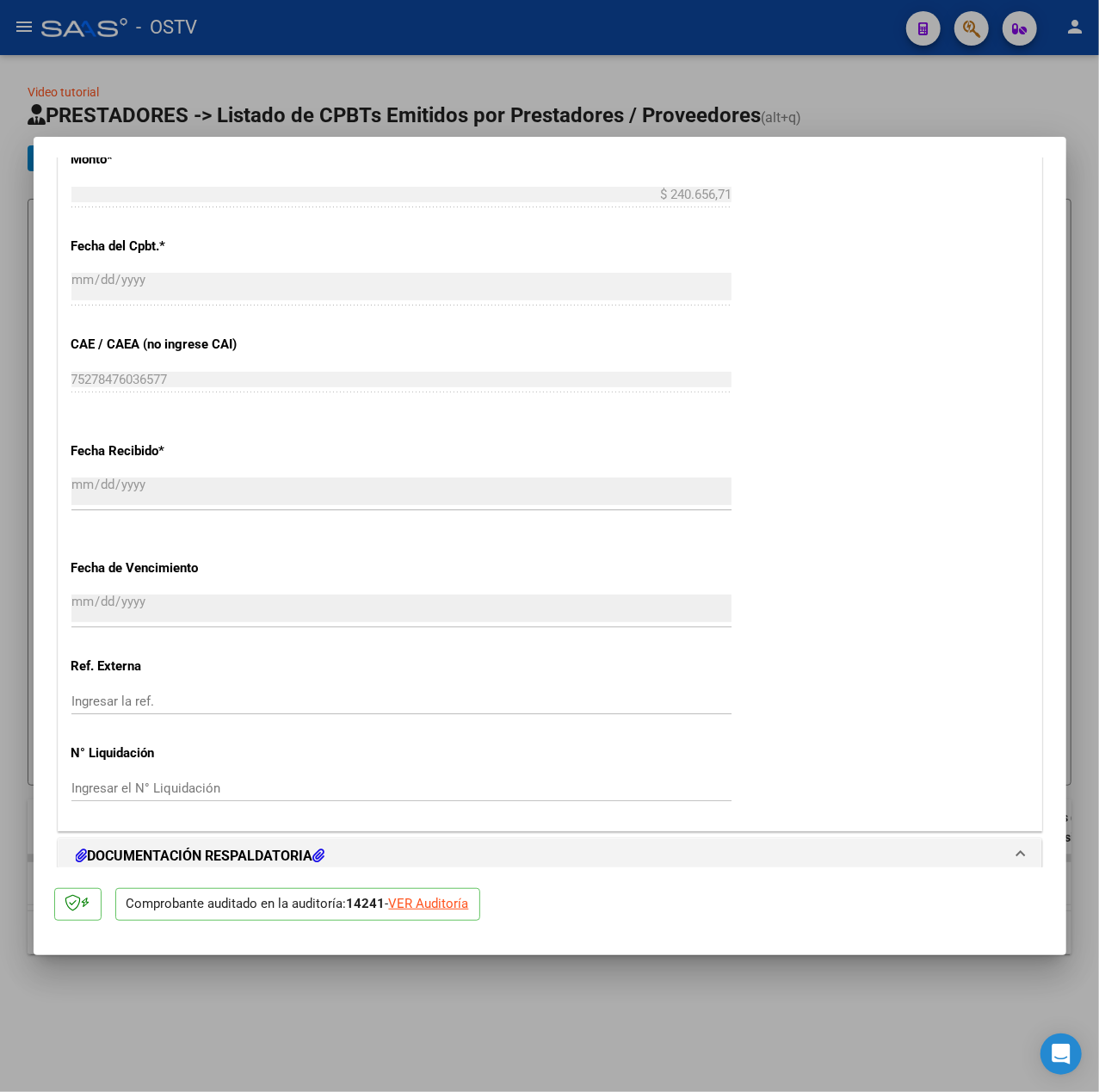
scroll to position [1147, 0]
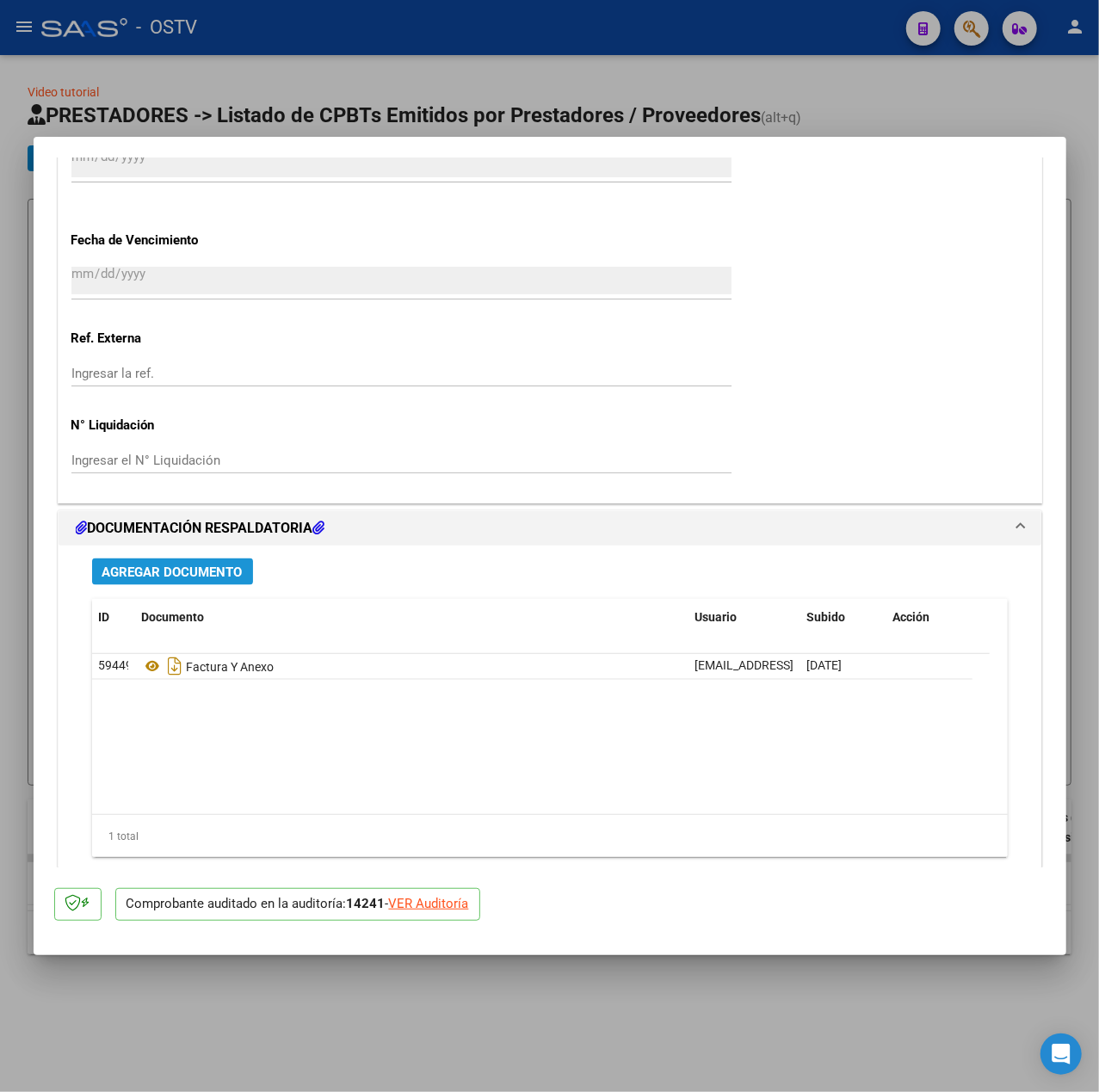
click at [218, 566] on span "Agregar Documento" at bounding box center [173, 572] width 141 height 16
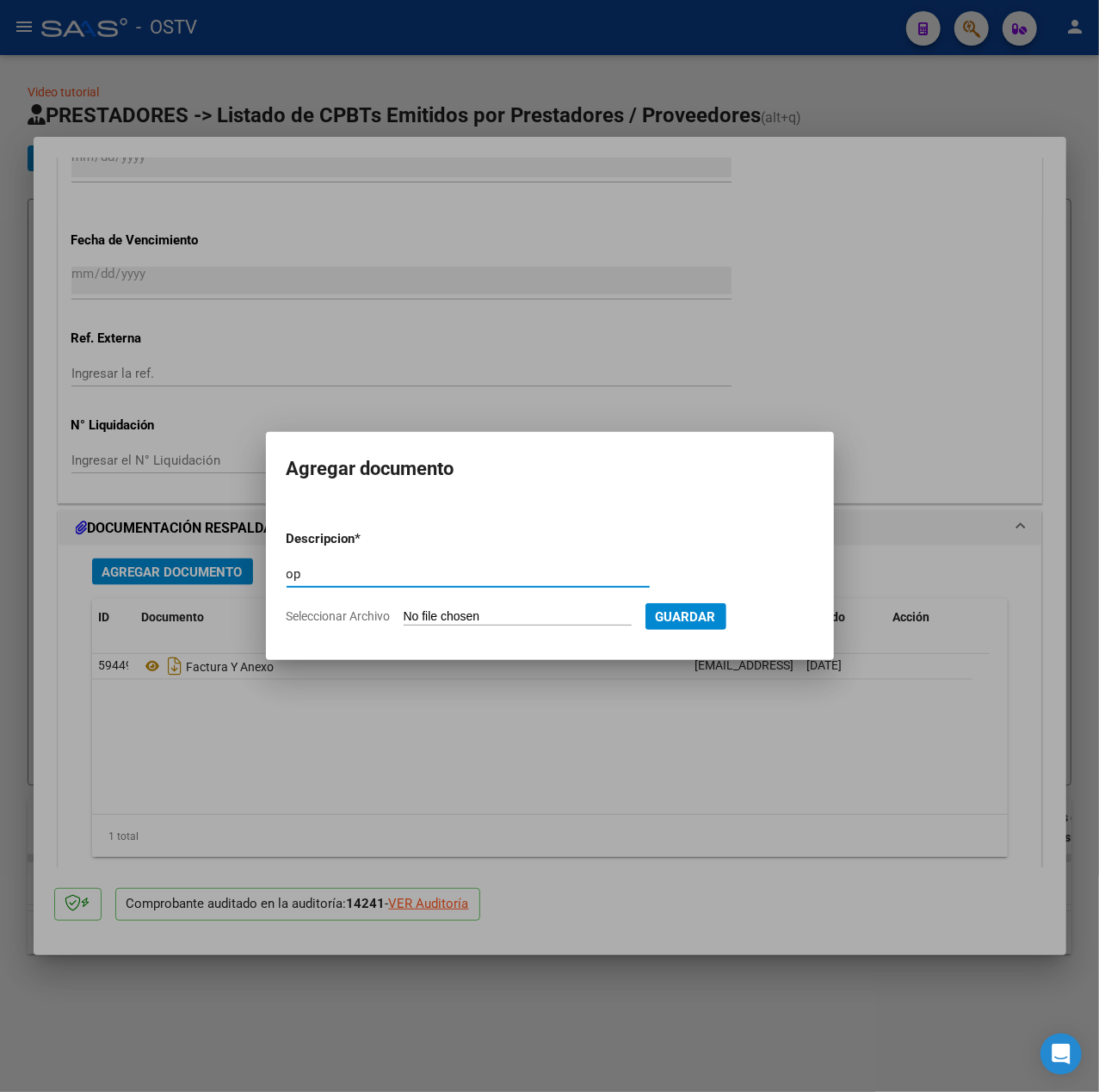
type input "op"
click at [462, 614] on input "Seleccionar Archivo" at bounding box center [518, 617] width 228 height 16
type input "C:\fakepath\OP 57437 Clinica Psiquiatrica.pdf"
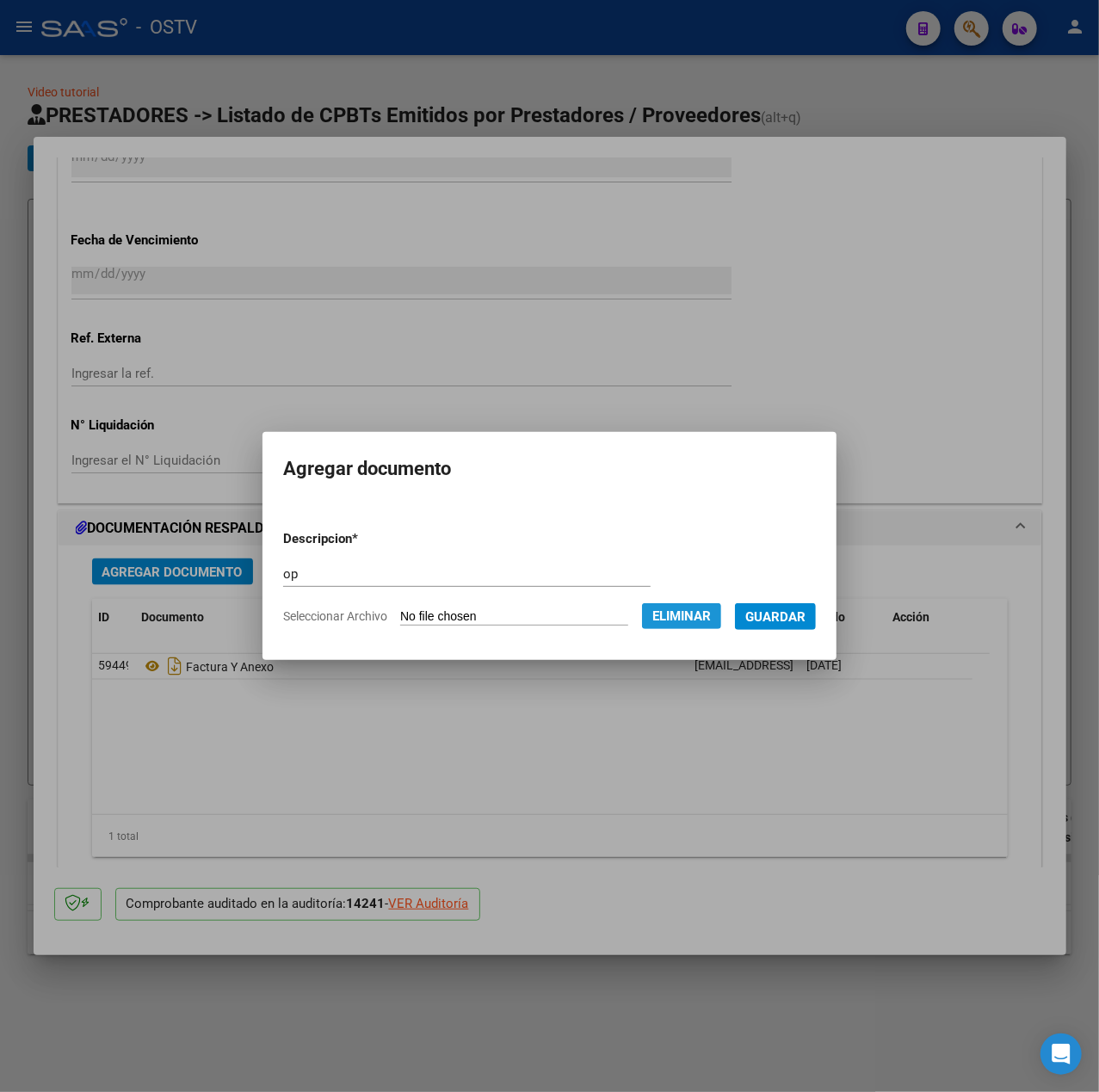
click at [680, 618] on span "Eliminar" at bounding box center [682, 616] width 59 height 16
click at [638, 731] on div at bounding box center [549, 546] width 1099 height 1092
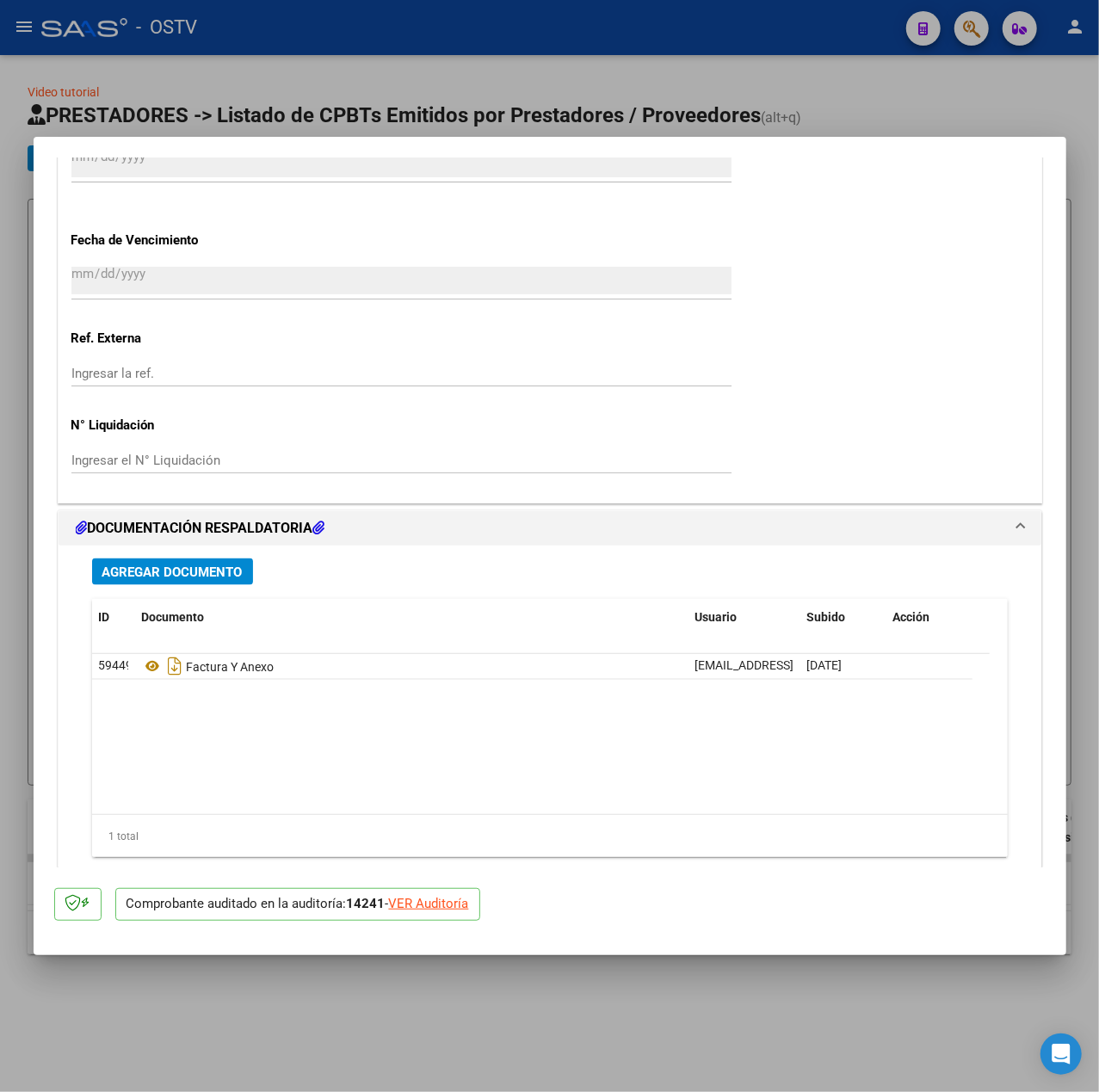
click at [208, 576] on span "Agregar Documento" at bounding box center [173, 572] width 141 height 16
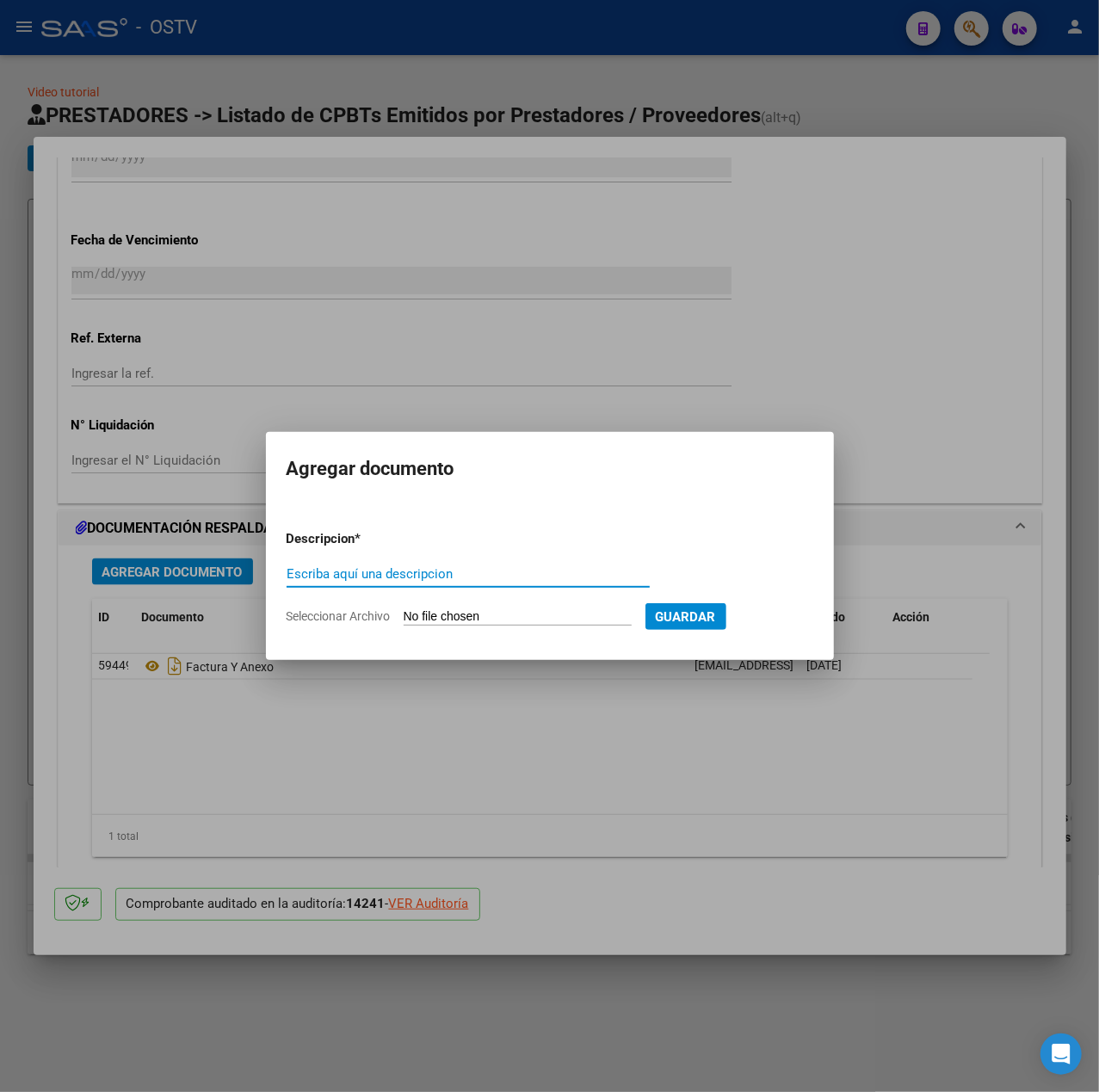
click at [312, 823] on div at bounding box center [549, 546] width 1099 height 1092
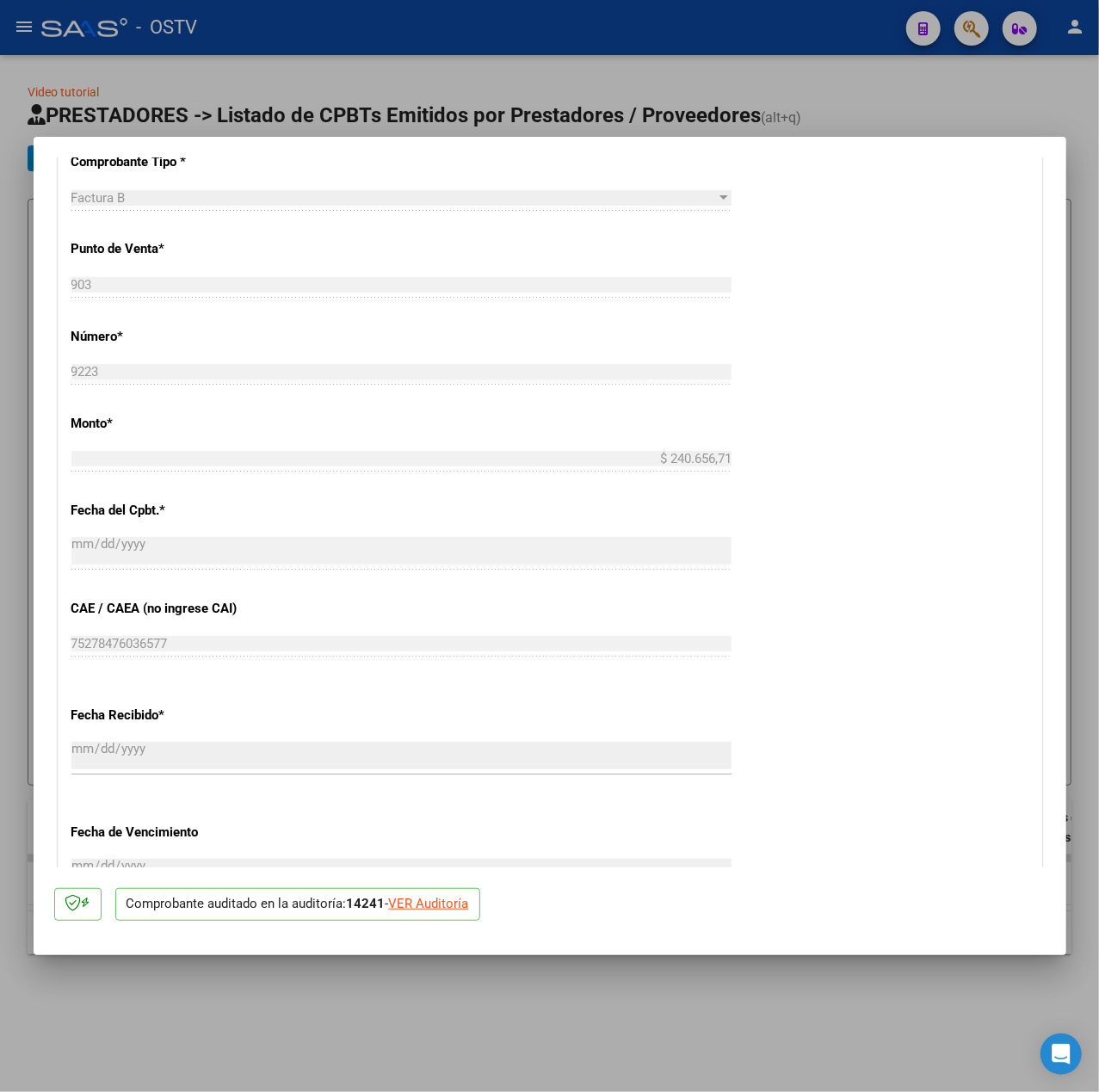
scroll to position [918, 0]
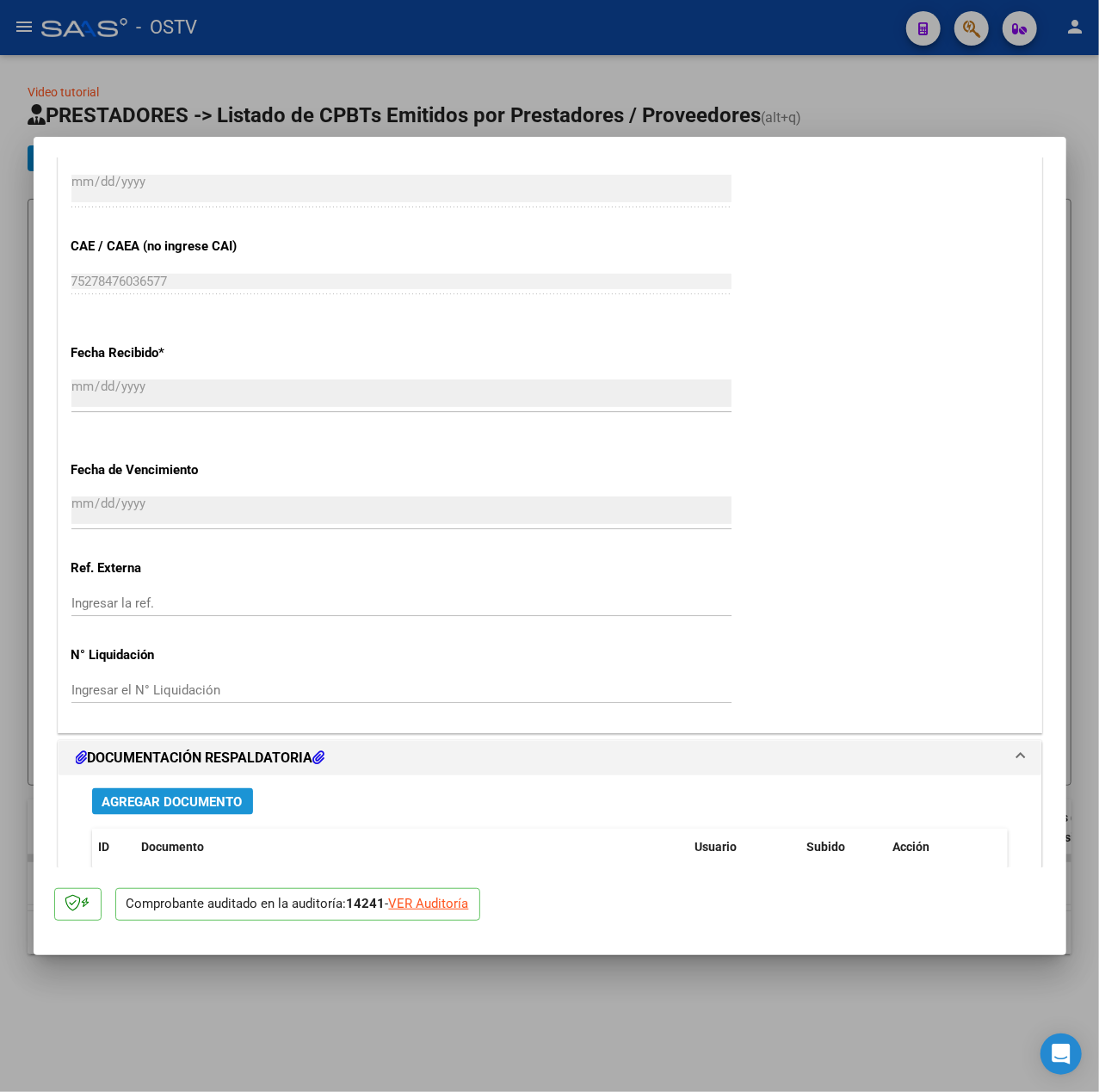
click at [200, 805] on span "Agregar Documento" at bounding box center [173, 802] width 141 height 16
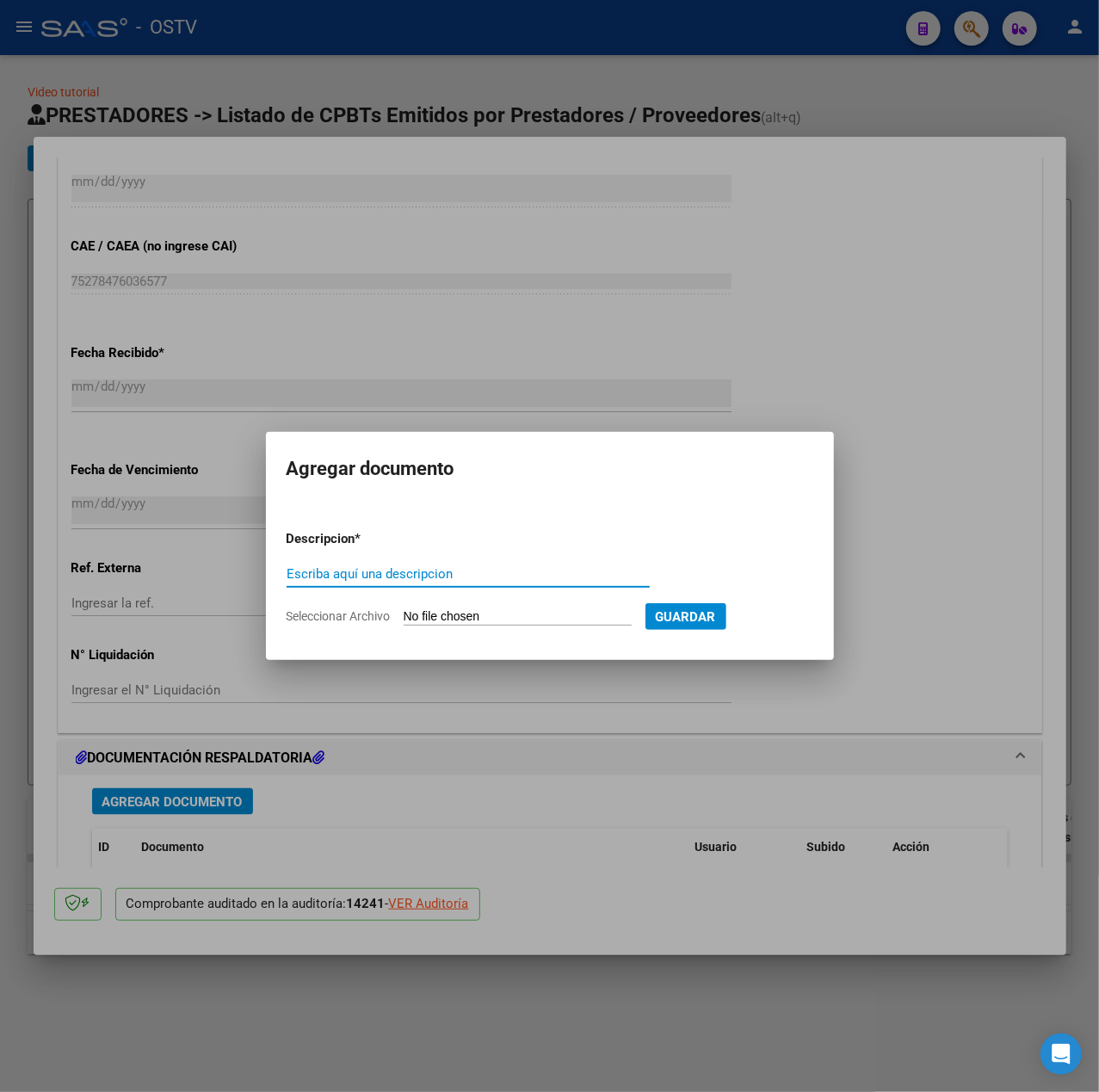
click at [565, 748] on div at bounding box center [549, 546] width 1099 height 1092
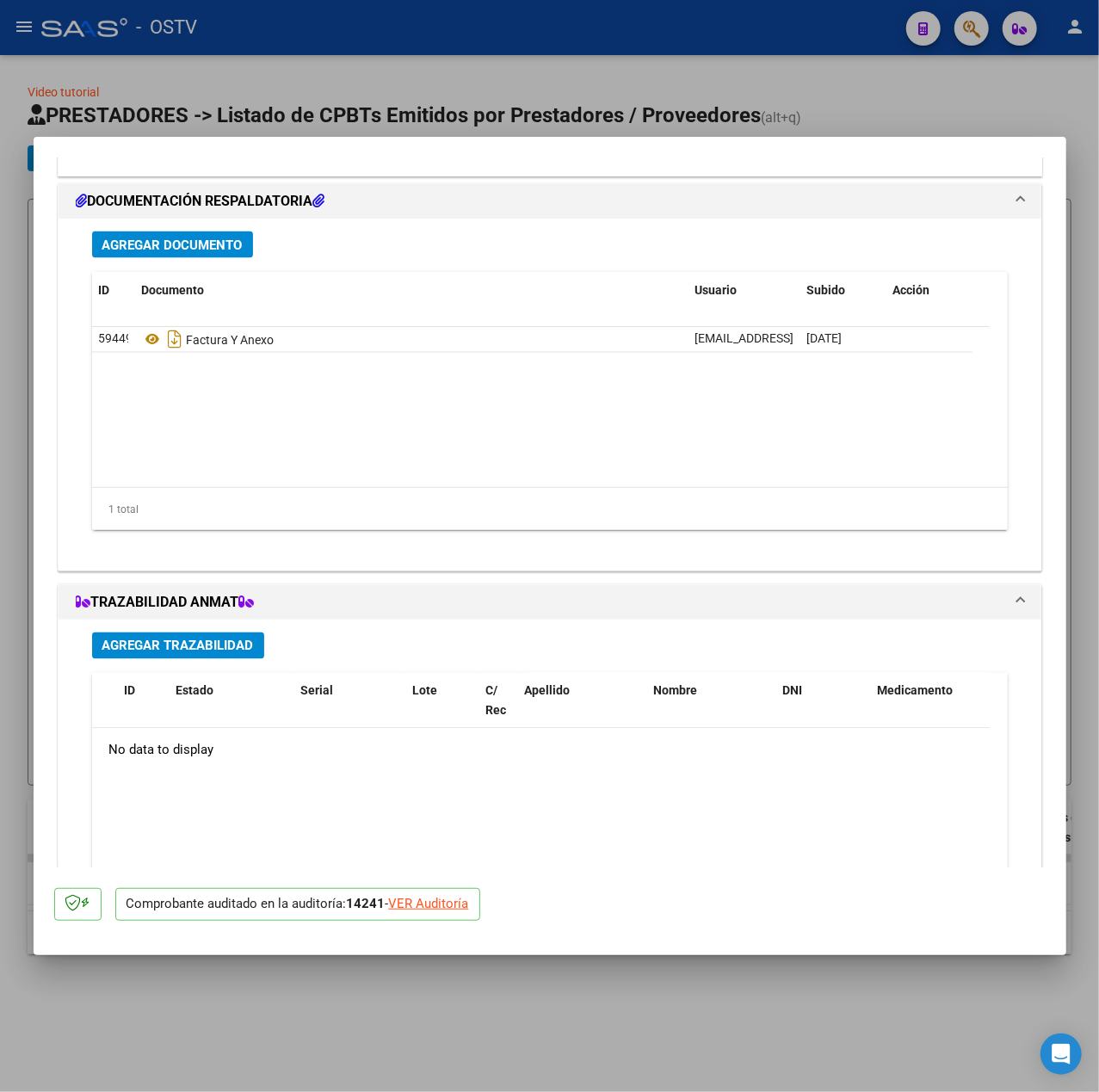
scroll to position [1479, 0]
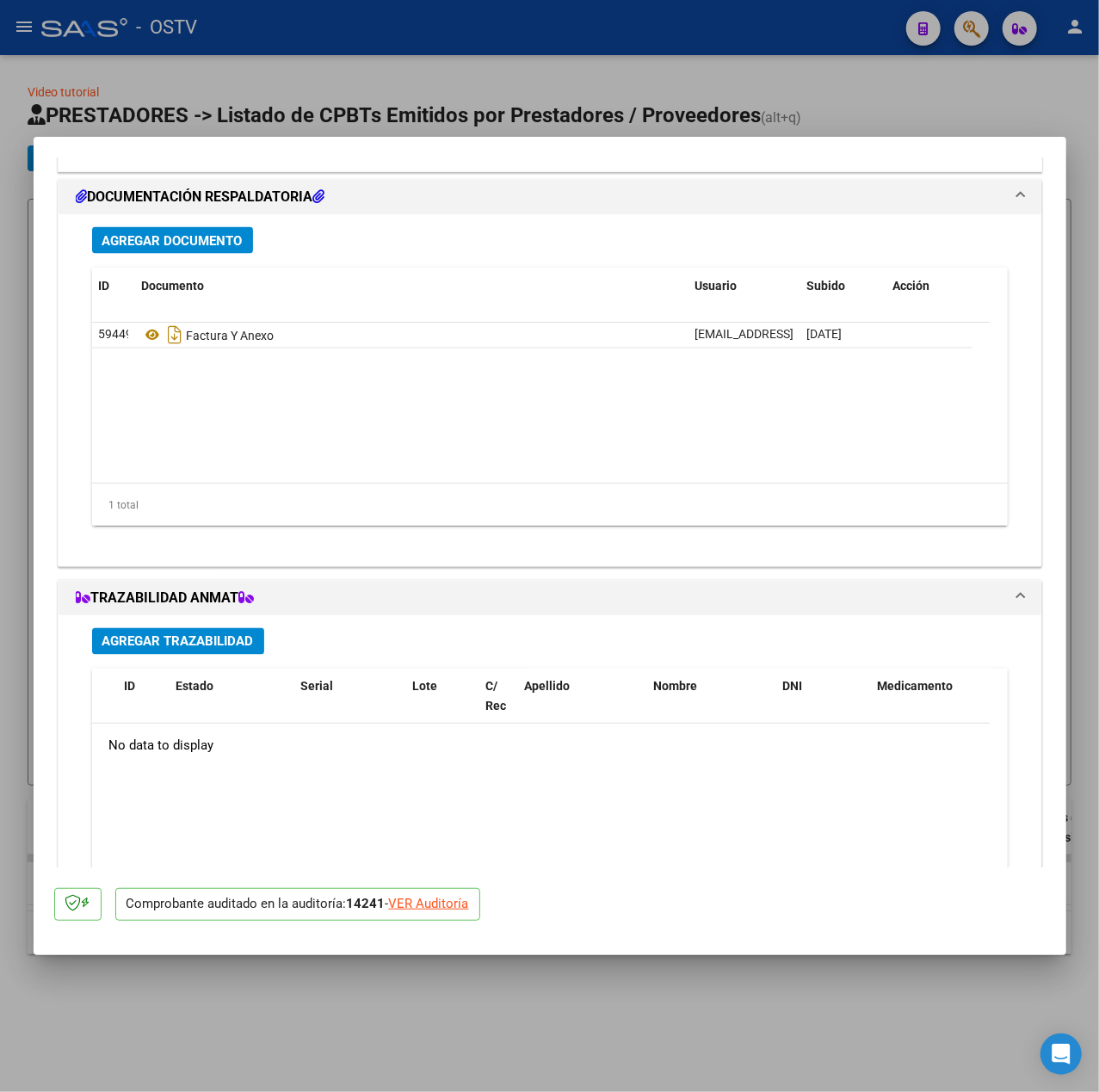
click at [229, 241] on span "Agregar Documento" at bounding box center [173, 241] width 141 height 16
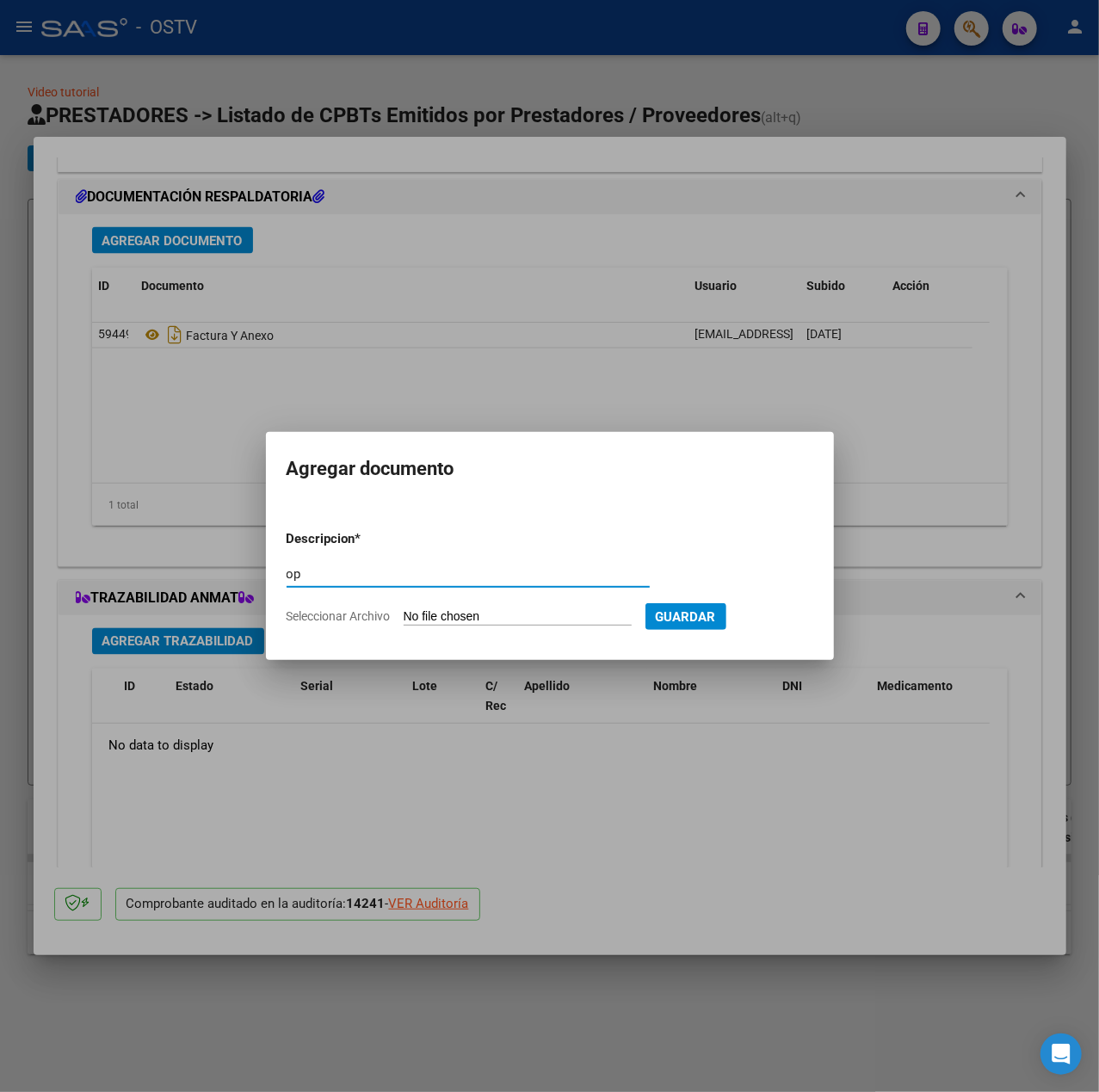
type input "op"
click at [483, 615] on input "Seleccionar Archivo" at bounding box center [518, 617] width 228 height 16
type input "C:\fakepath\OP 57432 Redimer.pdf"
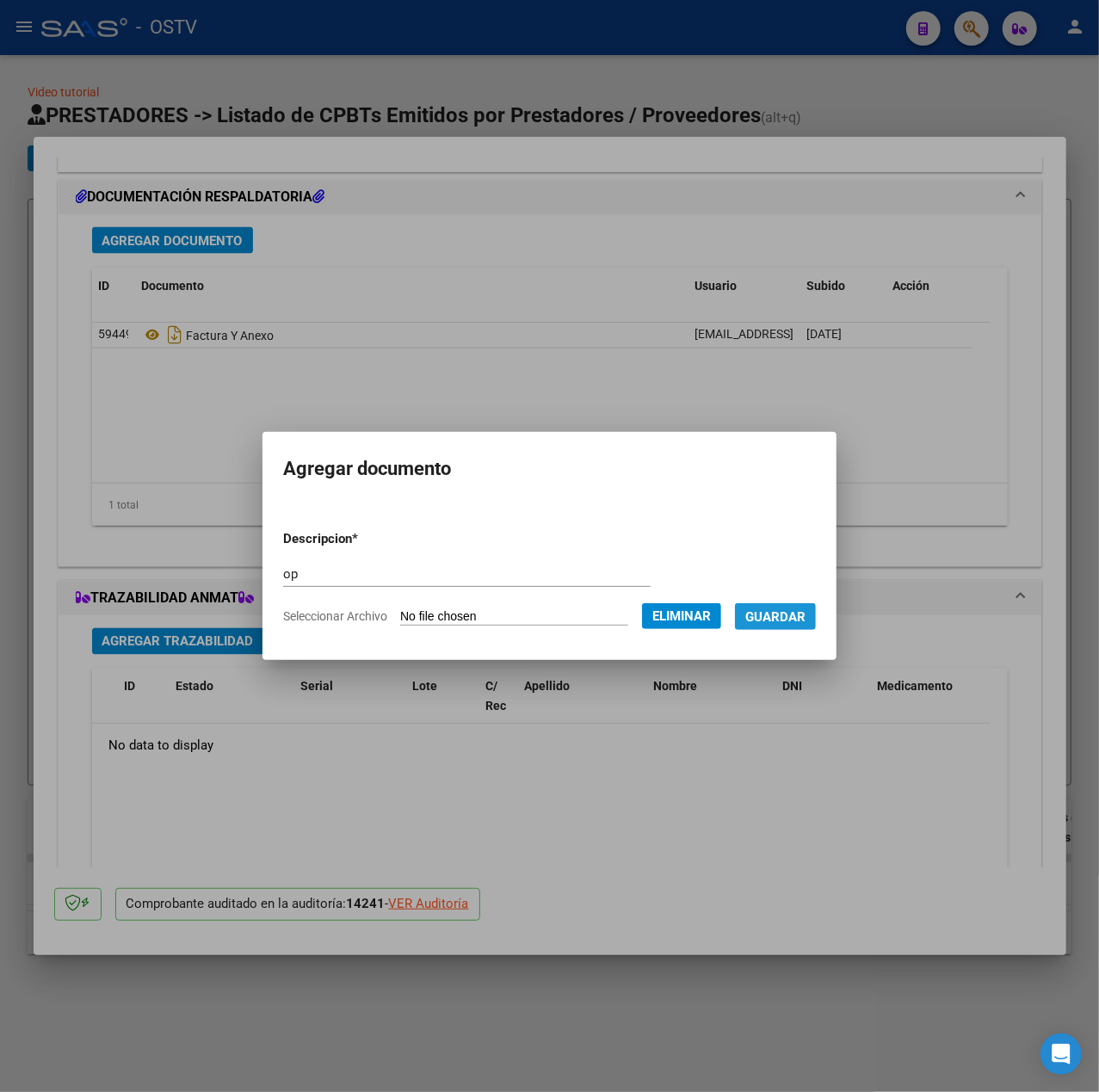
click at [805, 622] on span "Guardar" at bounding box center [775, 617] width 60 height 16
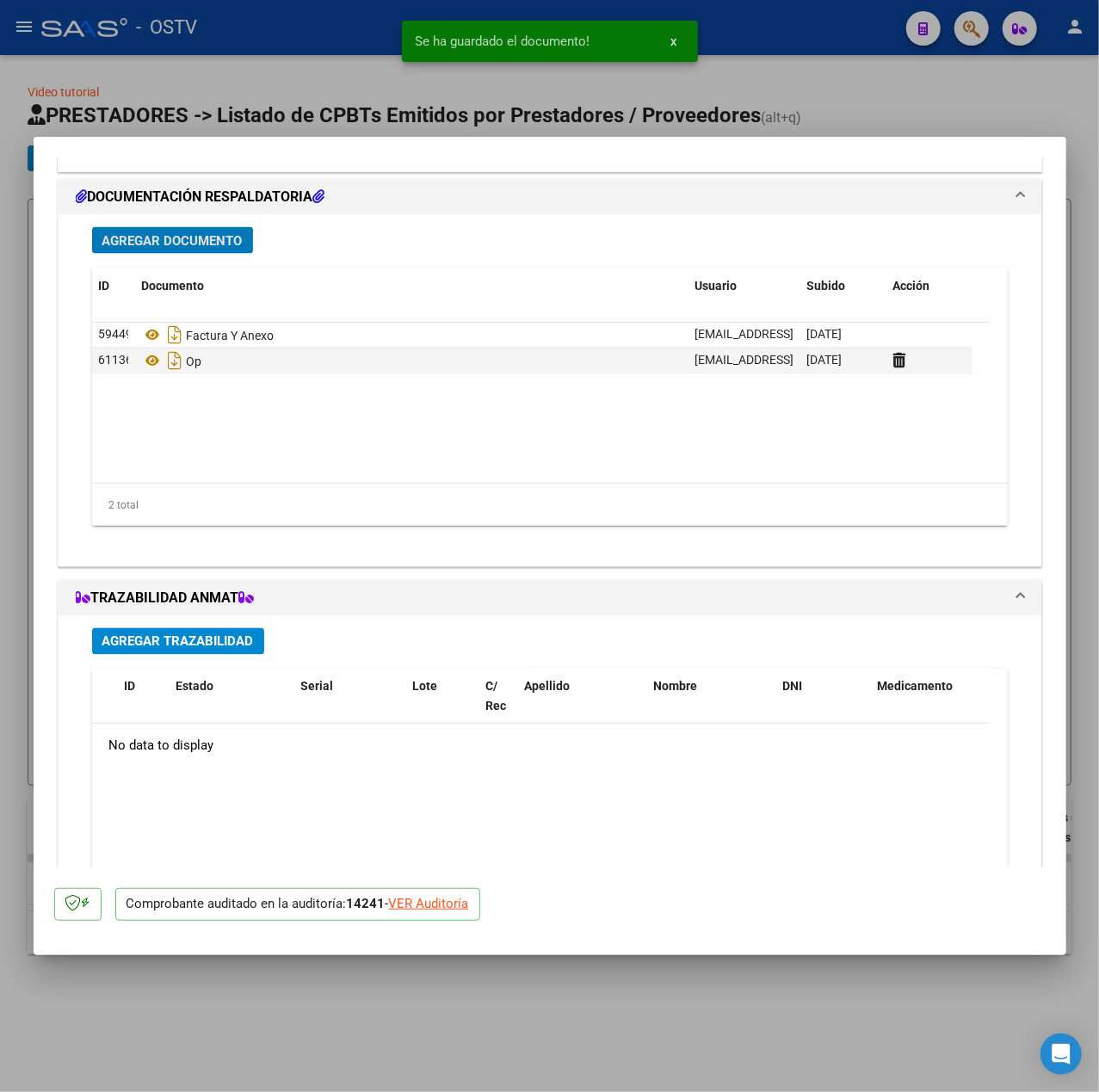
click at [214, 242] on span "Agregar Documento" at bounding box center [173, 241] width 141 height 16
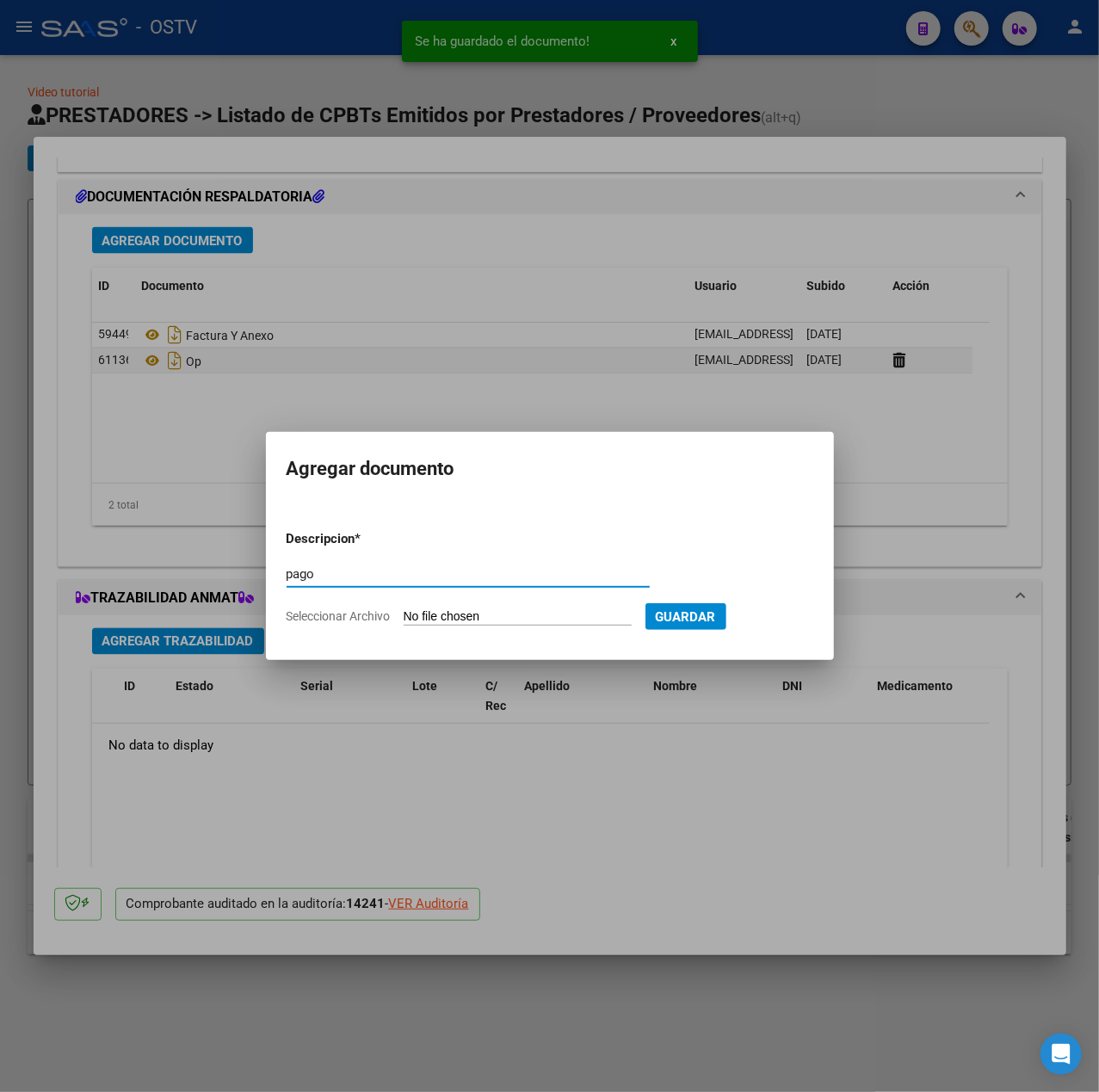
type input "pago"
click at [463, 610] on input "Seleccionar Archivo" at bounding box center [518, 617] width 228 height 16
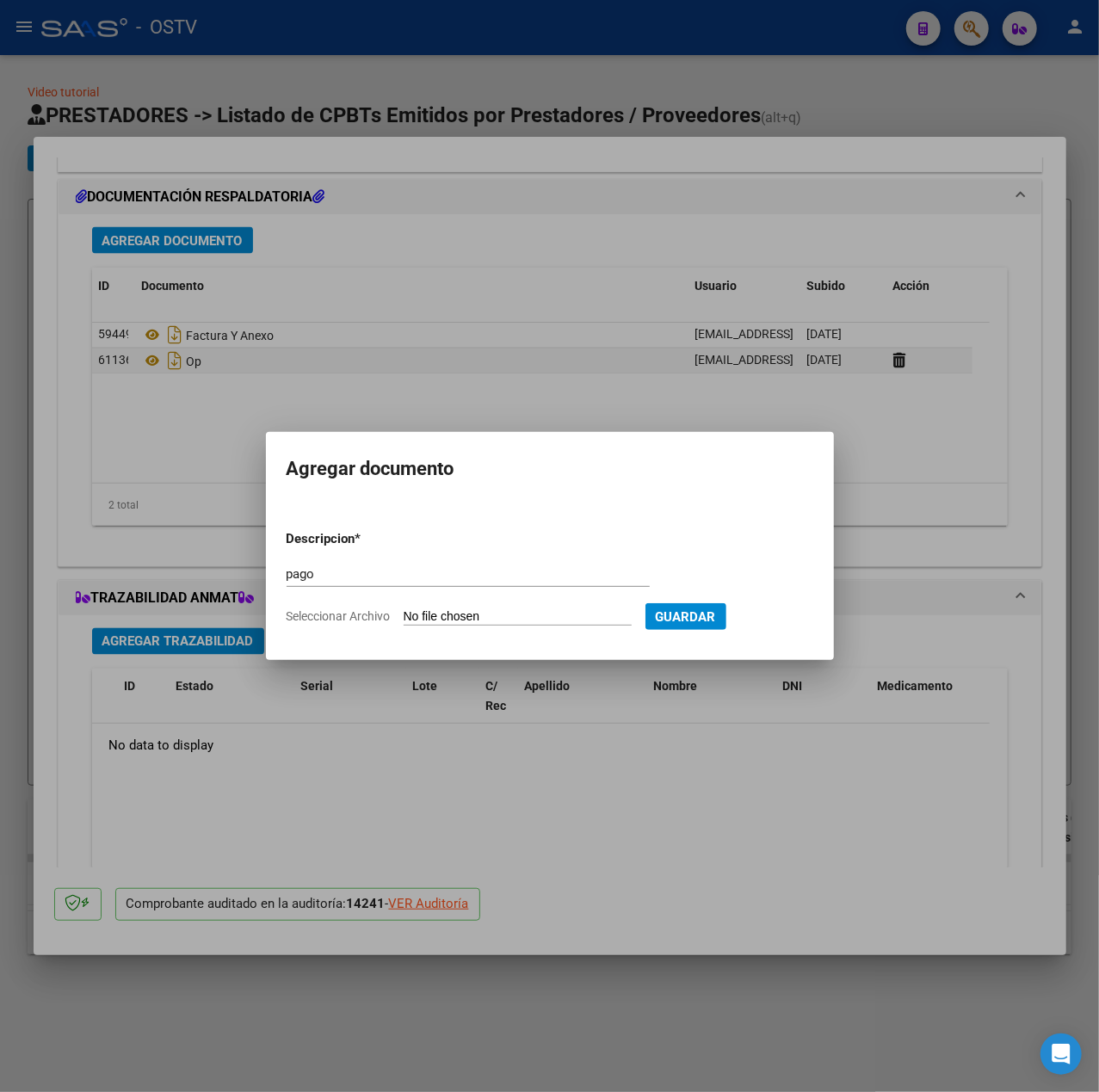
type input "C:\fakepath\Pago OP 57432 Redimer.pdf"
click at [795, 621] on span "Guardar" at bounding box center [775, 617] width 60 height 16
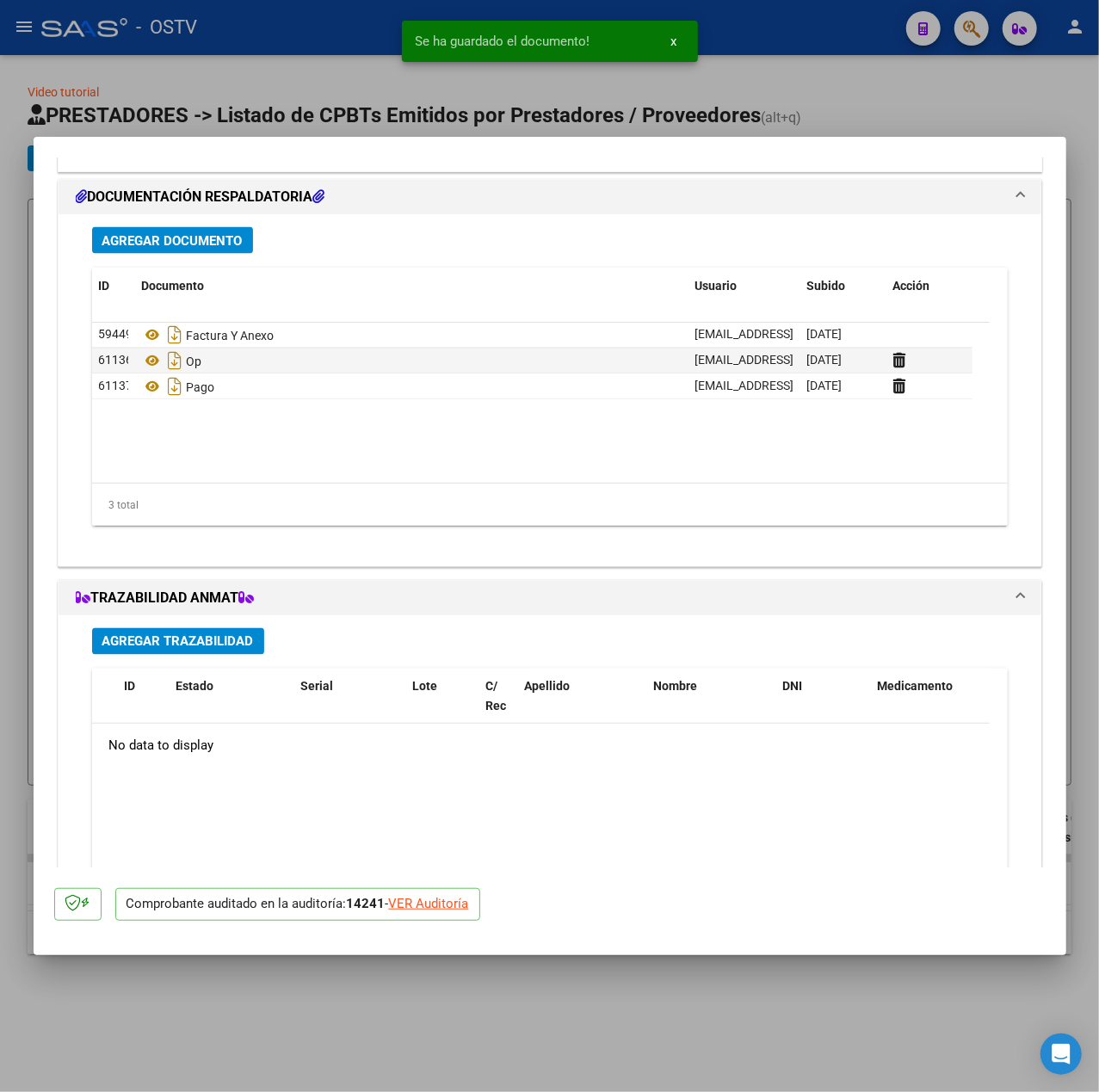
click at [304, 84] on div at bounding box center [549, 546] width 1099 height 1092
type input "$ 0,00"
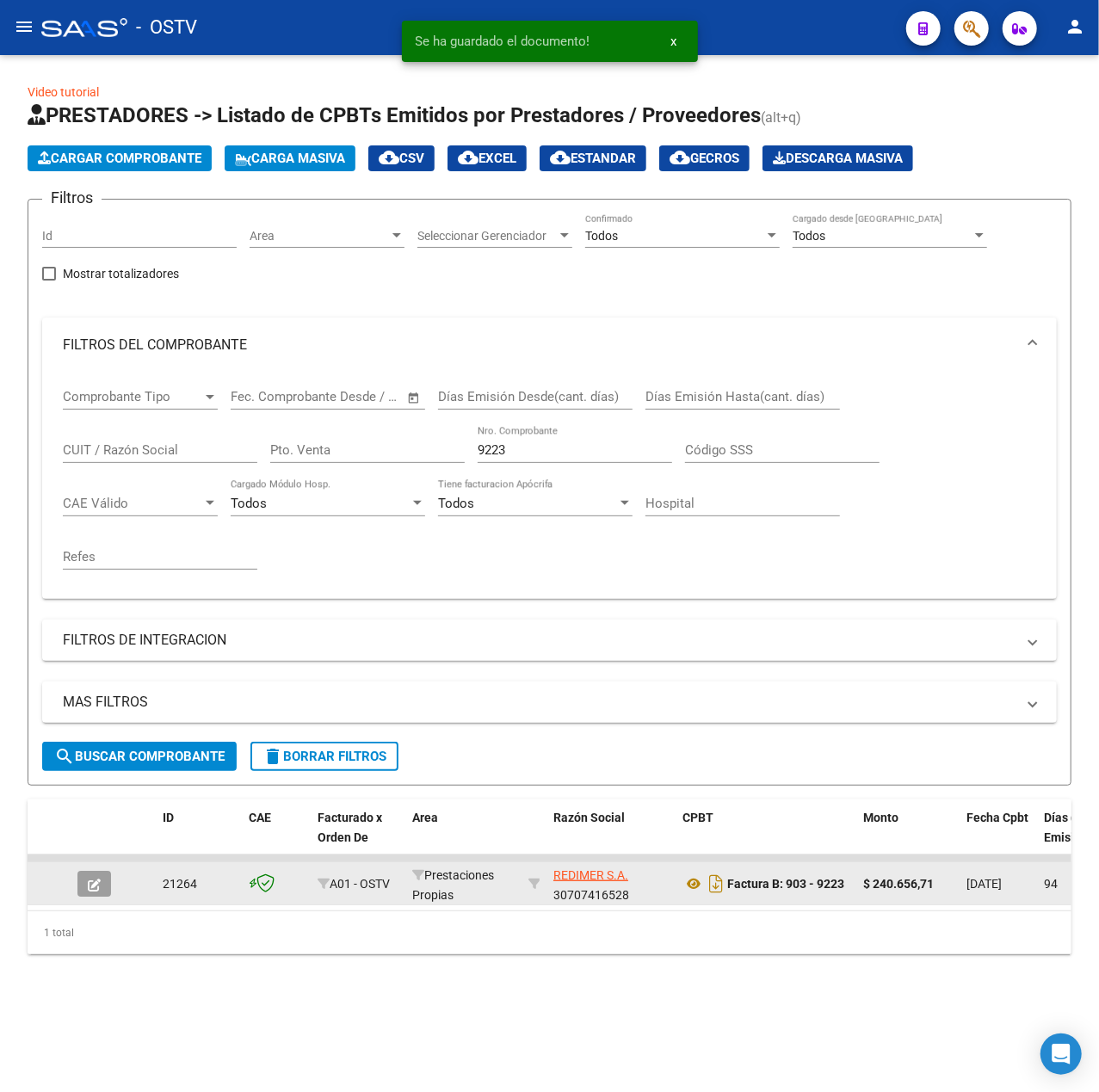
click at [94, 869] on datatable-body-cell at bounding box center [101, 883] width 60 height 42
click at [97, 879] on icon "button" at bounding box center [94, 885] width 13 height 13
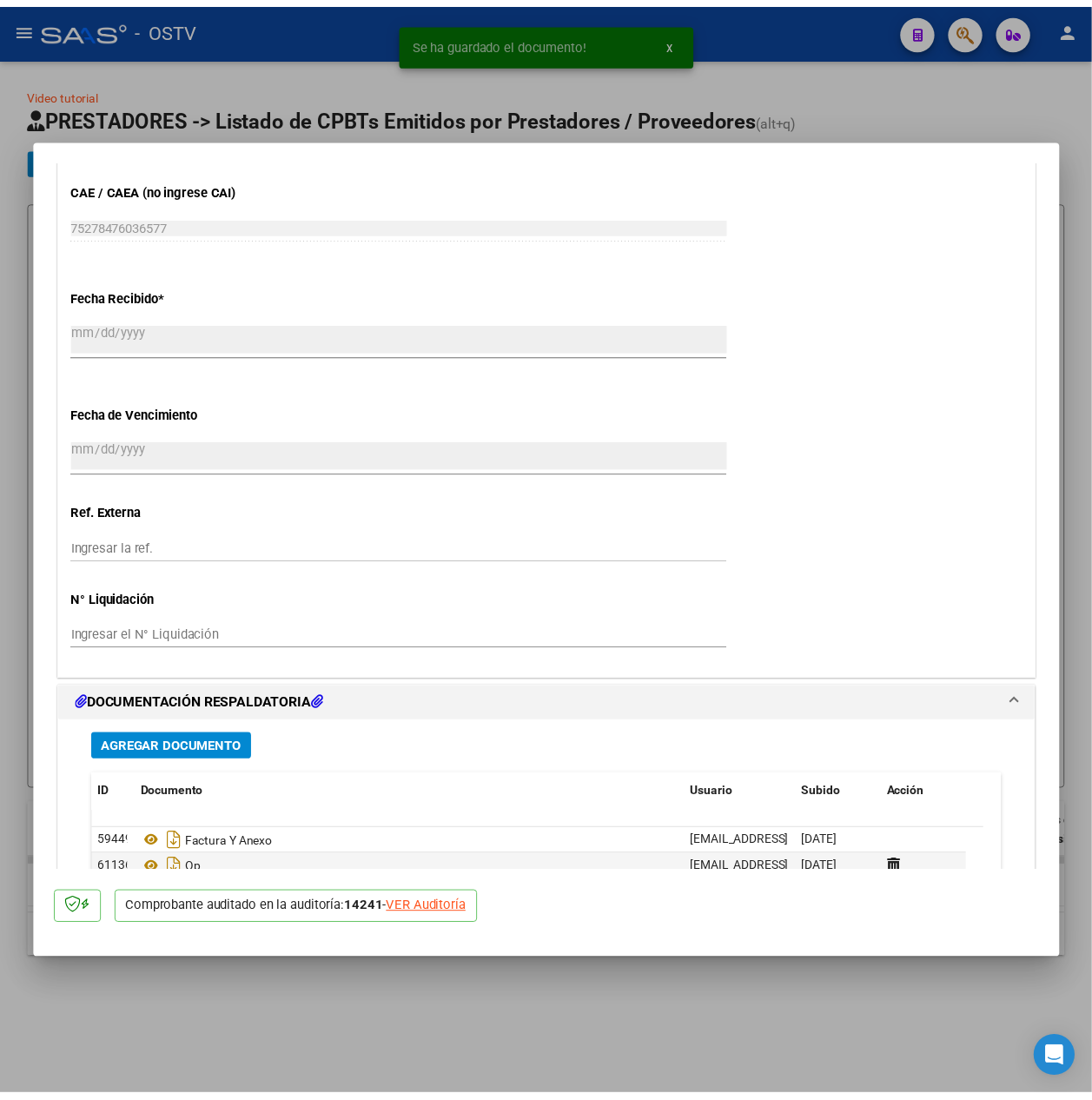
scroll to position [1191, 0]
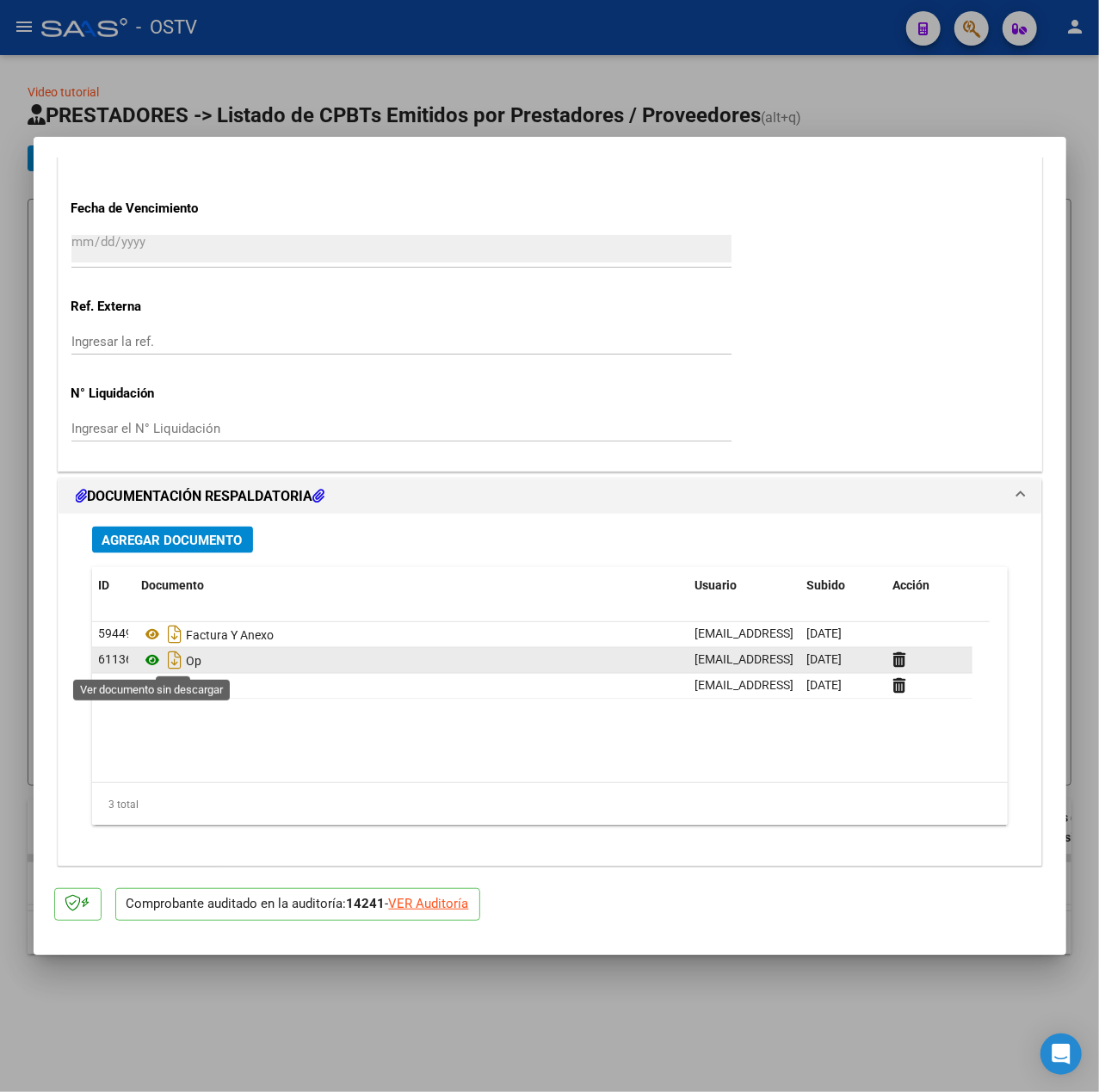
click at [151, 663] on icon at bounding box center [154, 661] width 22 height 21
click at [343, 104] on div at bounding box center [549, 546] width 1099 height 1092
type input "$ 0,00"
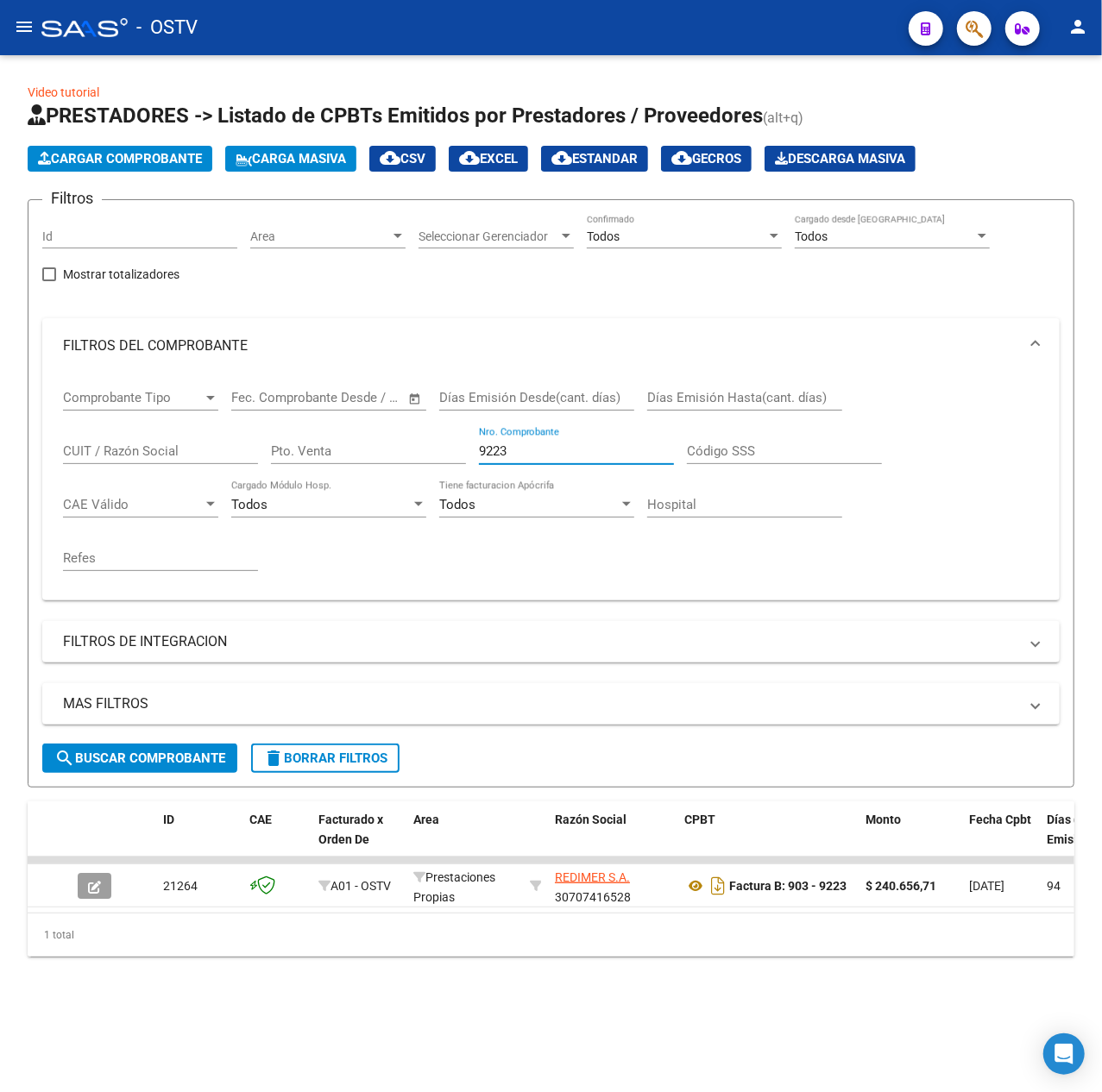
drag, startPoint x: 560, startPoint y: 456, endPoint x: 352, endPoint y: 452, distance: 208.0
click at [352, 452] on div "Comprobante Tipo Comprobante Tipo Fecha inicio – Fecha fin Fec. Comprobante Des…" at bounding box center [551, 480] width 976 height 213
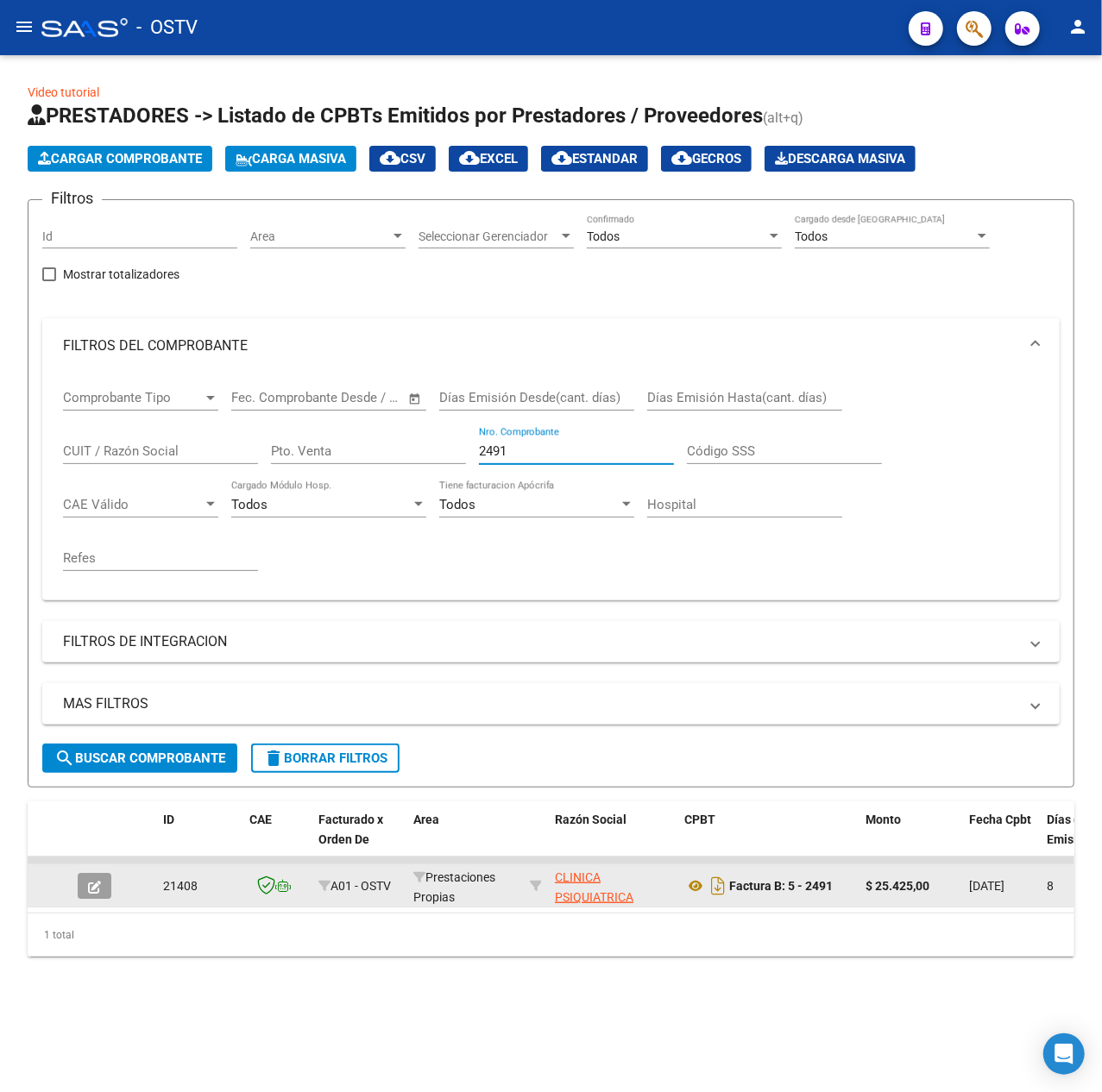
type input "2491"
click at [105, 877] on button "button" at bounding box center [94, 886] width 34 height 26
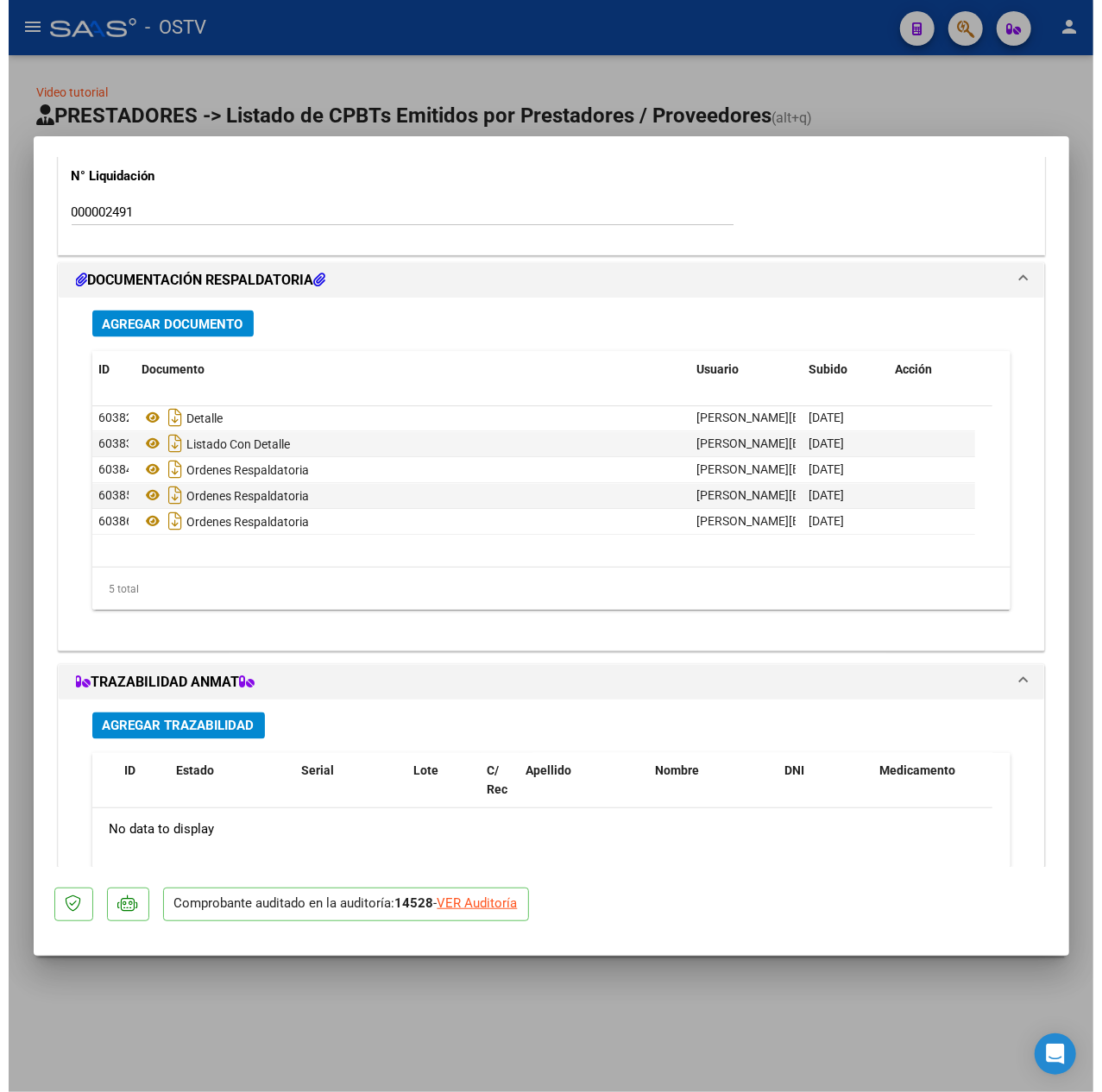
scroll to position [1415, 0]
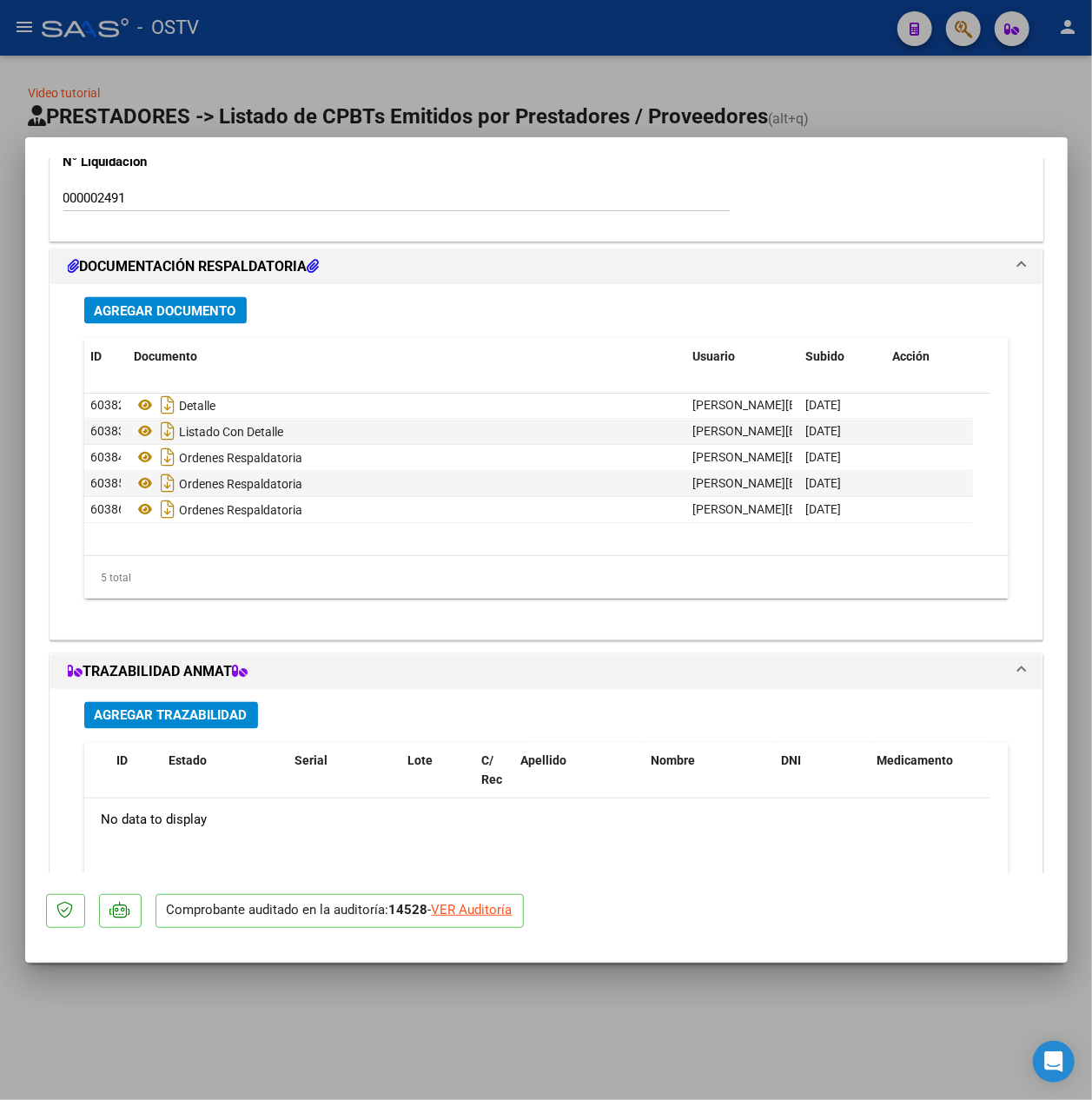
click at [160, 304] on span "Agregar Documento" at bounding box center [166, 311] width 142 height 16
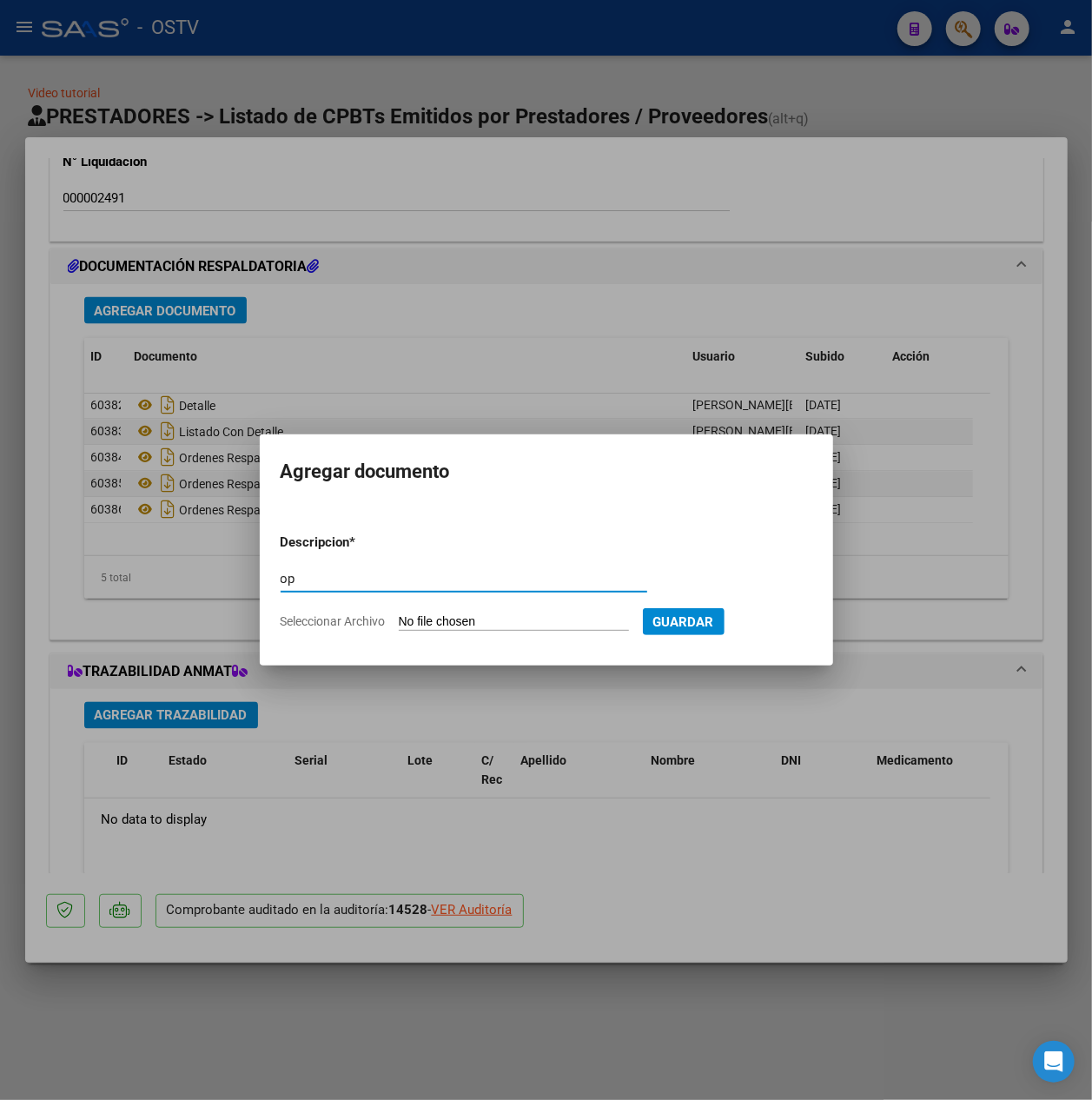
type input "op"
click at [495, 617] on input "Seleccionar Archivo" at bounding box center [514, 622] width 230 height 17
type input "C:\fakepath\OP 57437 Clinica Psiquiatrica.pdf"
click at [804, 621] on span "Guardar" at bounding box center [774, 622] width 61 height 16
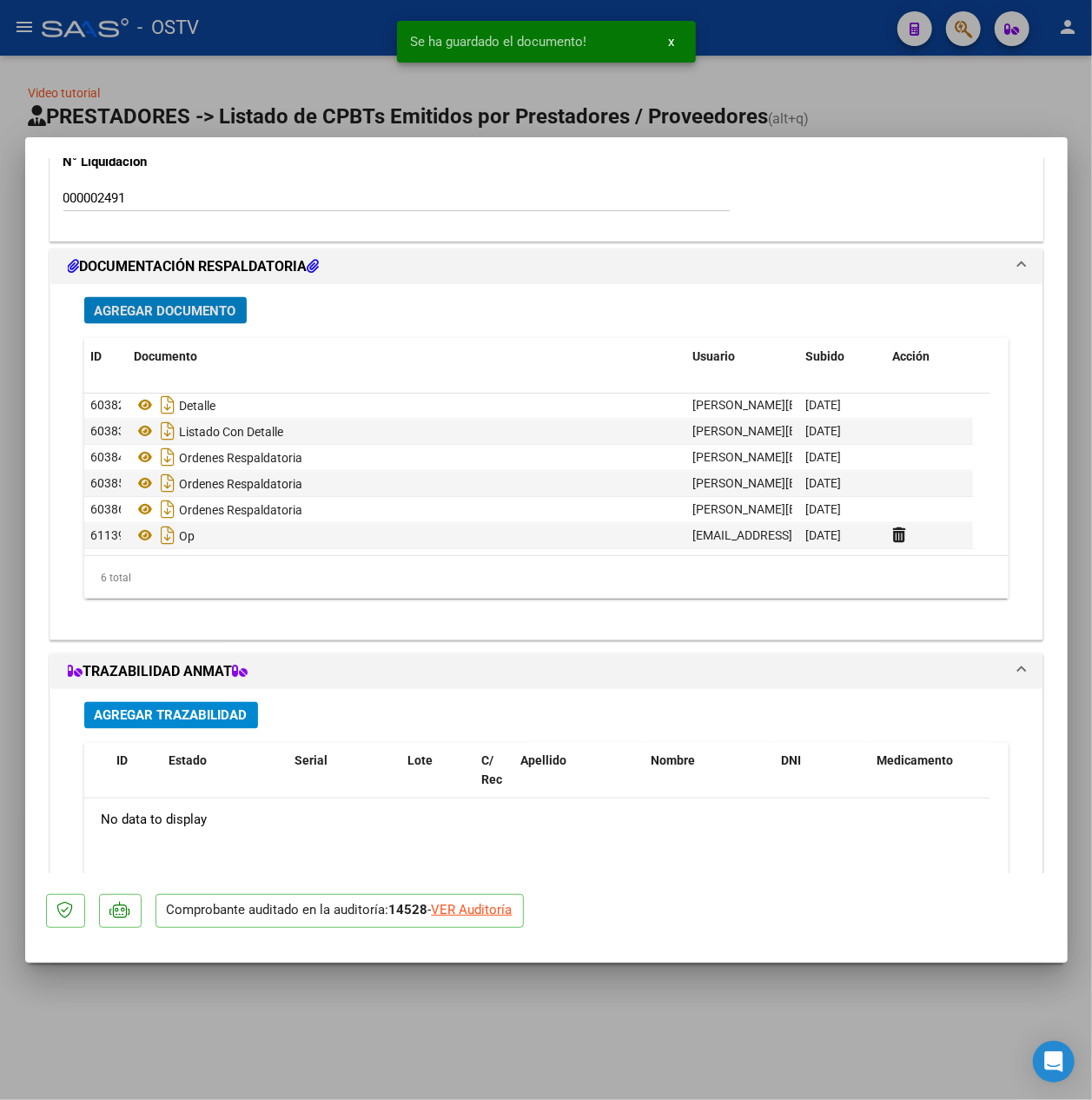
click at [156, 309] on span "Agregar Documento" at bounding box center [166, 311] width 142 height 16
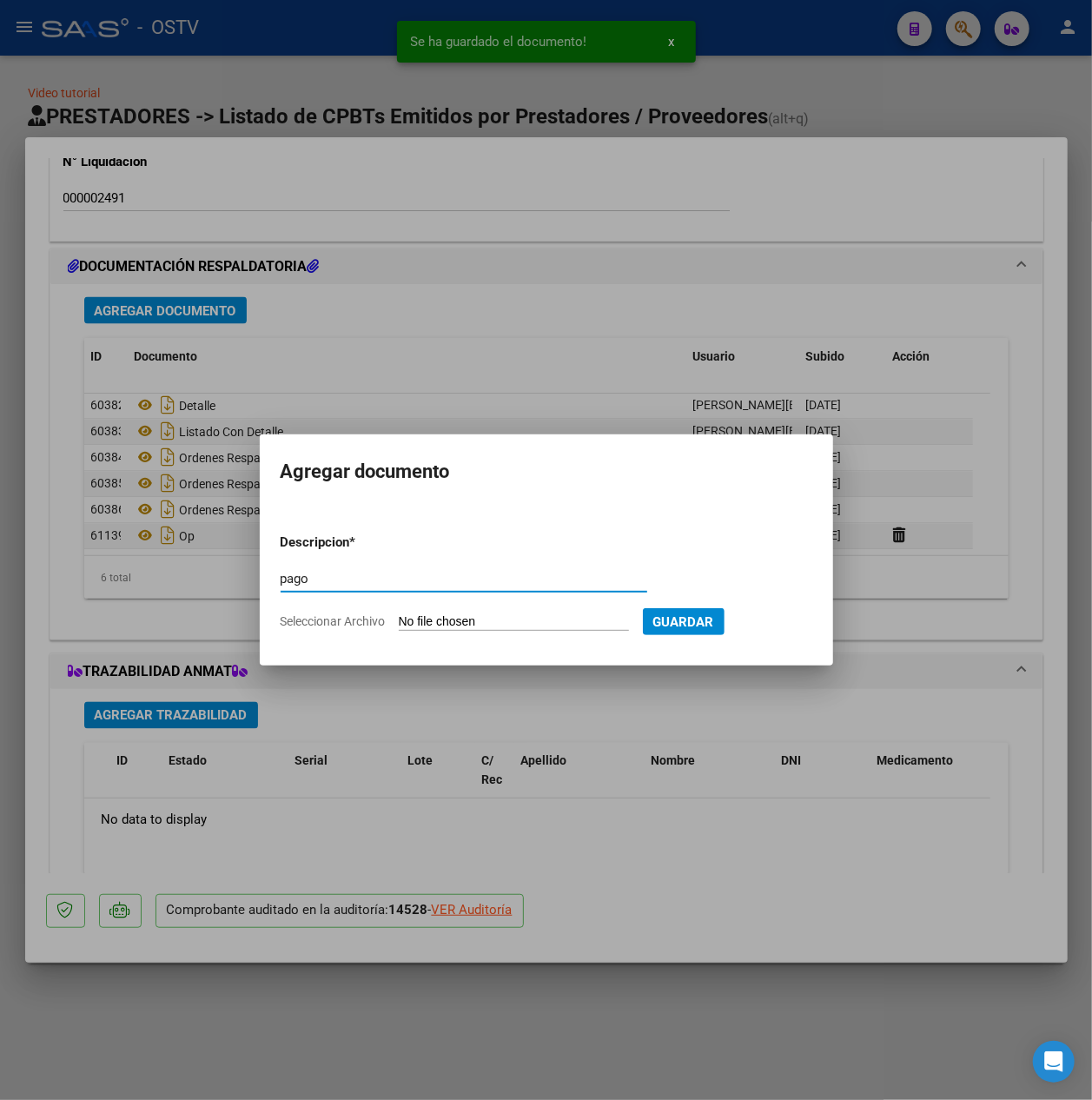
type input "pago"
click at [508, 619] on input "Seleccionar Archivo" at bounding box center [514, 622] width 230 height 17
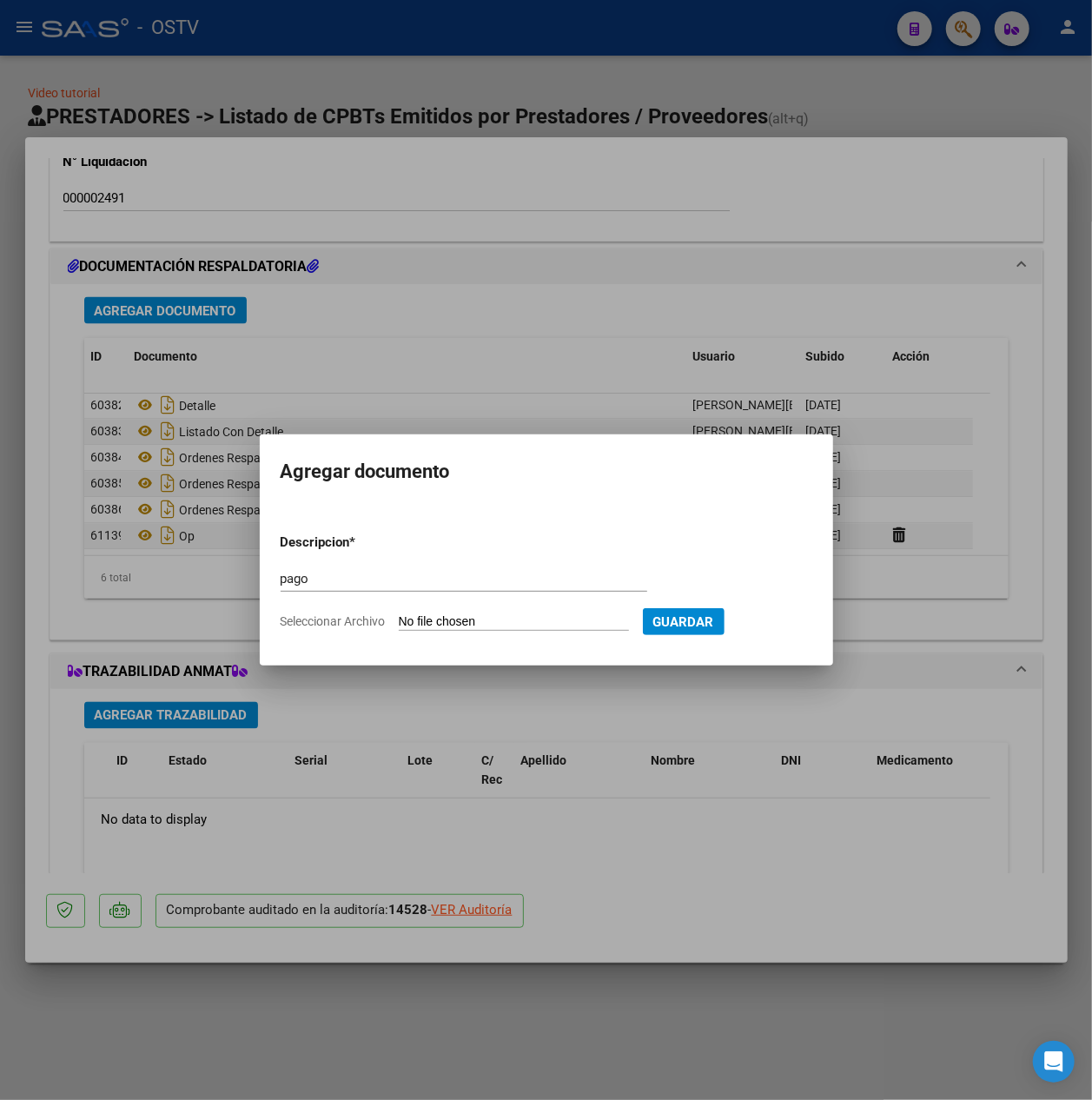
type input "C:\fakepath\Pago OP 57437 Clinica Psiquiatrica.pdf"
click at [797, 634] on button "Guardar" at bounding box center [774, 621] width 82 height 27
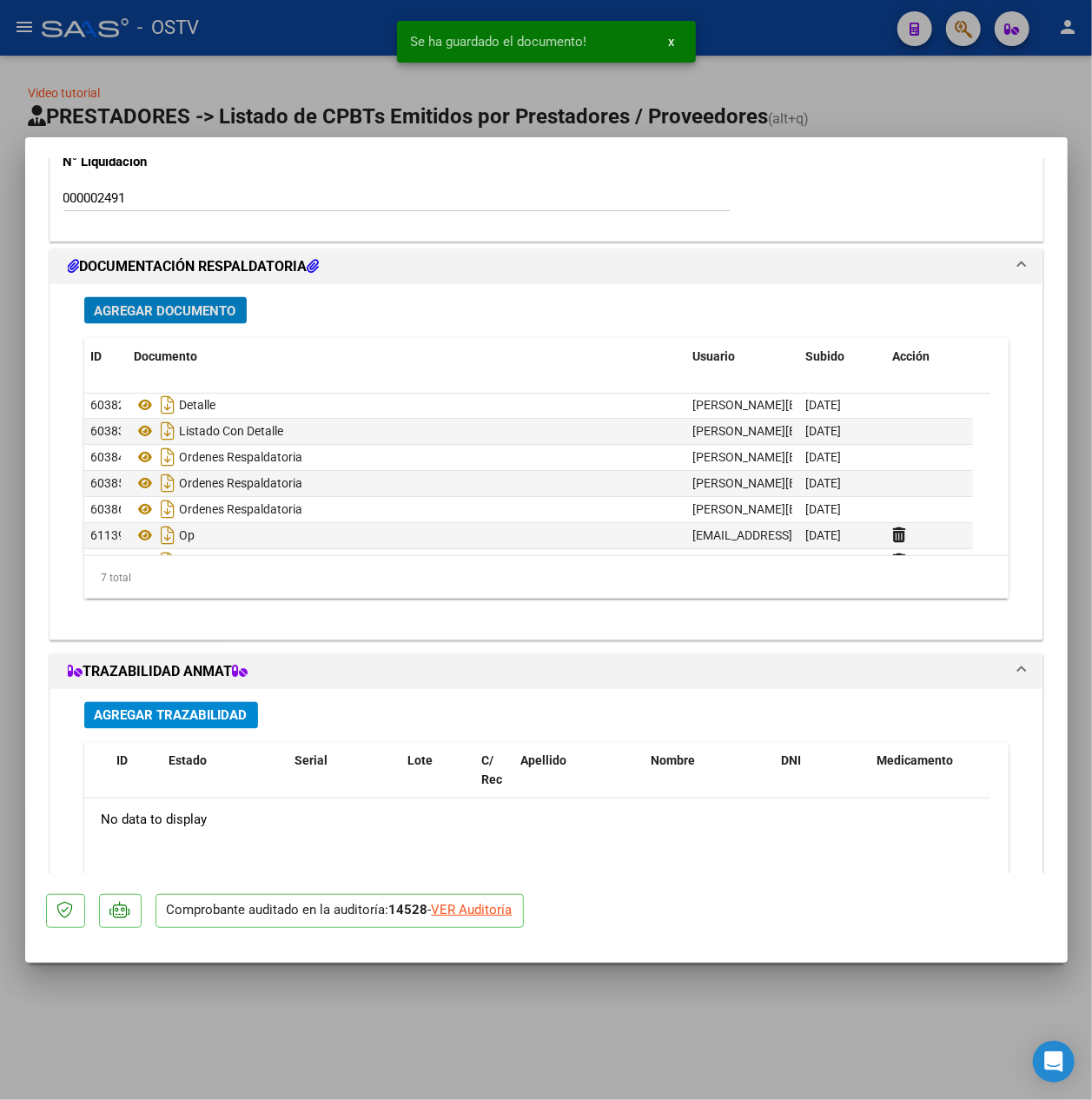
click at [346, 80] on div at bounding box center [546, 550] width 1092 height 1100
type input "$ 0,00"
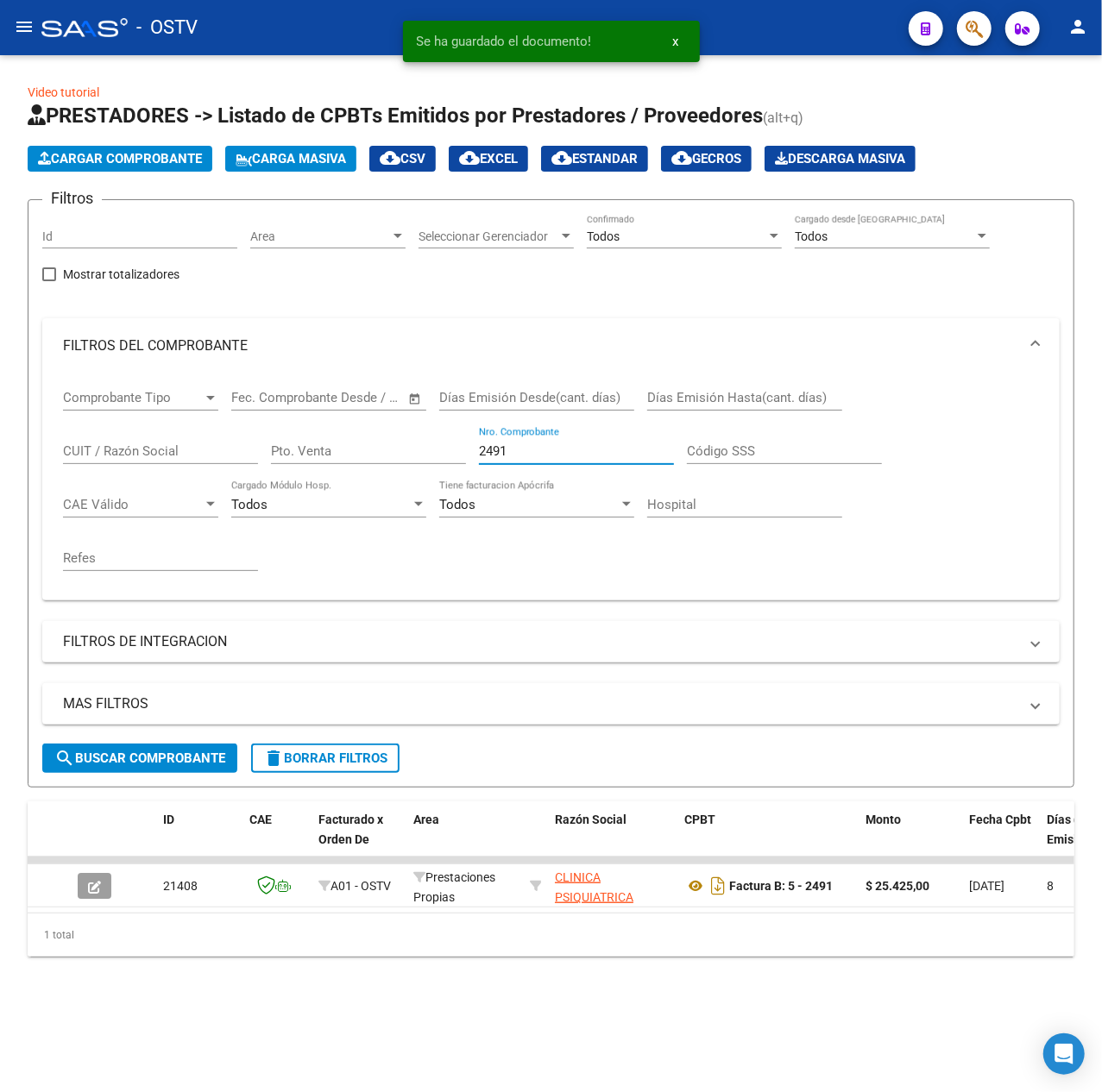
drag, startPoint x: 560, startPoint y: 450, endPoint x: 197, endPoint y: 452, distance: 363.0
click at [197, 452] on div "Comprobante Tipo Comprobante Tipo Fecha inicio – Fecha fin Fec. Comprobante Des…" at bounding box center [551, 480] width 976 height 213
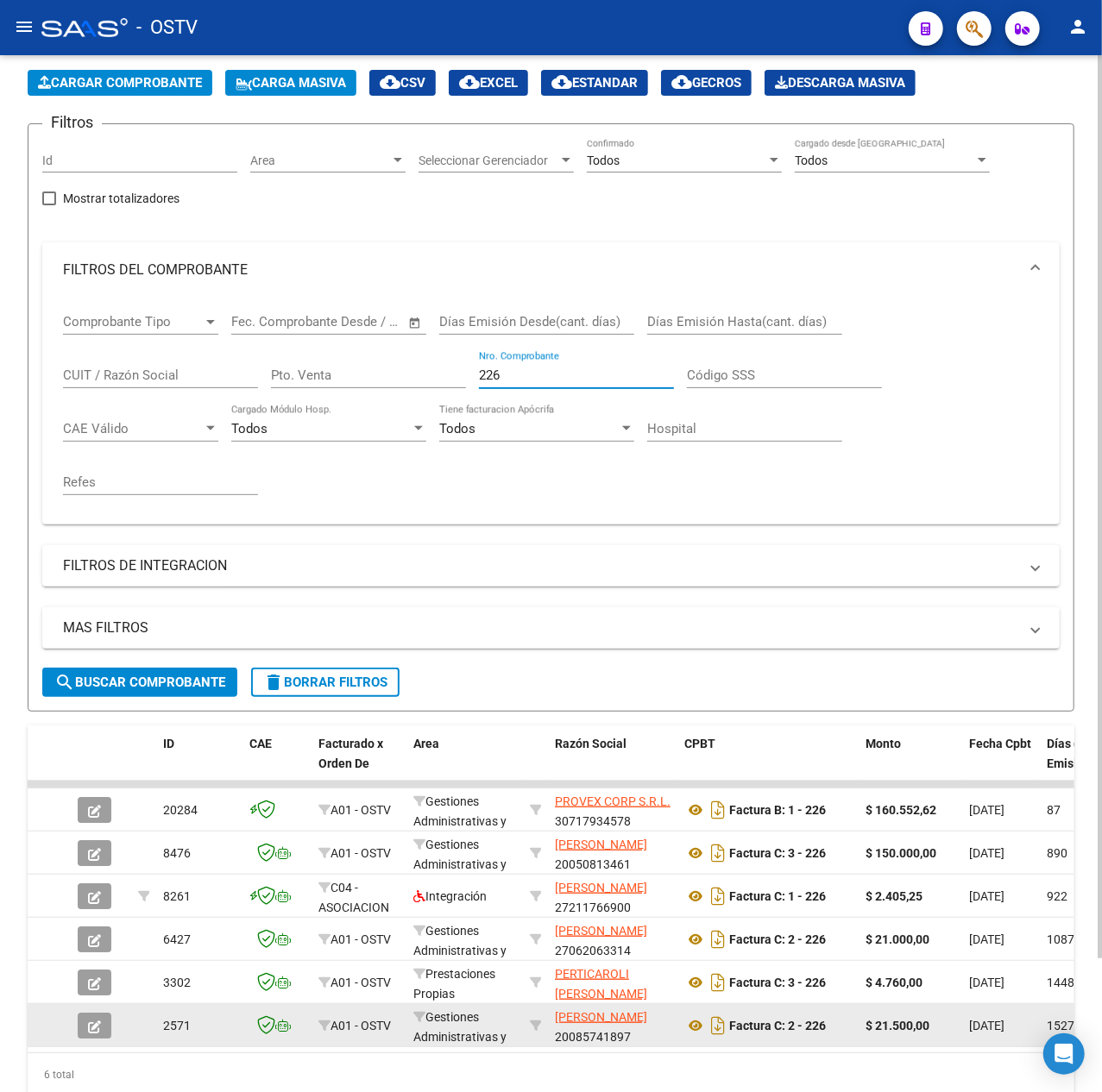
scroll to position [153, 0]
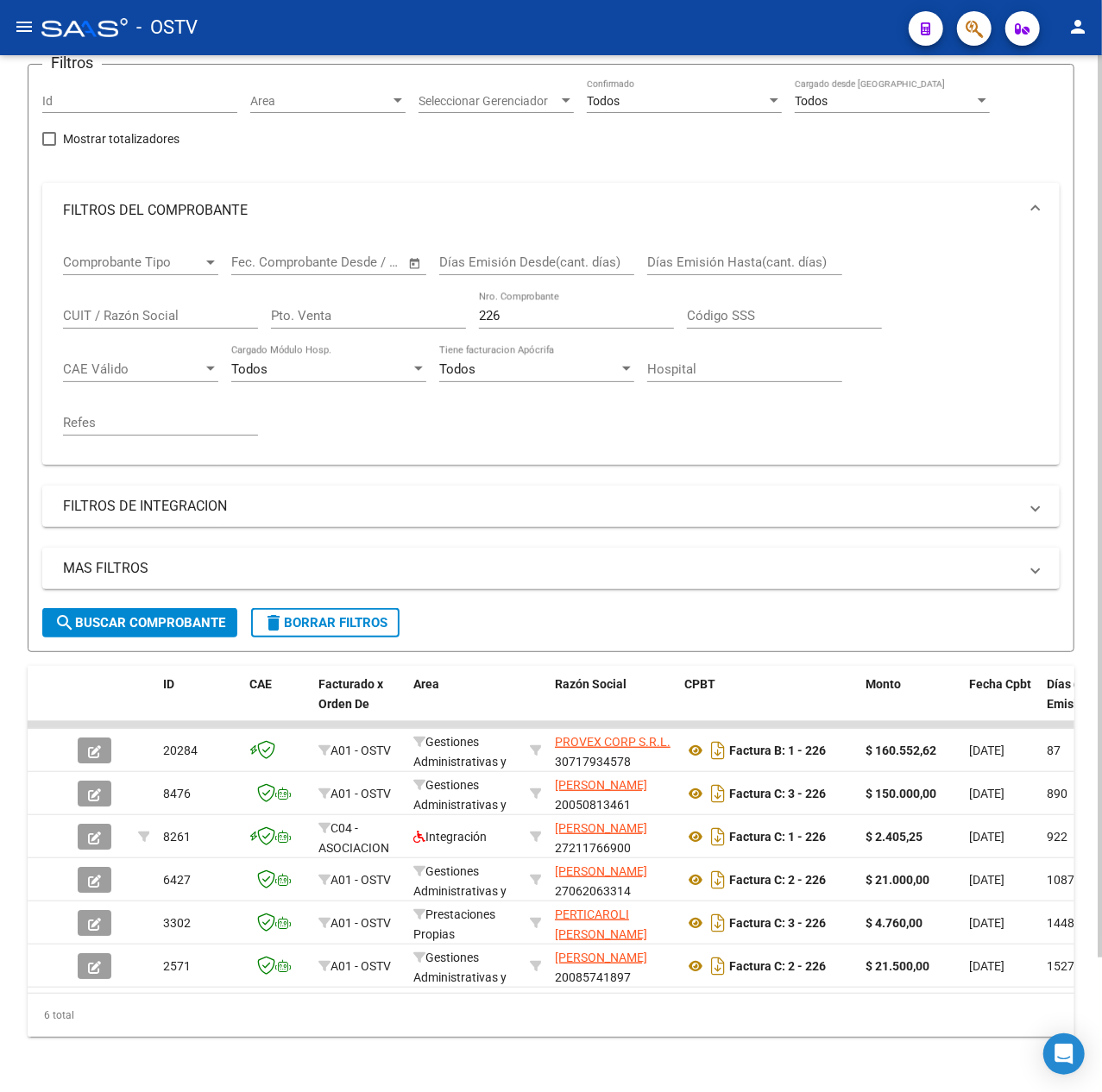
click at [423, 157] on div "Filtros Id Area Area Seleccionar Gerenciador Seleccionar Gerenciador Todos Conf…" at bounding box center [551, 344] width 1017 height 530
drag, startPoint x: 564, startPoint y: 305, endPoint x: 71, endPoint y: 290, distance: 493.2
click at [73, 290] on div "Comprobante Tipo Comprobante Tipo Fecha inicio – Fecha fin Fec. Comprobante Des…" at bounding box center [551, 344] width 976 height 213
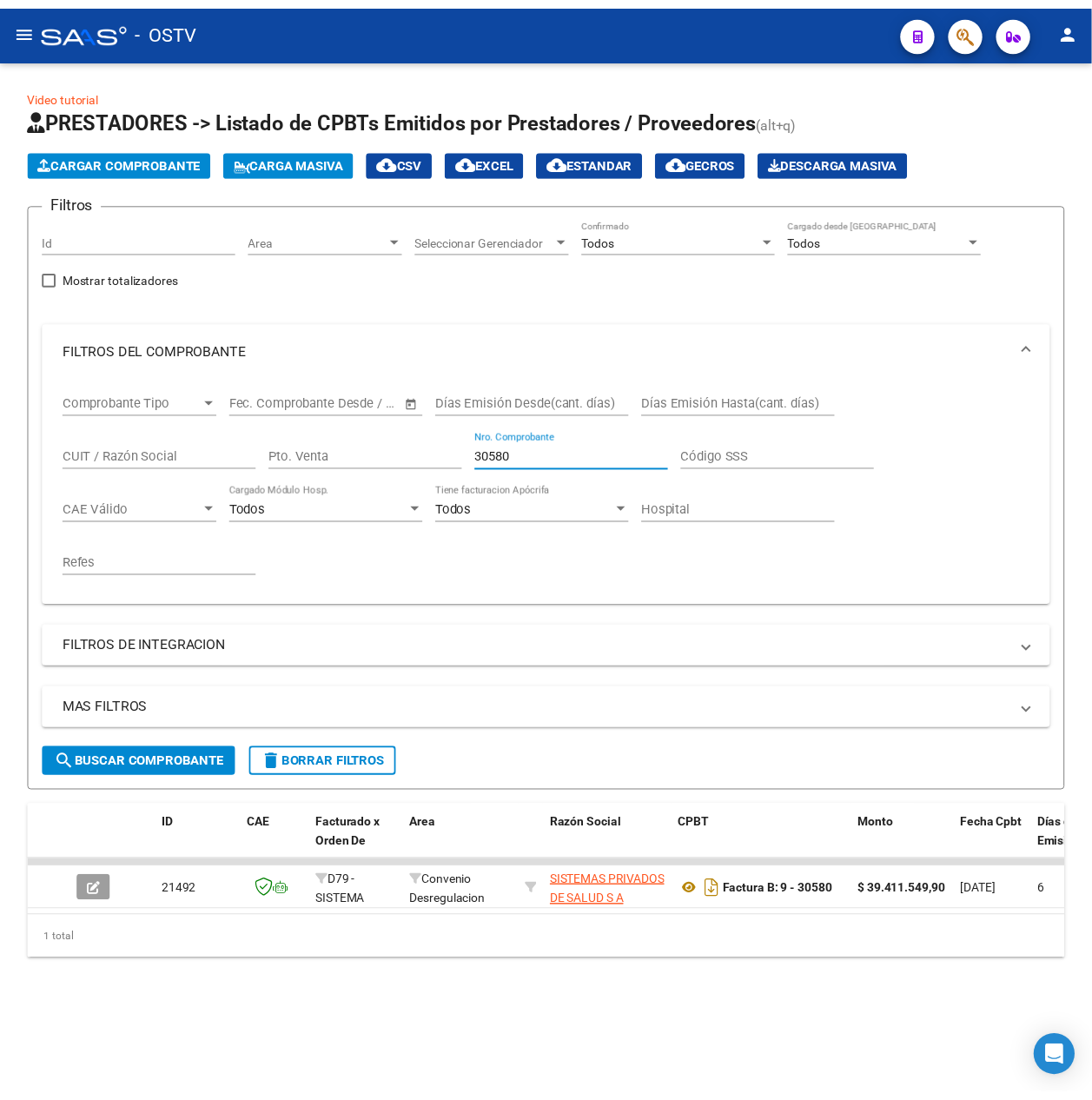
scroll to position [0, 0]
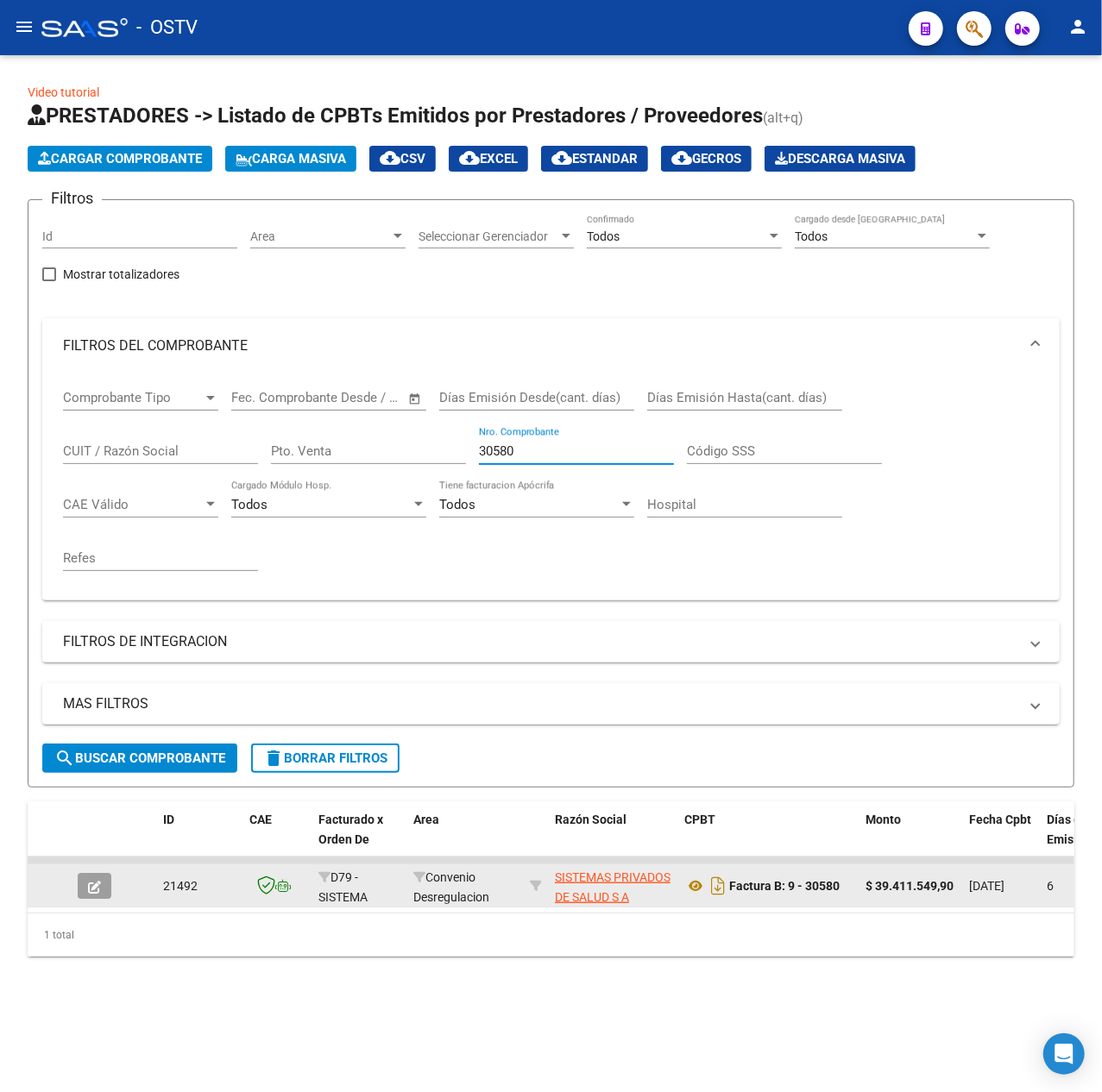
type input "30580"
click at [94, 894] on span "button" at bounding box center [94, 886] width 13 height 16
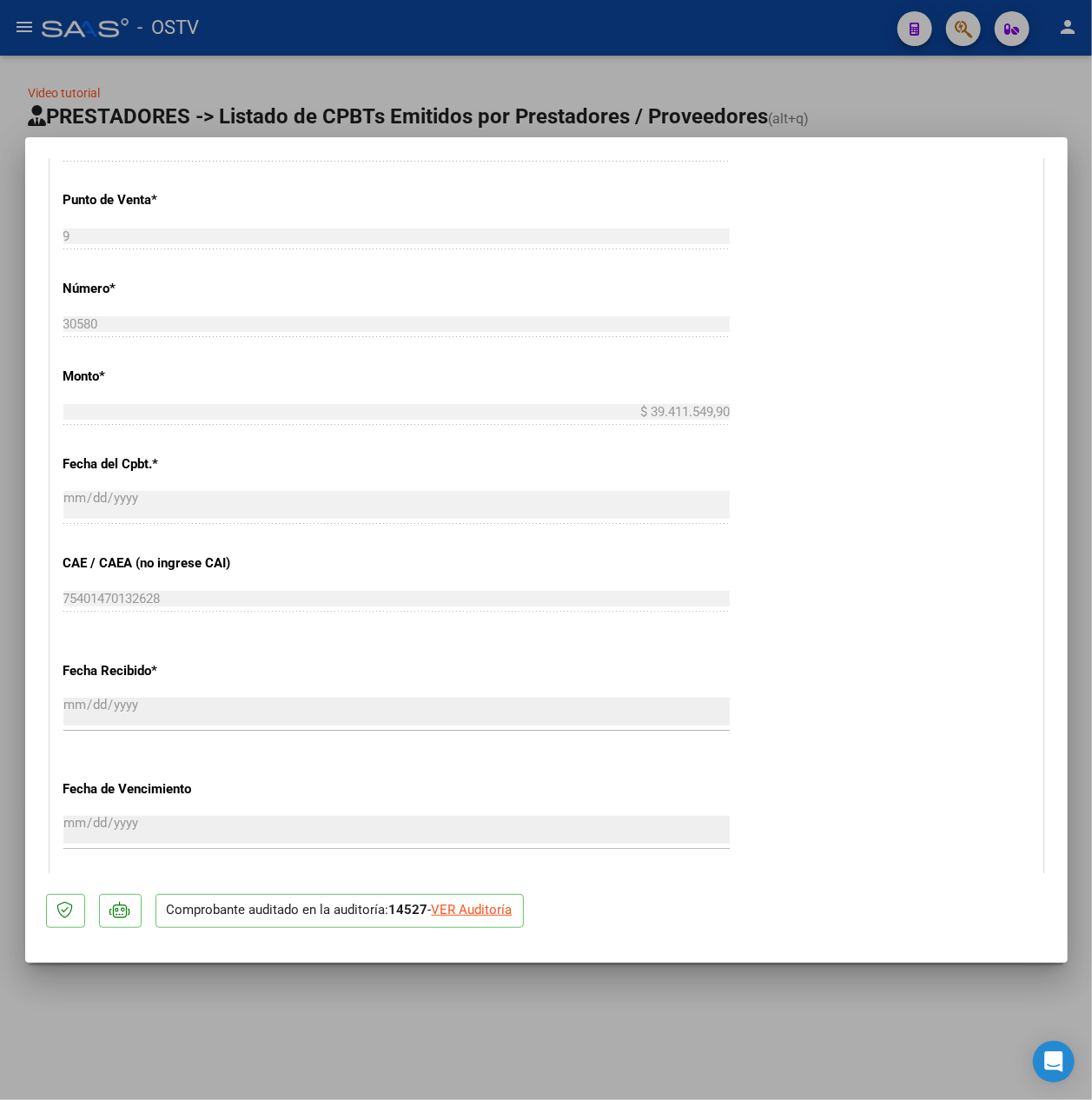
scroll to position [1075, 0]
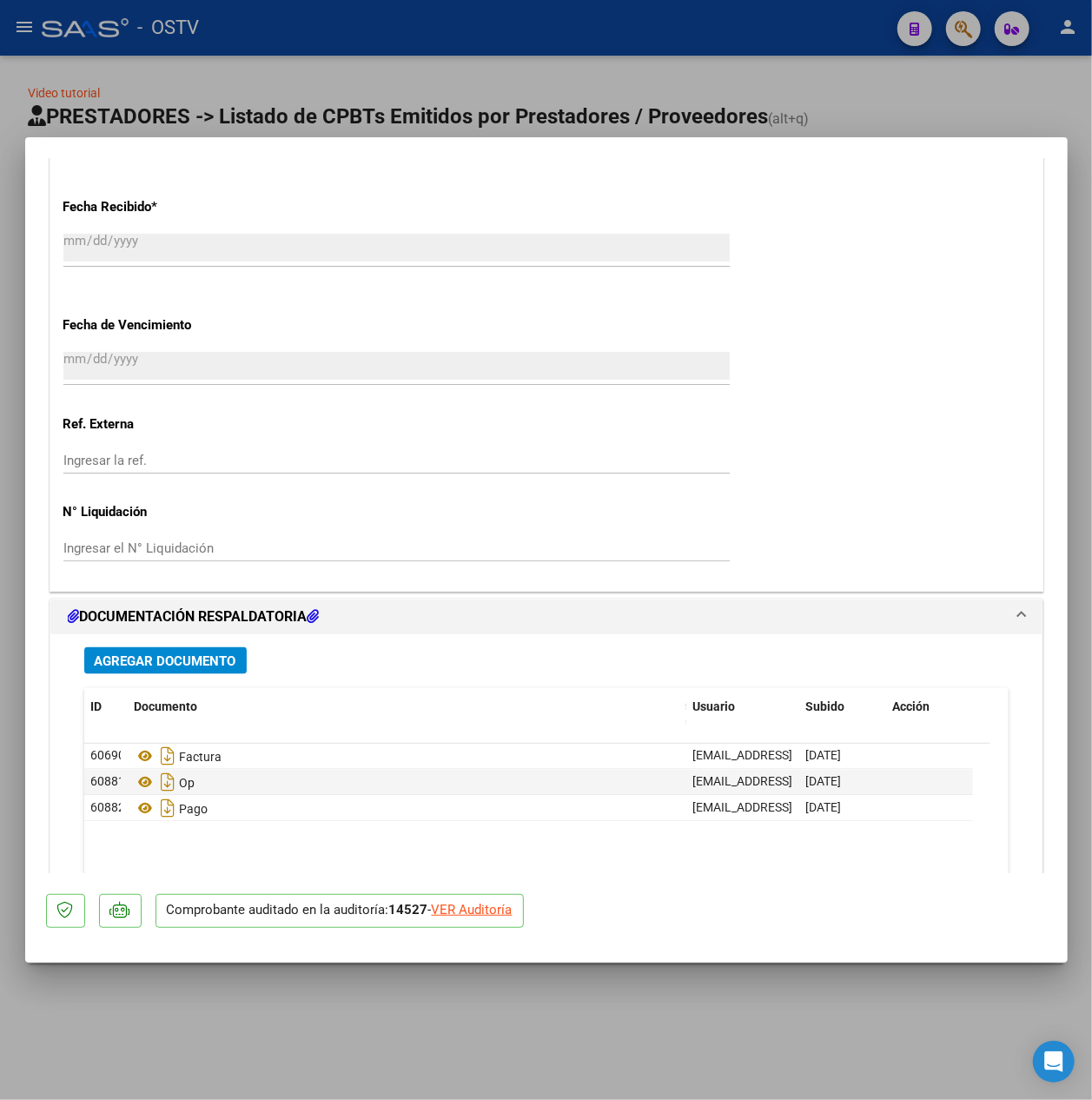
click at [214, 661] on span "Agregar Documento" at bounding box center [166, 662] width 142 height 16
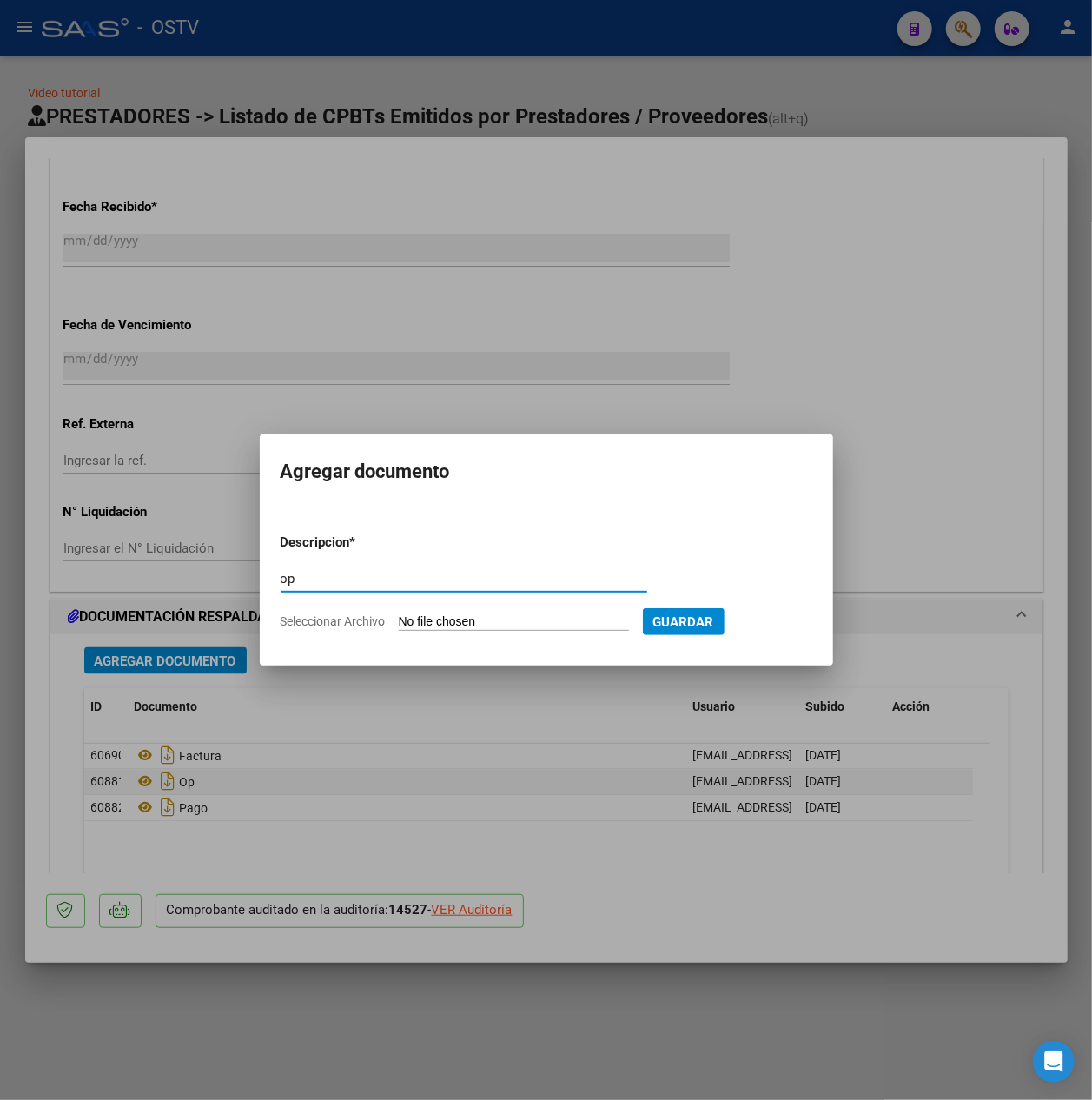
type input "op"
click at [479, 615] on input "Seleccionar Archivo" at bounding box center [514, 622] width 230 height 17
type input "C:\fakepath\OP 57434 Medicenter.pdf"
click at [790, 622] on span "Guardar" at bounding box center [774, 622] width 61 height 16
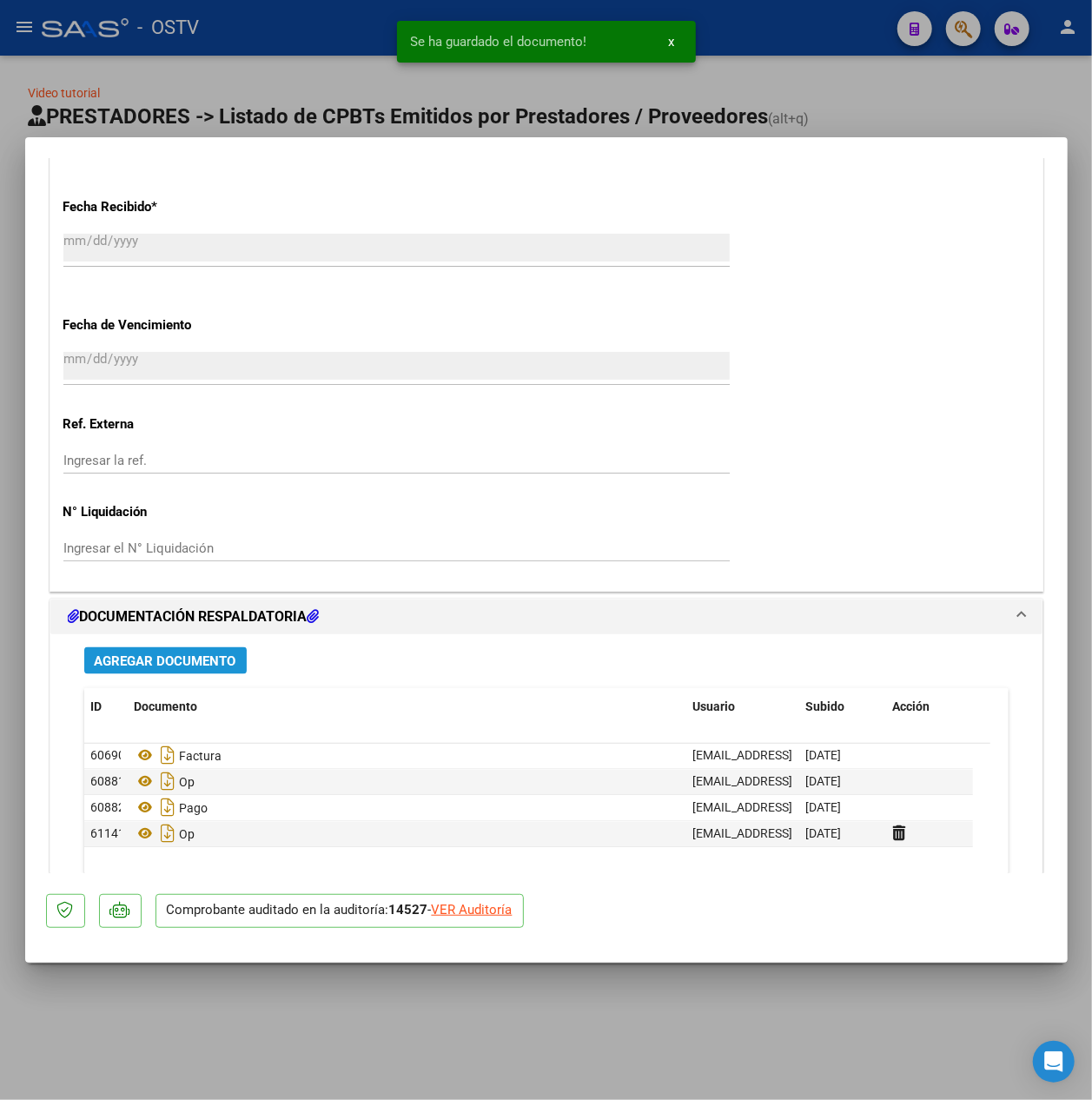
click at [175, 657] on span "Agregar Documento" at bounding box center [166, 662] width 142 height 16
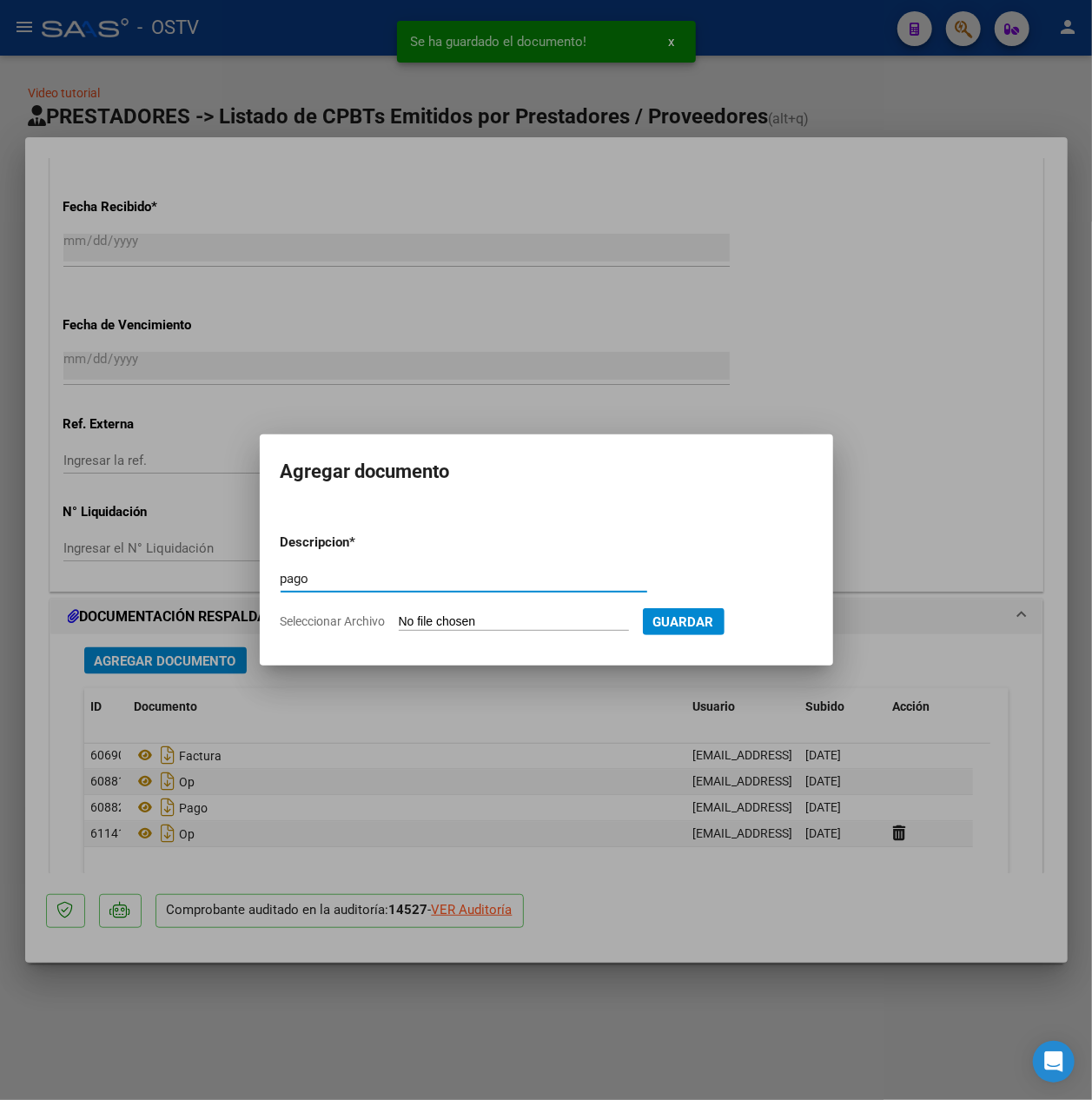
type input "pago"
click at [462, 619] on input "Seleccionar Archivo" at bounding box center [514, 622] width 230 height 17
type input "C:\fakepath\Pago OP 57434 Medicenter.pdf"
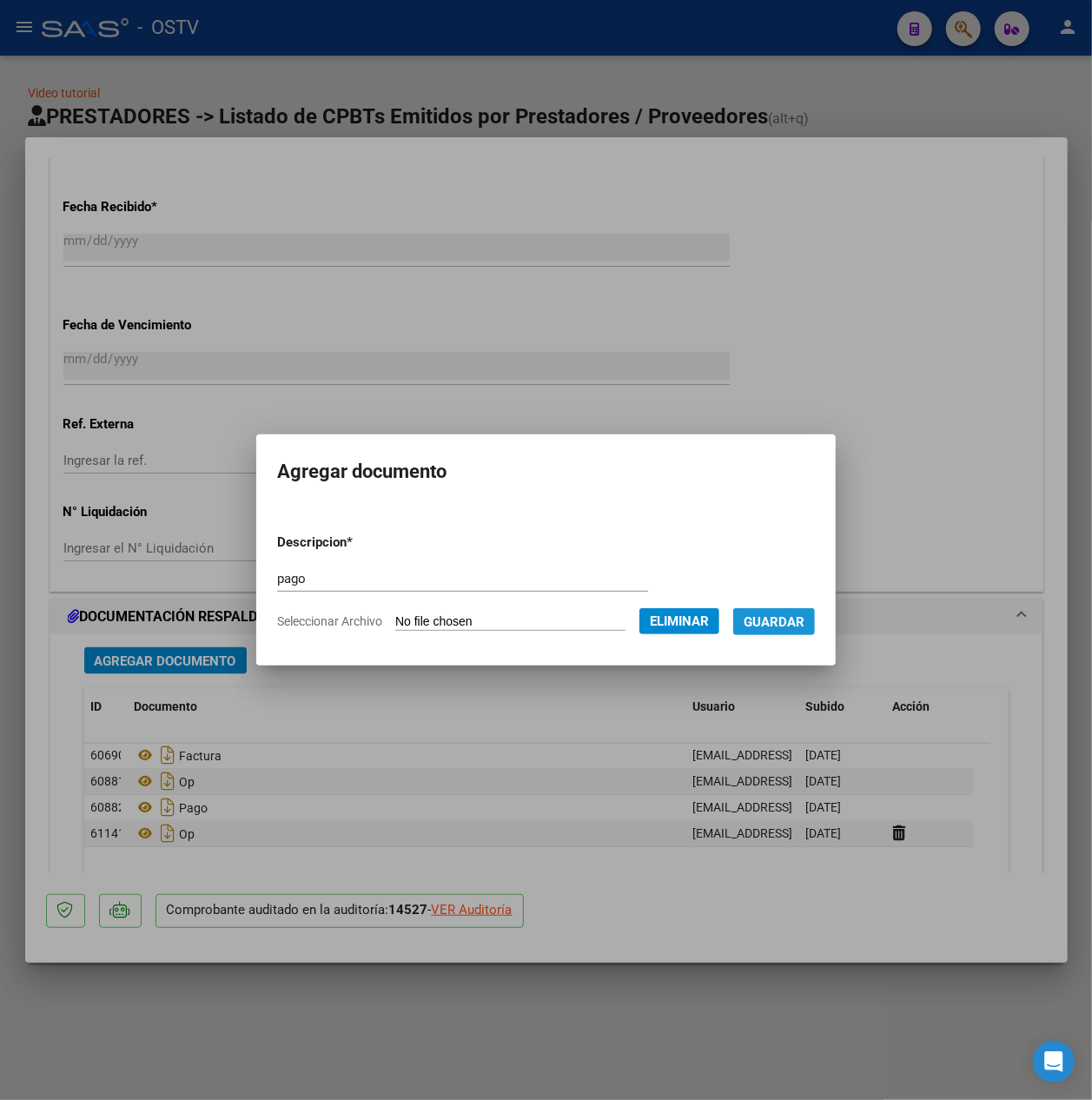
click at [801, 622] on span "Guardar" at bounding box center [774, 622] width 61 height 16
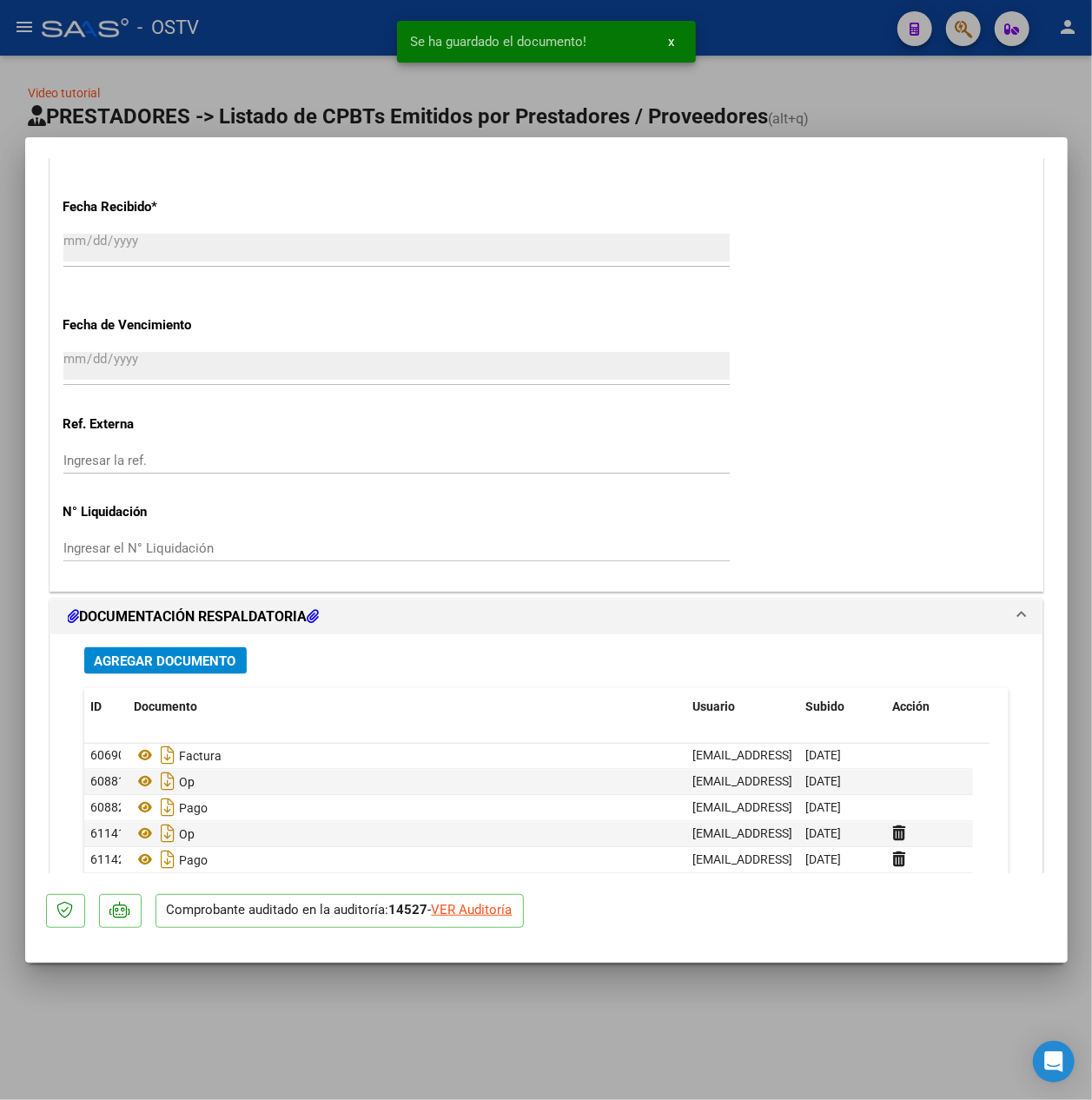
drag, startPoint x: 380, startPoint y: 94, endPoint x: 381, endPoint y: 103, distance: 9.1
click at [381, 92] on div at bounding box center [546, 550] width 1092 height 1100
type input "$ 0,00"
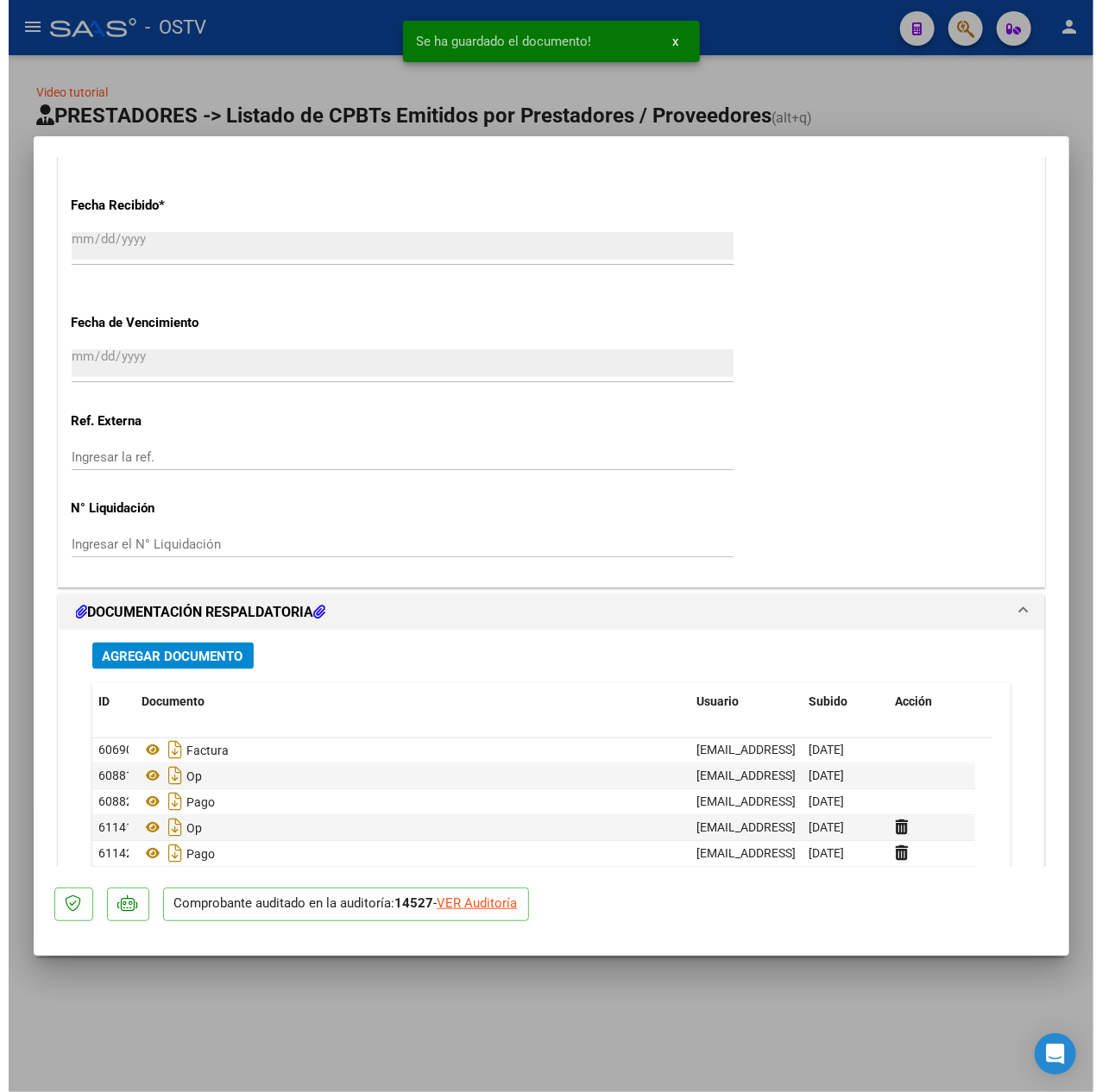
scroll to position [0, 0]
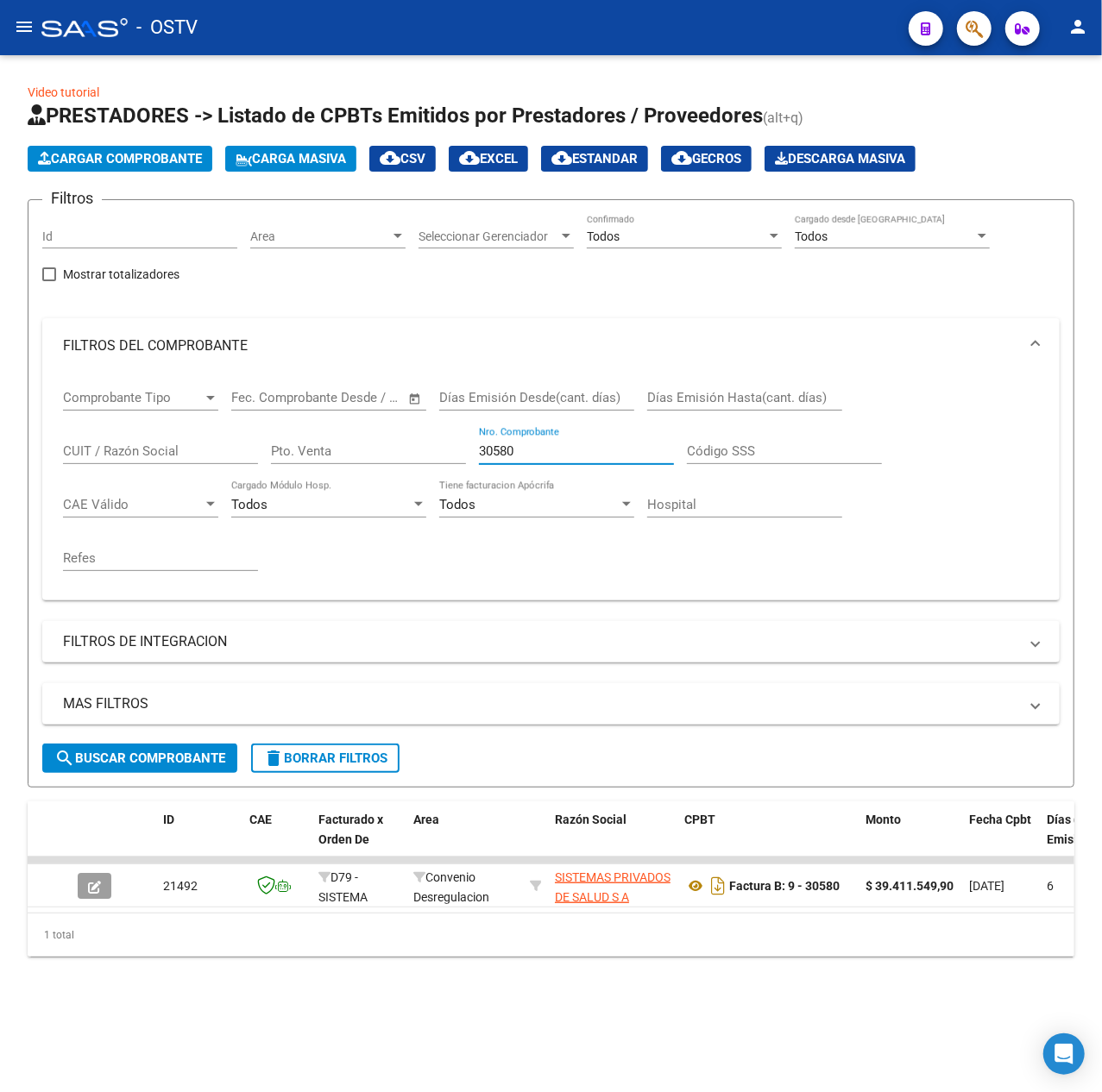
drag, startPoint x: 568, startPoint y: 456, endPoint x: 163, endPoint y: 445, distance: 405.1
click at [164, 445] on div "Comprobante Tipo Comprobante Tipo Fecha inicio – Fecha fin Fec. Comprobante Des…" at bounding box center [551, 480] width 976 height 213
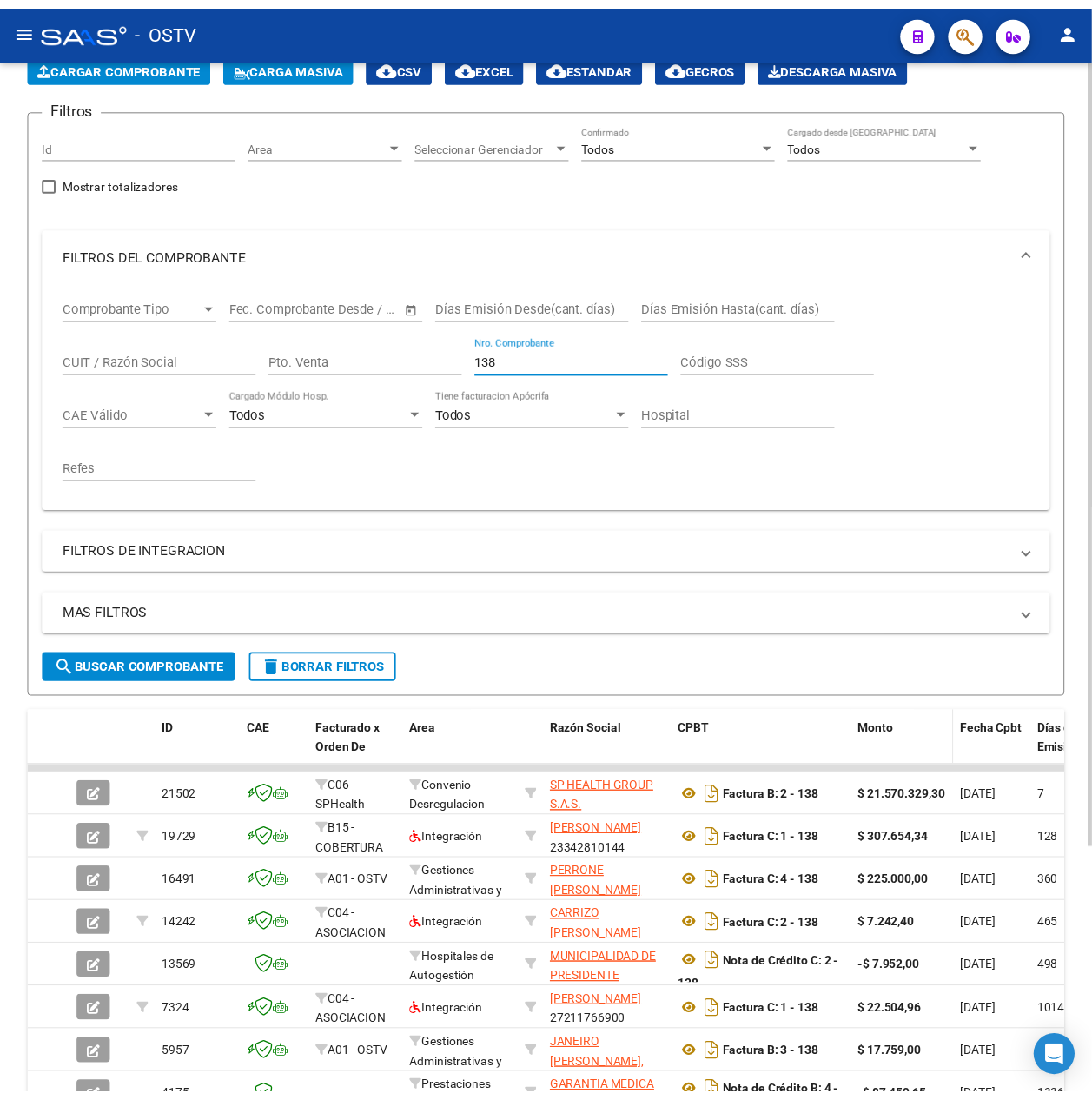
scroll to position [329, 0]
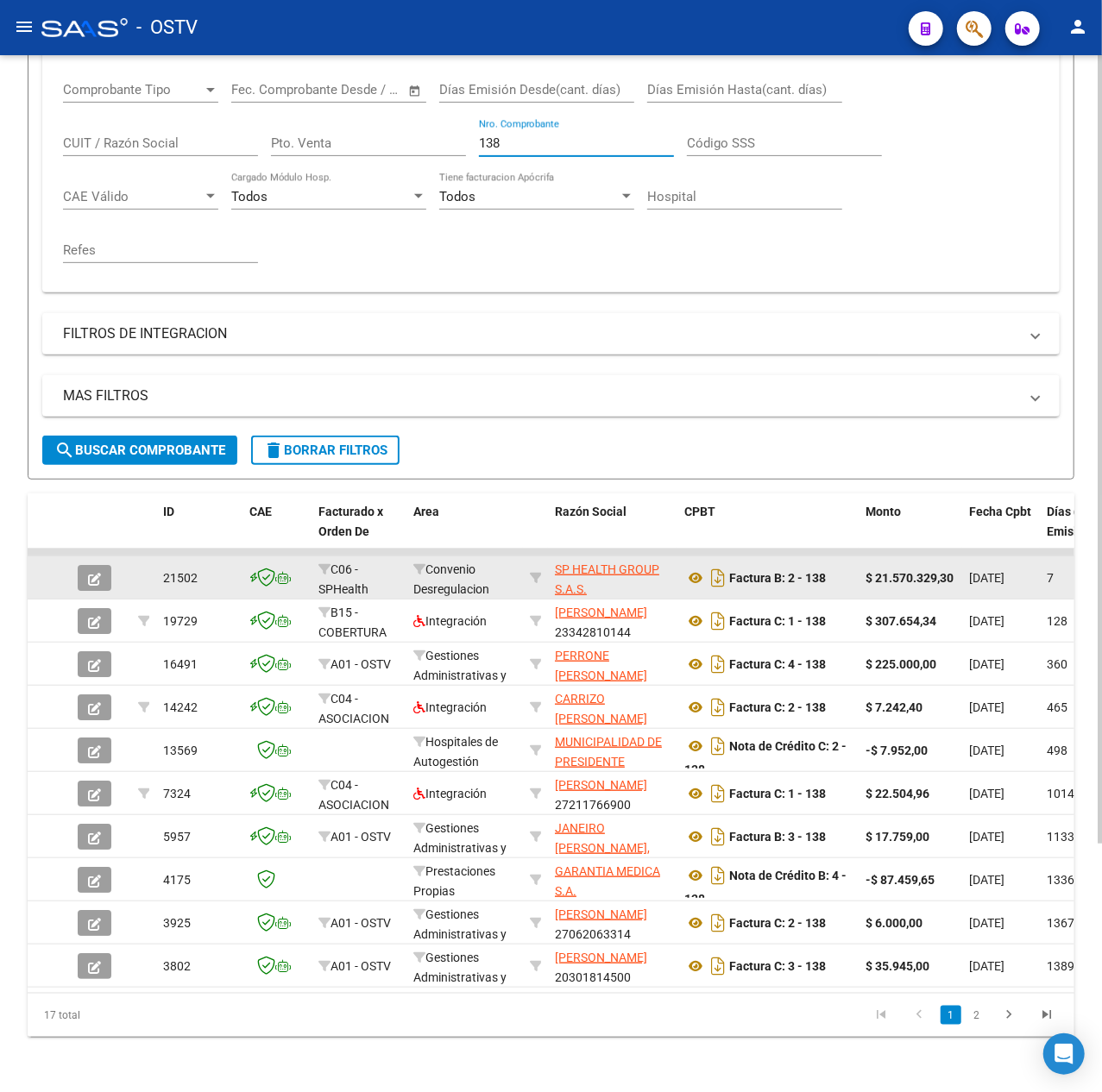
type input "138"
click at [78, 565] on button "button" at bounding box center [94, 578] width 34 height 26
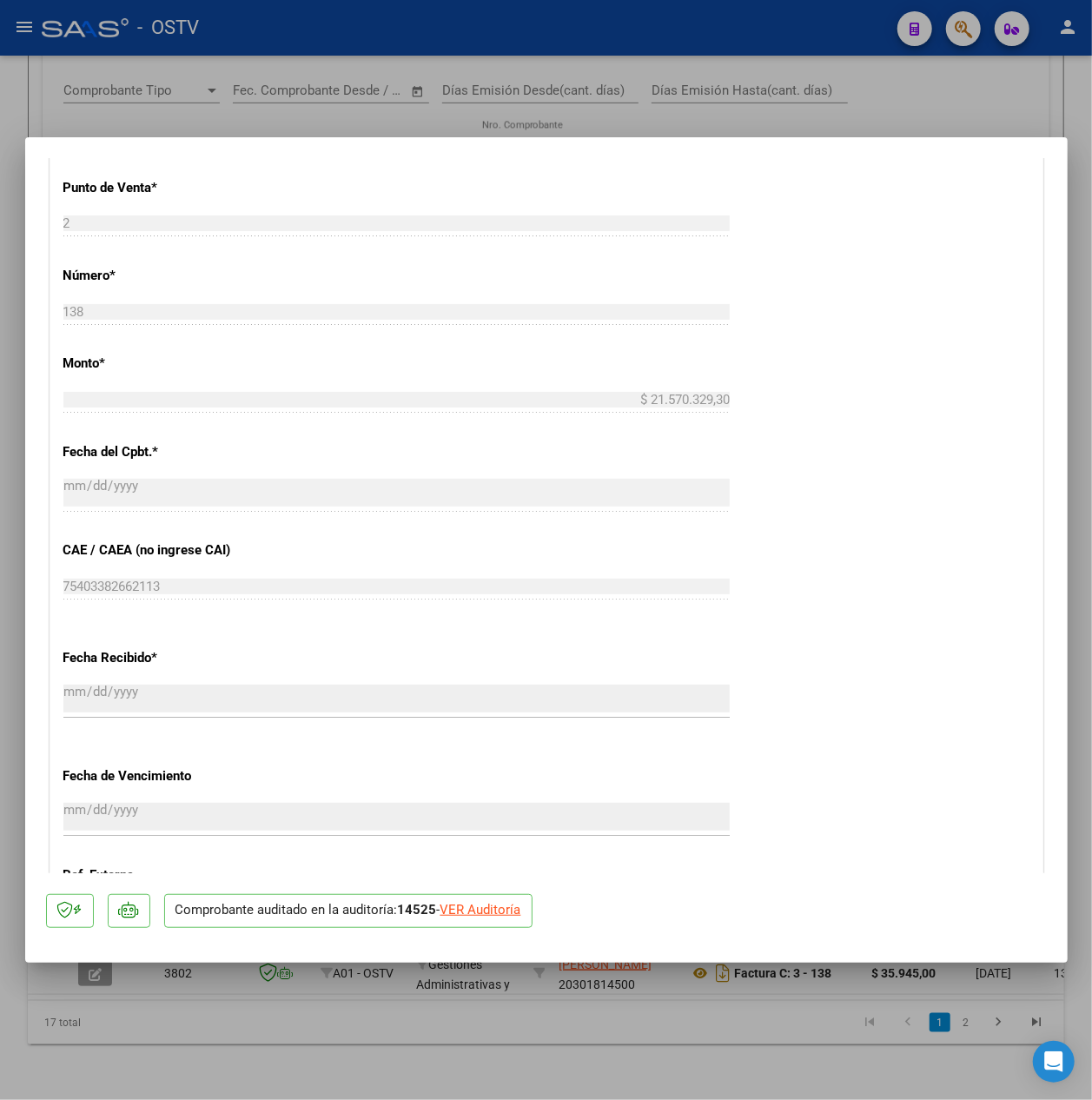
scroll to position [1075, 0]
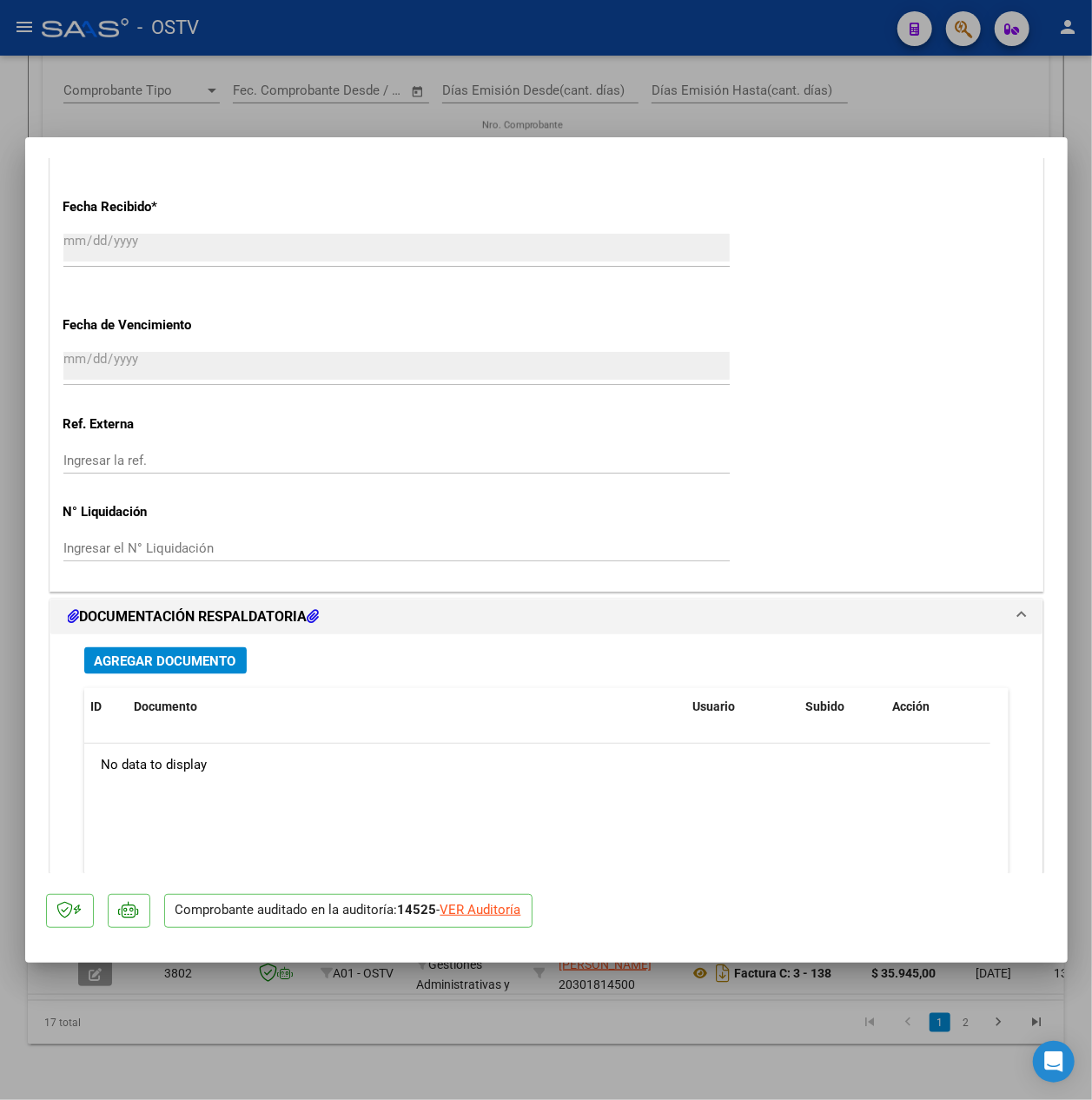
click at [141, 661] on span "Agregar Documento" at bounding box center [166, 662] width 142 height 16
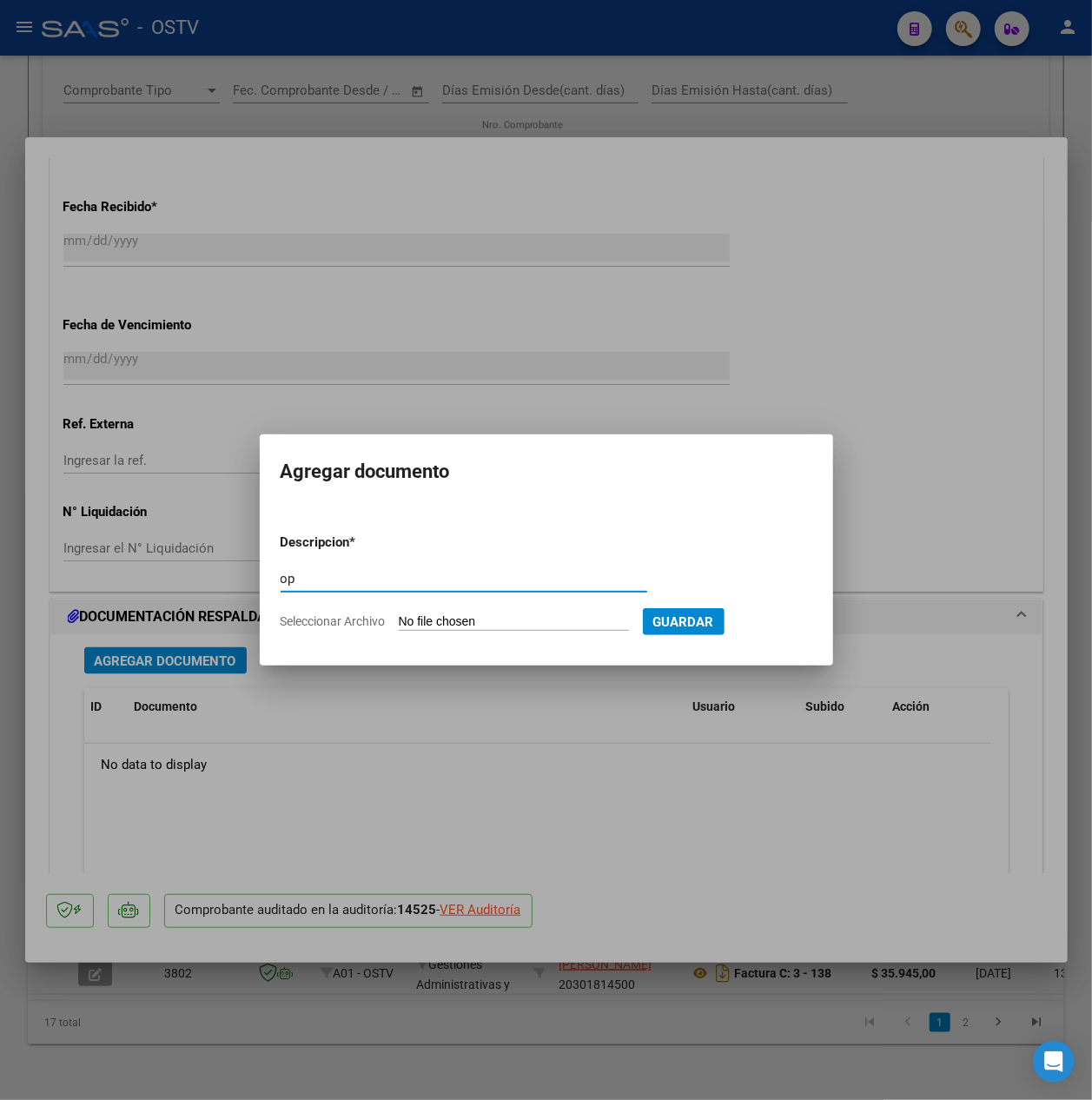
type input "op"
click at [486, 624] on input "Seleccionar Archivo" at bounding box center [514, 622] width 230 height 17
type input "C:\fakepath\OP 57435 Sp Halth.pdf"
click at [790, 629] on span "Guardar" at bounding box center [774, 622] width 61 height 16
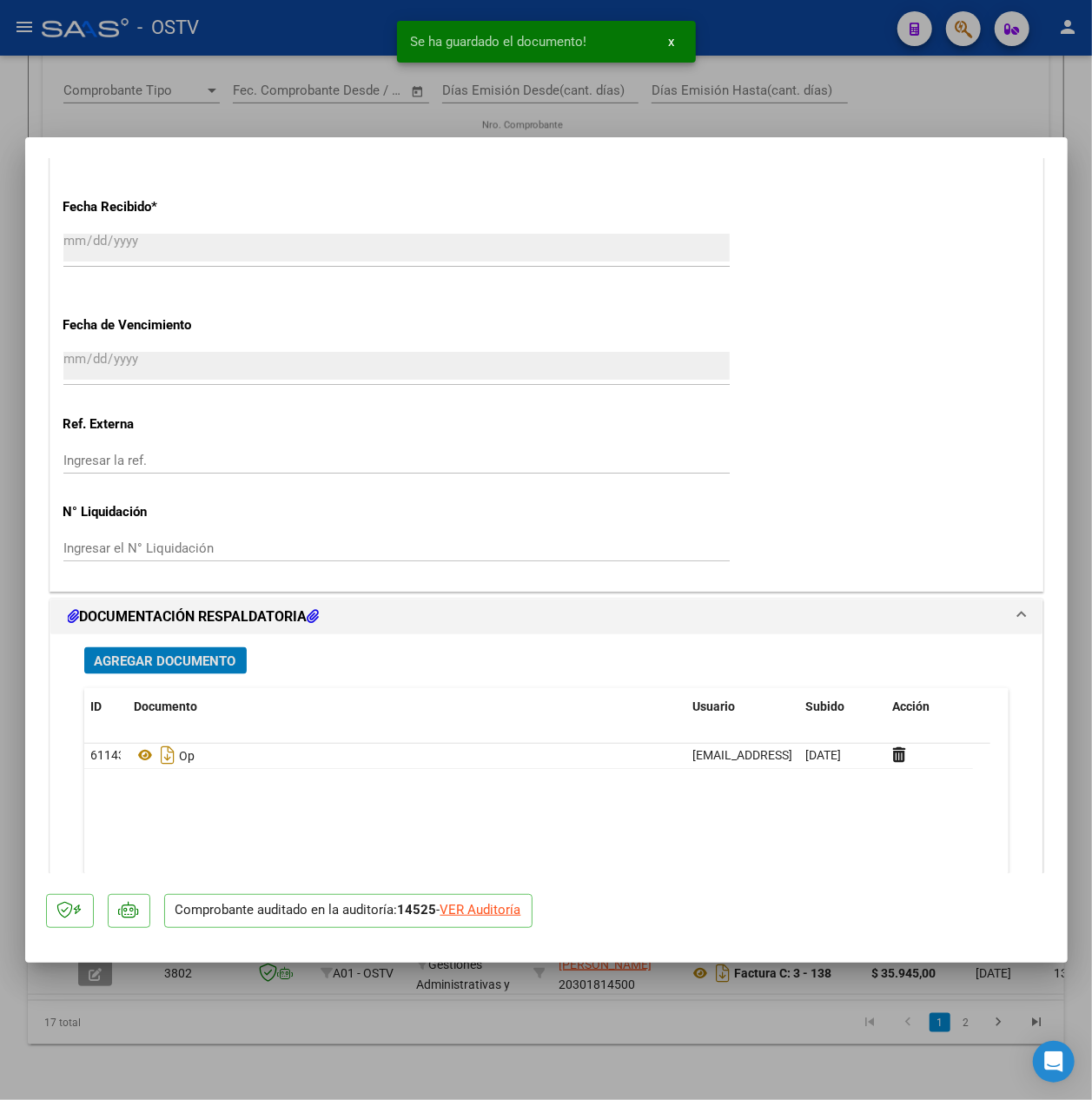
click at [188, 655] on span "Agregar Documento" at bounding box center [166, 662] width 142 height 16
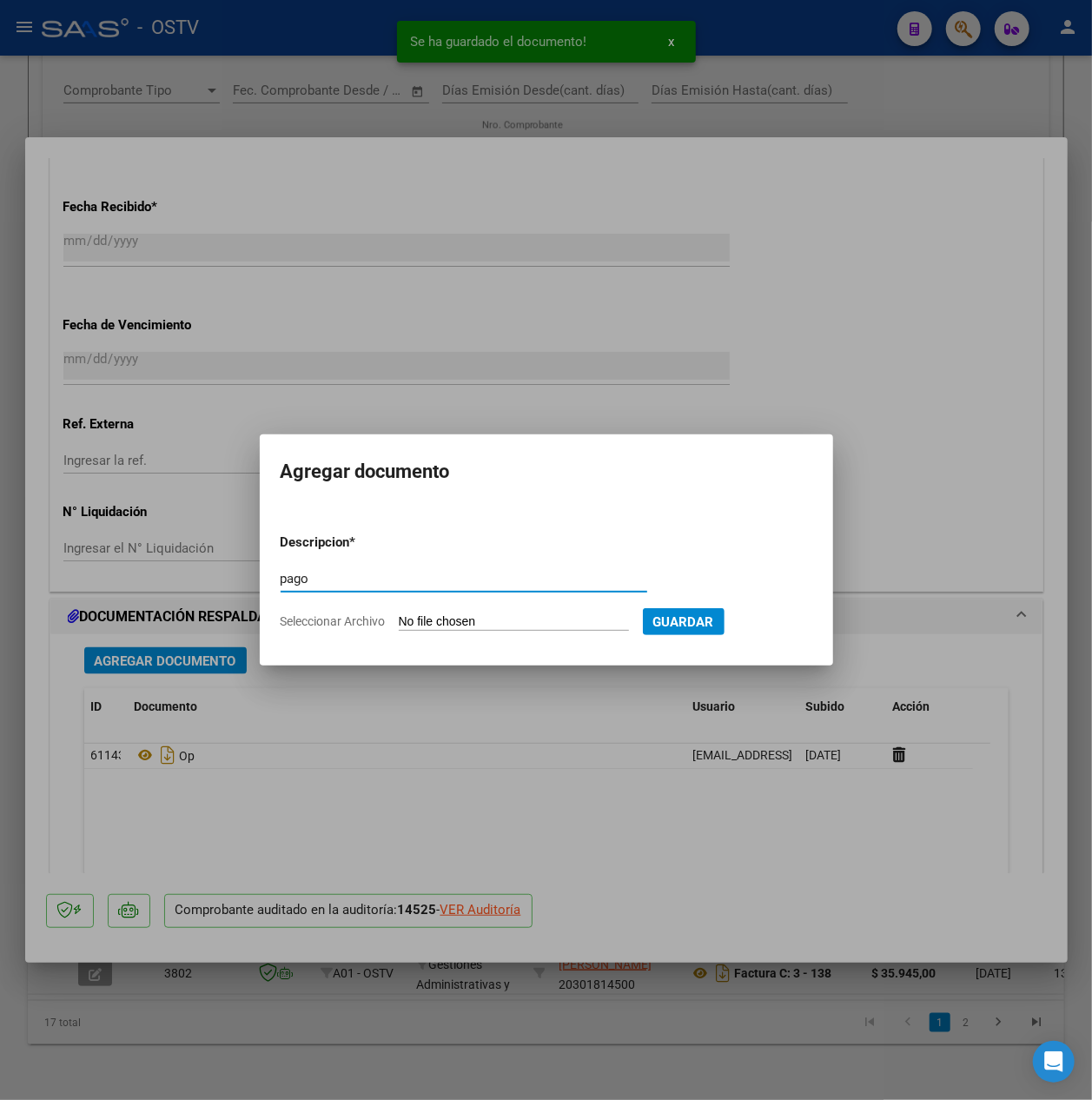
type input "pago"
click at [487, 624] on input "Seleccionar Archivo" at bounding box center [514, 622] width 230 height 17
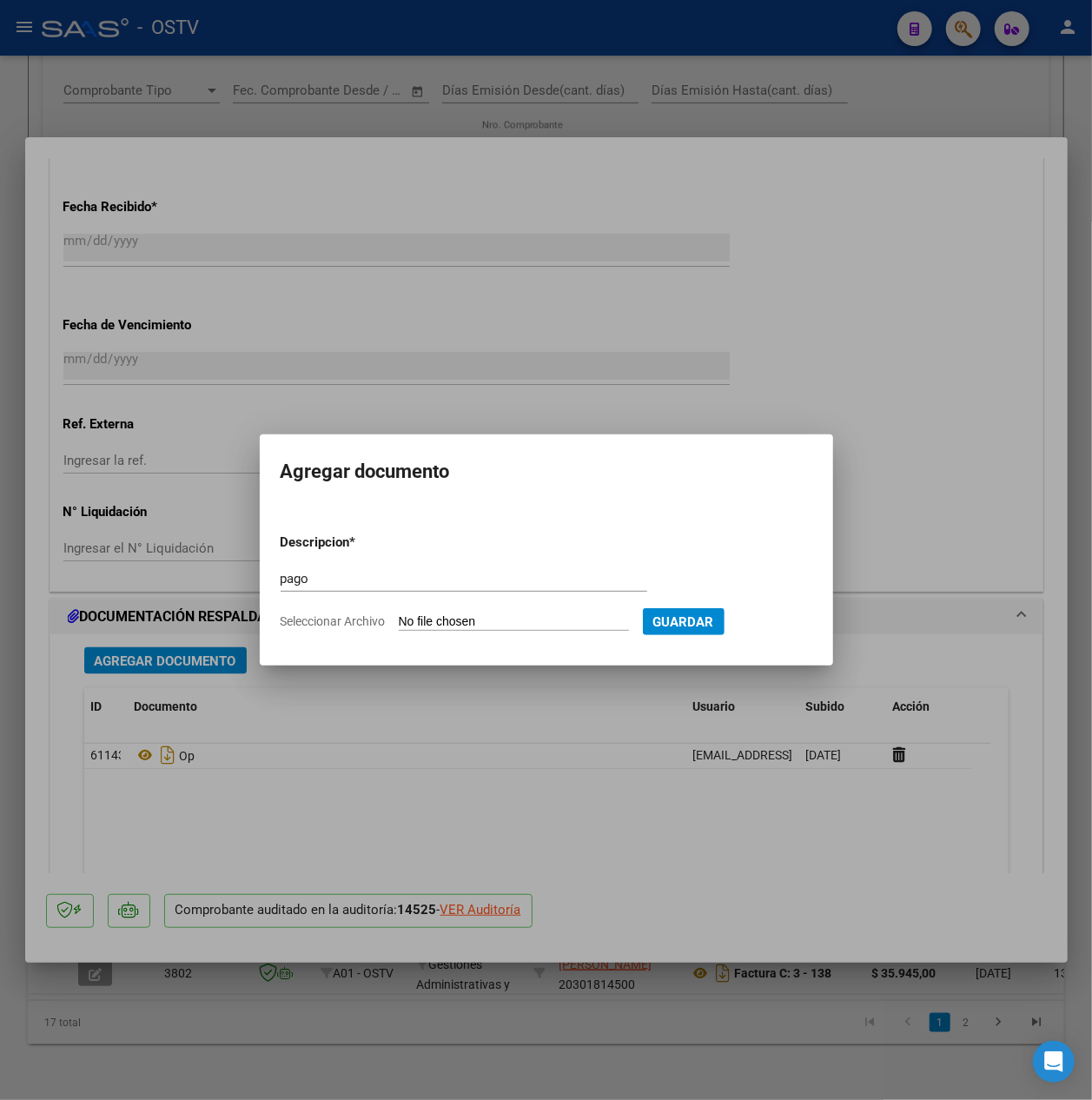
type input "C:\fakepath\Pago OP 57435 Sp Halth.pdf"
click at [783, 636] on form "Descripcion * pago Escriba aquí una descripcion Seleccionar Archivo Eliminar Gu…" at bounding box center [546, 581] width 538 height 125
click at [804, 619] on span "Guardar" at bounding box center [774, 622] width 61 height 16
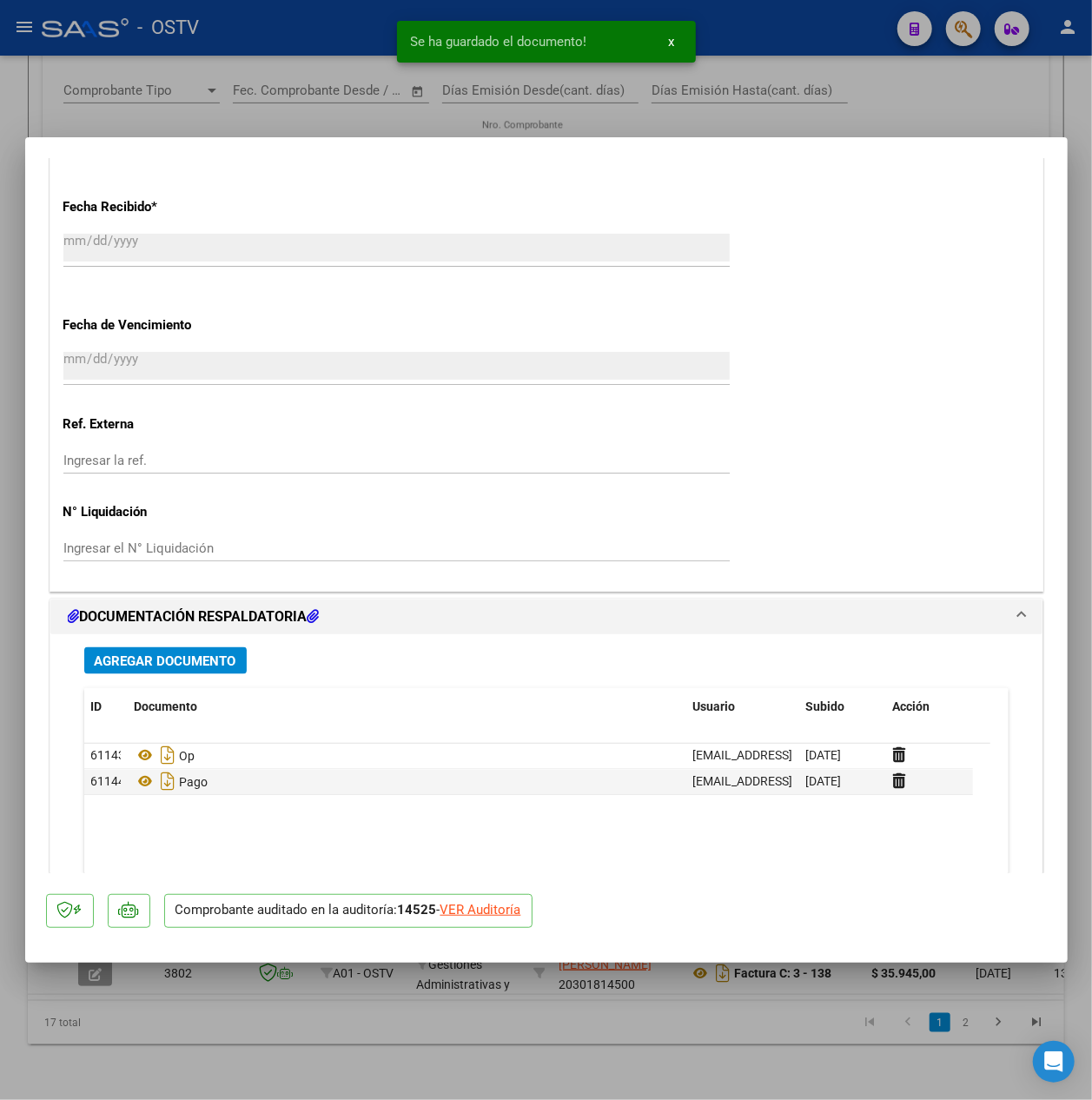
click at [593, 84] on div at bounding box center [546, 550] width 1092 height 1100
type input "$ 0,00"
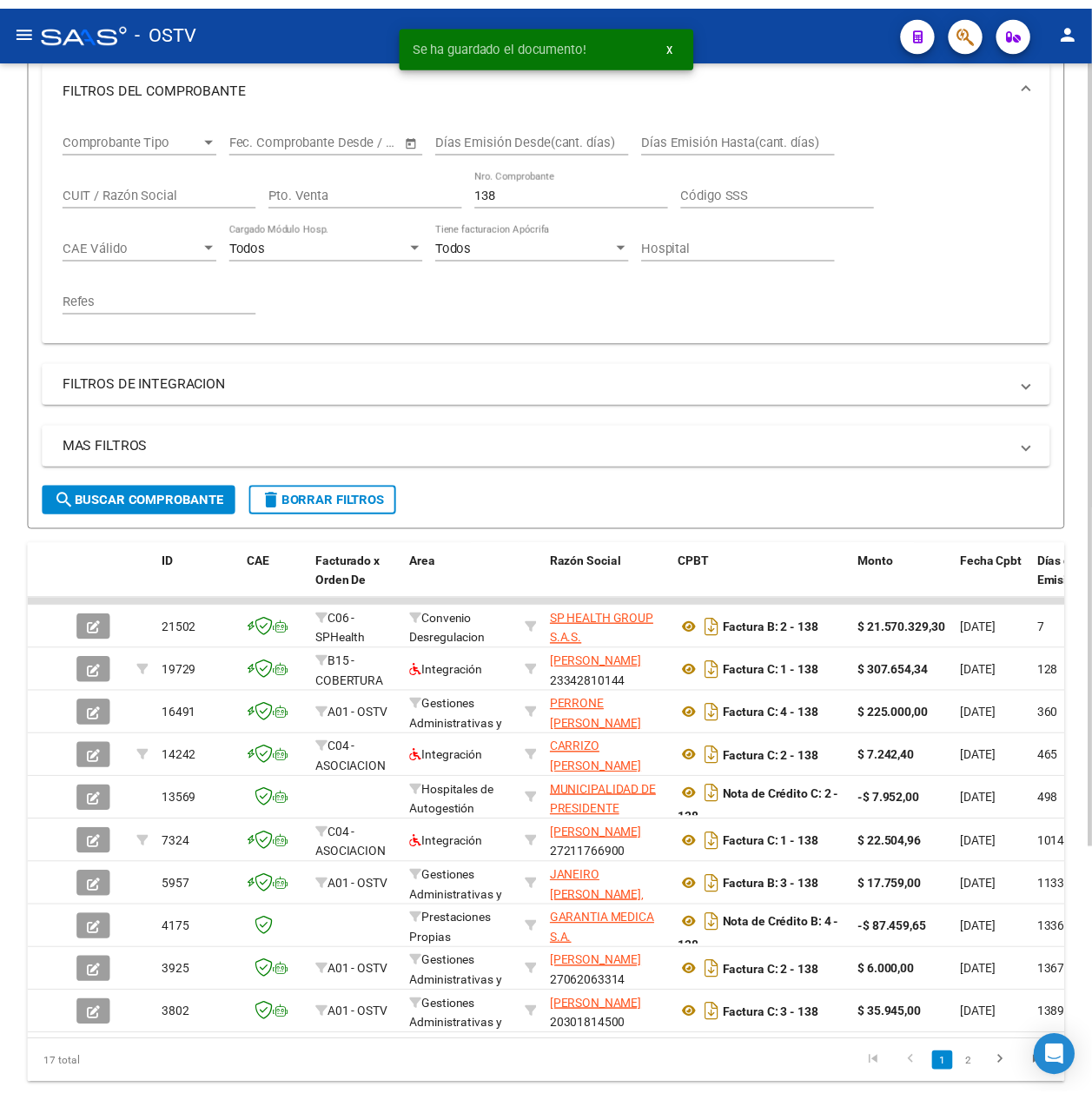
scroll to position [213, 0]
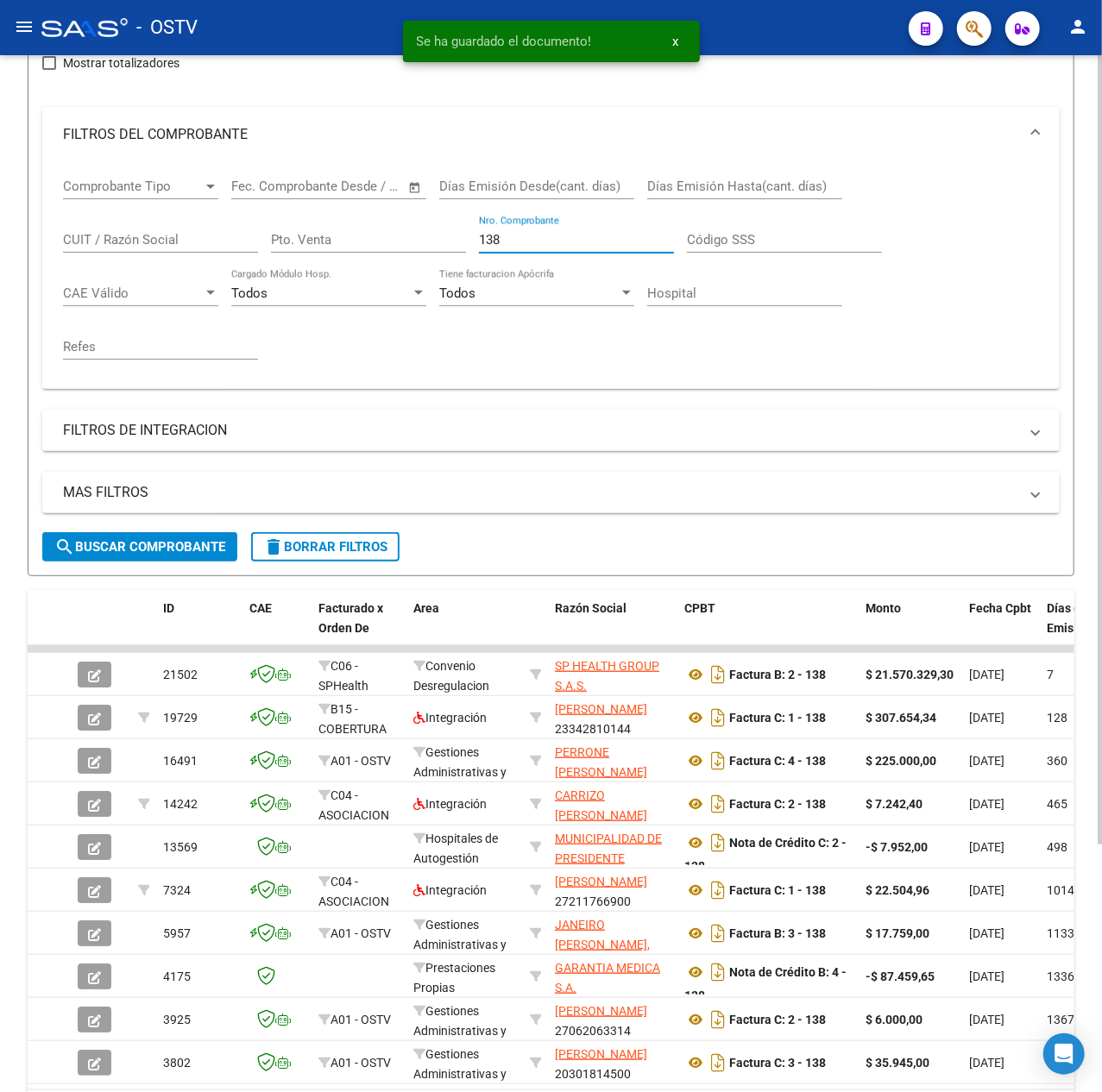
drag, startPoint x: 549, startPoint y: 241, endPoint x: 328, endPoint y: 243, distance: 221.0
click at [328, 243] on div "Comprobante Tipo Comprobante Tipo Fecha inicio – Fecha fin Fec. Comprobante Des…" at bounding box center [551, 268] width 976 height 213
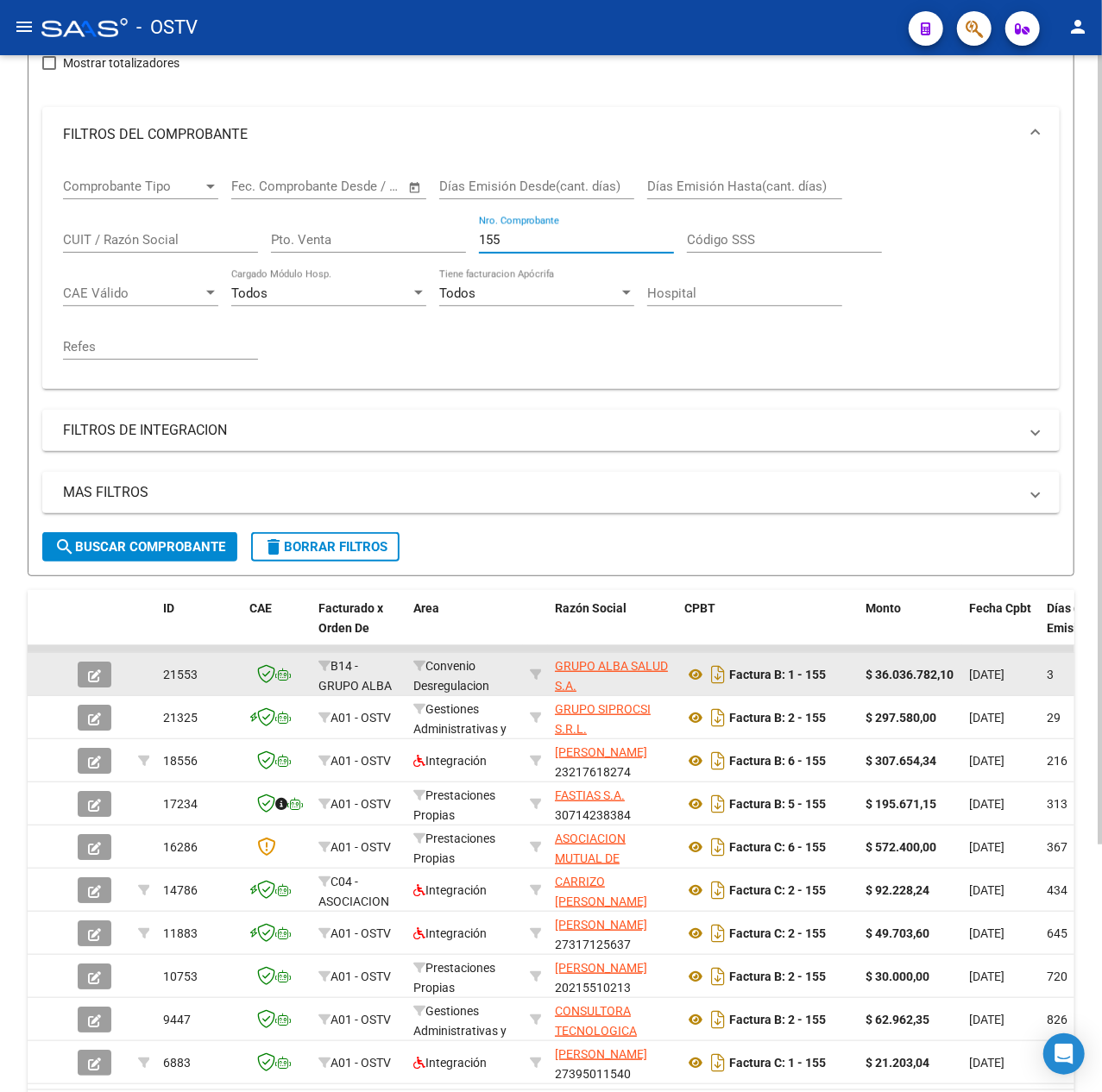
type input "155"
click at [101, 685] on button "button" at bounding box center [94, 675] width 34 height 26
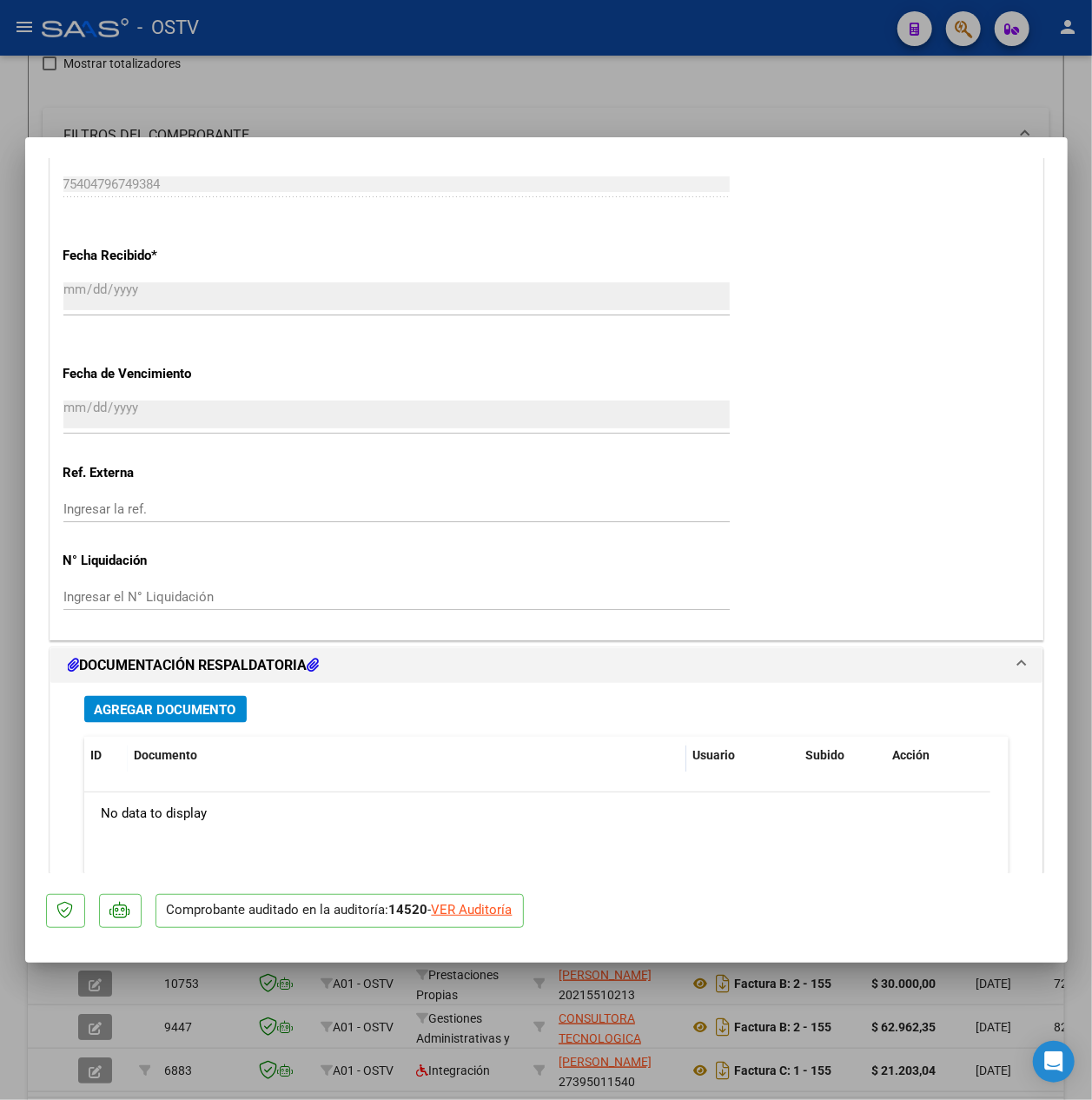
scroll to position [1158, 0]
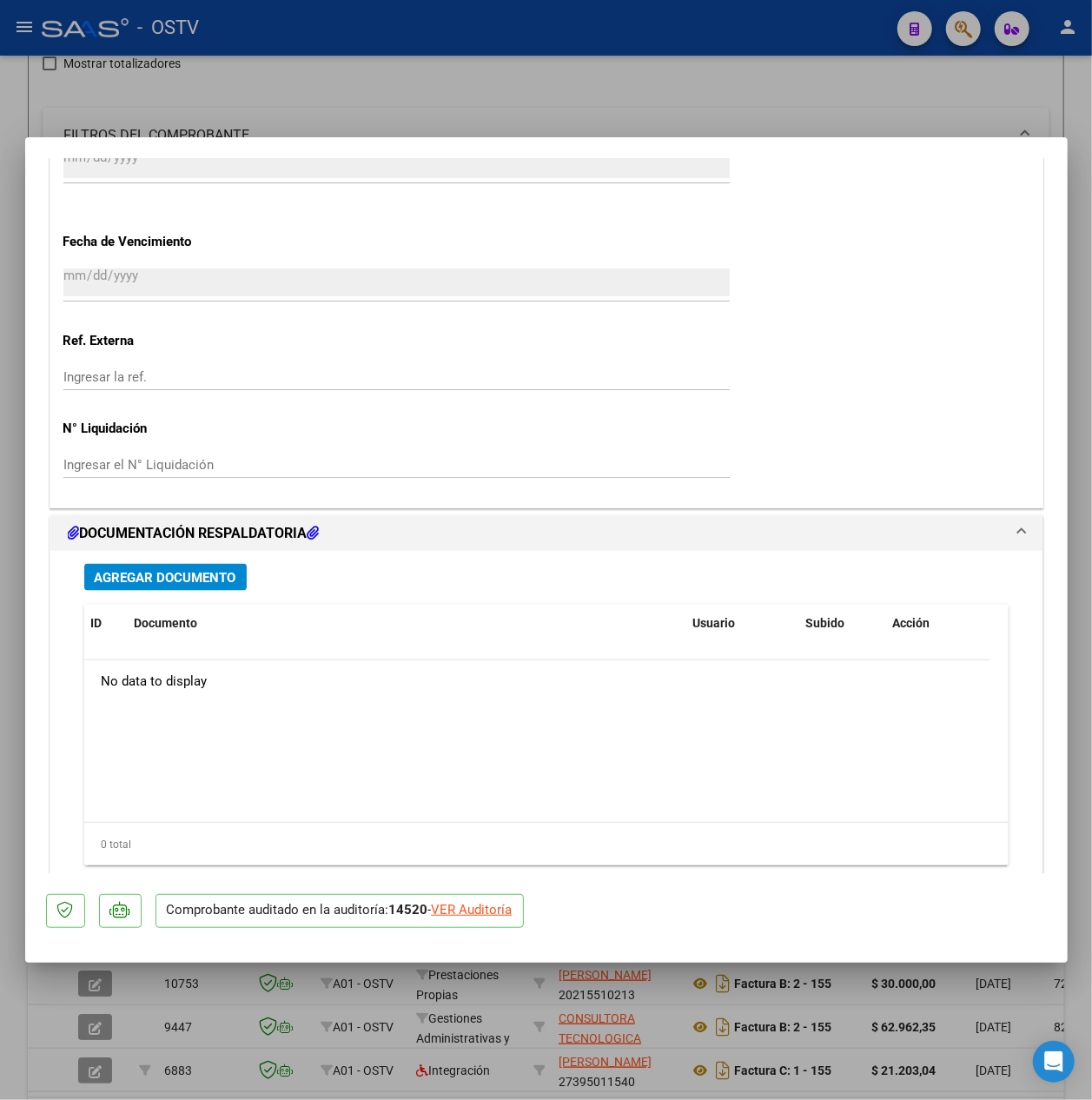
click at [170, 572] on span "Agregar Documento" at bounding box center [166, 578] width 142 height 16
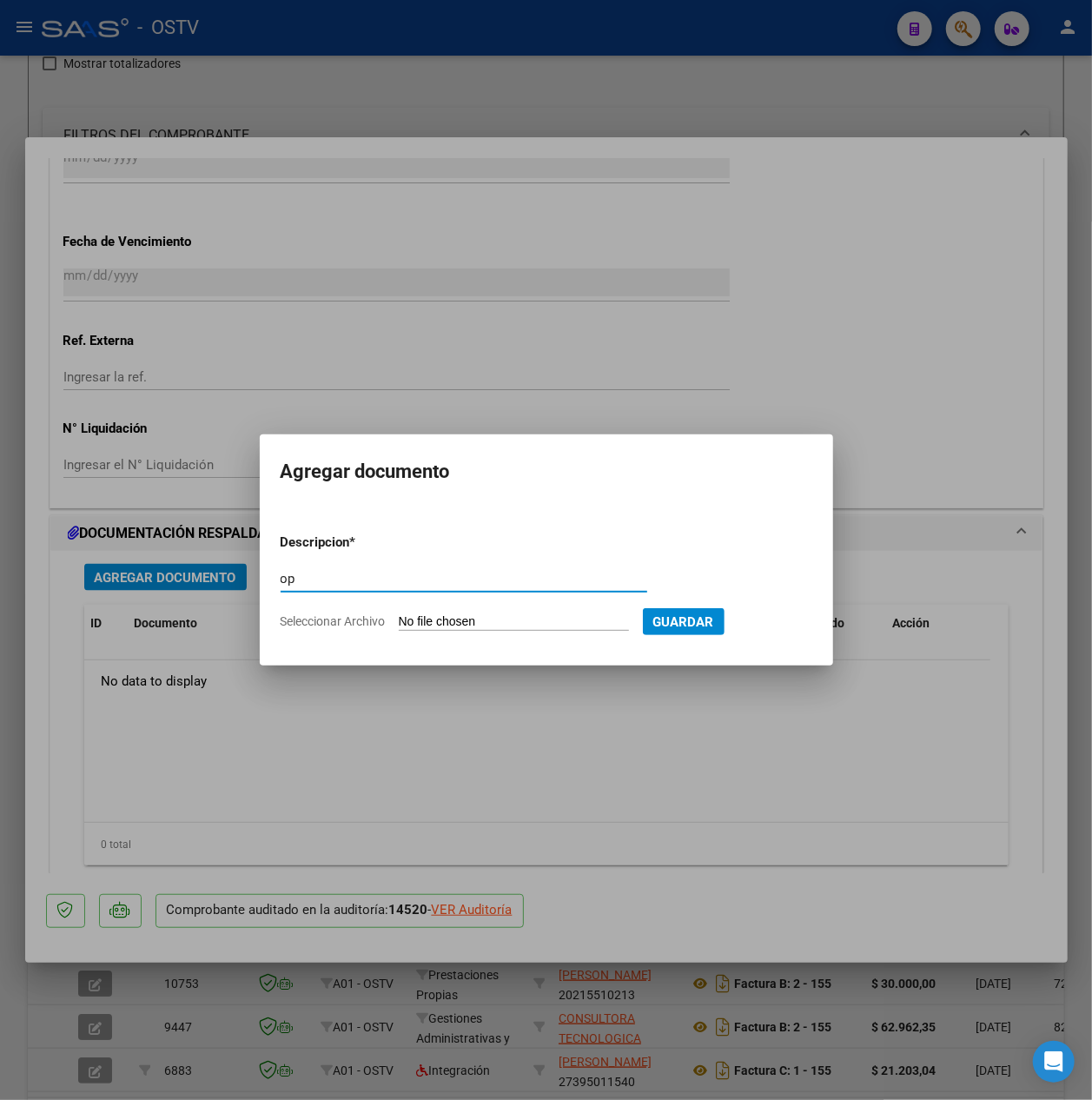
type input "op"
click at [519, 615] on input "Seleccionar Archivo" at bounding box center [514, 622] width 230 height 17
type input "C:\fakepath\OP 57436 Grupo alba.pdf"
click at [815, 634] on button "Guardar" at bounding box center [774, 621] width 82 height 27
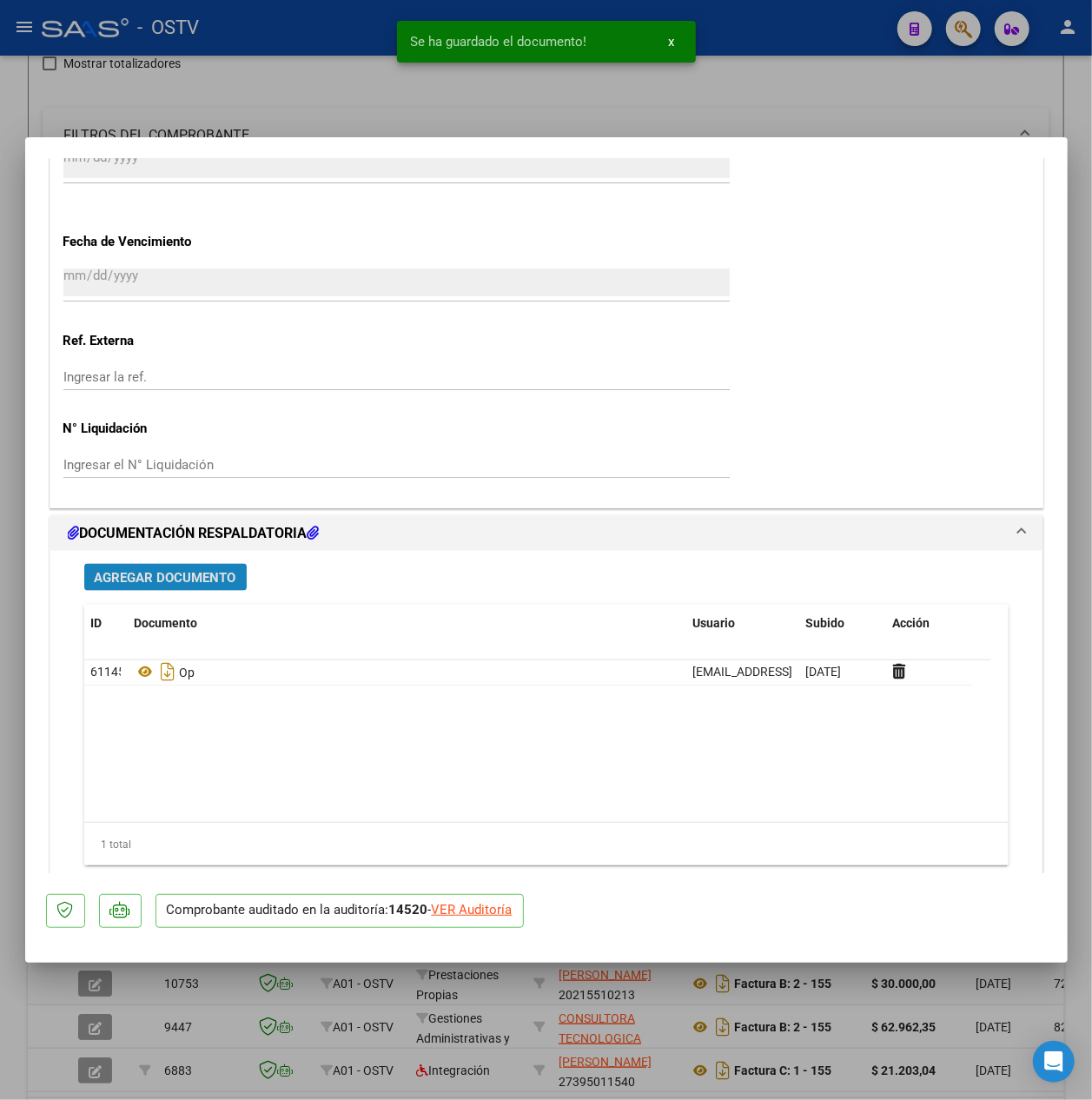
click at [237, 574] on button "Agregar Documento" at bounding box center [166, 577] width 162 height 27
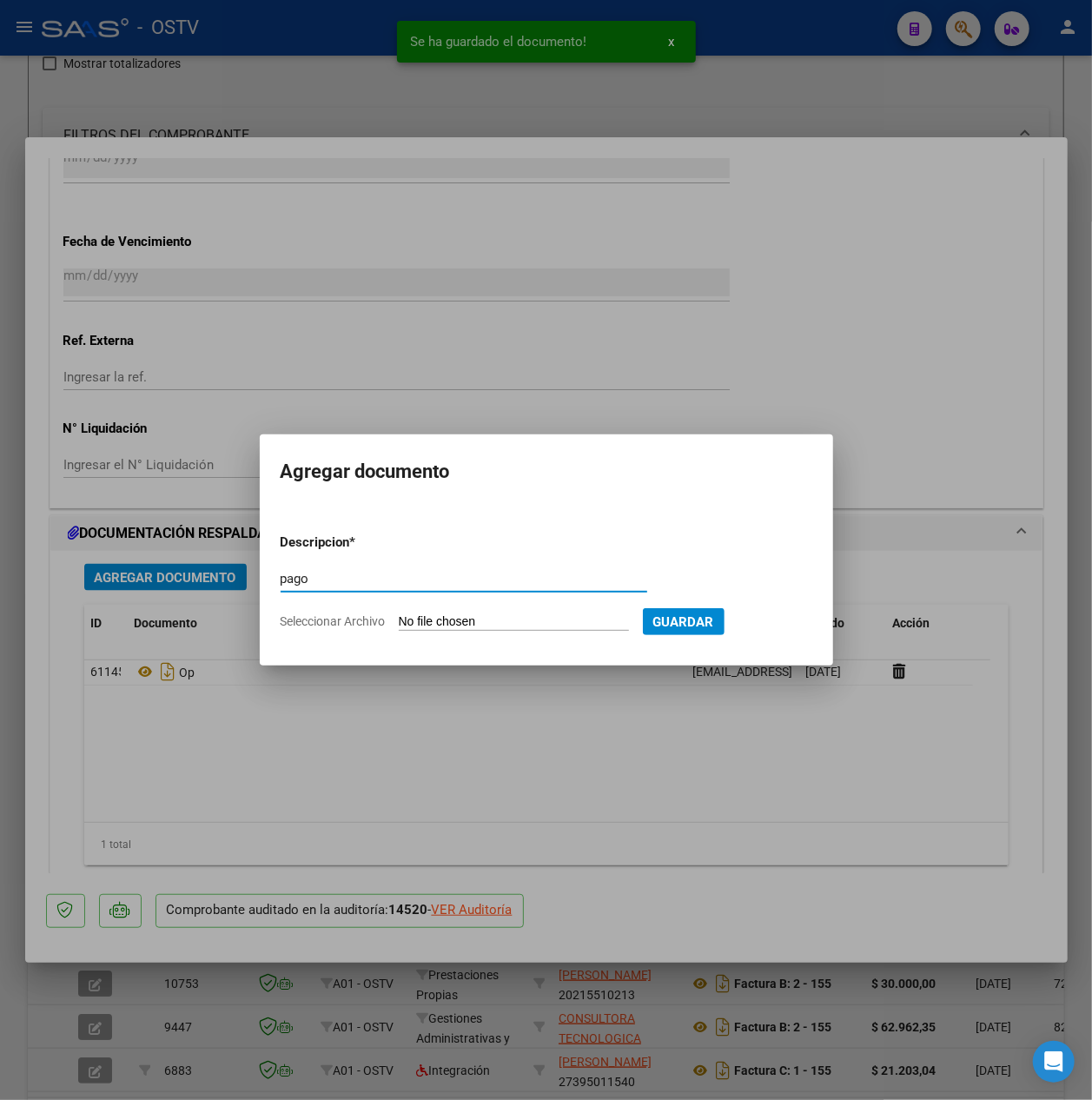
type input "pago"
click at [443, 603] on div "pago Escriba aquí una descripcion" at bounding box center [464, 587] width 367 height 43
click at [444, 617] on input "Seleccionar Archivo" at bounding box center [514, 622] width 230 height 17
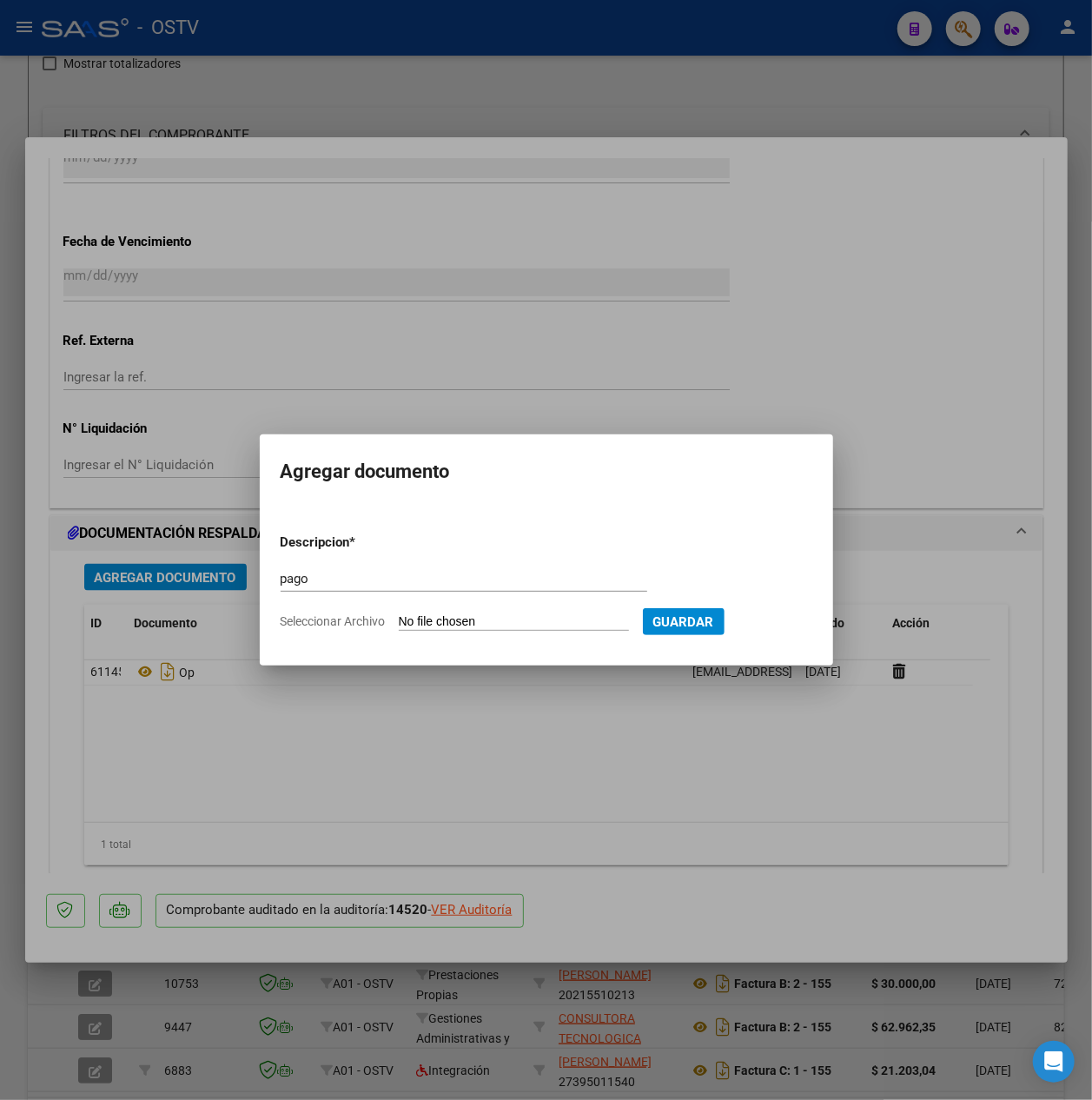
type input "C:\fakepath\Pago OP 57435 Sp Halth.pdf"
click at [804, 624] on span "Guardar" at bounding box center [774, 622] width 61 height 16
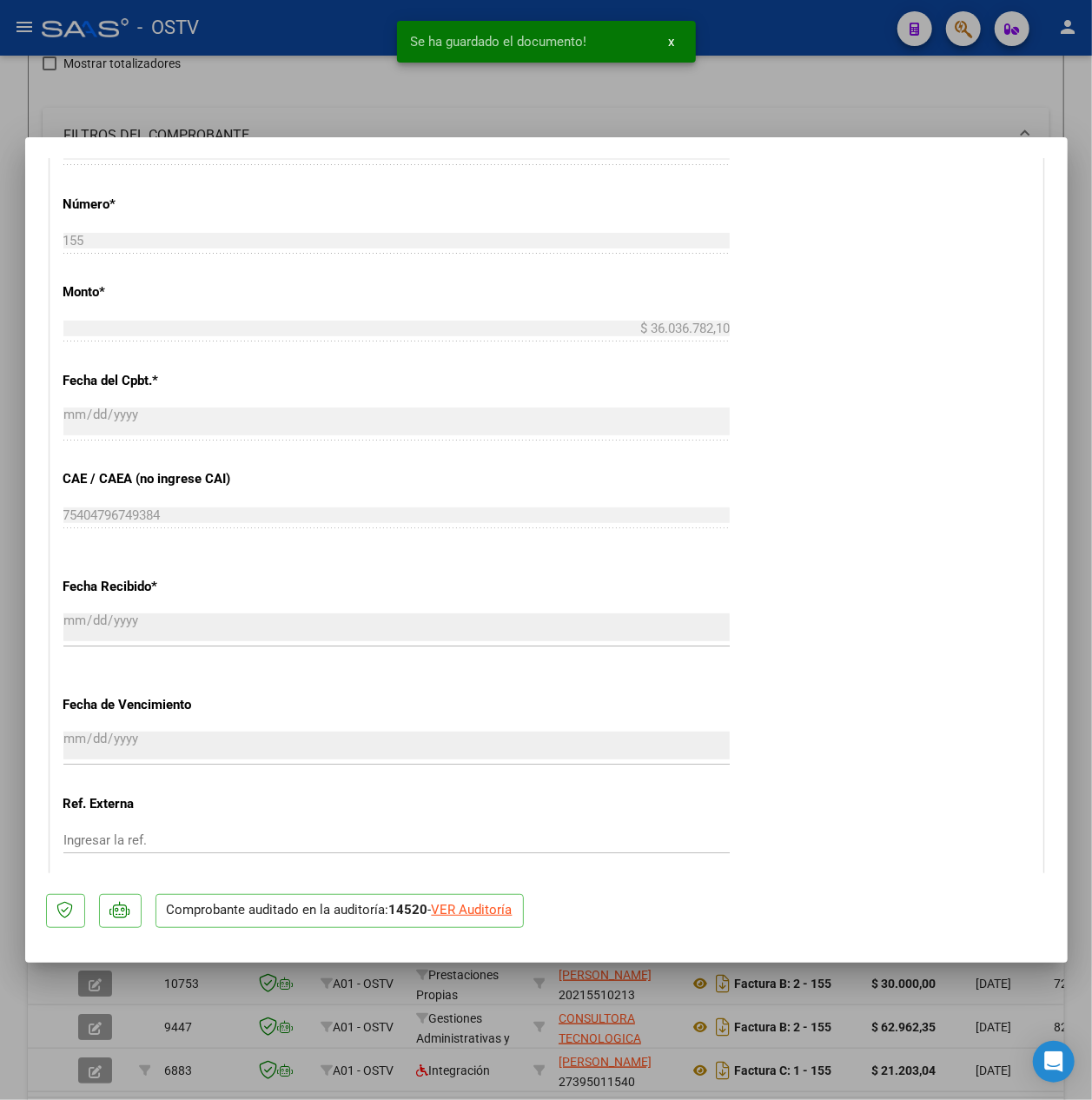
scroll to position [1205, 0]
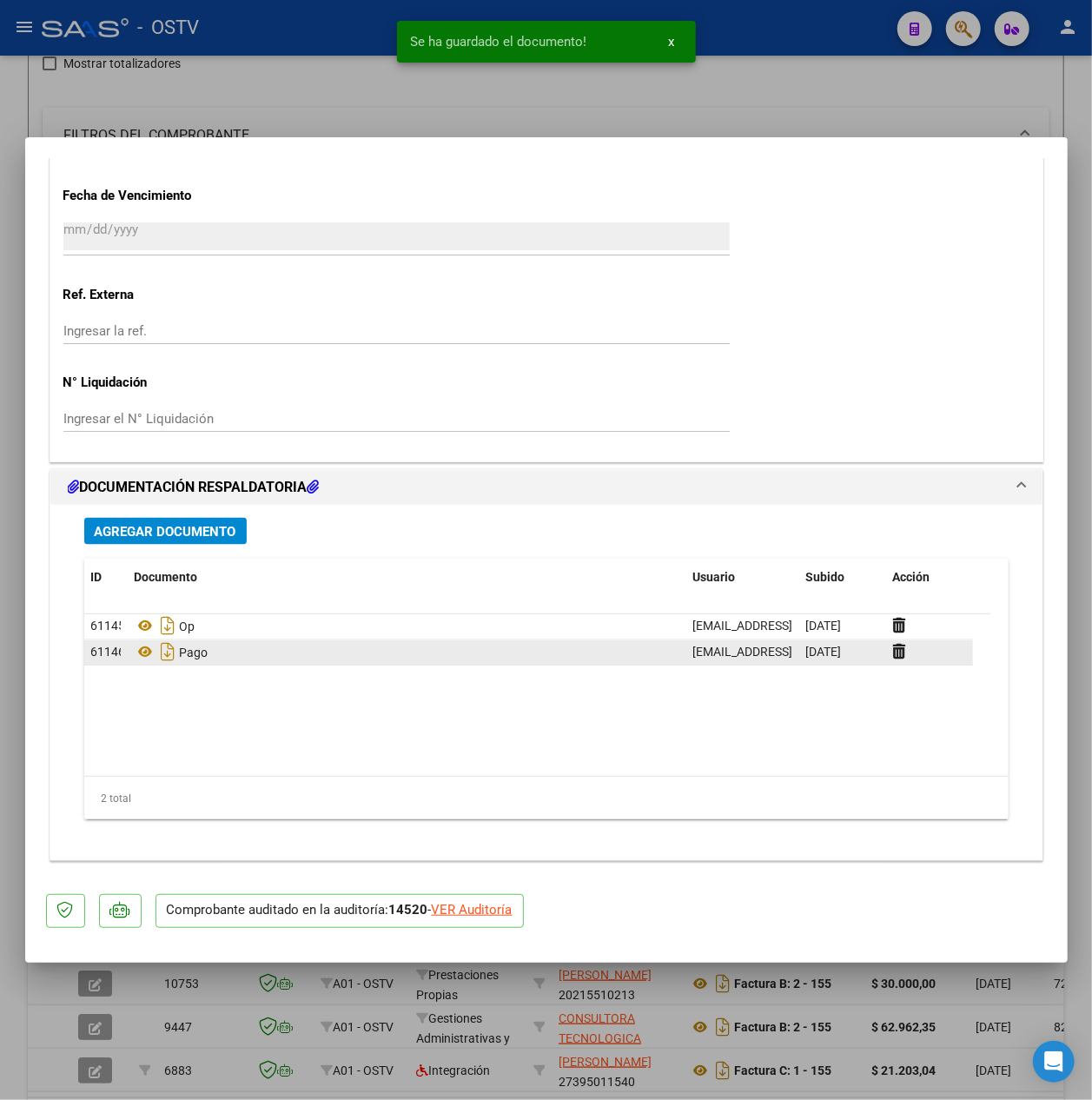
click at [912, 652] on div at bounding box center [930, 653] width 73 height 20
click at [897, 655] on icon at bounding box center [899, 652] width 13 height 17
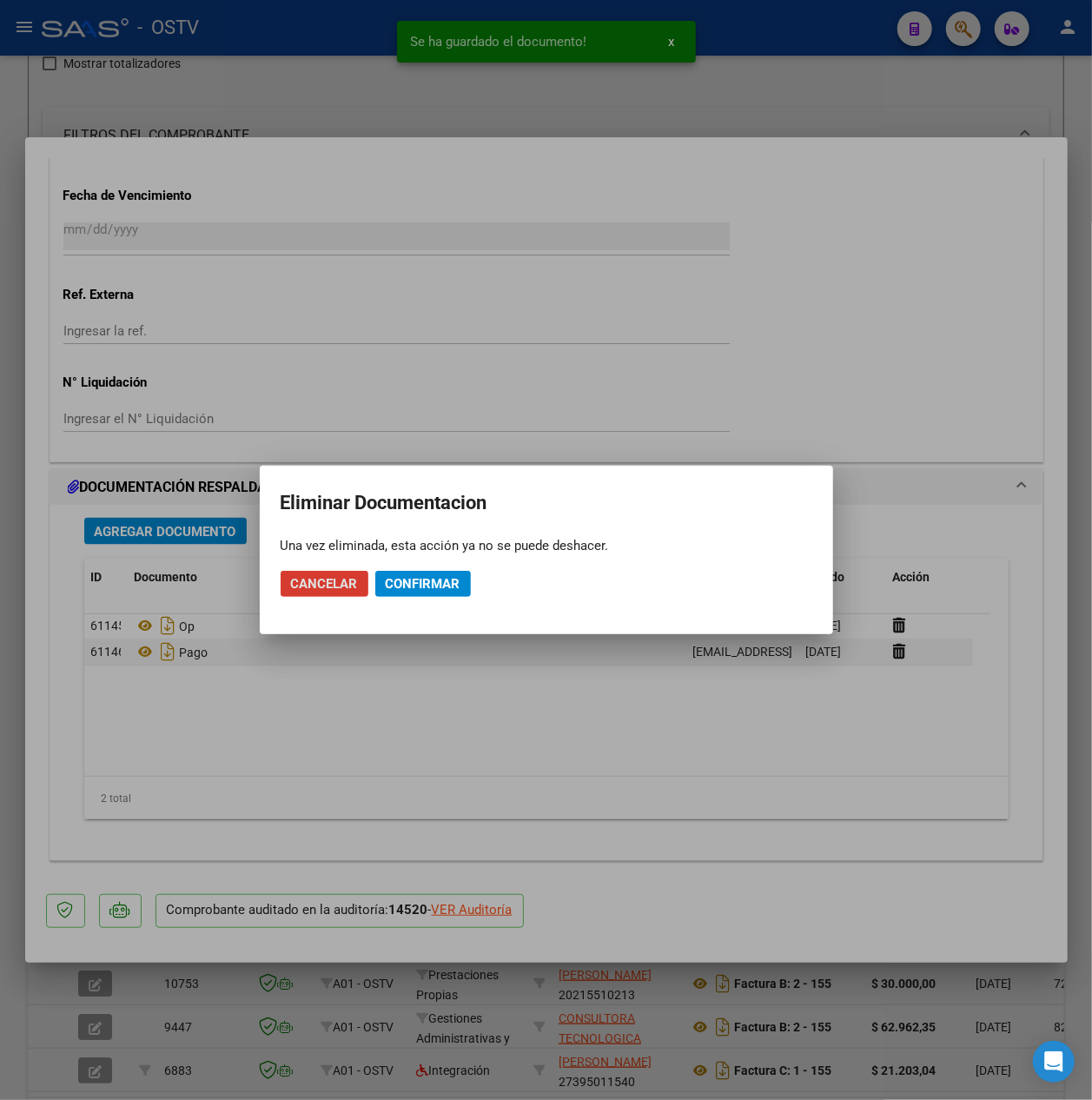
click at [416, 577] on span "Confirmar" at bounding box center [424, 584] width 75 height 16
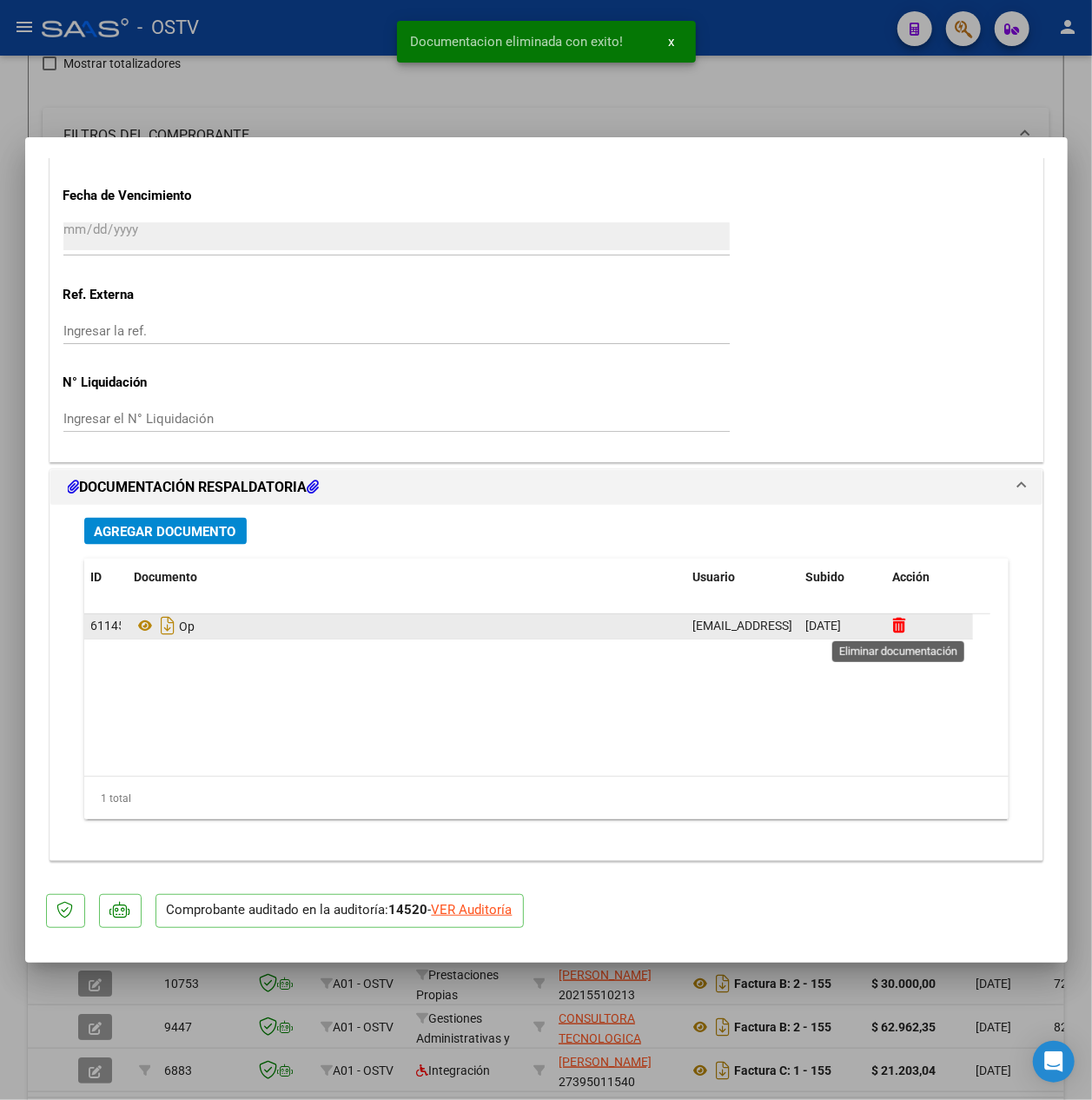
click at [900, 628] on icon at bounding box center [899, 626] width 13 height 17
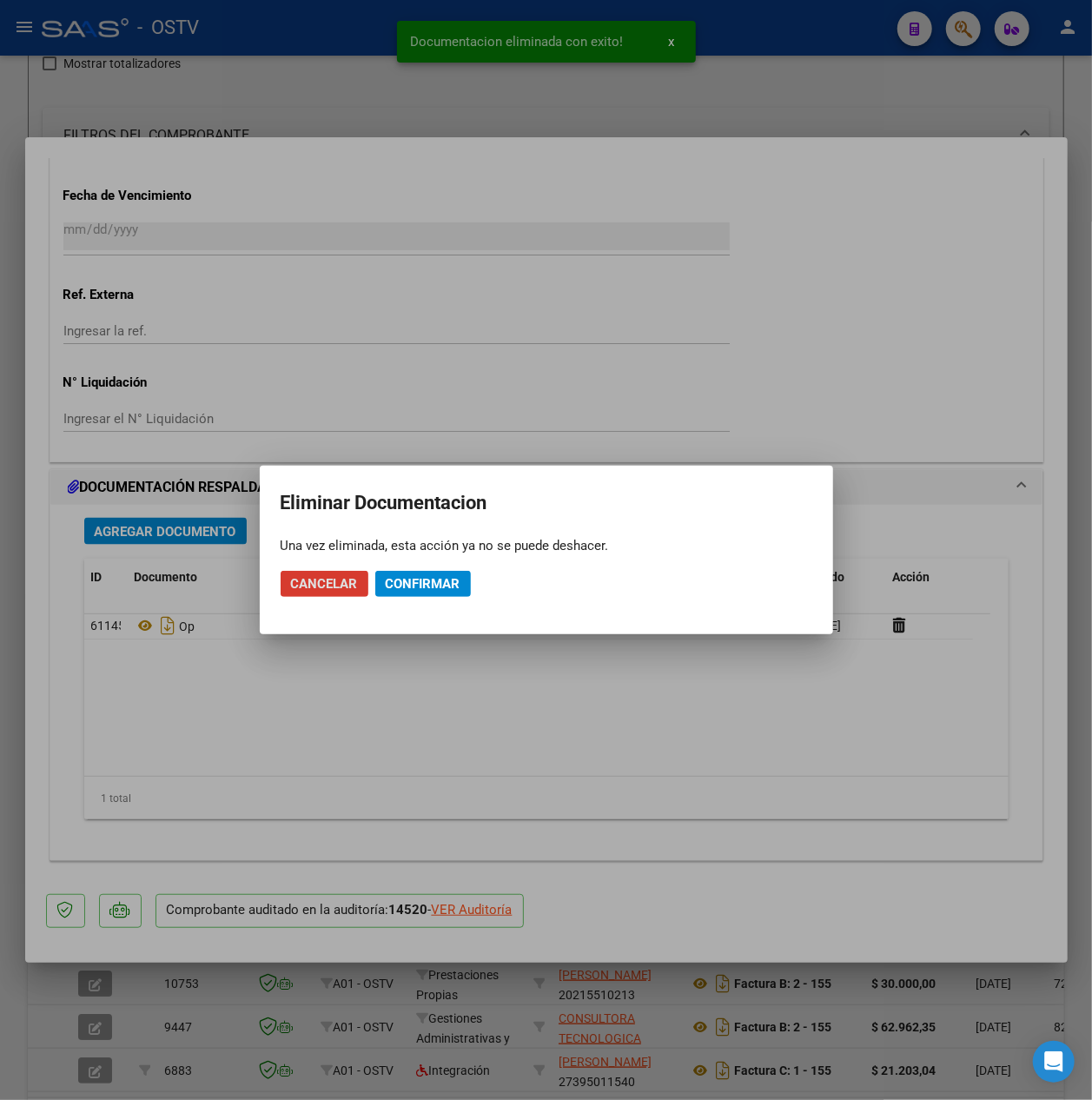
click at [431, 577] on span "Confirmar" at bounding box center [424, 584] width 75 height 16
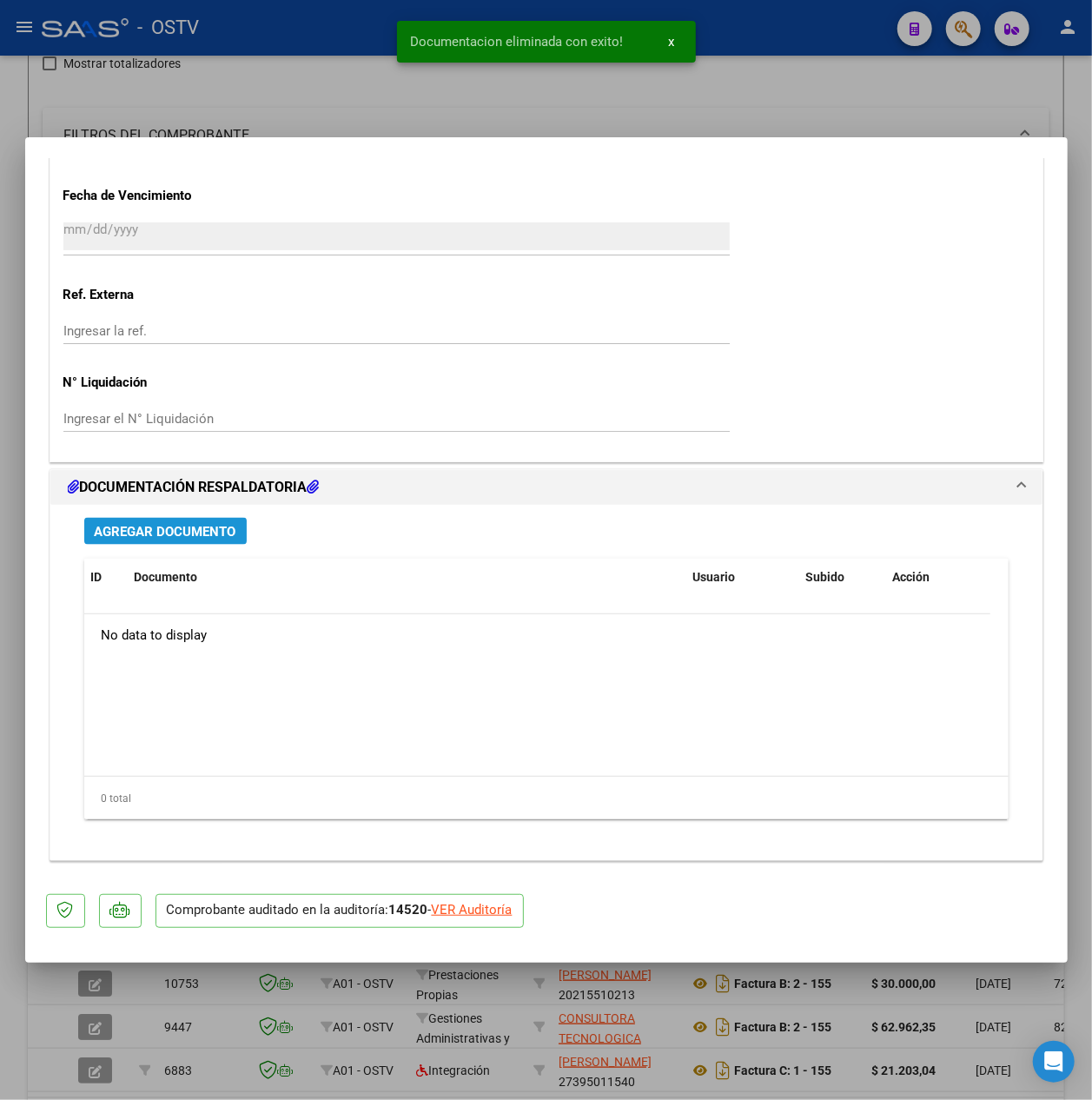
click at [238, 526] on button "Agregar Documento" at bounding box center [166, 531] width 162 height 27
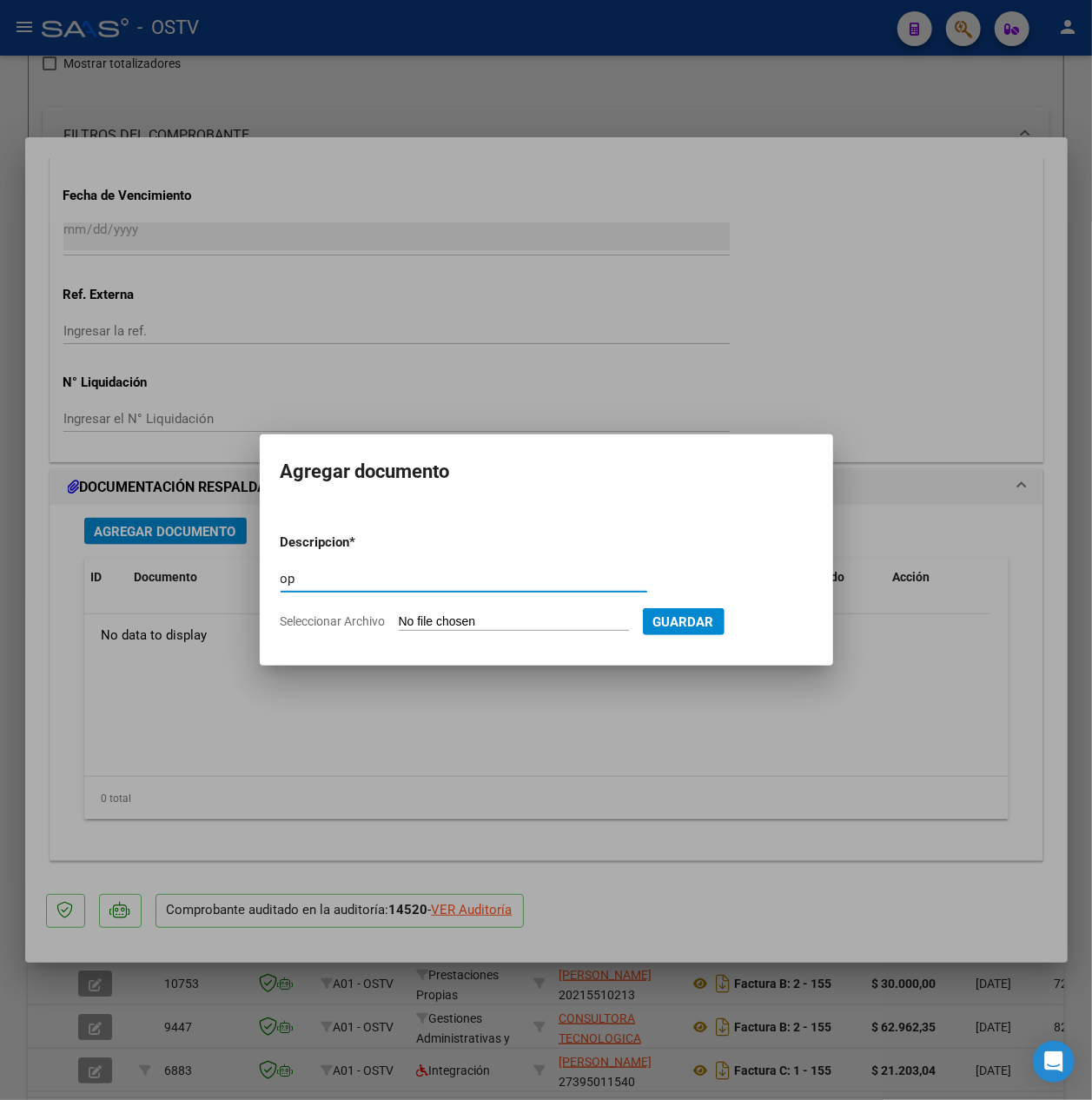
type input "op"
click at [485, 626] on input "Seleccionar Archivo" at bounding box center [514, 622] width 230 height 17
type input "C:\fakepath\OP 57436 Grupo alba.pdf"
click at [804, 621] on span "Guardar" at bounding box center [774, 622] width 61 height 16
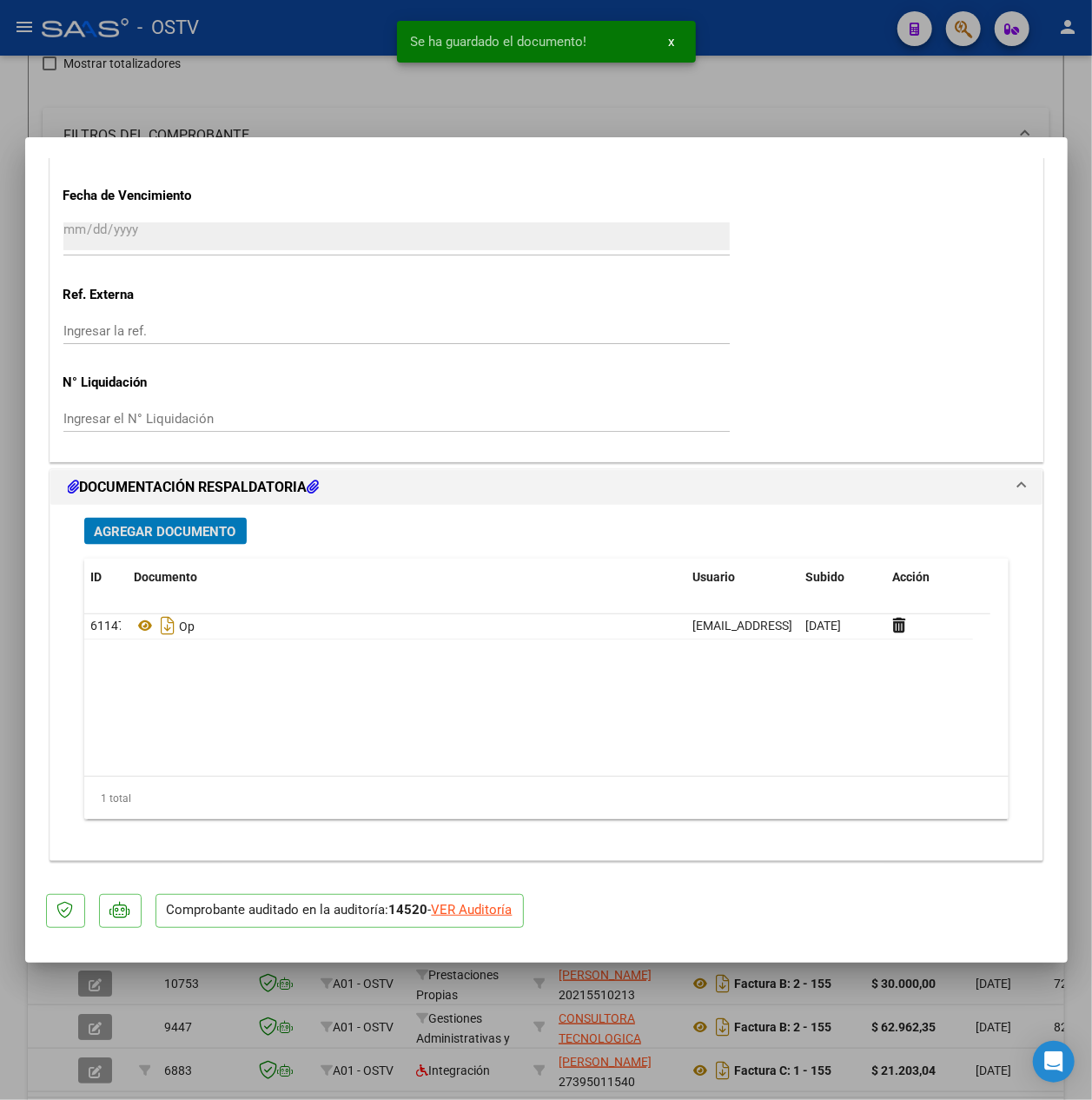
click at [198, 535] on span "Agregar Documento" at bounding box center [166, 532] width 142 height 16
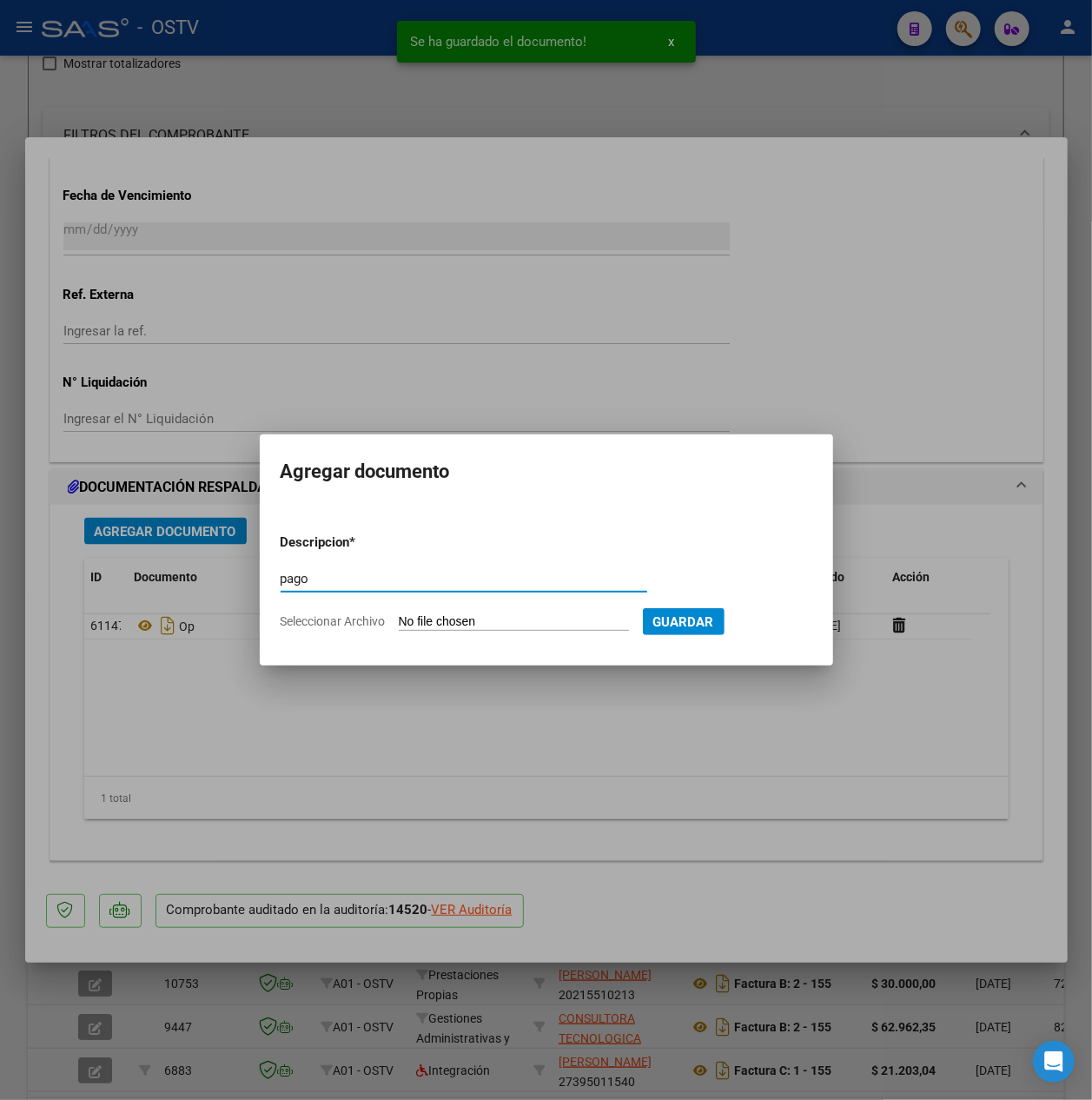
type input "pago"
click at [459, 636] on form "Descripcion * pago Escriba aquí una descripcion Seleccionar Archivo Guardar" at bounding box center [546, 581] width 532 height 125
click at [459, 615] on input "Seleccionar Archivo" at bounding box center [514, 622] width 230 height 17
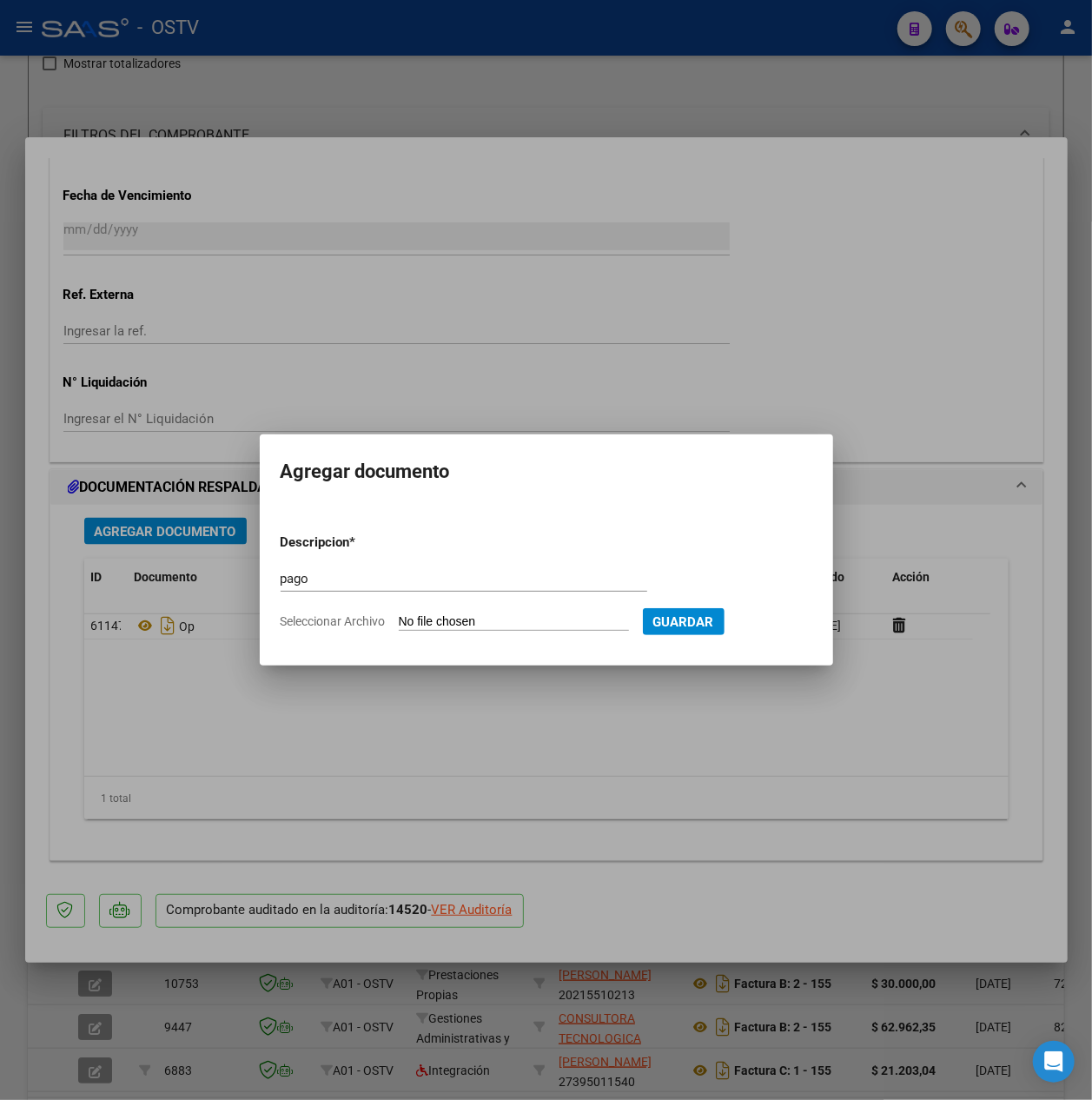
type input "C:\fakepath\Pago OP 57436 Grupo alba.pdf"
click at [803, 627] on span "Guardar" at bounding box center [774, 622] width 61 height 16
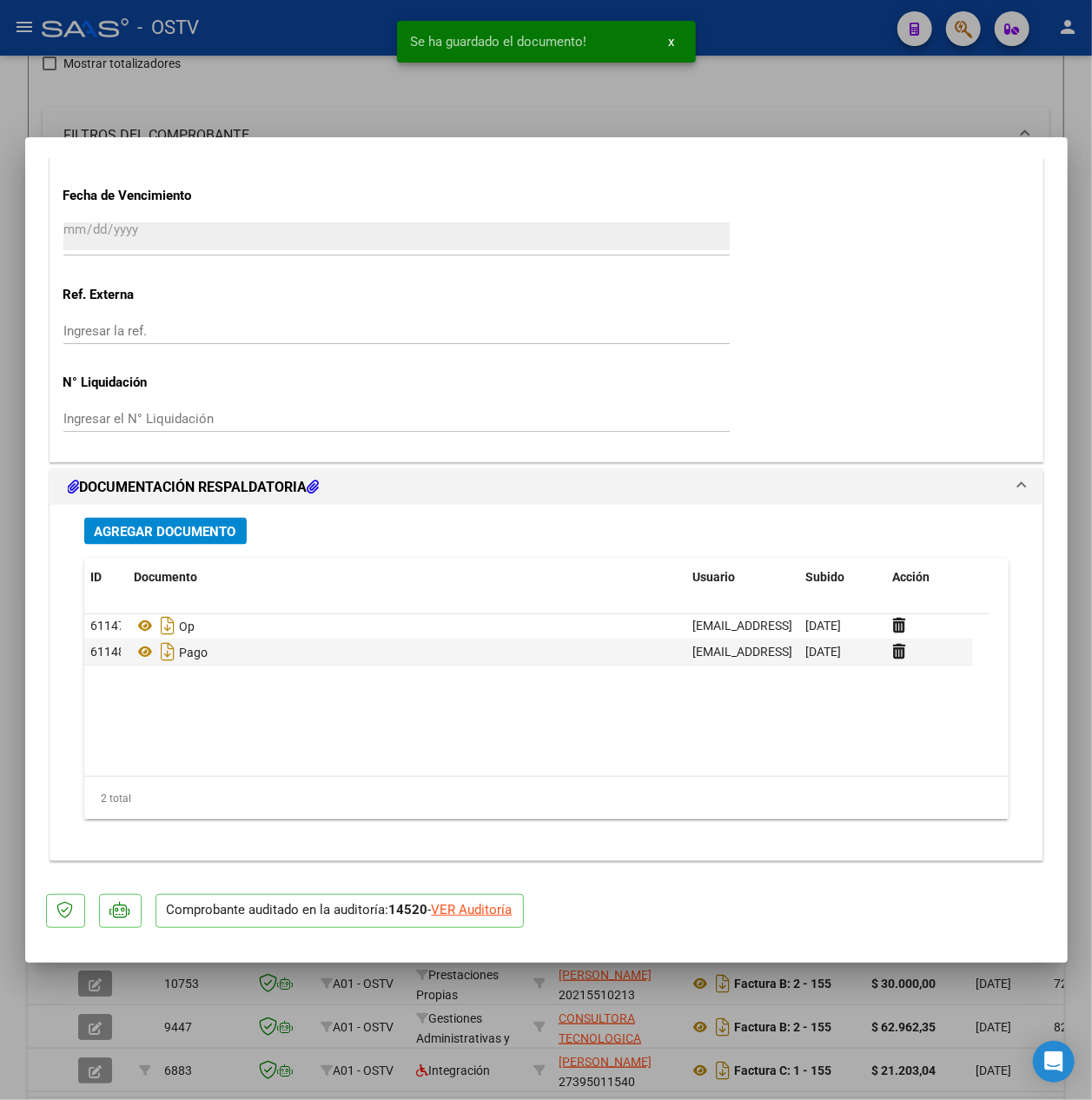
click at [391, 37] on div "Se ha guardado el documento! x" at bounding box center [546, 42] width 341 height 84
click at [290, 98] on div at bounding box center [546, 550] width 1092 height 1100
type input "$ 0,00"
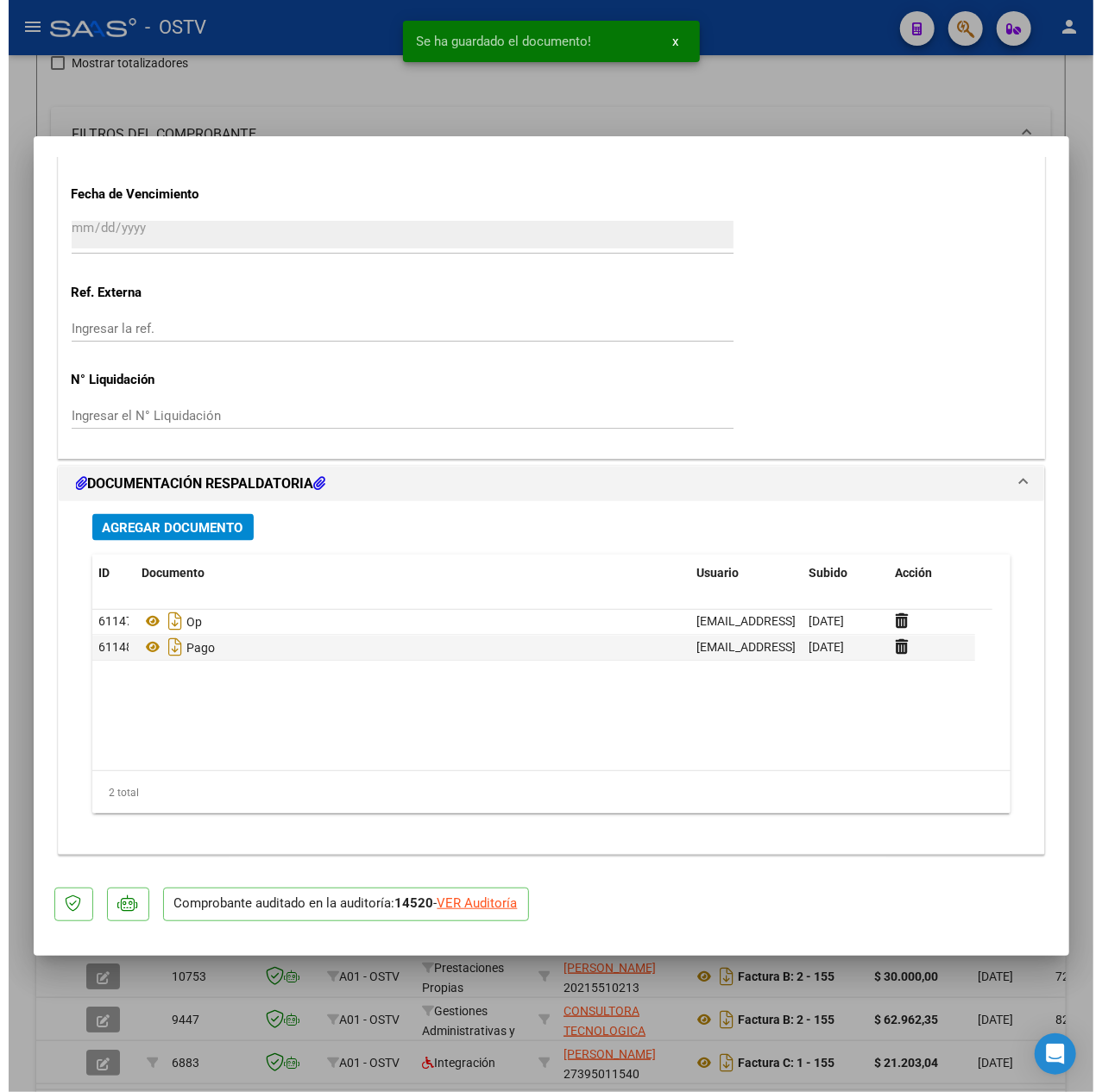
scroll to position [0, 0]
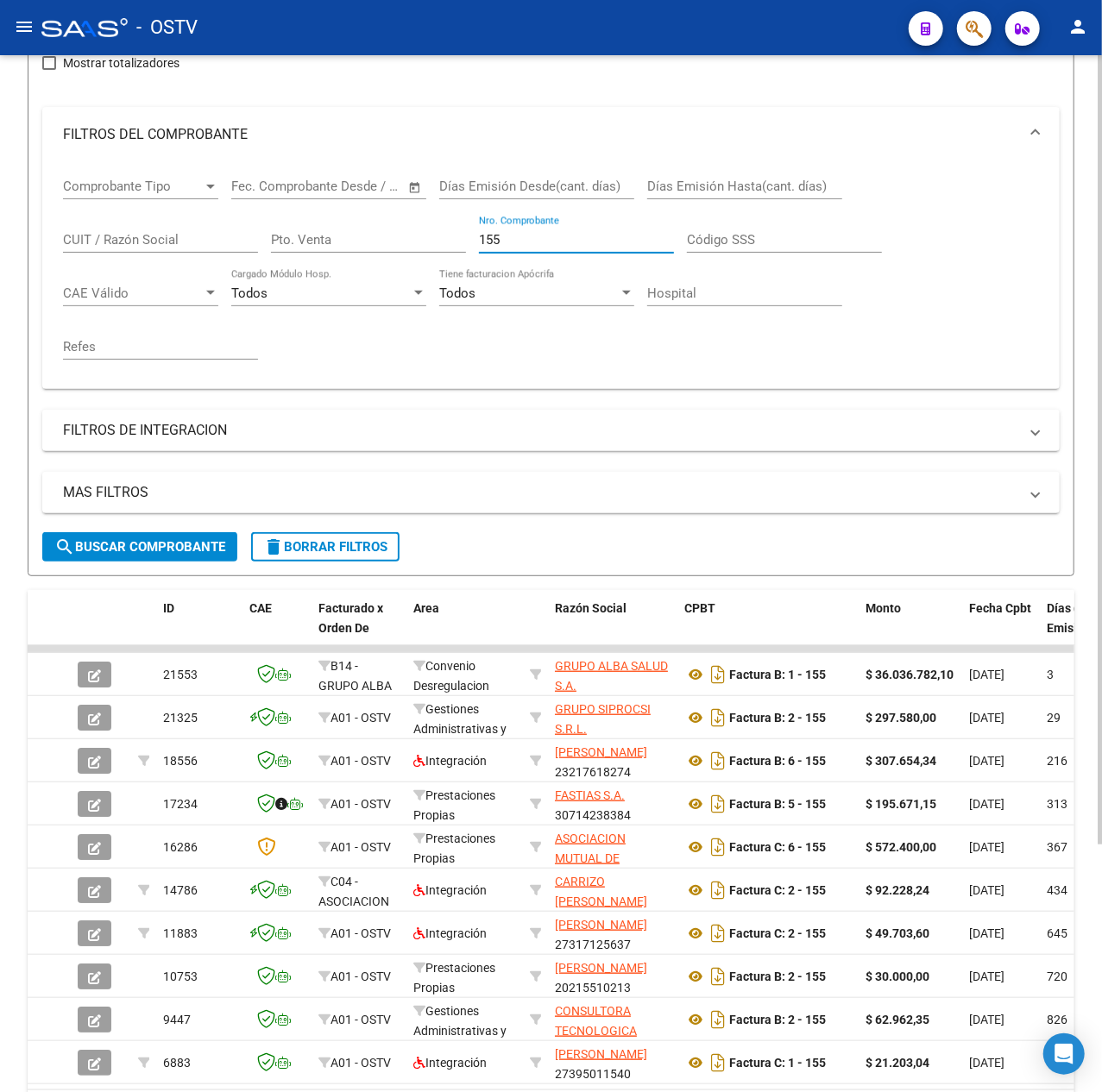
drag, startPoint x: 523, startPoint y: 246, endPoint x: 201, endPoint y: 246, distance: 322.0
click at [201, 246] on div "Comprobante Tipo Comprobante Tipo Fecha inicio – Fecha fin Fec. Comprobante Des…" at bounding box center [551, 268] width 976 height 213
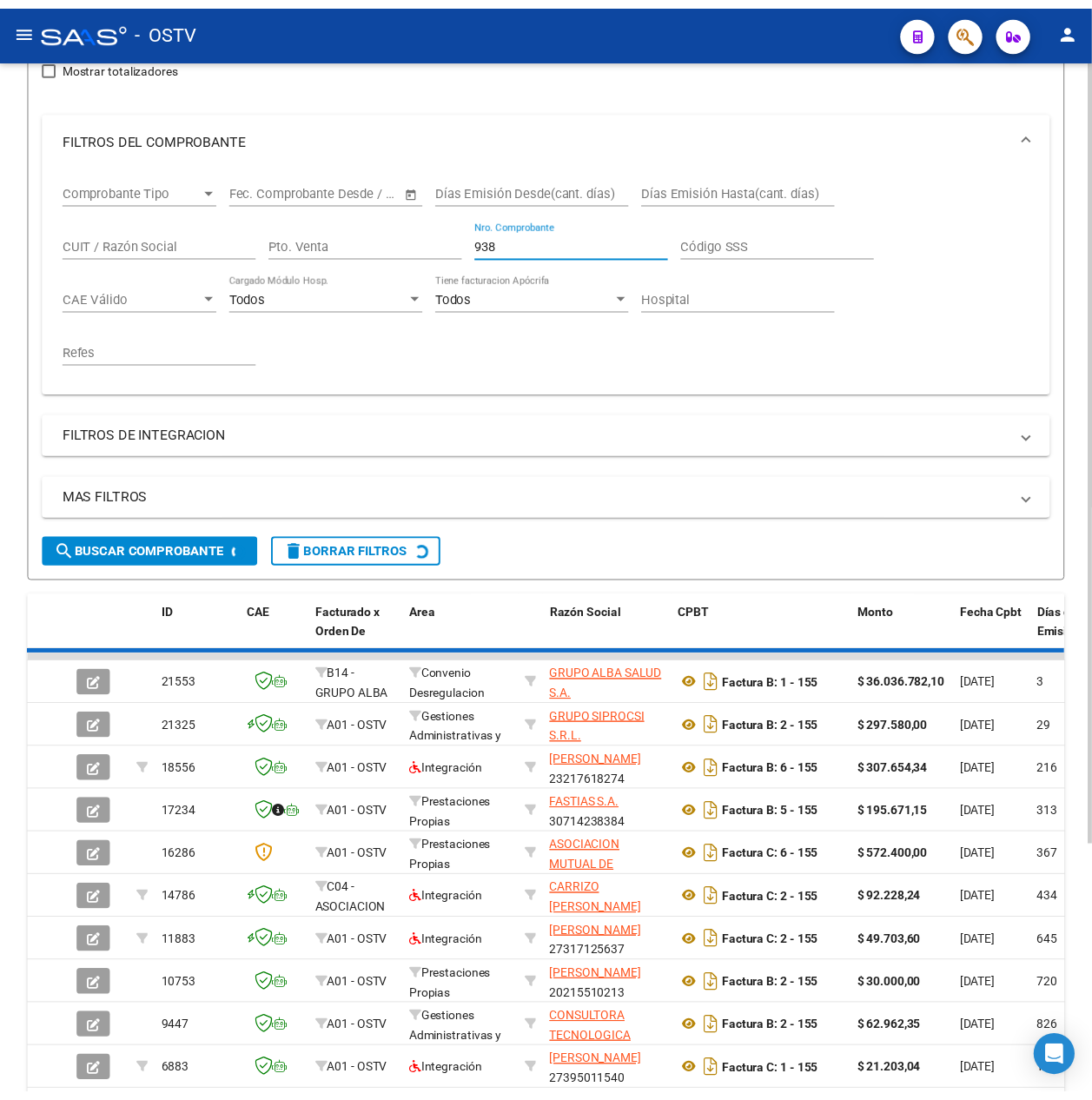
scroll to position [25, 0]
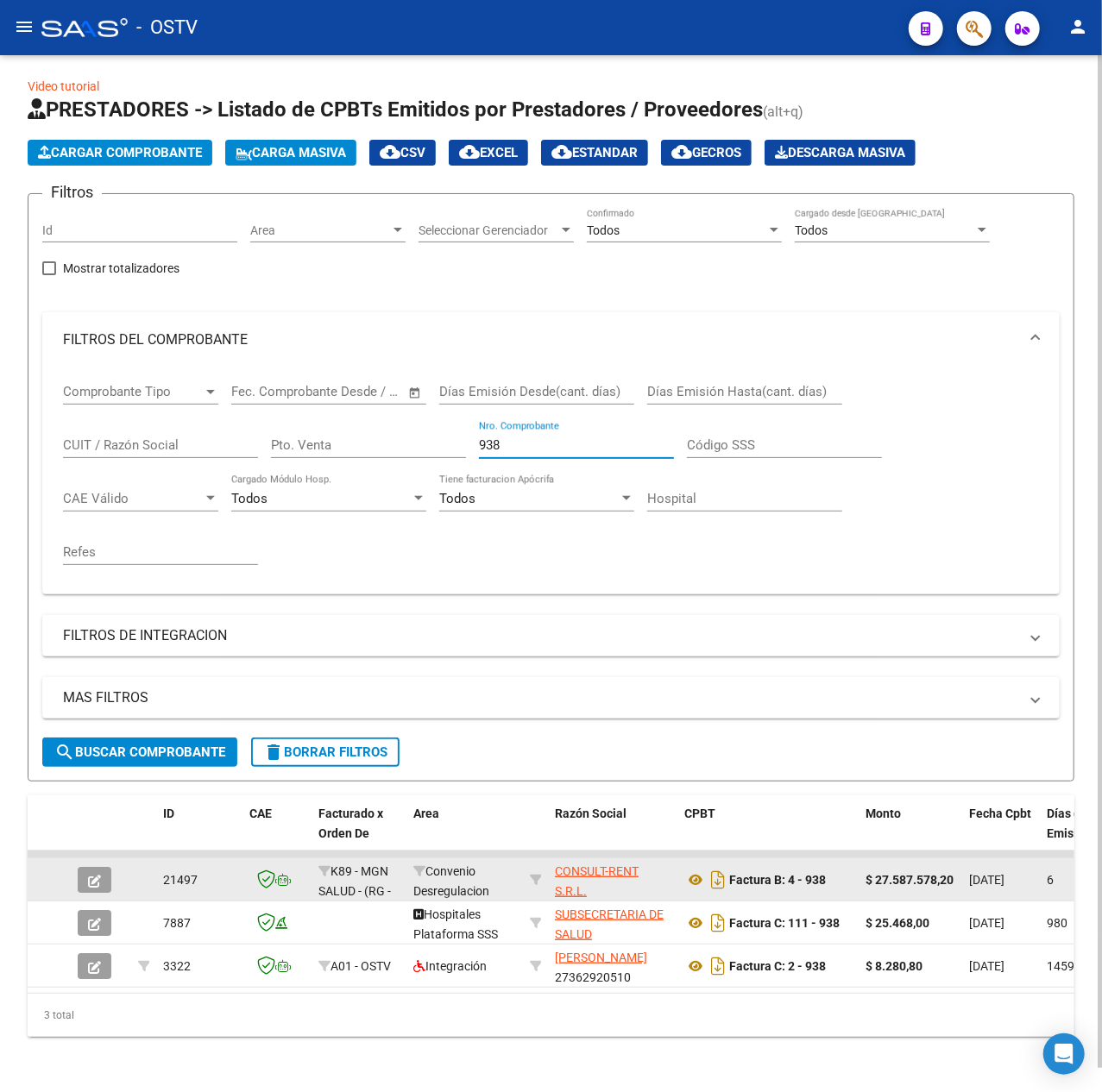
type input "938"
click at [100, 875] on icon "button" at bounding box center [94, 881] width 13 height 13
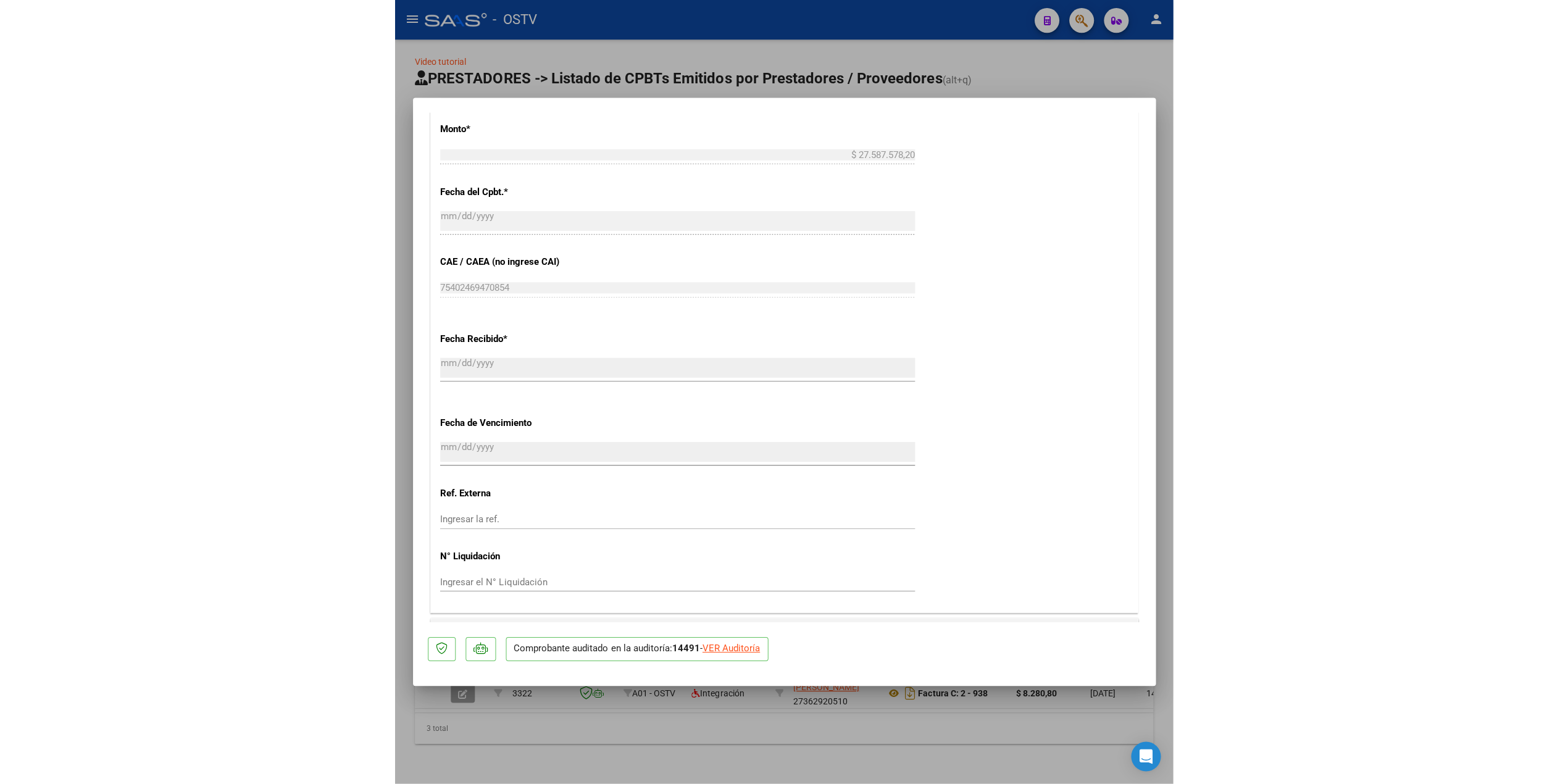
scroll to position [823, 0]
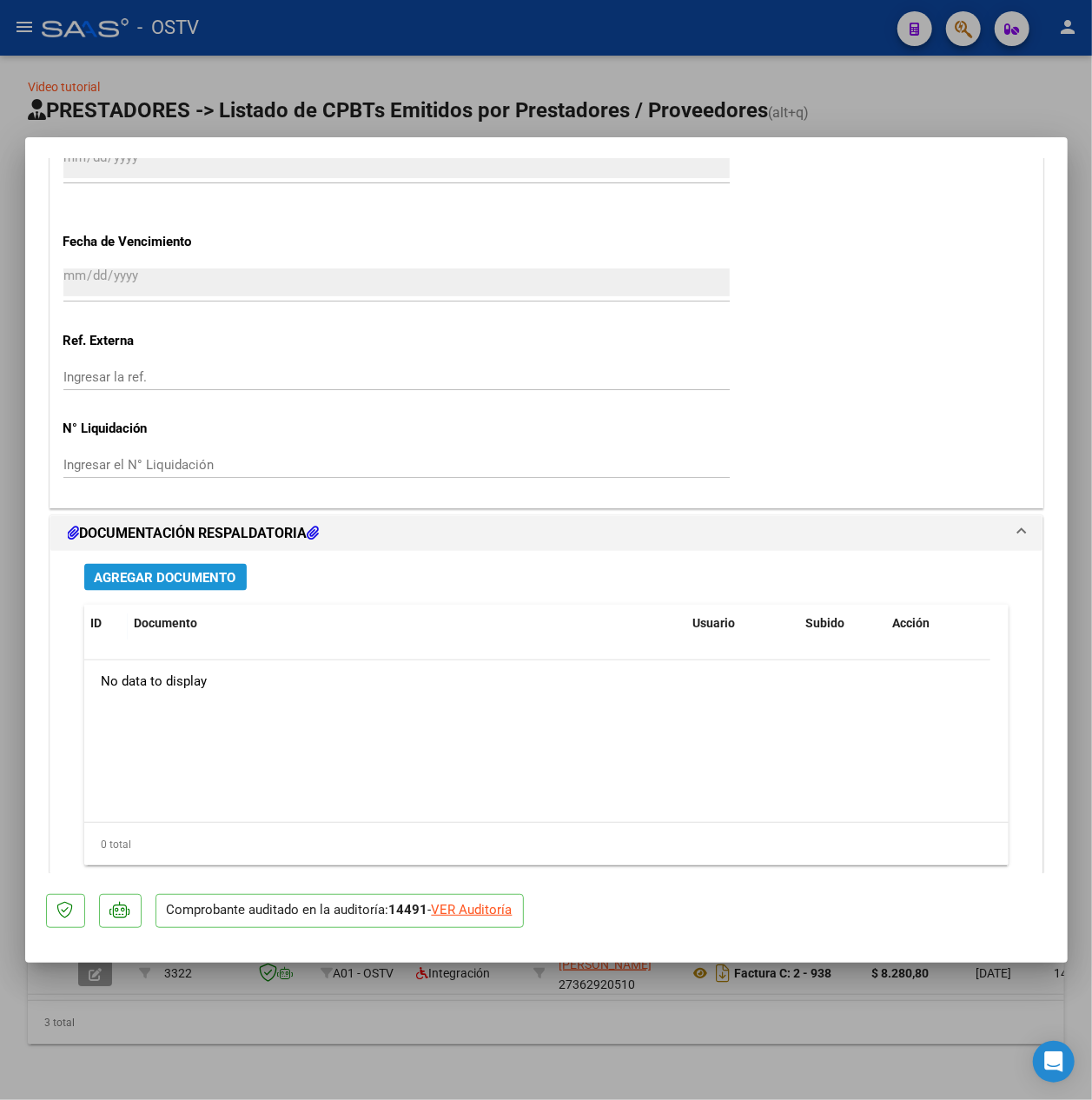
click at [220, 578] on span "Agregar Documento" at bounding box center [166, 578] width 142 height 16
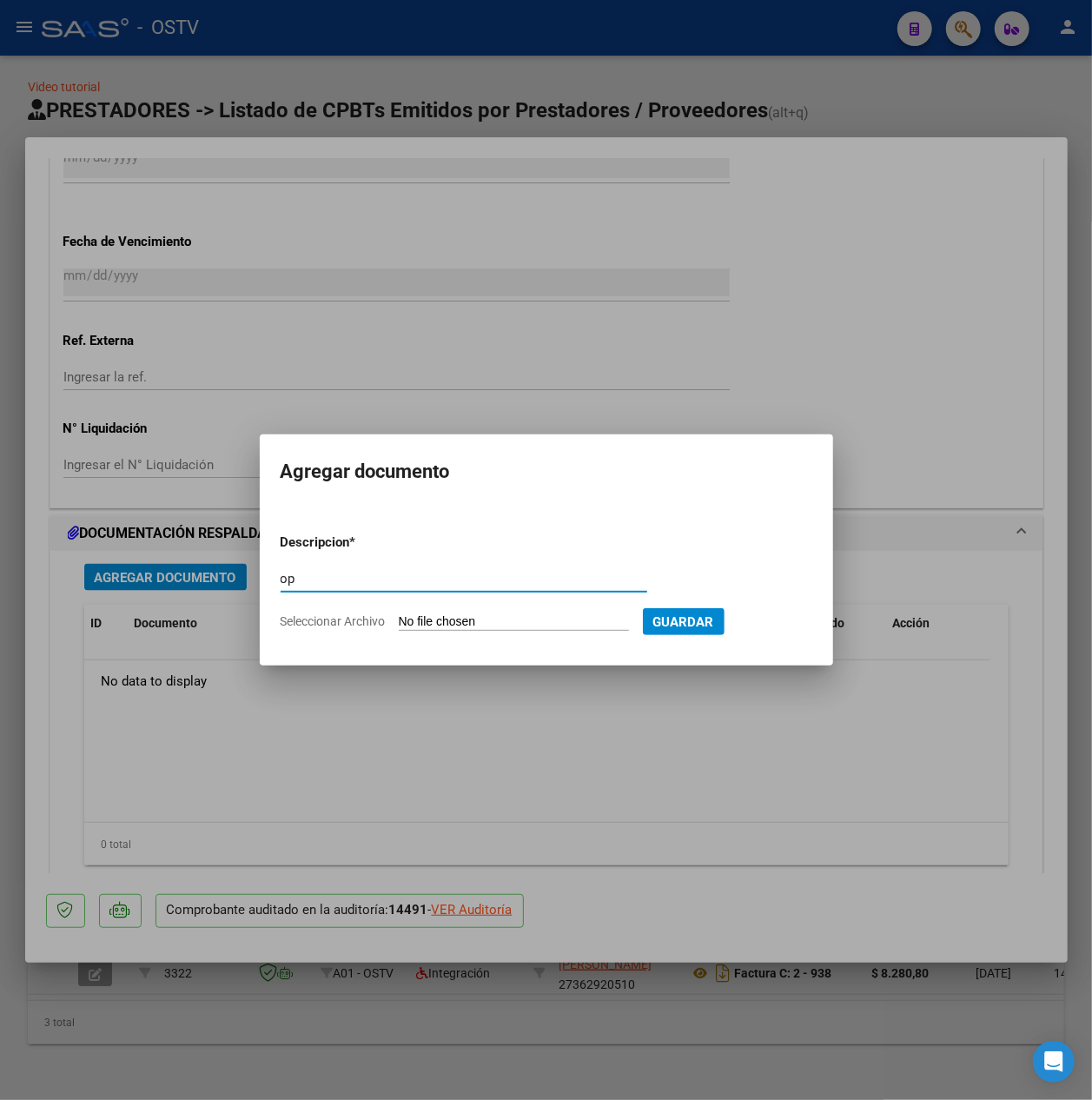
type input "op"
click at [443, 622] on input "Seleccionar Archivo" at bounding box center [514, 622] width 230 height 17
type input "C:\fakepath\OP 57439 Consult Rent.pdf"
click at [804, 624] on span "Guardar" at bounding box center [774, 622] width 61 height 16
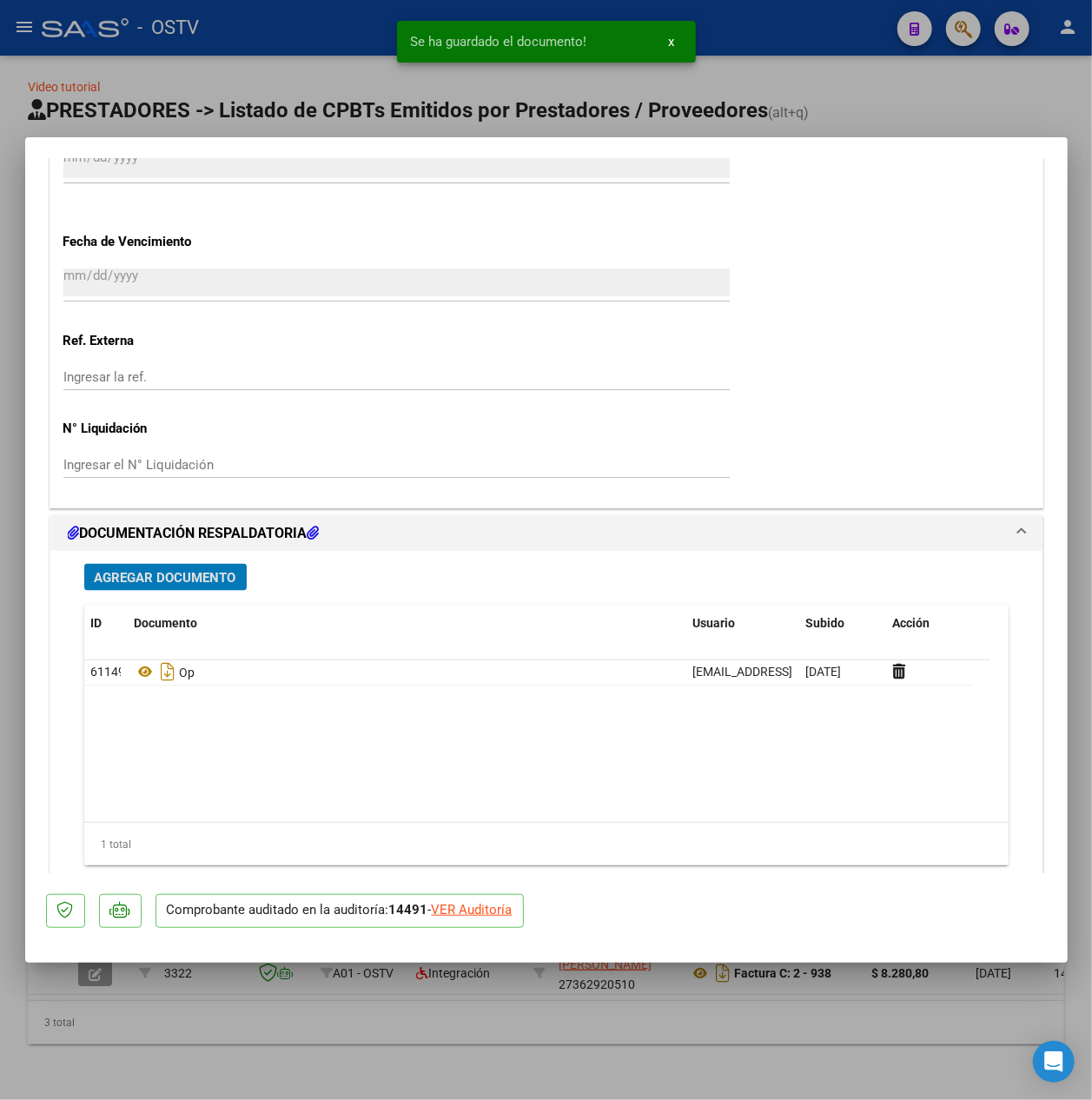
click at [138, 579] on span "Agregar Documento" at bounding box center [166, 578] width 142 height 16
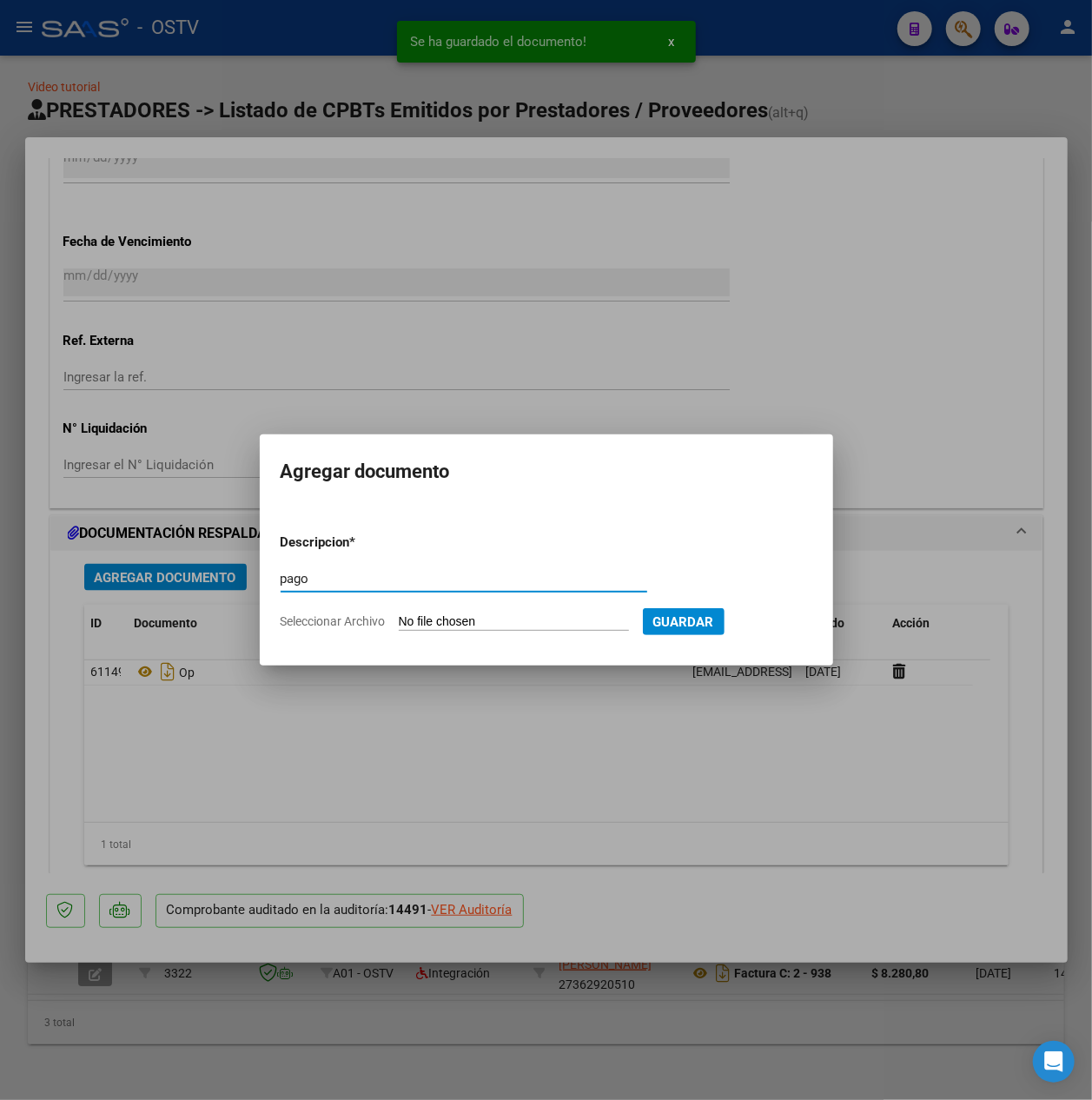
type input "pago"
click at [466, 615] on input "Seleccionar Archivo" at bounding box center [514, 622] width 230 height 17
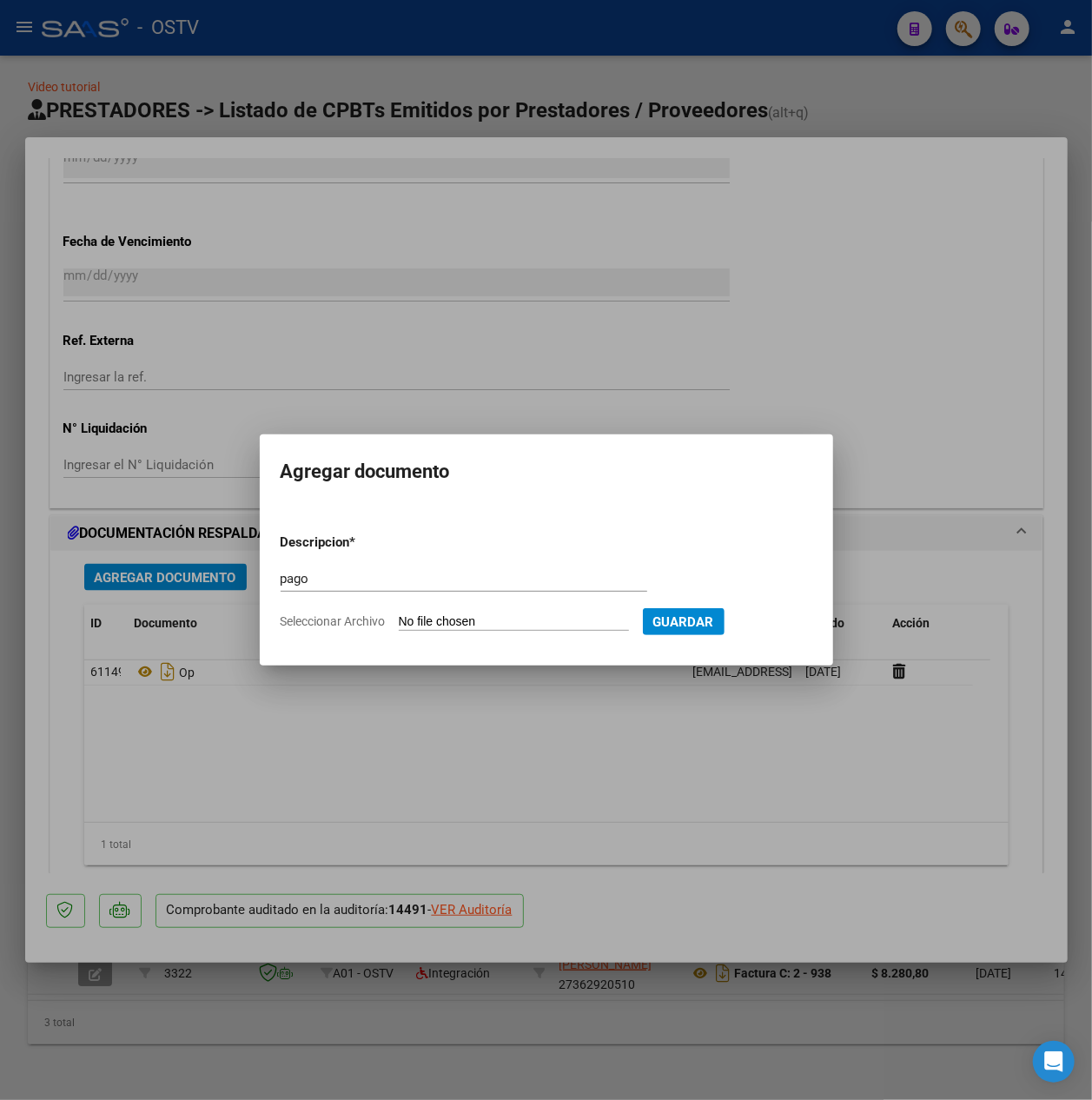
type input "C:\fakepath\Pago OP 57439 Consult Rent.pdf"
click at [804, 624] on span "Guardar" at bounding box center [774, 622] width 61 height 16
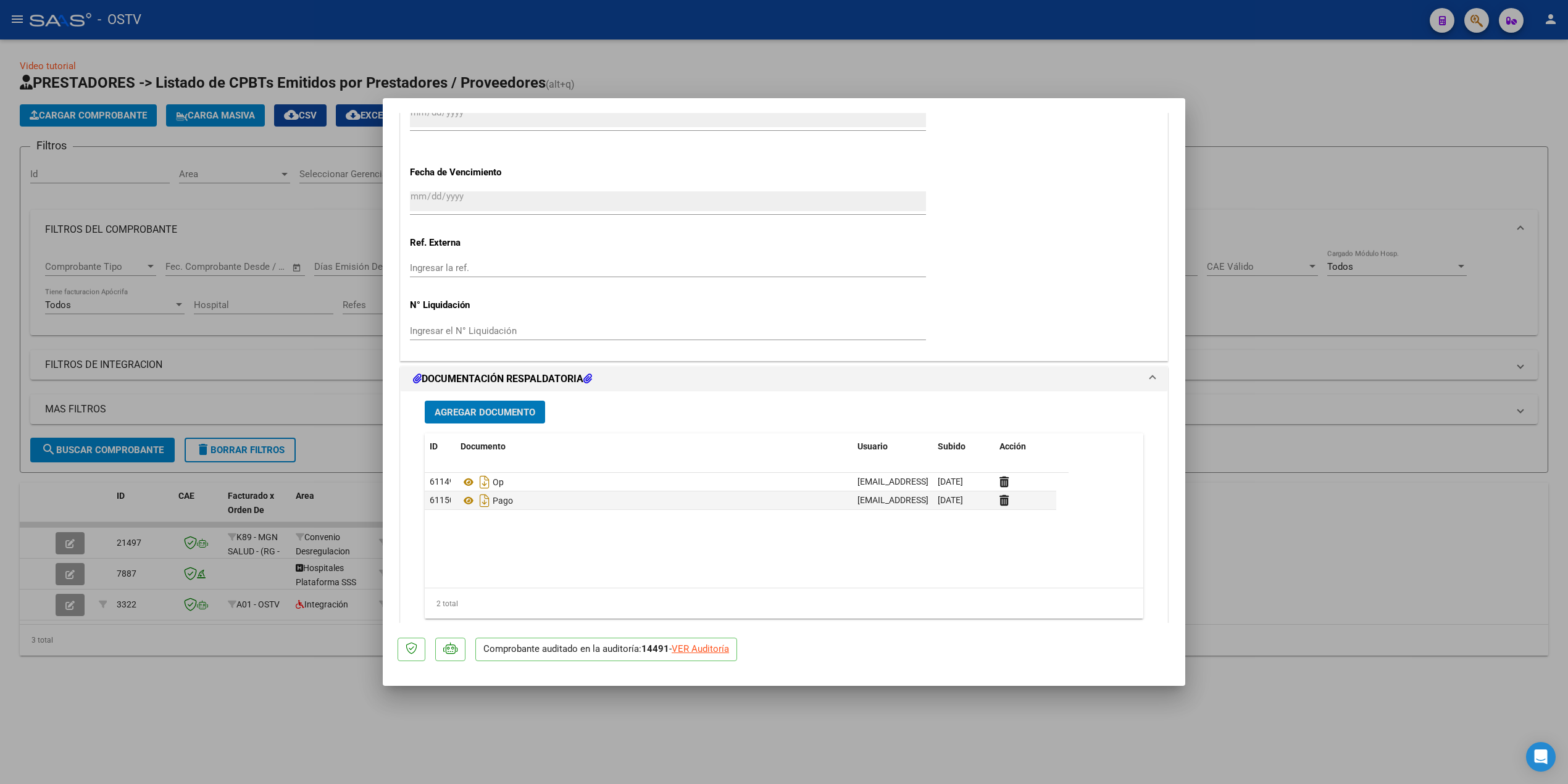
scroll to position [564, 0]
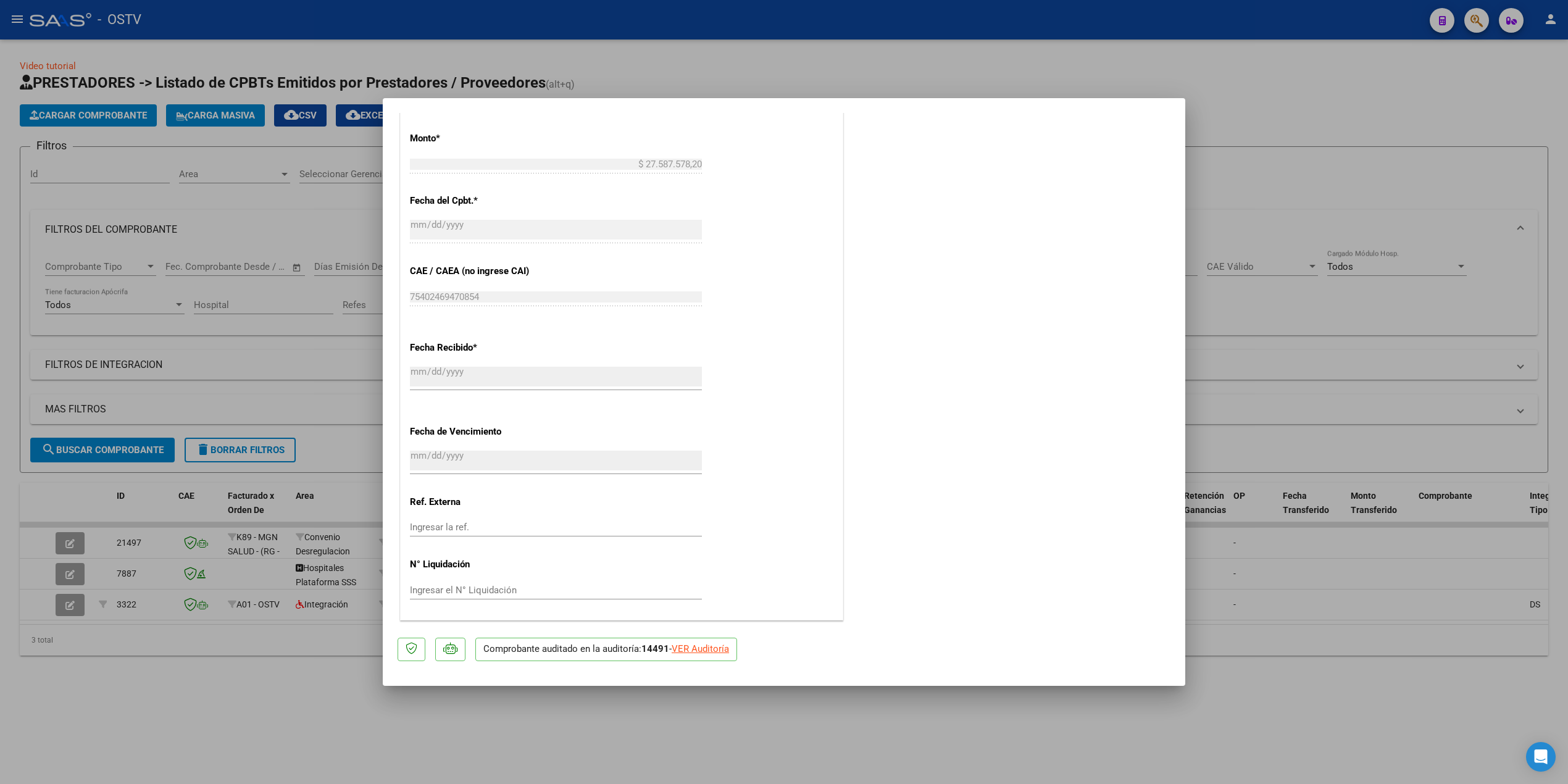
click at [227, 384] on div at bounding box center [784, 392] width 1568 height 784
type input "$ 0,00"
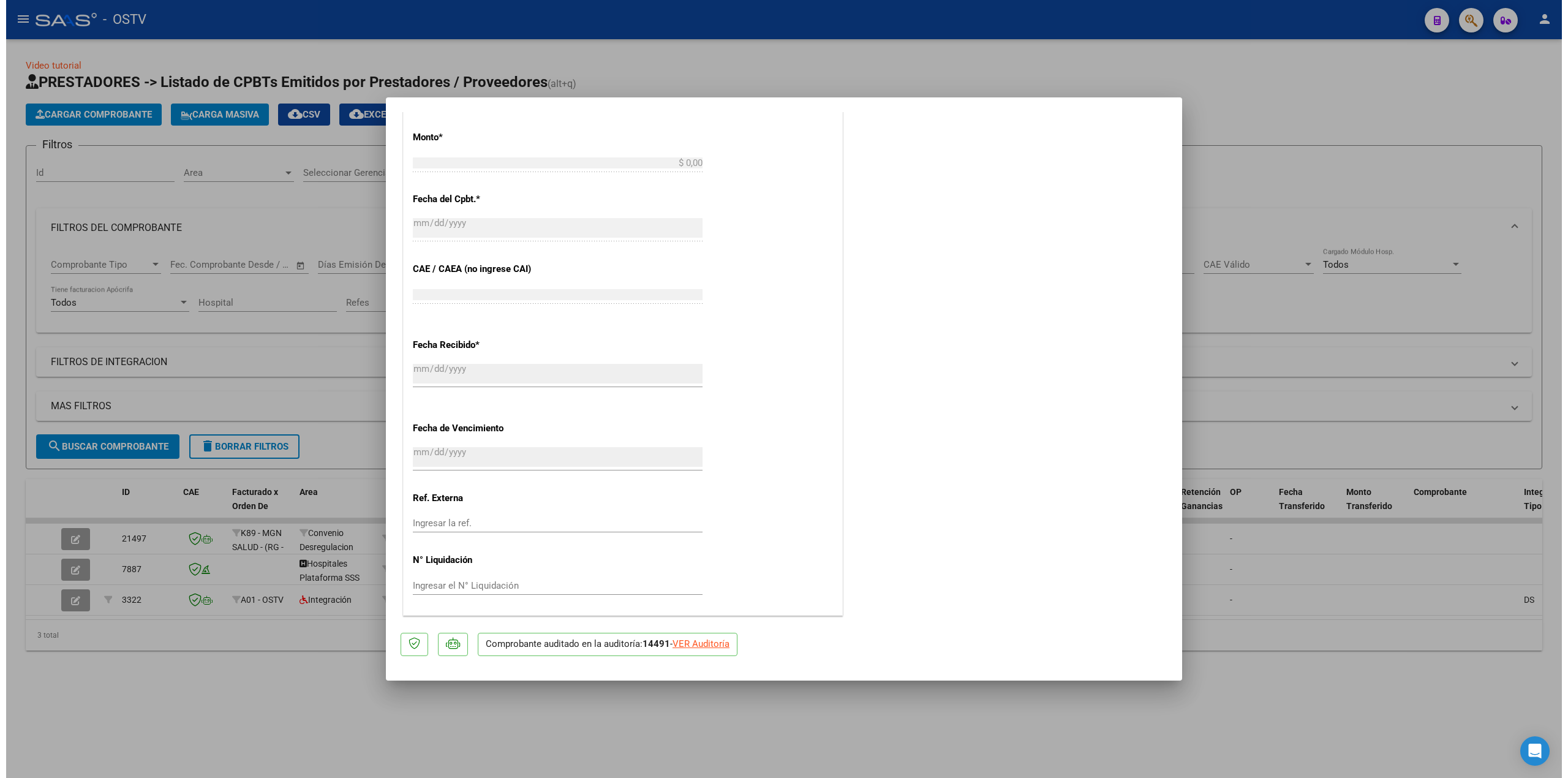
scroll to position [0, 0]
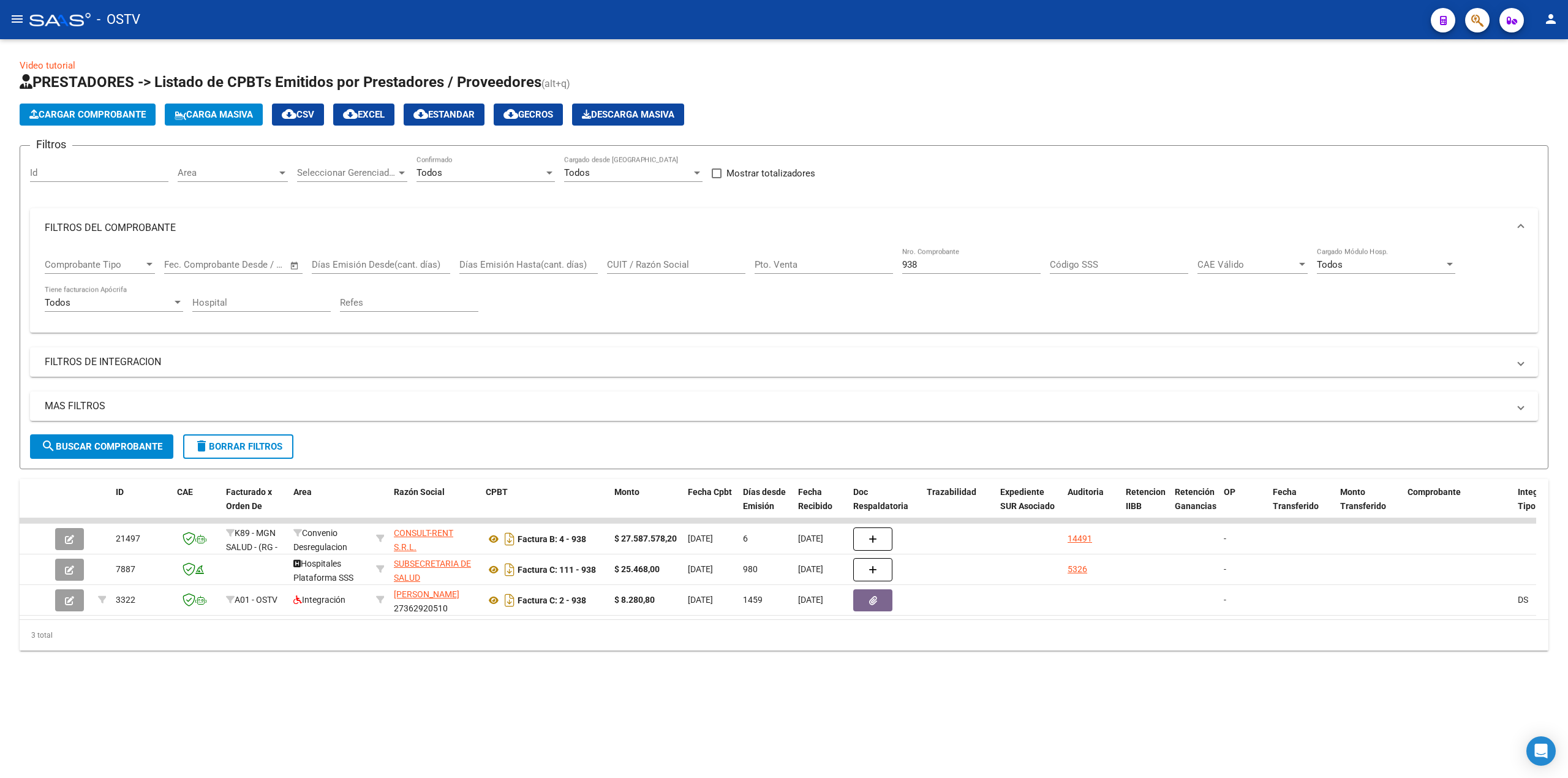
click at [116, 445] on span "search Buscar Comprobante" at bounding box center [101, 447] width 121 height 11
drag, startPoint x: 959, startPoint y: 263, endPoint x: 848, endPoint y: 263, distance: 111.0
click at [782, 263] on div "Comprobante Tipo Comprobante Tipo Fecha inicio – Fecha fin Fec. Comprobante Des…" at bounding box center [784, 286] width 1479 height 76
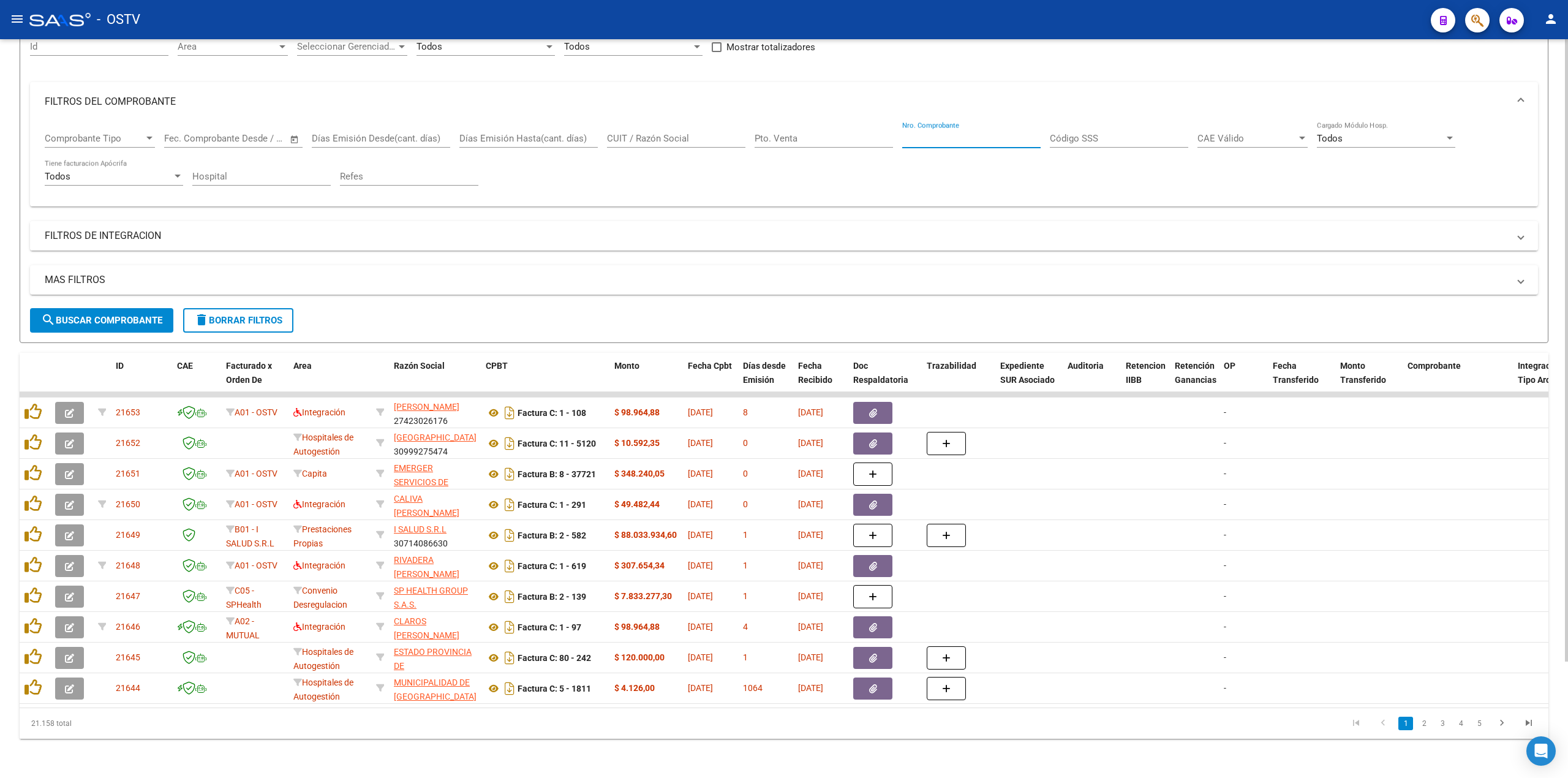
scroll to position [138, 0]
click at [15, 23] on mat-icon "menu" at bounding box center [17, 19] width 15 height 15
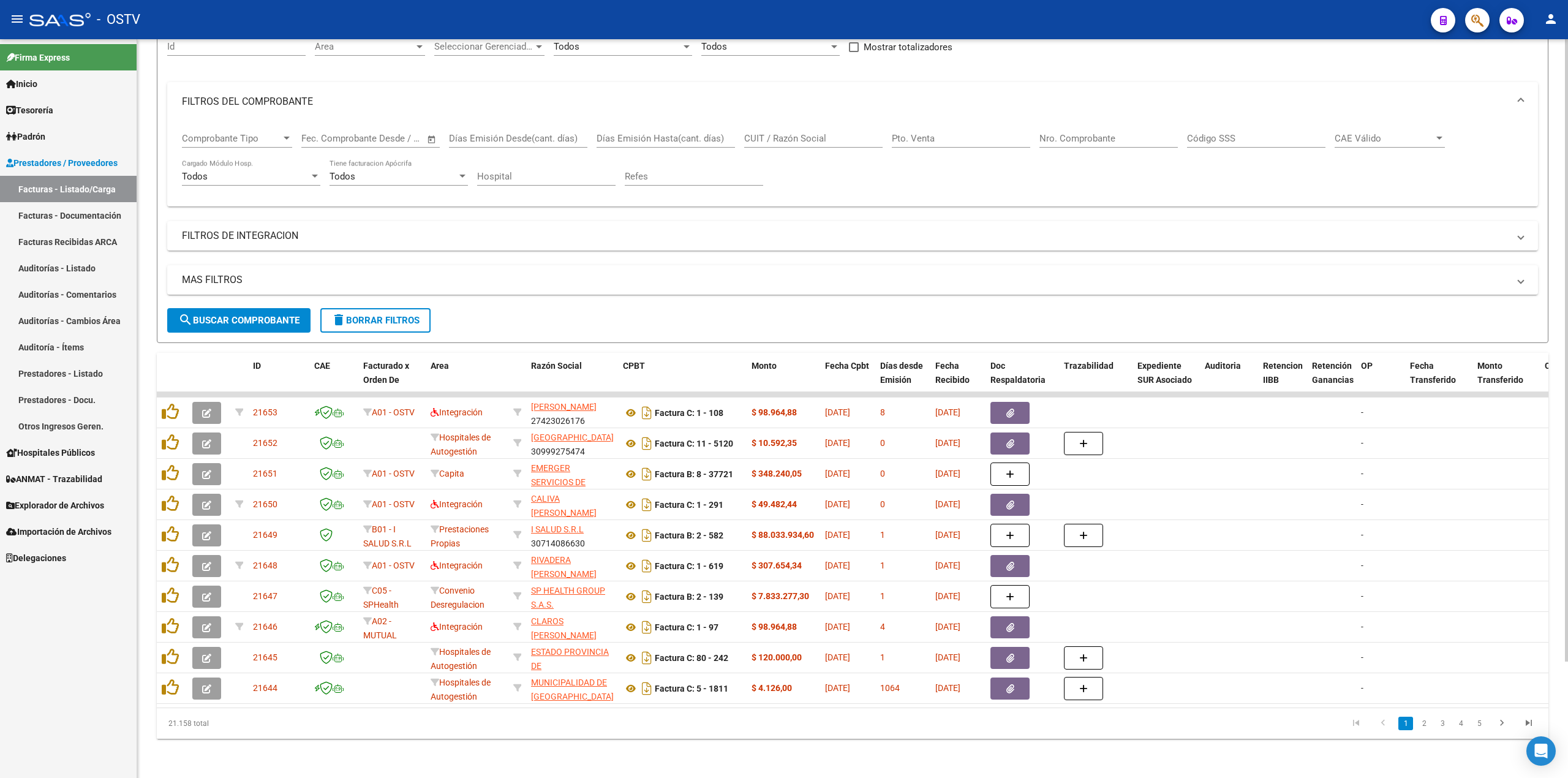
click at [782, 388] on div at bounding box center [1566, 467] width 3 height 623
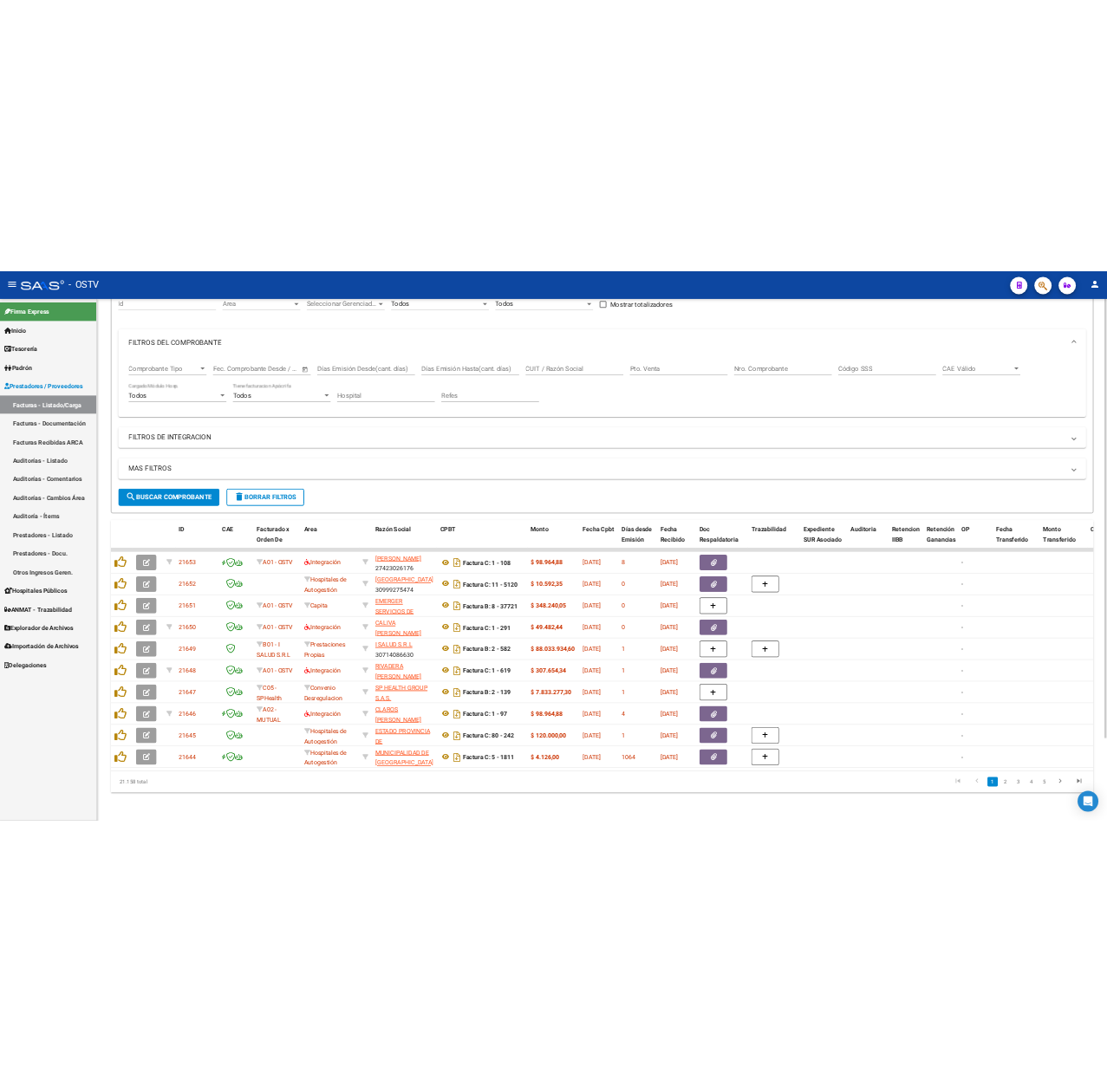
scroll to position [195, 0]
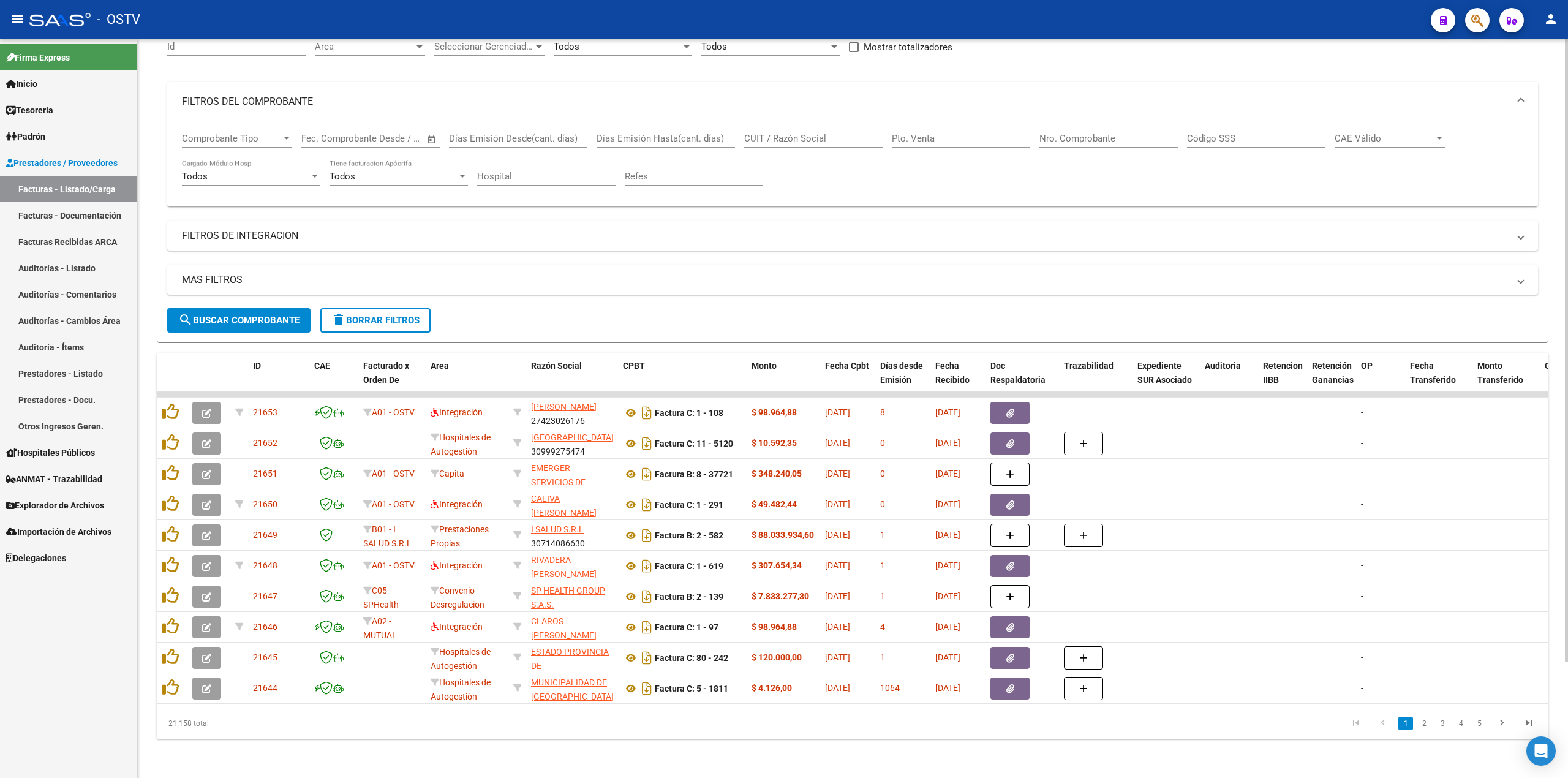
click at [782, 133] on input "Nro. Comprobante" at bounding box center [1108, 138] width 138 height 11
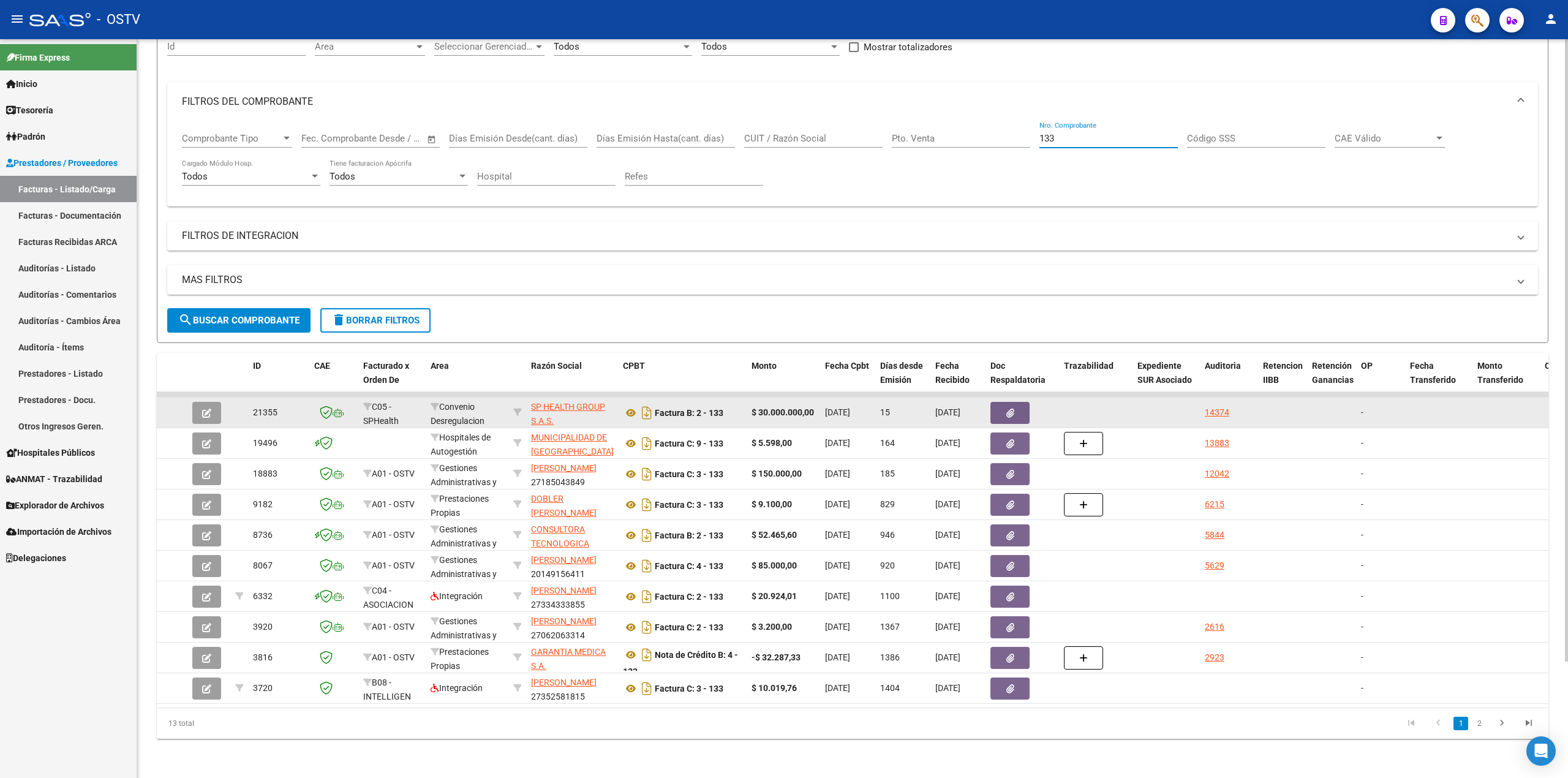
type input "133"
click at [208, 409] on icon "button" at bounding box center [206, 413] width 9 height 9
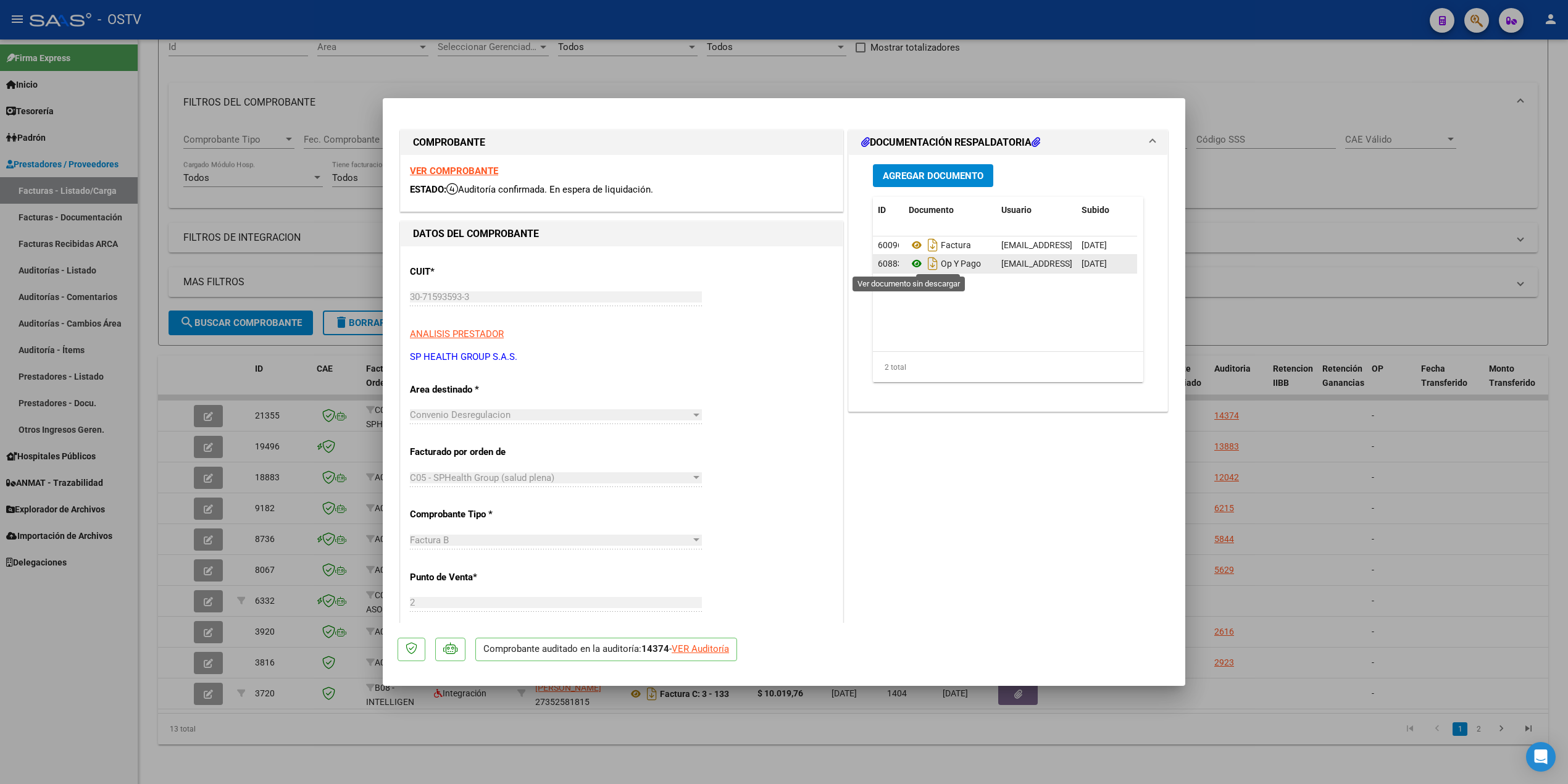
click at [788, 268] on icon at bounding box center [917, 264] width 16 height 15
click at [788, 185] on button "Agregar Documento" at bounding box center [933, 175] width 120 height 23
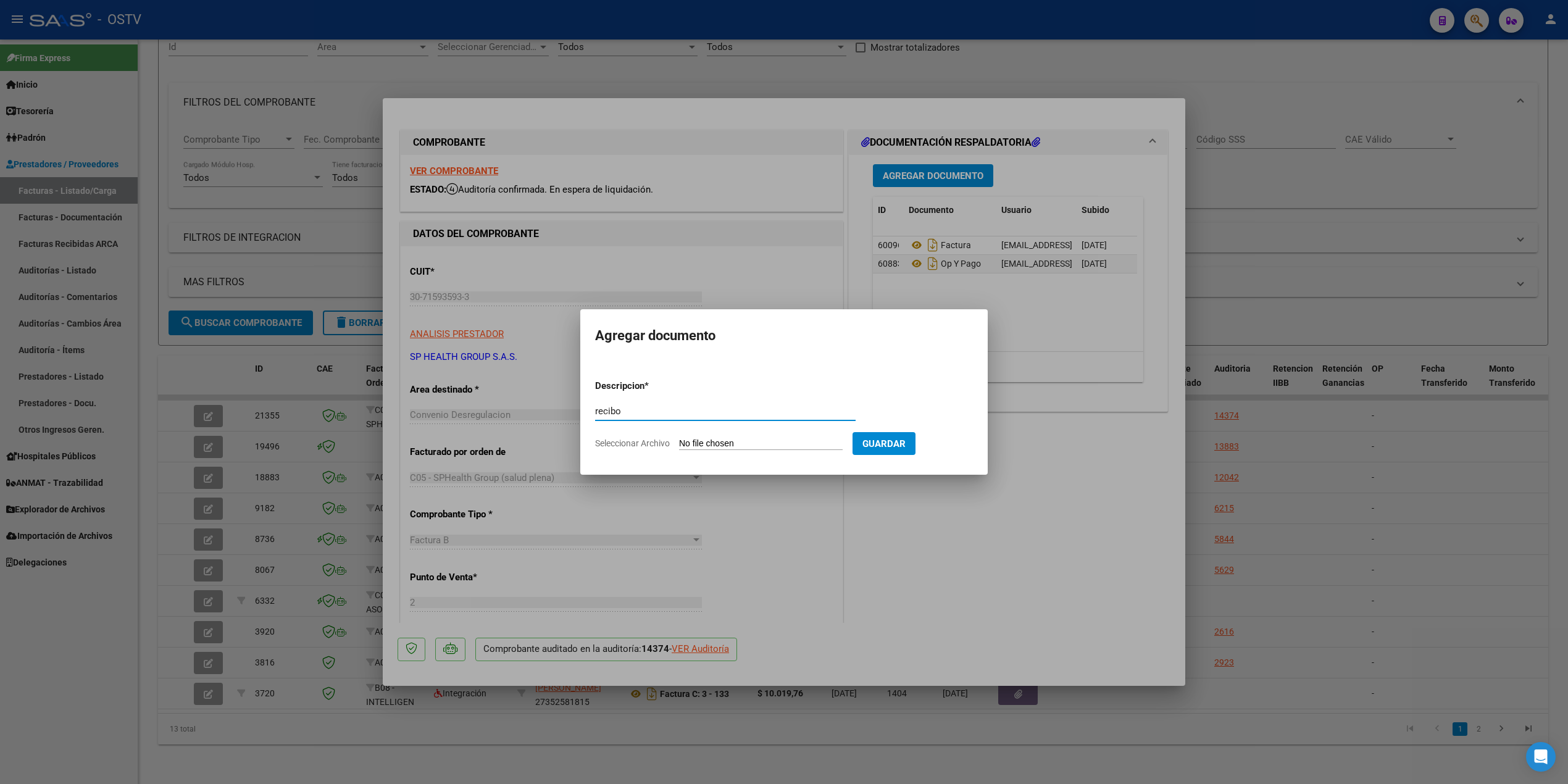
type input "recibo"
click at [731, 440] on app-file-uploader "Seleccionar Archivo" at bounding box center [724, 443] width 258 height 11
click at [738, 441] on input "Seleccionar Archivo" at bounding box center [761, 444] width 163 height 12
type input "C:\fakepath\20251008140610201.pdf"
click at [788, 448] on span "Guardar" at bounding box center [949, 444] width 43 height 11
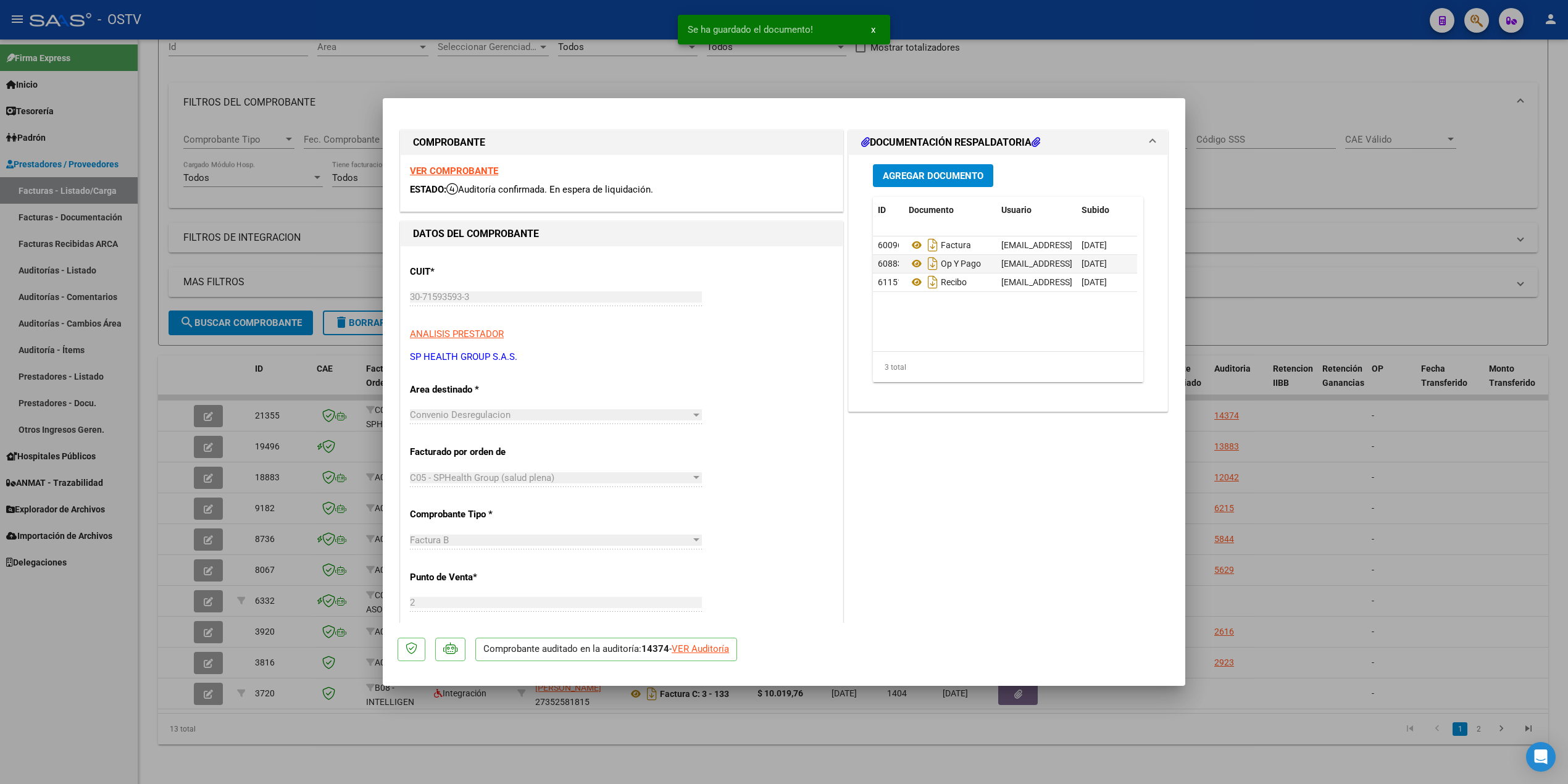
click at [788, 222] on div at bounding box center [784, 392] width 1568 height 784
type input "$ 0,00"
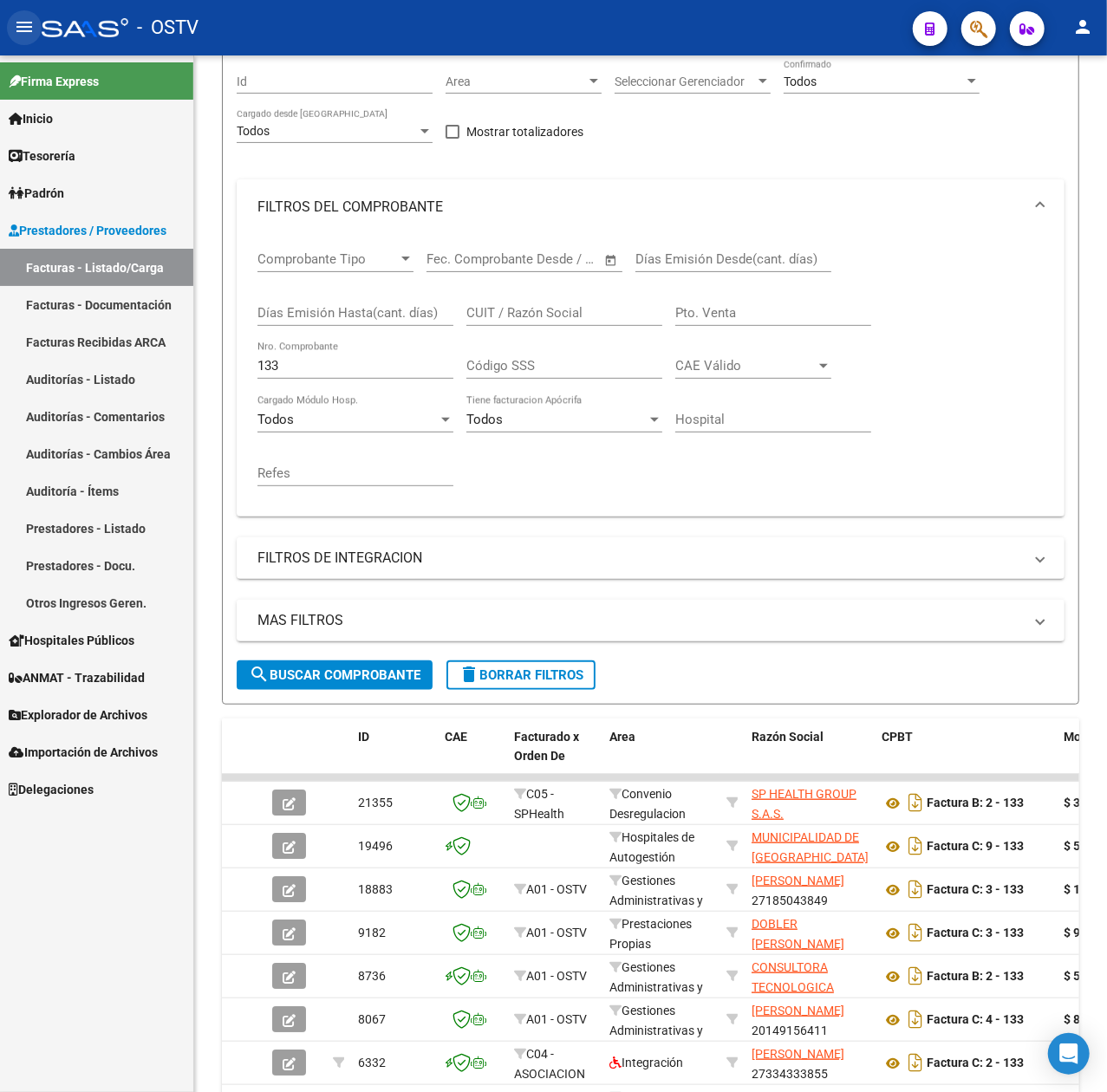
click at [33, 23] on mat-icon "menu" at bounding box center [24, 27] width 21 height 21
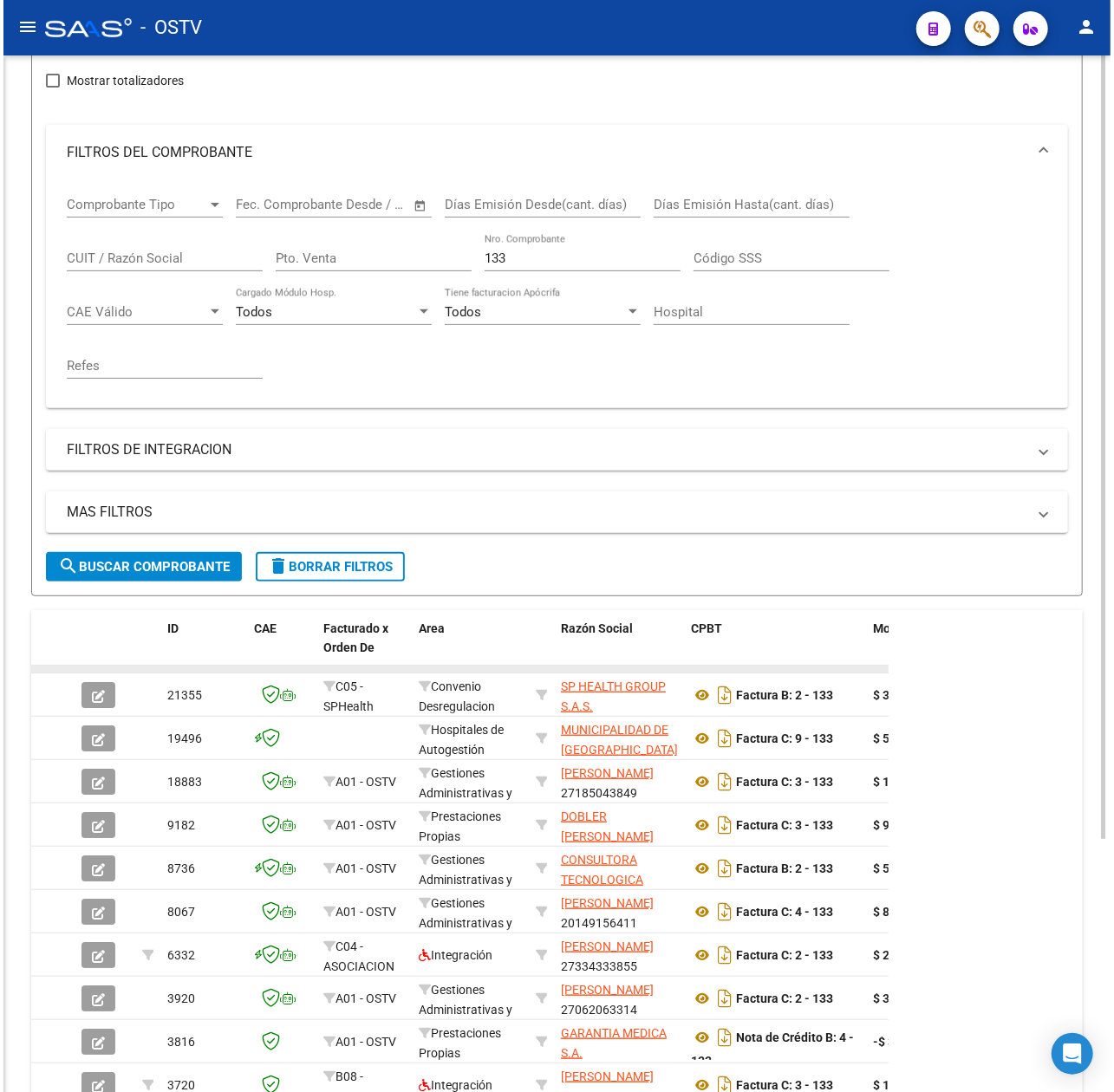
scroll to position [156, 0]
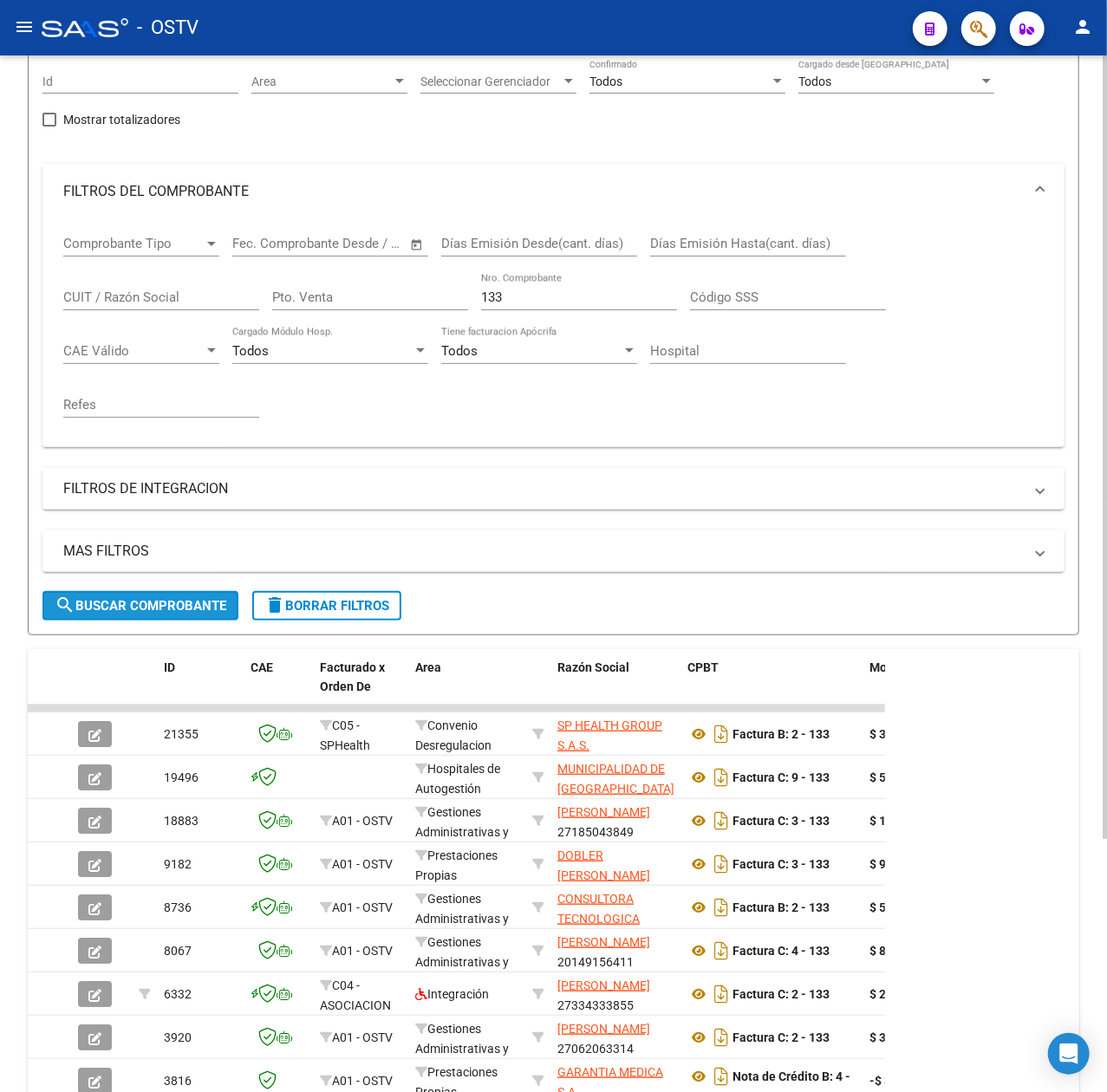
click at [188, 610] on span "search Buscar Comprobante" at bounding box center [140, 606] width 171 height 16
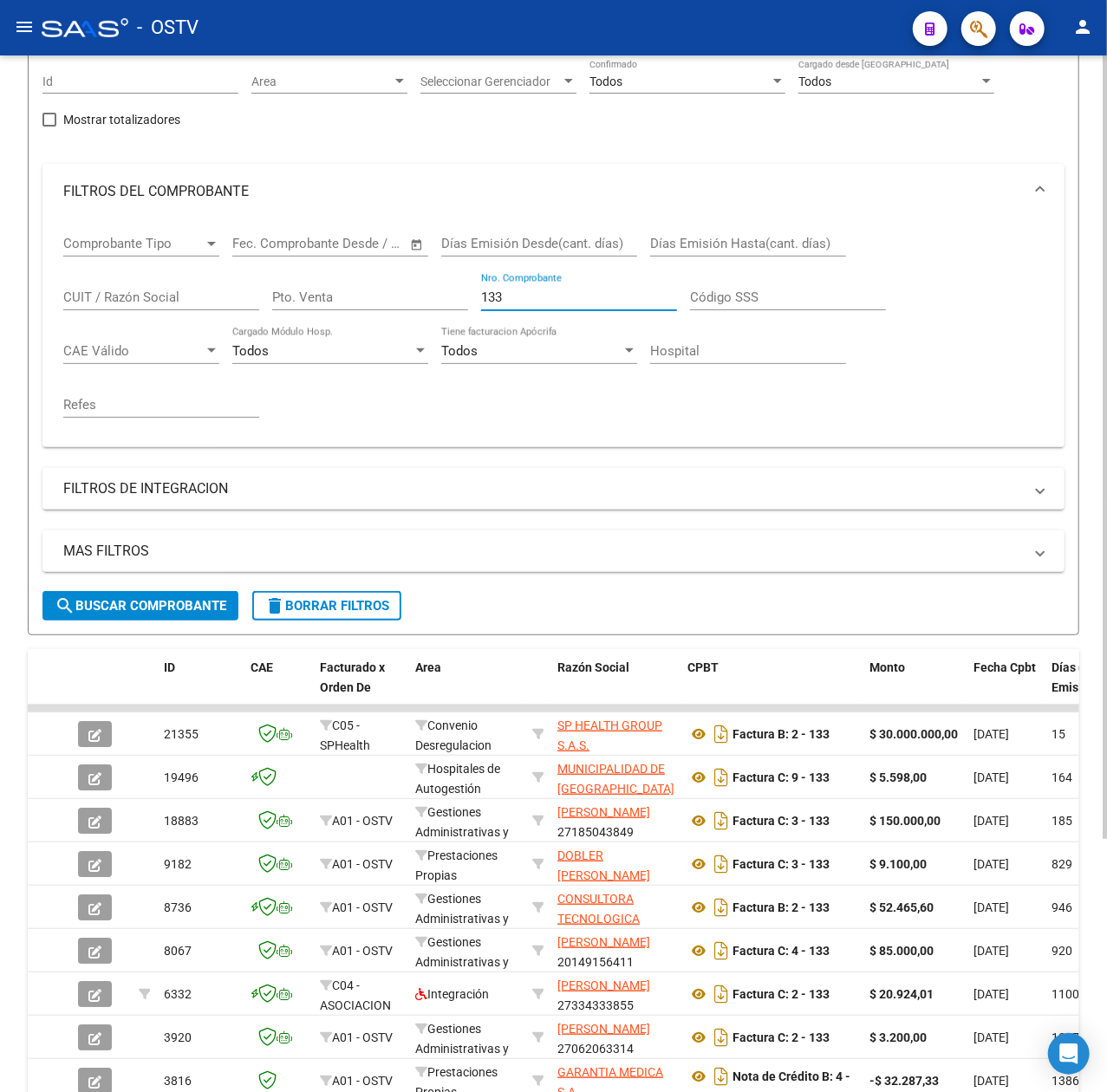
drag, startPoint x: 584, startPoint y: 296, endPoint x: 144, endPoint y: 299, distance: 440.0
click at [144, 299] on div "Comprobante Tipo Comprobante Tipo Fecha inicio – Fecha fin Fec. Comprobante Des…" at bounding box center [554, 326] width 981 height 214
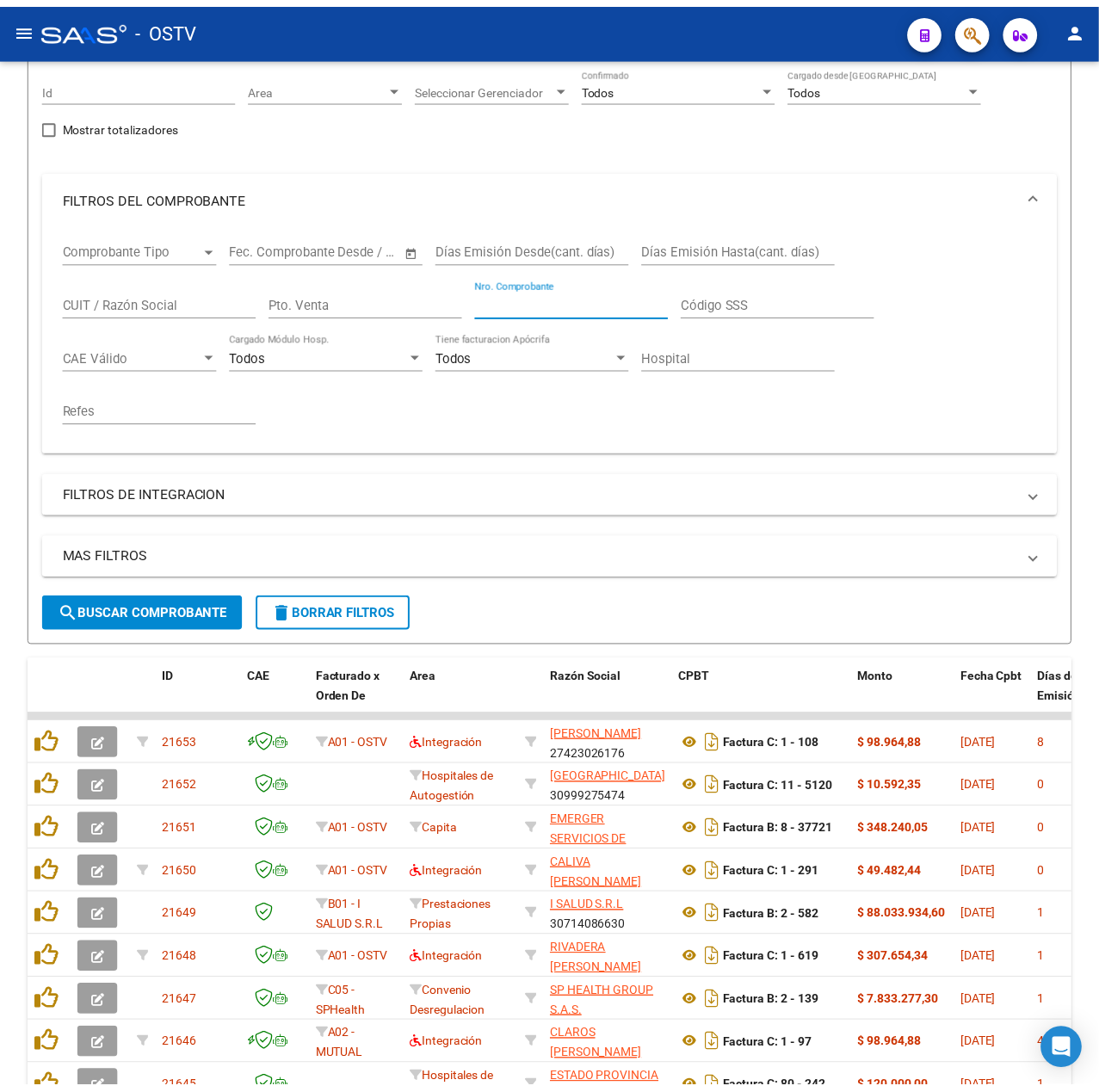
scroll to position [160, 0]
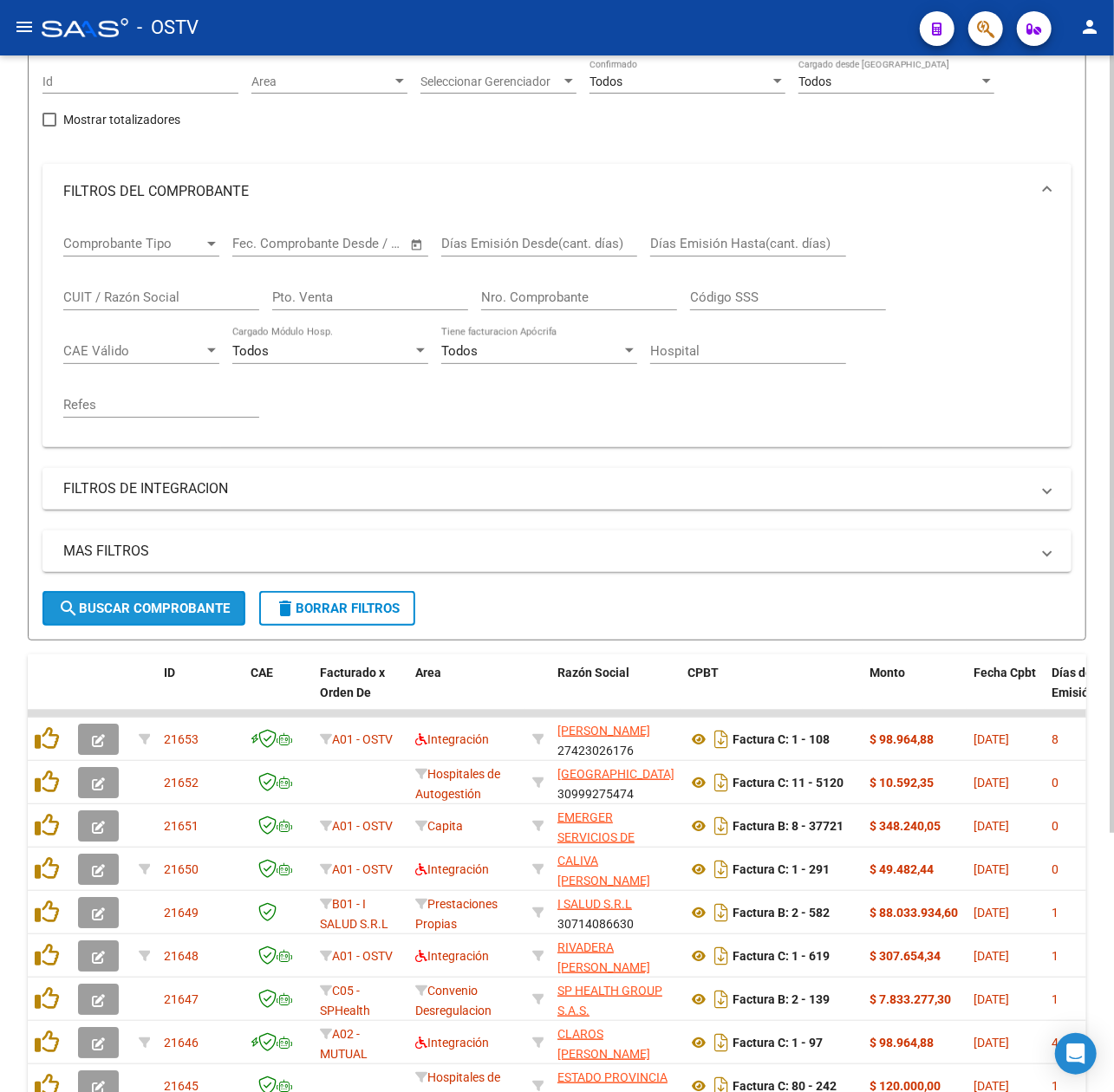
click at [199, 609] on span "search Buscar Comprobante" at bounding box center [143, 609] width 171 height 16
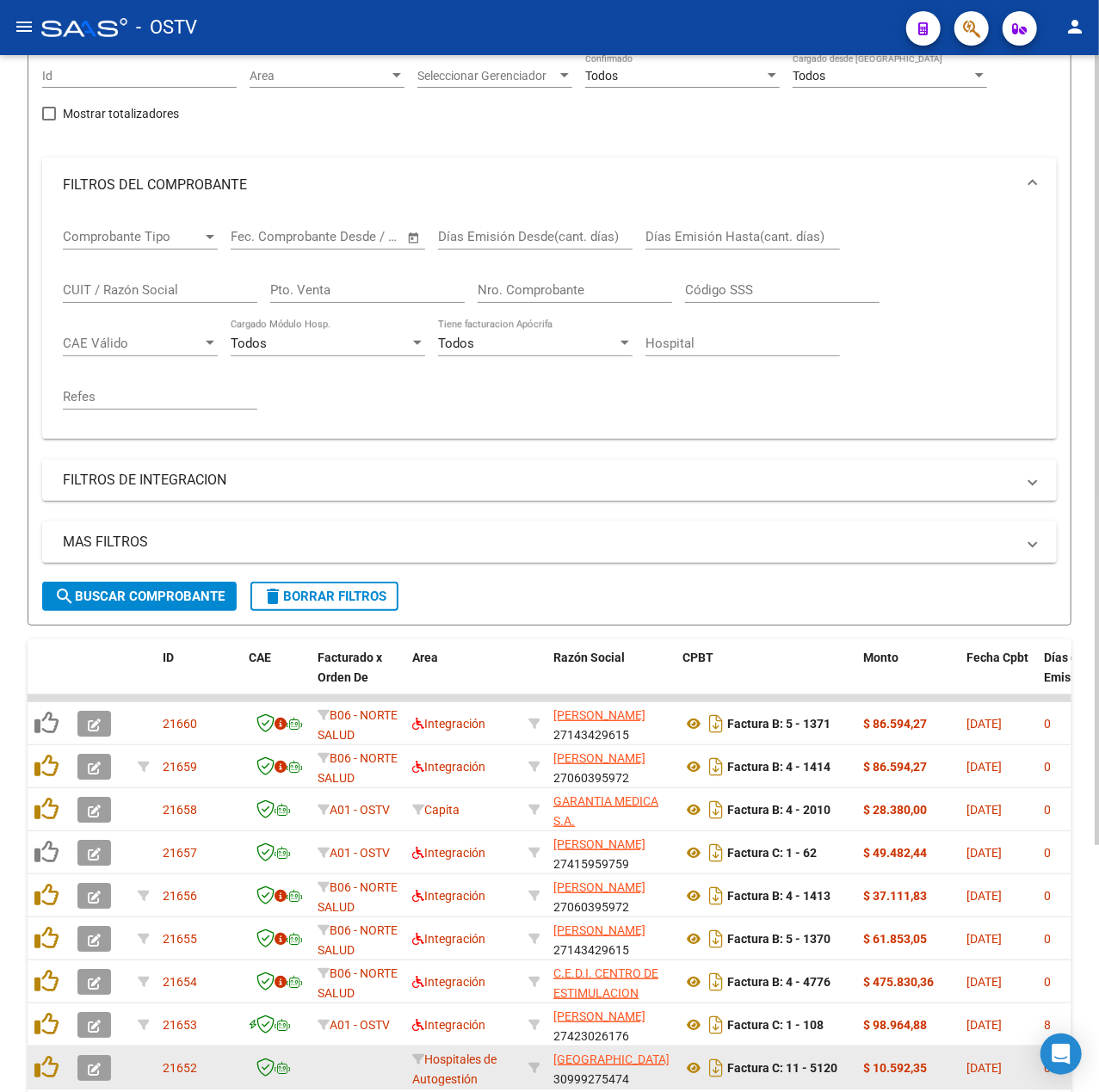
scroll to position [155, 0]
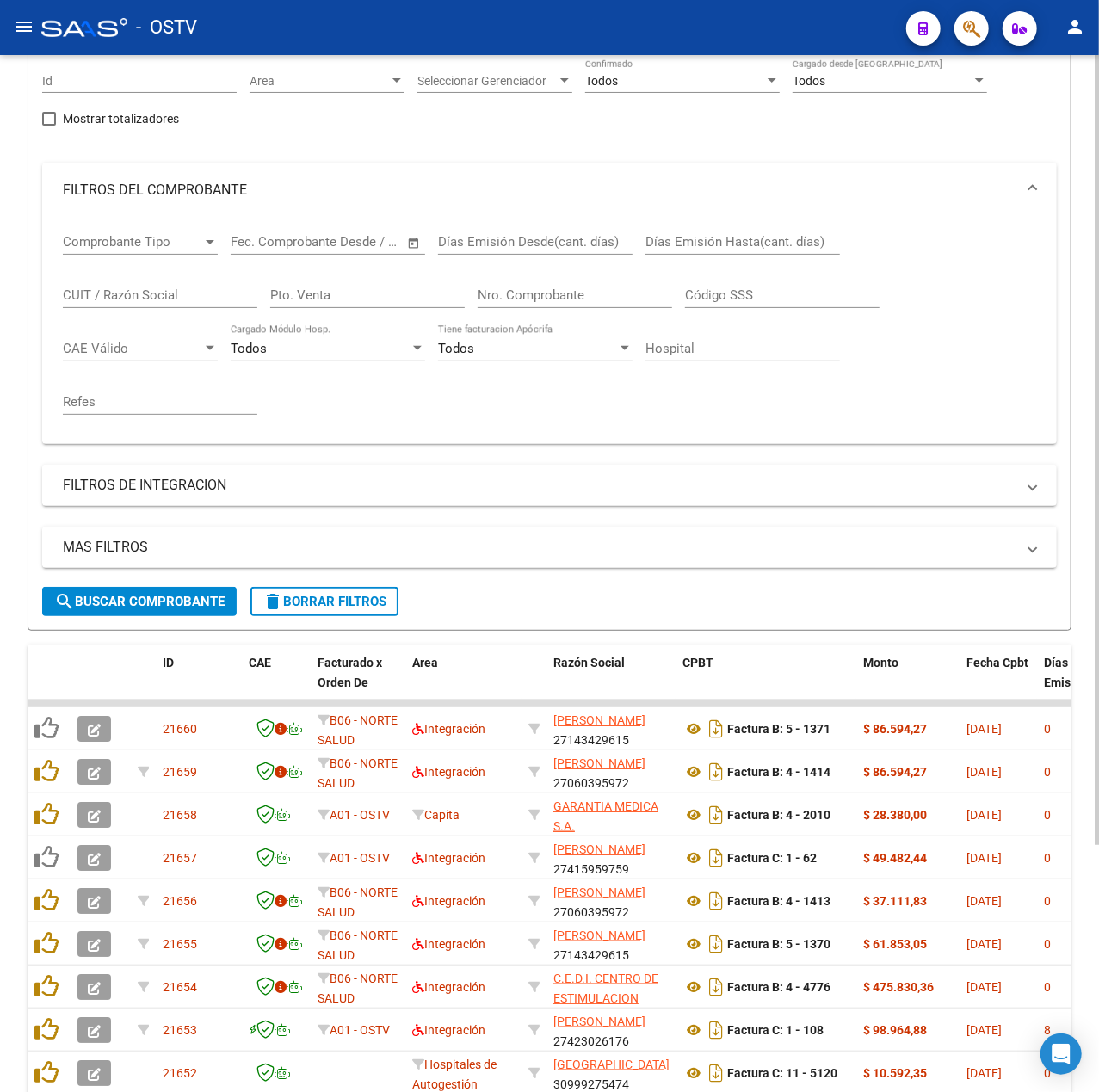
click at [592, 286] on div "Nro. Comprobante" at bounding box center [574, 289] width 194 height 37
click at [593, 305] on div "Nro. Comprobante" at bounding box center [574, 289] width 194 height 37
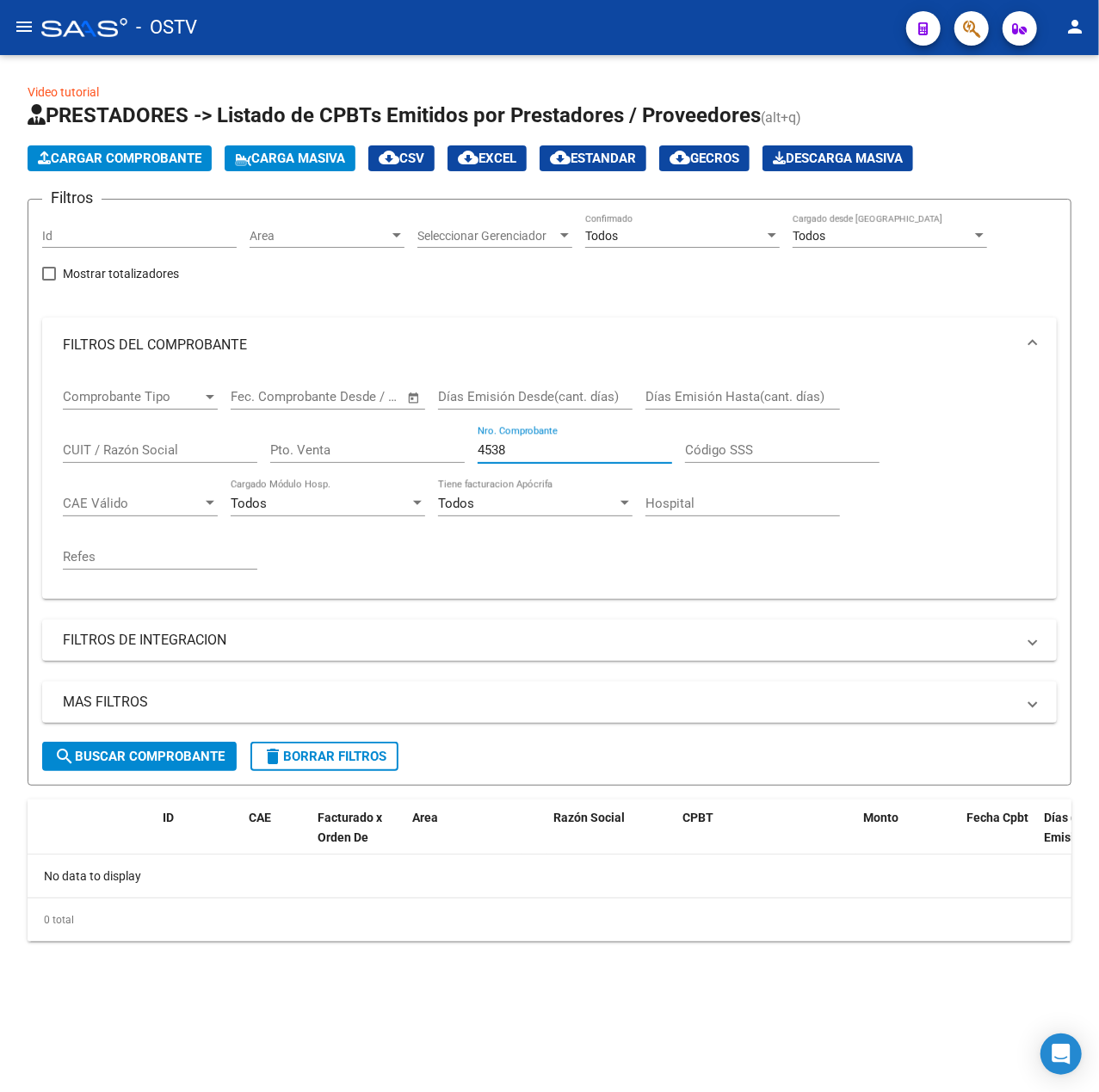
scroll to position [0, 0]
drag, startPoint x: 599, startPoint y: 451, endPoint x: 125, endPoint y: 400, distance: 476.7
click at [125, 400] on div "Comprobante Tipo Comprobante Tipo Fecha inicio – Fecha fin Fec. Comprobante Des…" at bounding box center [550, 479] width 974 height 212
drag, startPoint x: 565, startPoint y: 449, endPoint x: 293, endPoint y: 472, distance: 273.0
click at [293, 472] on div "Comprobante Tipo Comprobante Tipo Fecha inicio – Fecha fin Fec. Comprobante Des…" at bounding box center [550, 479] width 974 height 212
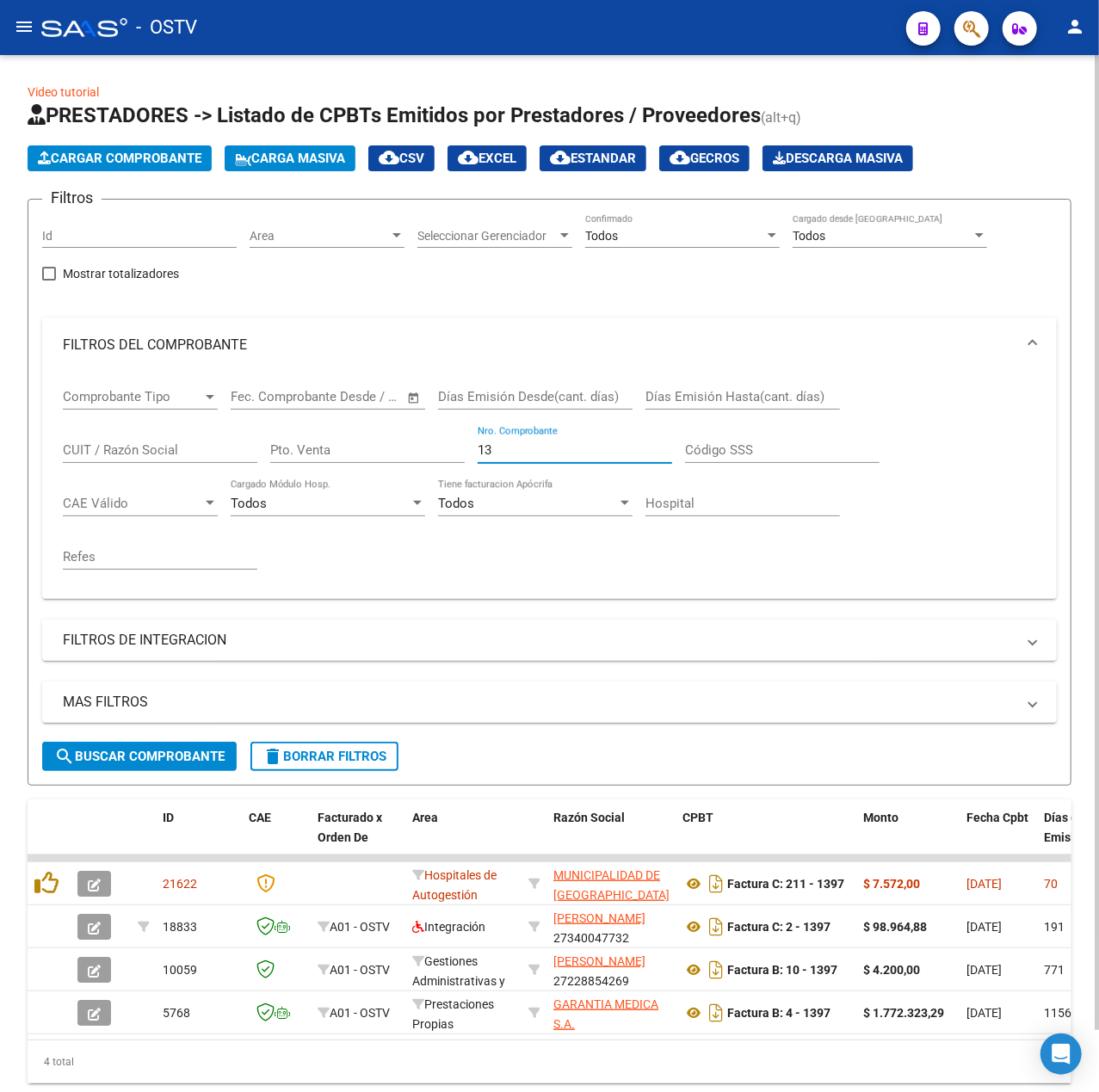
type input "1"
click at [584, 437] on div "Nro. Comprobante" at bounding box center [574, 445] width 194 height 37
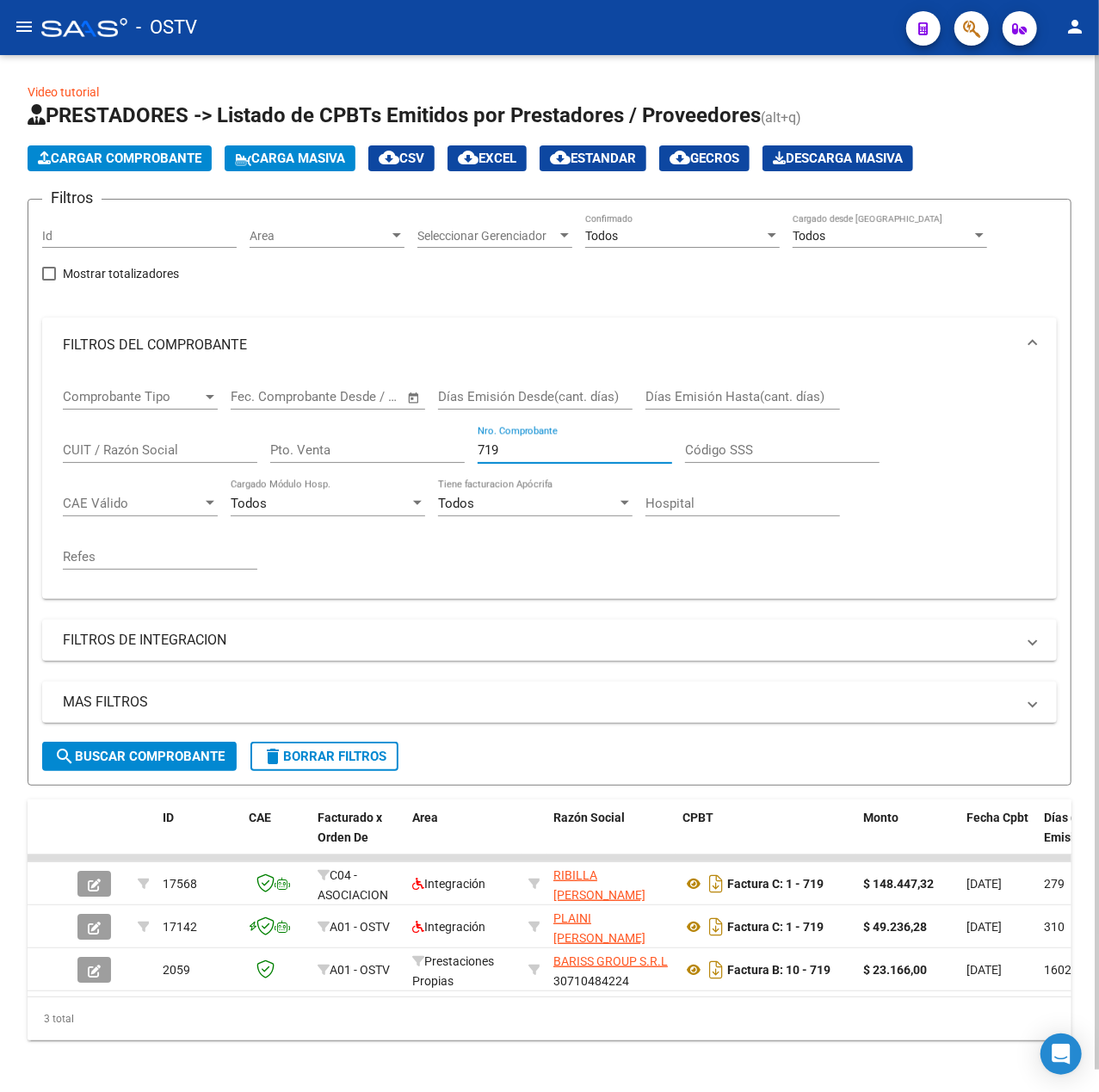
type input "719"
drag, startPoint x: 466, startPoint y: 447, endPoint x: 349, endPoint y: 456, distance: 117.3
click at [349, 456] on div "Comprobante Tipo Comprobante Tipo Fecha inicio – Fecha fin Fec. Comprobante Des…" at bounding box center [550, 479] width 974 height 212
click at [346, 445] on input "Pto. Venta" at bounding box center [367, 450] width 194 height 16
paste input "26343"
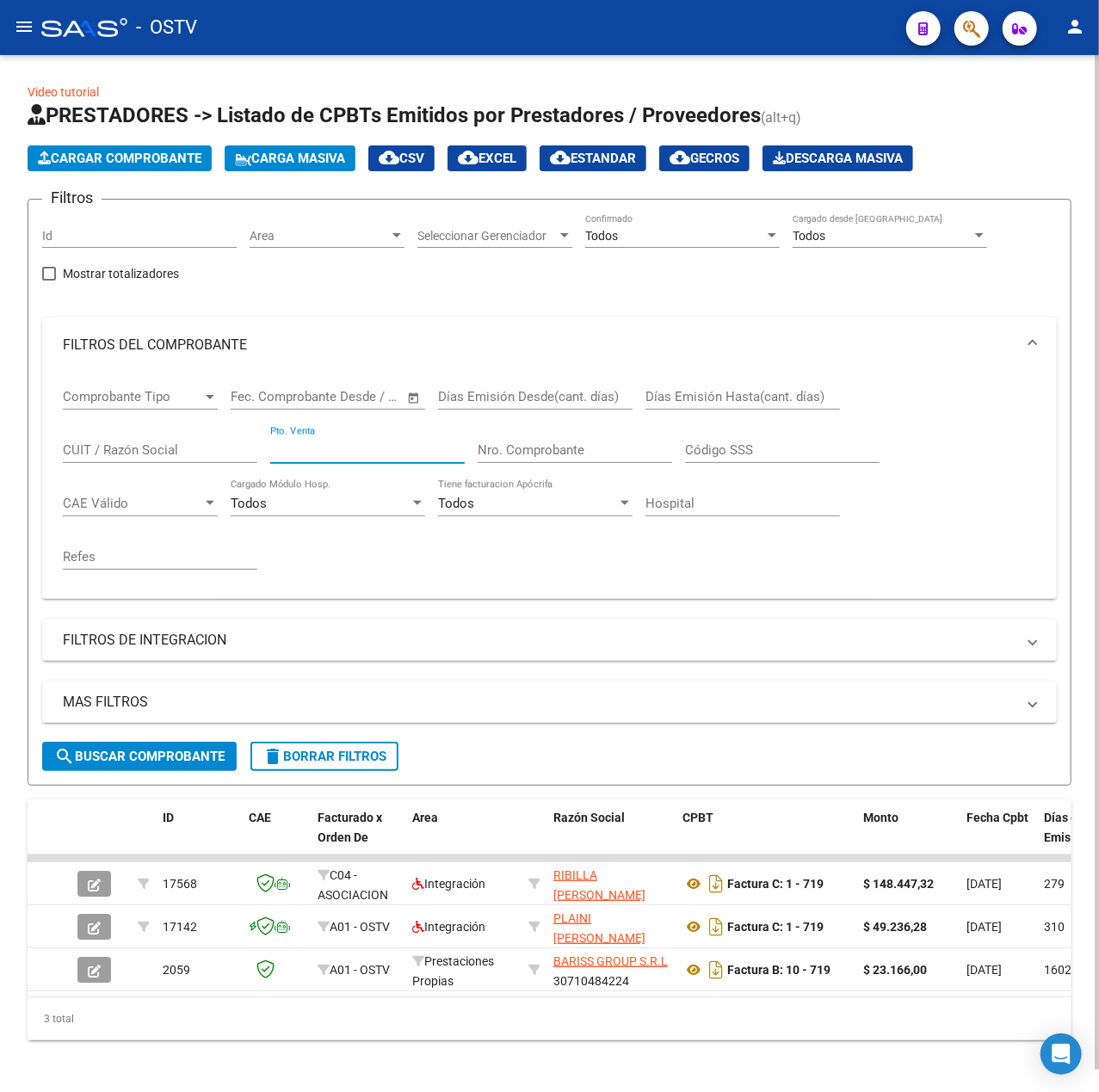
type input "26343"
drag, startPoint x: 388, startPoint y: 442, endPoint x: 252, endPoint y: 454, distance: 136.5
click at [91, 452] on div "Comprobante Tipo Comprobante Tipo Fecha inicio – Fecha fin Fec. Comprobante Des…" at bounding box center [550, 479] width 974 height 212
click at [546, 461] on div "Nro. Comprobante" at bounding box center [574, 445] width 194 height 37
paste input "26343"
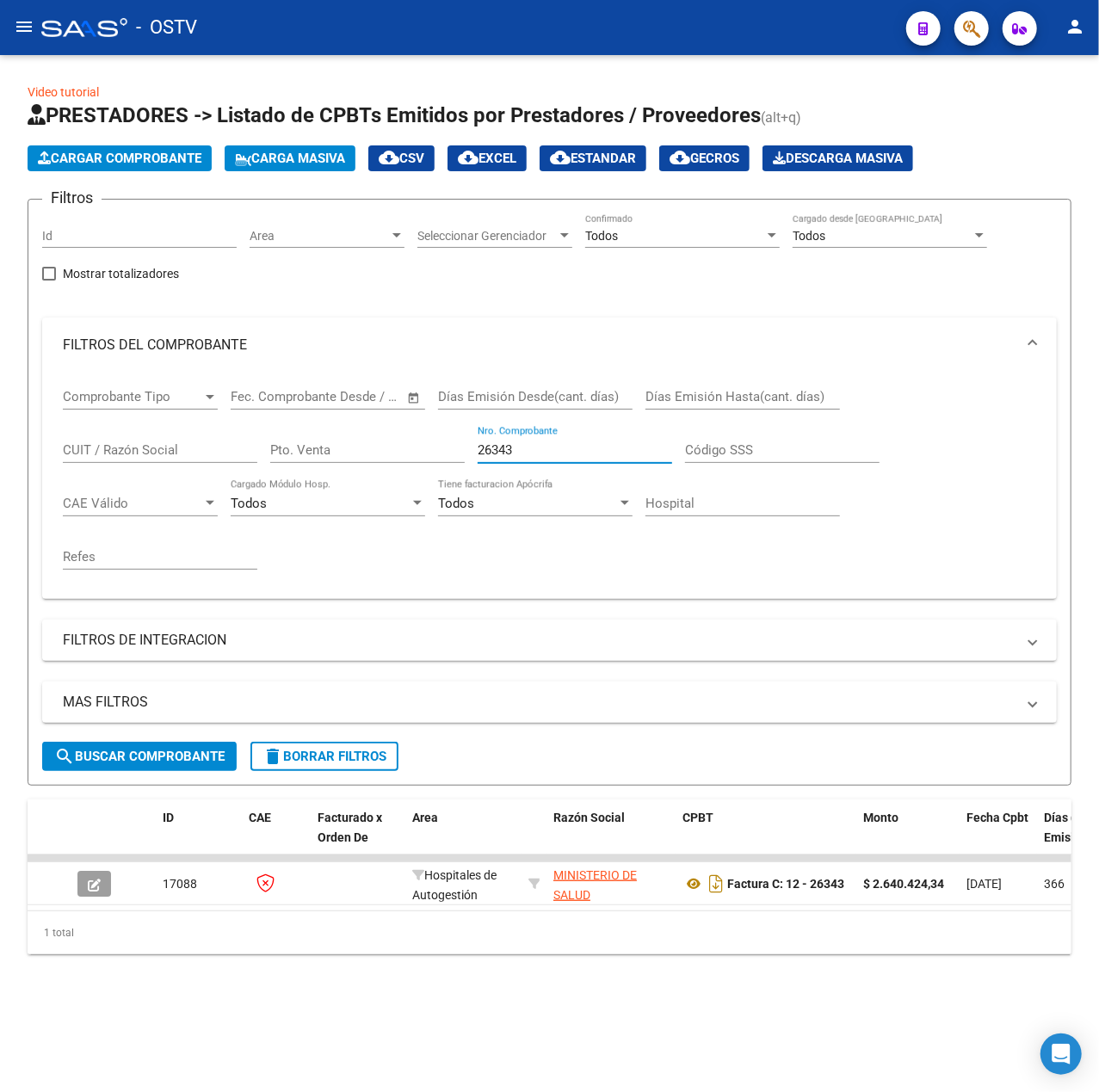
scroll to position [0, 370]
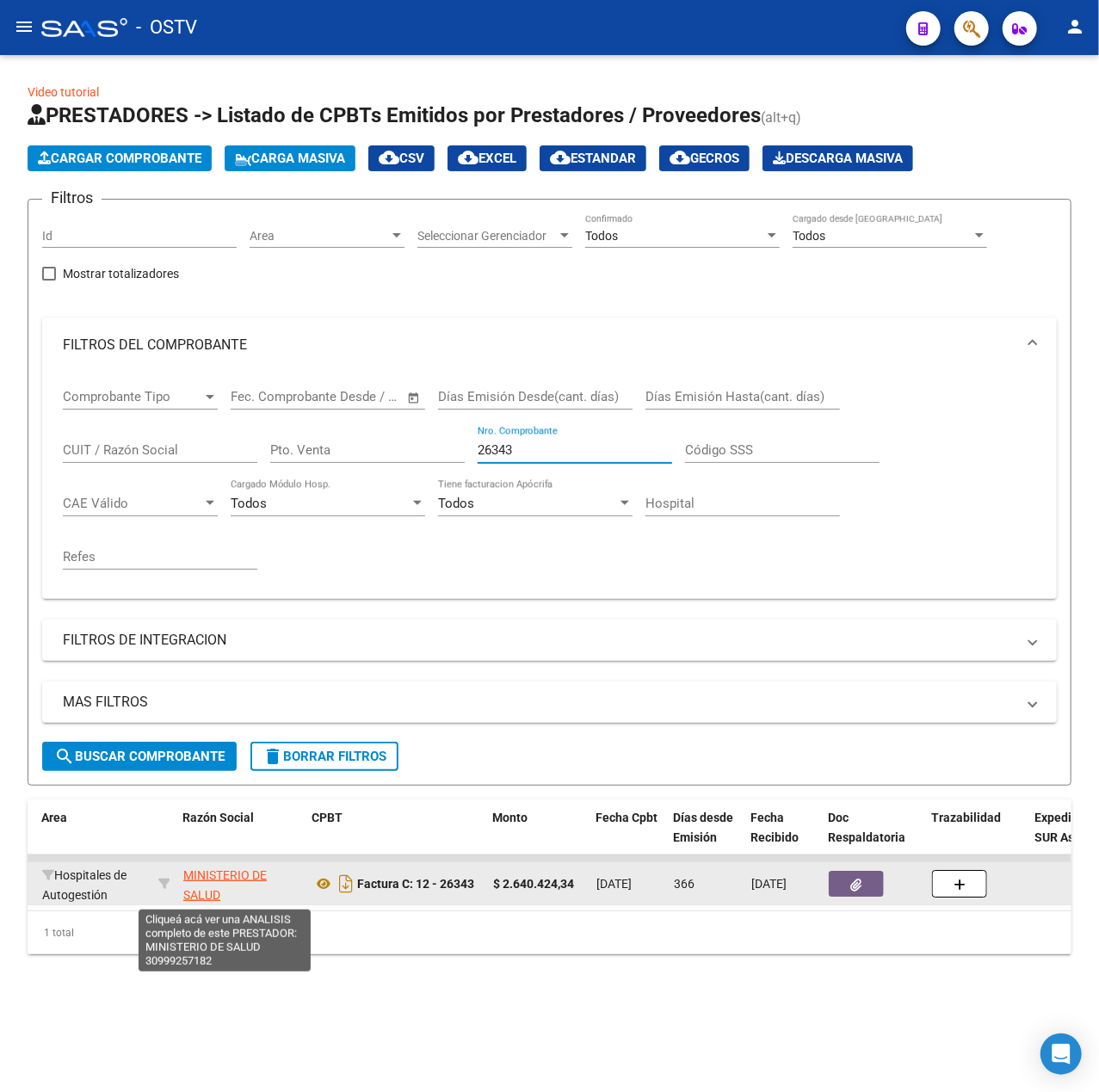
type input "26343"
click at [231, 880] on span "MINISTERIO DE SALUD" at bounding box center [224, 885] width 84 height 34
type textarea "30999257182"
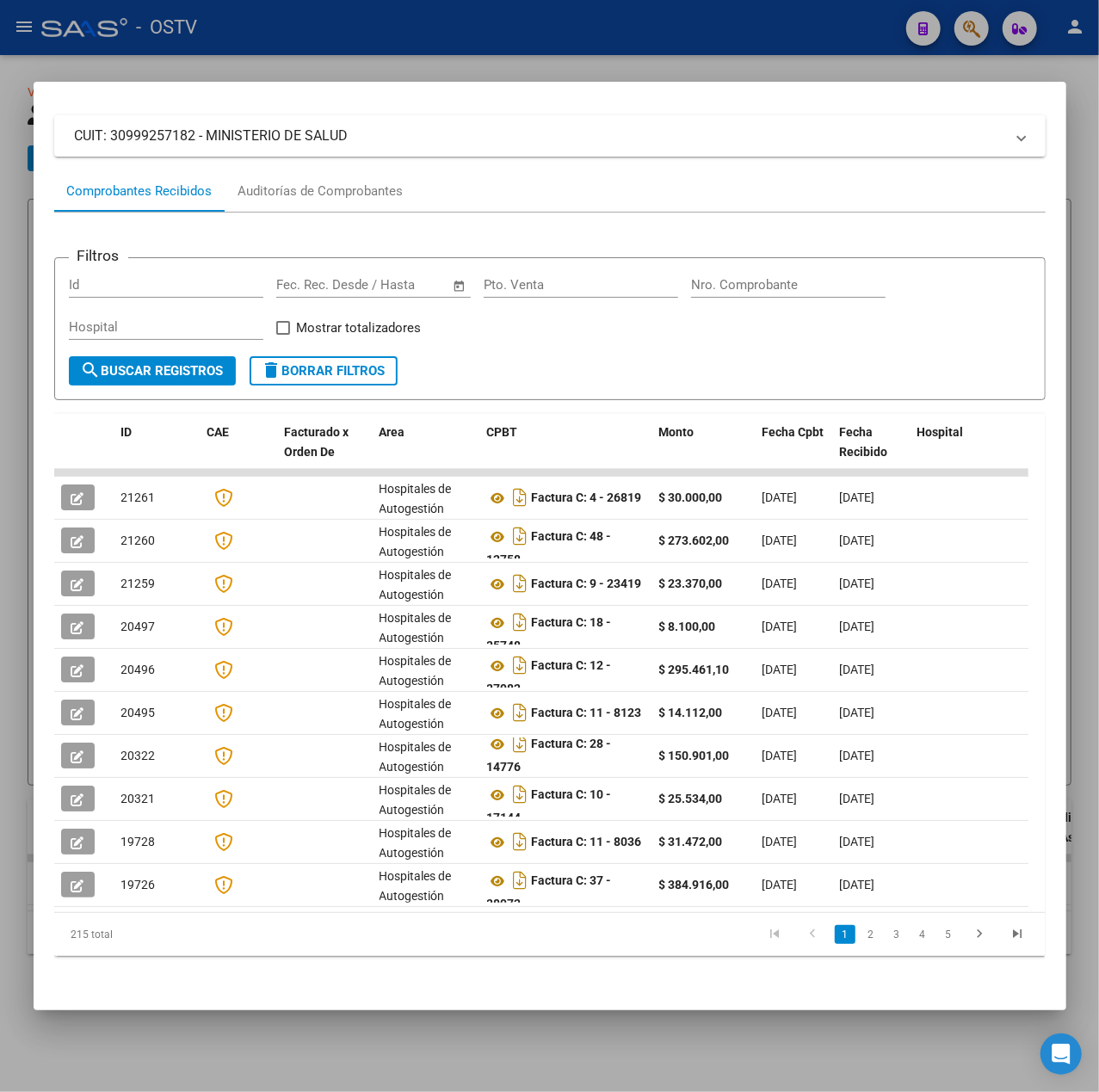
scroll to position [10, 0]
click at [566, 32] on div at bounding box center [549, 546] width 1099 height 1092
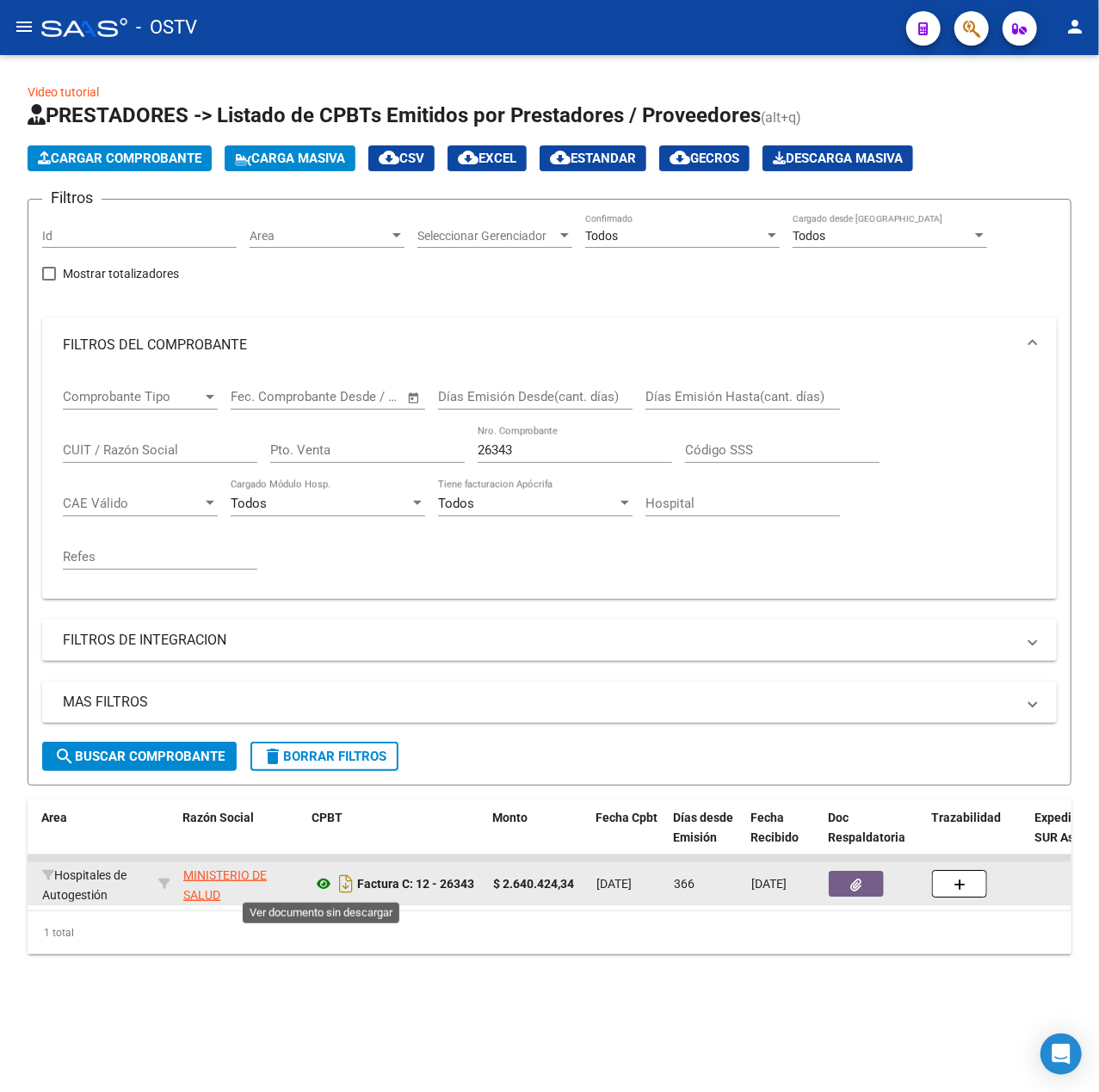
click at [321, 876] on icon at bounding box center [324, 884] width 22 height 21
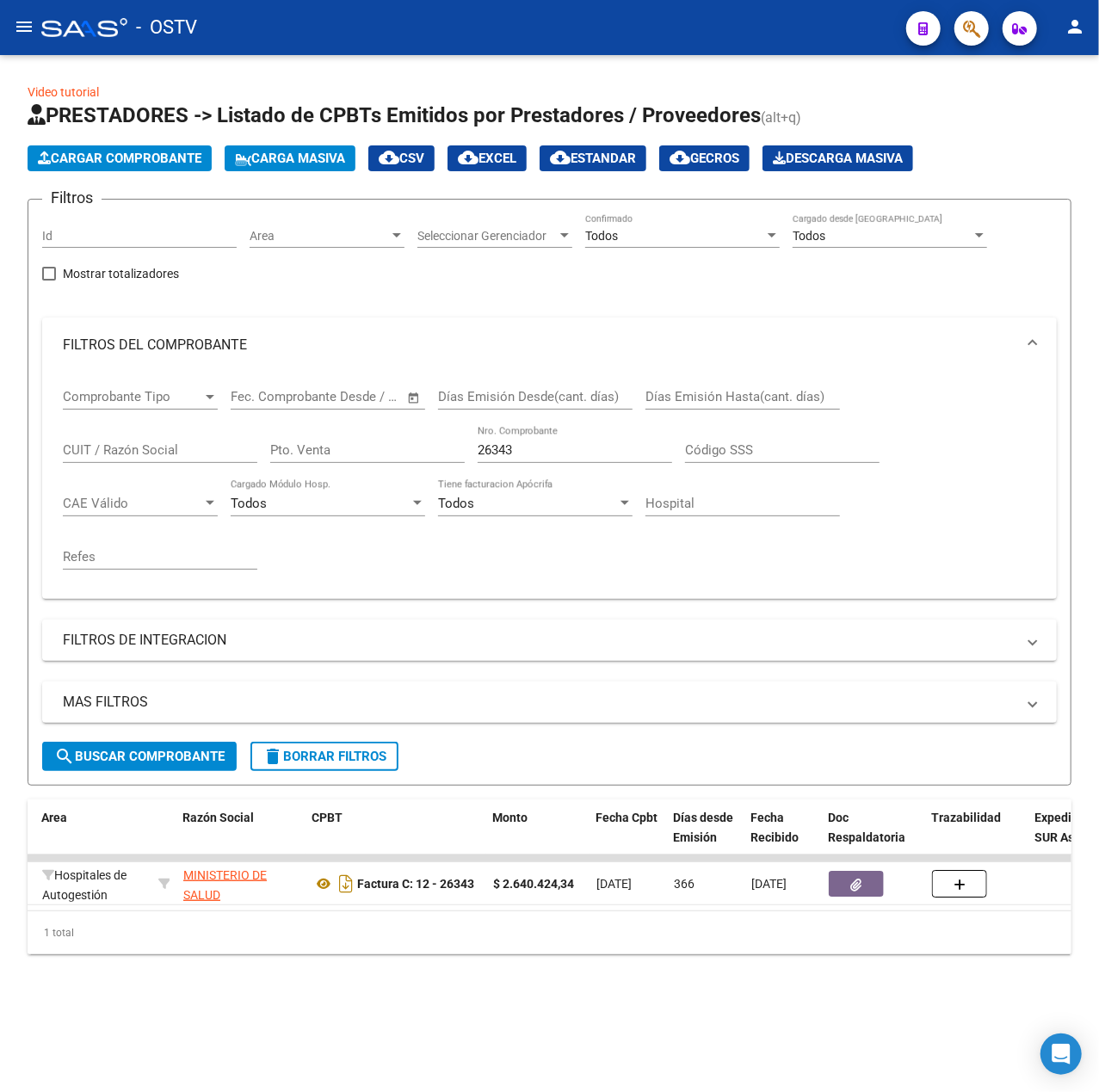
drag, startPoint x: 597, startPoint y: 459, endPoint x: 525, endPoint y: 447, distance: 73.0
click at [525, 452] on div "26343 Nro. Comprobante" at bounding box center [574, 445] width 194 height 37
click at [540, 427] on div "26343 Nro. Comprobante" at bounding box center [574, 445] width 194 height 37
drag, startPoint x: 568, startPoint y: 458, endPoint x: 39, endPoint y: 516, distance: 532.2
click at [49, 513] on div "Comprobante Tipo Comprobante Tipo Fecha inicio – Fecha fin Fec. Comprobante Des…" at bounding box center [549, 486] width 1014 height 226
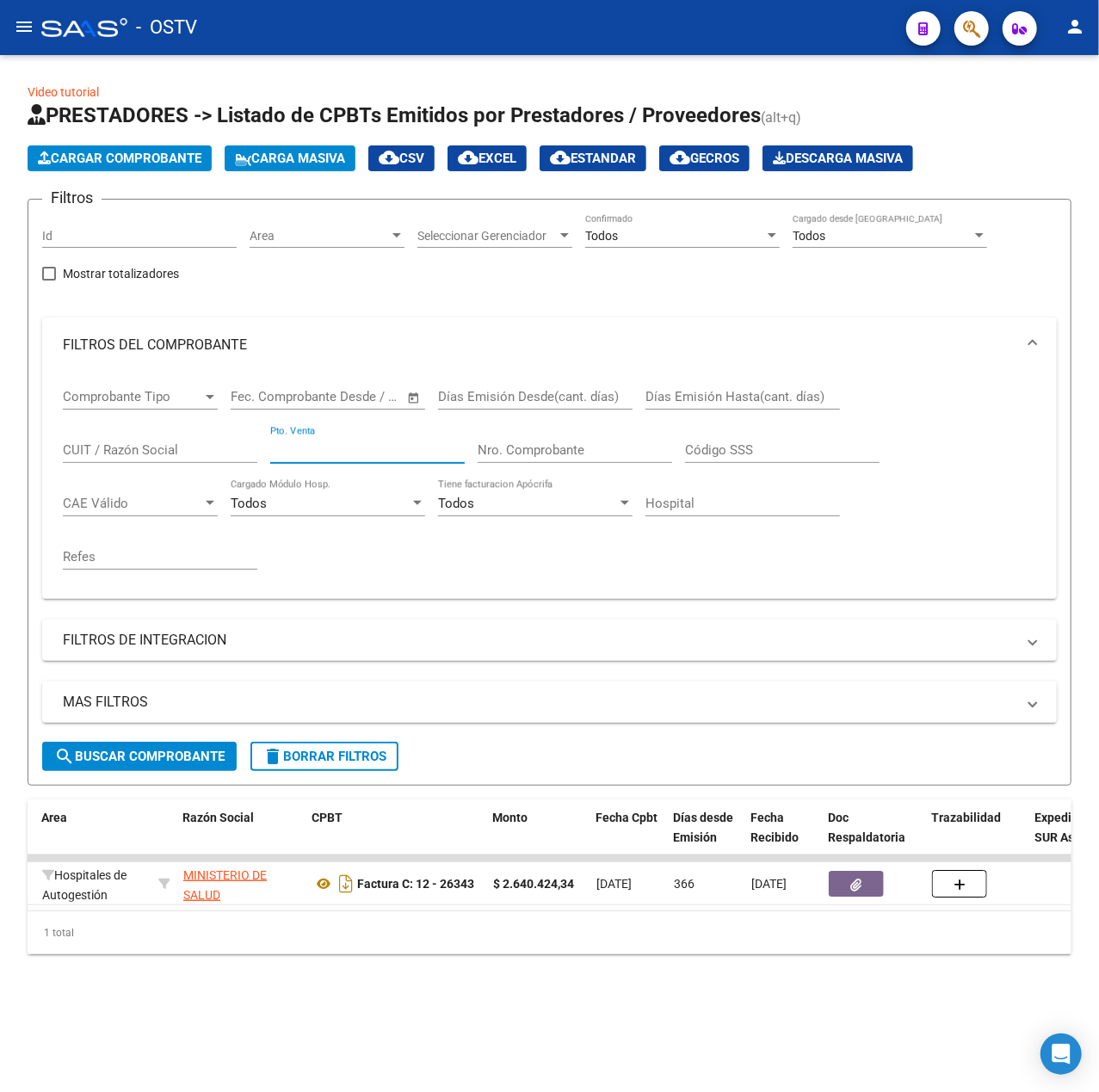
click at [434, 445] on input "Pto. Venta" at bounding box center [367, 450] width 194 height 16
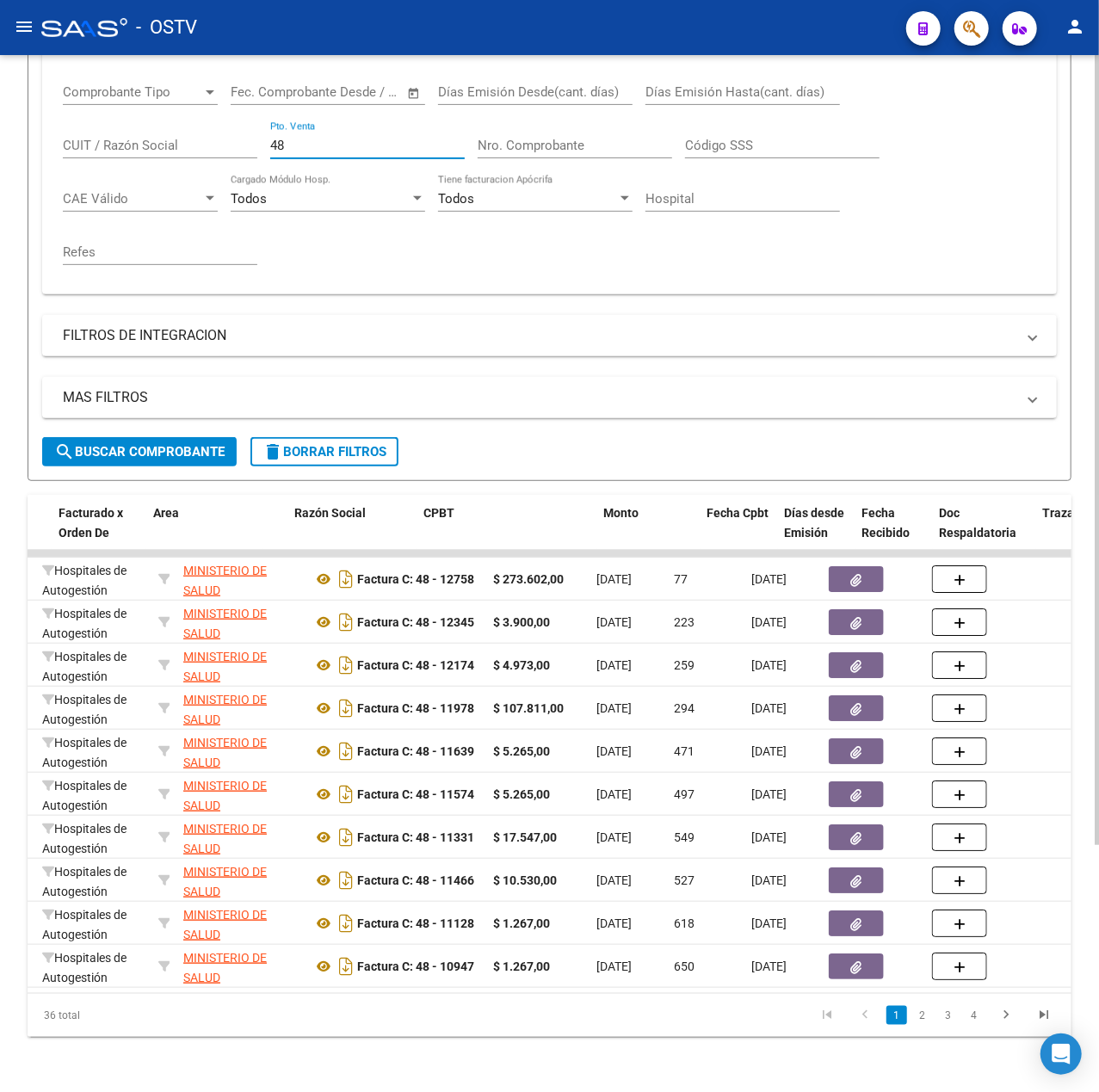
scroll to position [0, 0]
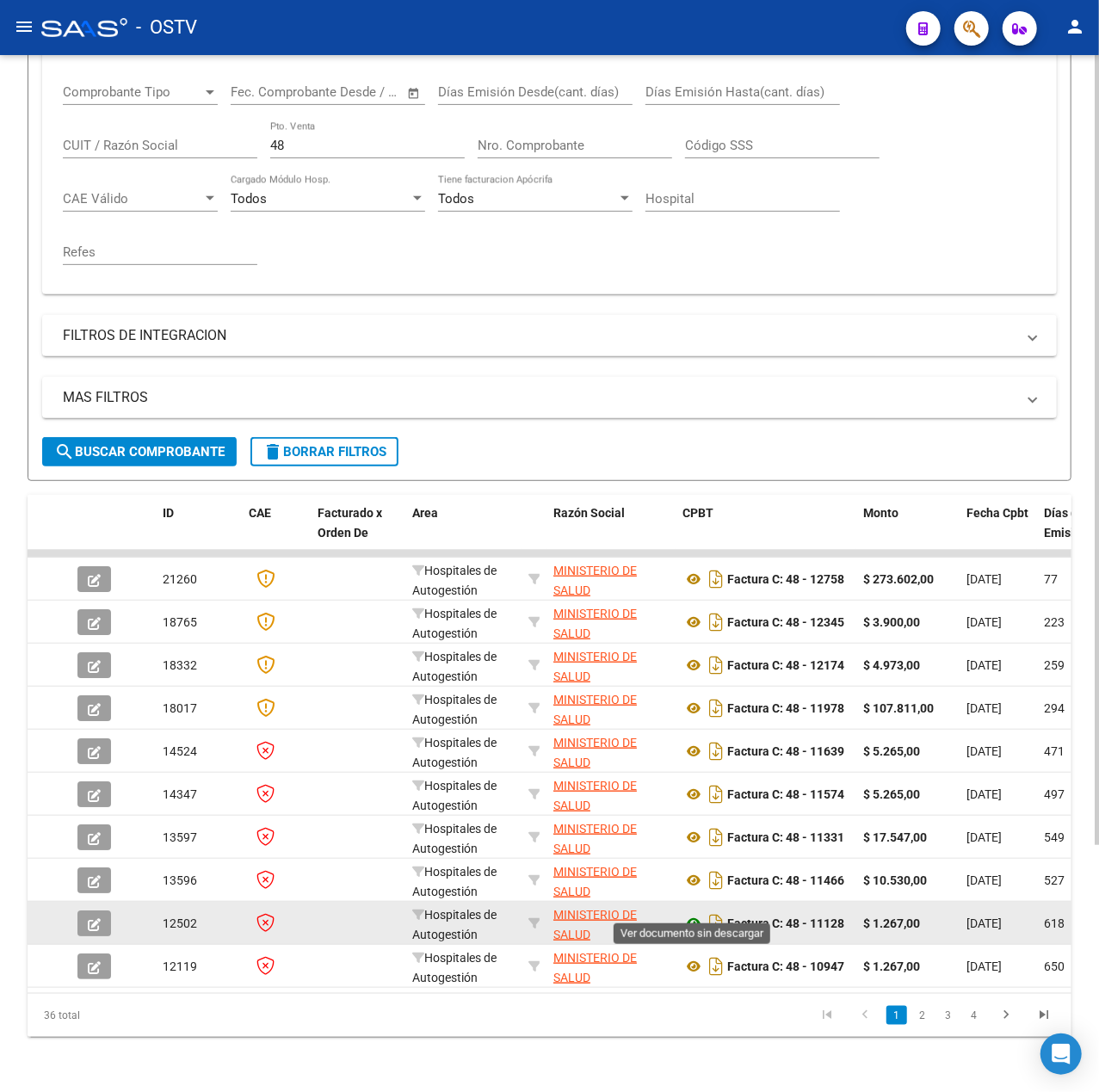
click at [697, 913] on icon at bounding box center [694, 924] width 22 height 21
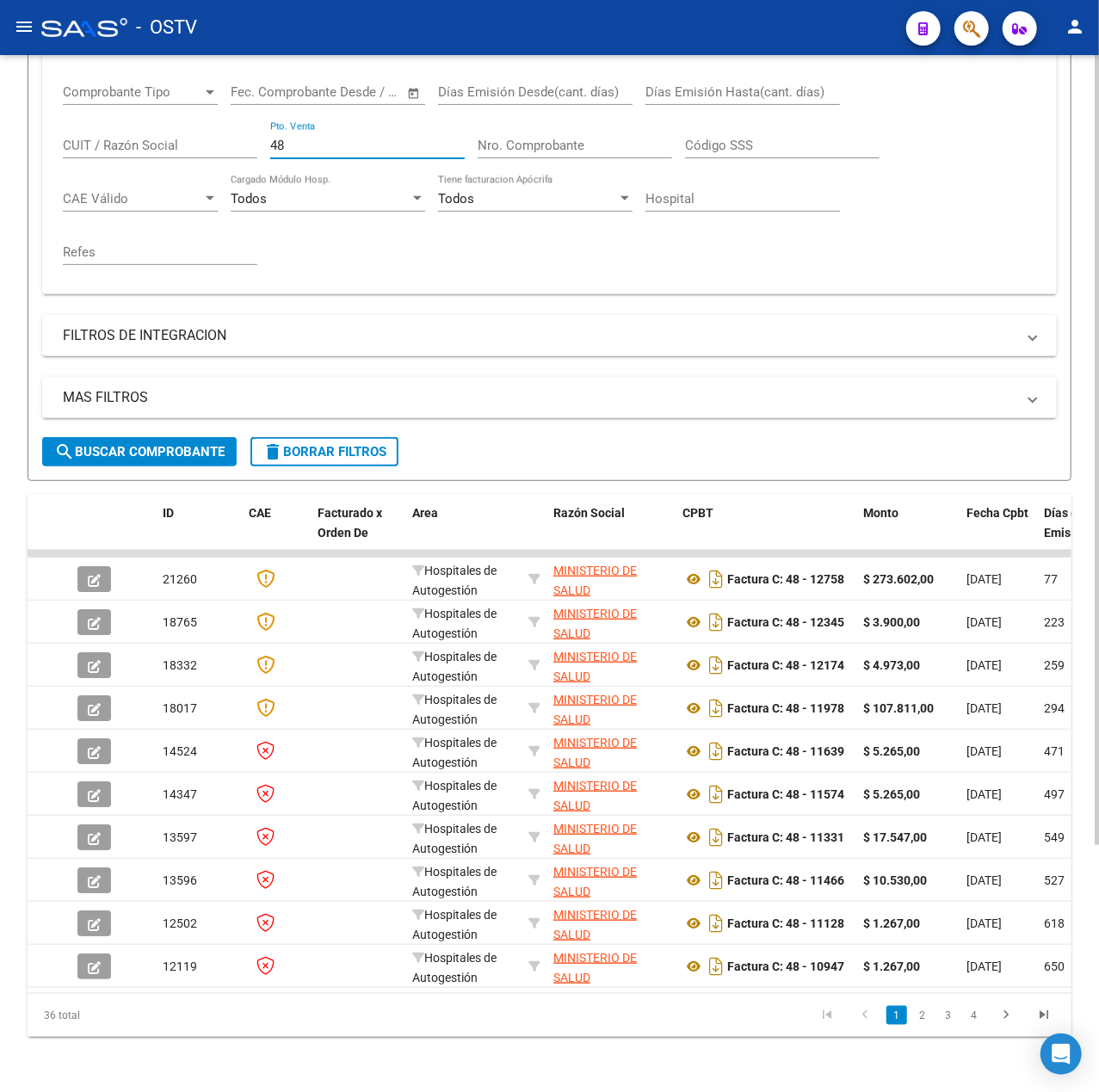
drag, startPoint x: 318, startPoint y: 122, endPoint x: 17, endPoint y: 80, distance: 303.9
click at [0, 115] on html "menu - OSTV person Firma Express Inicio Calendario SSS Instructivos Contacto OS…" at bounding box center [549, 546] width 1099 height 1092
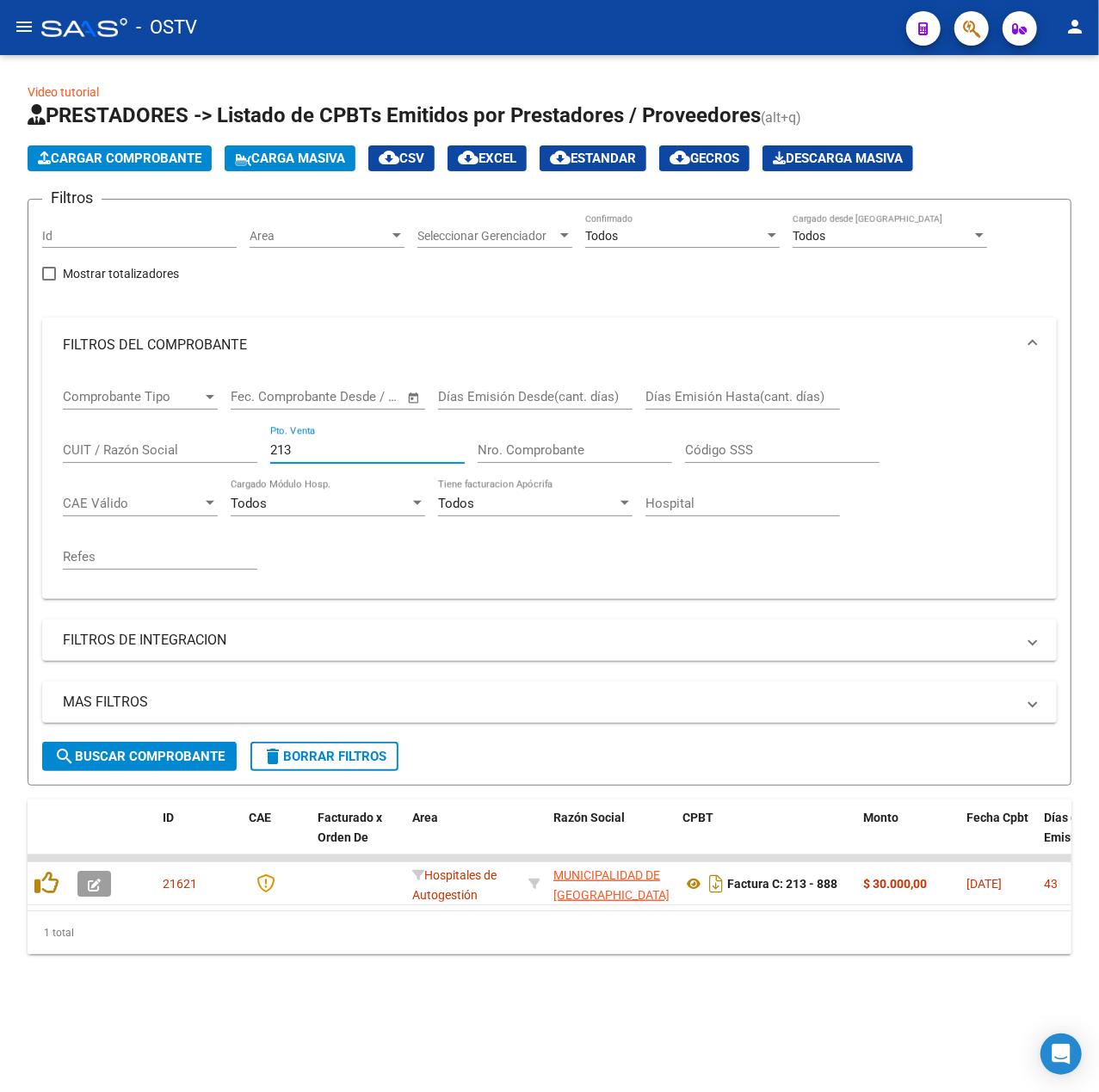
drag, startPoint x: 322, startPoint y: 451, endPoint x: 88, endPoint y: 458, distance: 234.1
click at [88, 458] on div "Comprobante Tipo Comprobante Tipo Fecha inicio – Fecha fin Fec. Comprobante Des…" at bounding box center [550, 479] width 974 height 212
click at [809, 357] on mat-expansion-panel-header "FILTROS DEL COMPROBANTE" at bounding box center [549, 345] width 1014 height 55
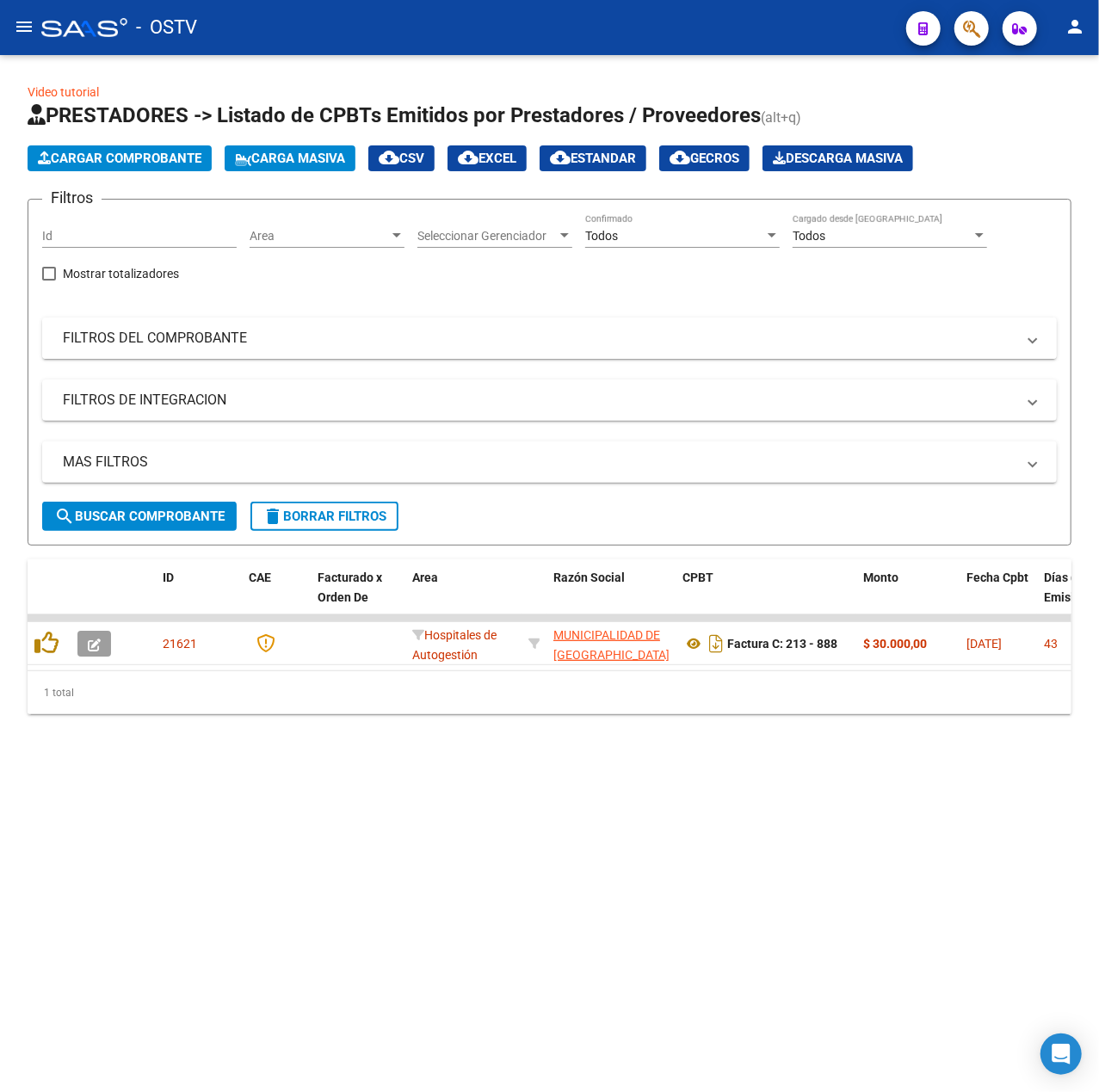
click at [465, 336] on mat-panel-title "FILTROS DEL COMPROBANTE" at bounding box center [540, 338] width 953 height 19
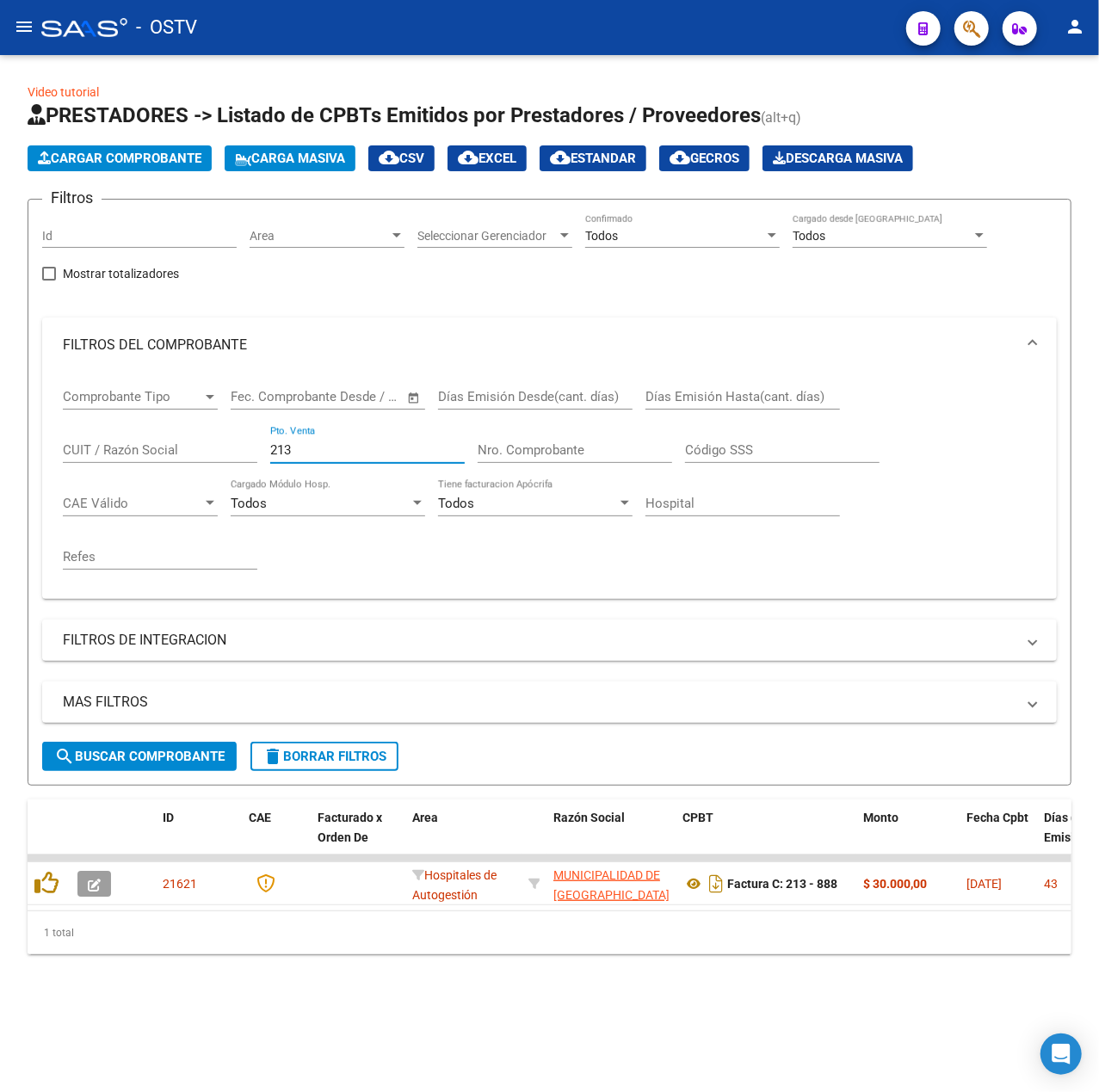
drag, startPoint x: 321, startPoint y: 456, endPoint x: 90, endPoint y: 458, distance: 231.0
click at [90, 458] on div "Comprobante Tipo Comprobante Tipo Fecha inicio – Fecha fin Fec. Comprobante Des…" at bounding box center [550, 479] width 974 height 212
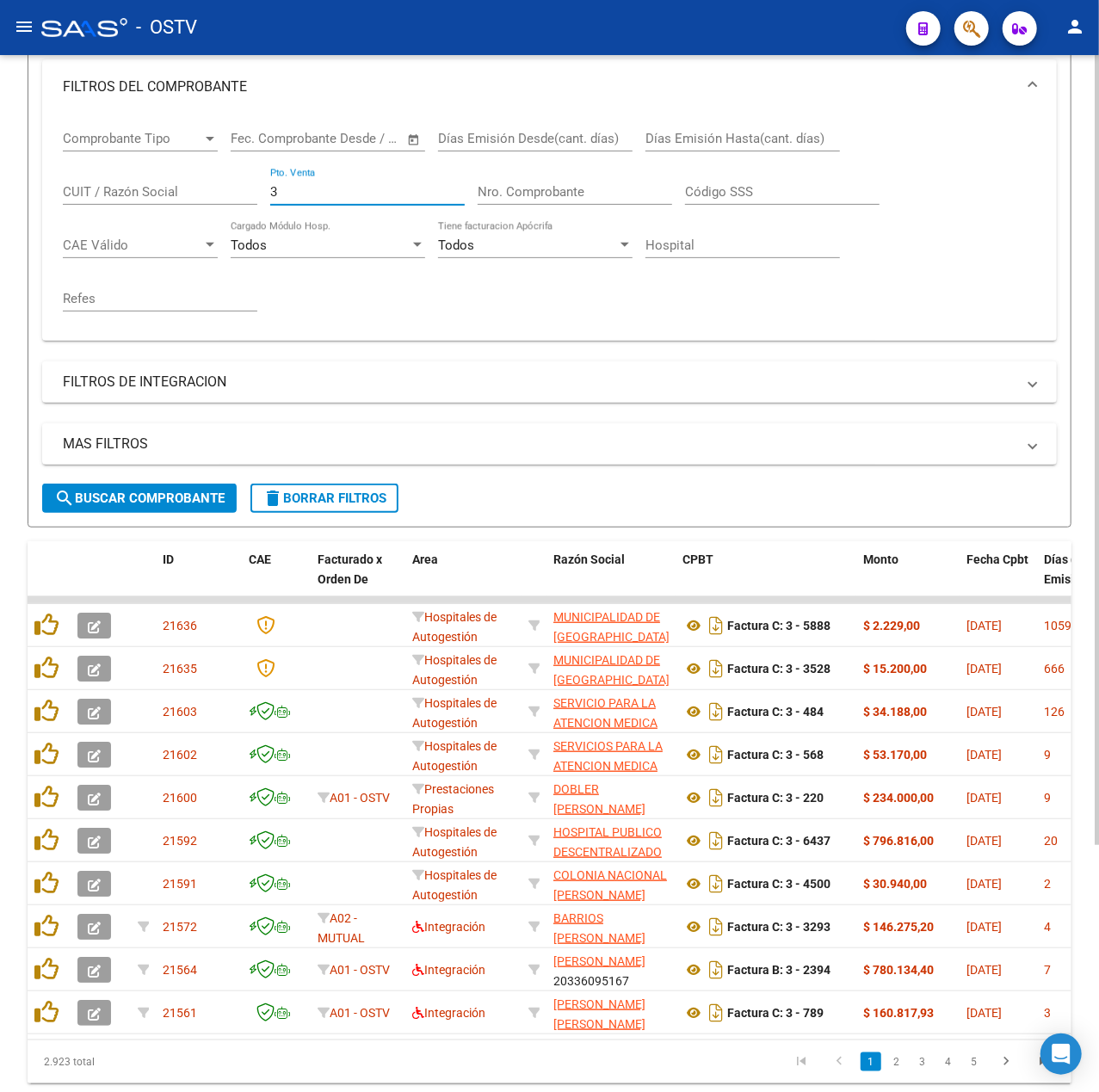
scroll to position [324, 0]
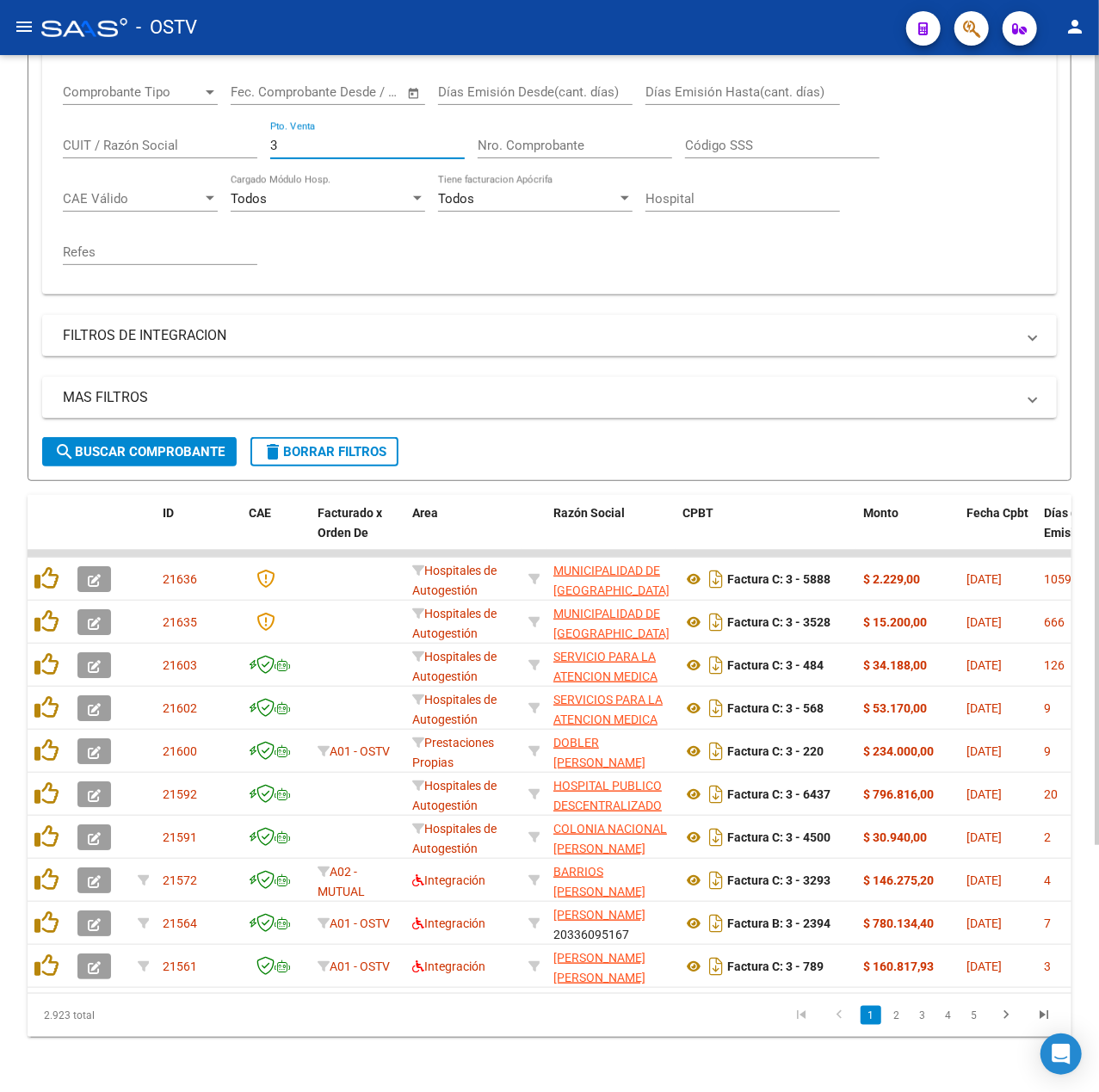
type input "3"
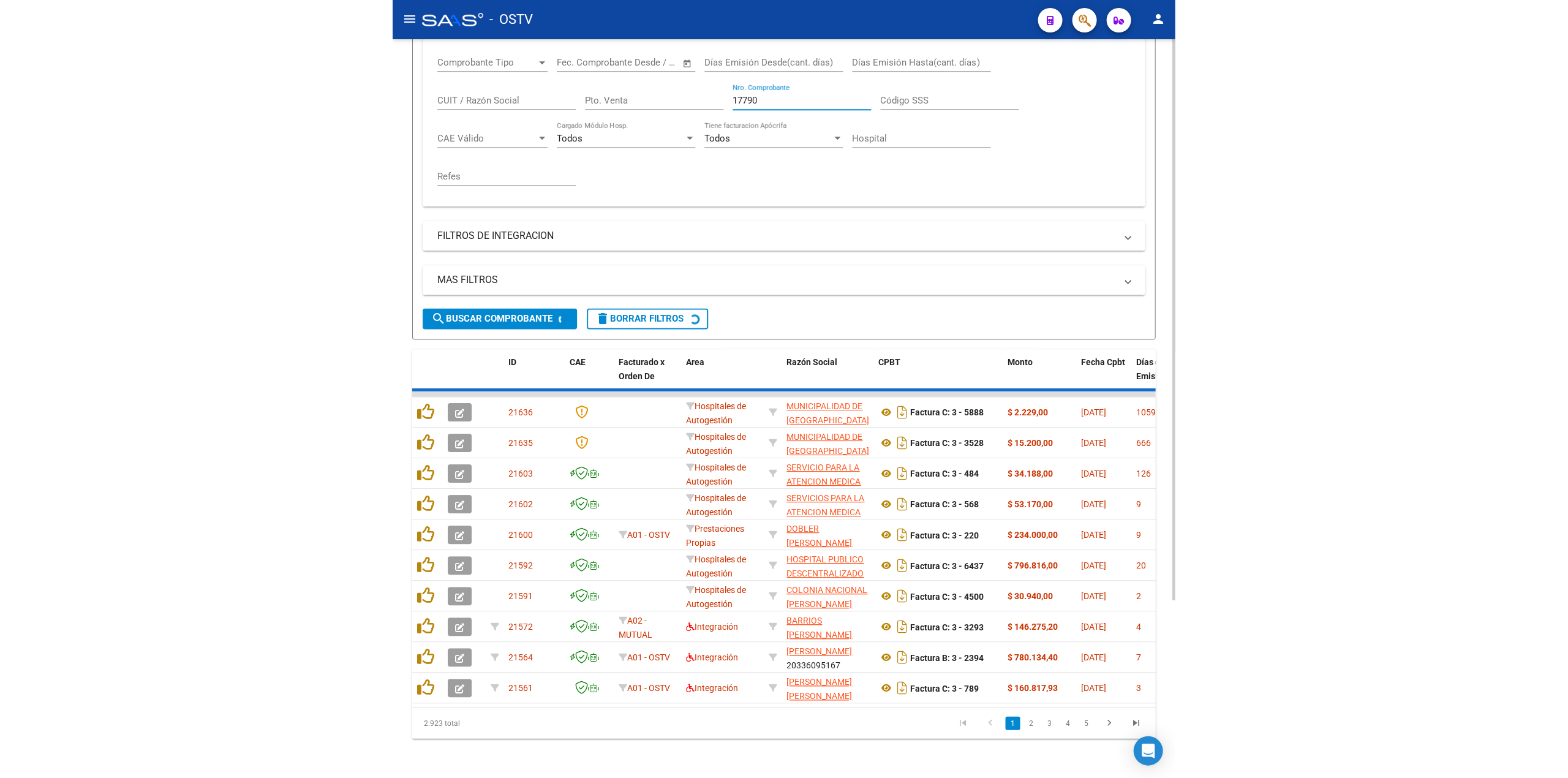
scroll to position [0, 0]
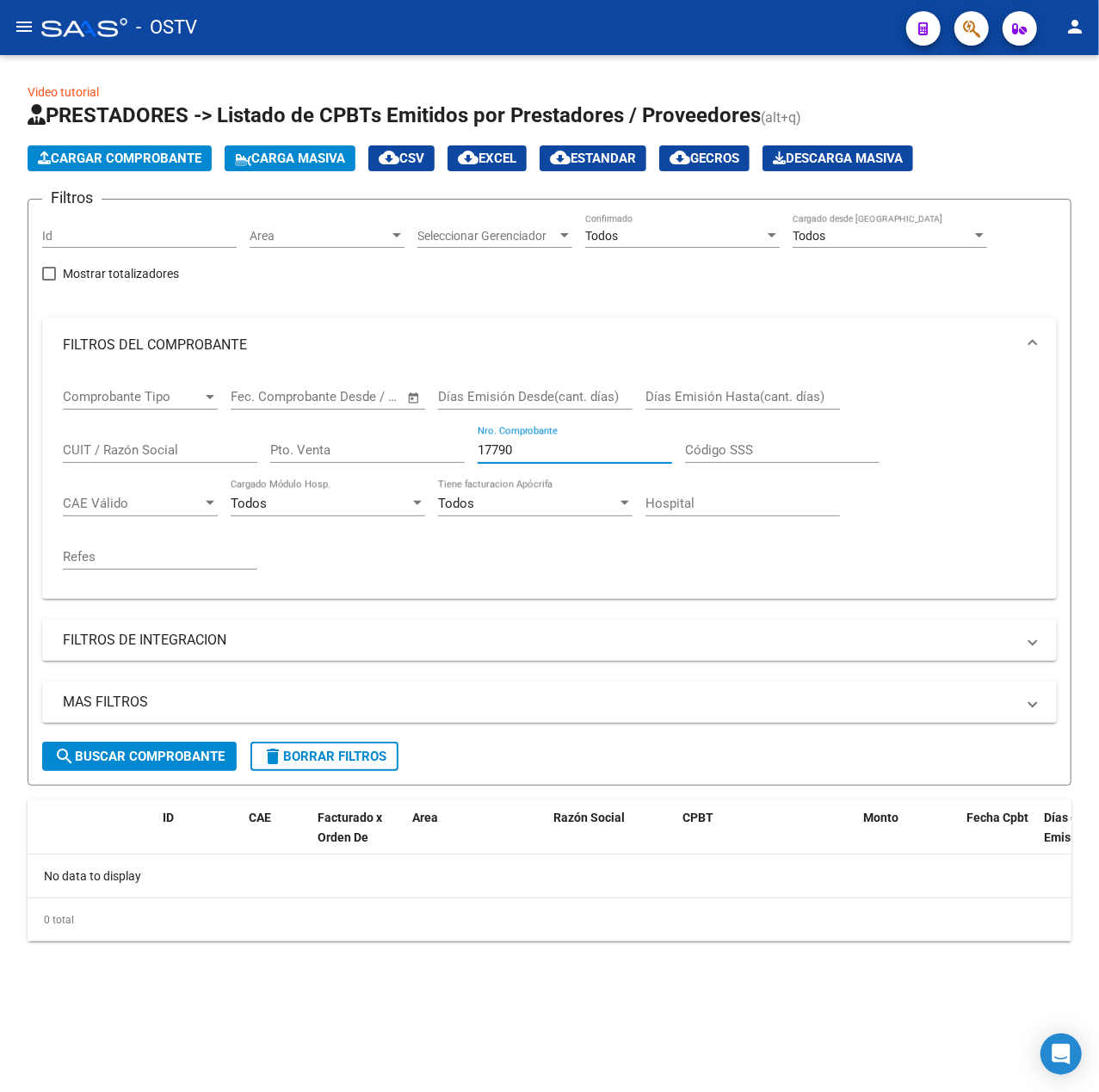
drag, startPoint x: 482, startPoint y: 435, endPoint x: 492, endPoint y: 438, distance: 10.4
click at [487, 435] on div "17790 Nro. Comprobante" at bounding box center [574, 445] width 194 height 37
click at [497, 442] on input "17790" at bounding box center [574, 450] width 194 height 16
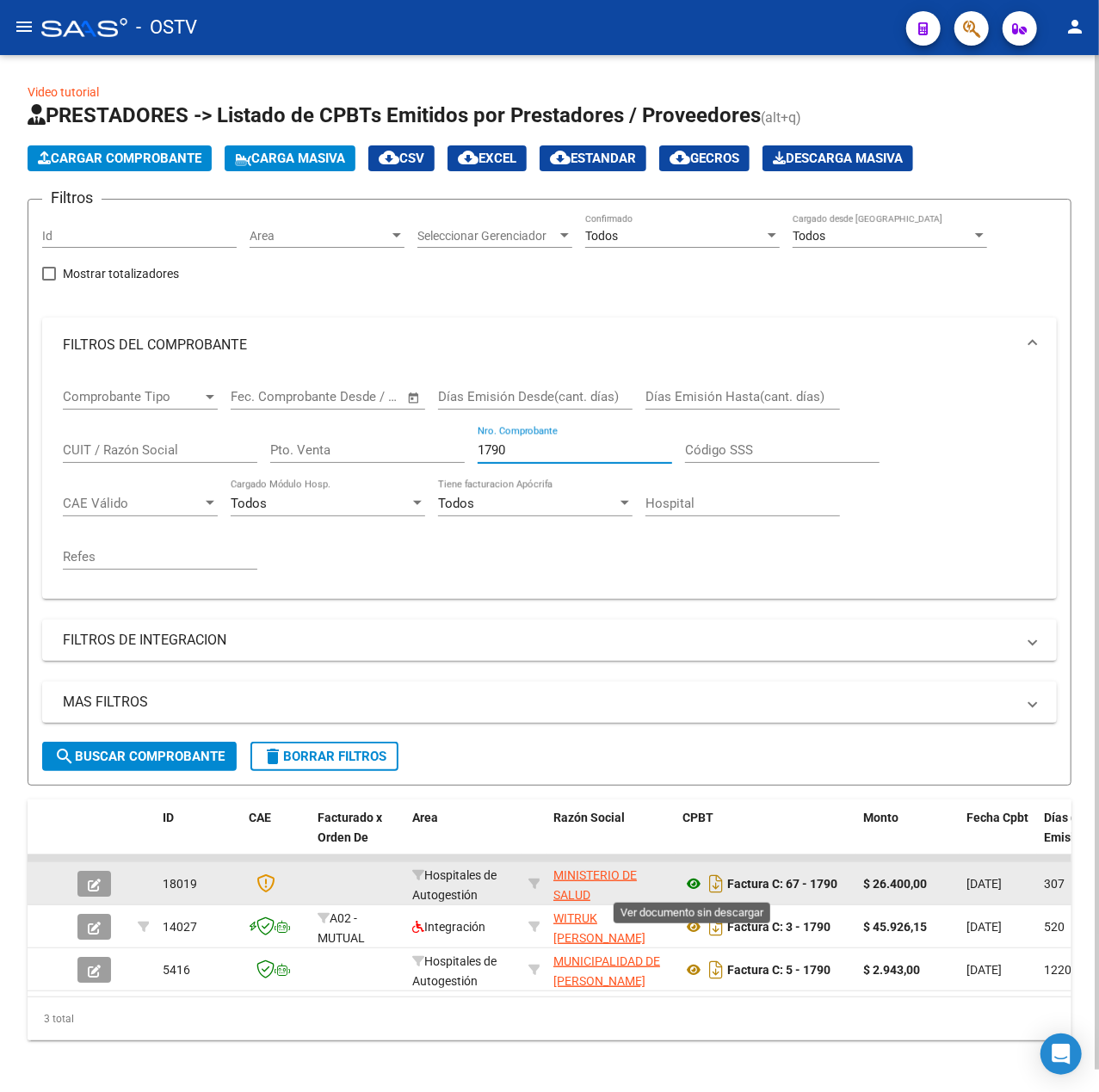
type input "1790"
click at [700, 894] on icon at bounding box center [694, 884] width 22 height 21
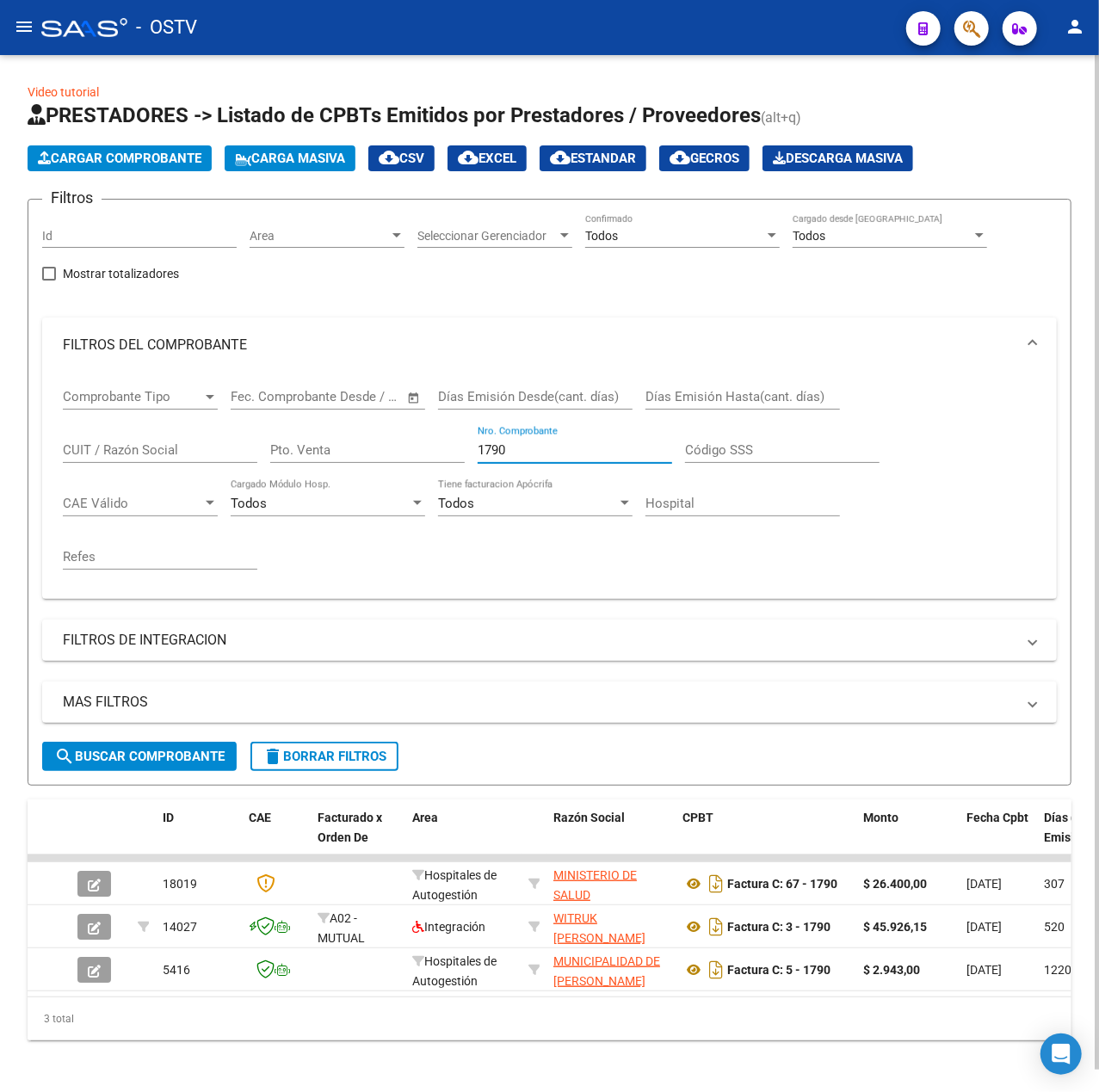
drag, startPoint x: 520, startPoint y: 455, endPoint x: 266, endPoint y: 456, distance: 254.0
click at [266, 456] on div "Comprobante Tipo Comprobante Tipo Fecha inicio – Fecha fin Fec. Comprobante Des…" at bounding box center [550, 479] width 974 height 212
click at [177, 449] on input "CUIT / Razón Social" at bounding box center [160, 450] width 194 height 16
paste input "30999257182"
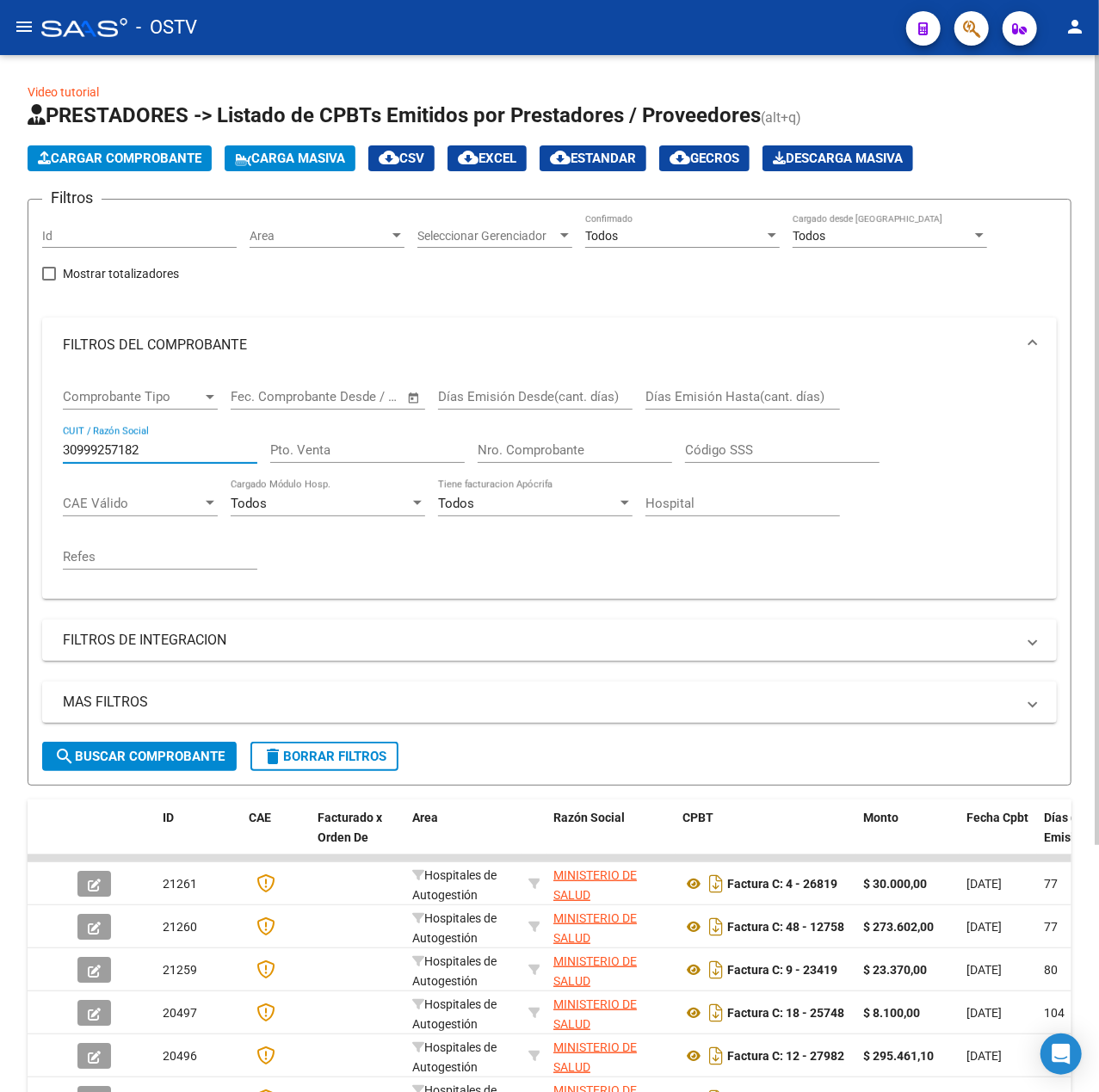
type input "30999257182"
click at [510, 448] on input "Nro. Comprobante" at bounding box center [574, 450] width 194 height 16
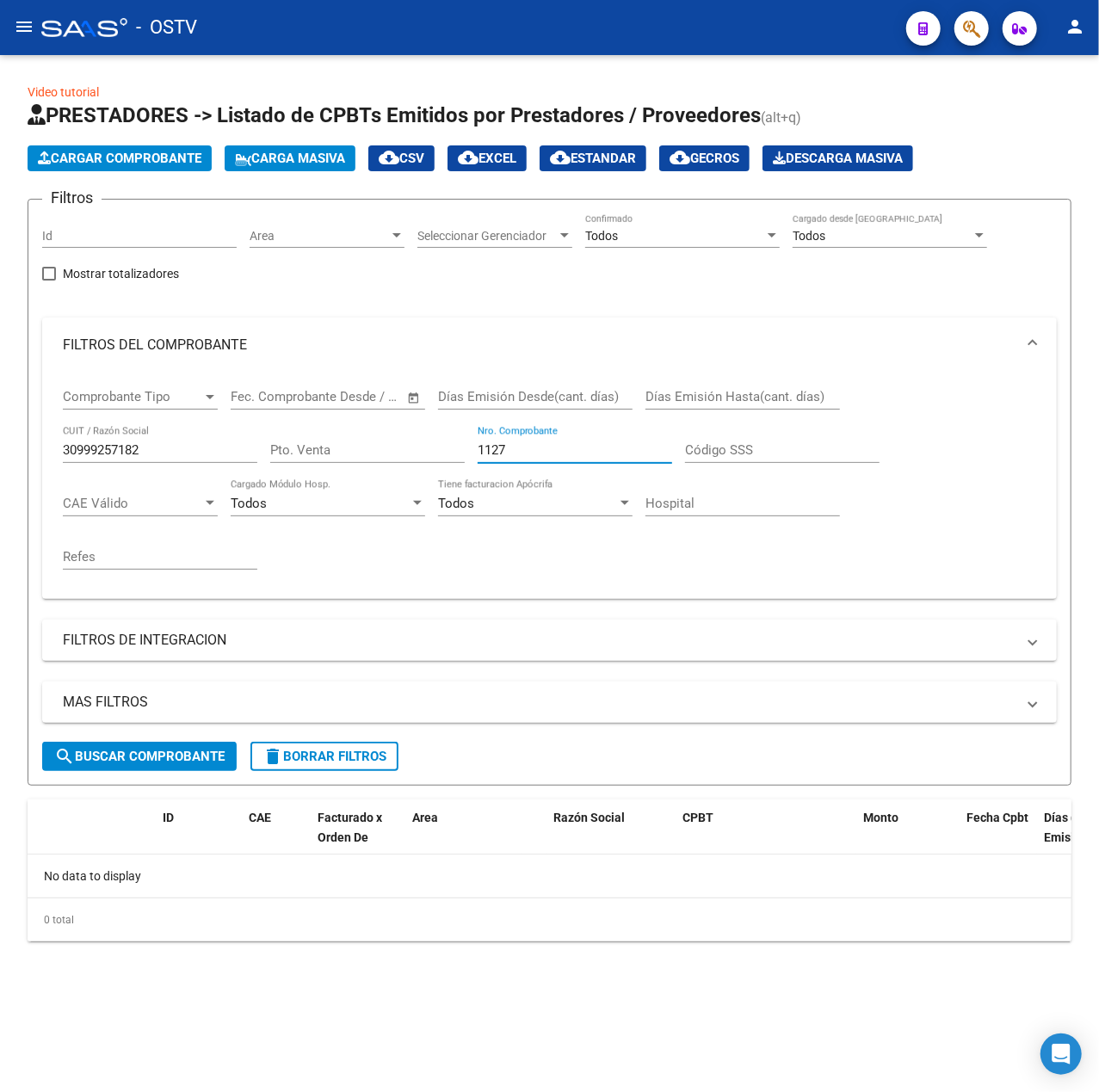
type input "1127"
drag, startPoint x: 224, startPoint y: 451, endPoint x: -224, endPoint y: 470, distance: 448.4
click at [0, 470] on html "menu - OSTV person Firma Express Inicio Calendario SSS Instructivos Contacto OS…" at bounding box center [549, 546] width 1099 height 1092
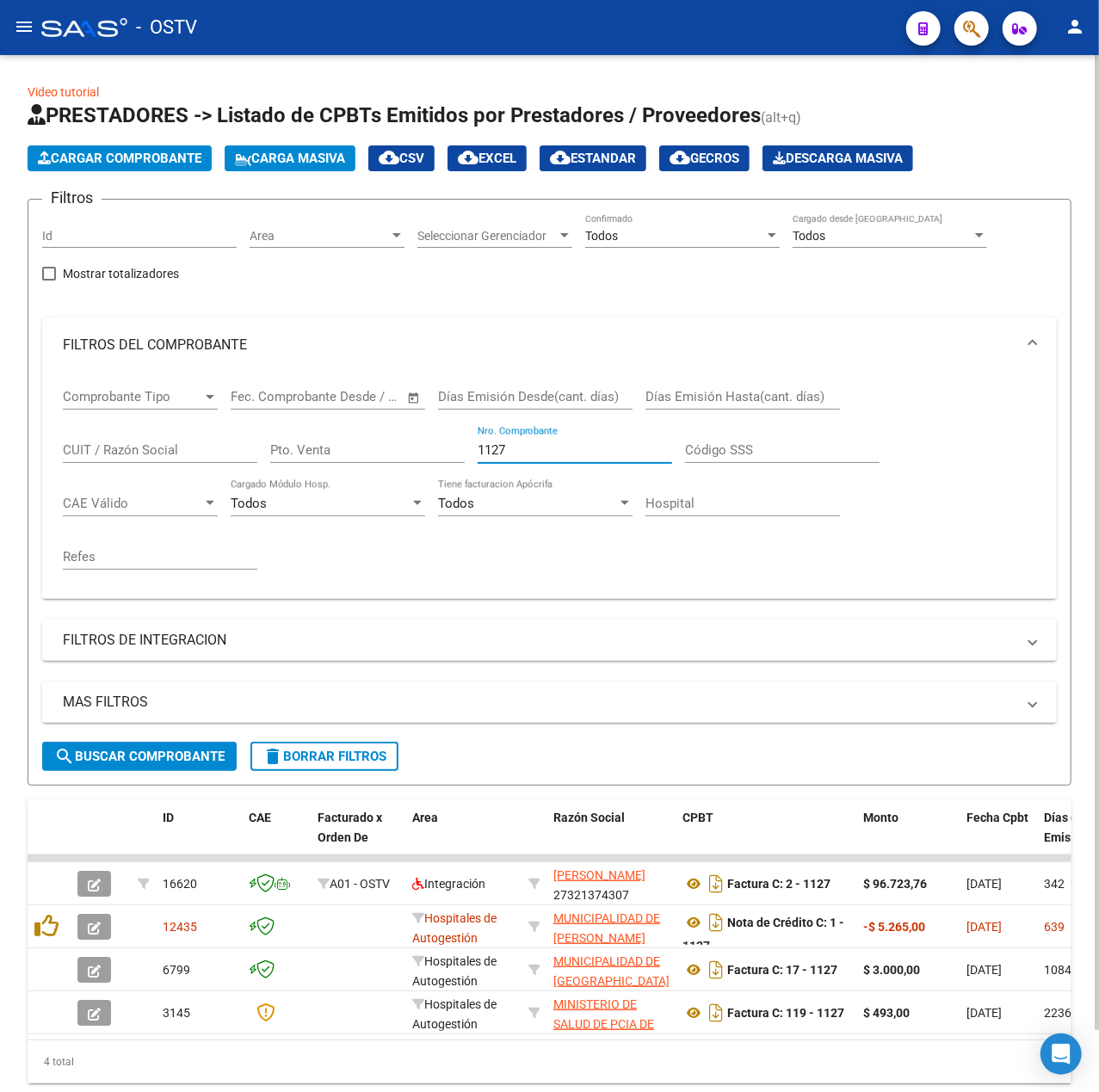
drag, startPoint x: 603, startPoint y: 458, endPoint x: 386, endPoint y: 494, distance: 220.0
click at [387, 493] on div "Comprobante Tipo Comprobante Tipo Fecha inicio – Fecha fin Fec. Comprobante Des…" at bounding box center [550, 479] width 974 height 212
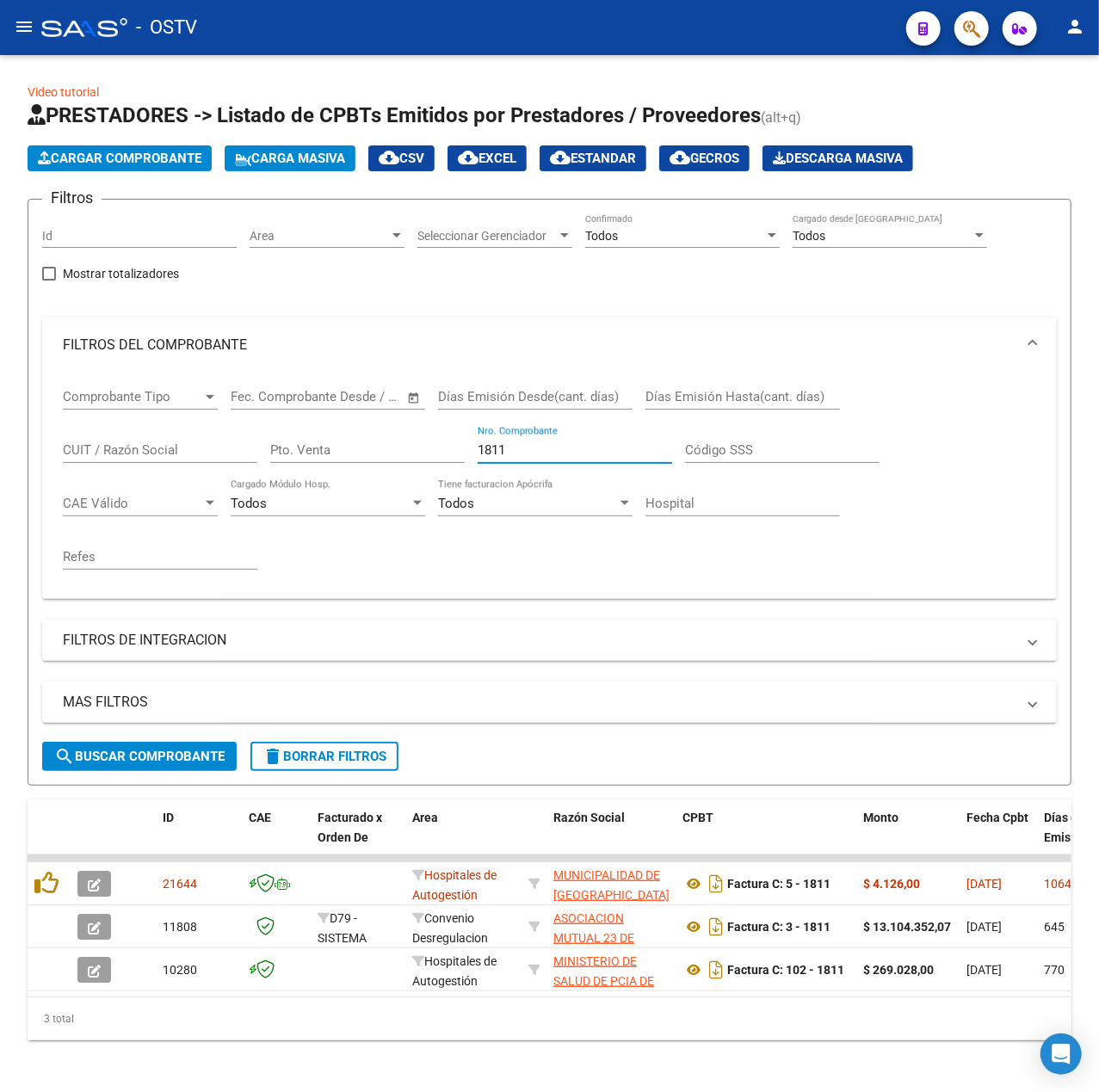
type input "1811"
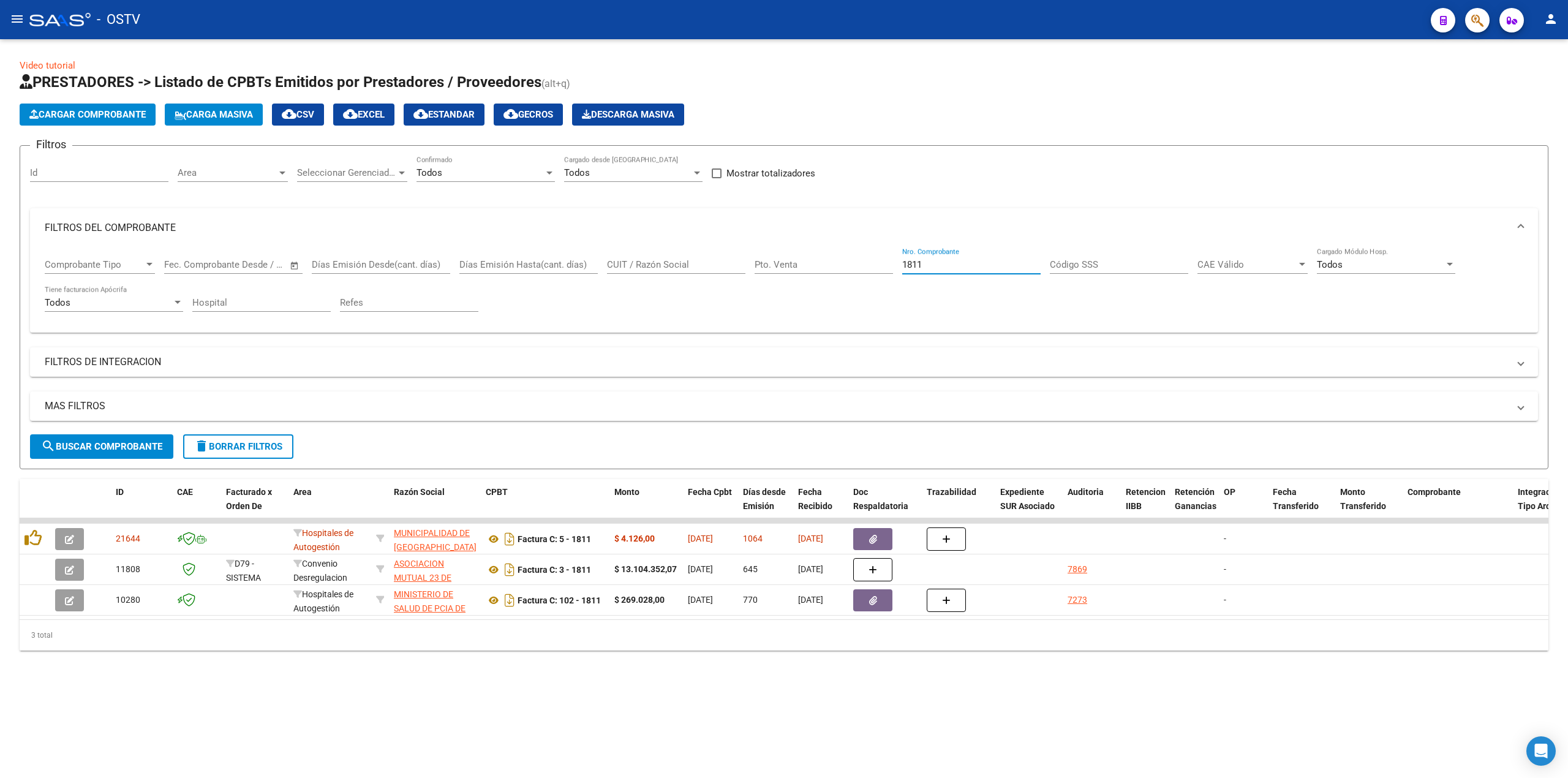
drag, startPoint x: 946, startPoint y: 265, endPoint x: 785, endPoint y: 265, distance: 161.0
click at [782, 265] on div "Comprobante Tipo Comprobante Tipo Fecha inicio – Fecha fin Fec. Comprobante Des…" at bounding box center [784, 286] width 1479 height 76
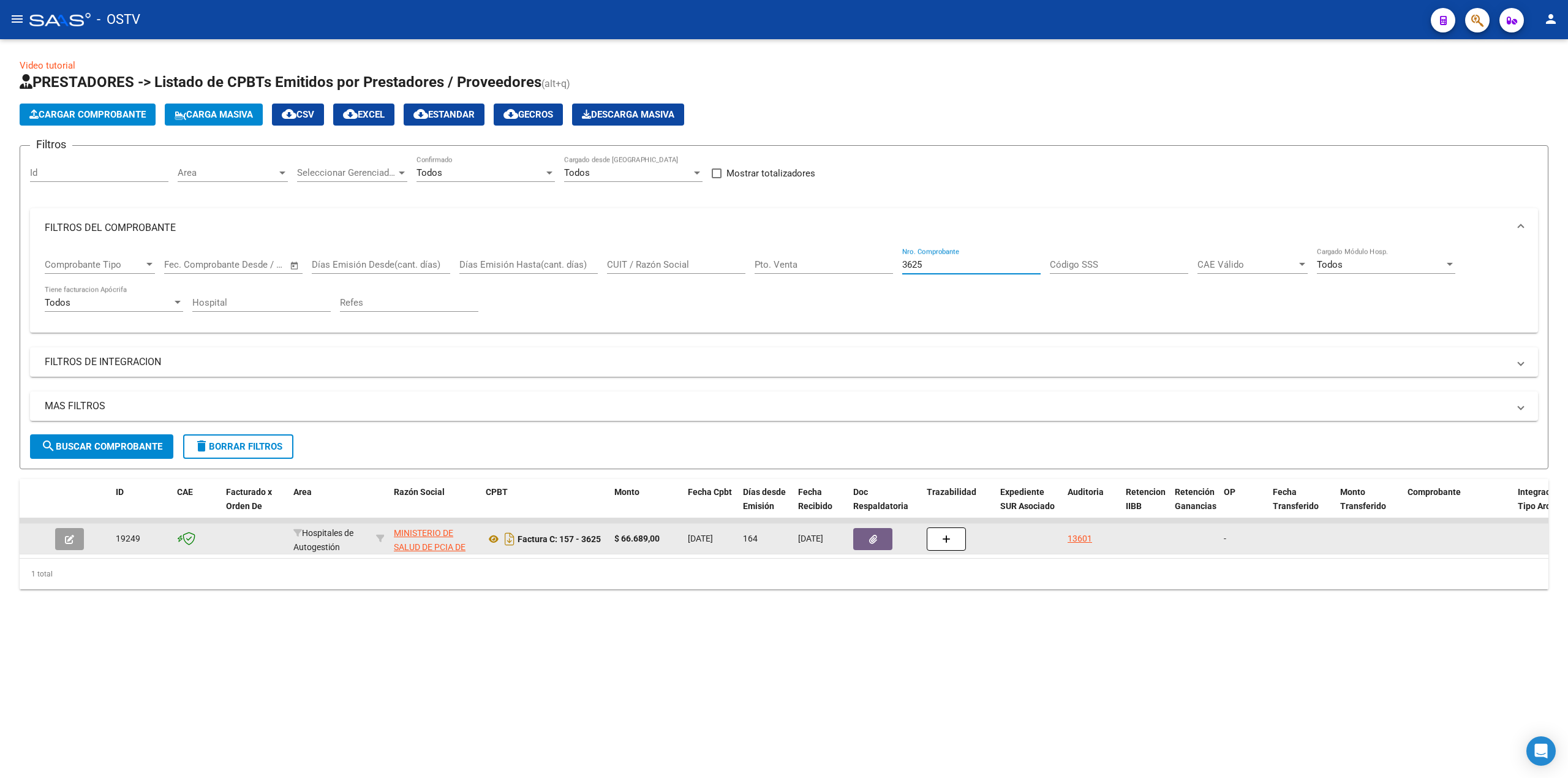
type input "3625"
click at [79, 542] on button "button" at bounding box center [69, 539] width 29 height 22
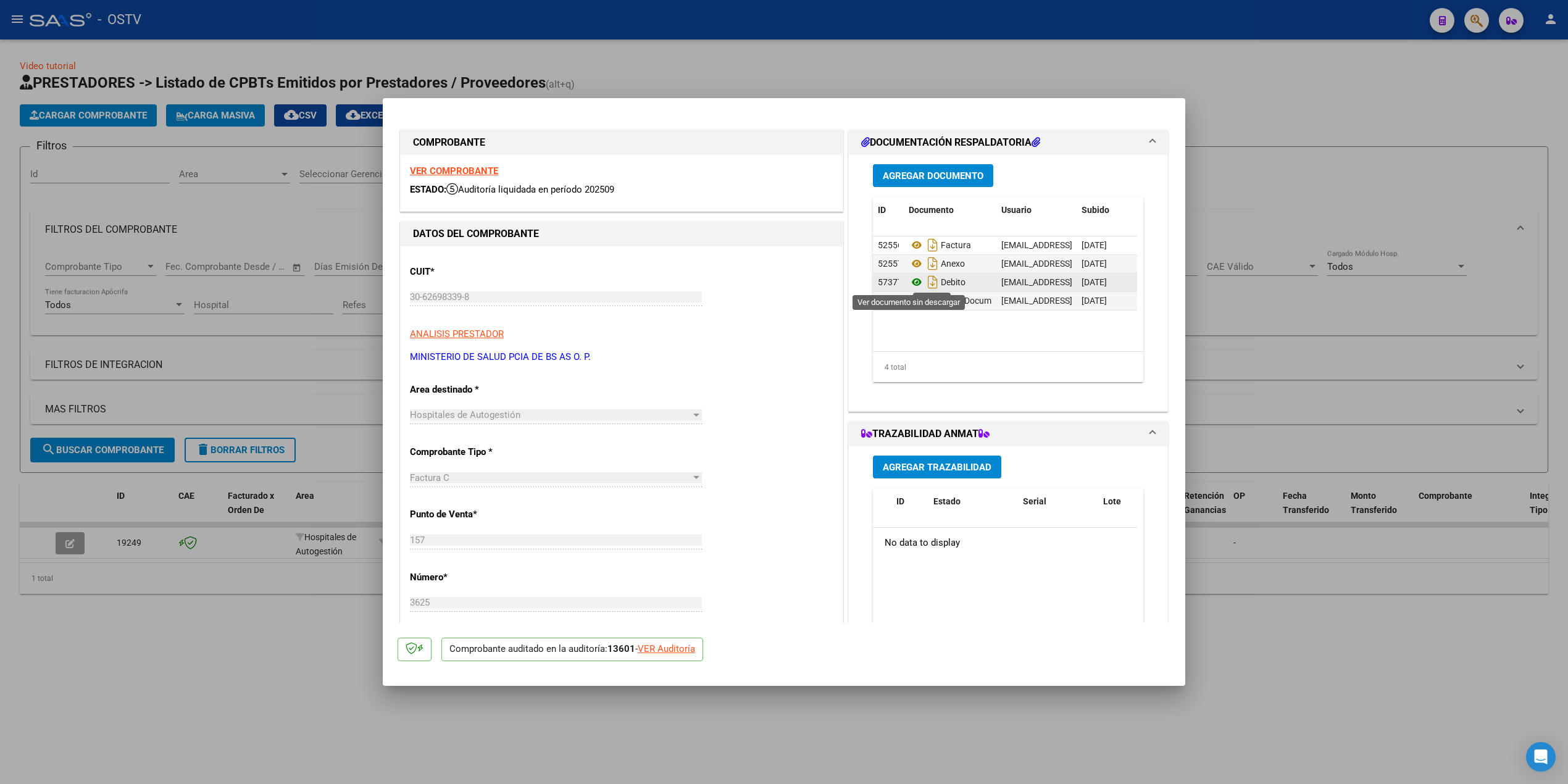
click at [788, 285] on icon at bounding box center [917, 282] width 16 height 15
click at [144, 200] on div at bounding box center [784, 392] width 1568 height 784
type input "$ 0,00"
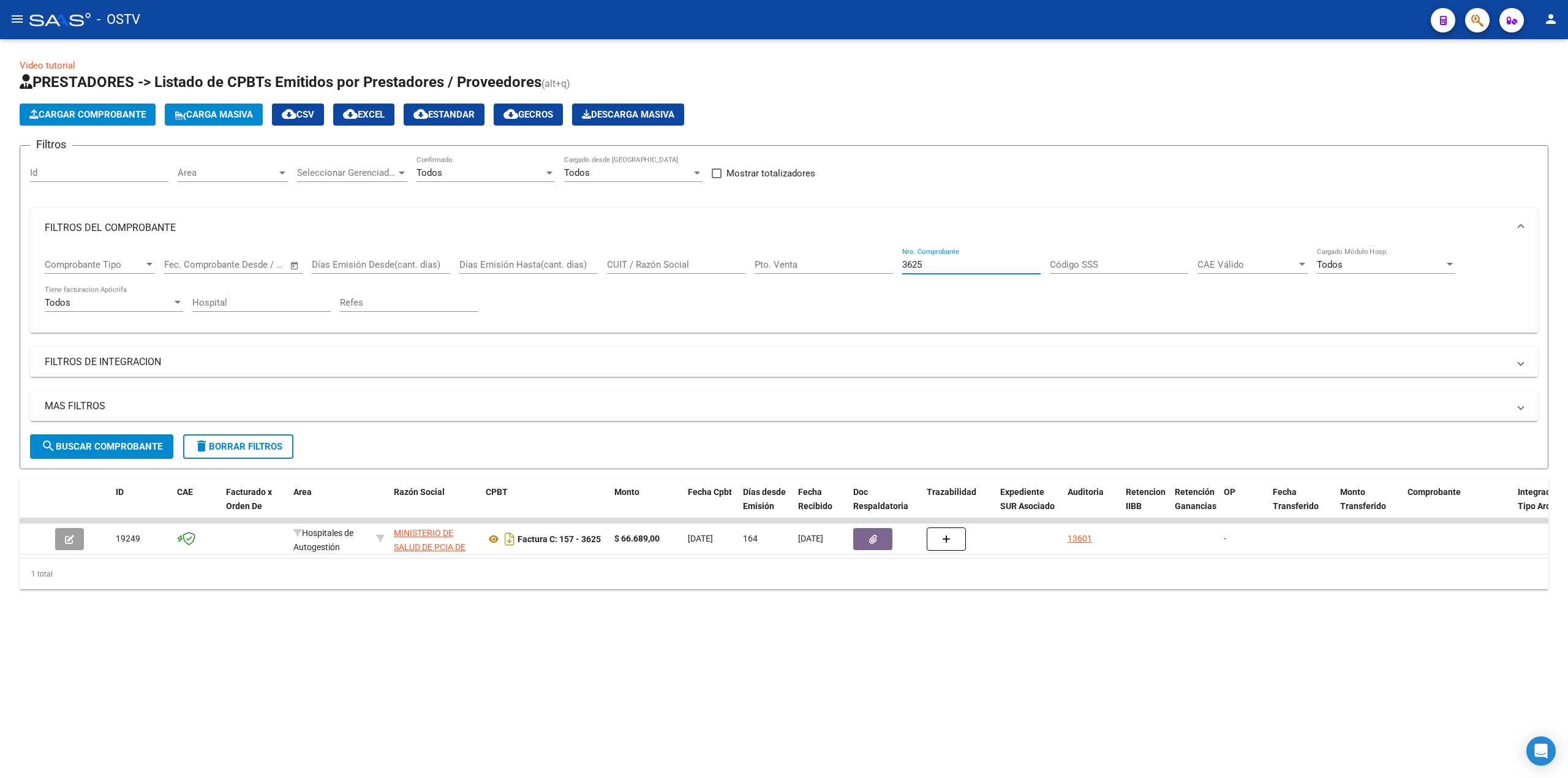
drag, startPoint x: 964, startPoint y: 265, endPoint x: 818, endPoint y: 266, distance: 146.0
click at [782, 266] on div "Comprobante Tipo Comprobante Tipo Fecha inicio – Fecha fin Fec. Comprobante Des…" at bounding box center [784, 286] width 1479 height 76
click at [7, 30] on mat-toolbar "menu - OSTV person" at bounding box center [784, 20] width 1568 height 39
click at [16, 18] on mat-icon "menu" at bounding box center [17, 19] width 15 height 15
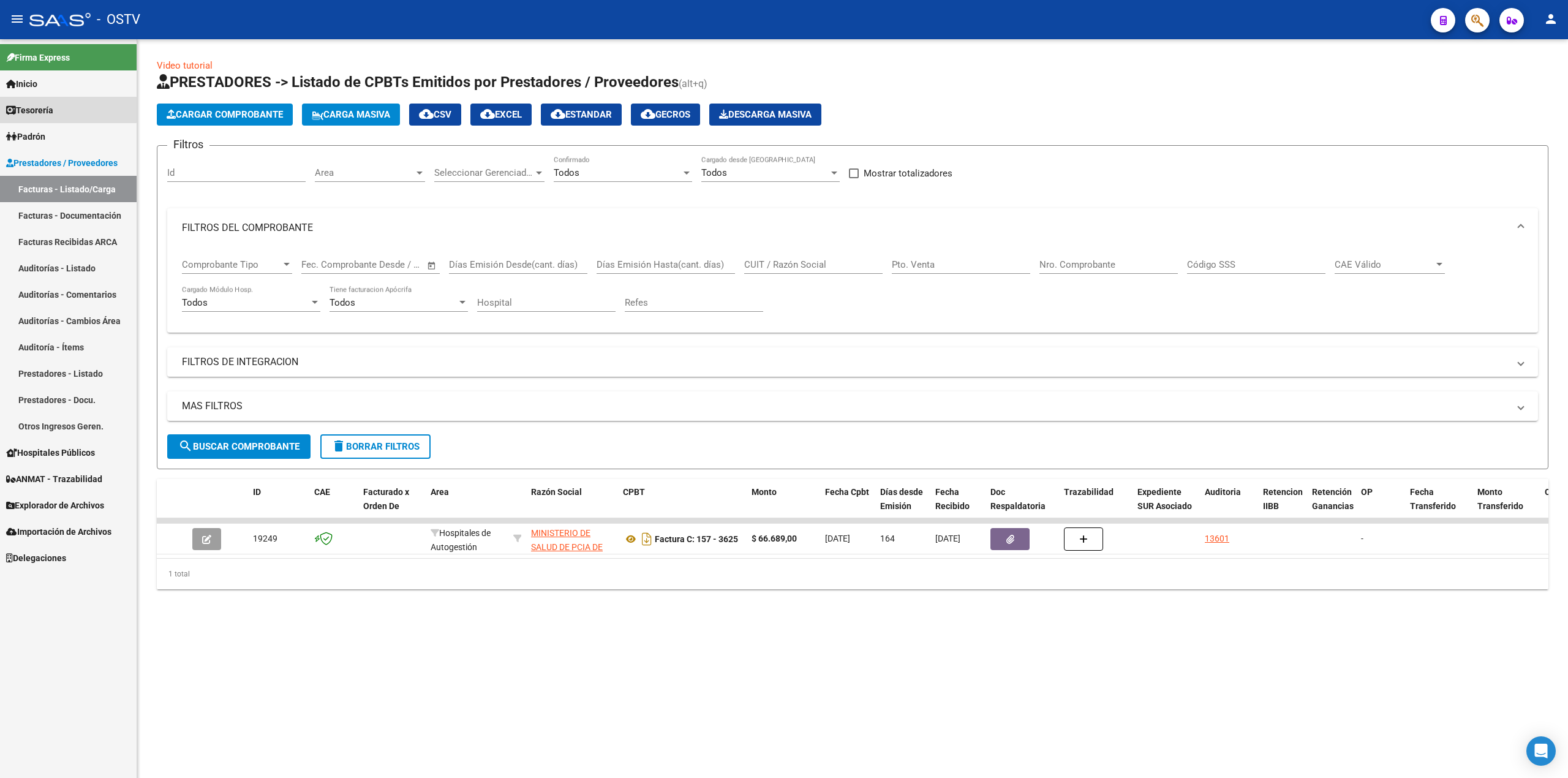
click at [61, 109] on link "Tesorería" at bounding box center [68, 110] width 136 height 26
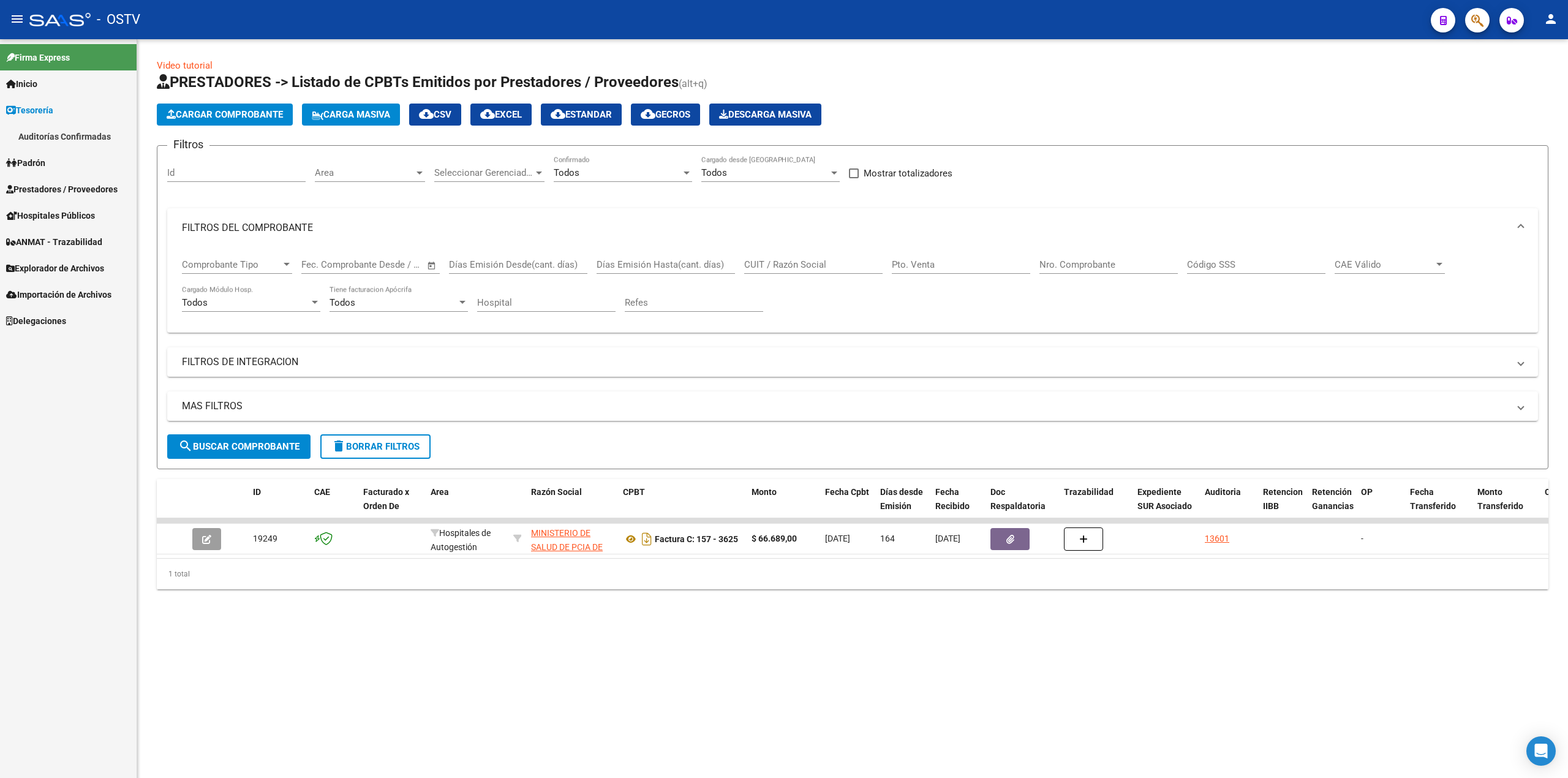
click at [67, 128] on link "Auditorías Confirmadas" at bounding box center [68, 136] width 136 height 26
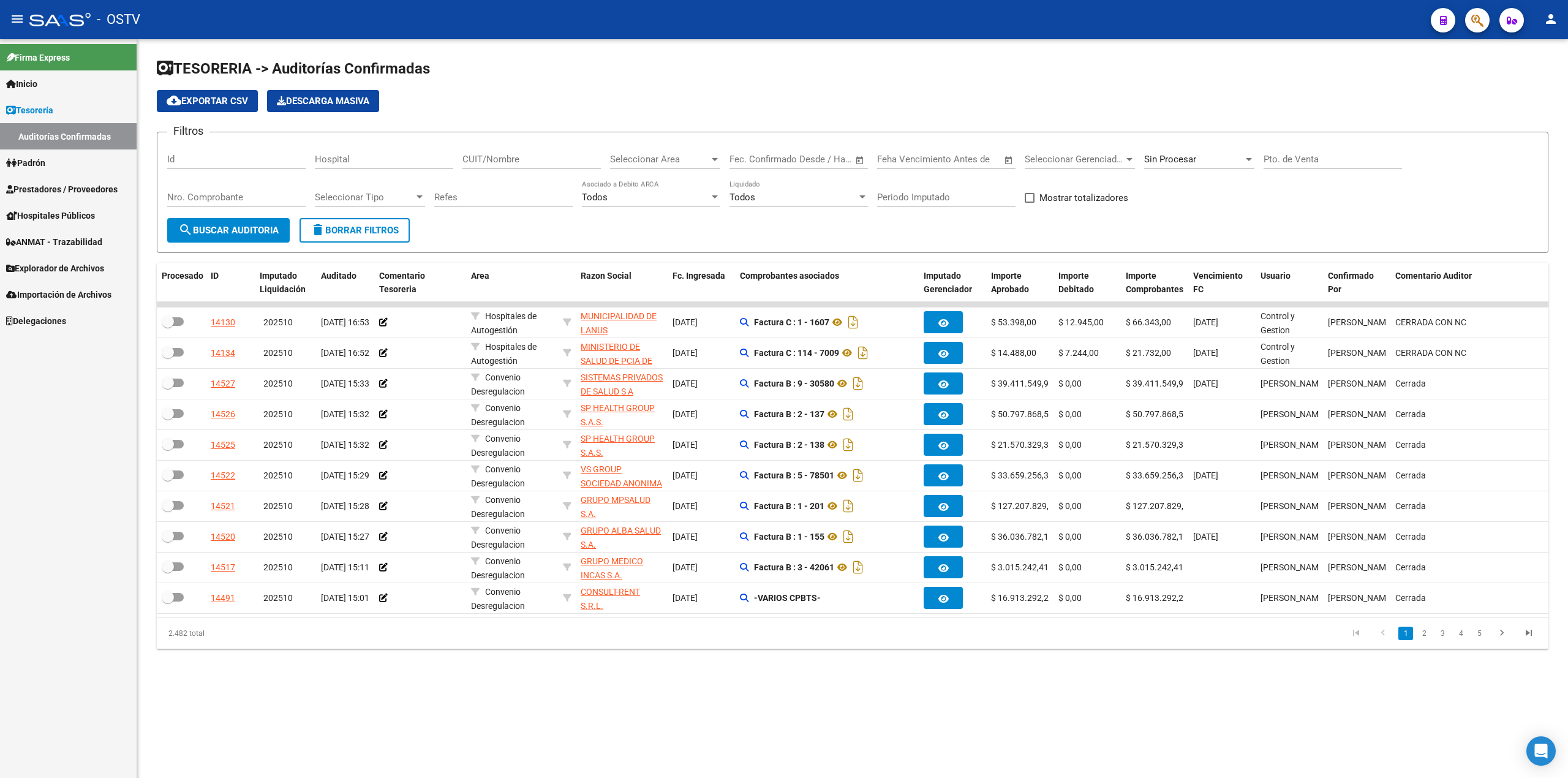
click at [253, 195] on input "Nro. Comprobante" at bounding box center [236, 197] width 138 height 11
paste input "3625"
type input "3625"
click at [782, 152] on div "Sin Procesar" at bounding box center [1199, 155] width 110 height 26
click at [782, 96] on span "Todas" at bounding box center [1215, 104] width 143 height 28
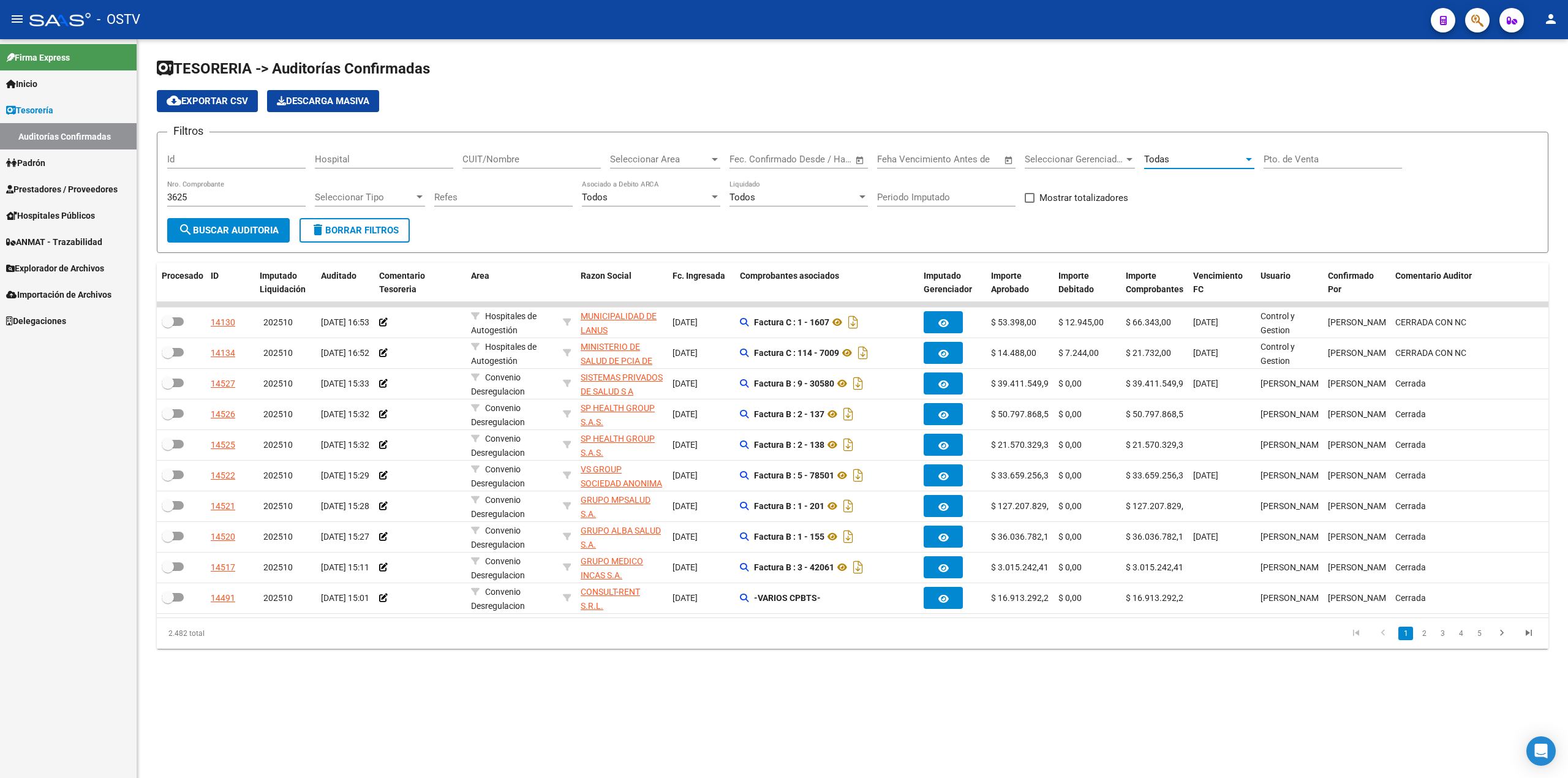
click at [197, 228] on span "search Buscar Auditoria" at bounding box center [229, 230] width 101 height 11
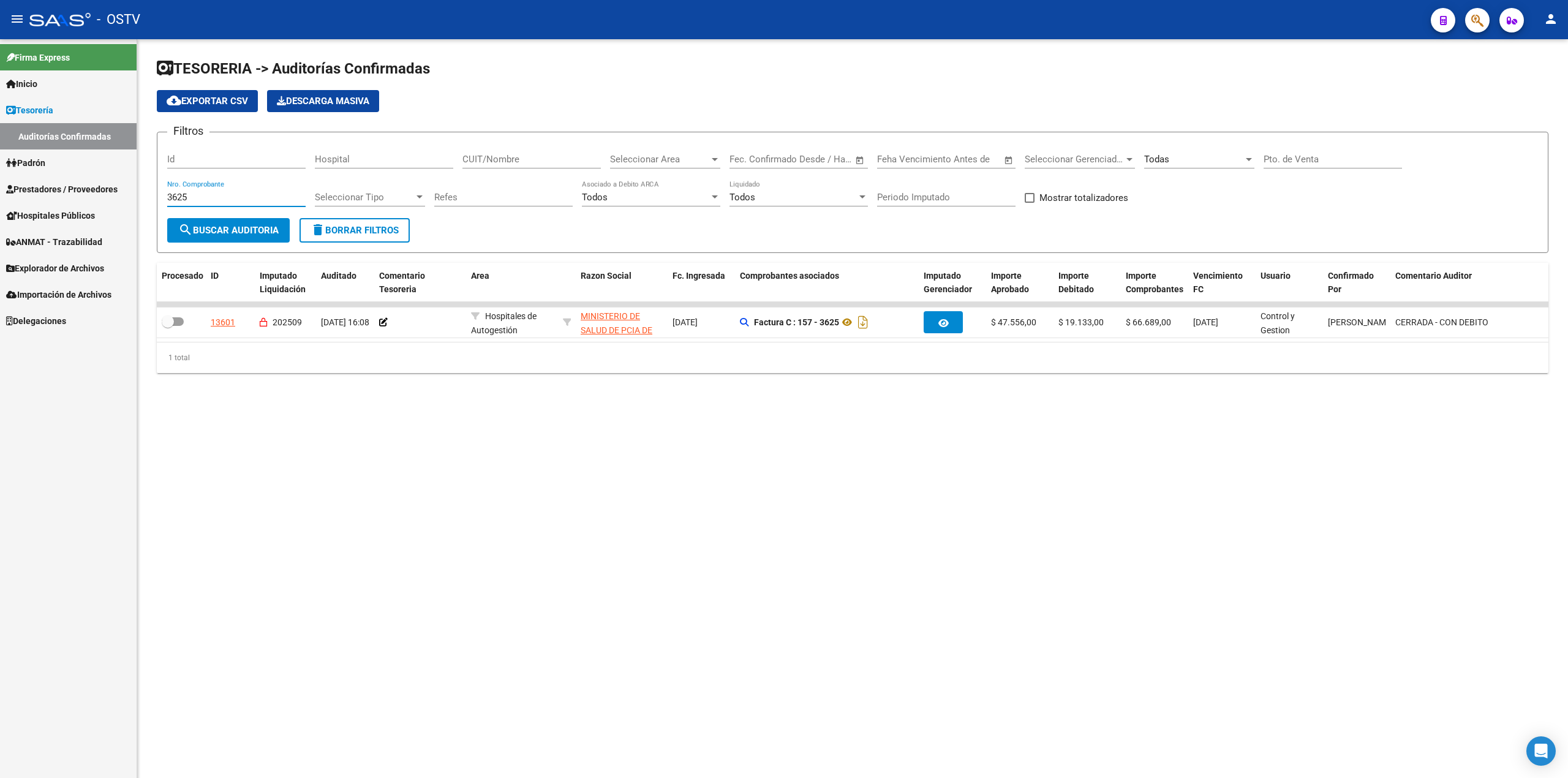
drag, startPoint x: 275, startPoint y: 194, endPoint x: 120, endPoint y: 202, distance: 155.2
click at [120, 202] on mat-sidenav-container "Firma Express Inicio Calendario SSS Instructivos Contacto OS Tesorería Auditorí…" at bounding box center [784, 409] width 1568 height 739
click at [782, 165] on div "Pto. de Venta" at bounding box center [1333, 155] width 138 height 26
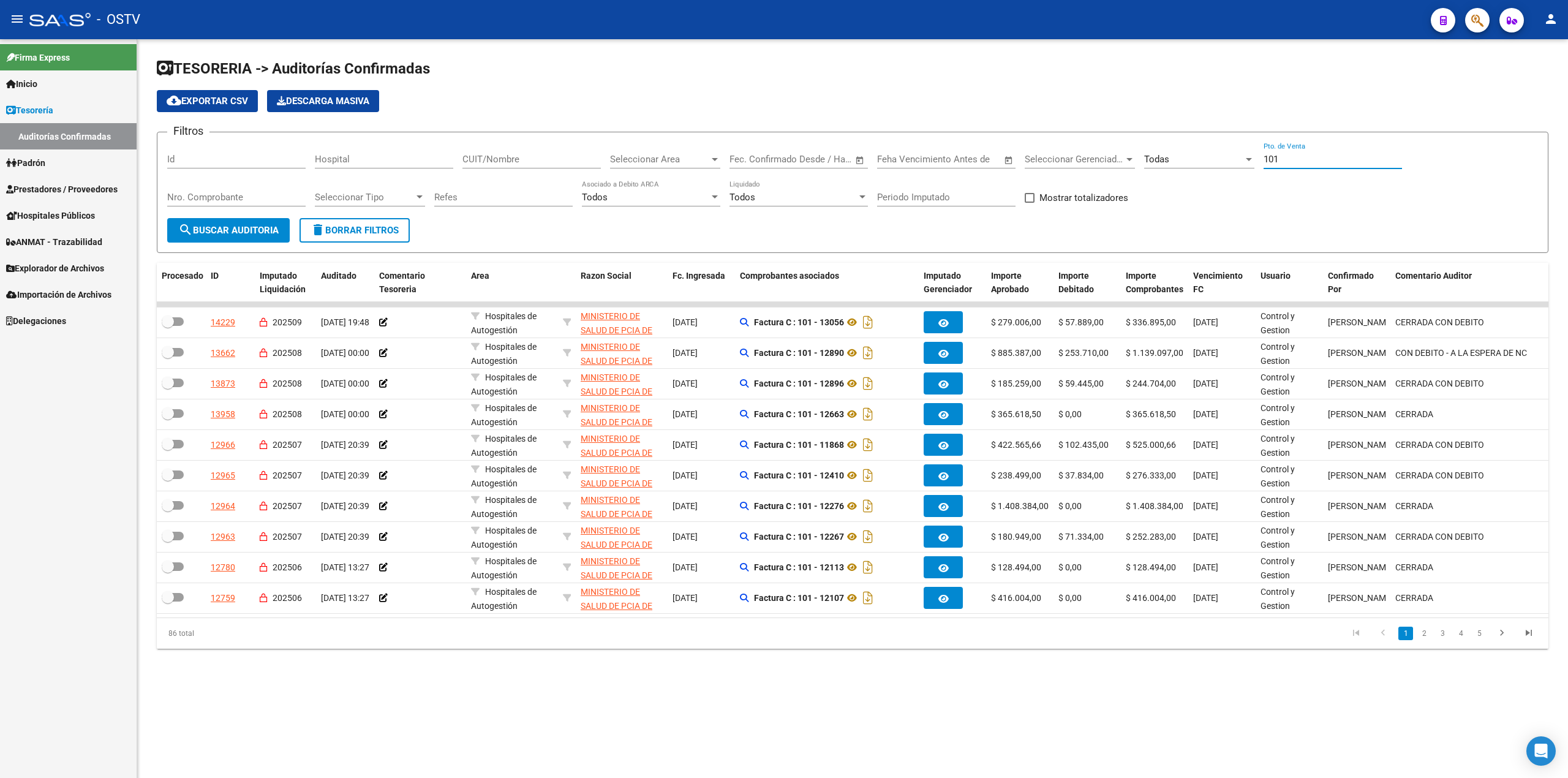
type input "101"
click at [268, 202] on input "Nro. Comprobante" at bounding box center [236, 197] width 138 height 11
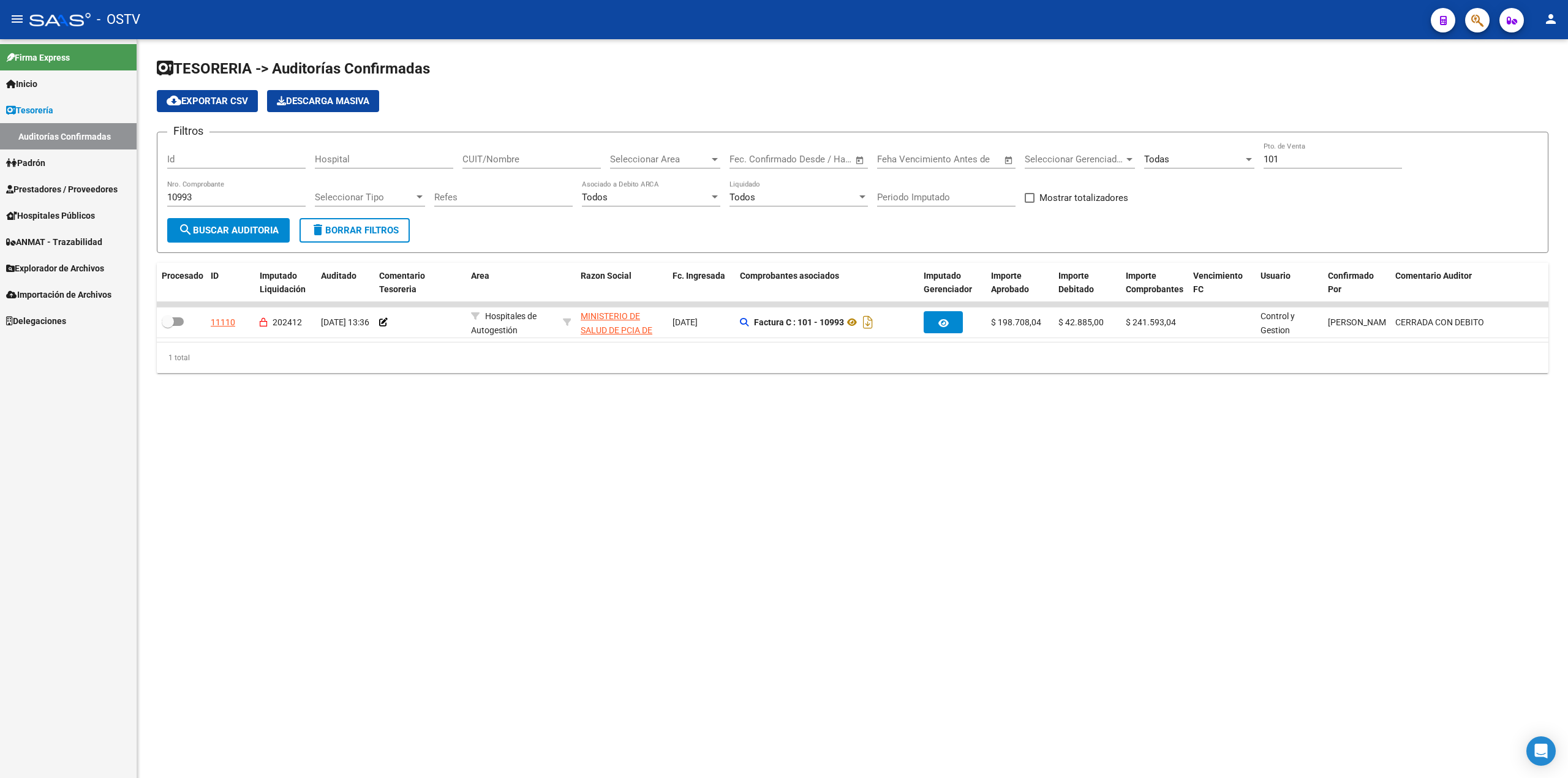
drag, startPoint x: 229, startPoint y: 191, endPoint x: 210, endPoint y: 192, distance: 19.0
click at [210, 191] on div "10993 Nro. Comprobante" at bounding box center [236, 193] width 138 height 26
drag, startPoint x: 222, startPoint y: 197, endPoint x: 22, endPoint y: 155, distance: 204.4
click at [15, 189] on mat-sidenav-container "Firma Express Inicio Calendario SSS Instructivos Contacto OS Tesorería Auditorí…" at bounding box center [784, 409] width 1568 height 739
type input "11515"
